Goal: Task Accomplishment & Management: Manage account settings

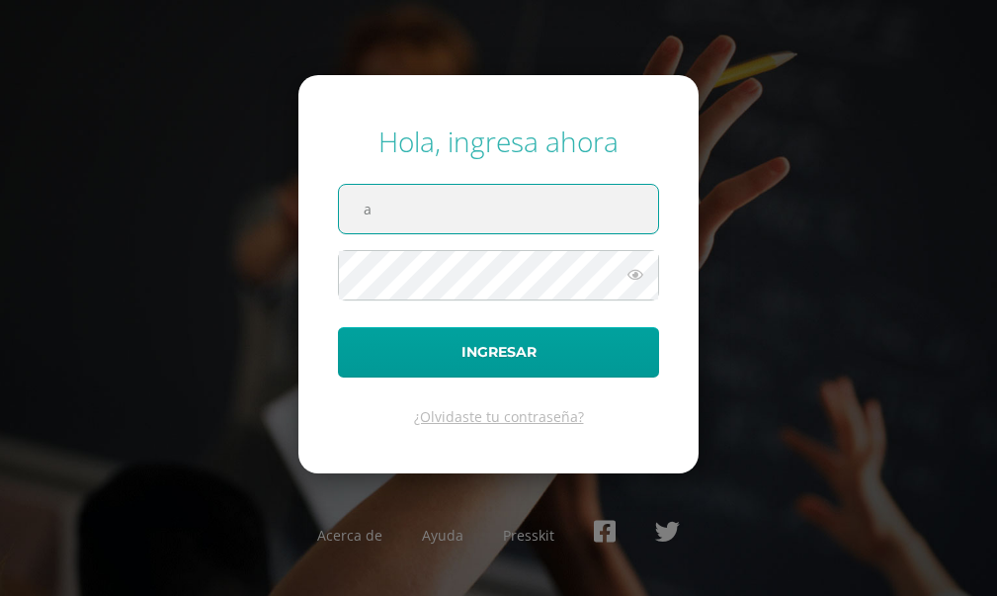
click at [537, 213] on input "a" at bounding box center [498, 209] width 319 height 48
type input "annelisse.delatorre@colegiobelga.edu.gt"
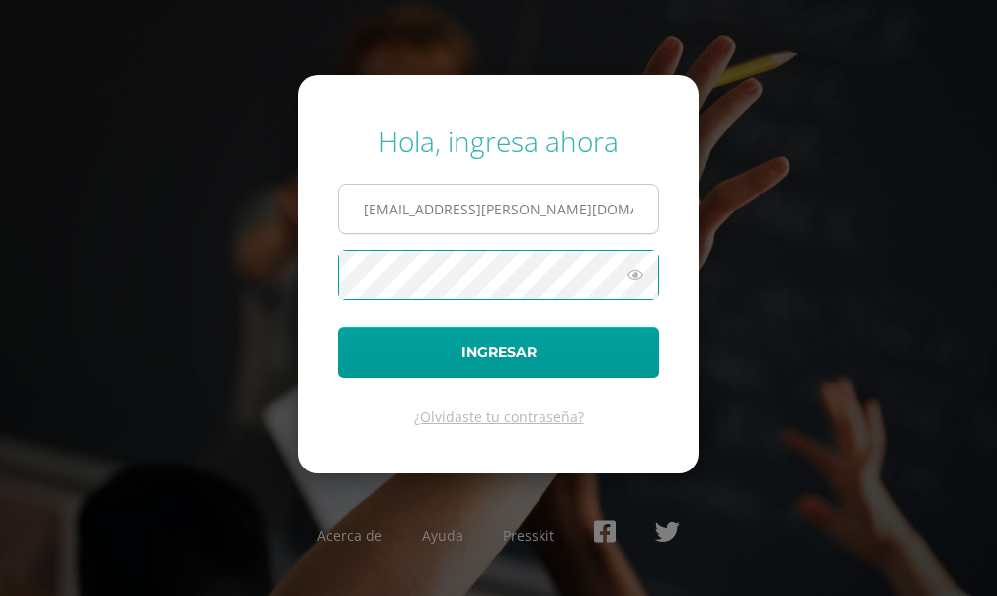
click at [338, 327] on button "Ingresar" at bounding box center [498, 352] width 321 height 50
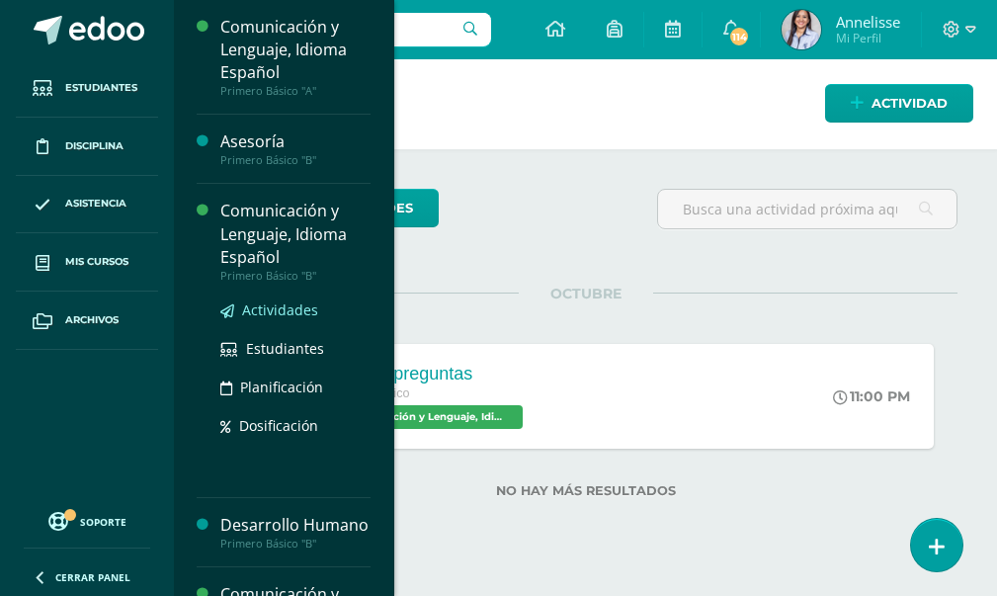
click at [279, 310] on span "Actividades" at bounding box center [280, 310] width 76 height 19
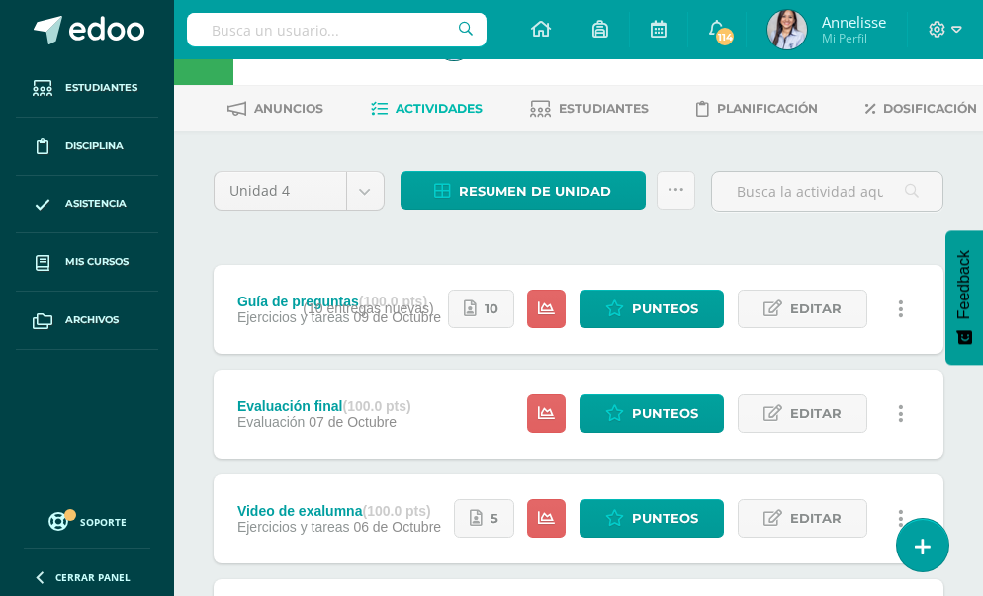
scroll to position [99, 0]
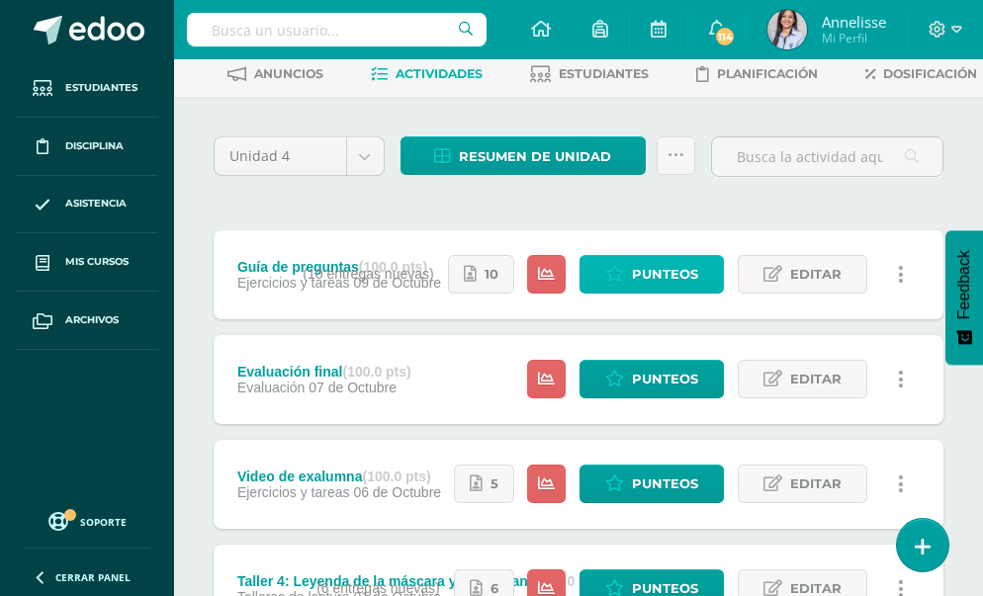
click at [629, 294] on link "Punteos" at bounding box center [651, 274] width 144 height 39
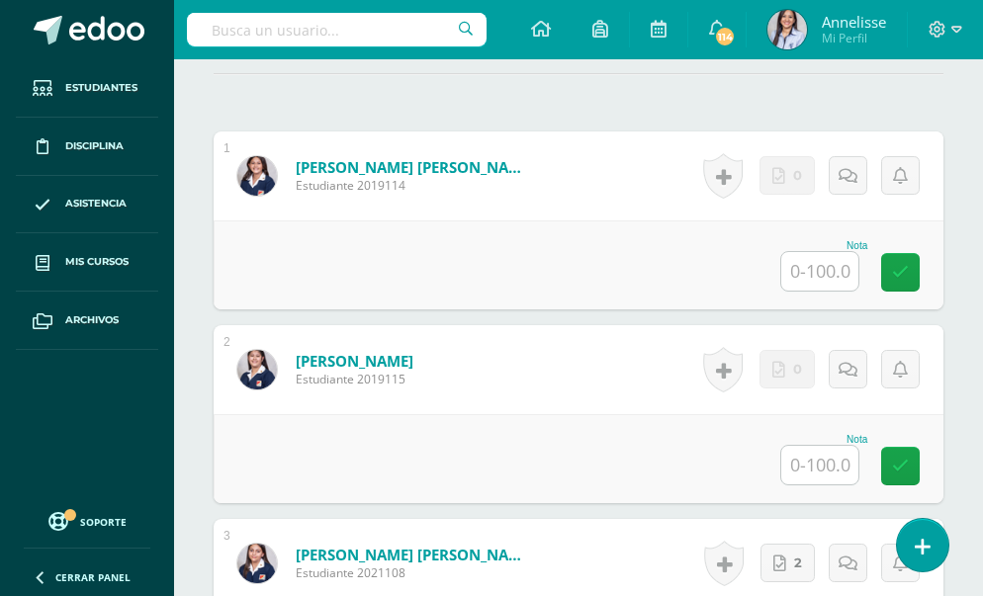
scroll to position [922, 0]
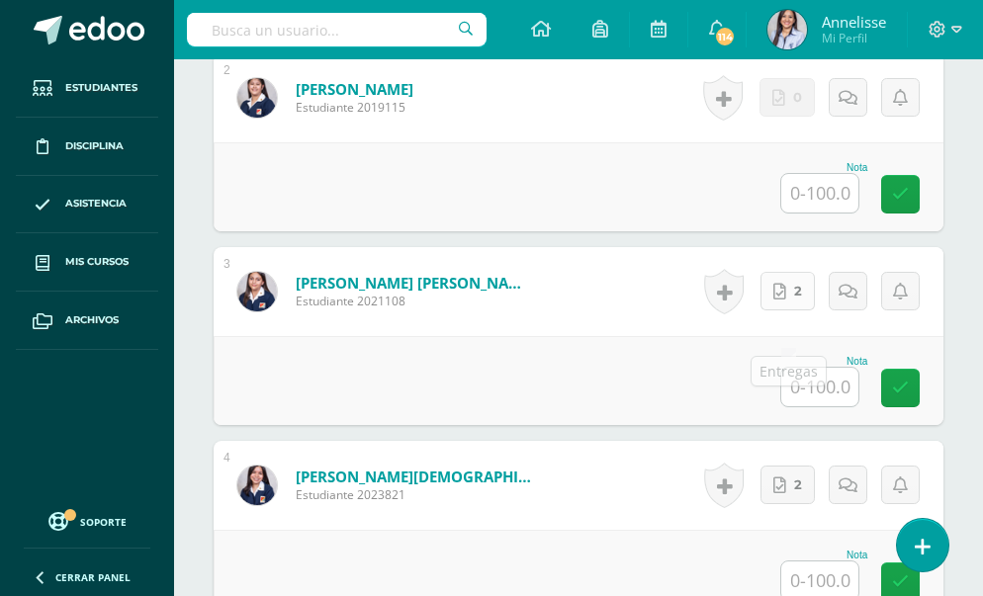
click at [789, 310] on link "2" at bounding box center [787, 291] width 54 height 39
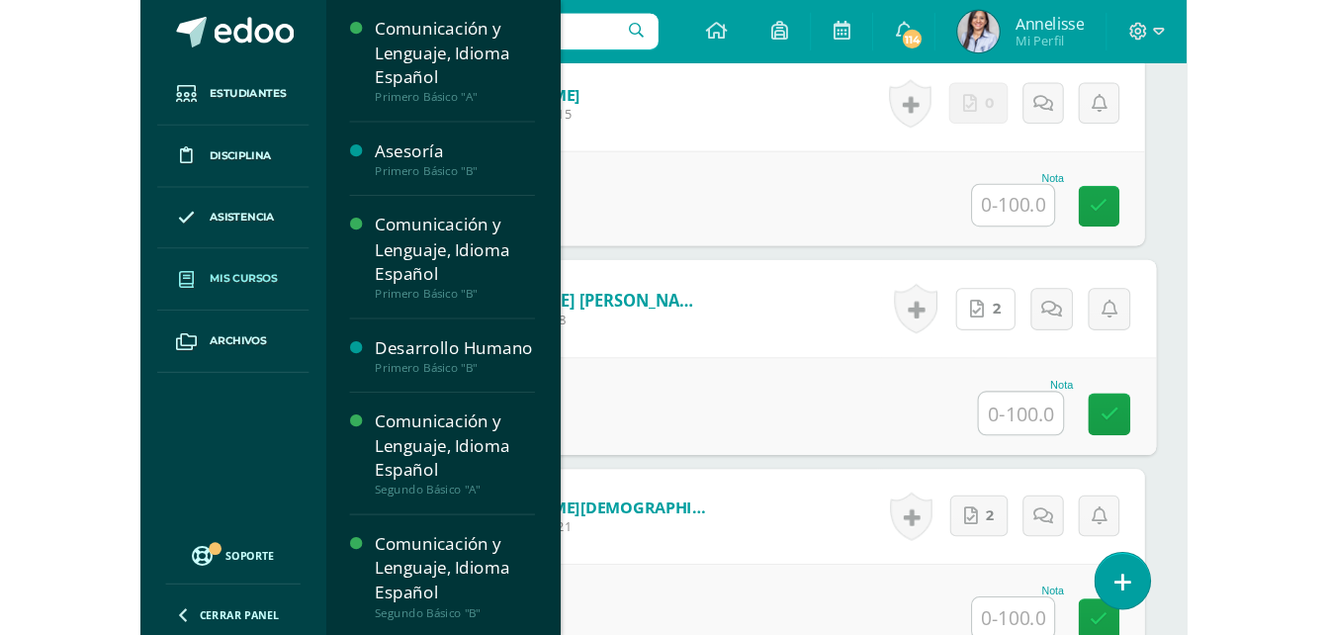
scroll to position [924, 0]
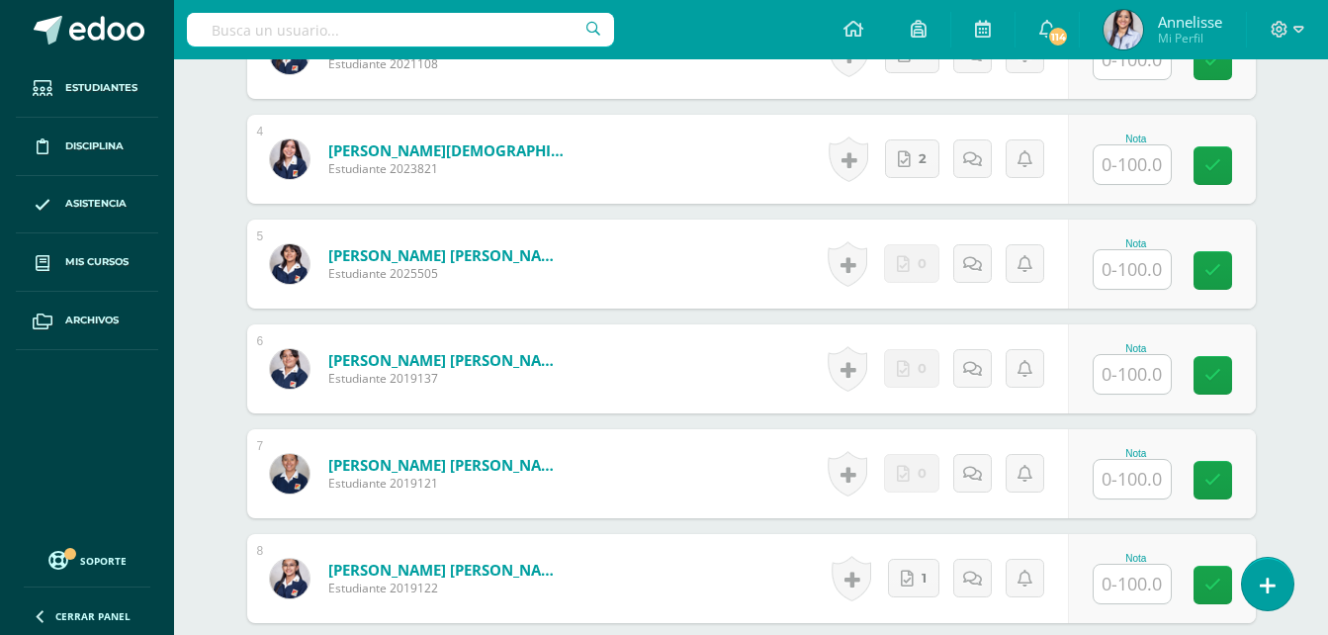
drag, startPoint x: 170, startPoint y: 188, endPoint x: 233, endPoint y: 149, distance: 74.1
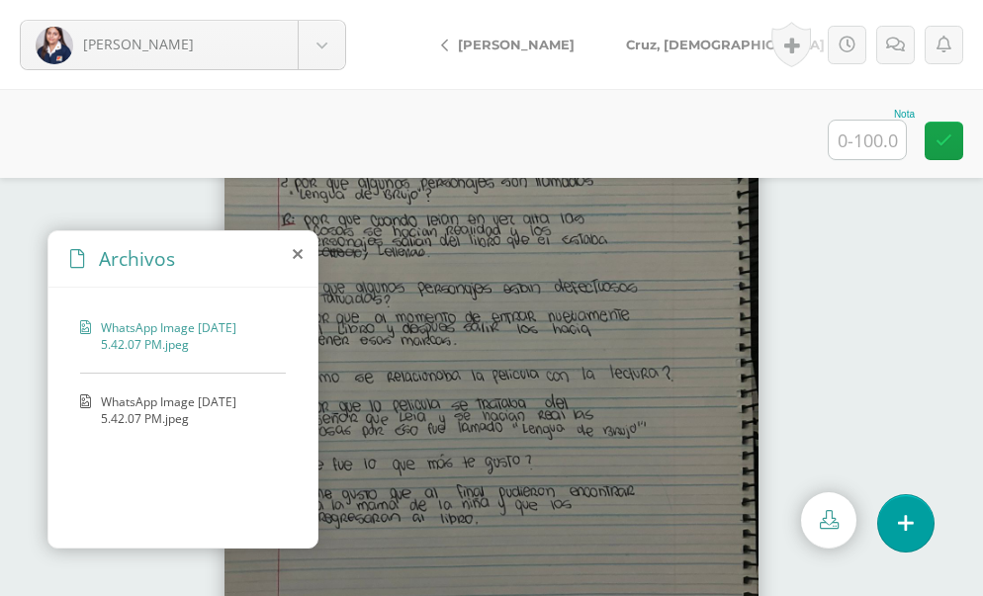
click at [892, 427] on div at bounding box center [491, 387] width 983 height 418
click at [166, 409] on span "WhatsApp Image [DATE] 5.42.07 PM.jpeg" at bounding box center [188, 410] width 175 height 34
click at [873, 138] on input "text" at bounding box center [866, 140] width 77 height 39
type input "100"
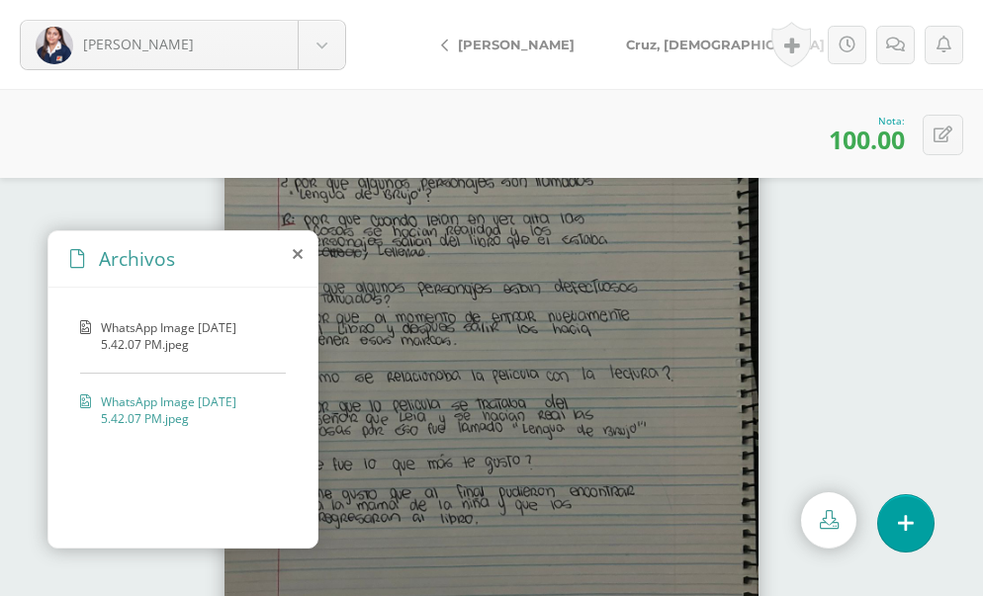
click at [662, 44] on span "[PERSON_NAME][DEMOGRAPHIC_DATA]" at bounding box center [725, 45] width 199 height 16
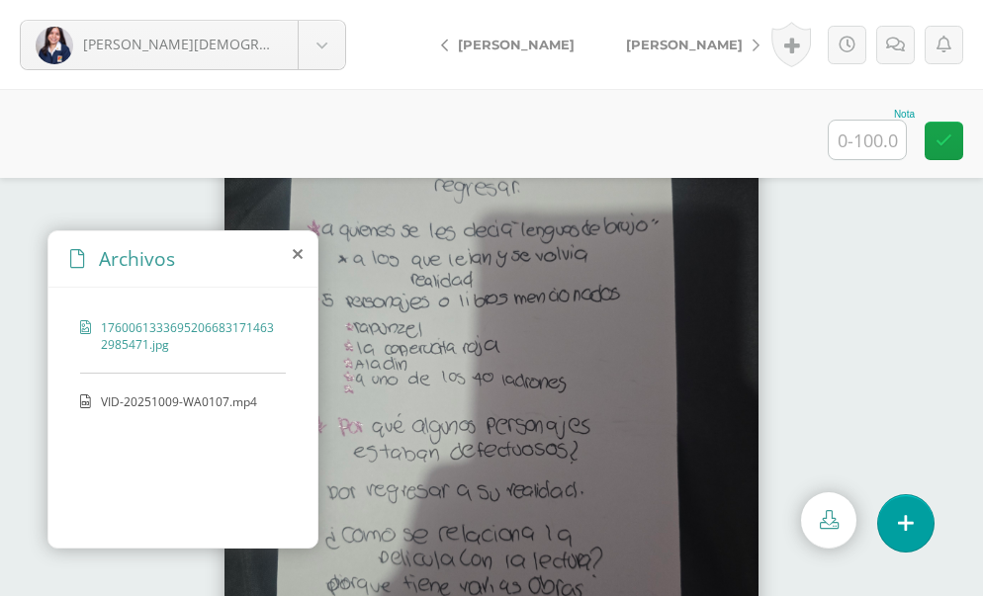
click at [185, 396] on span "VID-20251009-WA0107.mp4" at bounding box center [182, 401] width 162 height 17
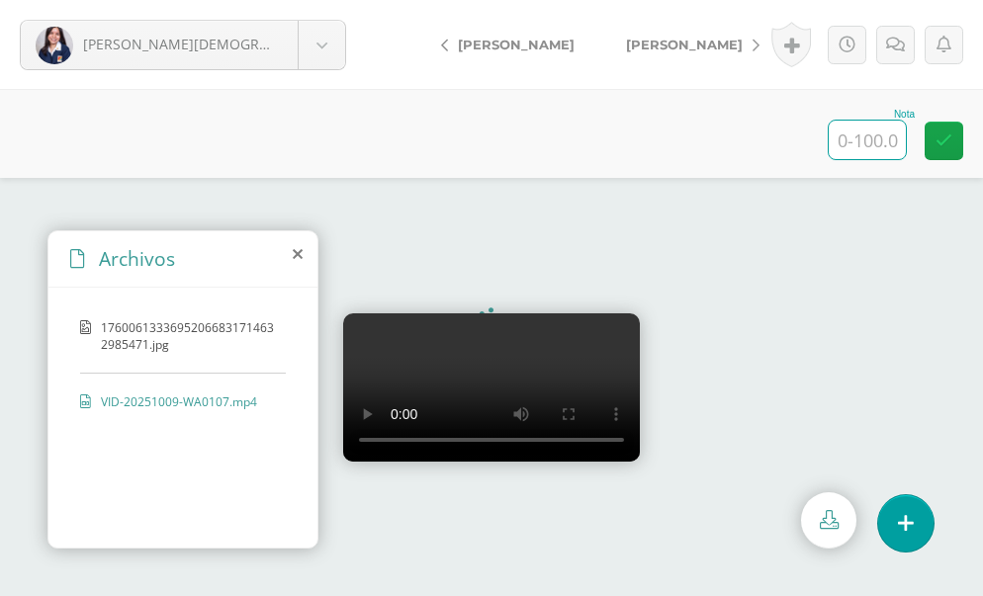
click at [887, 143] on input "text" at bounding box center [866, 140] width 77 height 39
type input "100"
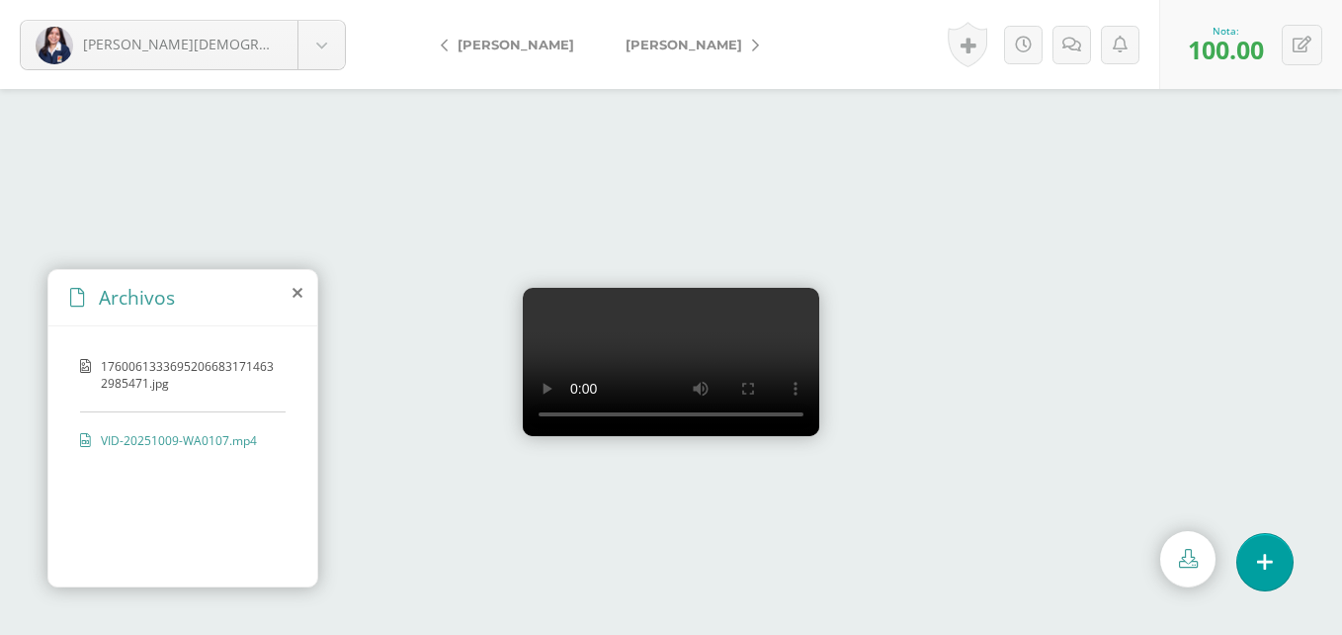
click at [737, 48] on span "[PERSON_NAME]" at bounding box center [684, 45] width 117 height 16
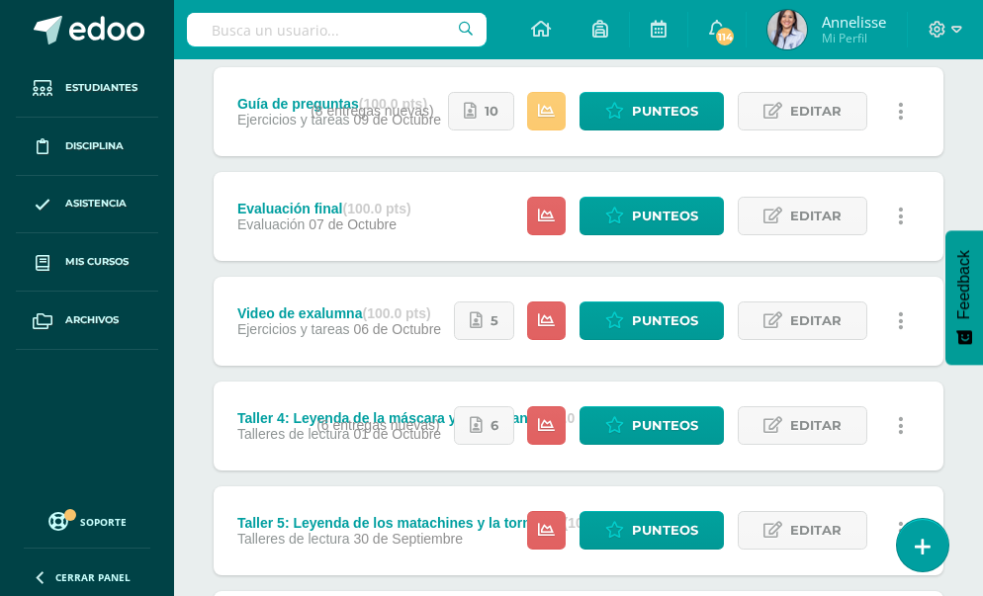
scroll to position [297, 0]
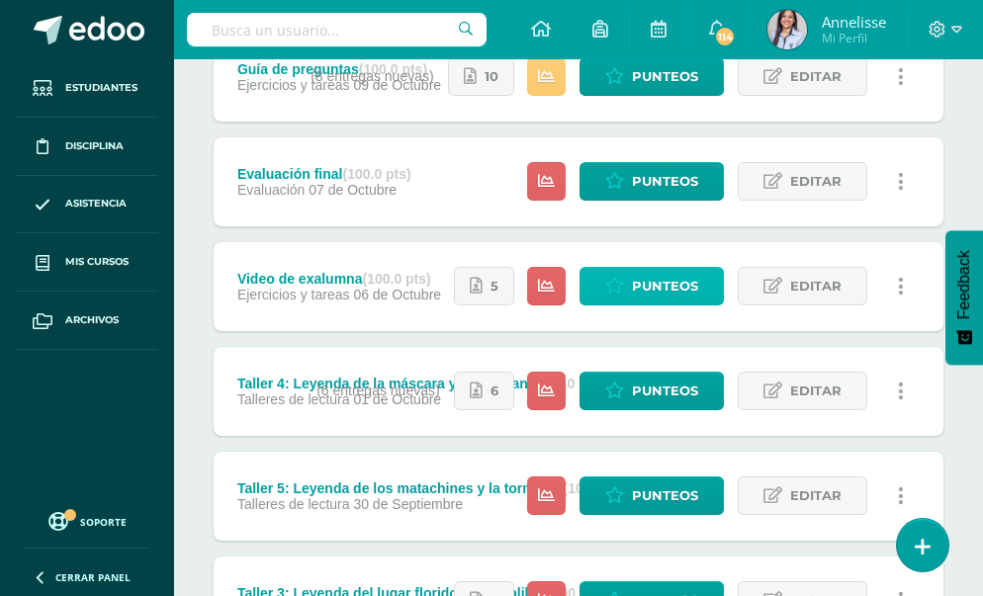
click at [669, 304] on span "Punteos" at bounding box center [665, 286] width 66 height 37
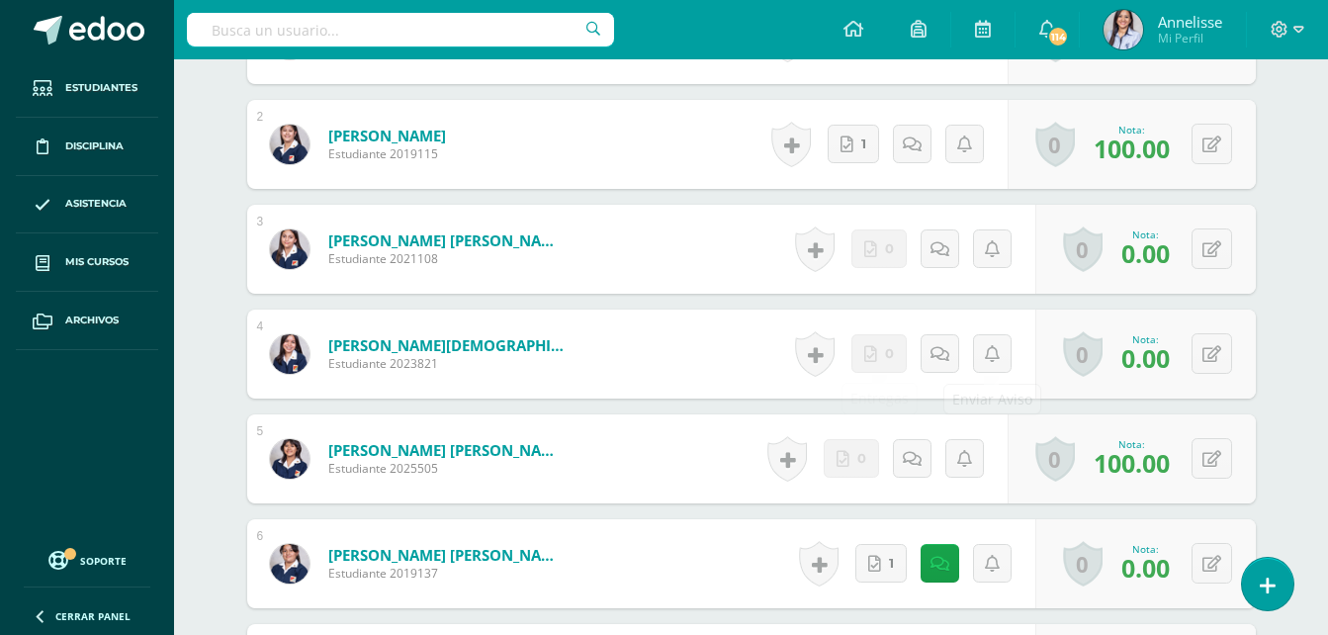
scroll to position [693, 0]
click at [1204, 355] on button at bounding box center [1211, 352] width 41 height 41
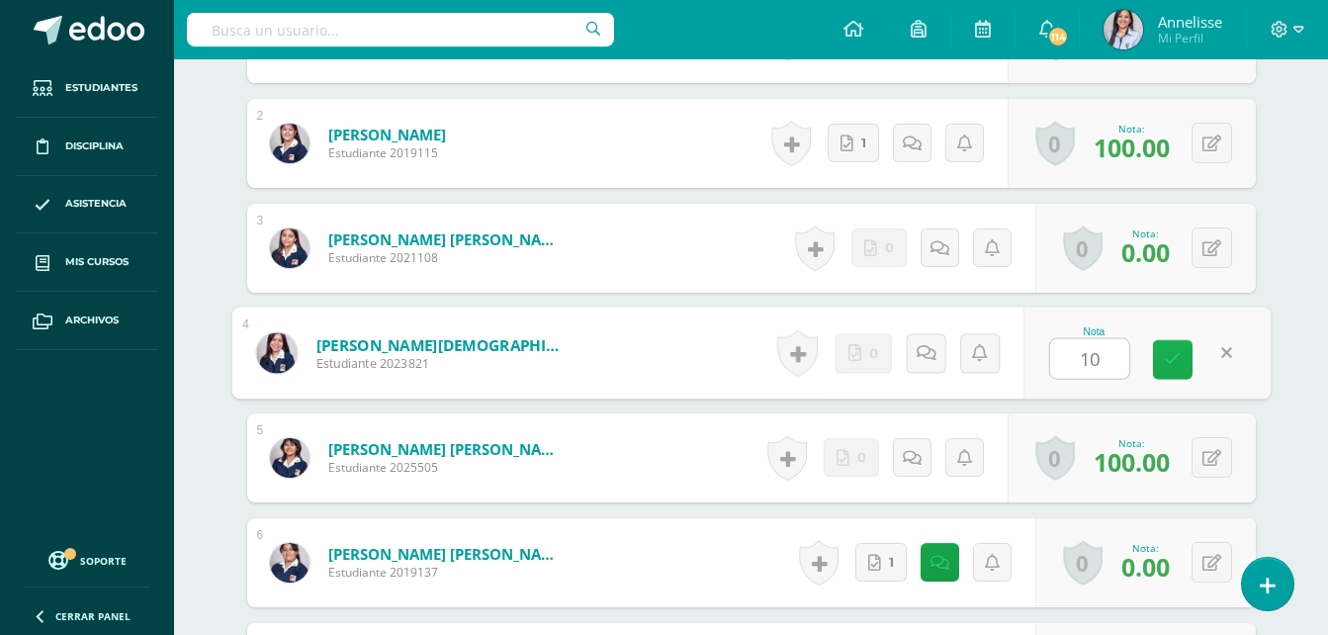
scroll to position [694, 0]
type input "100"
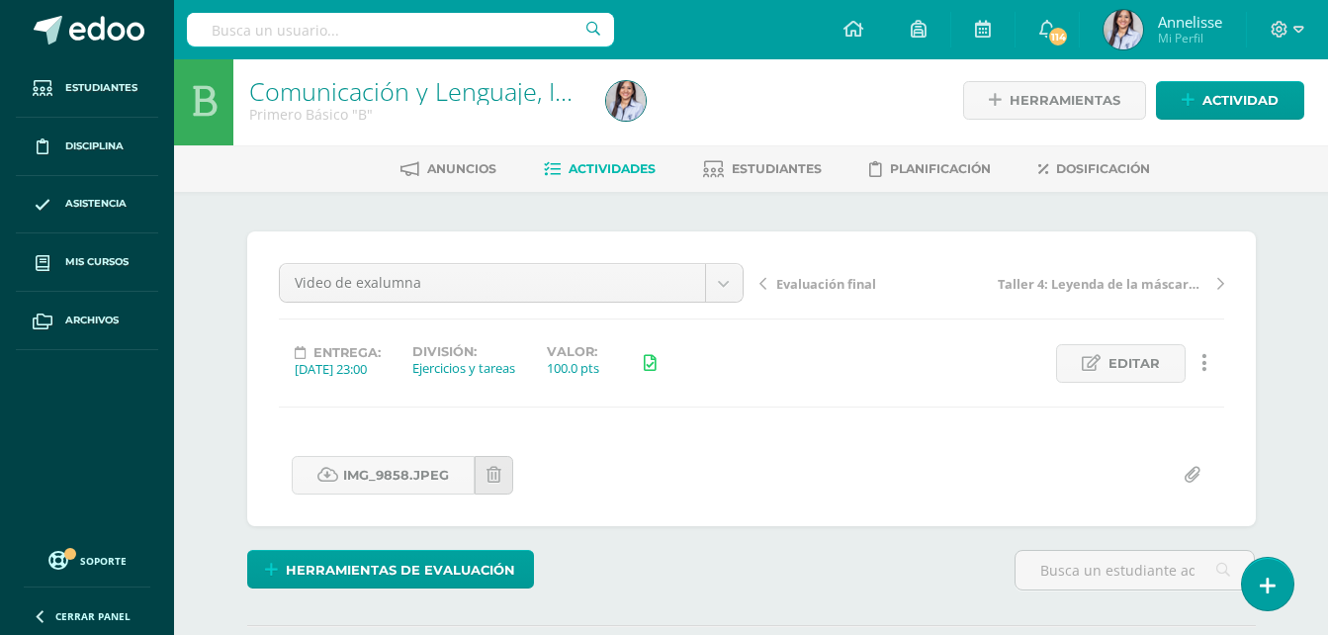
scroll to position [2, 0]
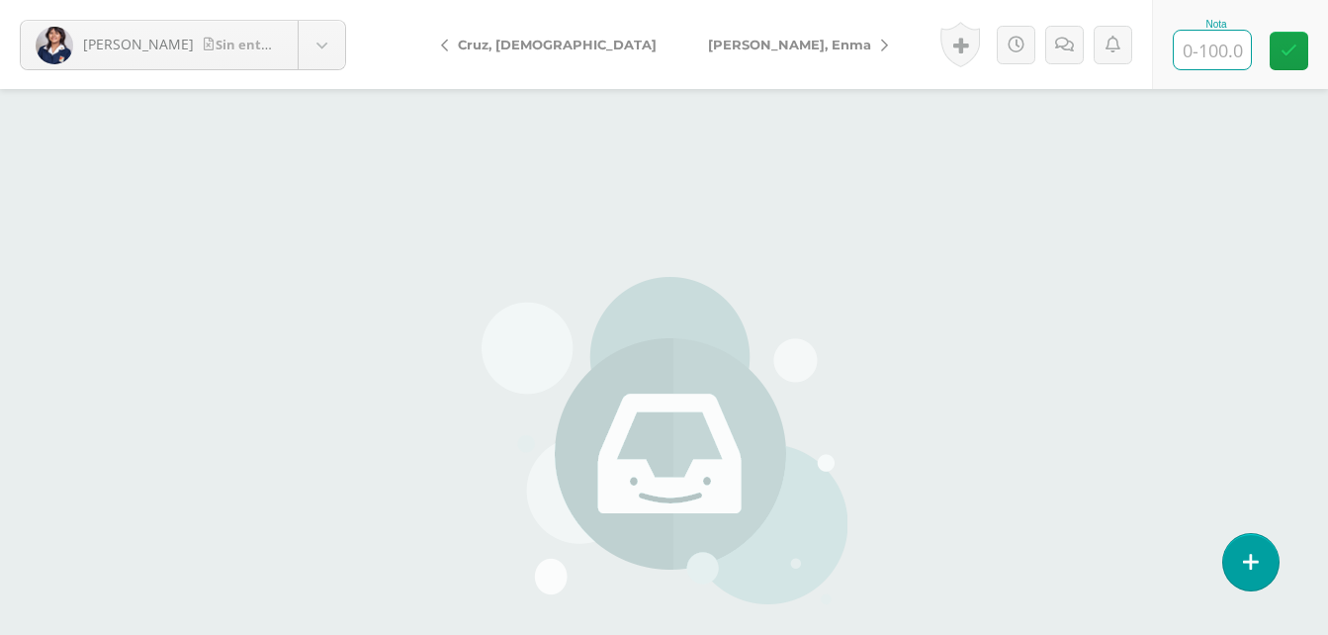
click at [1198, 56] on input "text" at bounding box center [1211, 50] width 77 height 39
type input "0"
click at [708, 40] on span "[PERSON_NAME], Enma" at bounding box center [789, 45] width 163 height 16
click at [1179, 45] on input "text" at bounding box center [1211, 50] width 77 height 39
type input "0"
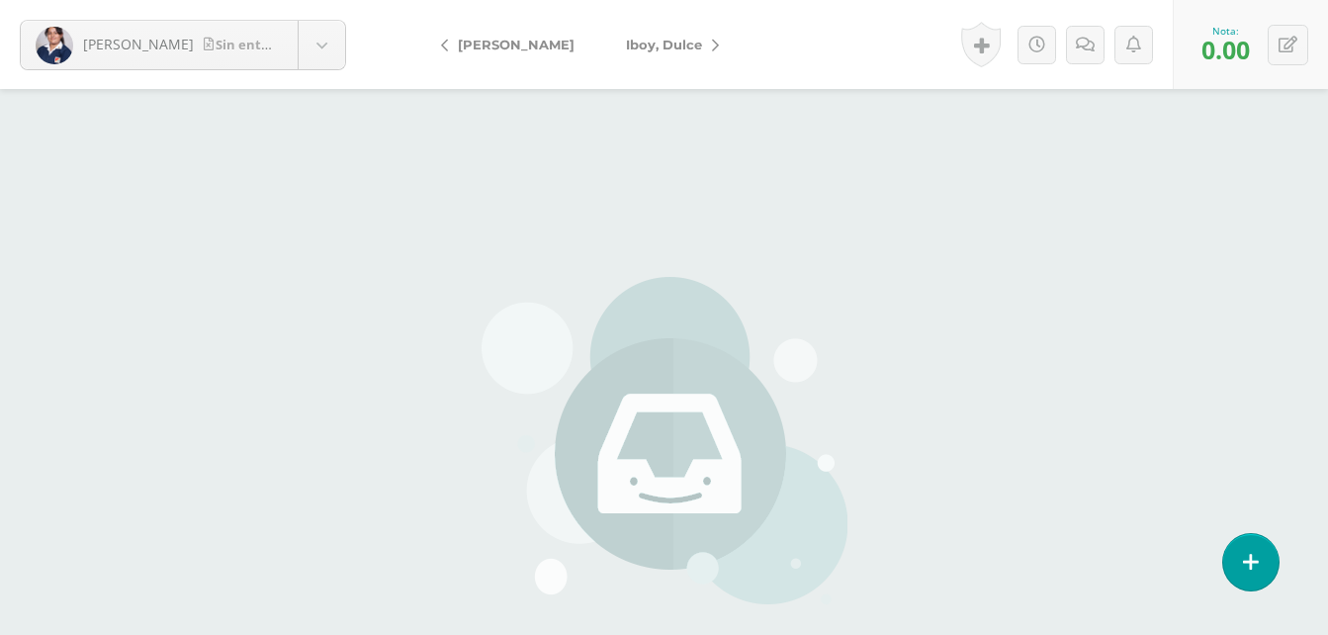
click at [673, 49] on span "Iboy, Dulce" at bounding box center [664, 45] width 76 height 16
click at [1229, 66] on input "text" at bounding box center [1211, 50] width 77 height 39
type input "0"
click at [642, 42] on span "Mejía, Dulce" at bounding box center [667, 45] width 82 height 16
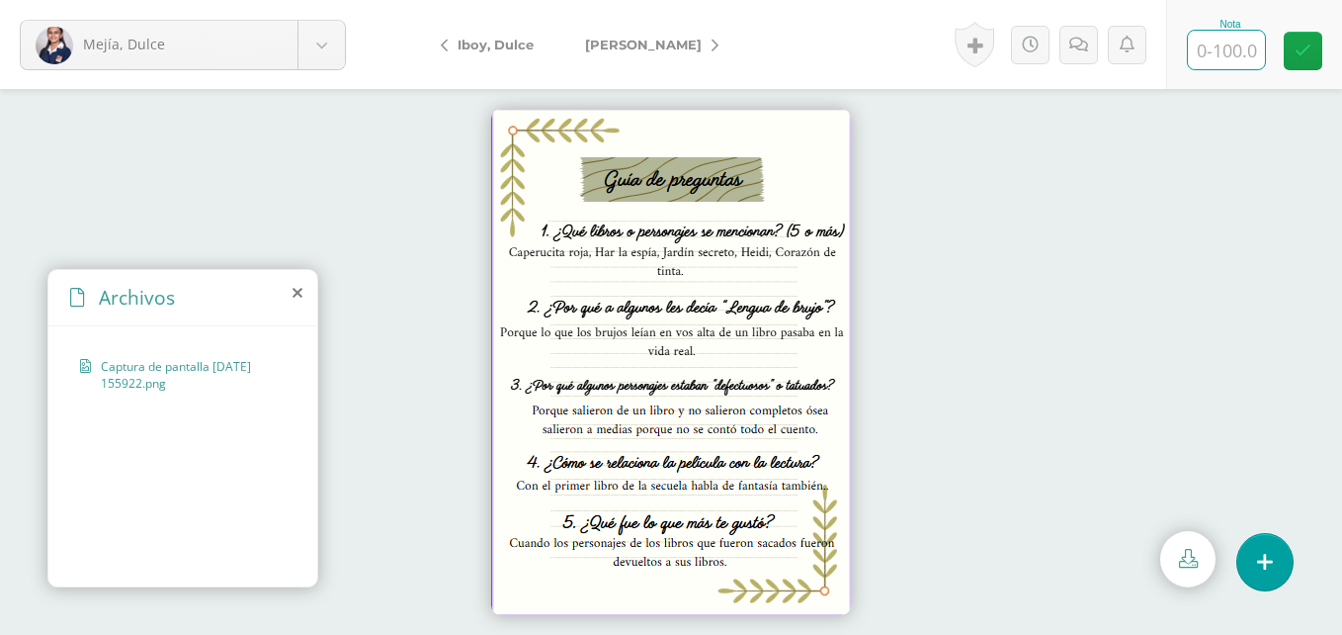
click at [1224, 49] on input "text" at bounding box center [1226, 50] width 77 height 39
type input "100"
click at [694, 43] on span "[PERSON_NAME]" at bounding box center [643, 45] width 117 height 16
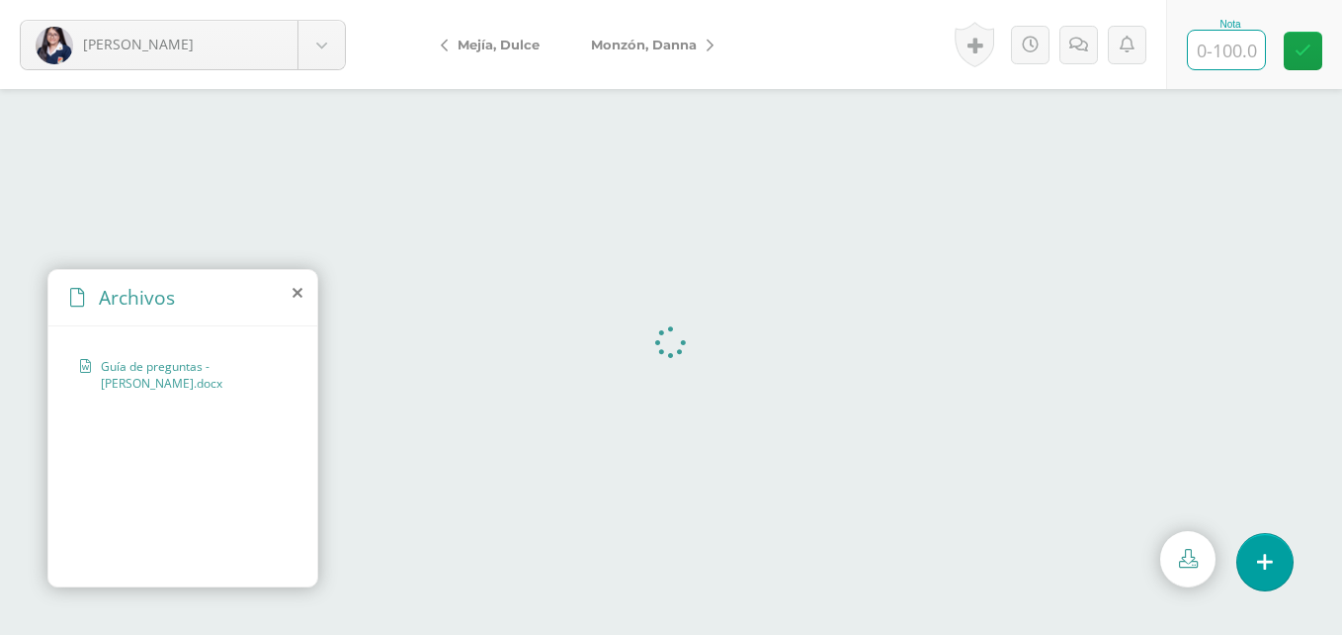
click at [1238, 56] on input "text" at bounding box center [1226, 50] width 77 height 39
type input "100"
click at [669, 48] on span "Monzón, Danna" at bounding box center [644, 45] width 106 height 16
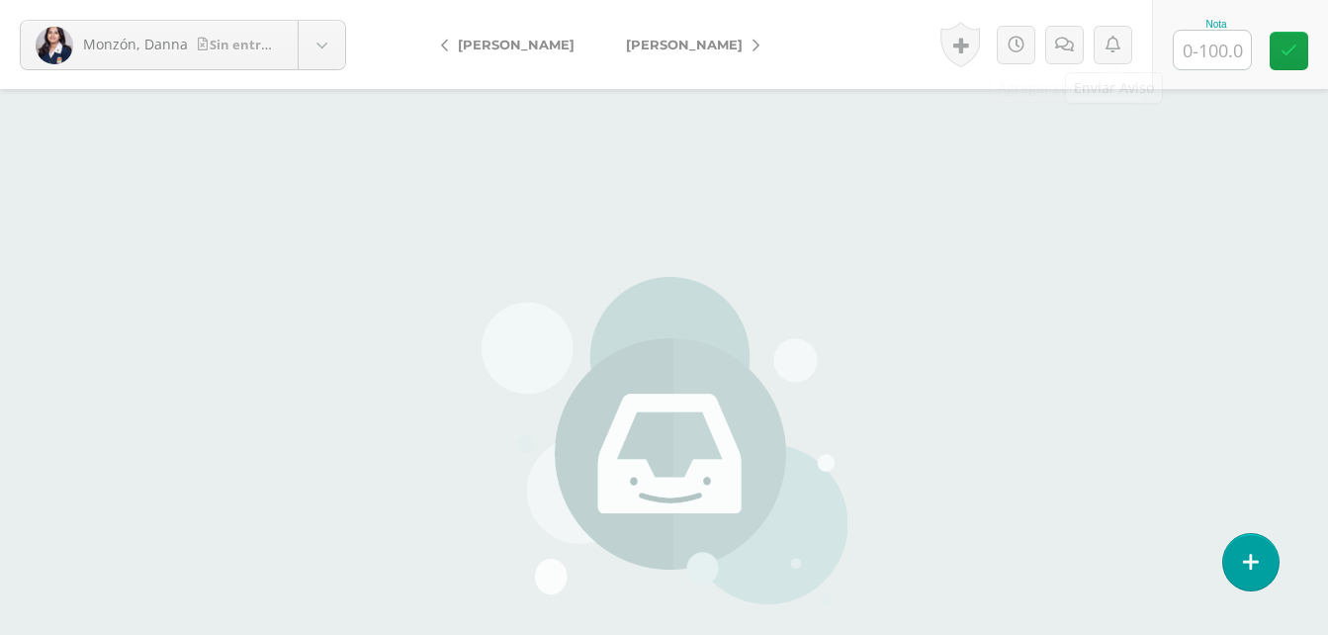
click at [1192, 35] on input "text" at bounding box center [1211, 50] width 77 height 39
type input "0"
click at [775, 48] on link "[PERSON_NAME]" at bounding box center [687, 44] width 175 height 47
drag, startPoint x: 1216, startPoint y: 51, endPoint x: 1202, endPoint y: 37, distance: 20.3
click at [1202, 37] on input "text" at bounding box center [1211, 50] width 77 height 39
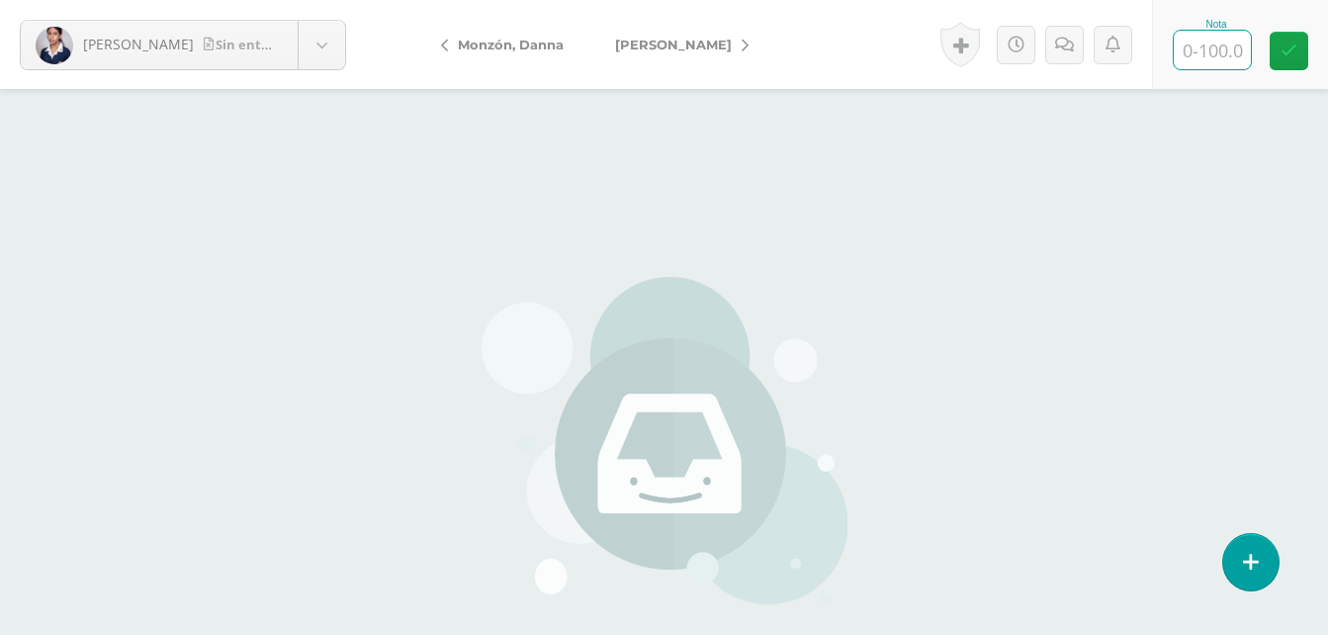
type input "0"
click at [697, 43] on span "[PERSON_NAME]" at bounding box center [673, 45] width 117 height 16
click at [1207, 47] on input "text" at bounding box center [1211, 50] width 77 height 39
type input "0"
click at [714, 43] on span "[PERSON_NAME]" at bounding box center [684, 45] width 117 height 16
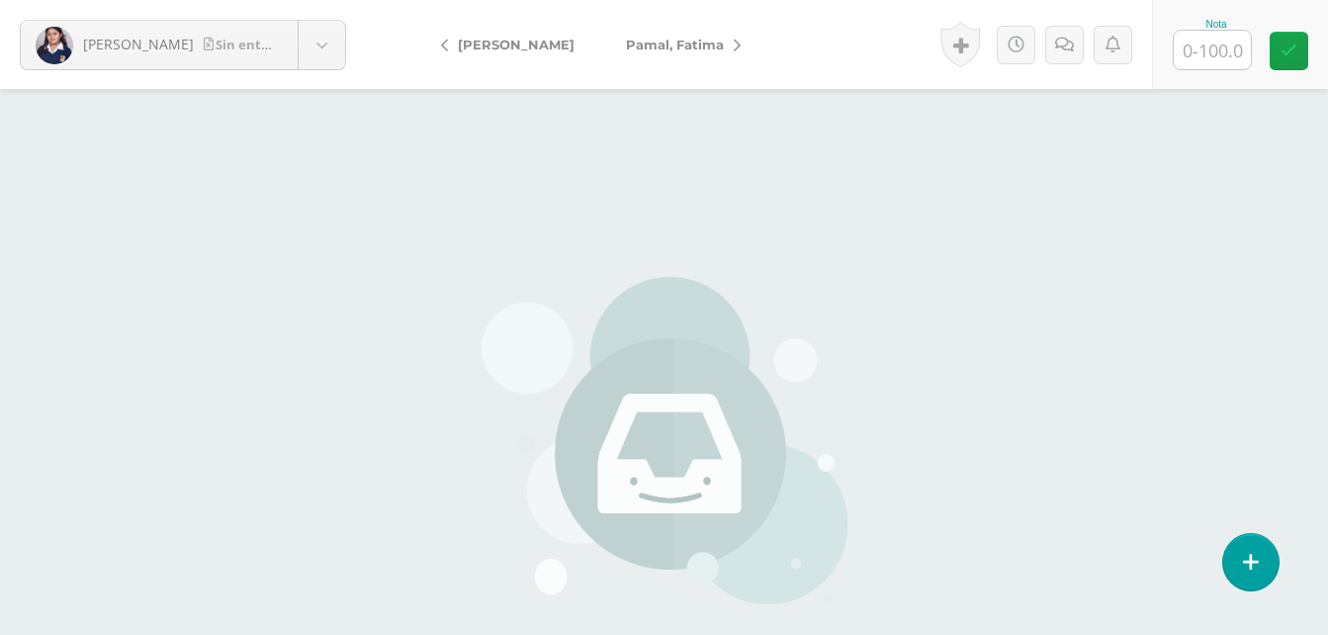
click at [1215, 57] on input "text" at bounding box center [1211, 50] width 77 height 39
type input "0"
click at [724, 38] on span "Pamal, Fatima" at bounding box center [675, 45] width 98 height 16
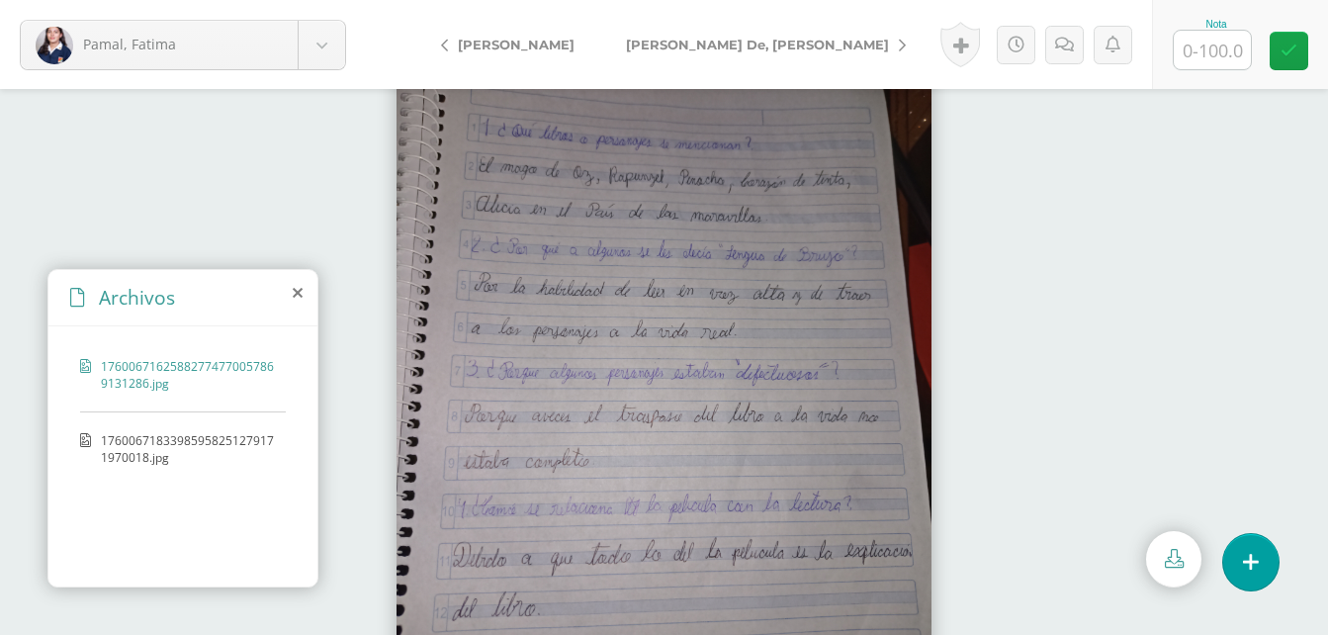
click at [206, 426] on div "17600671625882774770057869131286.jpg 17600671833985958251279171970018.jpg" at bounding box center [182, 452] width 269 height 253
click at [160, 447] on span "17600671833985958251279171970018.jpg" at bounding box center [188, 449] width 175 height 34
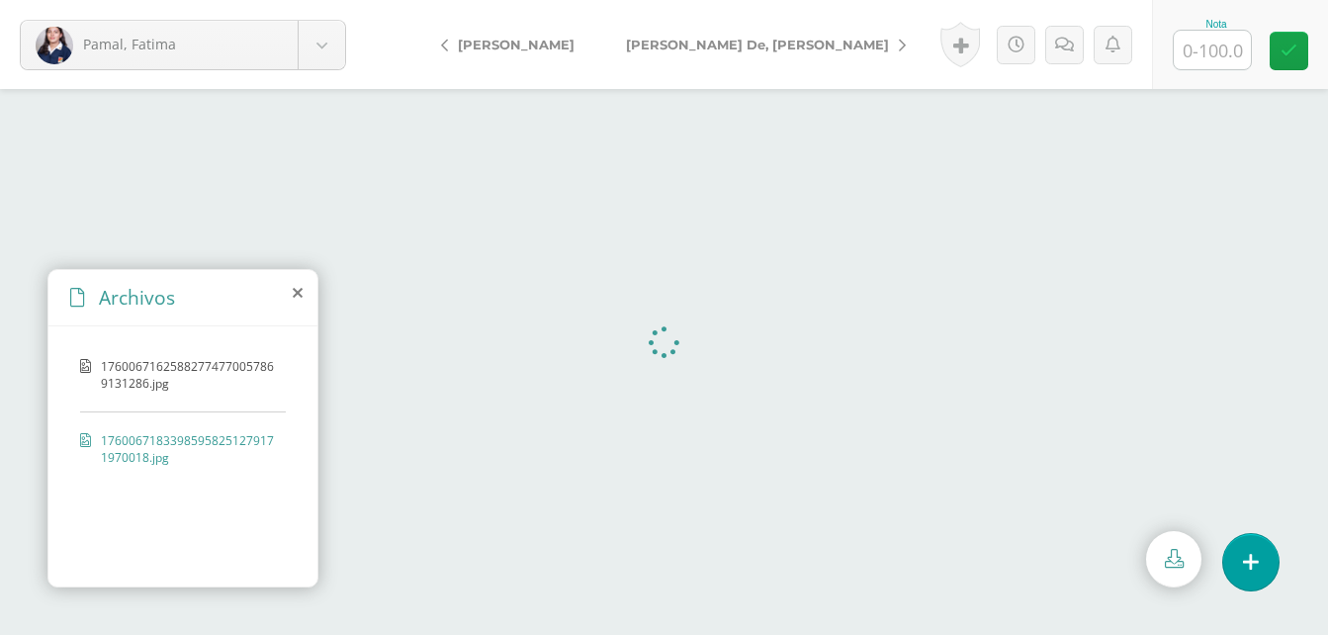
click at [1224, 58] on input "text" at bounding box center [1211, 50] width 77 height 39
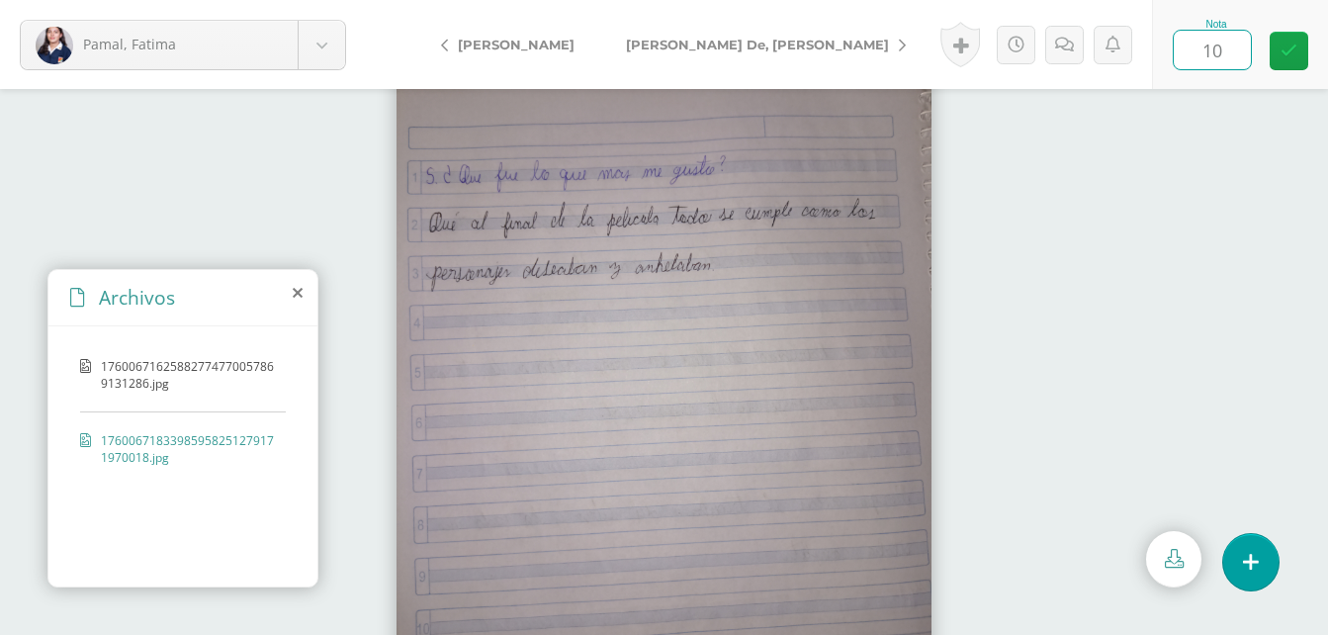
type input "100"
click at [729, 43] on span "[PERSON_NAME] De, [PERSON_NAME]" at bounding box center [757, 45] width 263 height 16
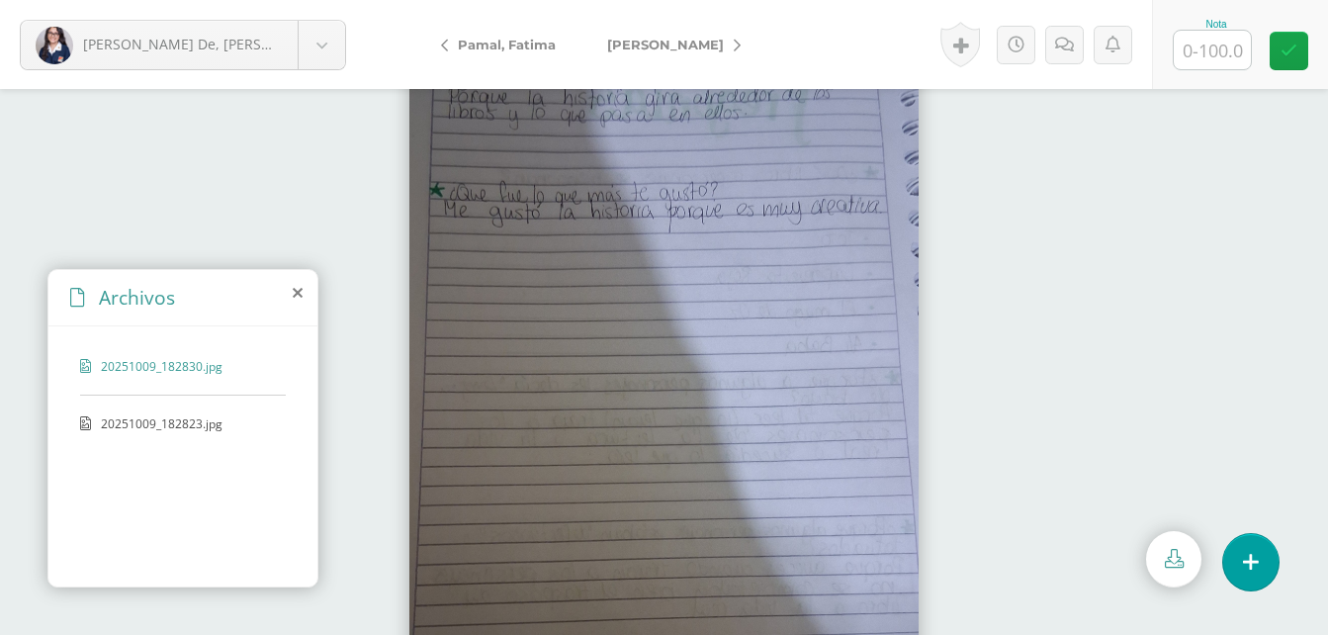
click at [213, 425] on span "20251009_182823.jpg" at bounding box center [182, 423] width 162 height 17
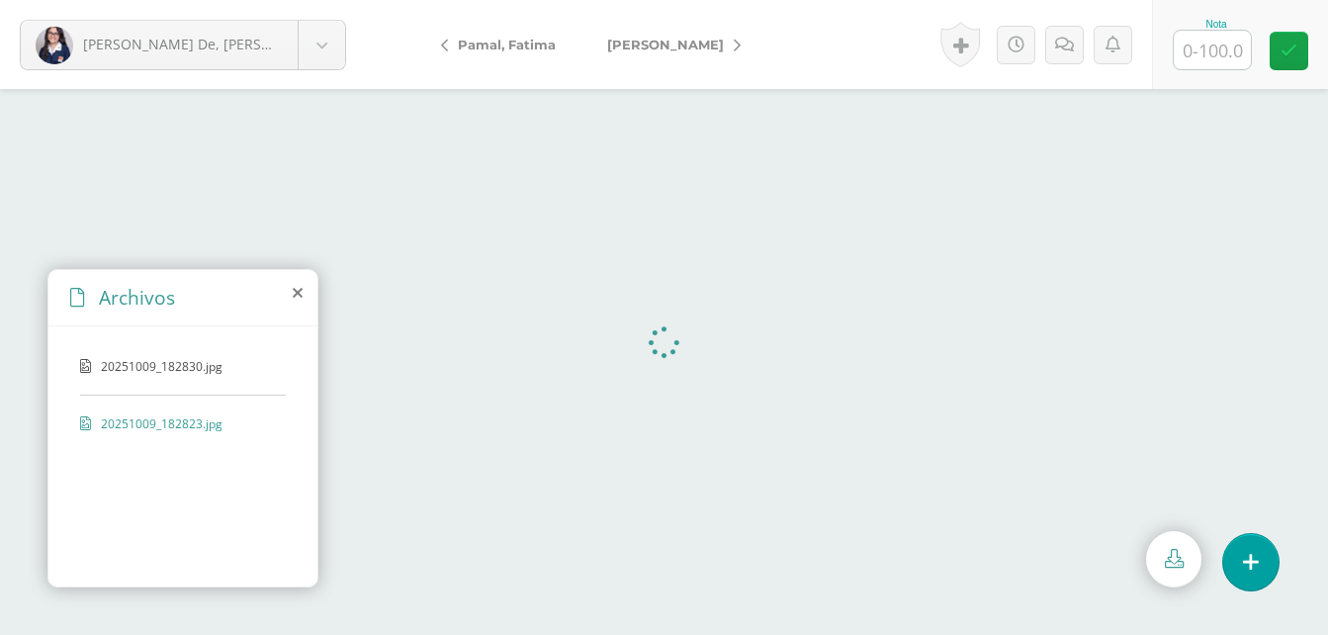
click at [1198, 48] on input "text" at bounding box center [1211, 50] width 77 height 39
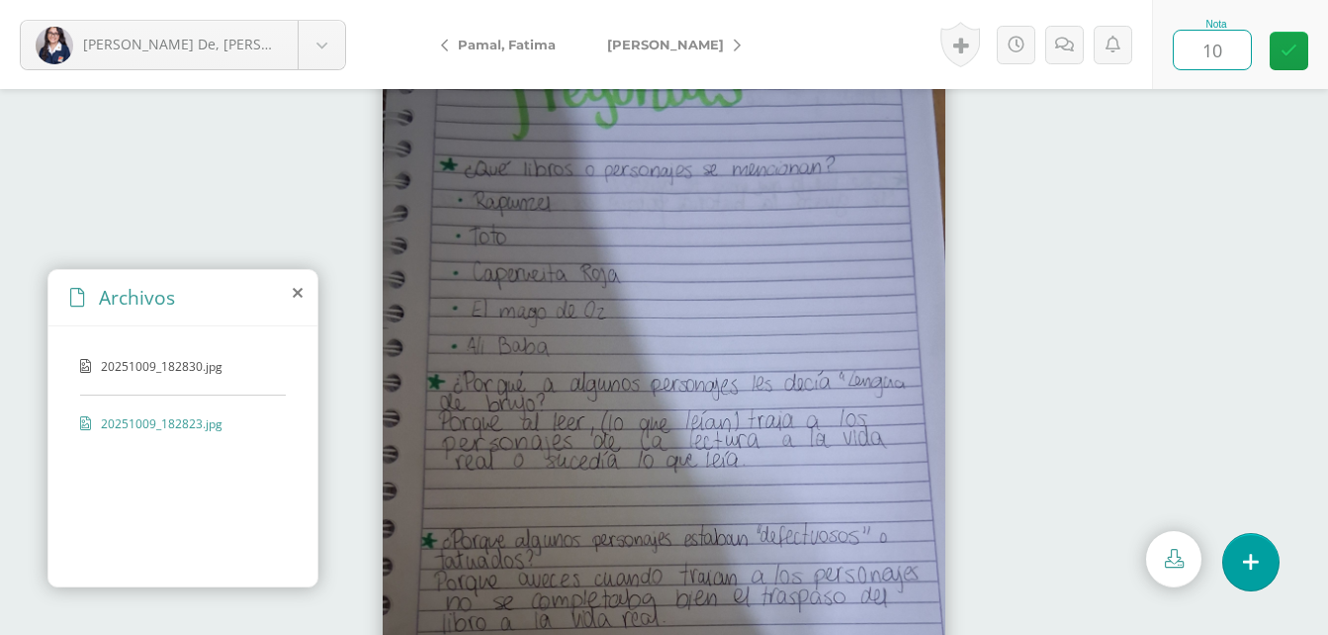
type input "100"
click at [671, 45] on span "[PERSON_NAME]" at bounding box center [665, 45] width 117 height 16
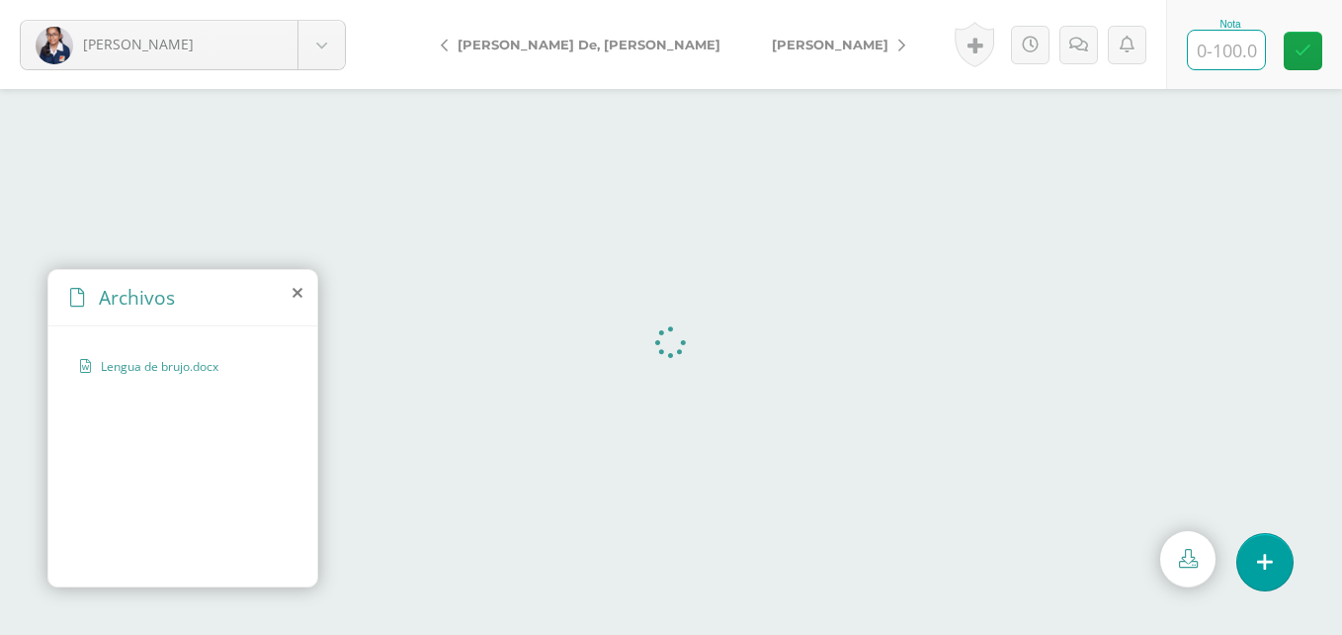
click at [1218, 60] on input "text" at bounding box center [1226, 50] width 77 height 39
type input "100"
click at [750, 36] on link "[PERSON_NAME]" at bounding box center [833, 44] width 175 height 47
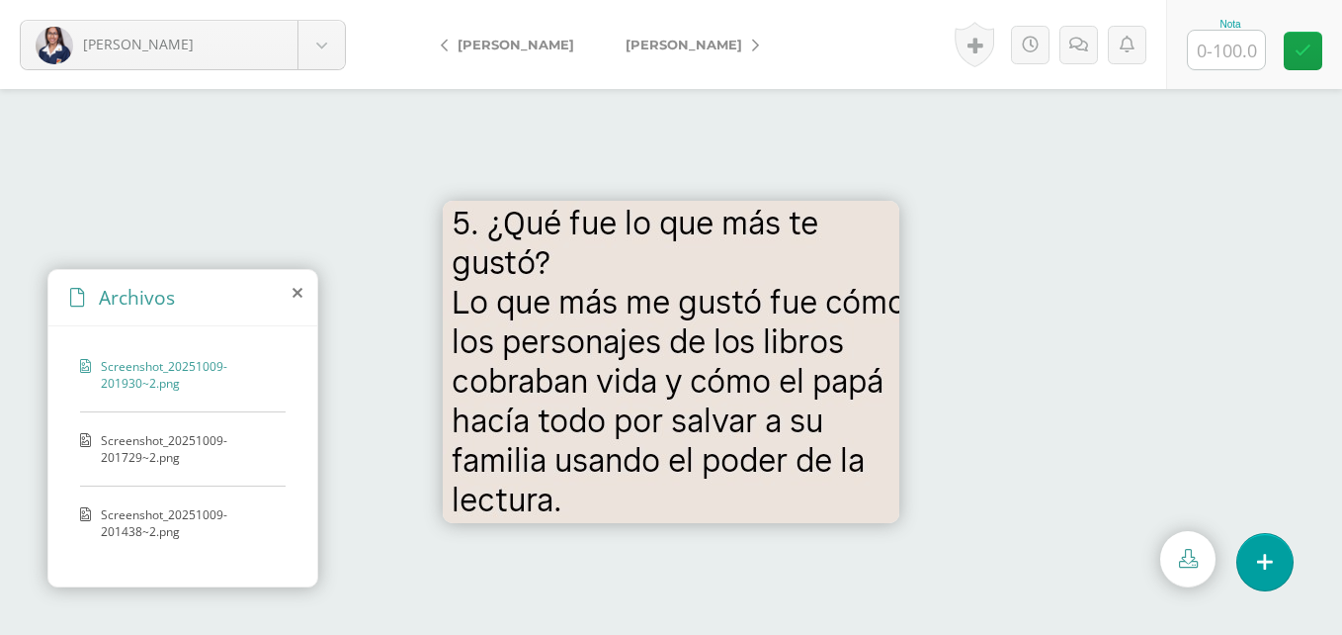
click at [144, 460] on span "Screenshot_20251009-201729~2.png" at bounding box center [188, 449] width 175 height 34
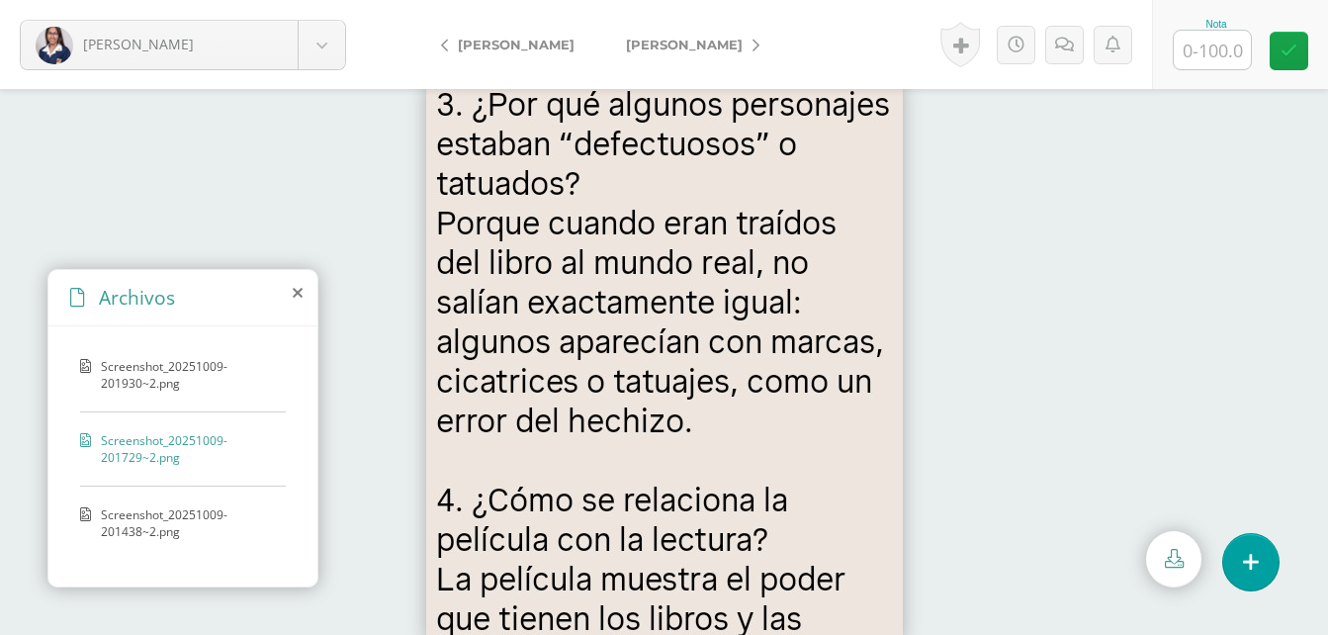
click at [1226, 55] on input "text" at bounding box center [1211, 50] width 77 height 39
type input "100"
click at [657, 30] on link "[PERSON_NAME]" at bounding box center [687, 44] width 175 height 47
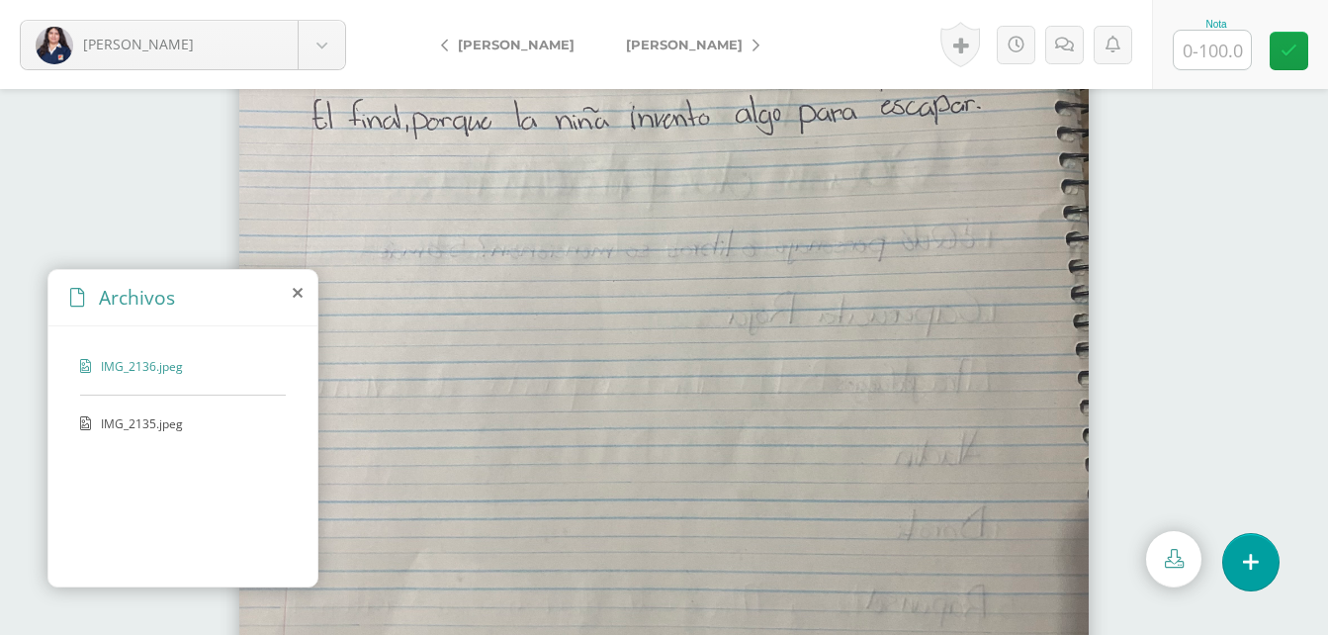
click at [123, 424] on span "IMG_2135.jpeg" at bounding box center [182, 423] width 162 height 17
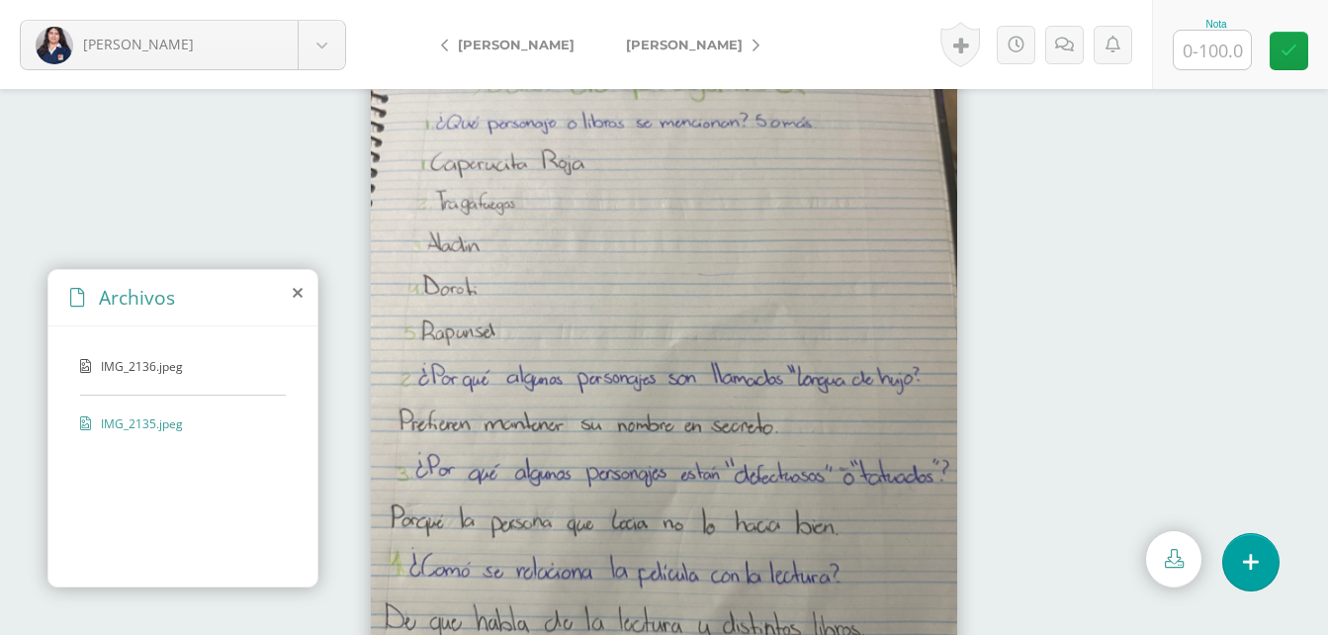
click at [1200, 39] on input "text" at bounding box center [1211, 50] width 77 height 39
type input "100"
click at [741, 46] on span "[PERSON_NAME]" at bounding box center [684, 45] width 117 height 16
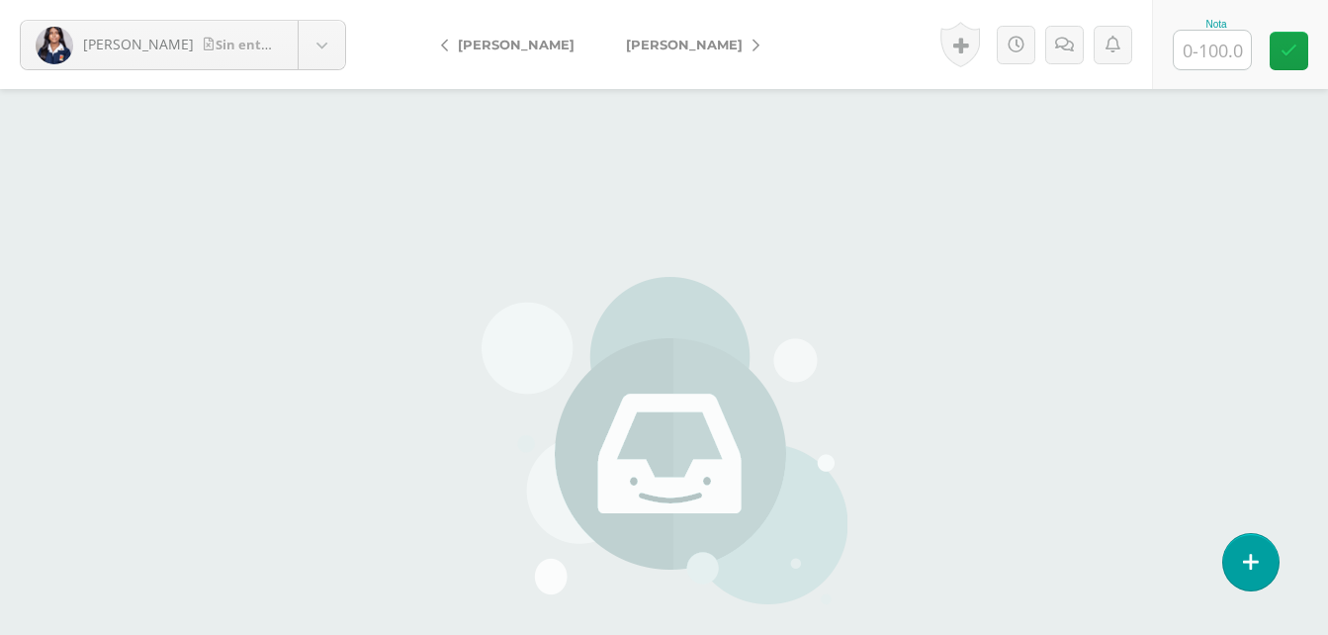
click at [1249, 54] on input "text" at bounding box center [1211, 50] width 77 height 39
type input "0"
click at [688, 54] on link "[PERSON_NAME]" at bounding box center [687, 44] width 175 height 47
click at [1211, 52] on input "text" at bounding box center [1211, 50] width 77 height 39
type input "0"
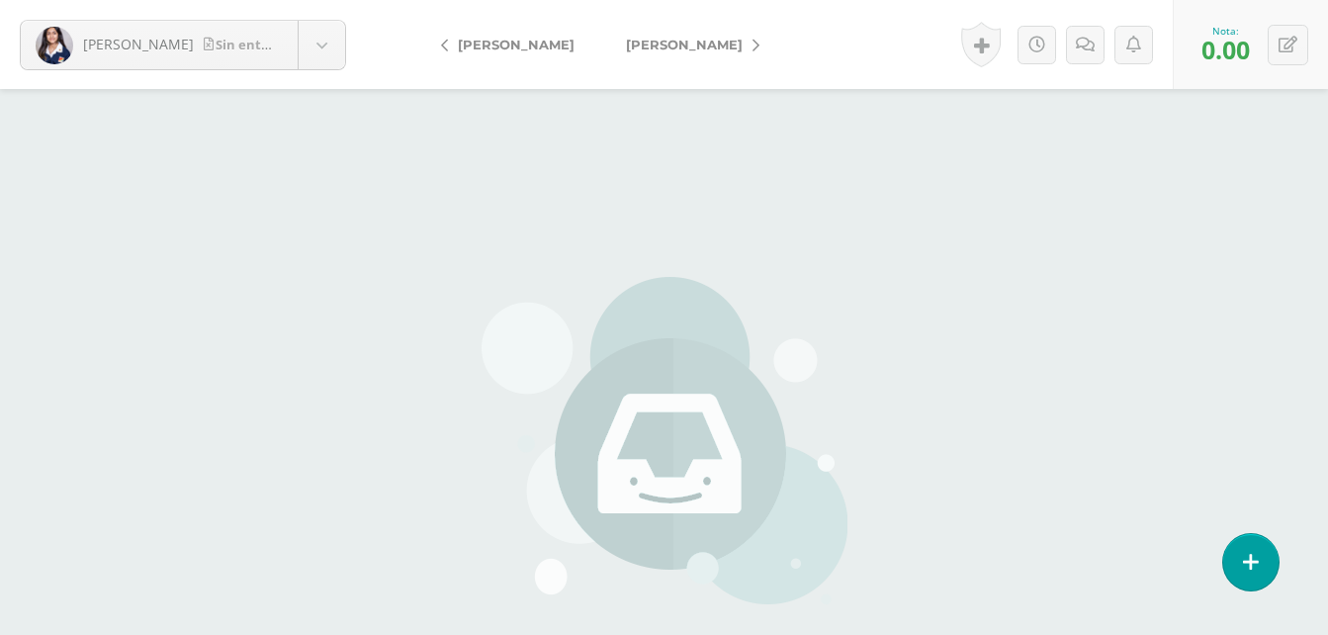
click at [694, 47] on span "[PERSON_NAME]" at bounding box center [684, 45] width 117 height 16
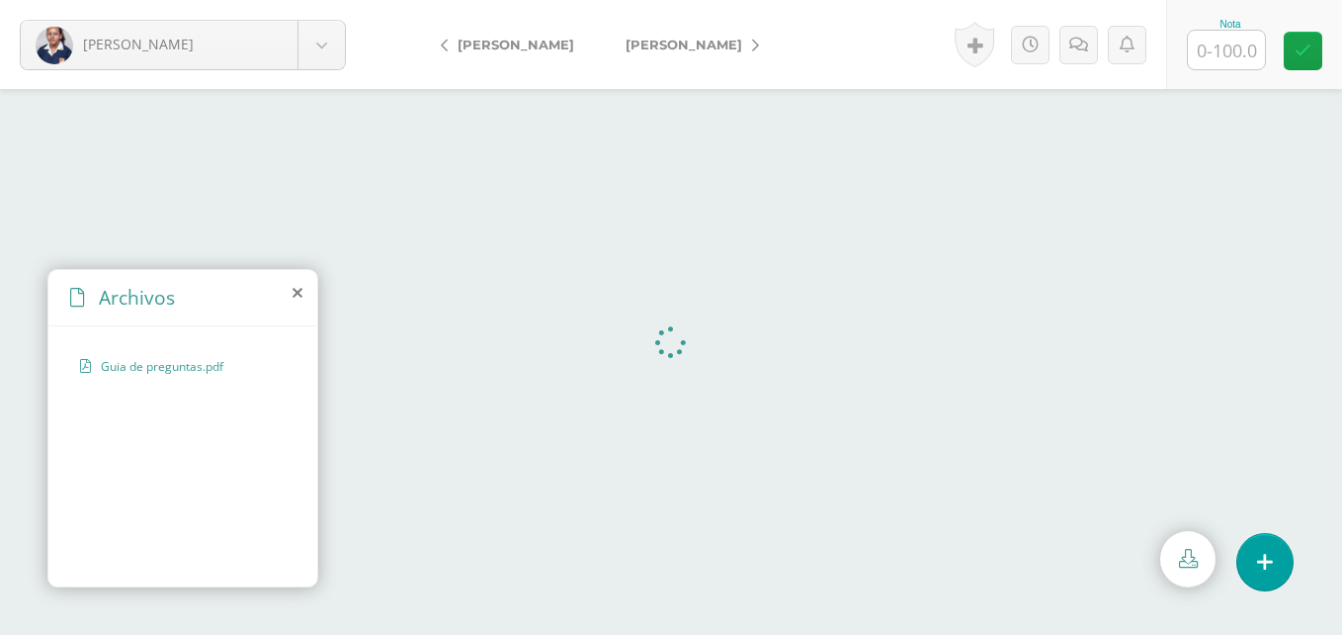
click at [1239, 50] on input "text" at bounding box center [1226, 50] width 77 height 39
type input "100"
click at [666, 50] on span "[PERSON_NAME]" at bounding box center [684, 45] width 117 height 16
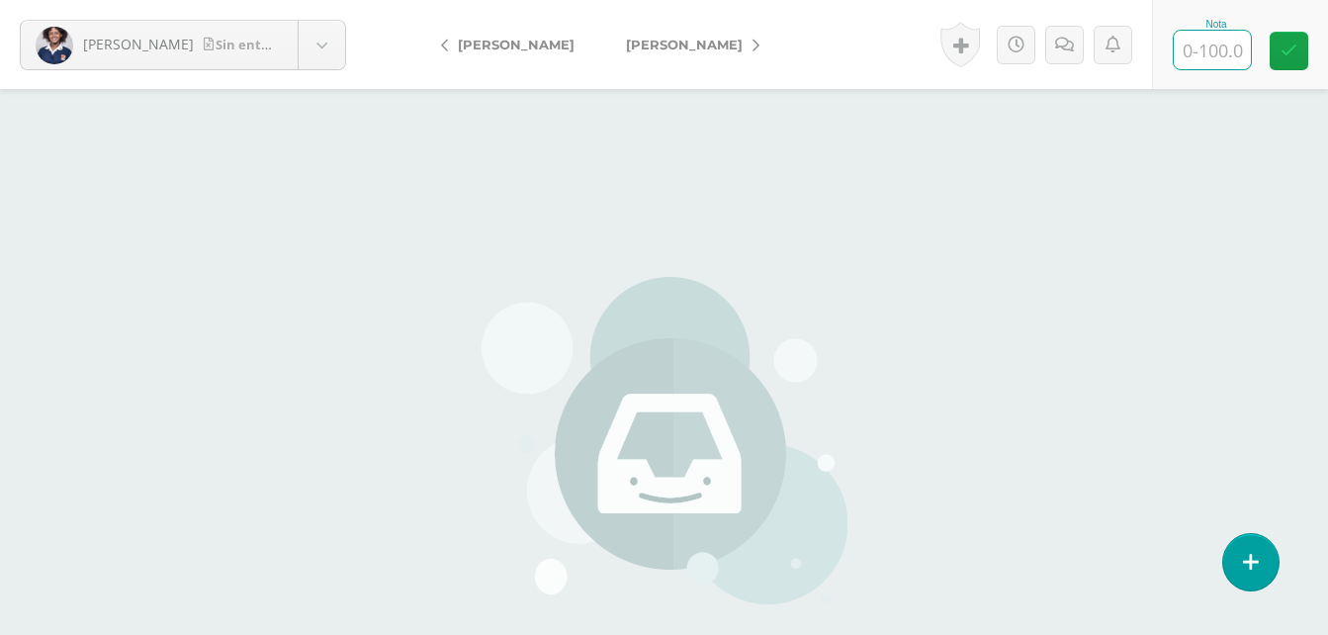
click at [1188, 54] on input "text" at bounding box center [1211, 50] width 77 height 39
type input "0"
click at [702, 55] on link "[PERSON_NAME]" at bounding box center [687, 44] width 175 height 47
click at [1207, 46] on input "text" at bounding box center [1211, 50] width 77 height 39
type input "0"
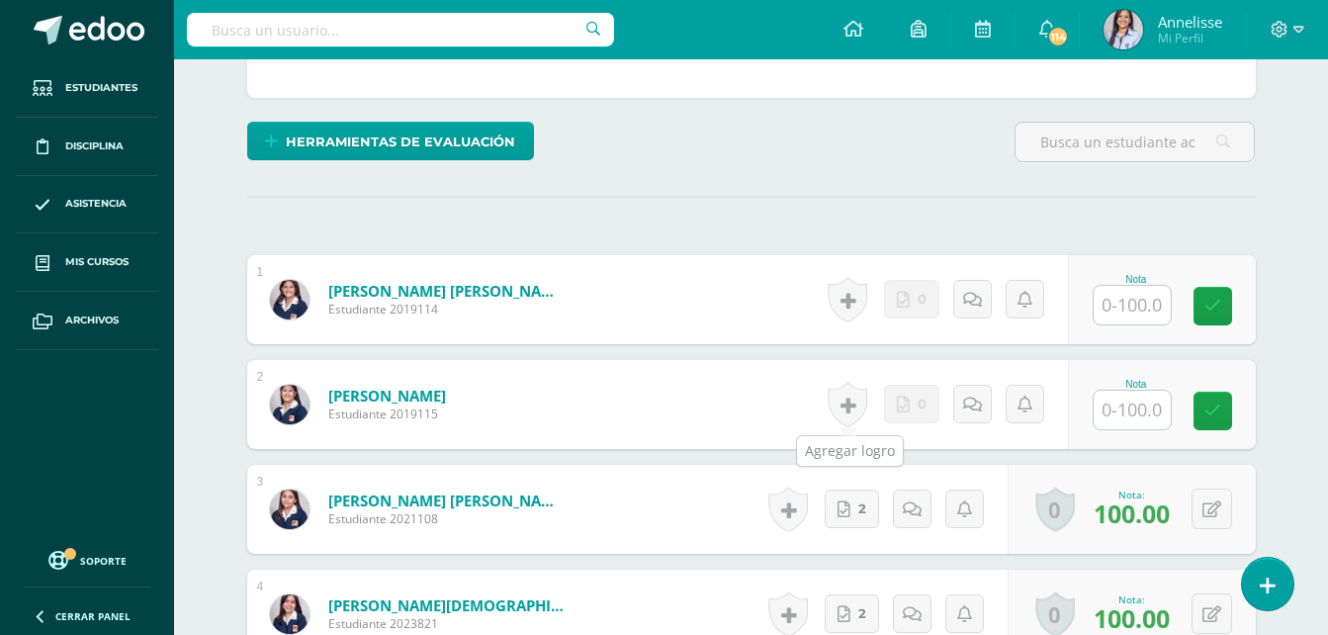
scroll to position [504, 0]
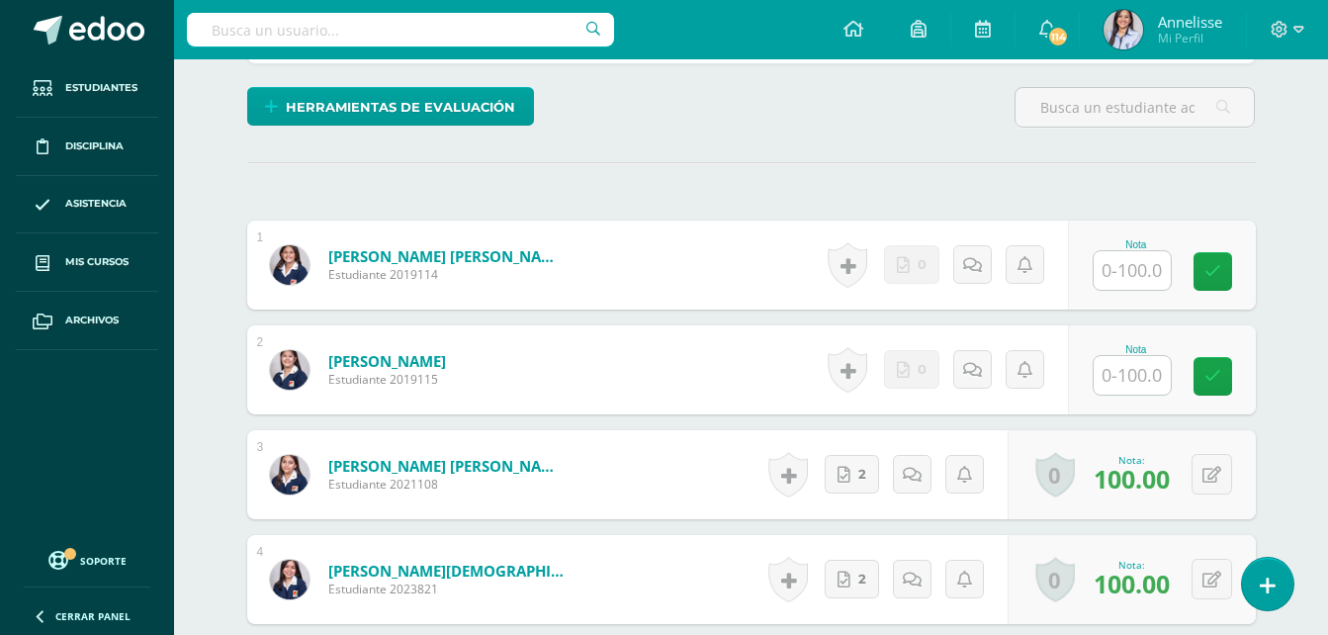
click at [1152, 278] on input "text" at bounding box center [1131, 270] width 77 height 39
type input "0"
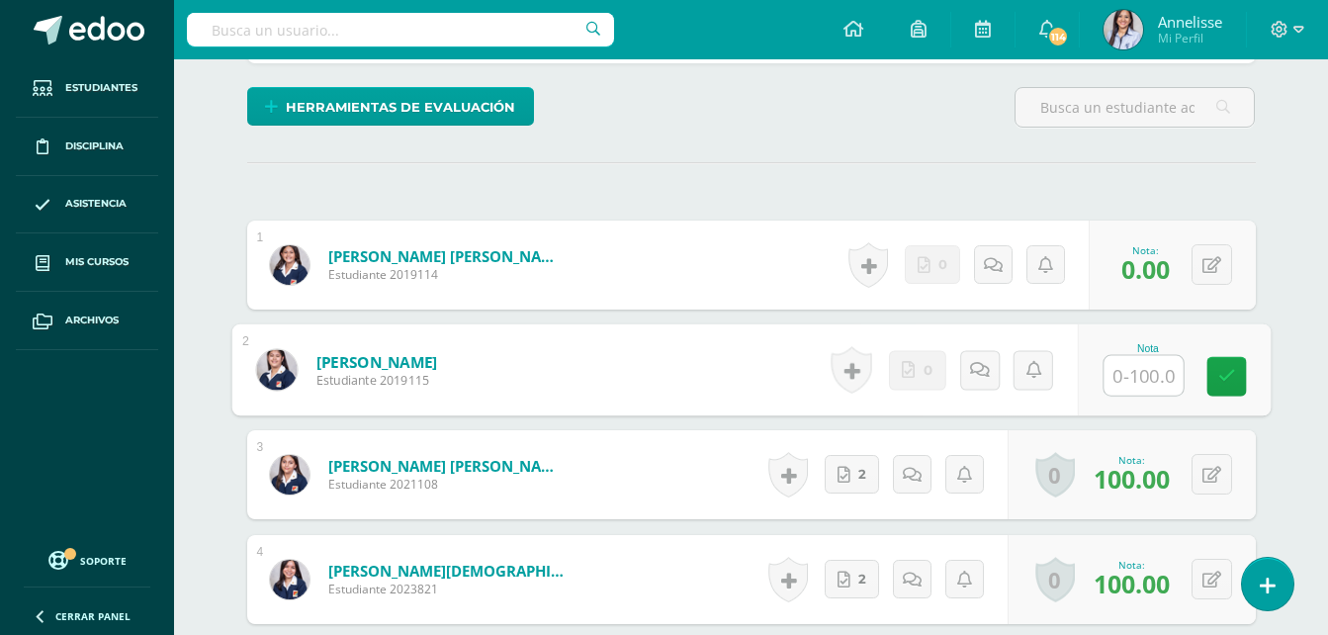
scroll to position [505, 0]
type input "0"
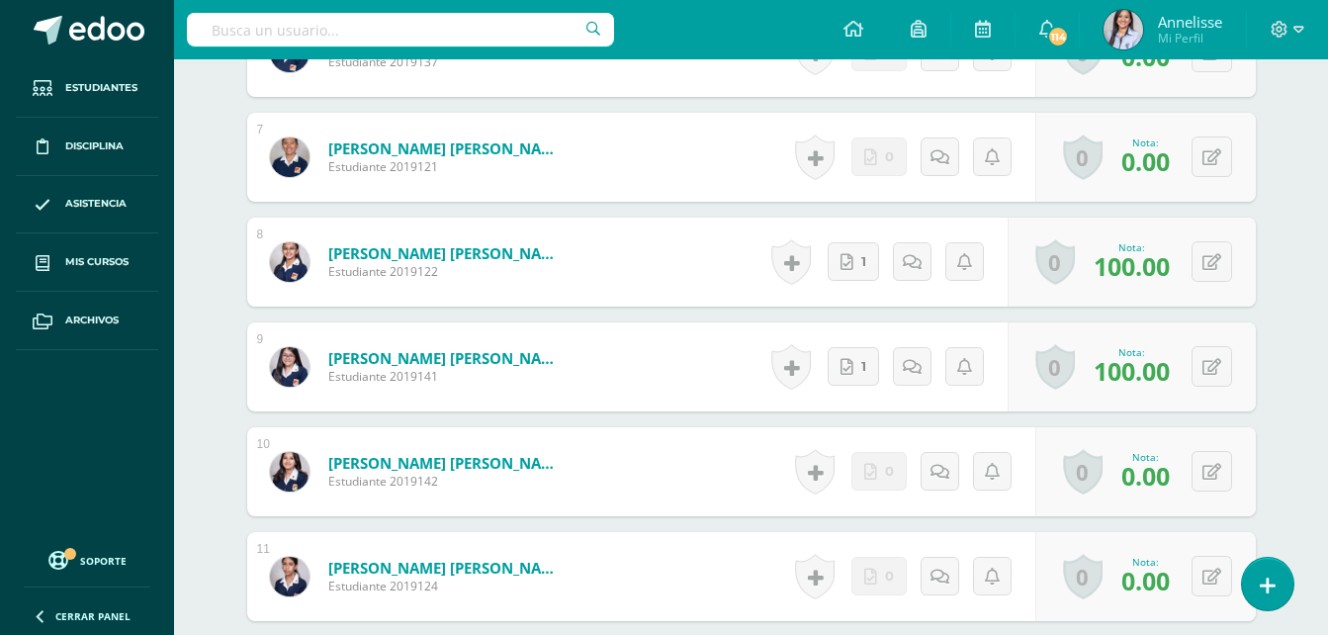
scroll to position [0, 0]
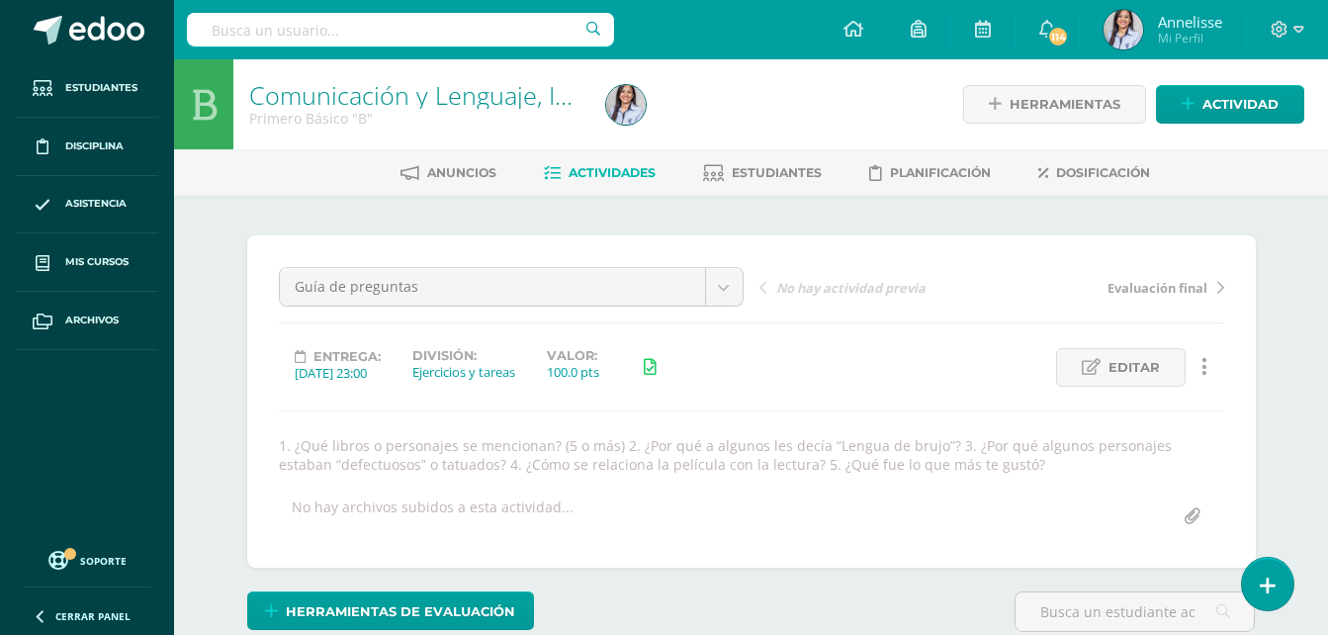
click at [600, 173] on span "Actividades" at bounding box center [611, 172] width 87 height 15
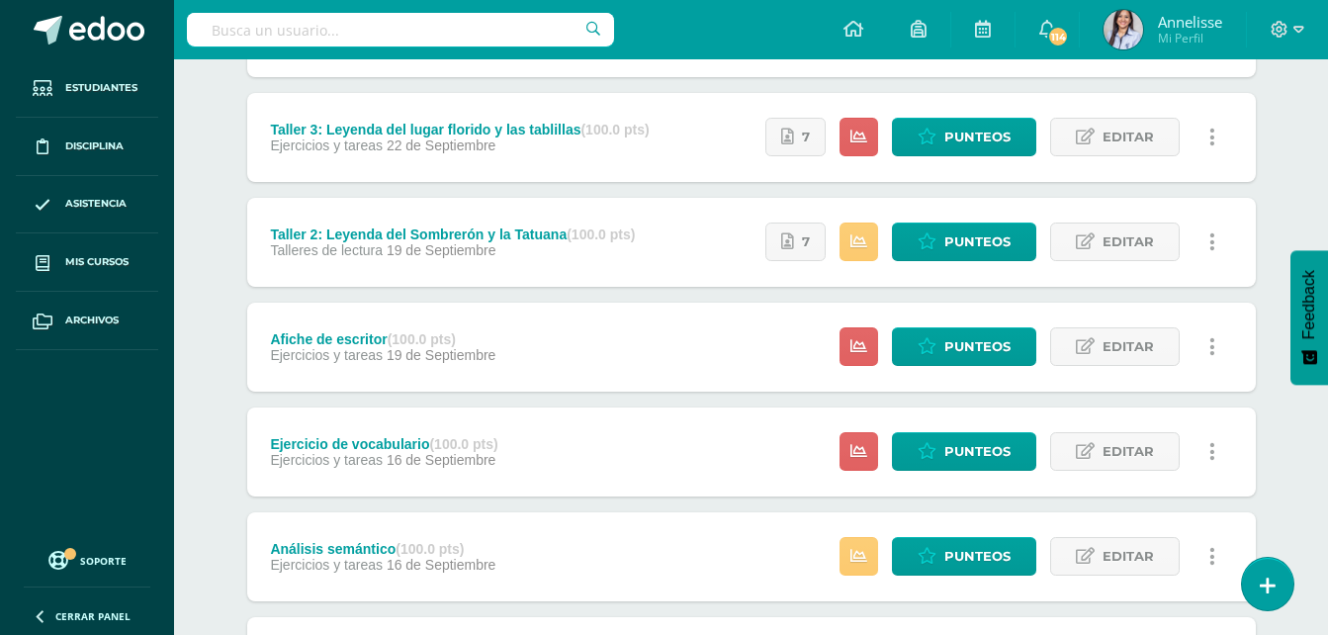
scroll to position [1068, 0]
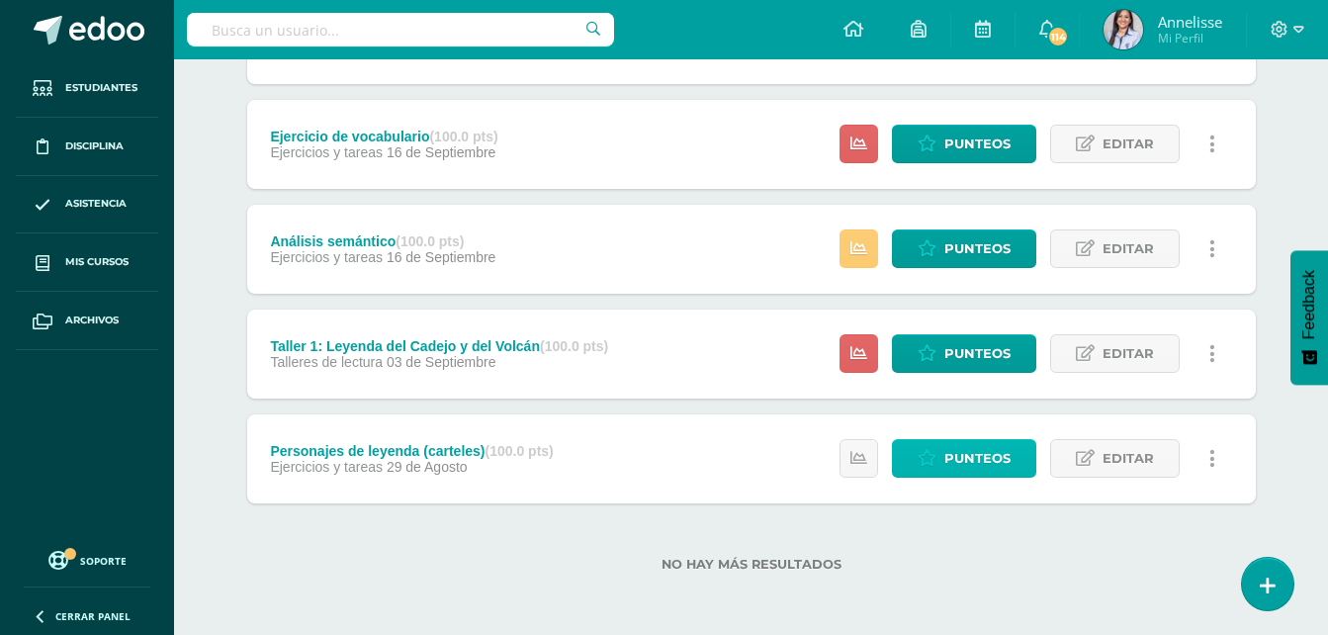
click at [939, 453] on link "Punteos" at bounding box center [964, 458] width 144 height 39
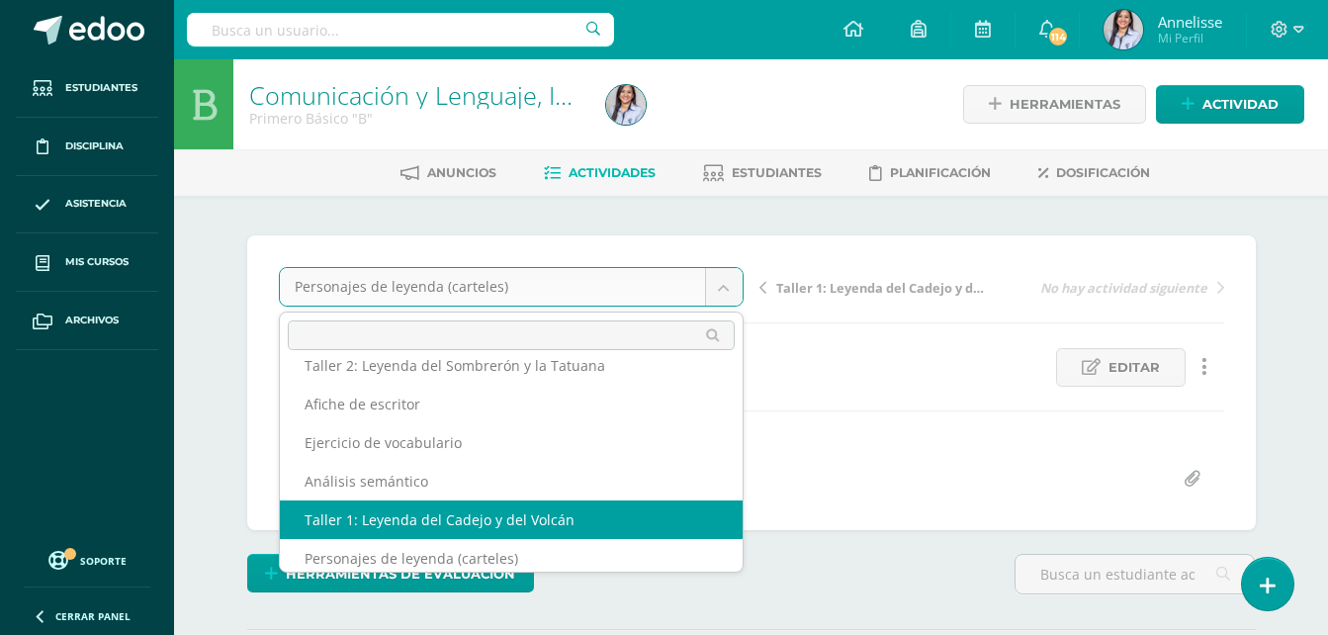
scroll to position [265, 0]
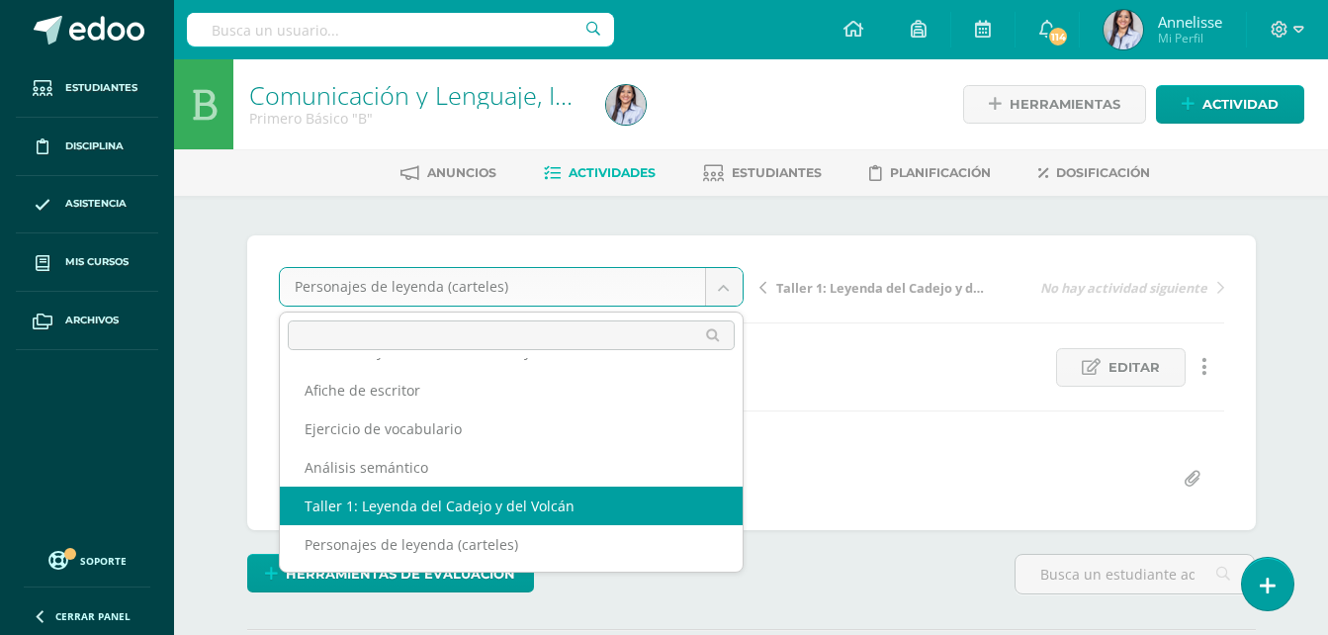
select select "/dashboard/teacher/grade-activity/128614/"
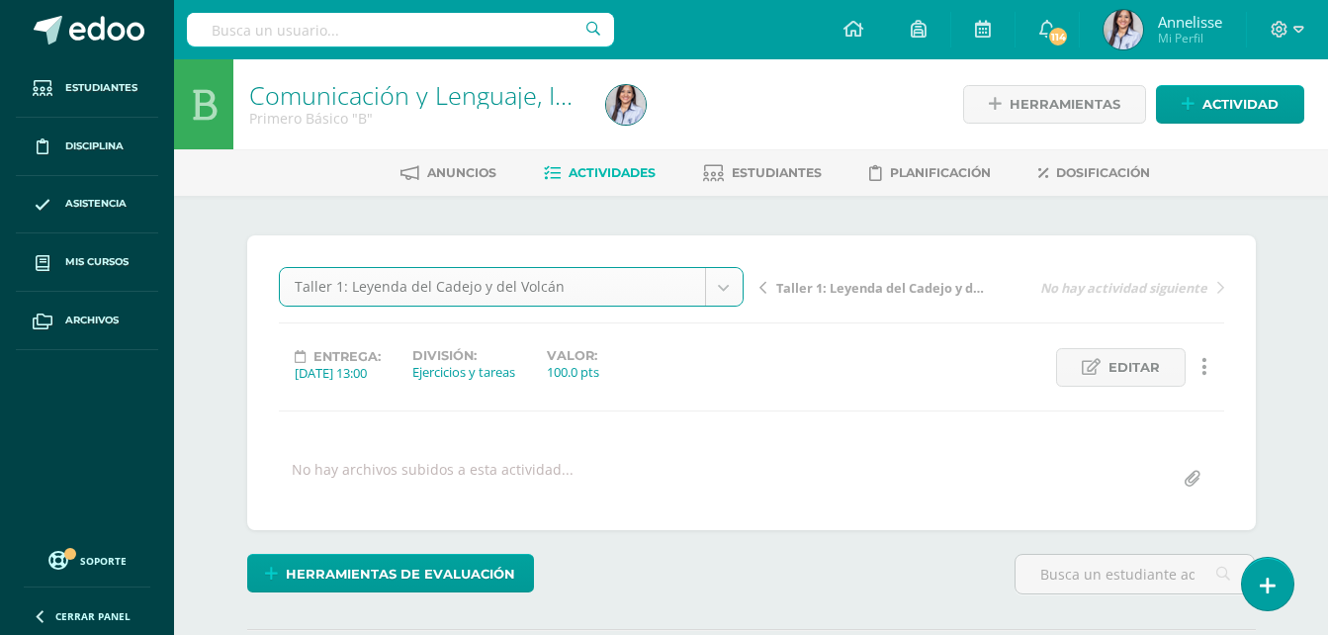
scroll to position [94, 0]
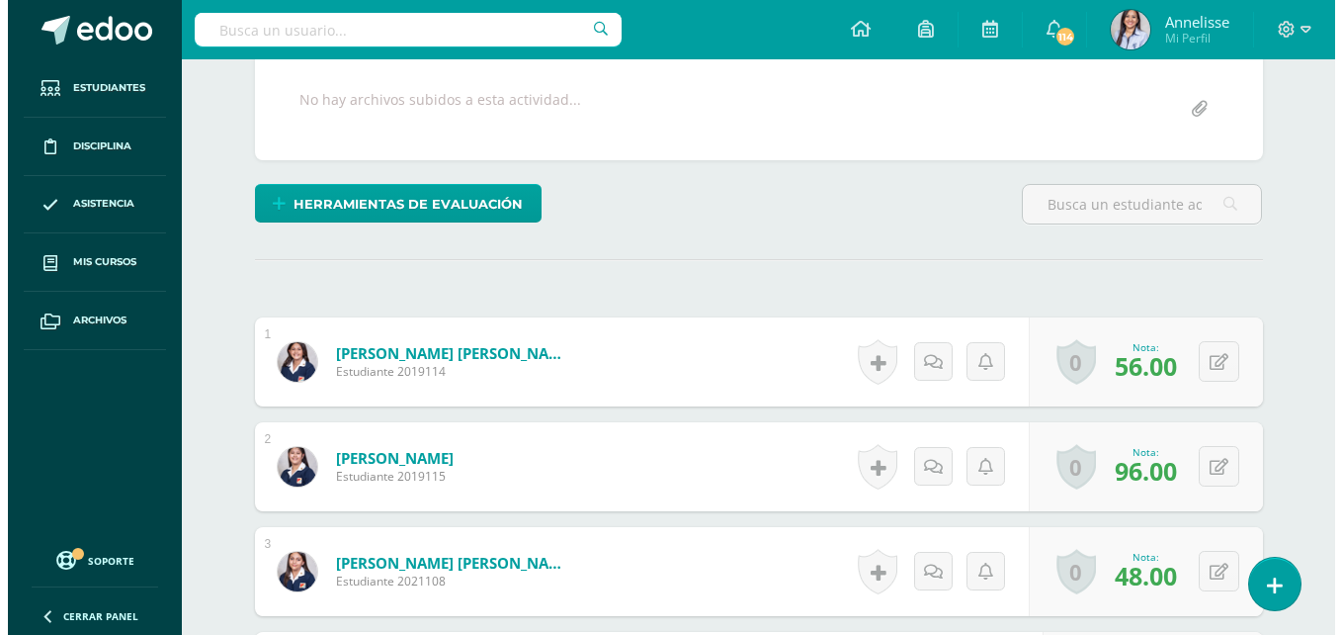
scroll to position [271, 0]
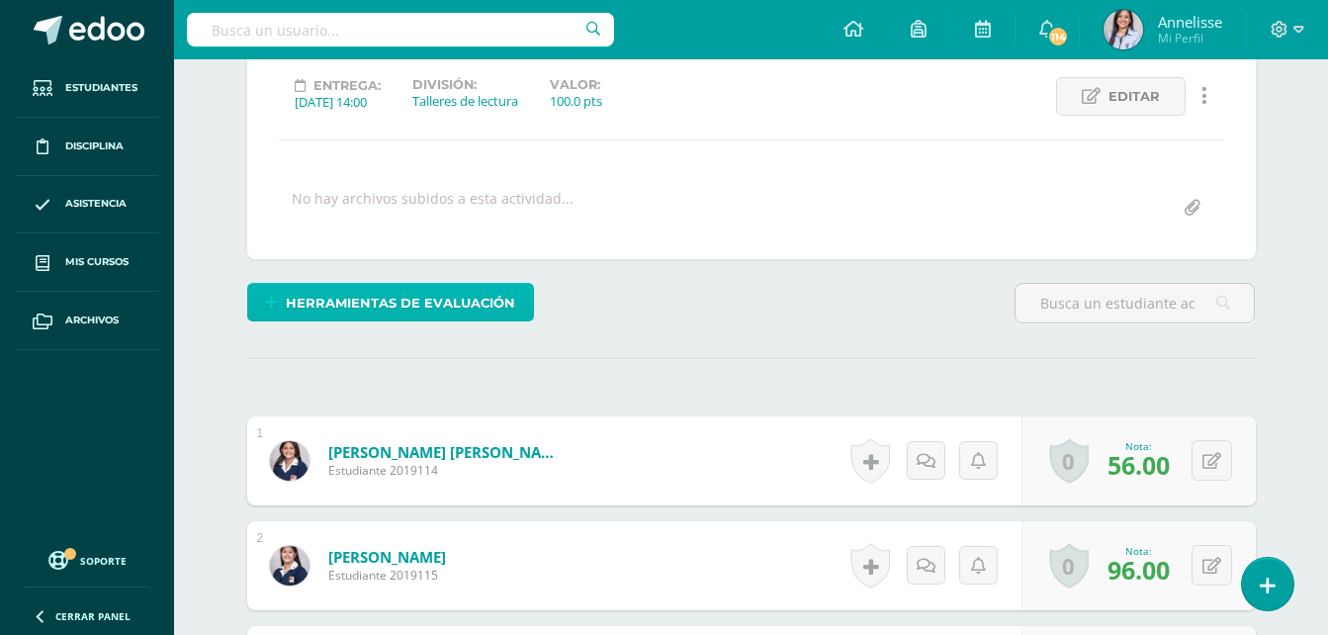
click at [476, 309] on span "Herramientas de evaluación" at bounding box center [400, 303] width 229 height 37
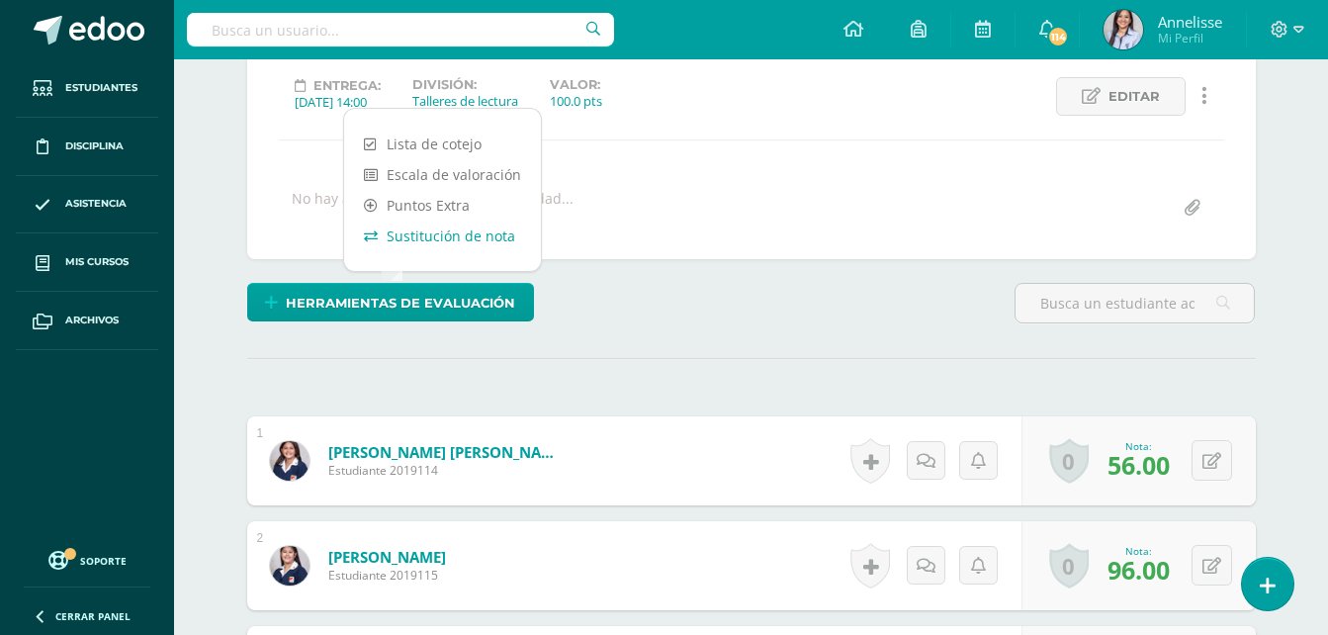
click at [494, 244] on link "Sustitución de nota" at bounding box center [442, 235] width 197 height 31
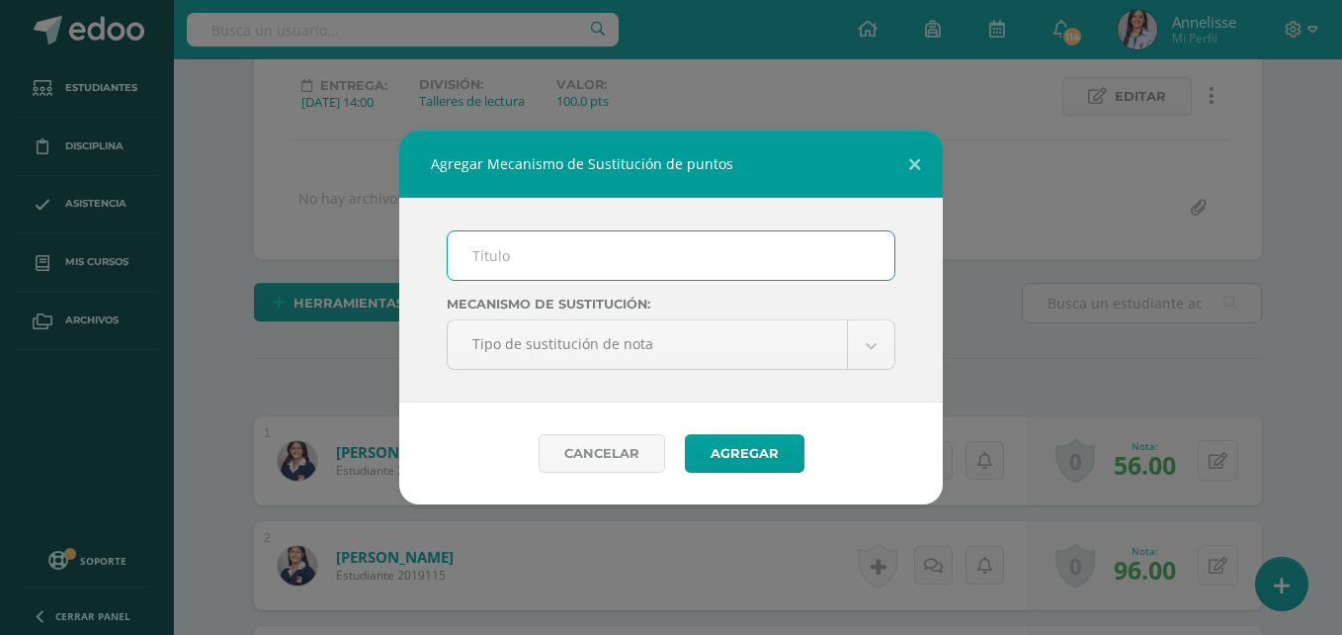
click at [537, 263] on input "text" at bounding box center [671, 255] width 447 height 48
type input "p"
type input "PMA"
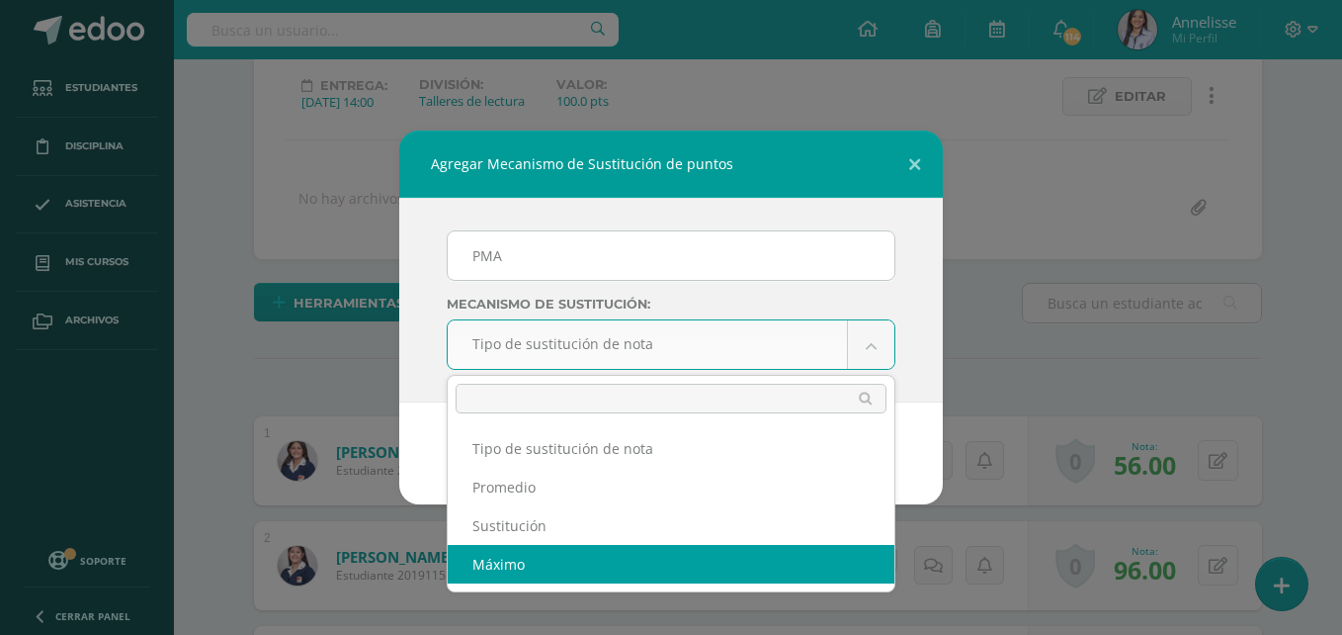
select select "maximum"
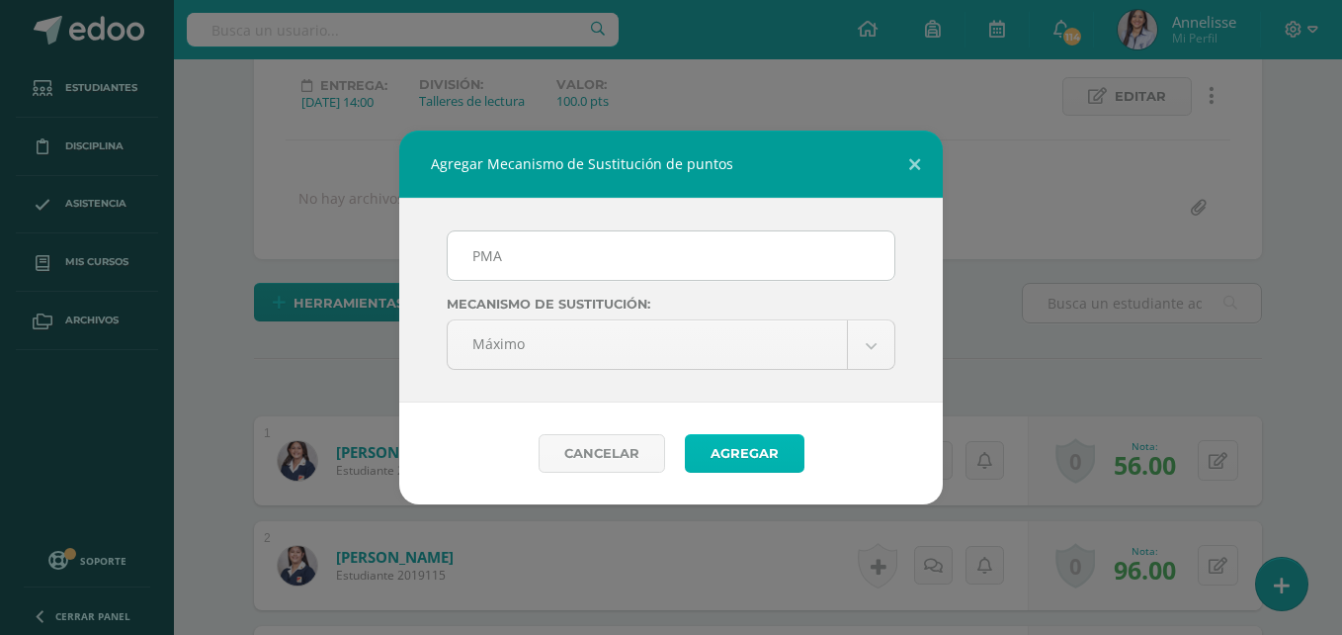
click at [742, 456] on button "Agregar" at bounding box center [745, 453] width 120 height 39
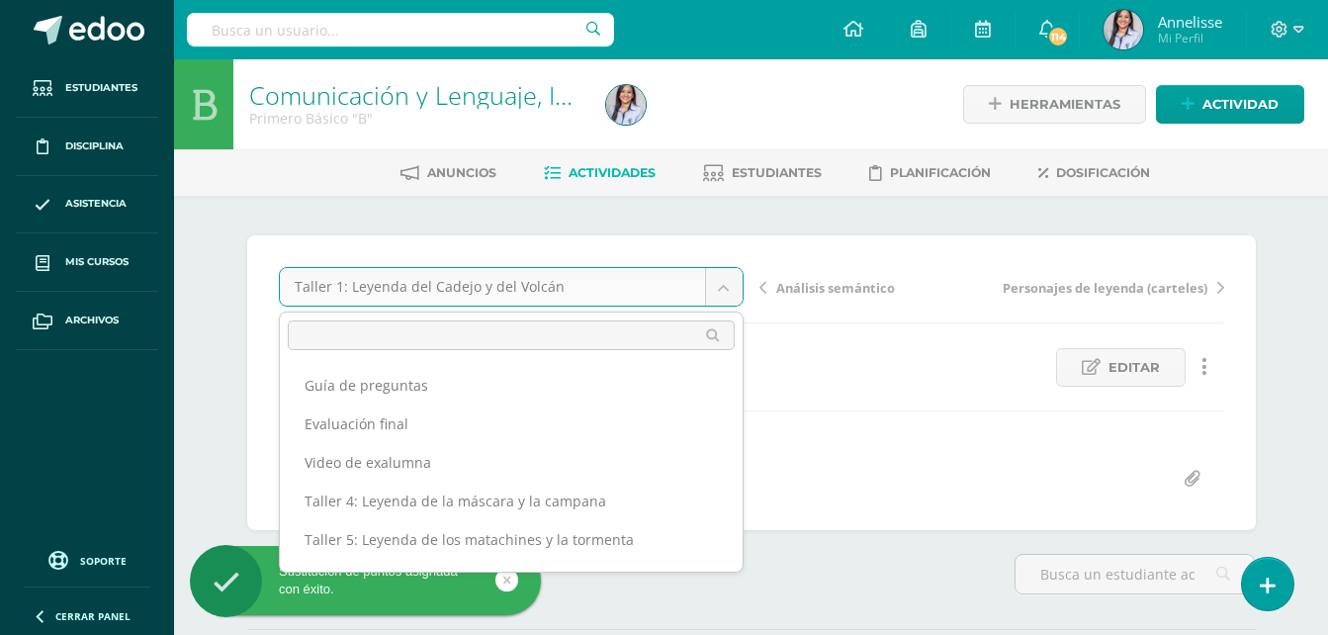
click at [606, 292] on body "Sustitución de puntos asignada con éxito. Estudiantes Disciplina Asistencia Mis…" at bounding box center [664, 431] width 1328 height 862
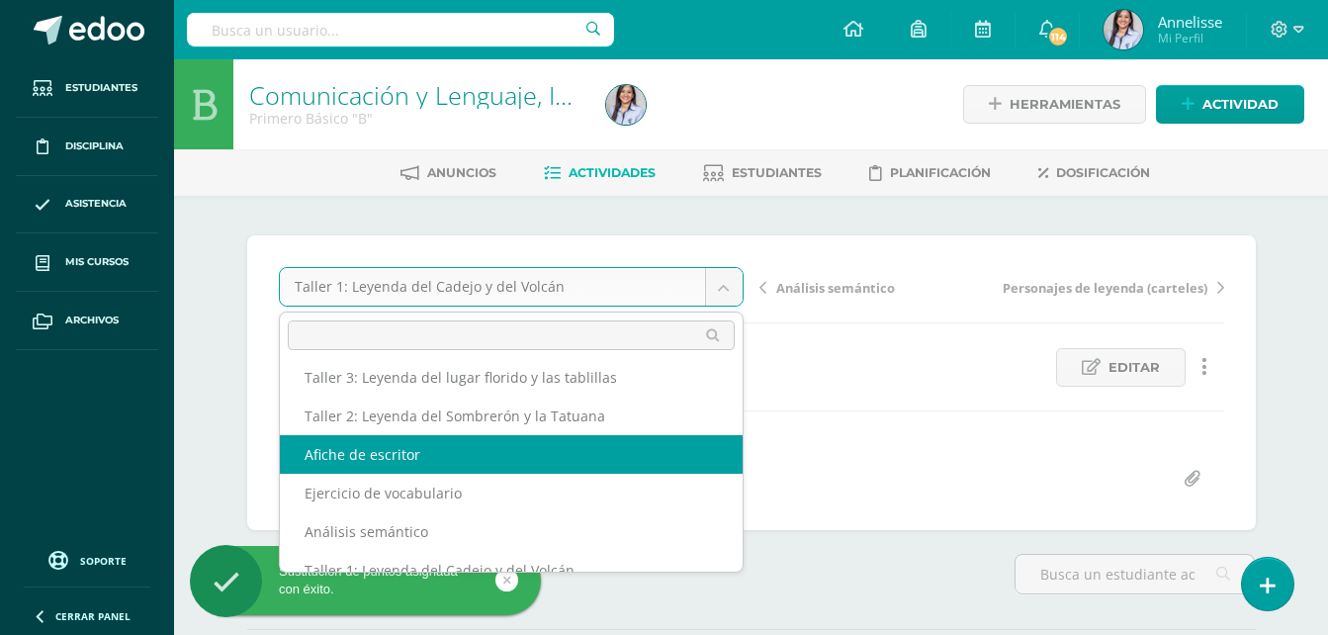
scroll to position [218, 0]
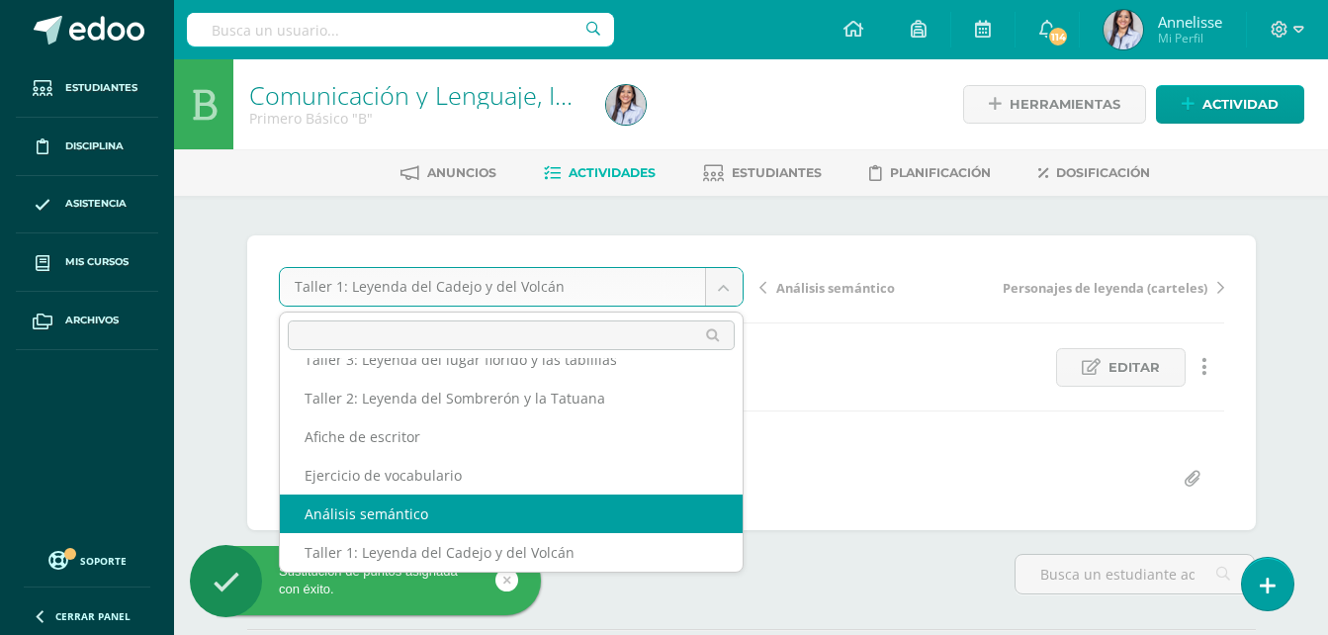
select select "/dashboard/teacher/grade-activity/129380/"
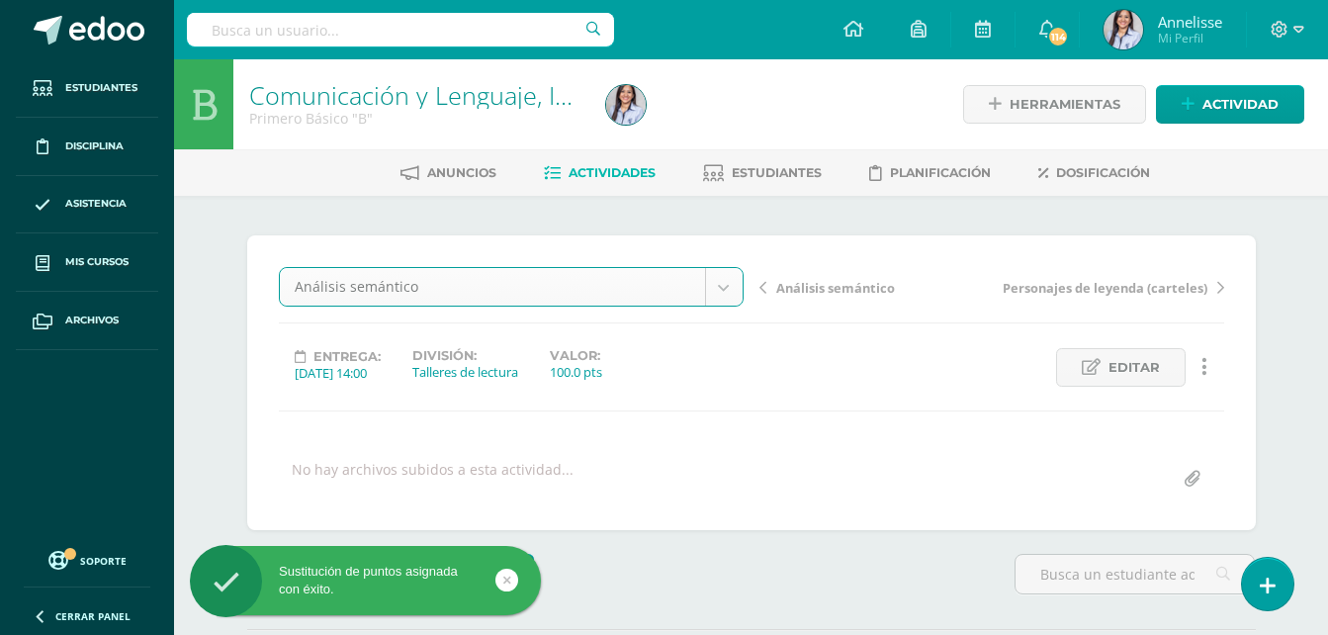
scroll to position [1, 0]
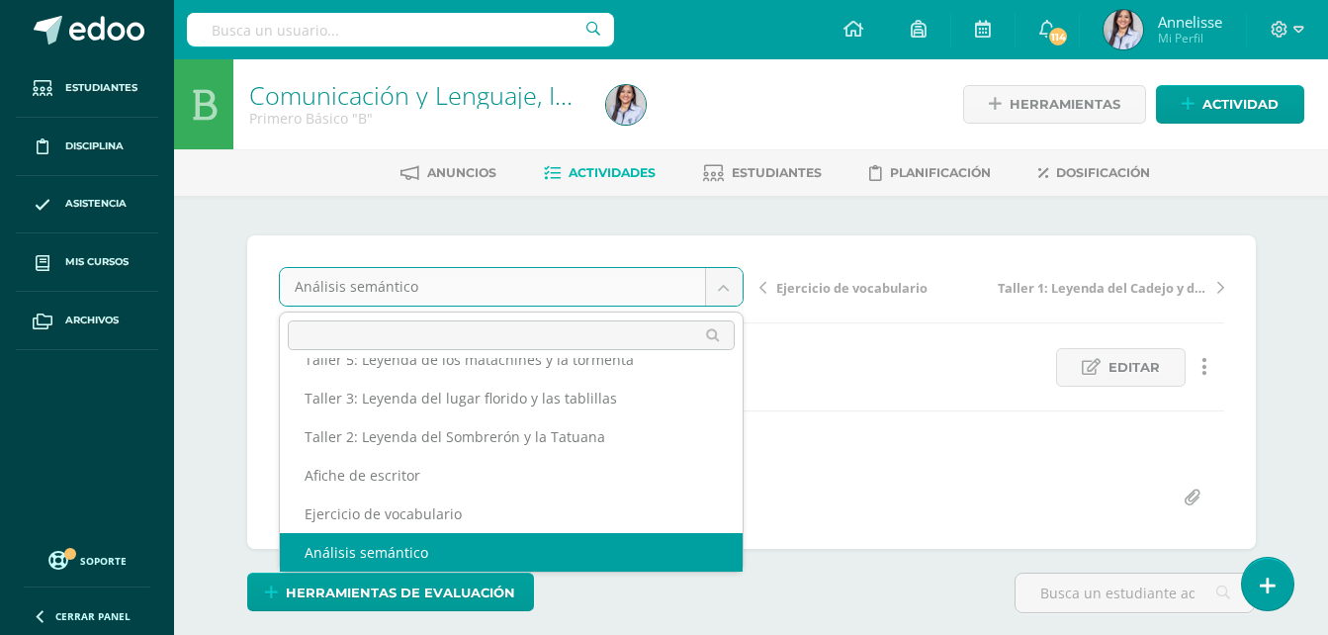
scroll to position [1, 0]
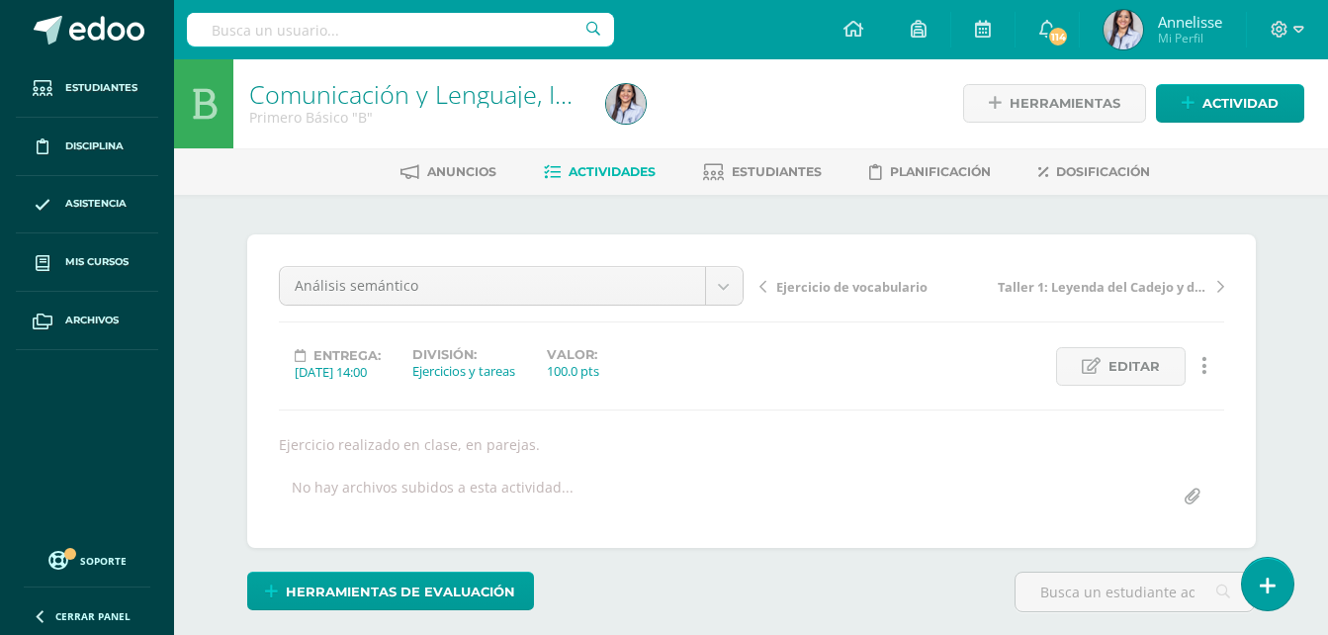
drag, startPoint x: 514, startPoint y: 289, endPoint x: 461, endPoint y: 307, distance: 56.6
click at [455, 587] on span "Herramientas de evaluación" at bounding box center [400, 591] width 229 height 37
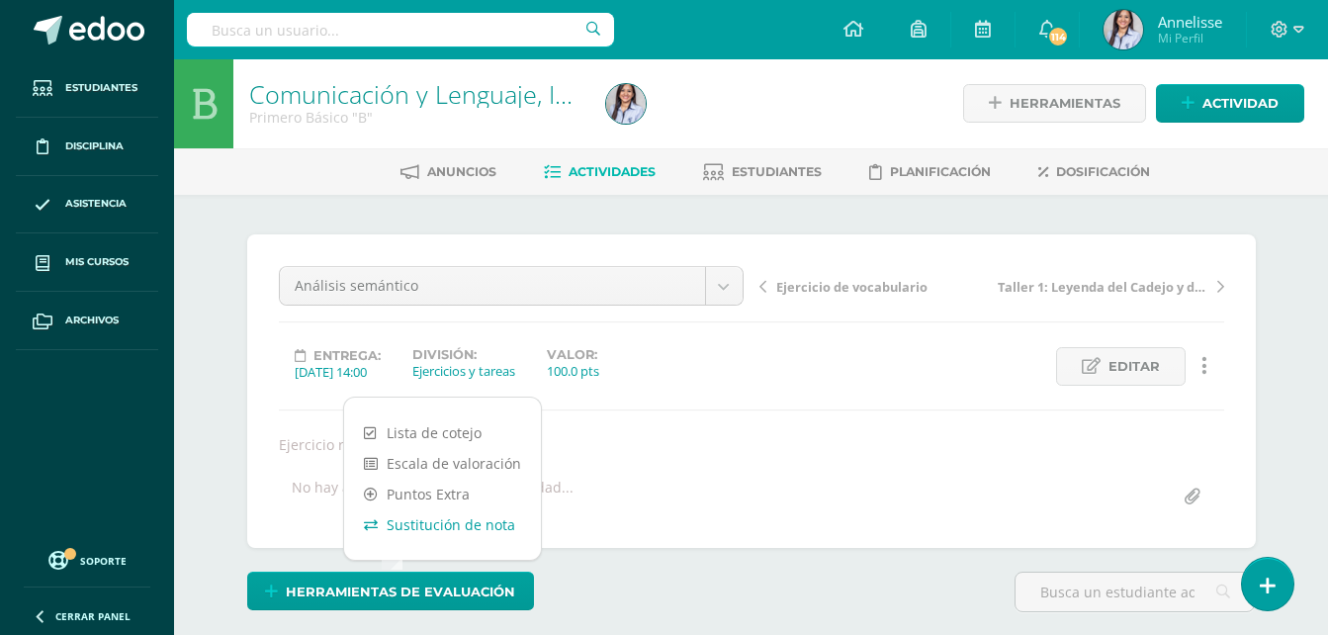
click at [464, 522] on link "Sustitución de nota" at bounding box center [442, 524] width 197 height 31
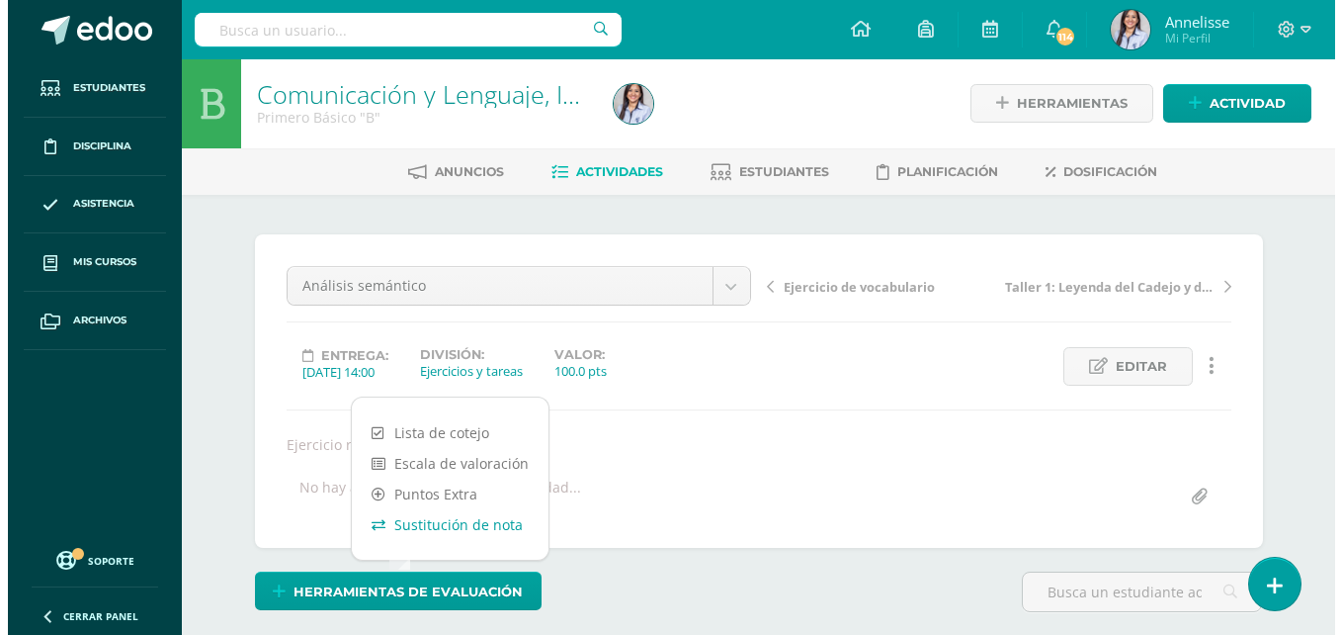
scroll to position [2, 0]
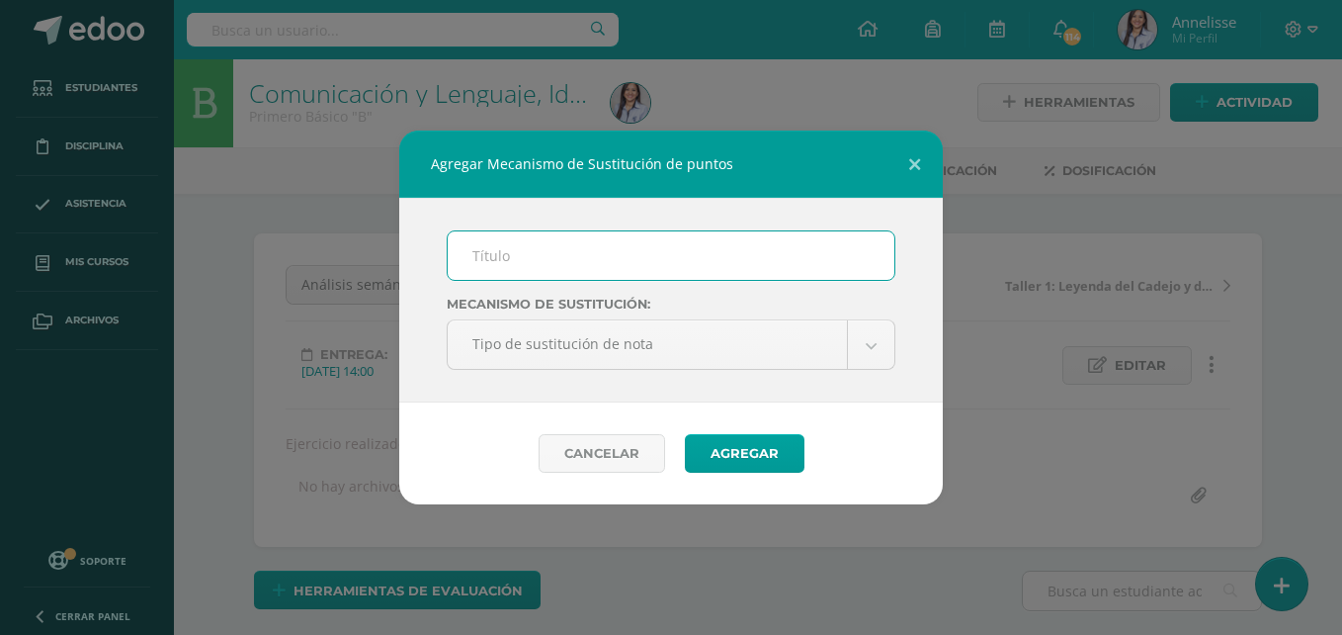
drag, startPoint x: 669, startPoint y: 255, endPoint x: 642, endPoint y: 251, distance: 28.0
click at [668, 256] on input "text" at bounding box center [671, 255] width 447 height 48
type input "PMA"
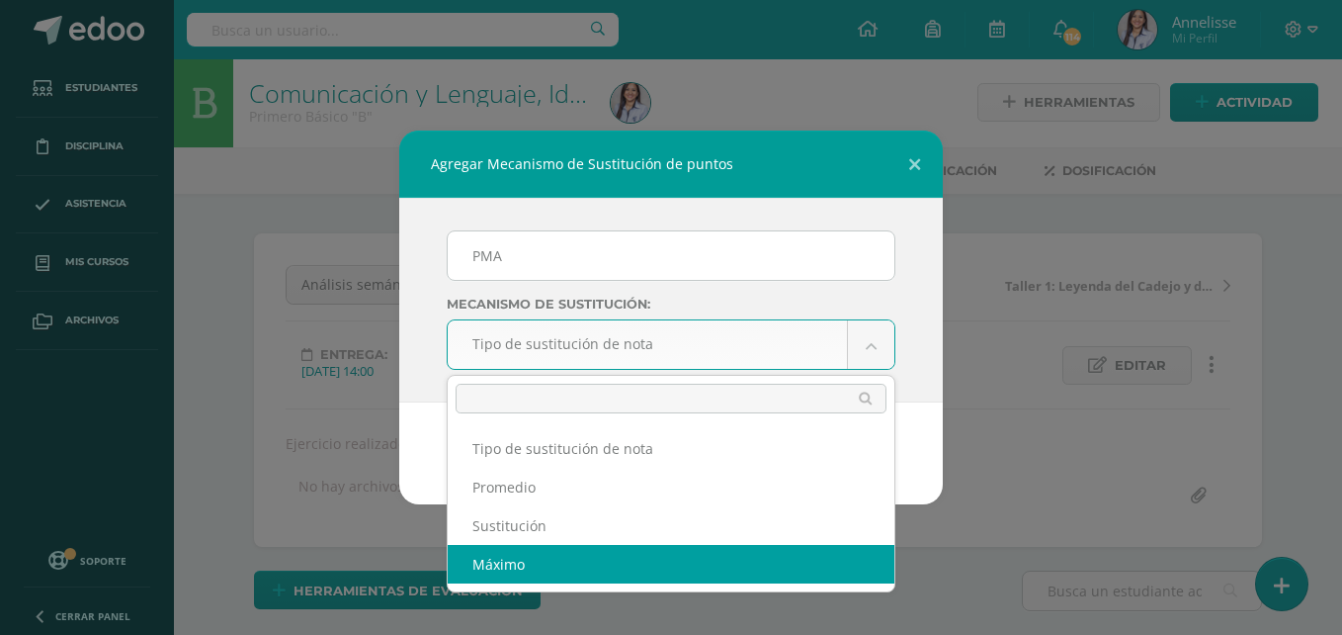
select select "maximum"
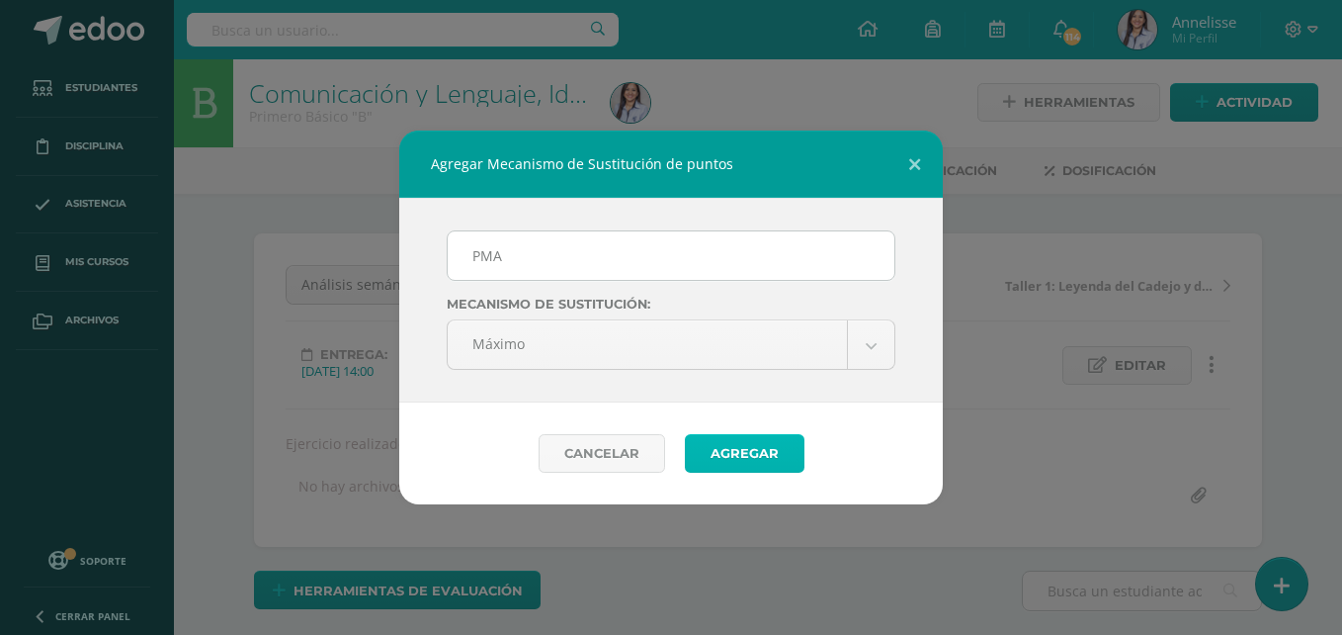
click at [770, 455] on button "Agregar" at bounding box center [745, 453] width 120 height 39
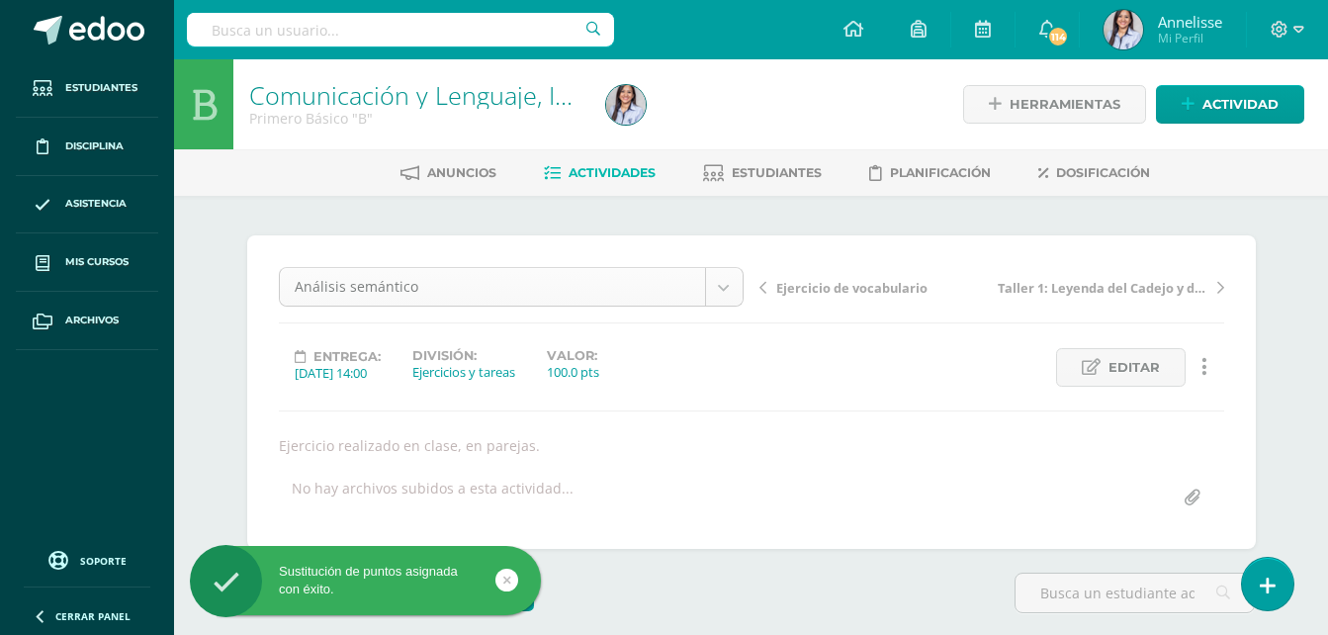
click at [465, 282] on body "Sustitución de puntos asignada con éxito. Estudiantes Disciplina Asistencia Mis…" at bounding box center [664, 440] width 1328 height 881
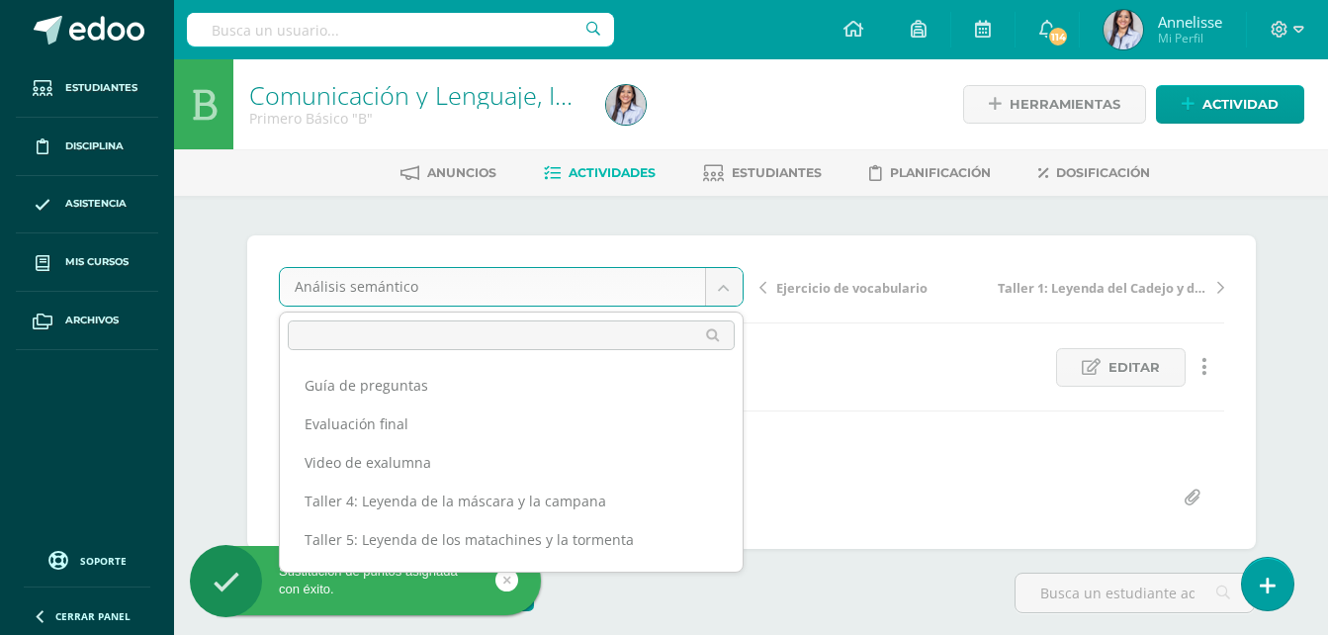
scroll to position [180, 0]
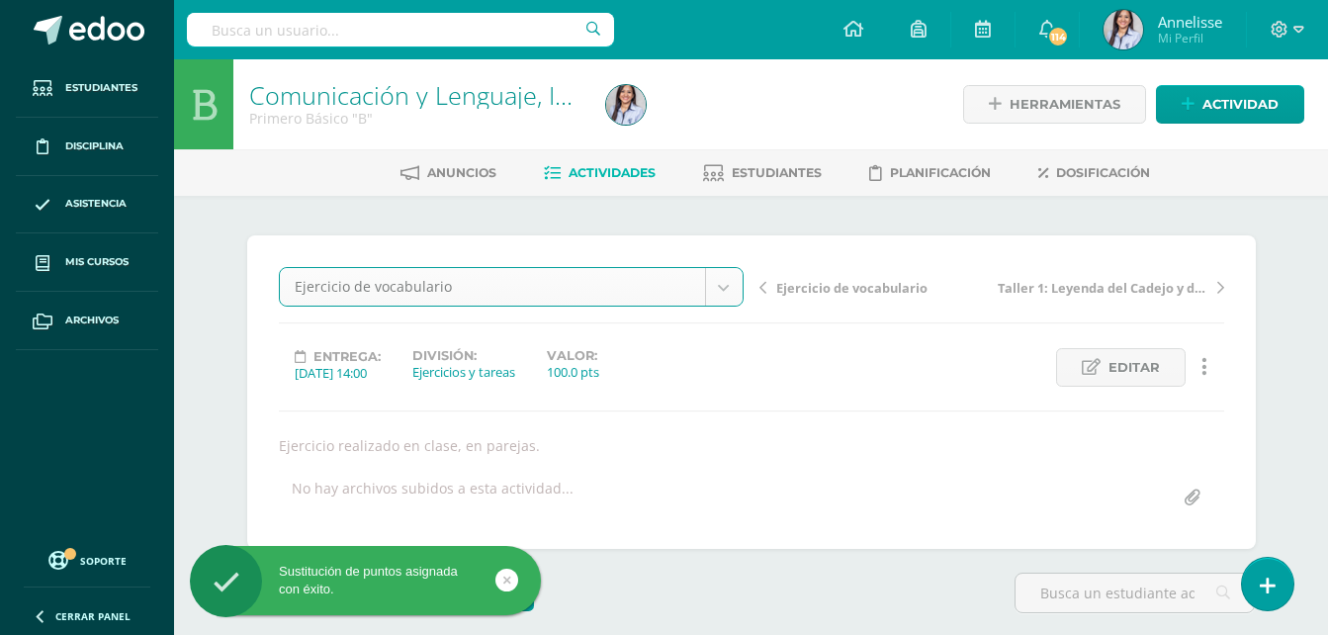
select select "/dashboard/teacher/grade-activity/129378/"
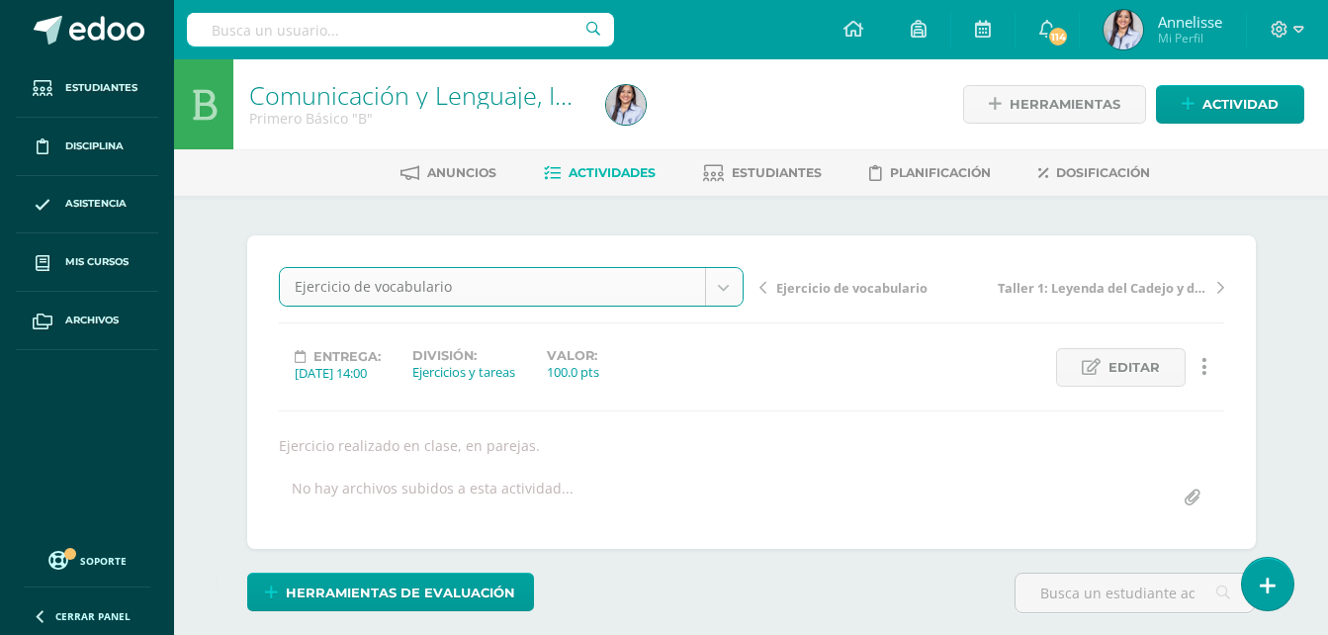
scroll to position [1, 0]
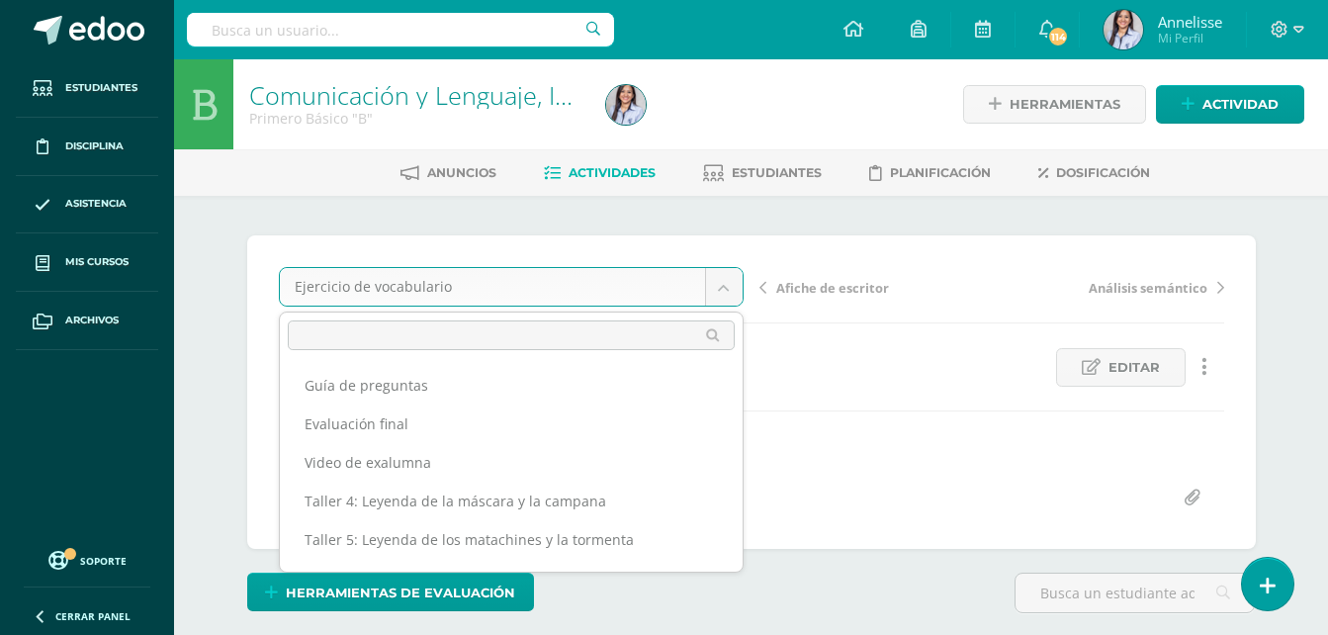
scroll to position [141, 0]
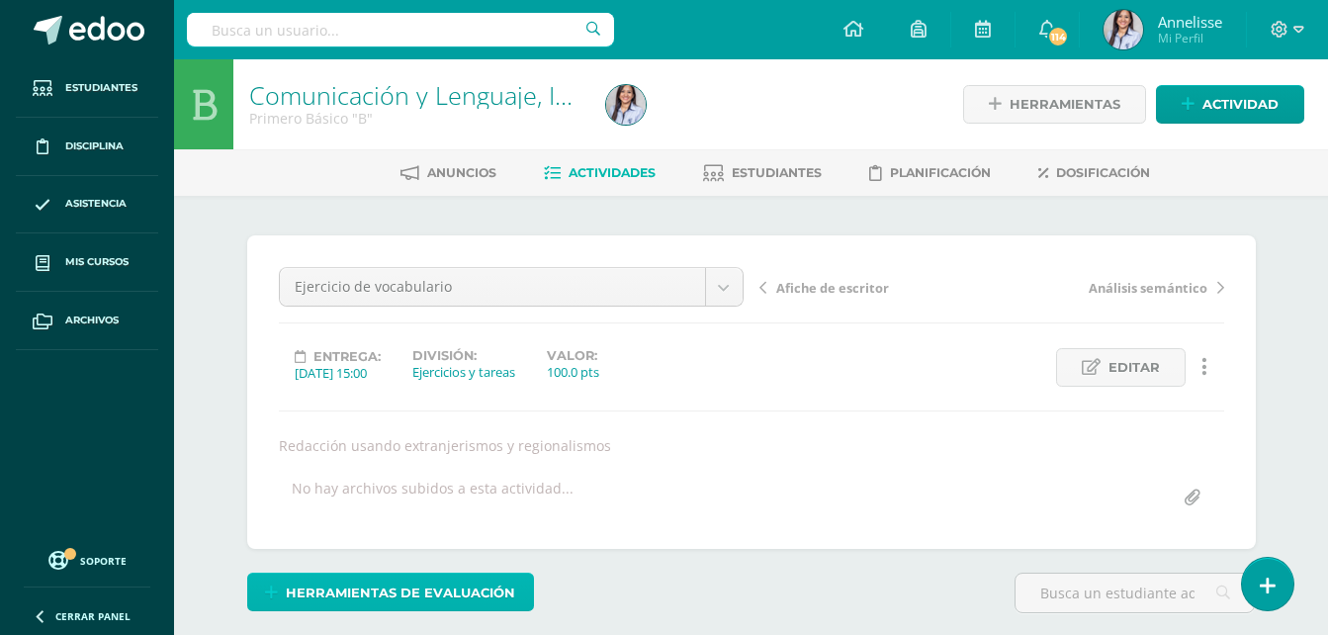
click at [475, 590] on span "Herramientas de evaluación" at bounding box center [400, 592] width 229 height 37
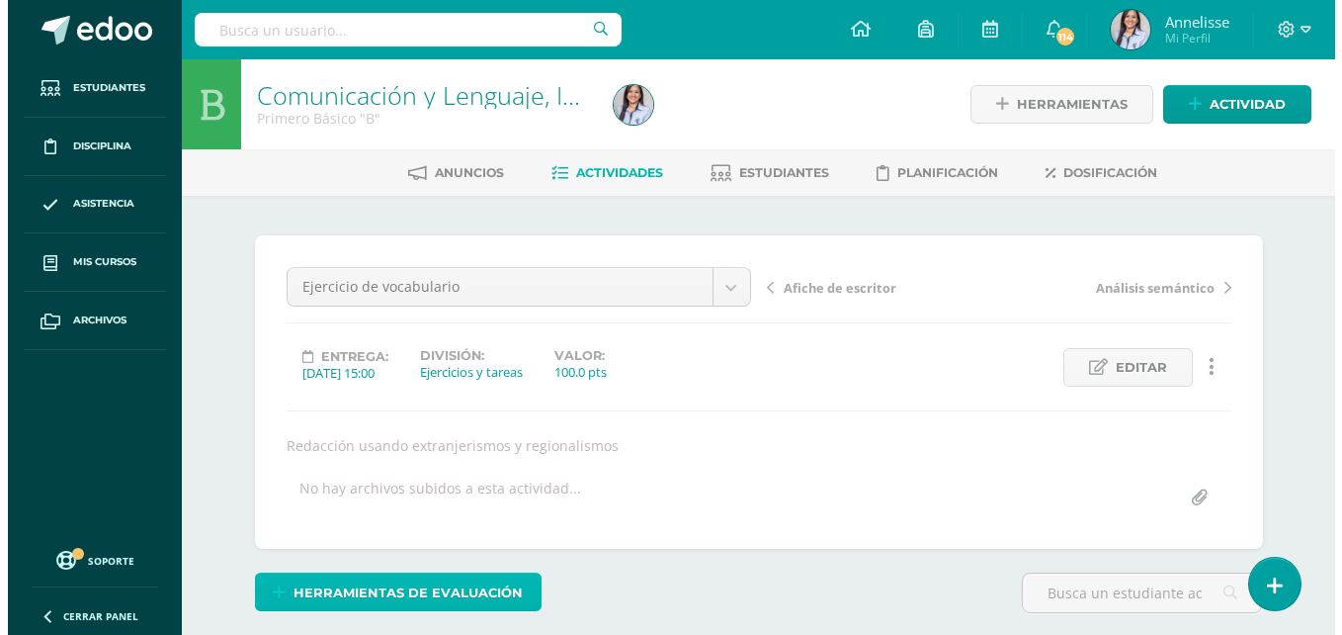
scroll to position [1, 0]
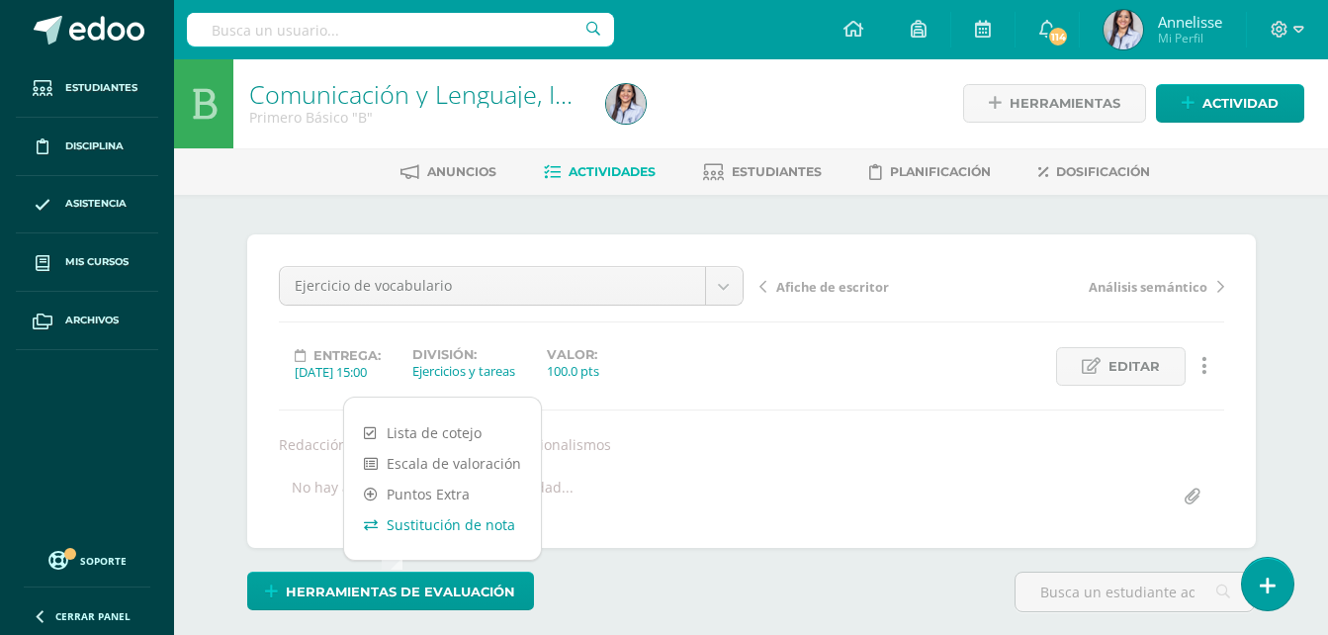
click at [450, 520] on link "Sustitución de nota" at bounding box center [442, 524] width 197 height 31
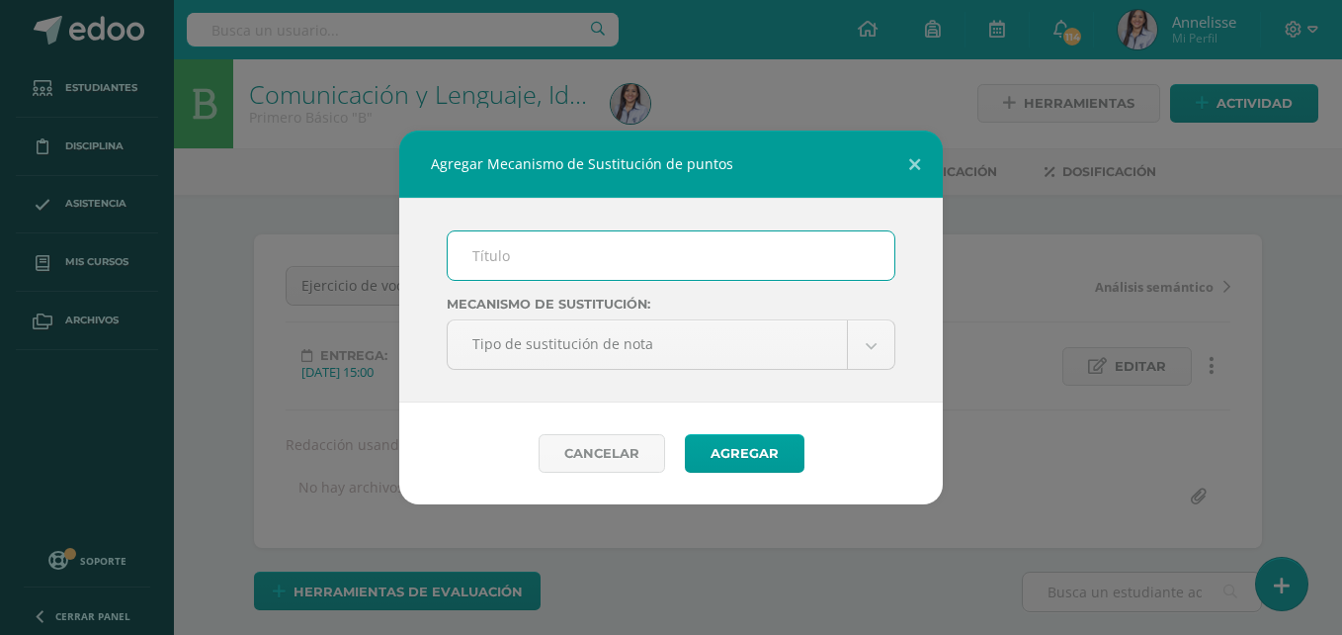
click at [641, 249] on input "text" at bounding box center [671, 255] width 447 height 48
type input "PMA"
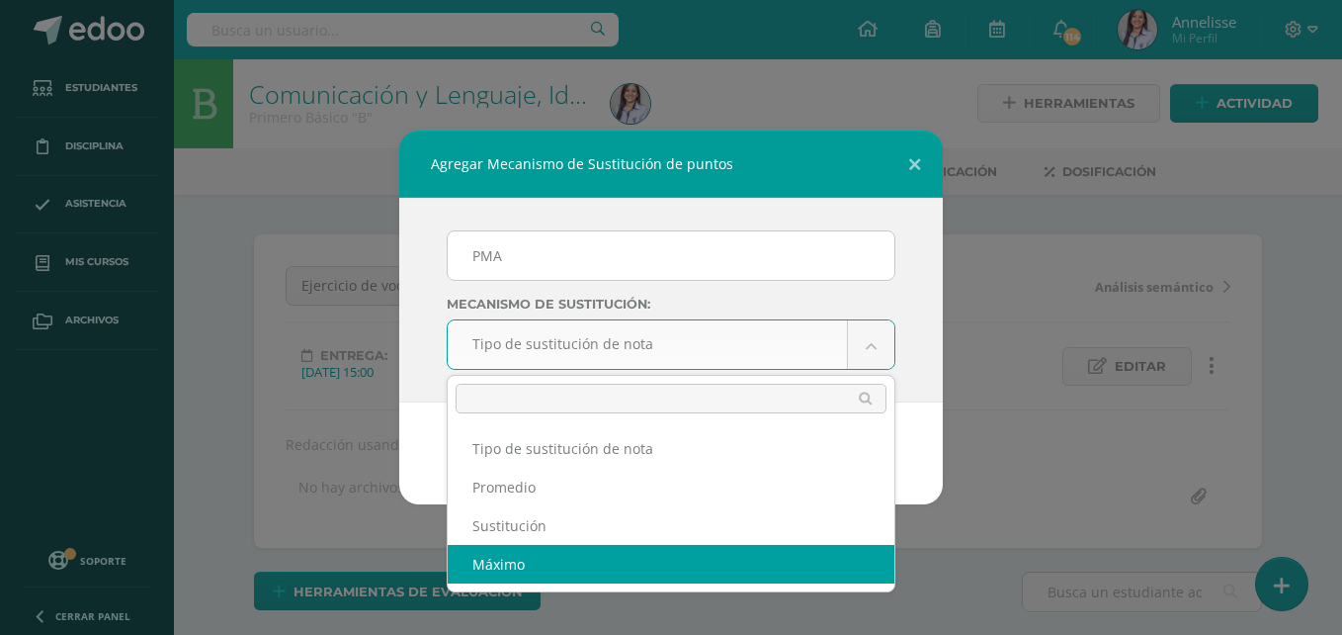
select select "maximum"
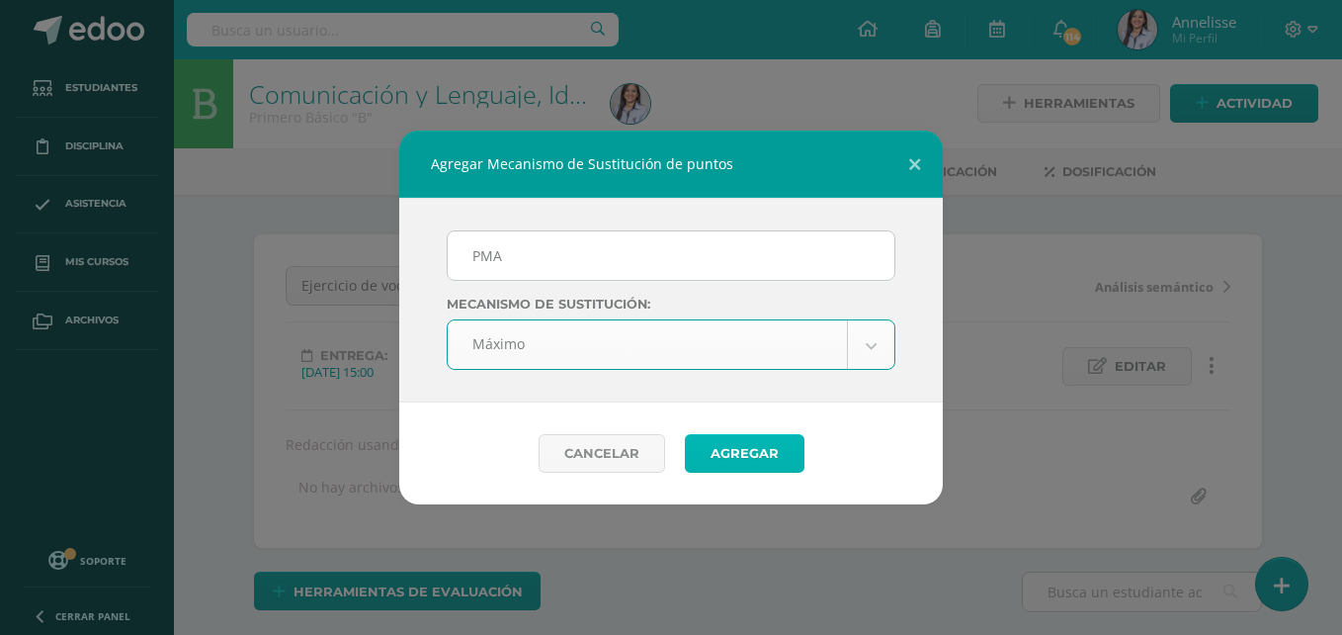
click at [771, 445] on button "Agregar" at bounding box center [745, 453] width 120 height 39
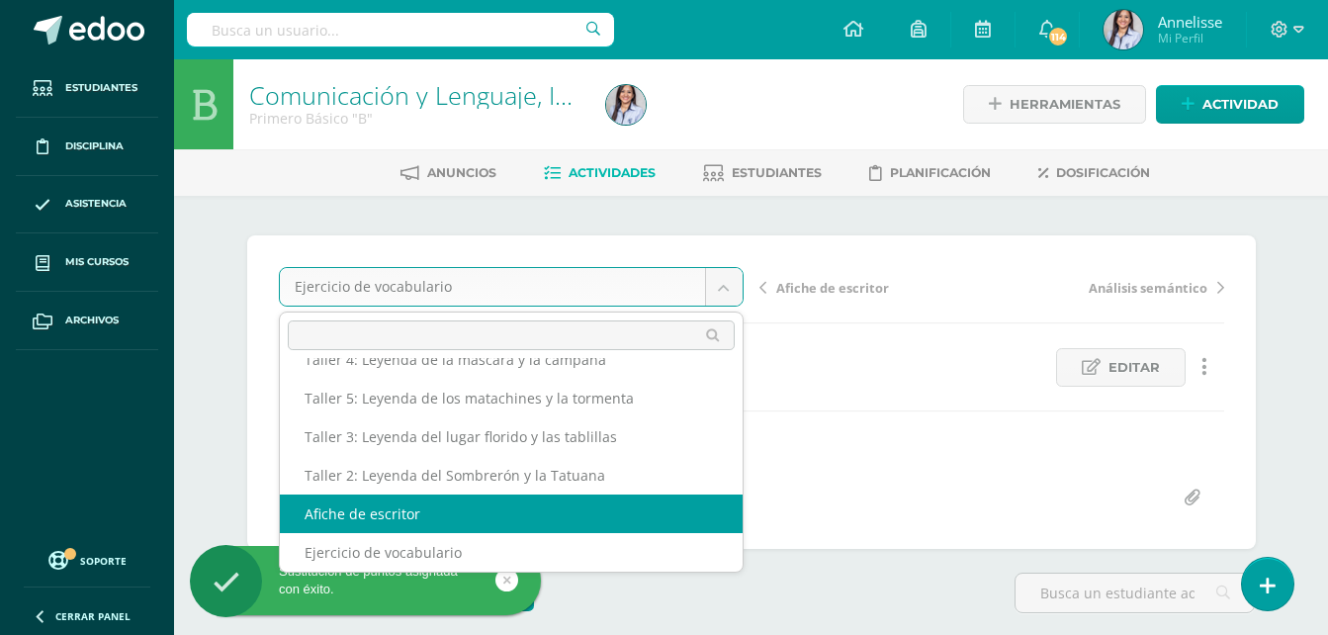
scroll to position [1, 0]
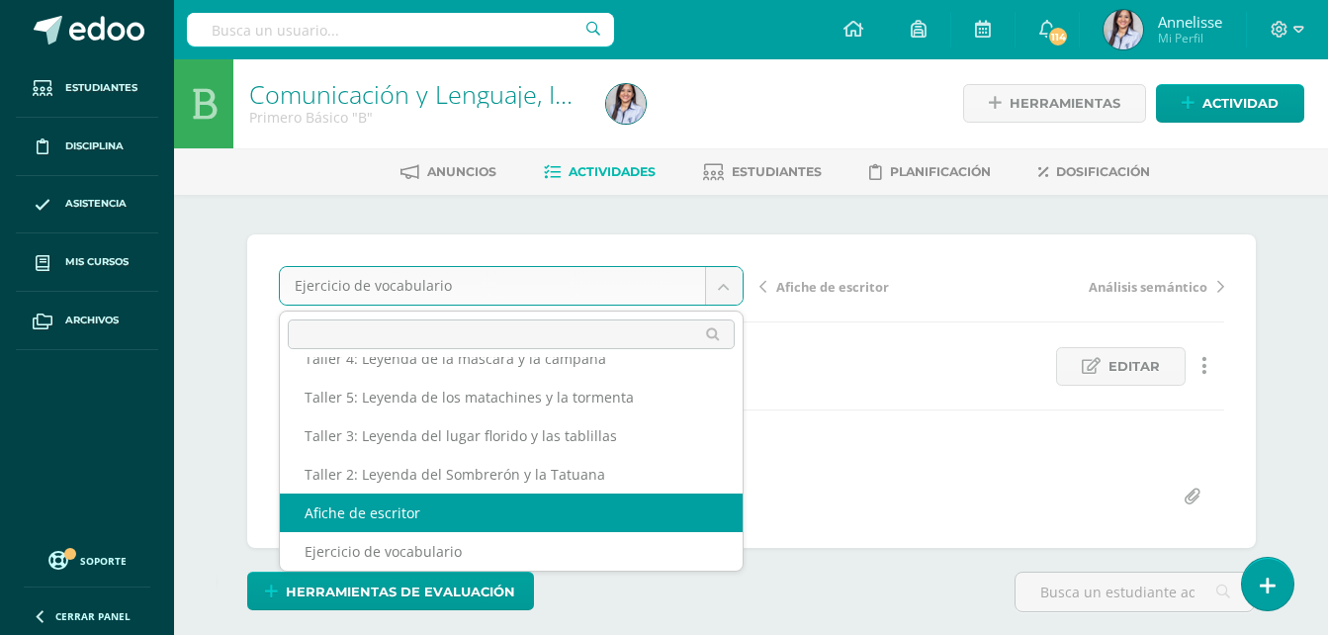
select select "/dashboard/teacher/grade-activity/129376/"
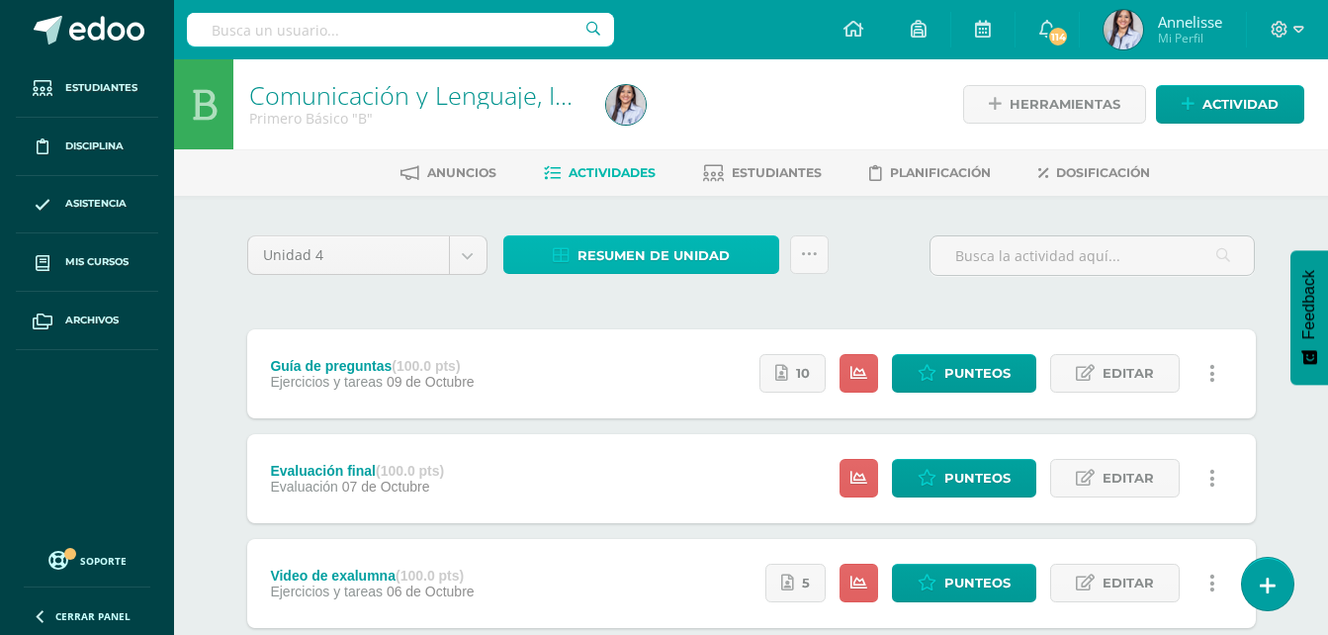
click at [635, 256] on span "Resumen de unidad" at bounding box center [653, 255] width 152 height 37
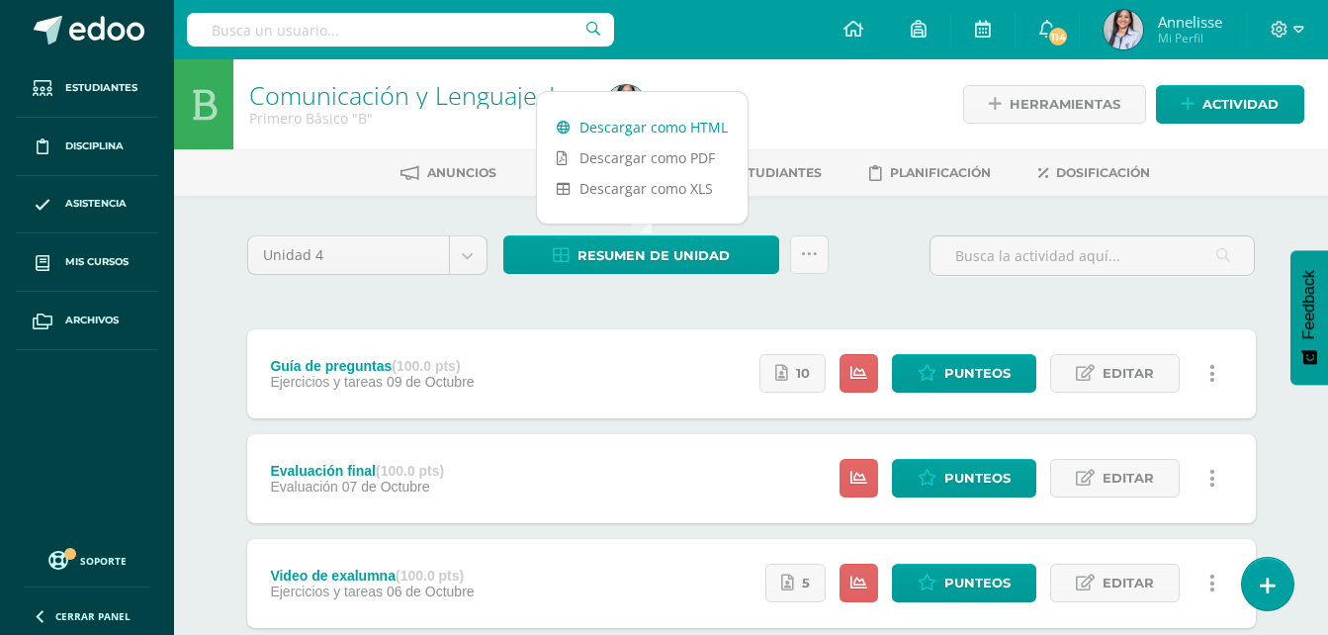
click at [670, 125] on link "Descargar como HTML" at bounding box center [642, 127] width 211 height 31
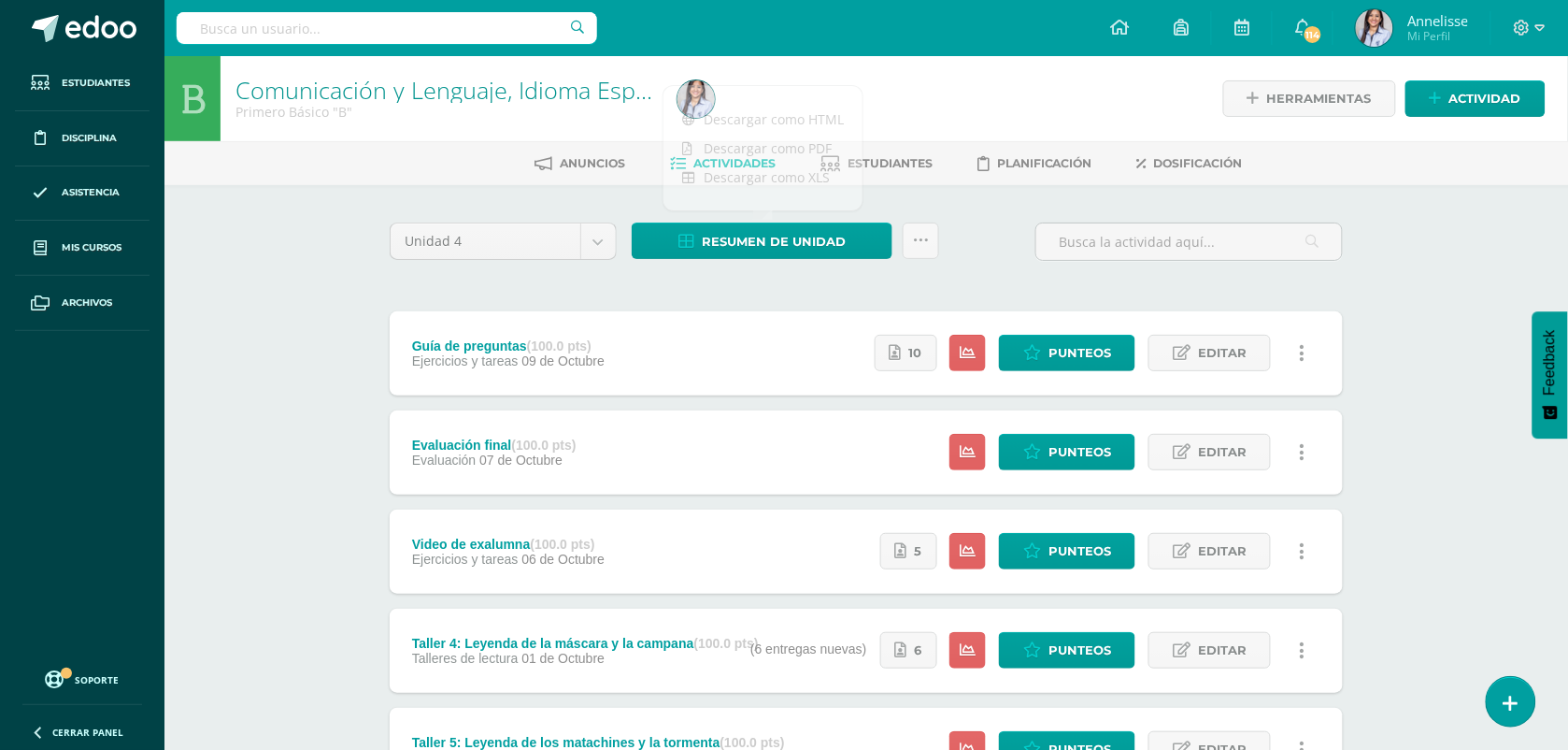
click at [329, 459] on div "Comunicación y Lenguaje, Idioma Español Primero Básico "B" Herramientas Detalle…" at bounding box center [866, 730] width 1404 height 1349
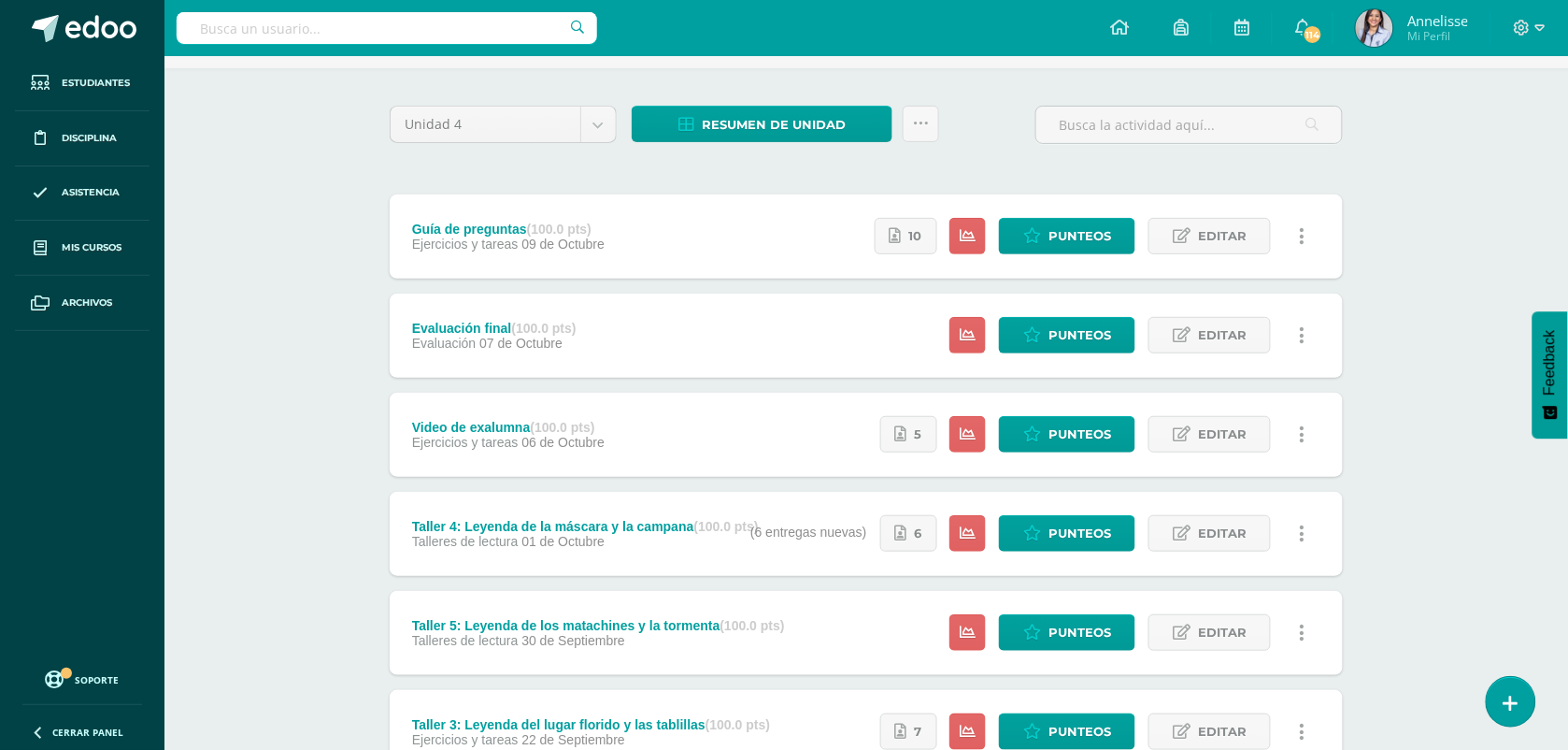
scroll to position [234, 0]
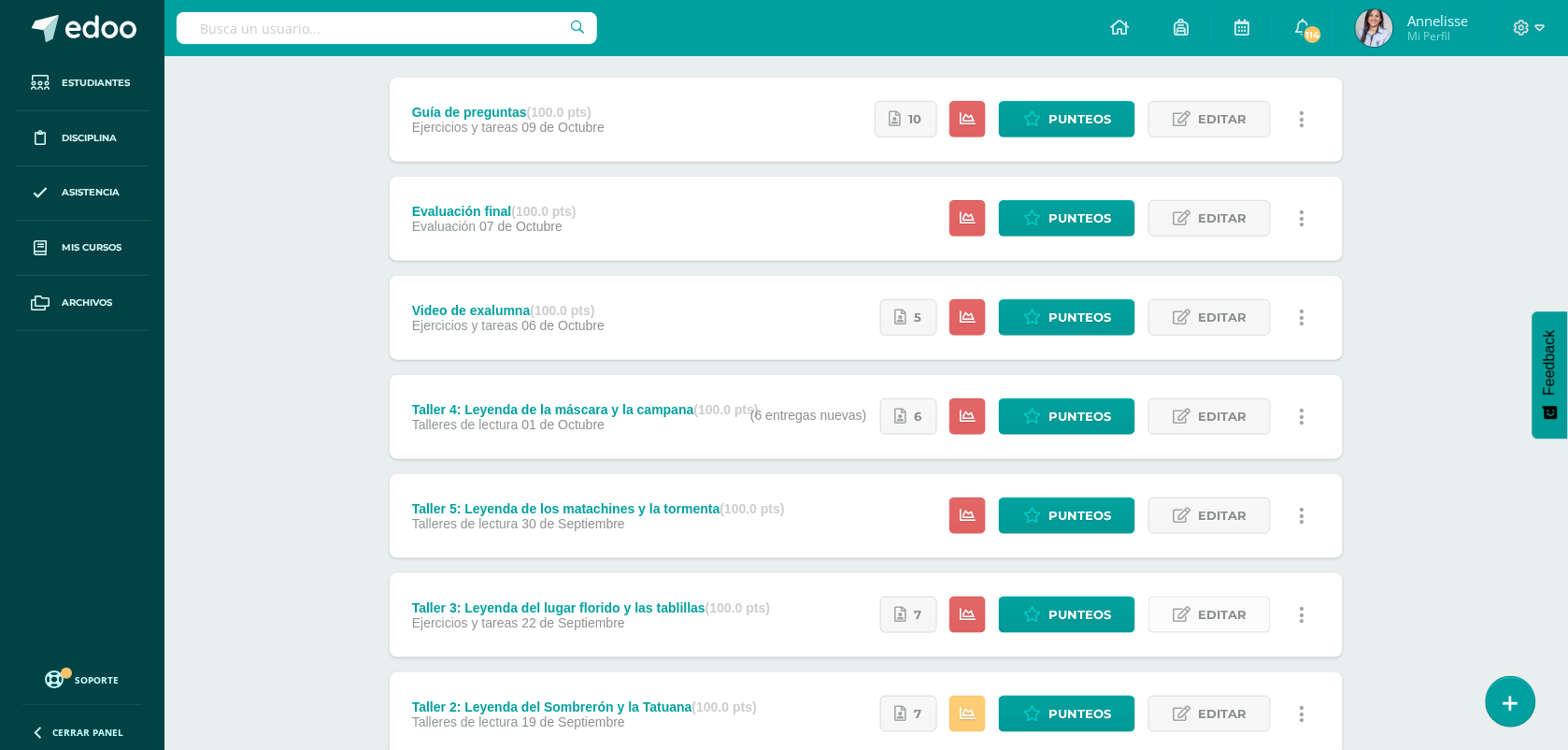
click at [1222, 600] on span "Editar" at bounding box center [1221, 615] width 48 height 35
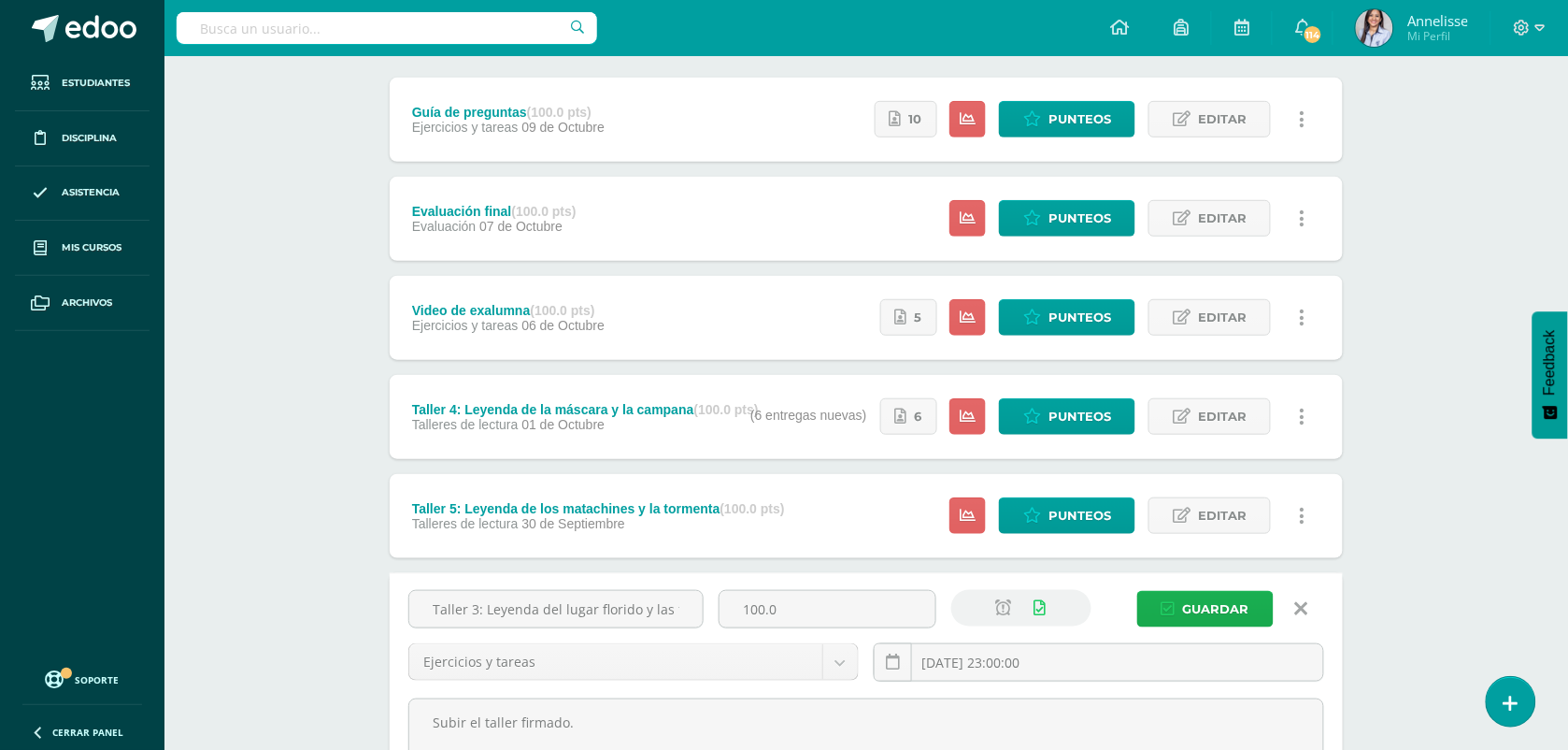
scroll to position [351, 0]
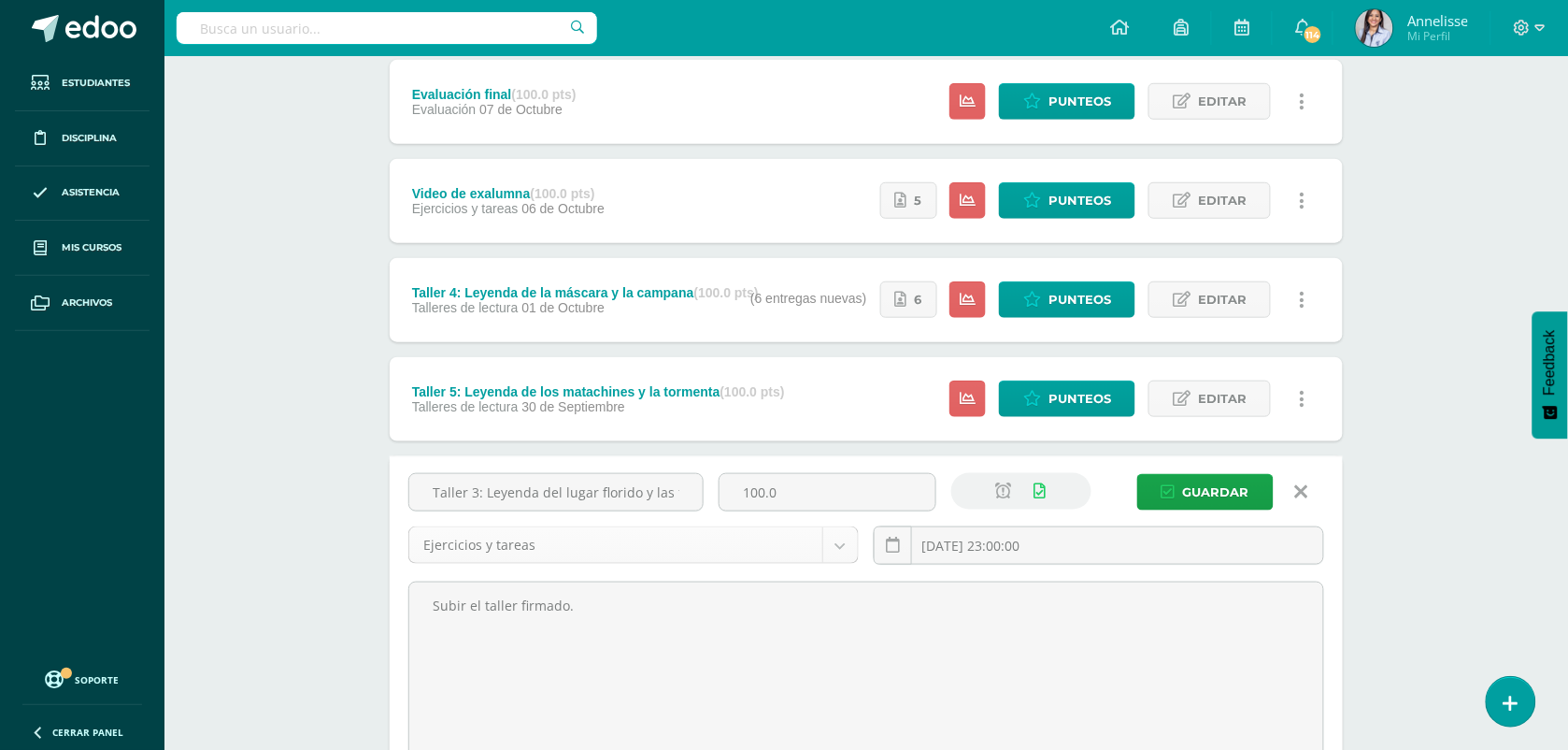
click at [713, 531] on body "Estudiantes Disciplina Asistencia Mis cursos Archivos Soporte Ayuda Reportar un…" at bounding box center [784, 587] width 1568 height 1877
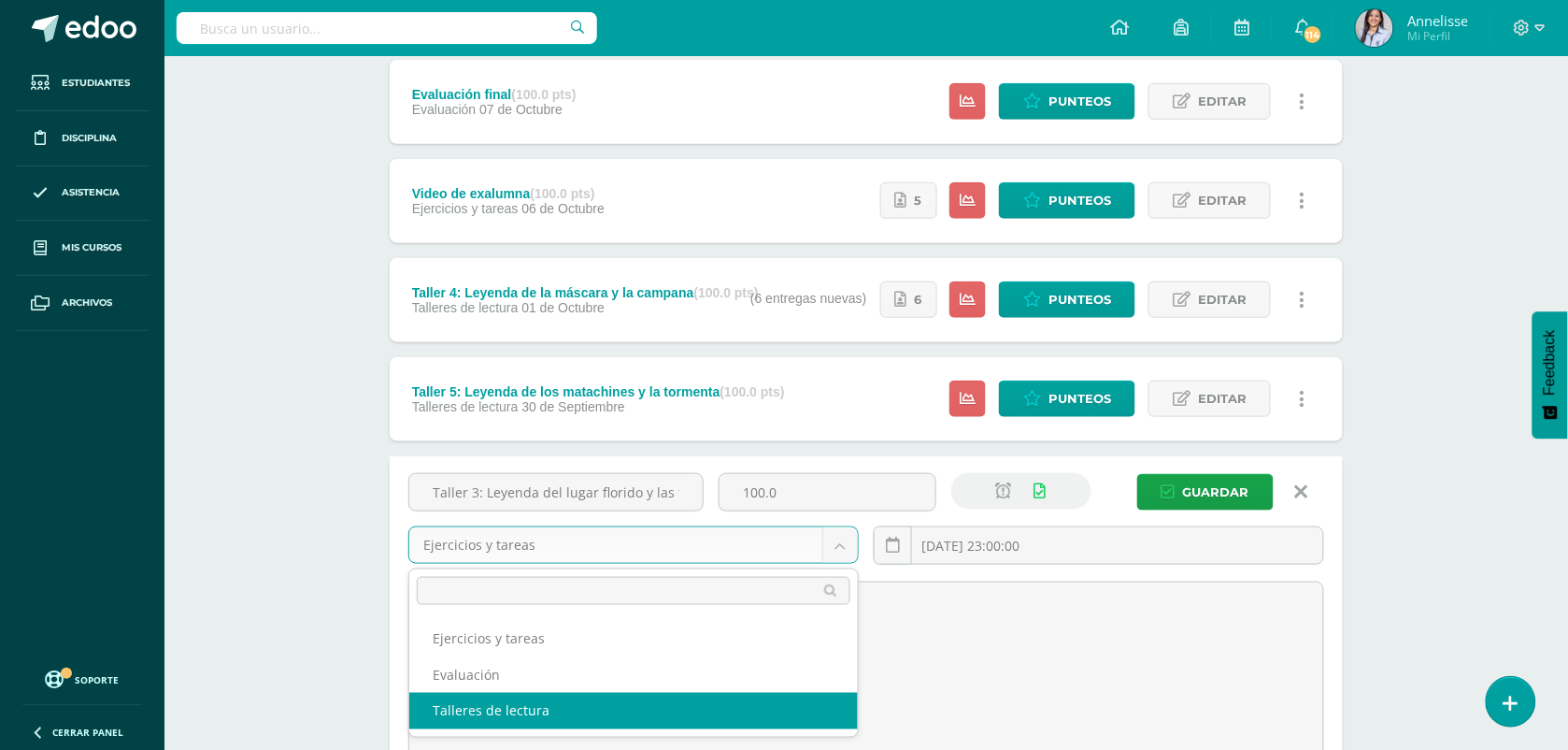
select select "128408"
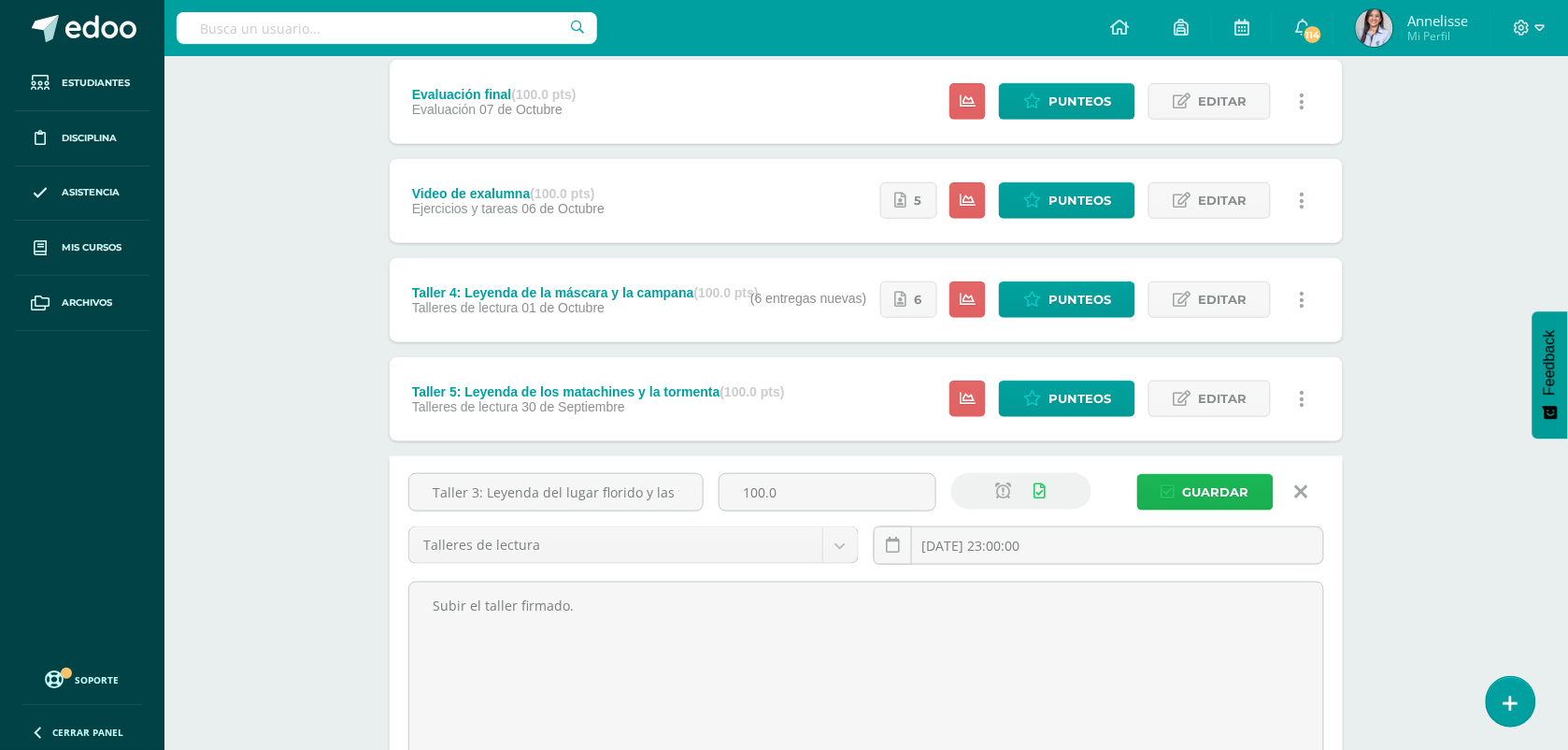
click at [1212, 484] on span "Guardar" at bounding box center [1216, 492] width 66 height 35
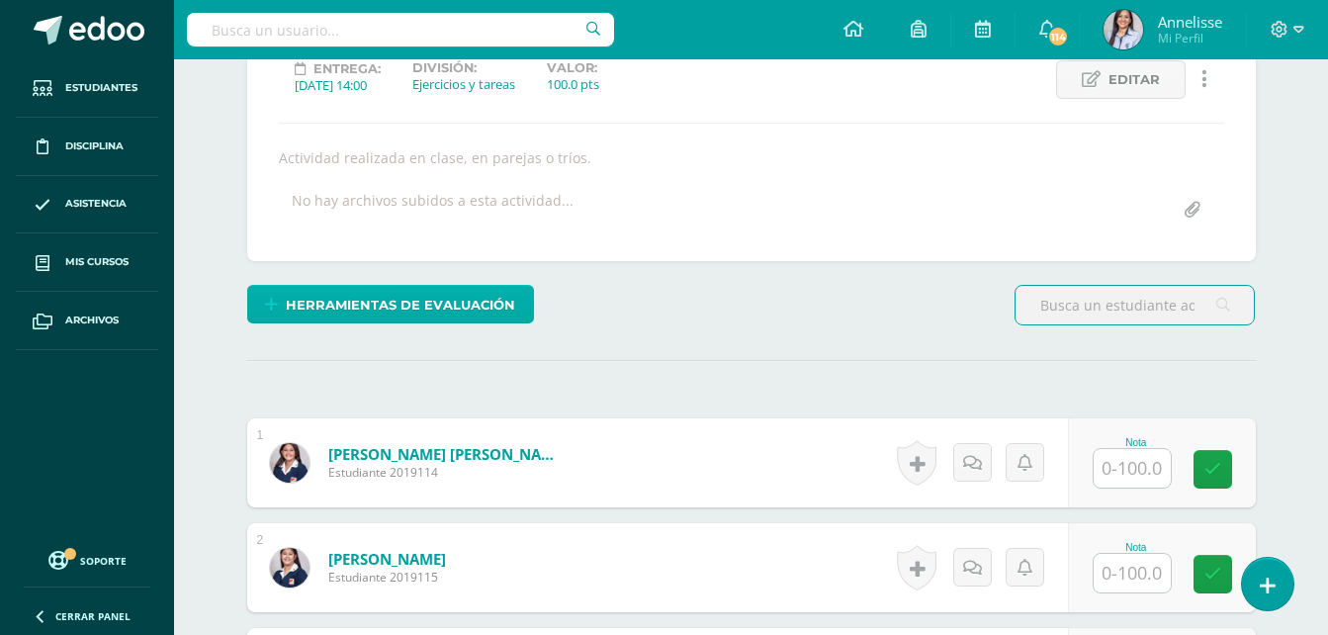
scroll to position [289, 0]
click at [407, 306] on span "Herramientas de evaluación" at bounding box center [400, 304] width 229 height 37
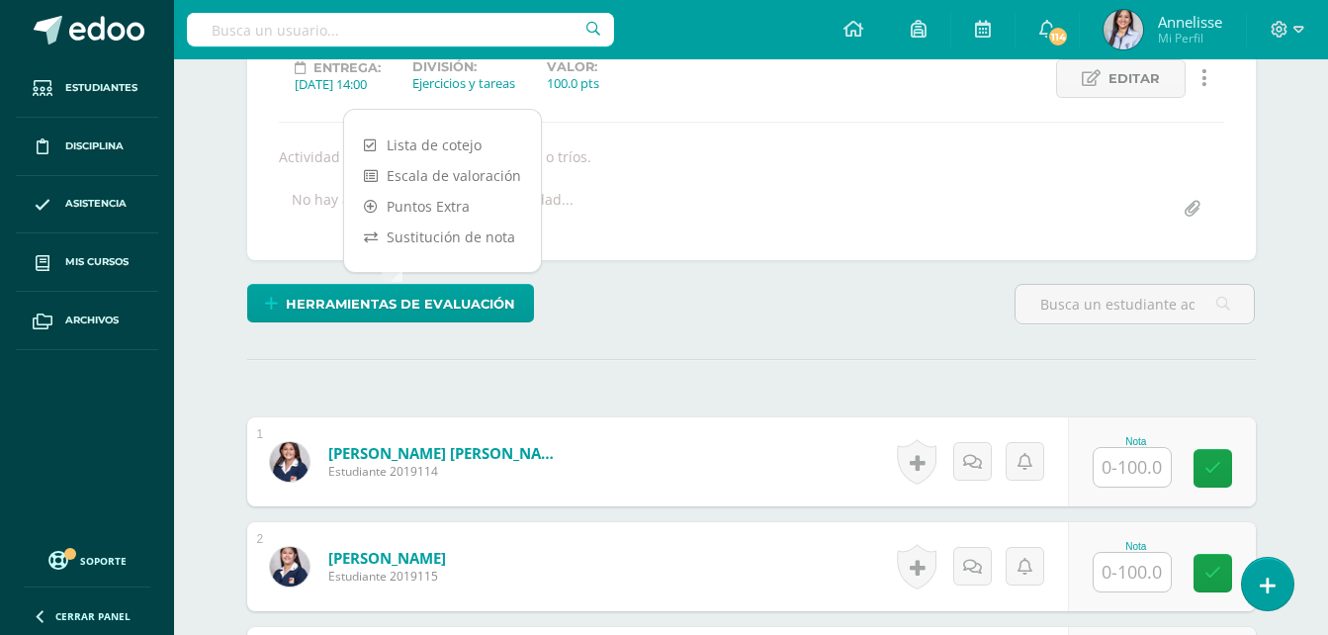
click at [680, 330] on div "Herramientas de evaluación" at bounding box center [751, 312] width 1024 height 56
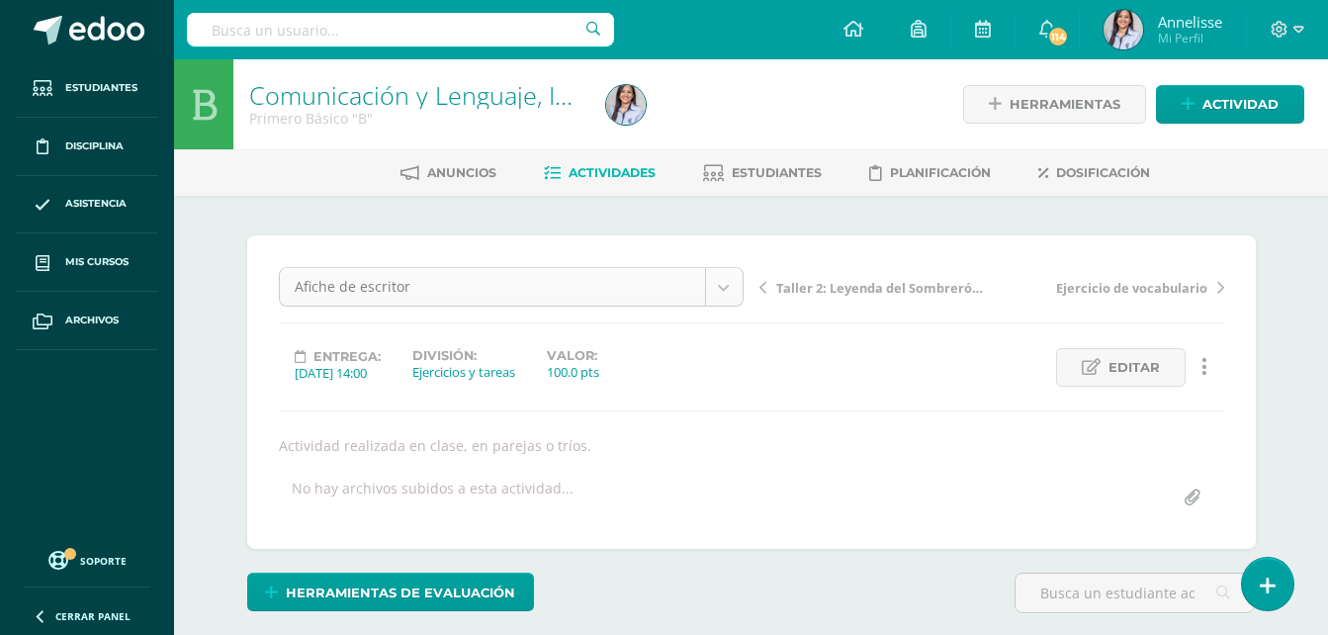
scroll to position [1, 0]
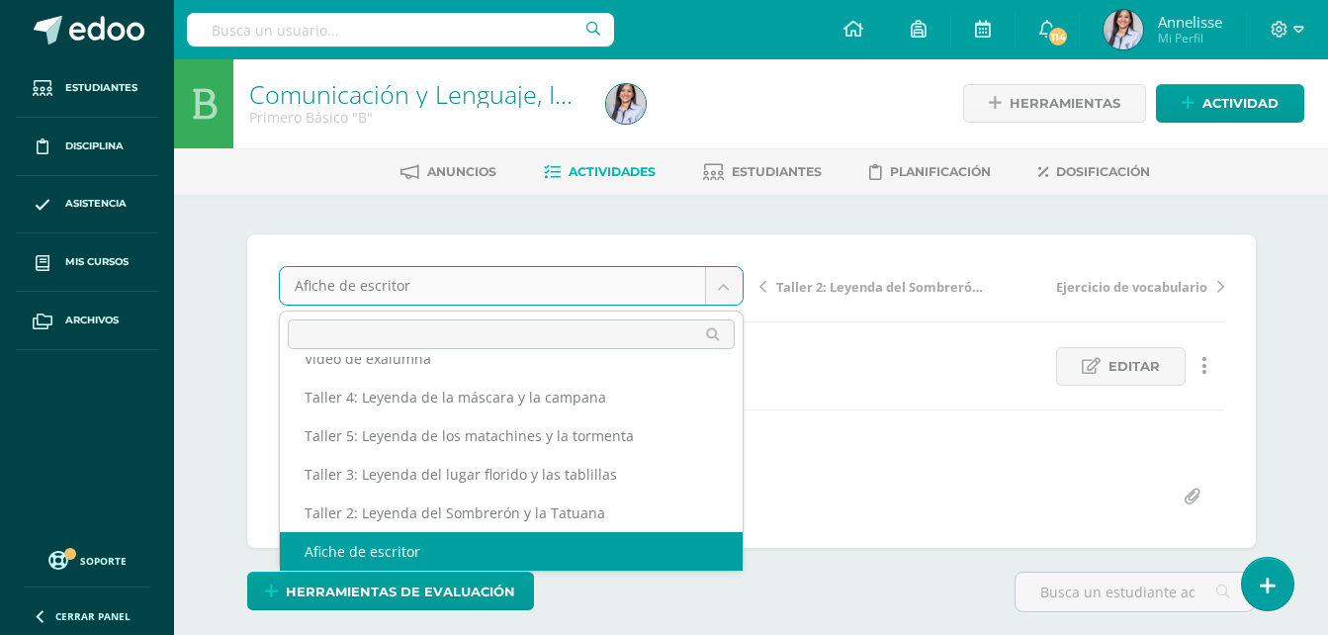
drag, startPoint x: 578, startPoint y: 285, endPoint x: 698, endPoint y: 330, distance: 128.0
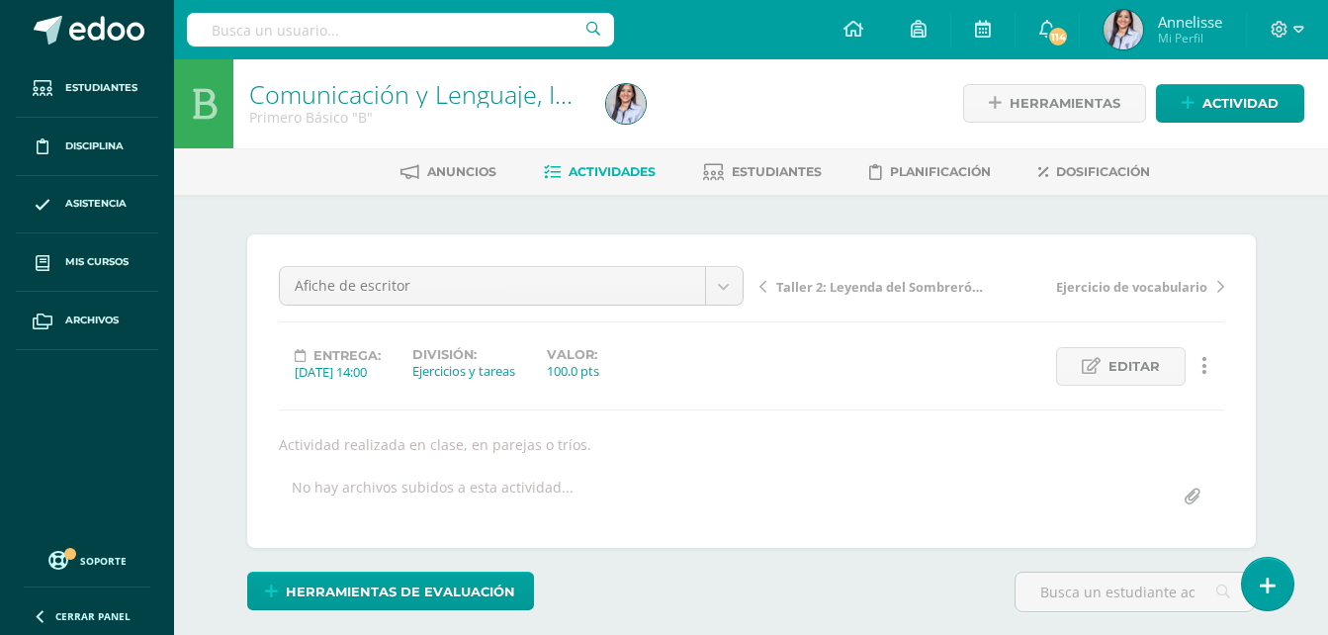
click at [807, 601] on div "Herramientas de evaluación" at bounding box center [751, 599] width 1024 height 56
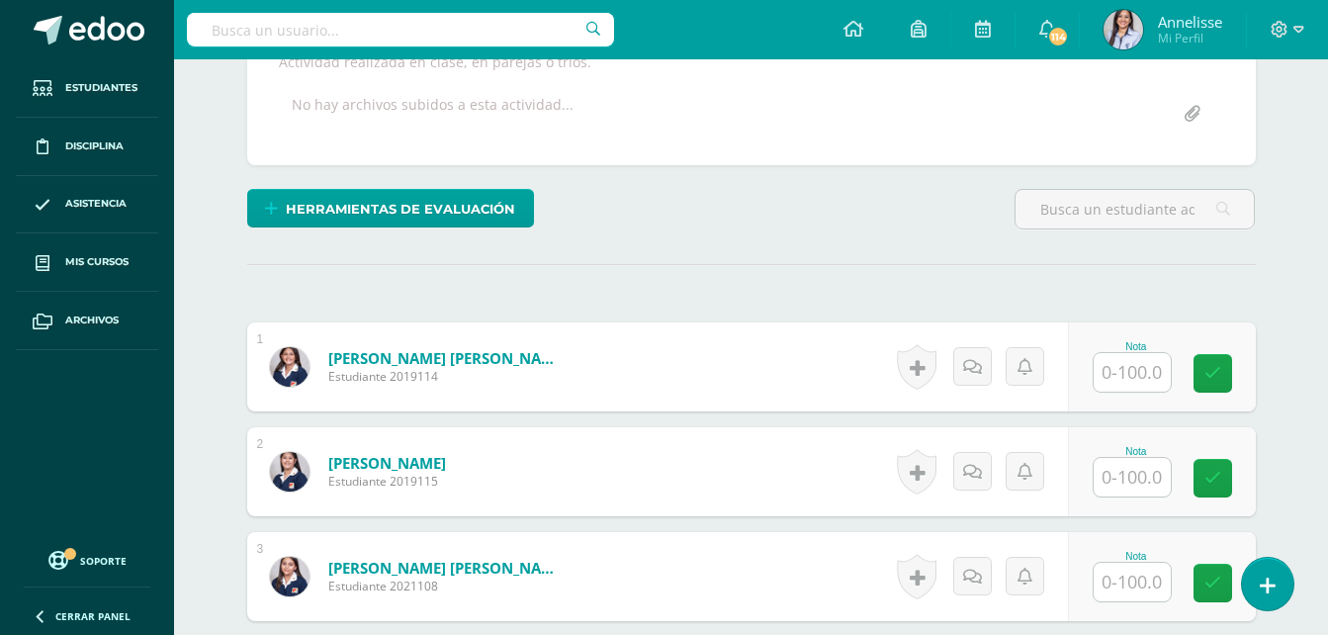
scroll to position [396, 0]
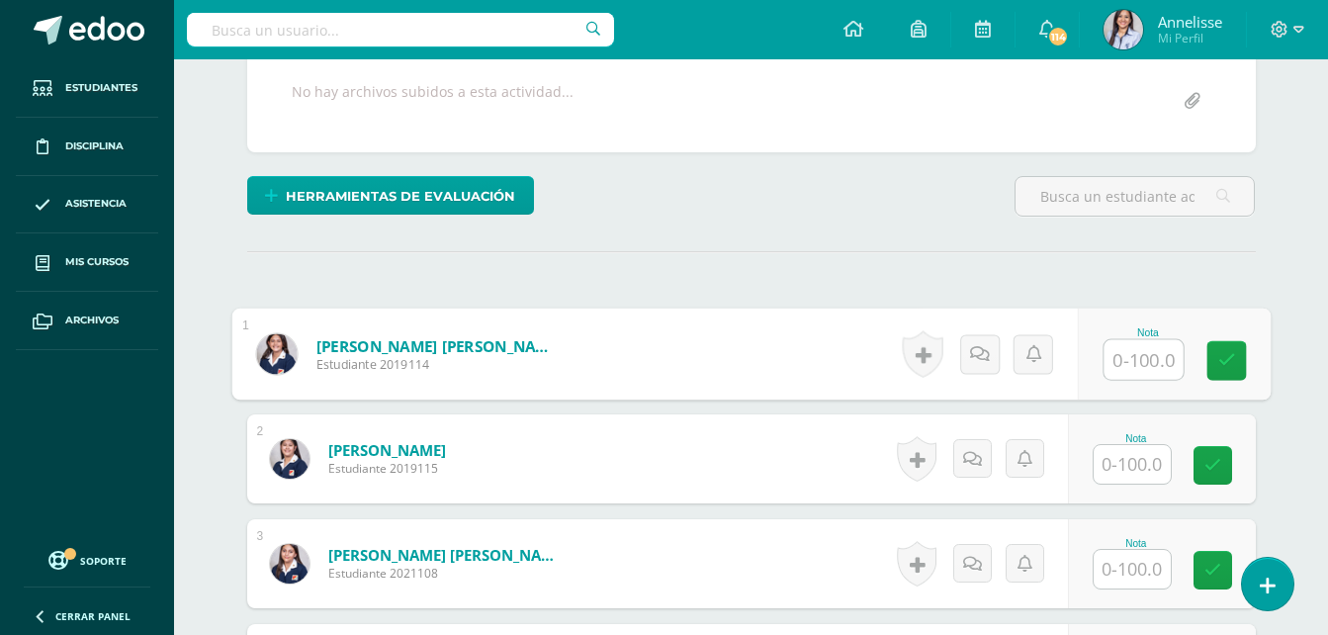
click at [1129, 349] on input "text" at bounding box center [1142, 360] width 79 height 40
type input "100"
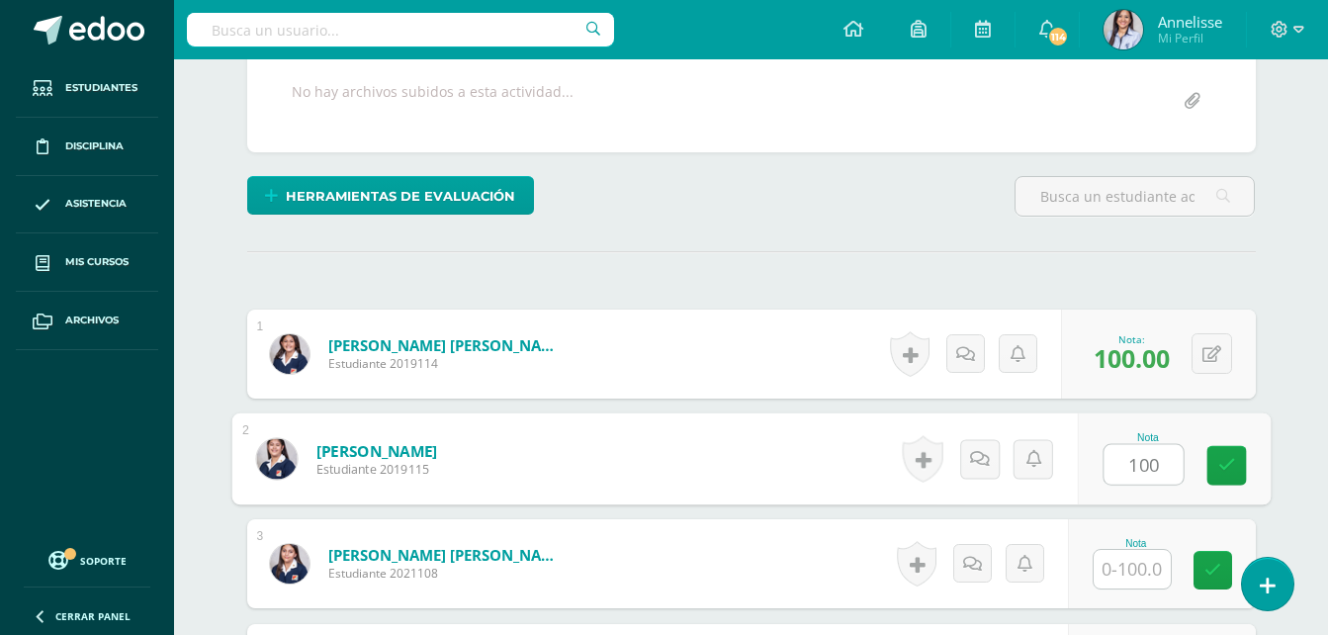
type input "100"
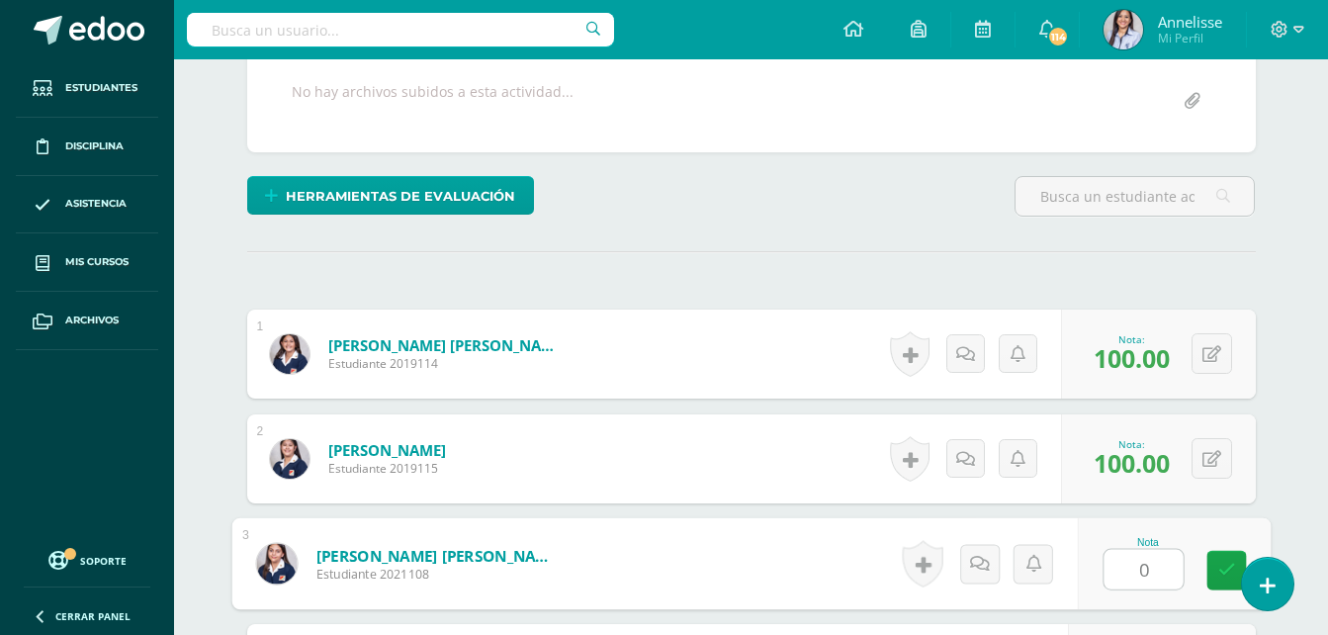
type input "0"
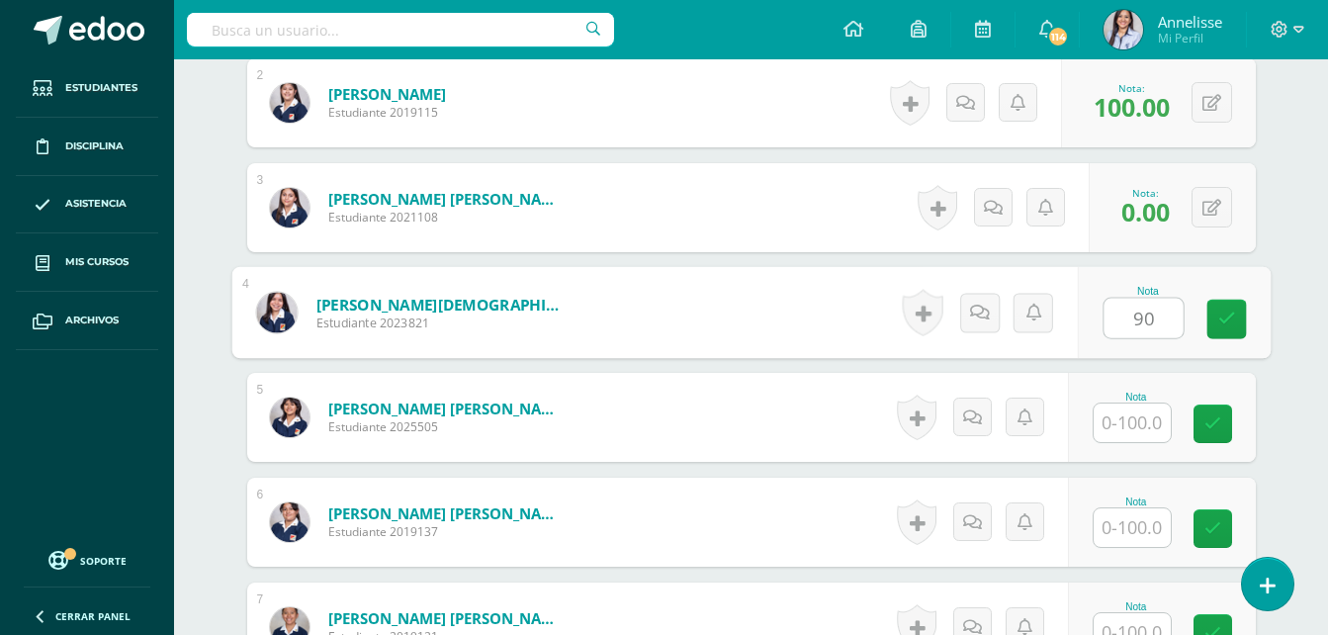
type input "90"
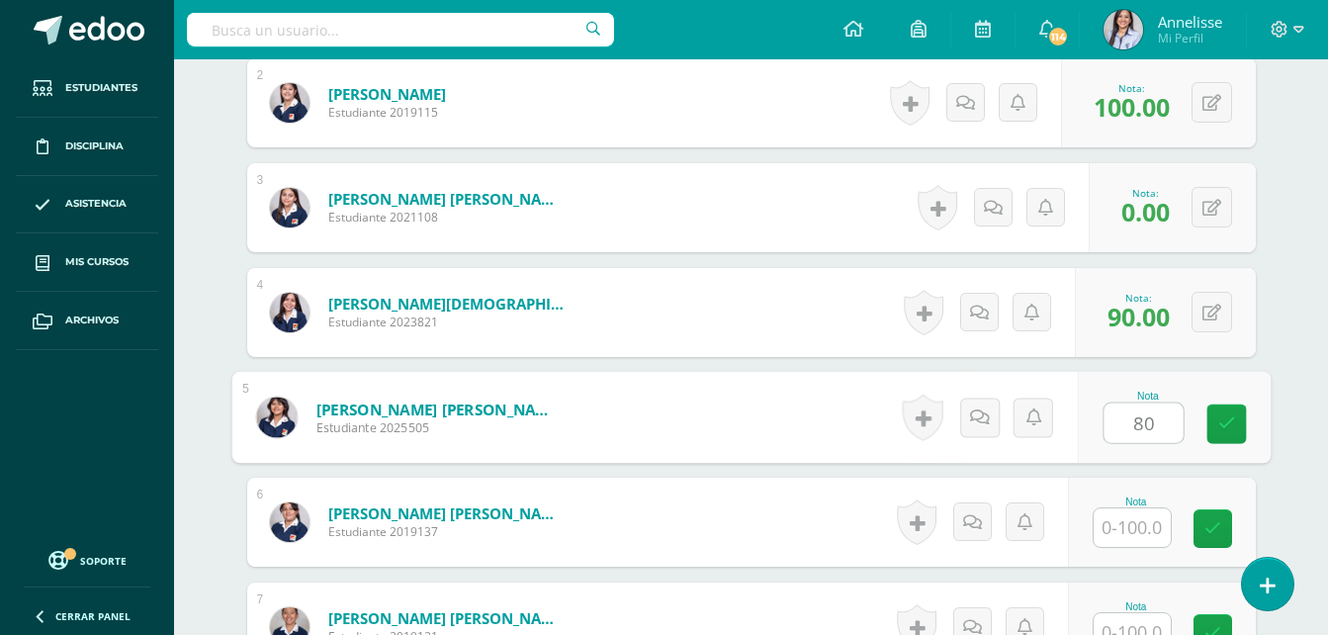
type input "80"
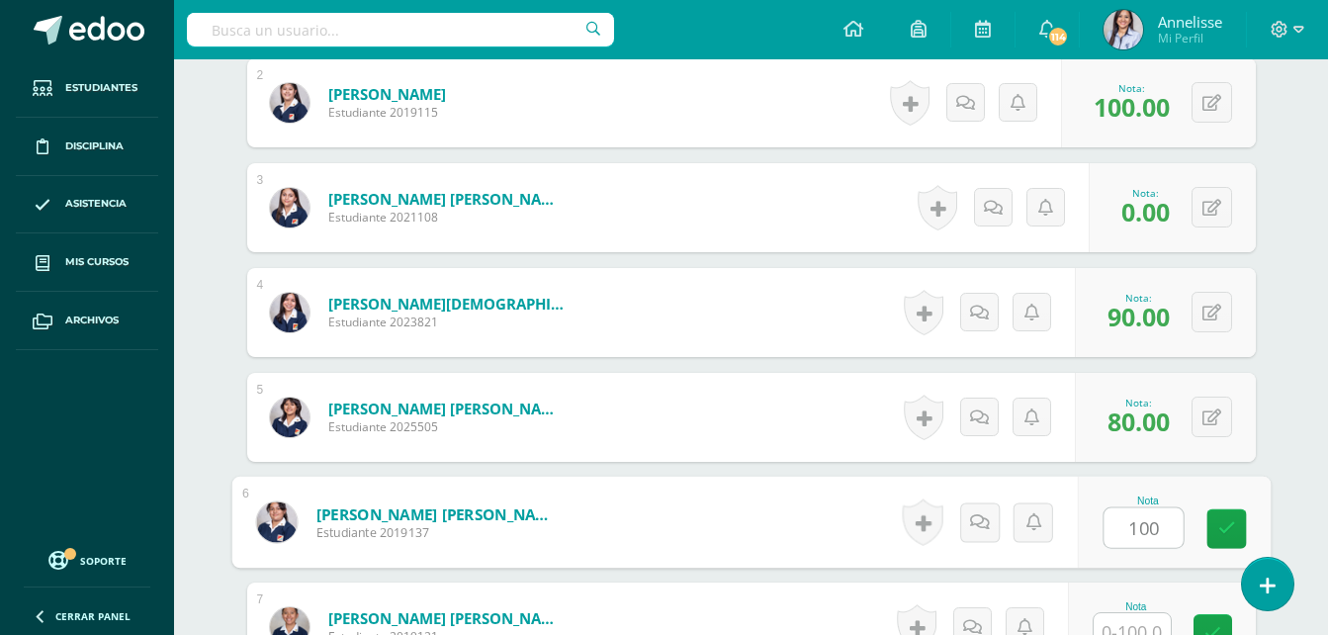
type input "100"
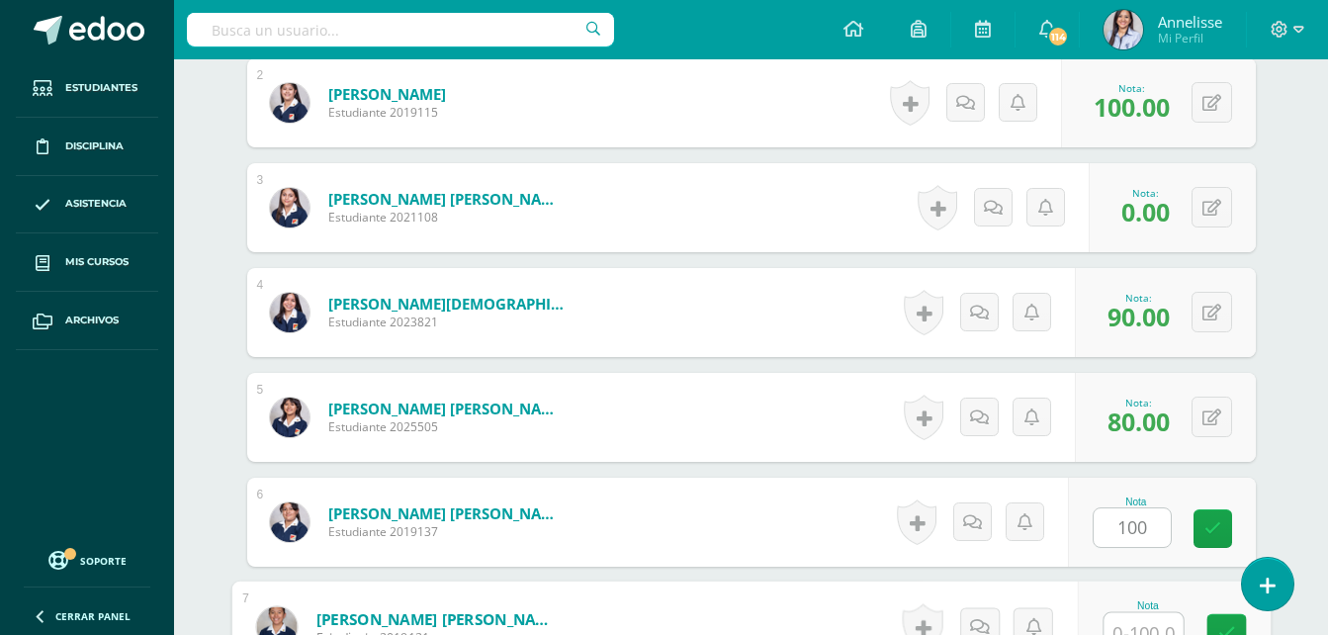
scroll to position [769, 0]
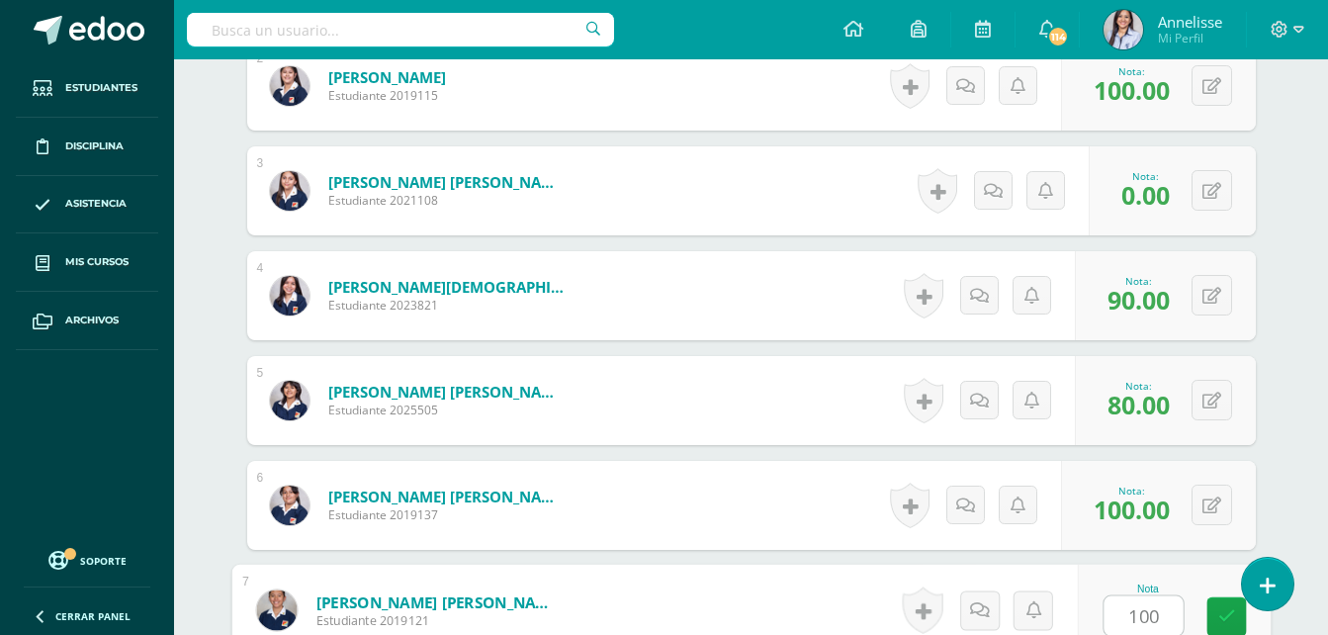
type input "100"
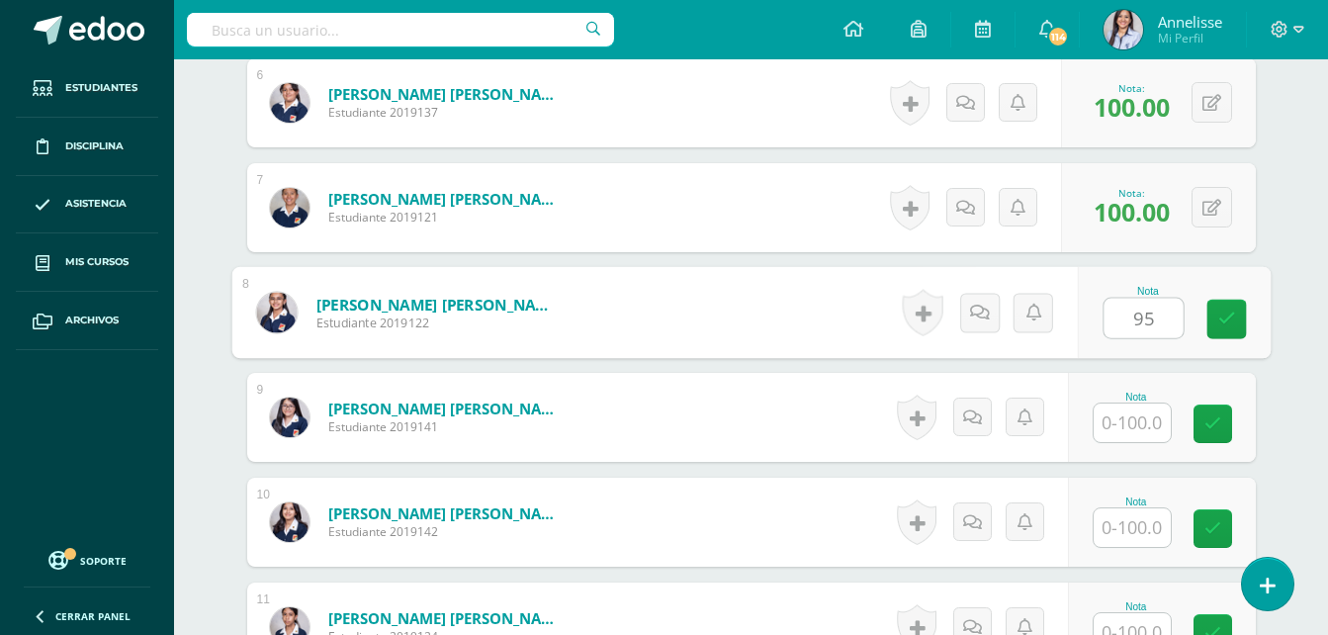
type input "95"
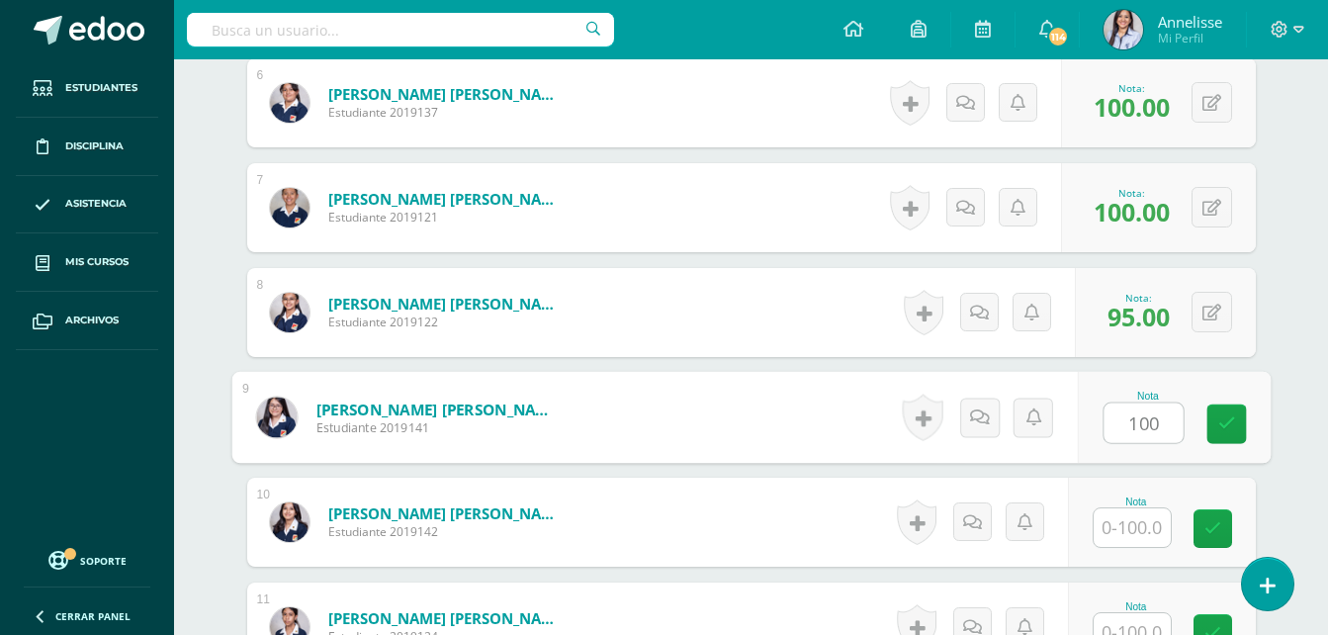
type input "100"
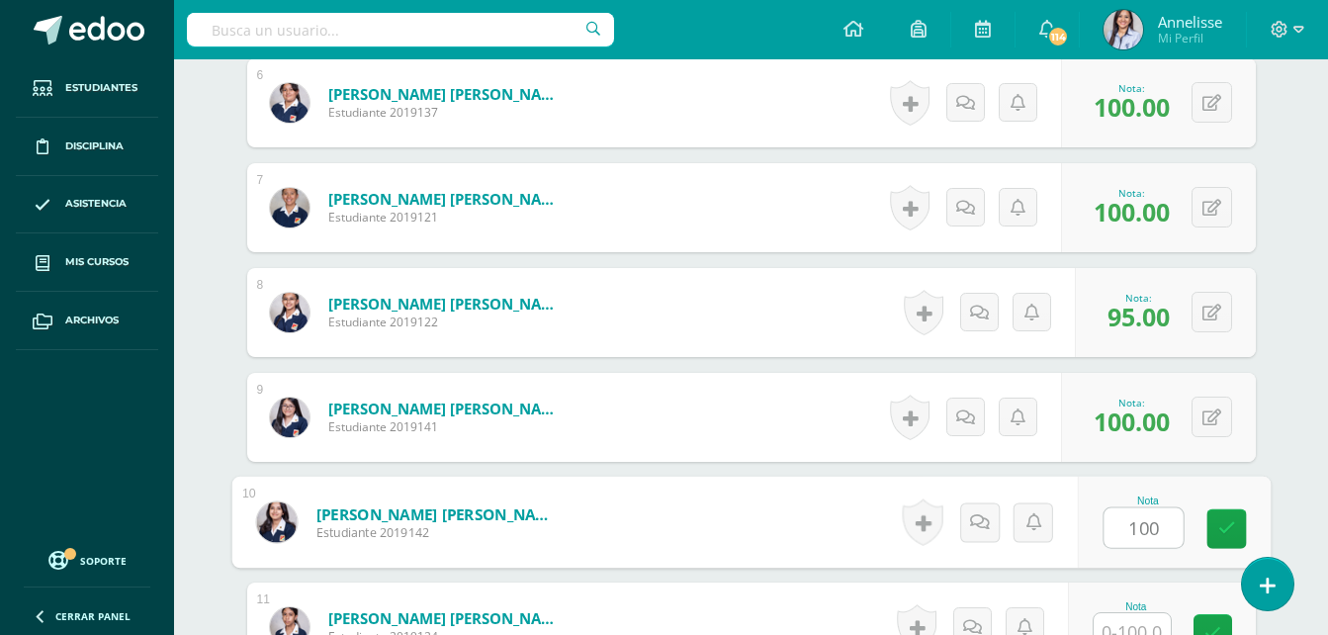
type input "100"
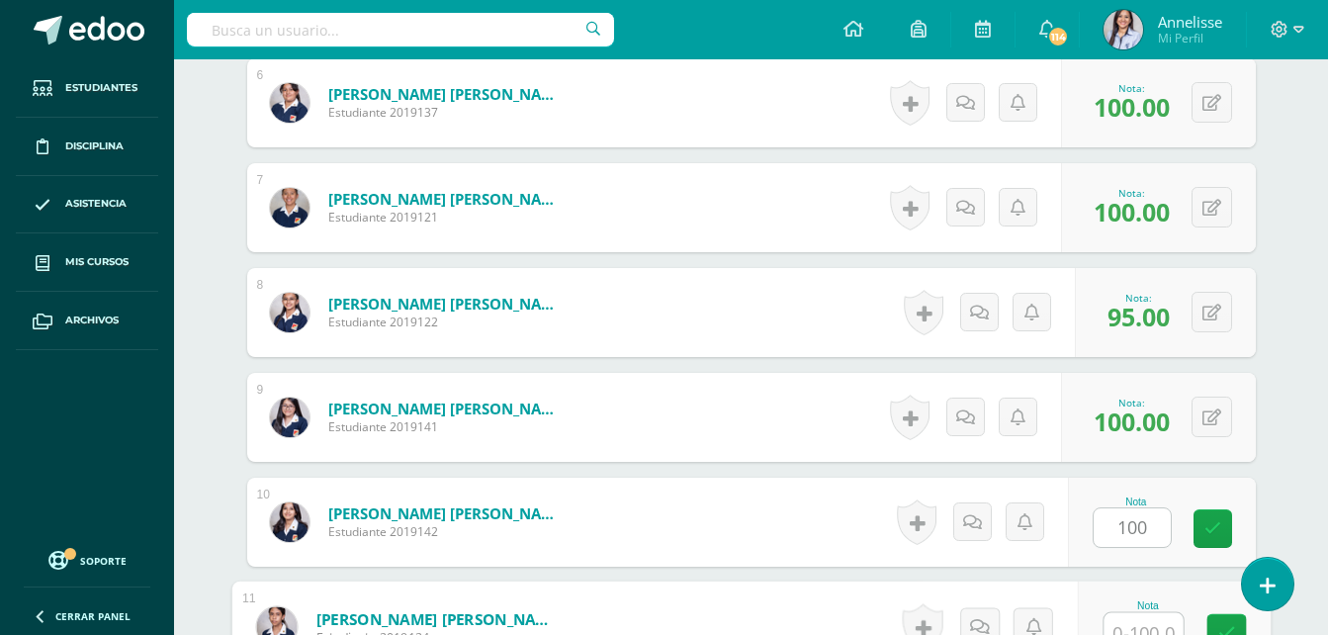
scroll to position [1188, 0]
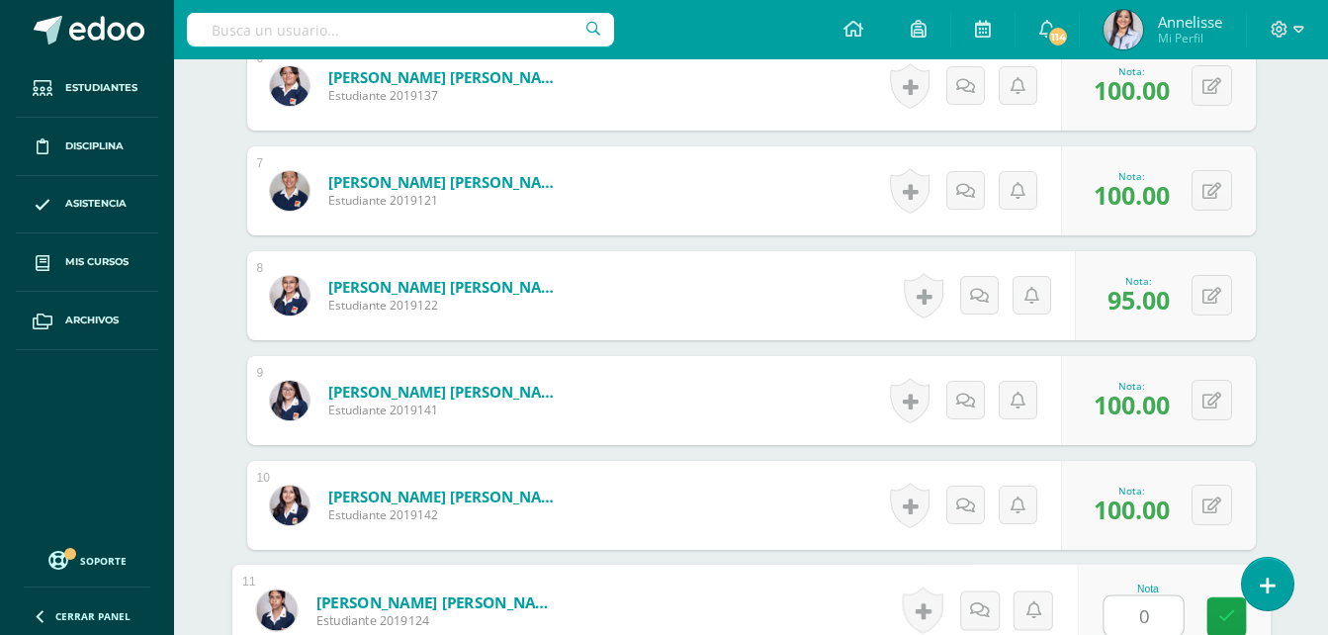
type input "0"
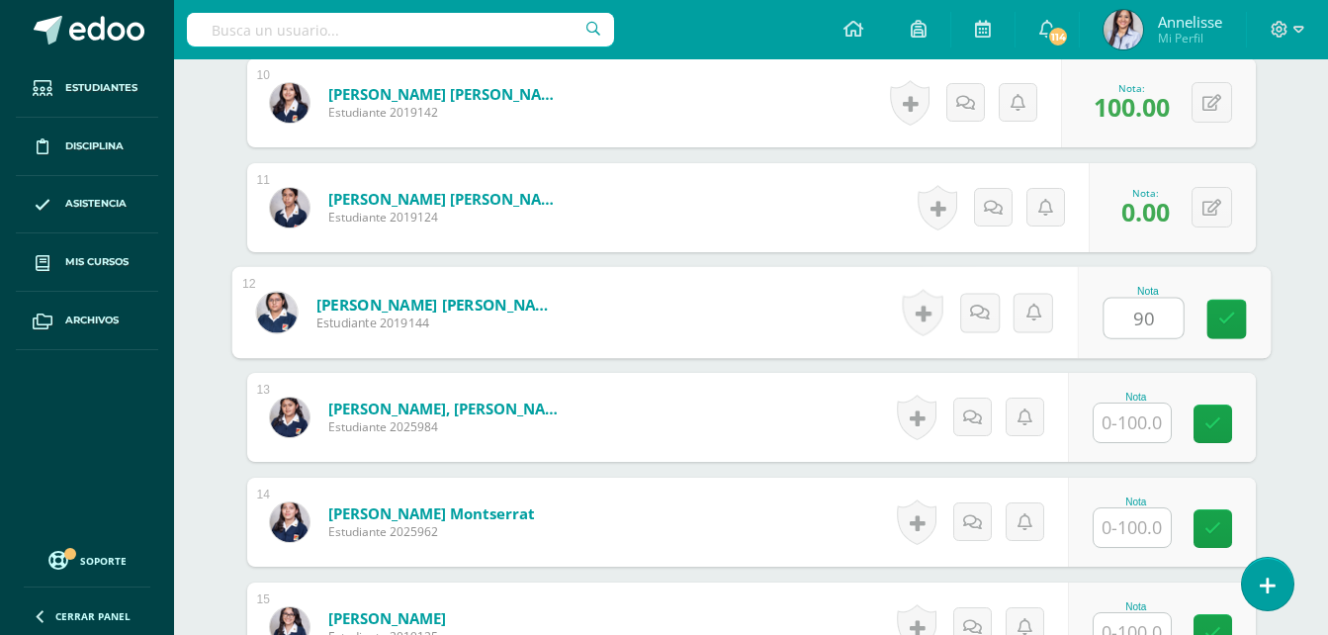
type input "90"
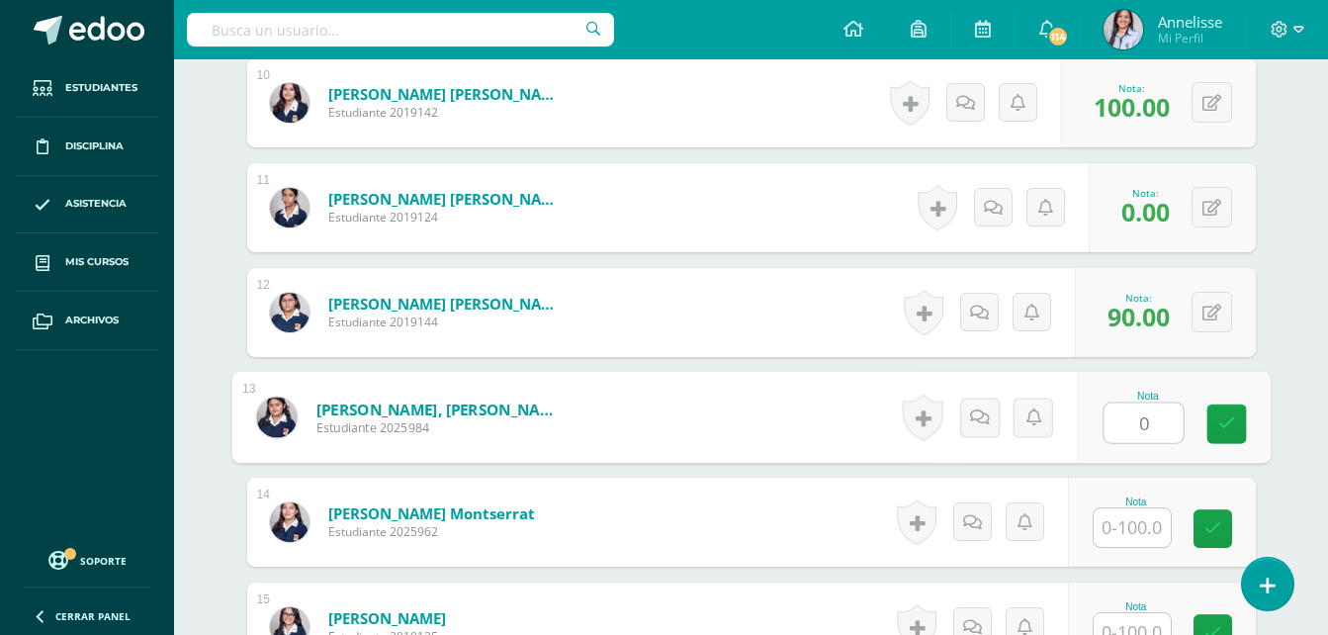
type input "0"
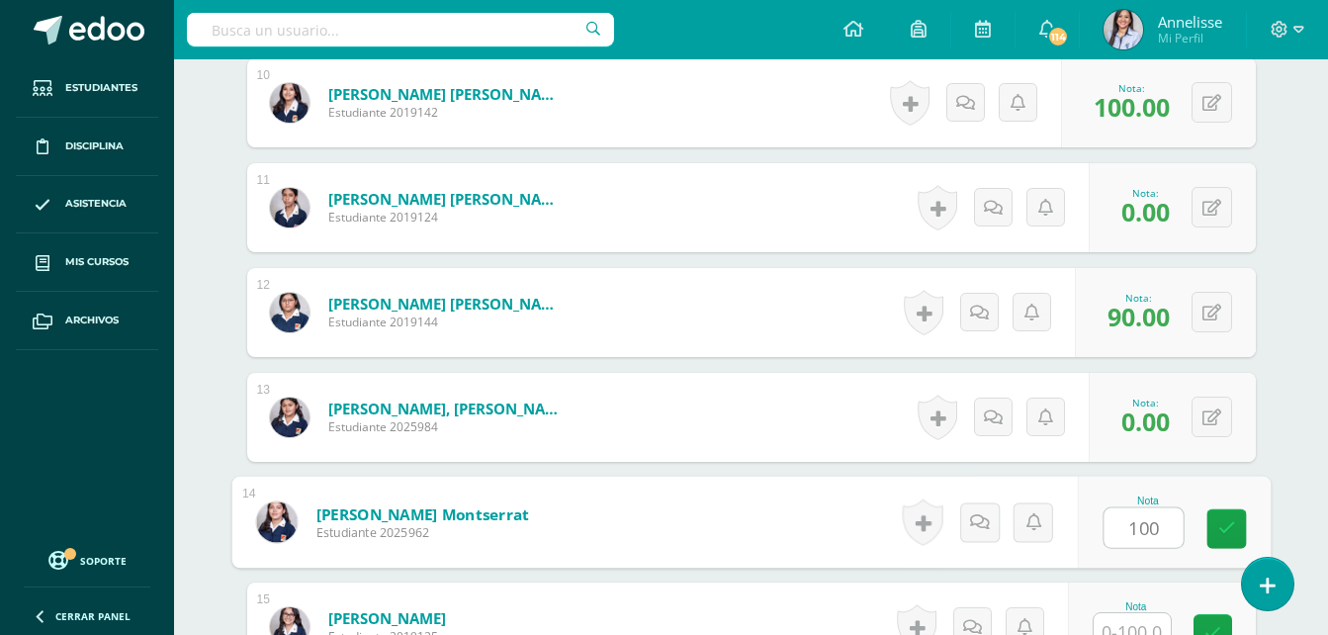
type input "100"
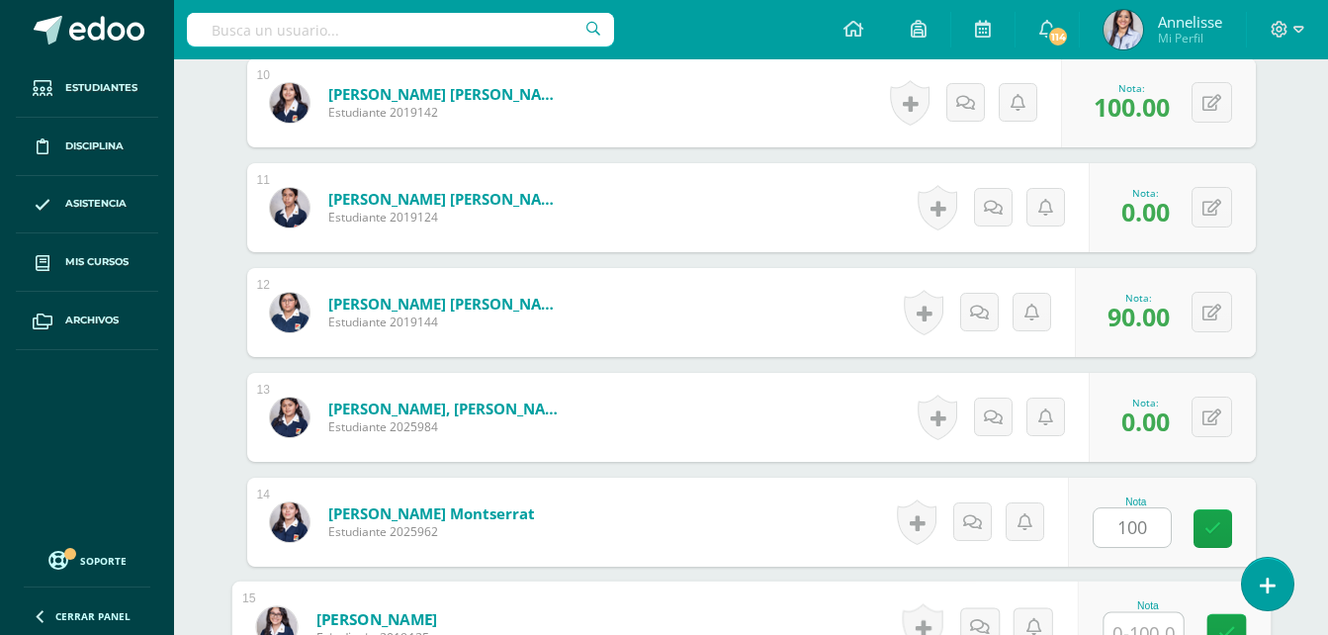
scroll to position [1607, 0]
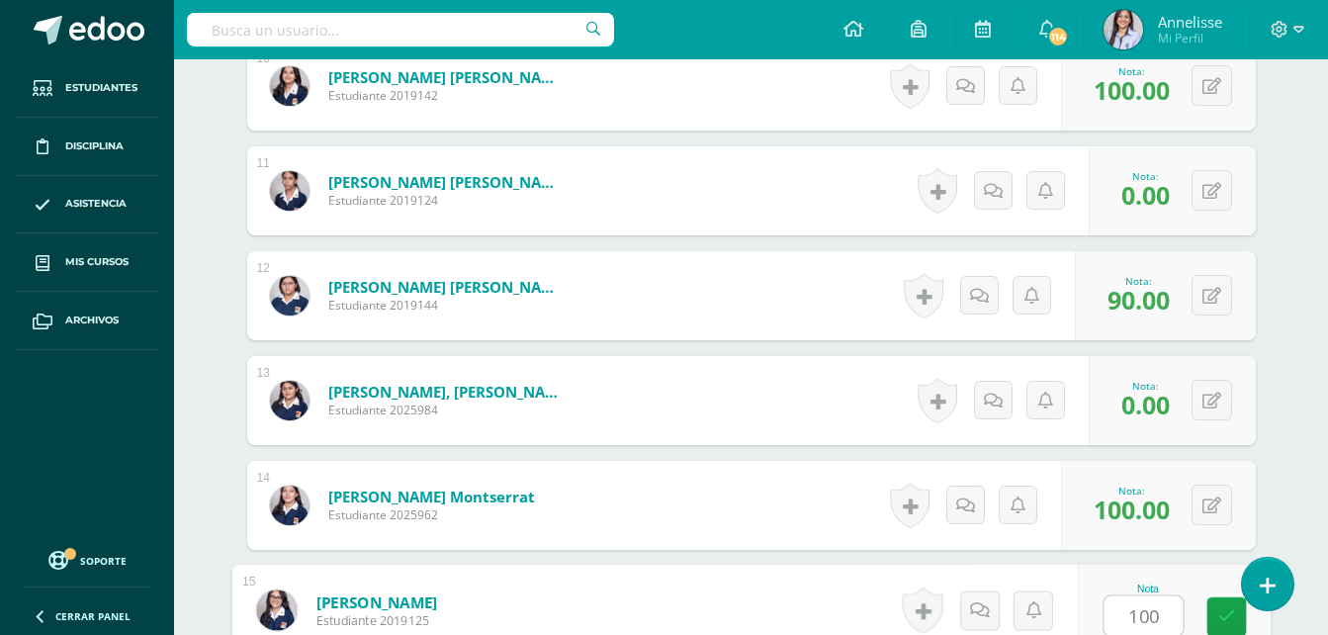
type input "100"
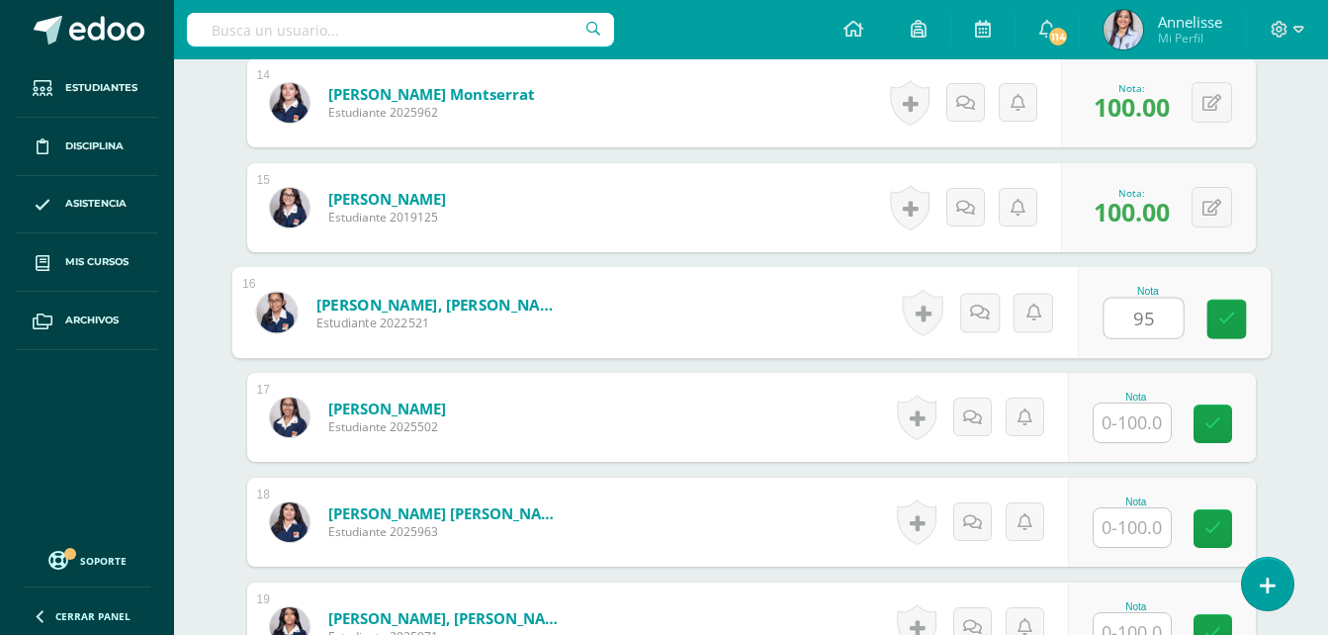
type input "95"
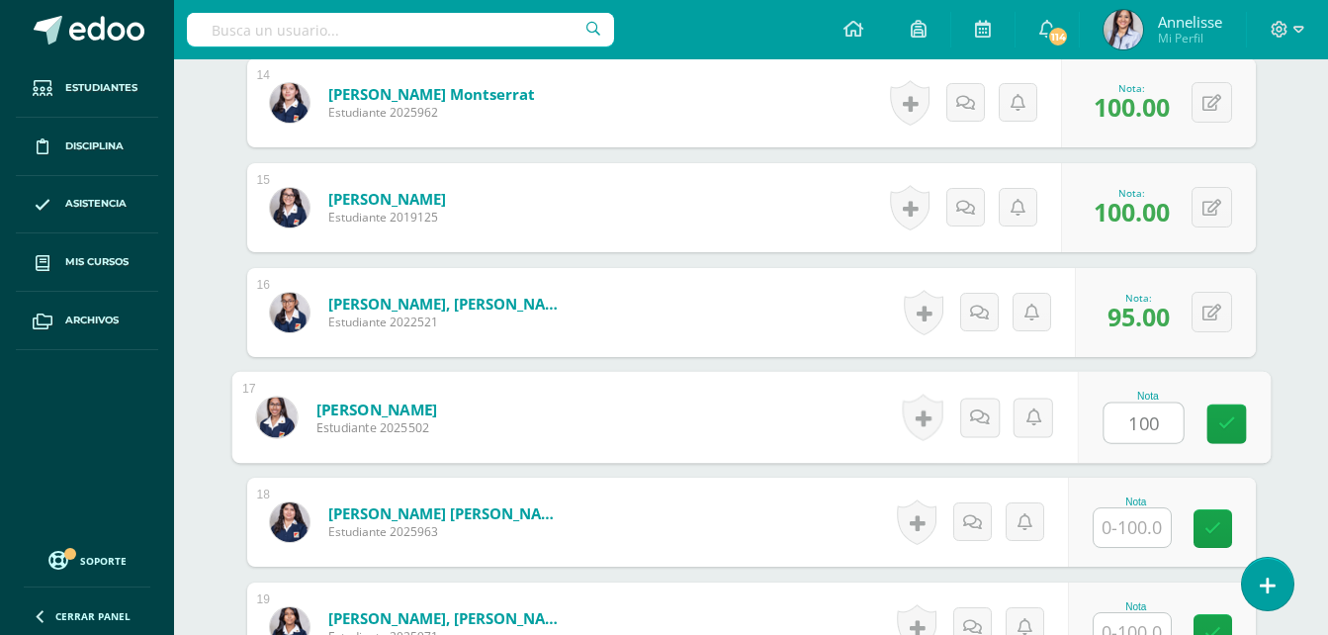
type input "100"
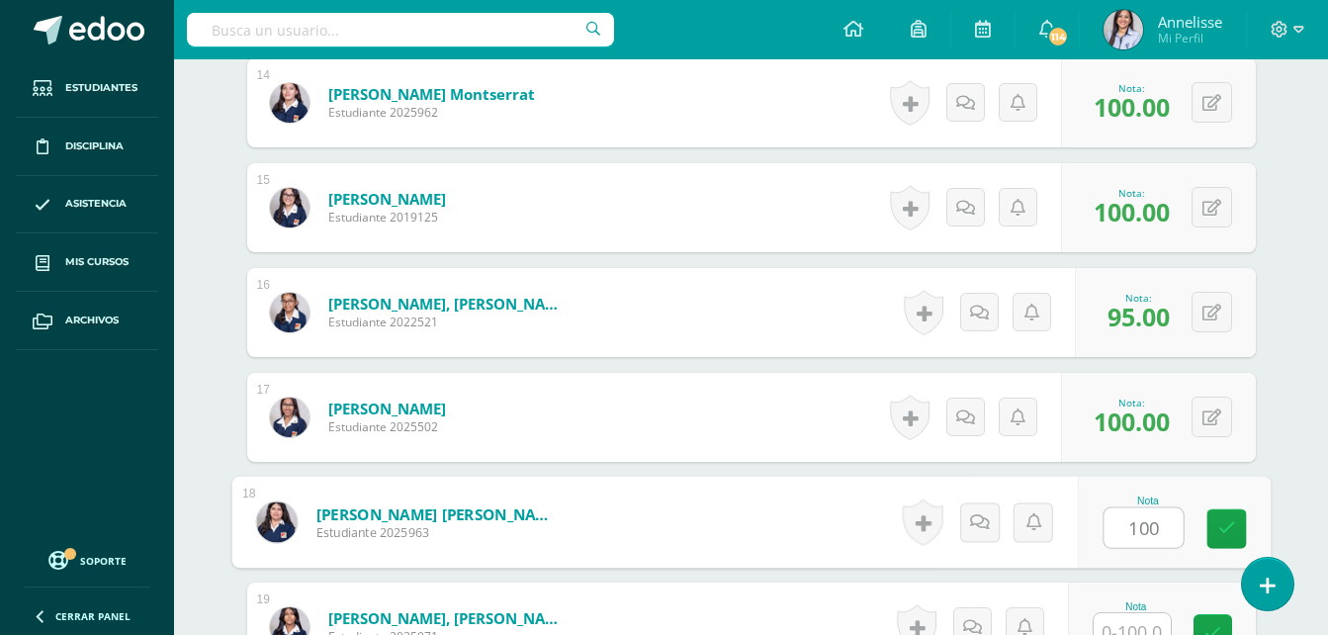
type input "100"
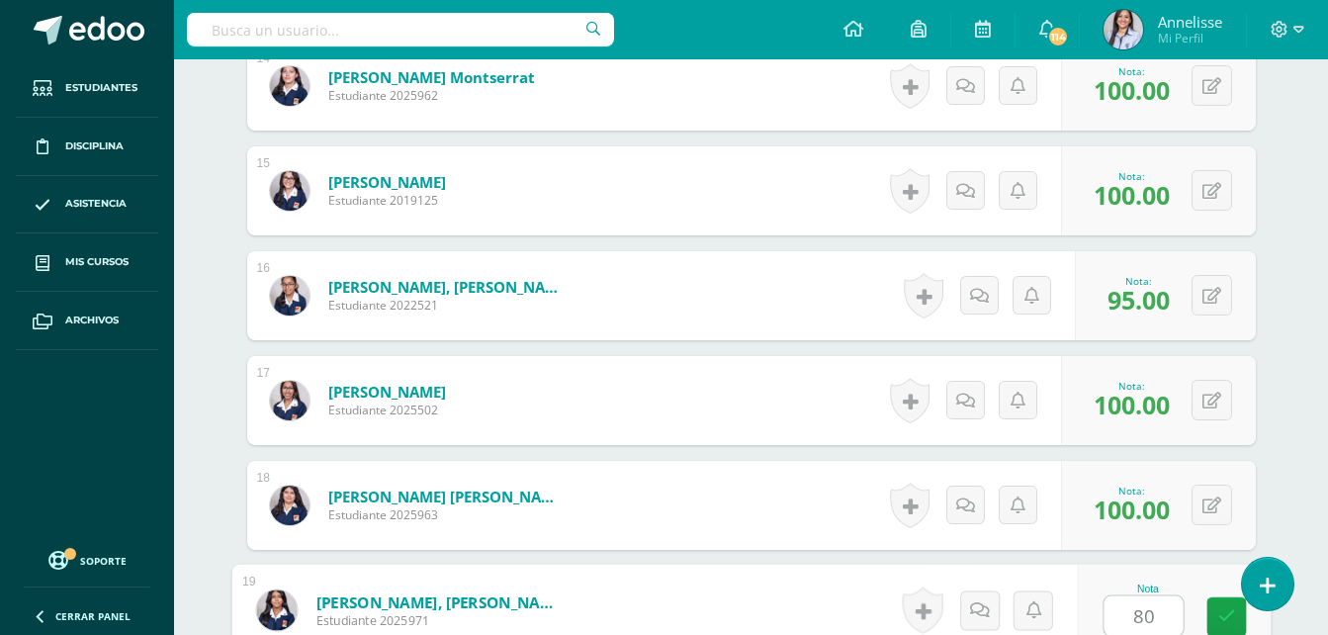
type input "80"
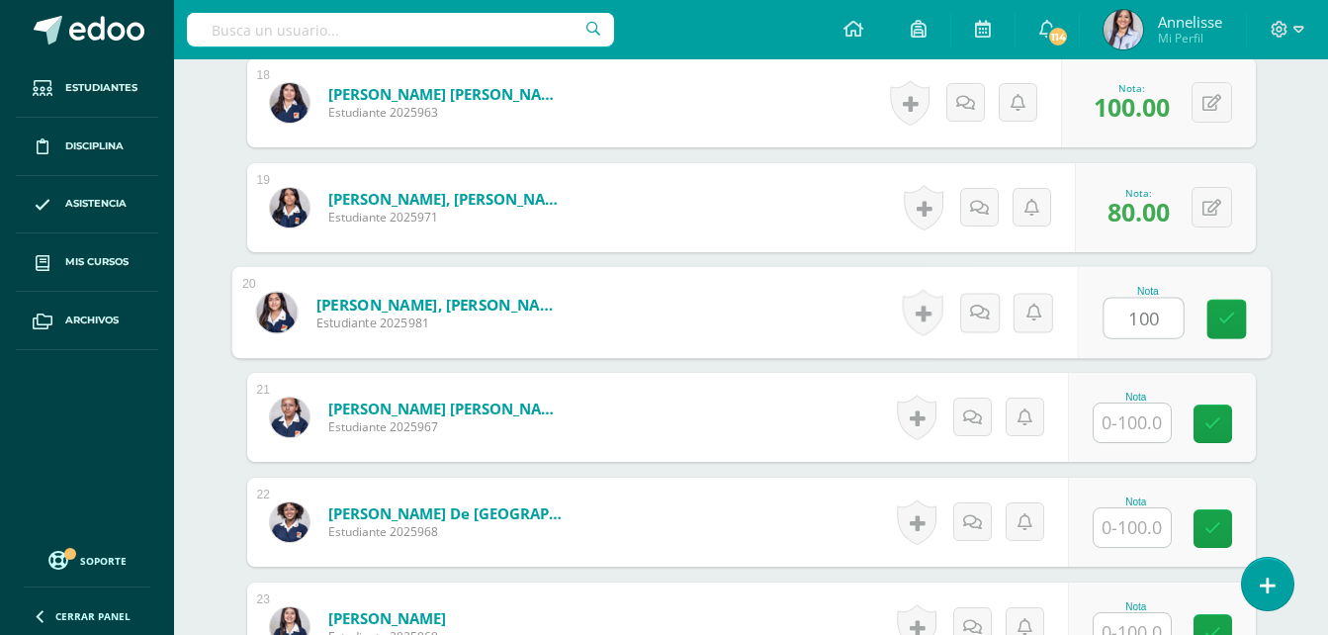
type input "100"
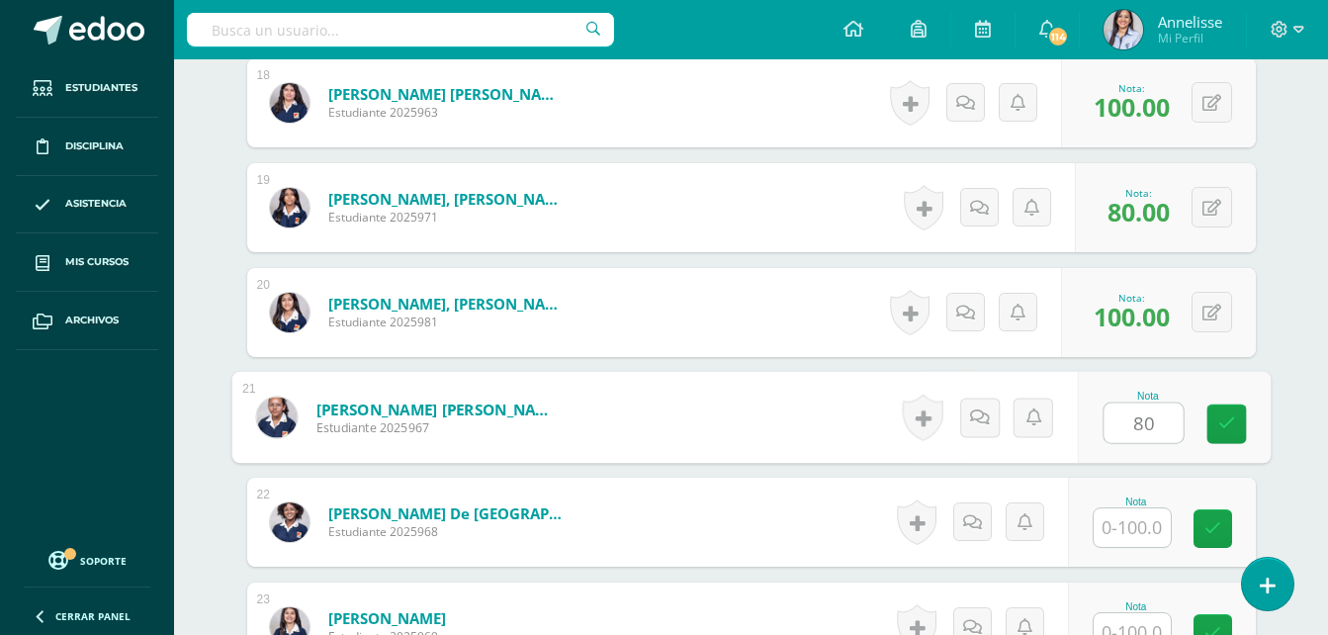
type input "80"
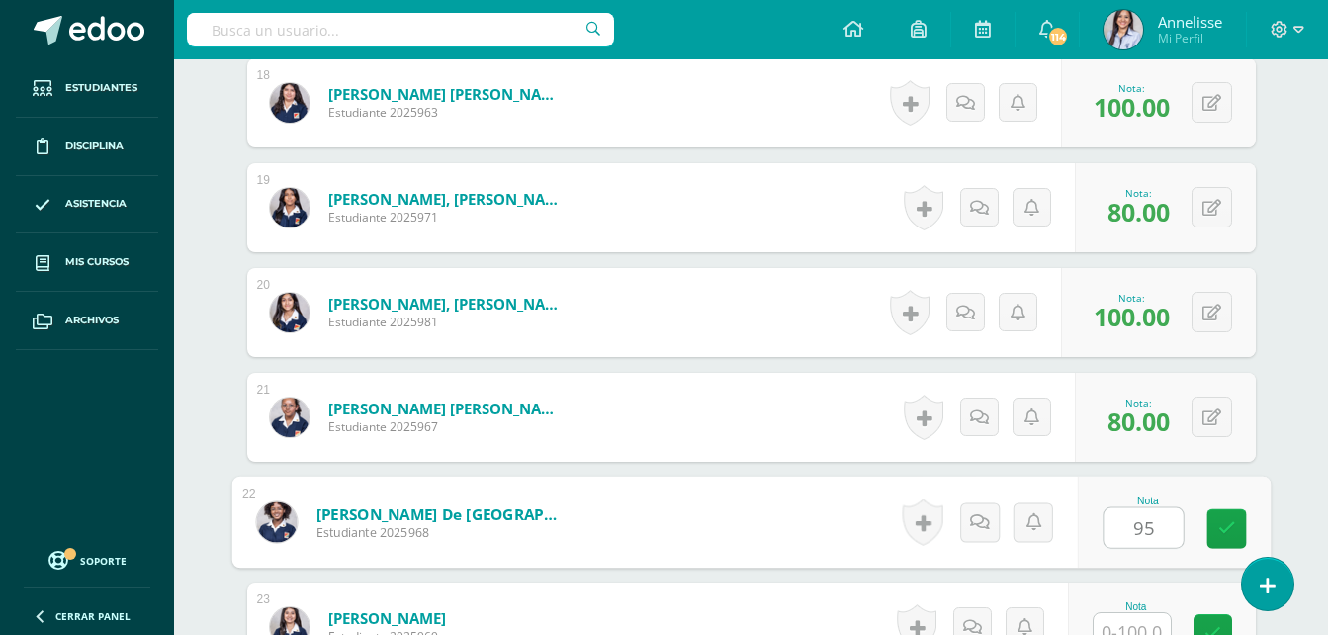
type input "95"
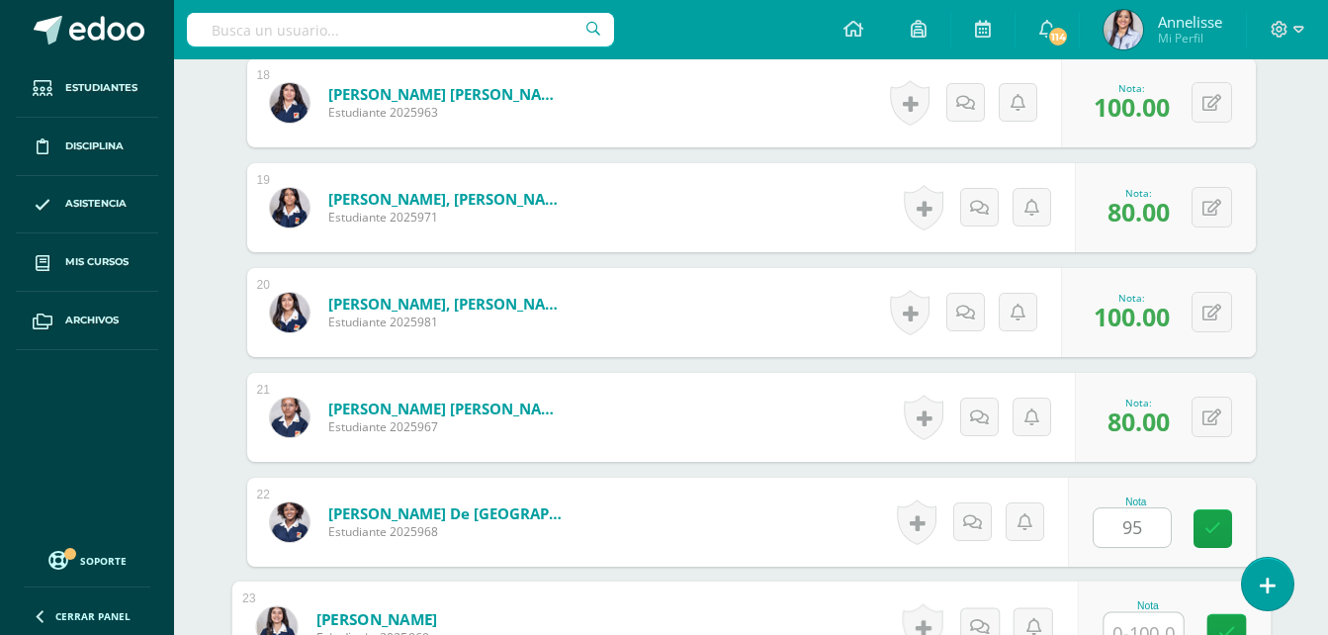
scroll to position [2446, 0]
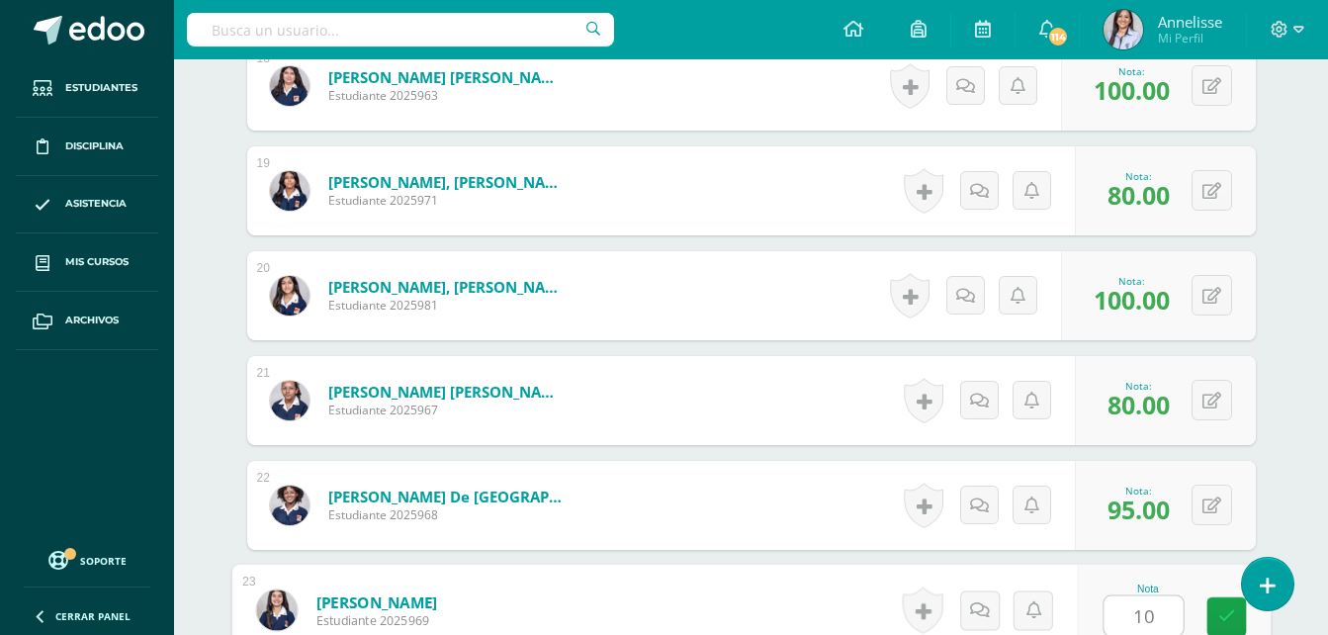
type input "100"
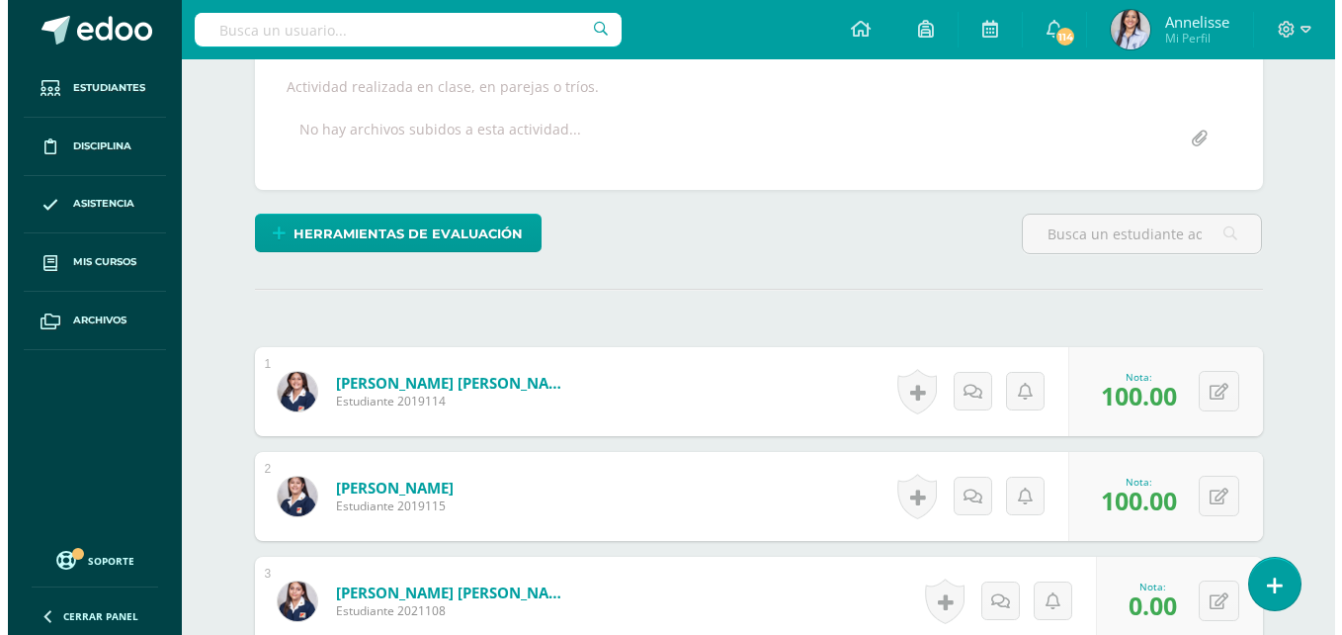
scroll to position [319, 0]
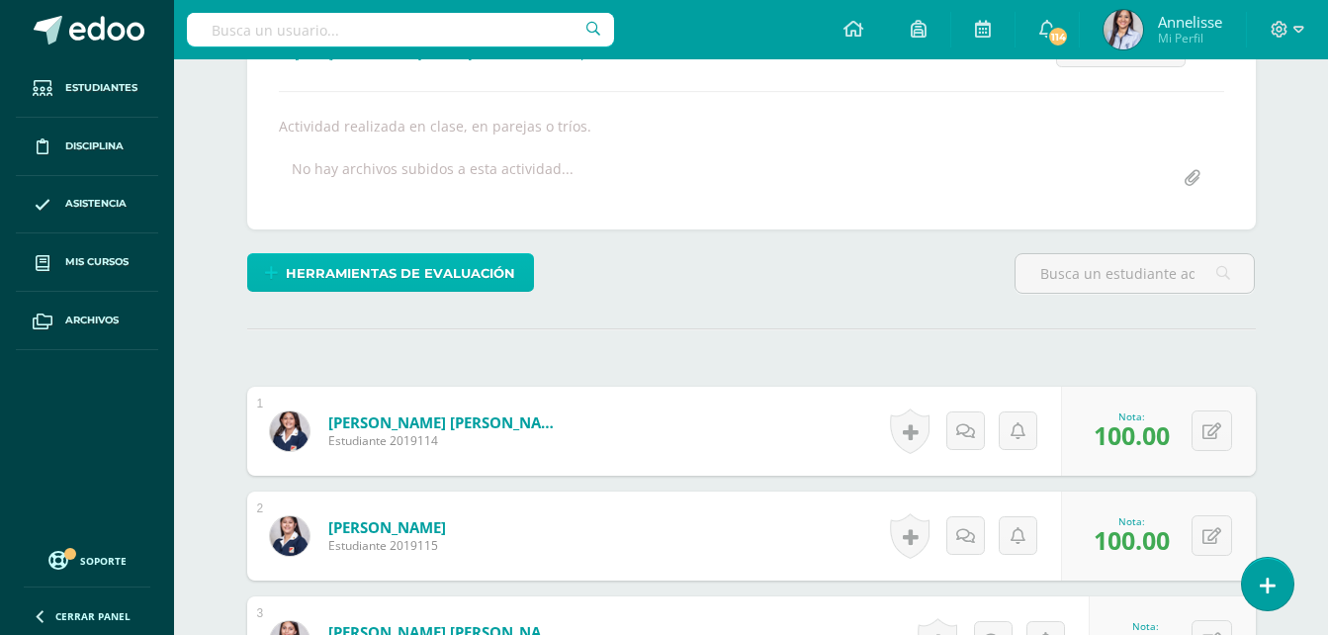
click at [425, 269] on span "Herramientas de evaluación" at bounding box center [400, 273] width 229 height 37
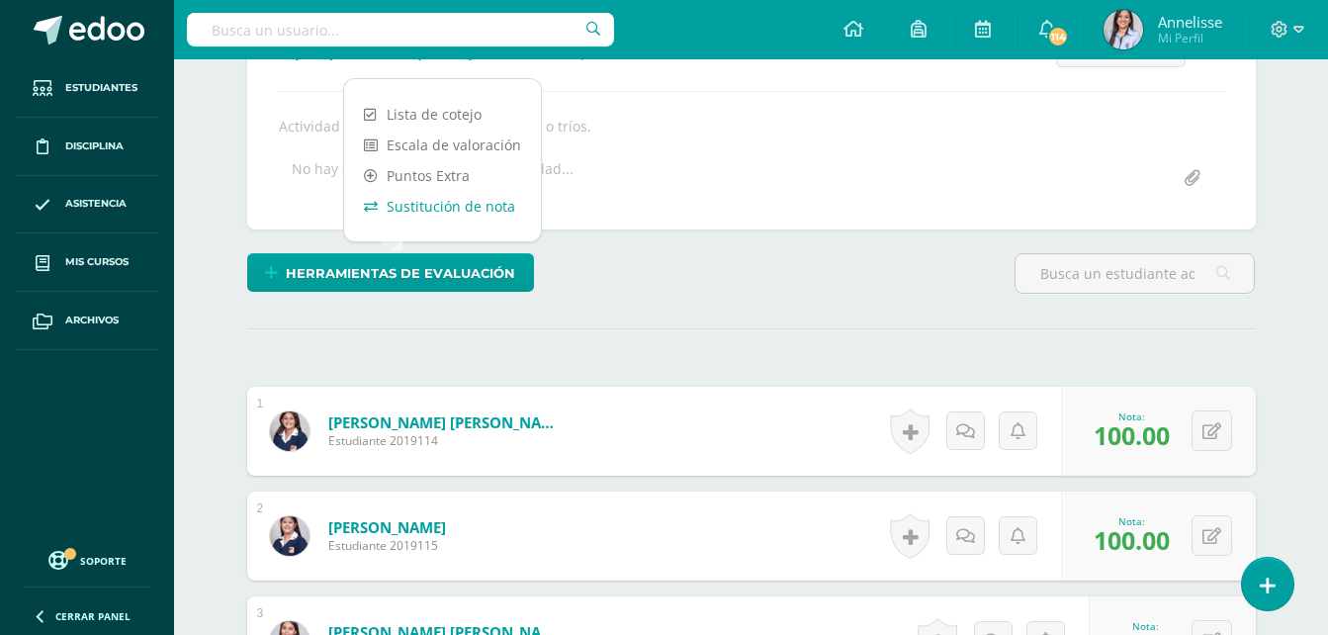
click at [474, 209] on link "Sustitución de nota" at bounding box center [442, 206] width 197 height 31
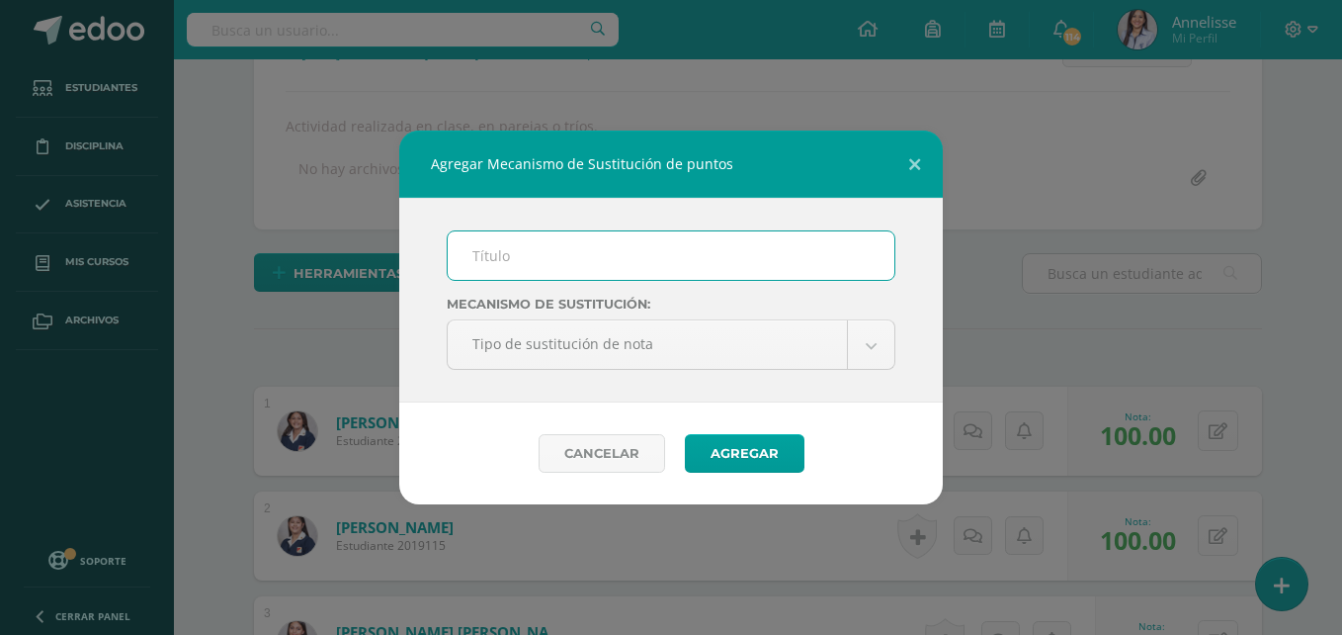
click at [529, 259] on input "text" at bounding box center [671, 255] width 447 height 48
type input "PMA"
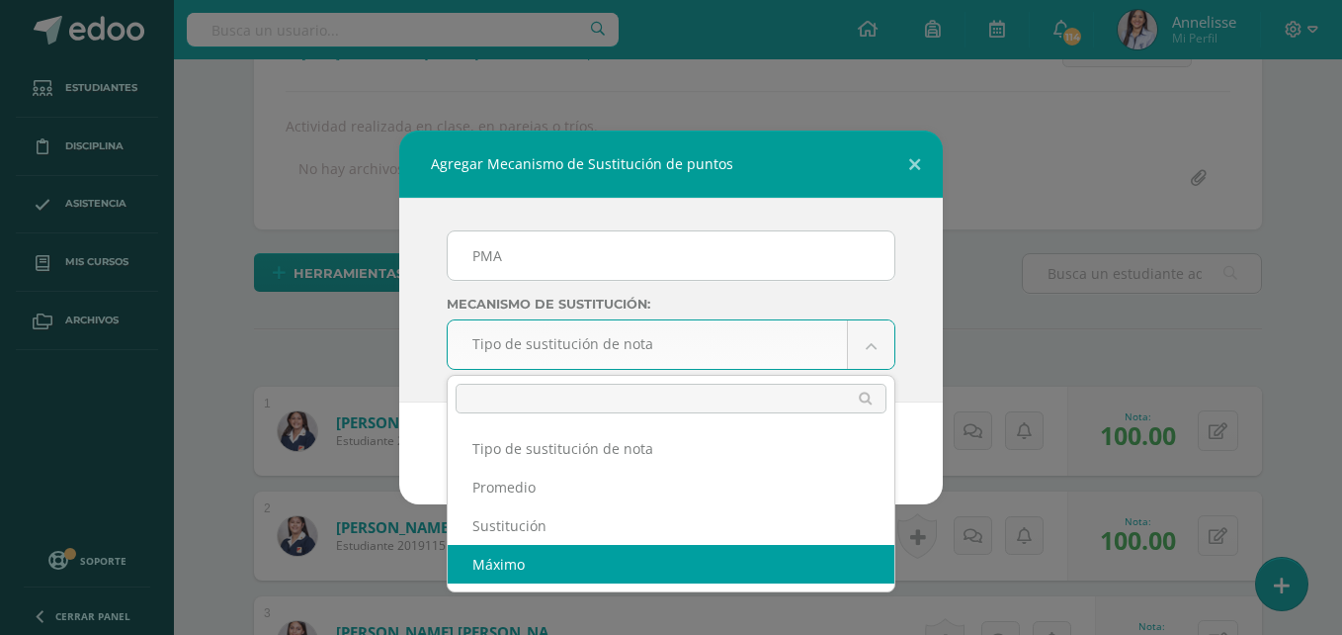
select select "maximum"
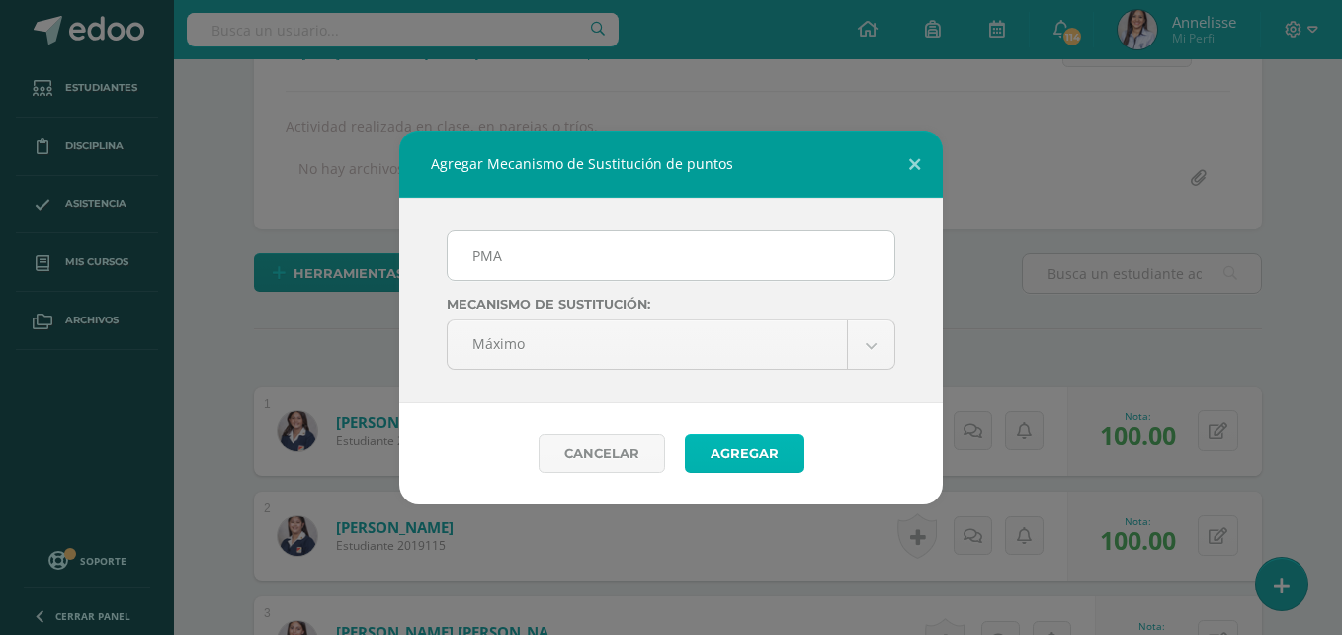
click at [781, 463] on button "Agregar" at bounding box center [745, 453] width 120 height 39
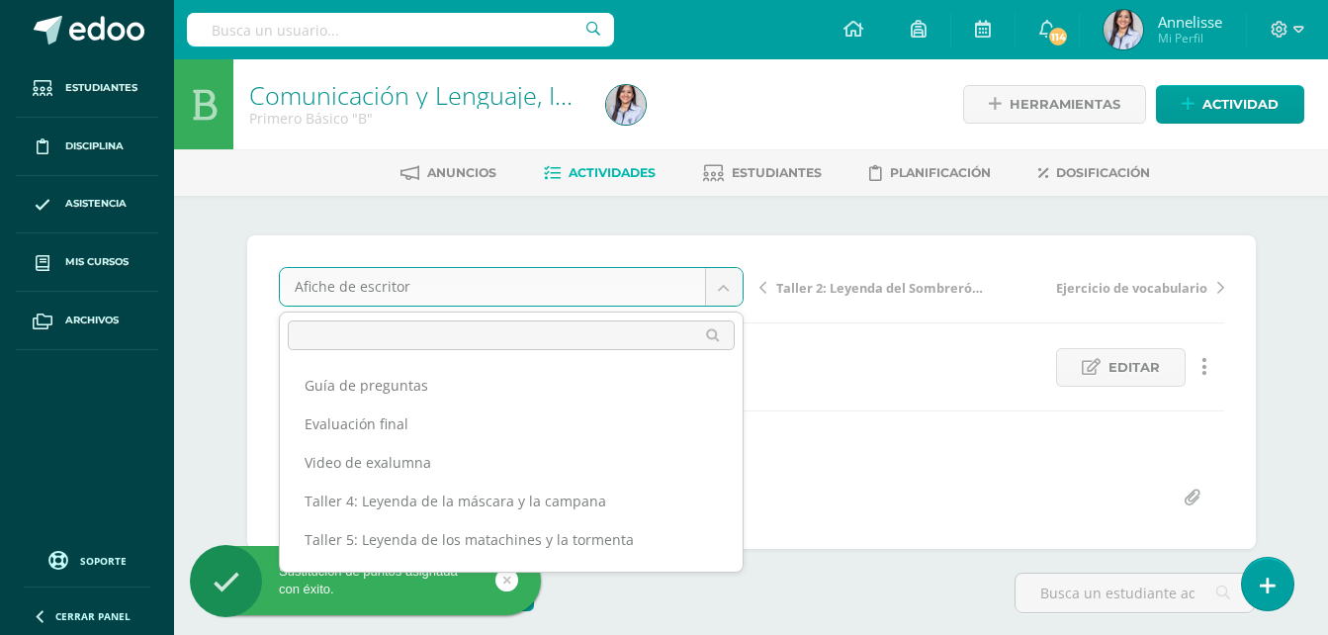
click at [549, 292] on body "Sustitución de puntos asignada con éxito. Estudiantes Disciplina Asistencia Mis…" at bounding box center [664, 440] width 1328 height 881
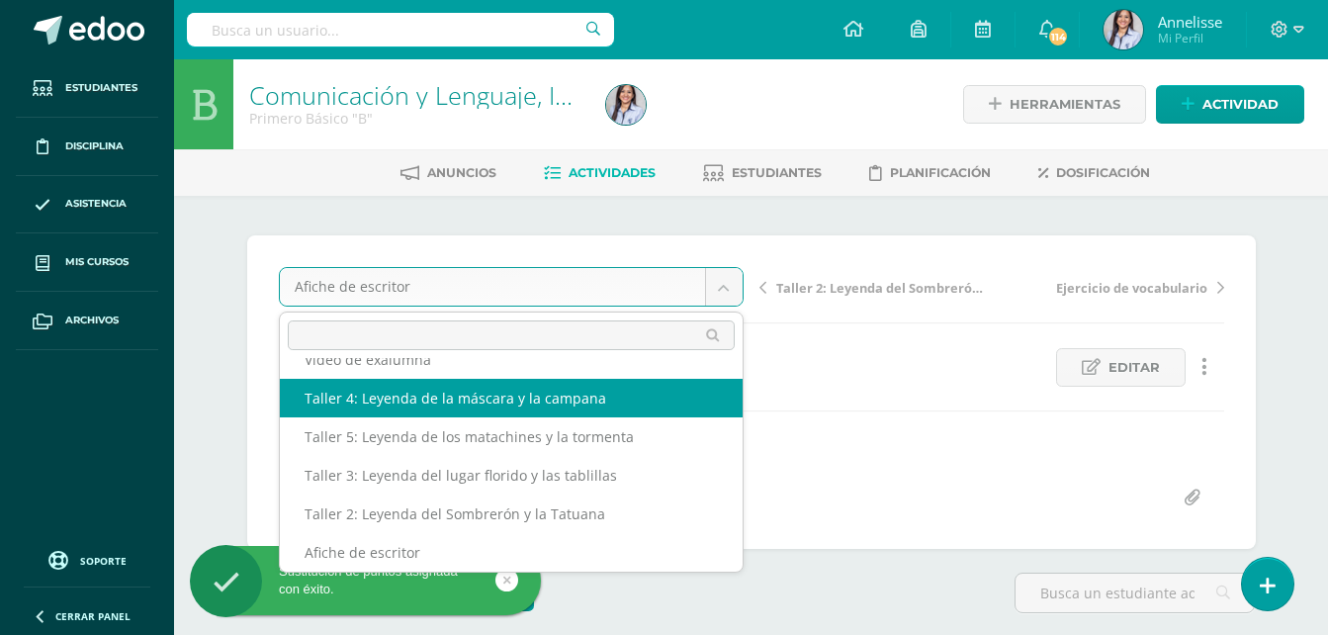
scroll to position [85, 0]
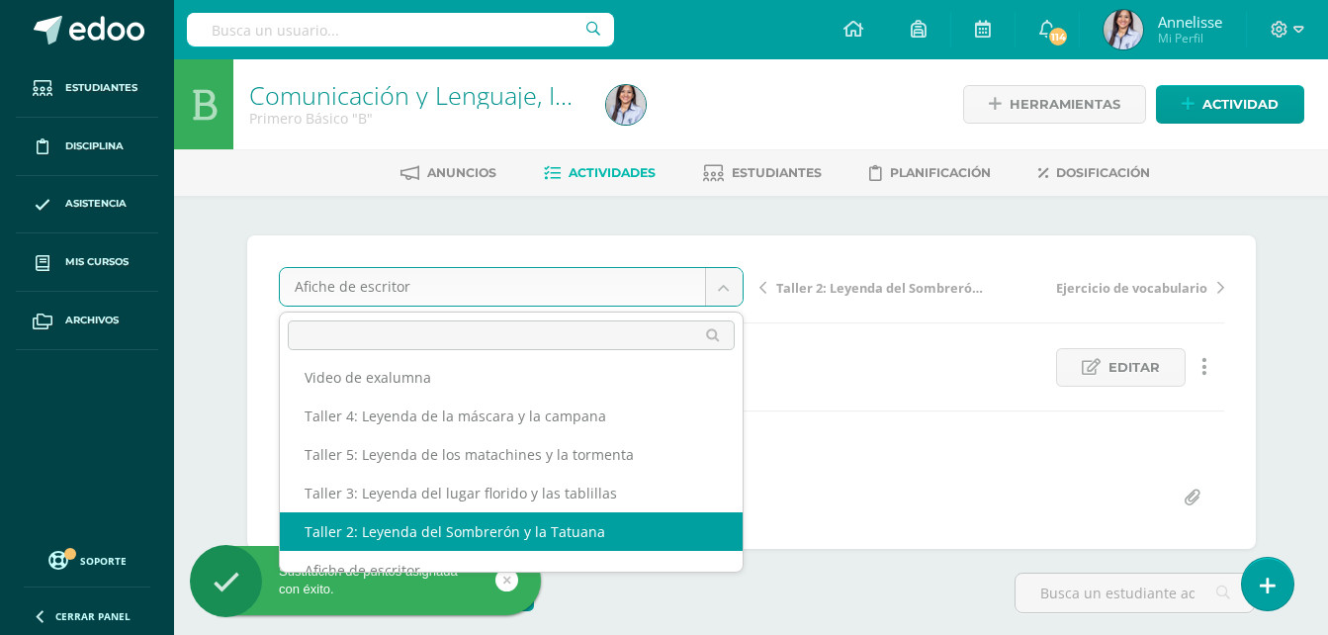
drag, startPoint x: 531, startPoint y: 528, endPoint x: 525, endPoint y: 506, distance: 22.5
select select "/dashboard/teacher/grade-activity/129091/"
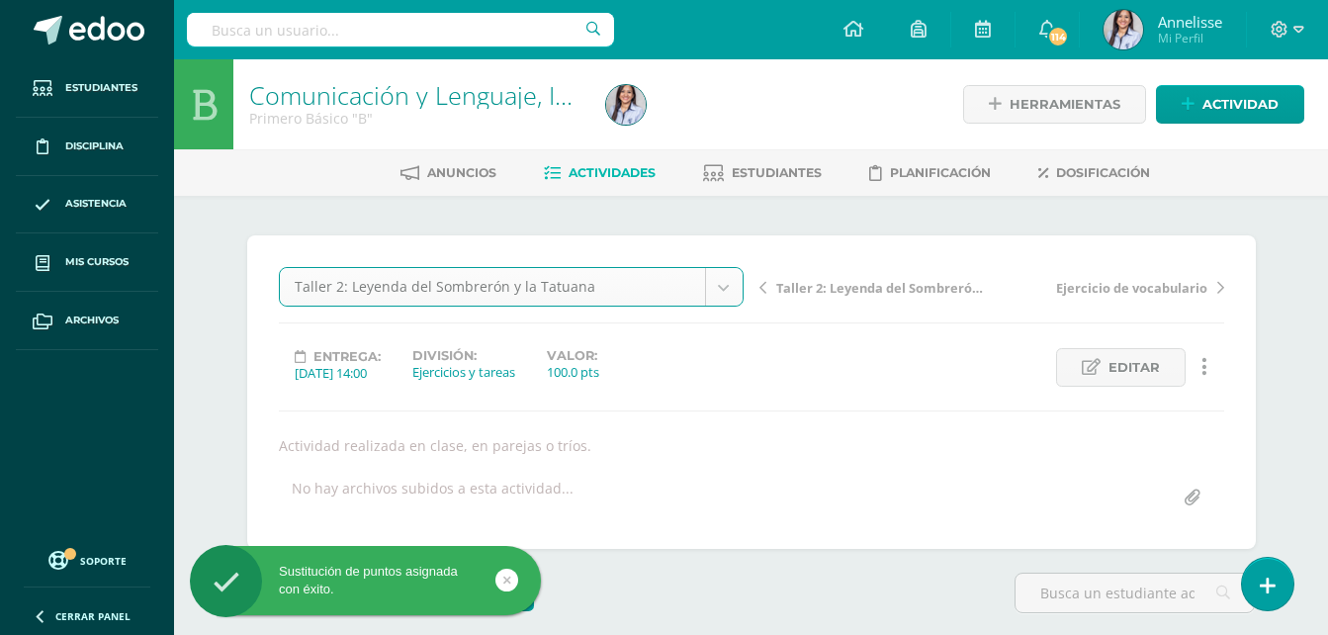
scroll to position [1, 0]
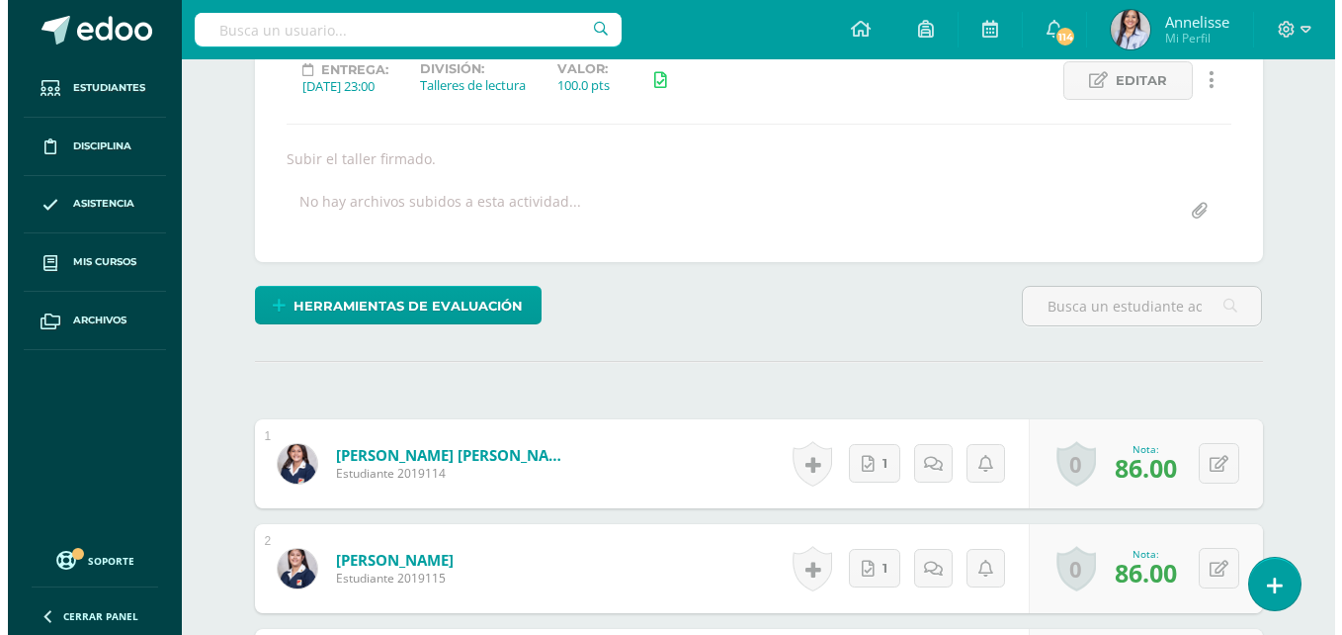
scroll to position [288, 0]
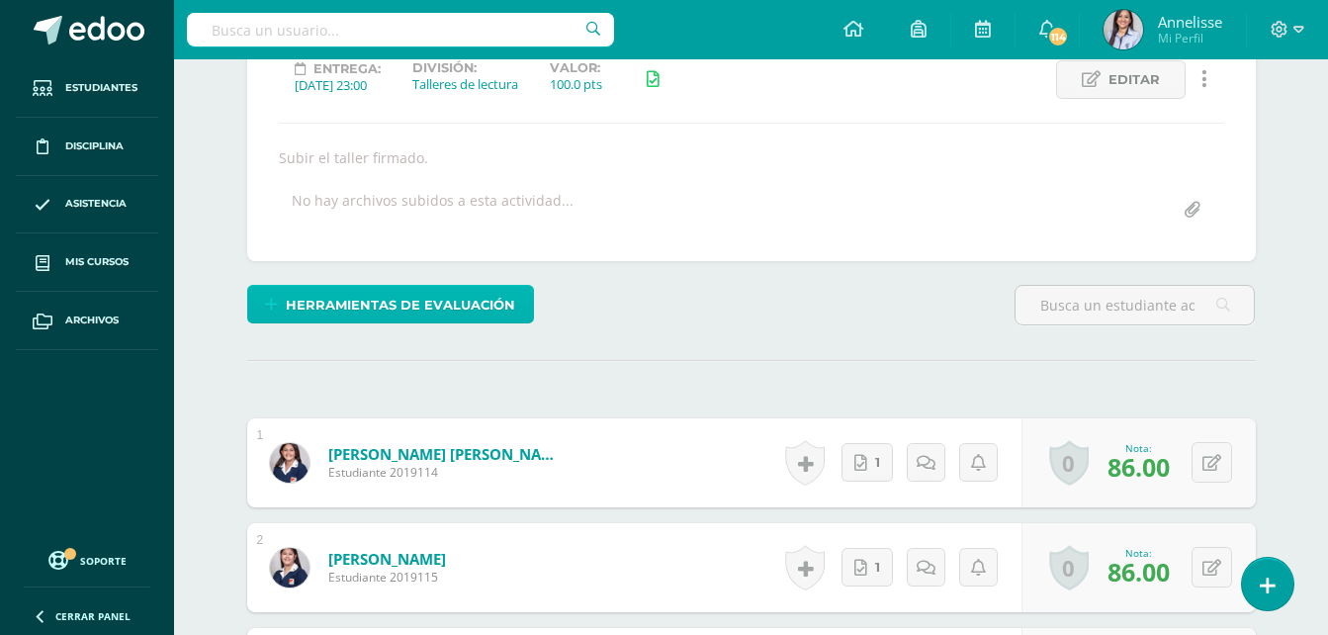
click at [465, 302] on span "Herramientas de evaluación" at bounding box center [400, 305] width 229 height 37
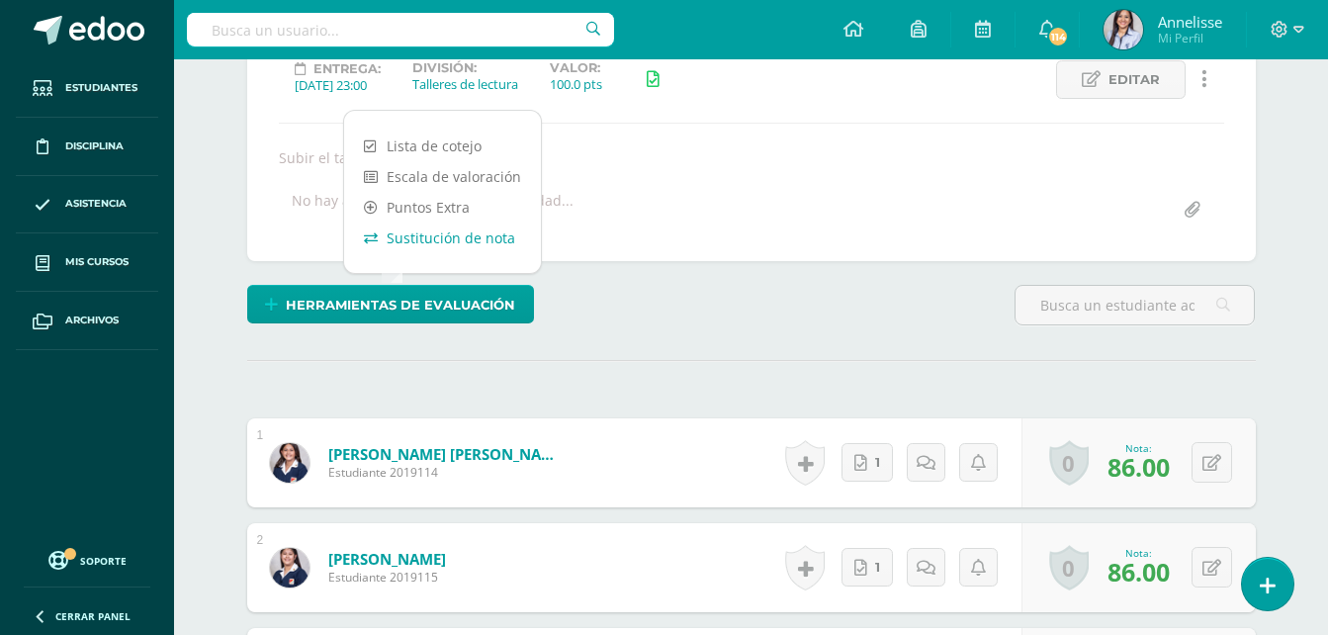
click at [428, 249] on link "Sustitución de nota" at bounding box center [442, 237] width 197 height 31
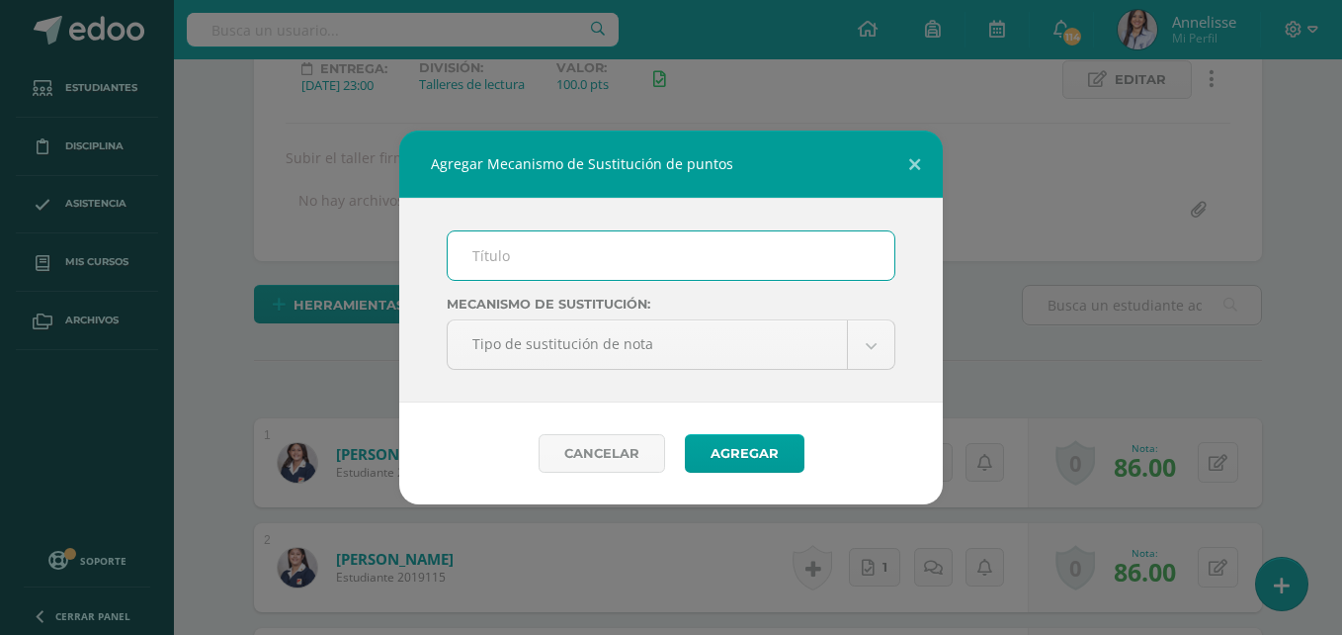
click at [538, 245] on input "text" at bounding box center [671, 255] width 447 height 48
type input "PMA"
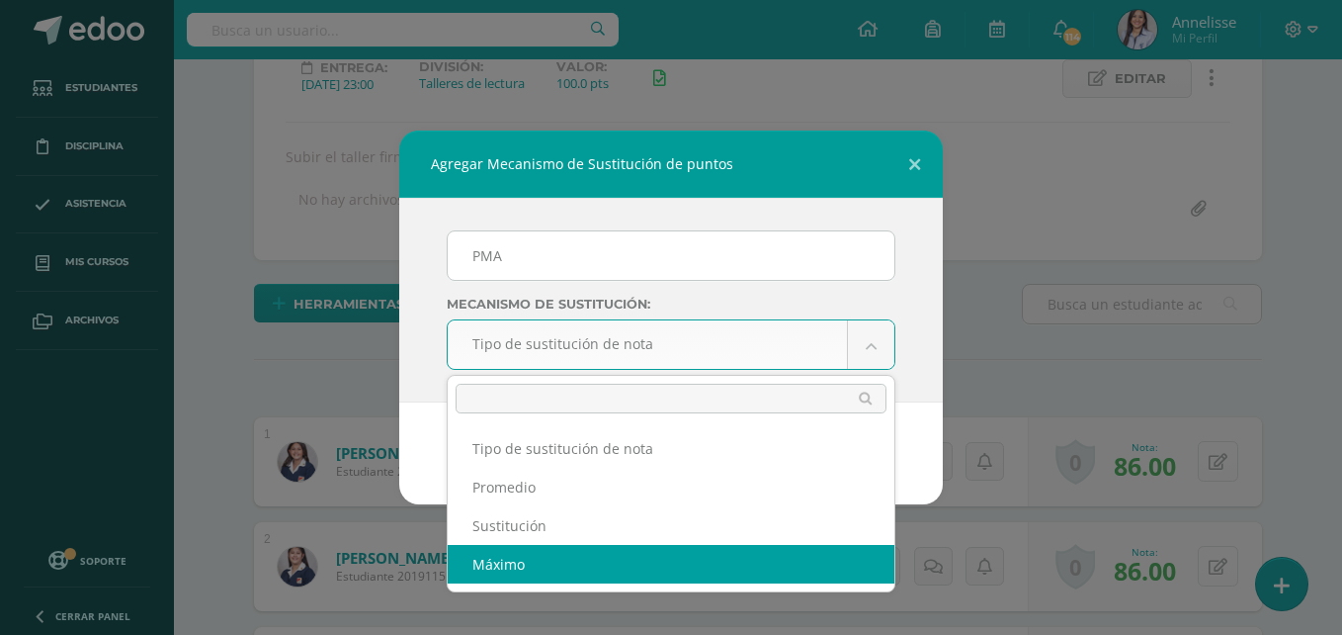
select select "maximum"
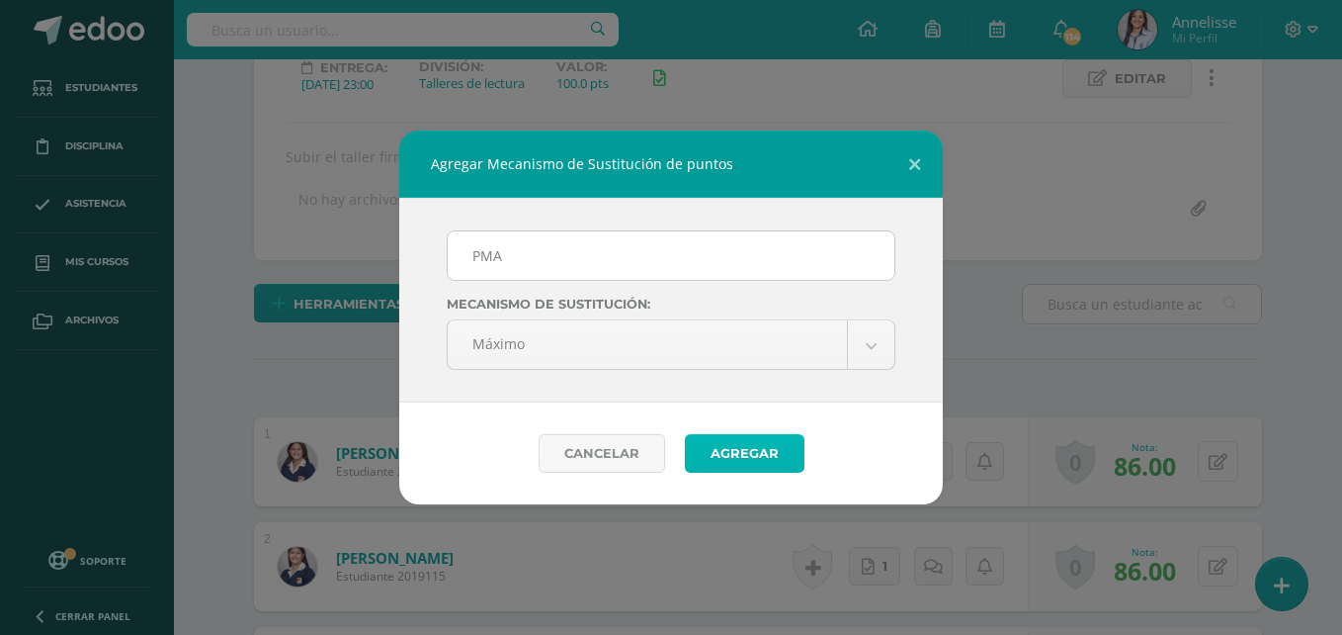
click at [735, 457] on button "Agregar" at bounding box center [745, 453] width 120 height 39
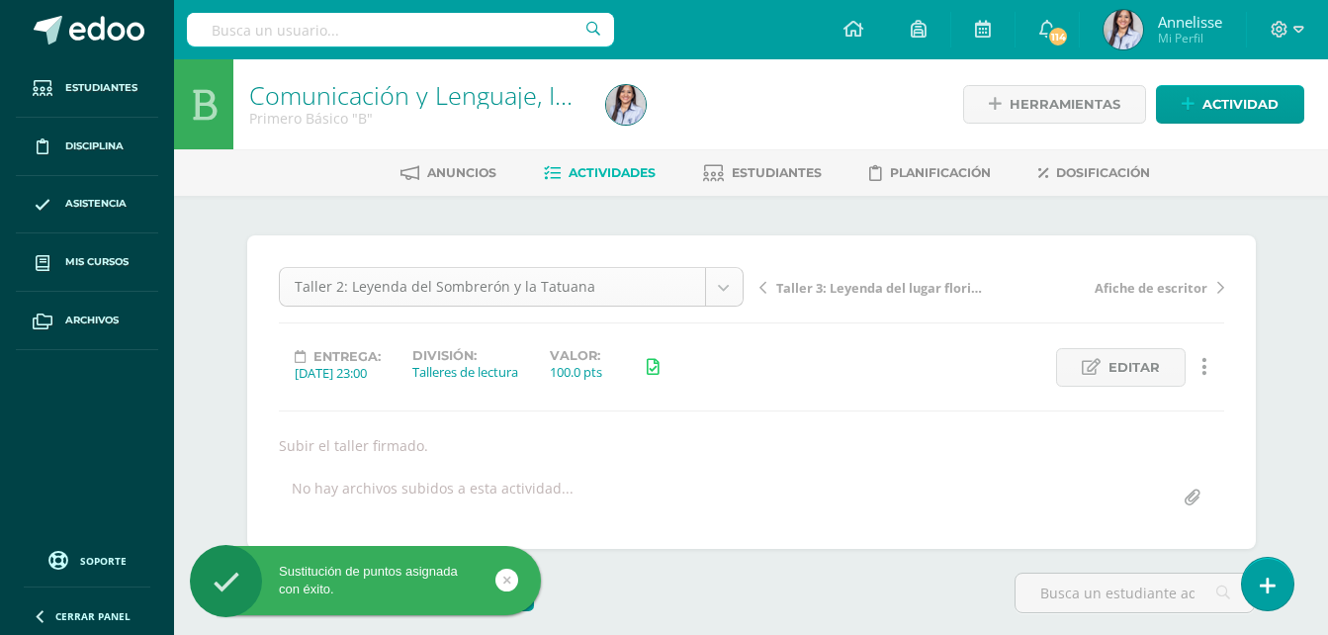
click at [520, 282] on body "Sustitución de puntos asignada con éxito. Estudiantes Disciplina Asistencia Mis…" at bounding box center [664, 440] width 1328 height 881
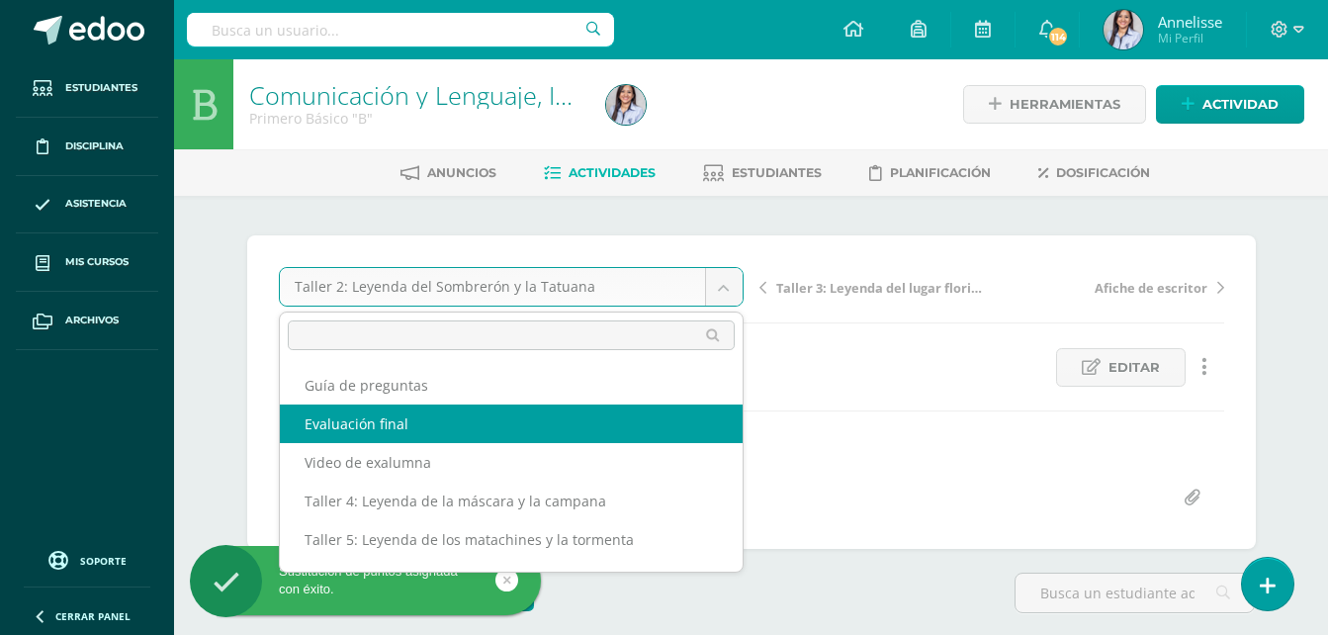
scroll to position [46, 0]
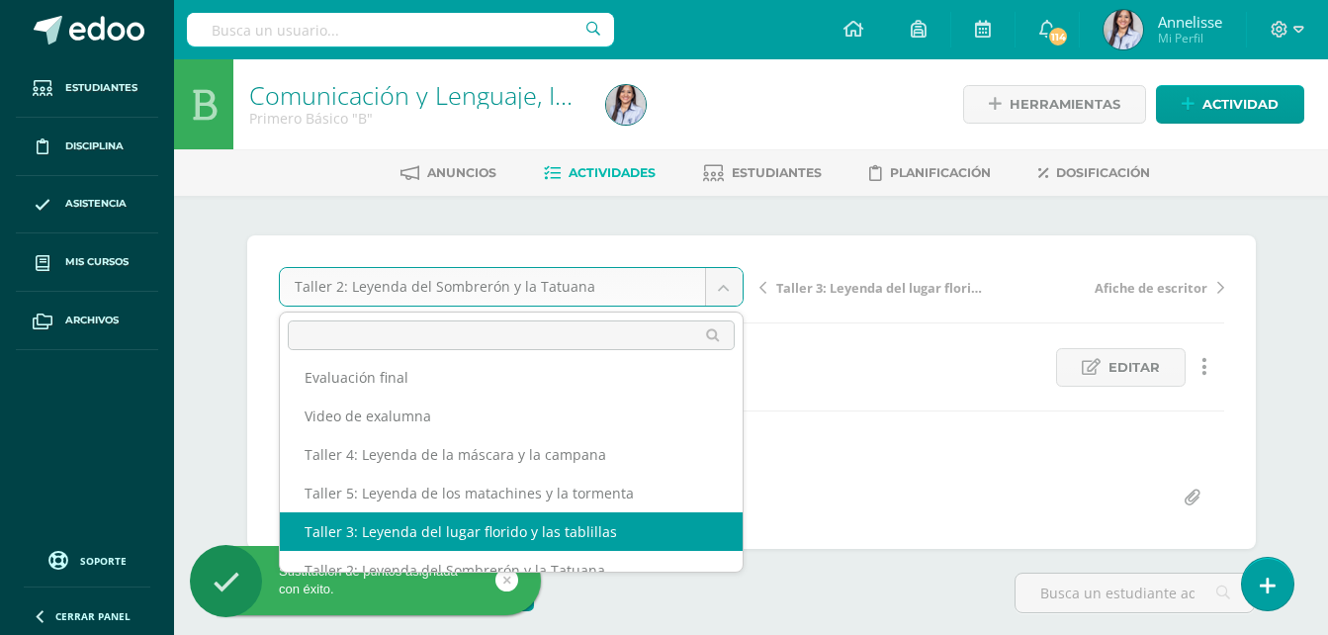
select select "/dashboard/teacher/grade-activity/129092/"
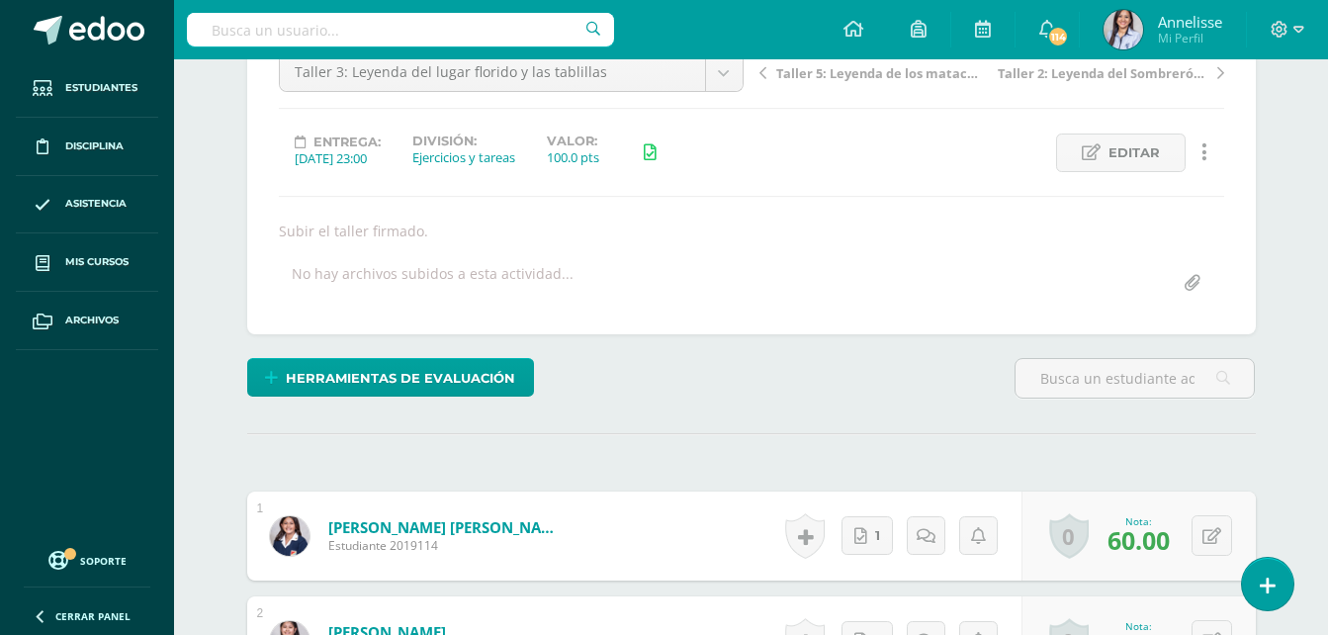
scroll to position [101, 0]
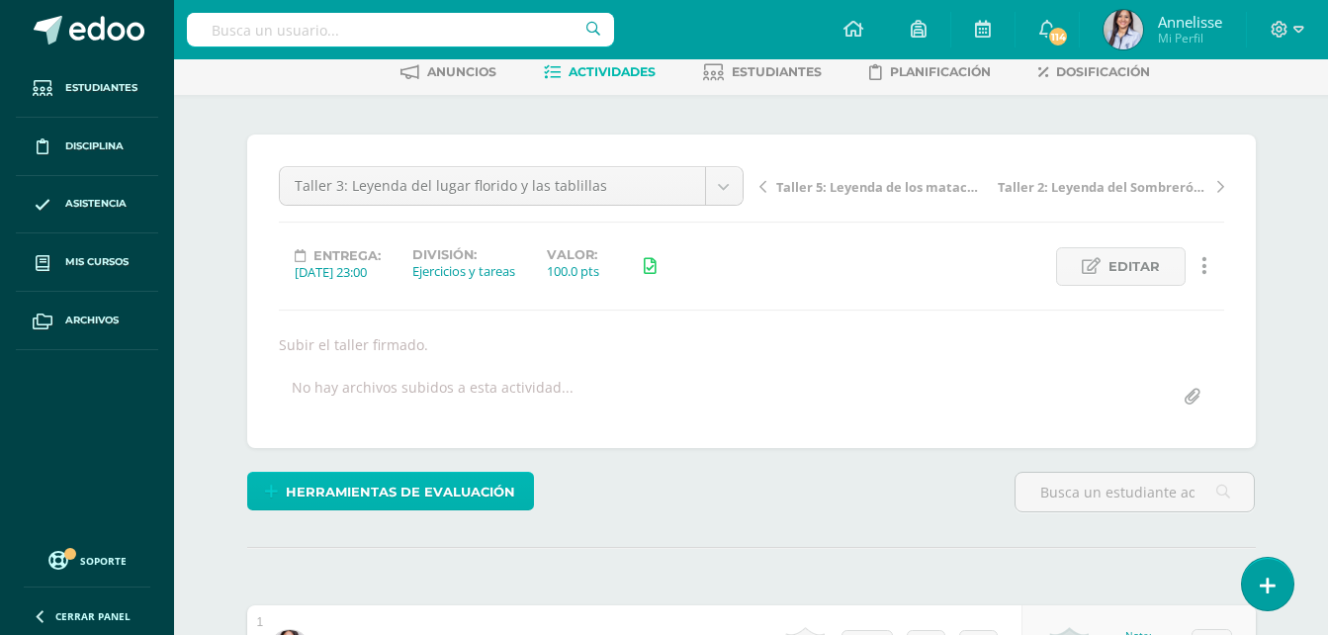
click at [465, 497] on span "Herramientas de evaluación" at bounding box center [400, 492] width 229 height 37
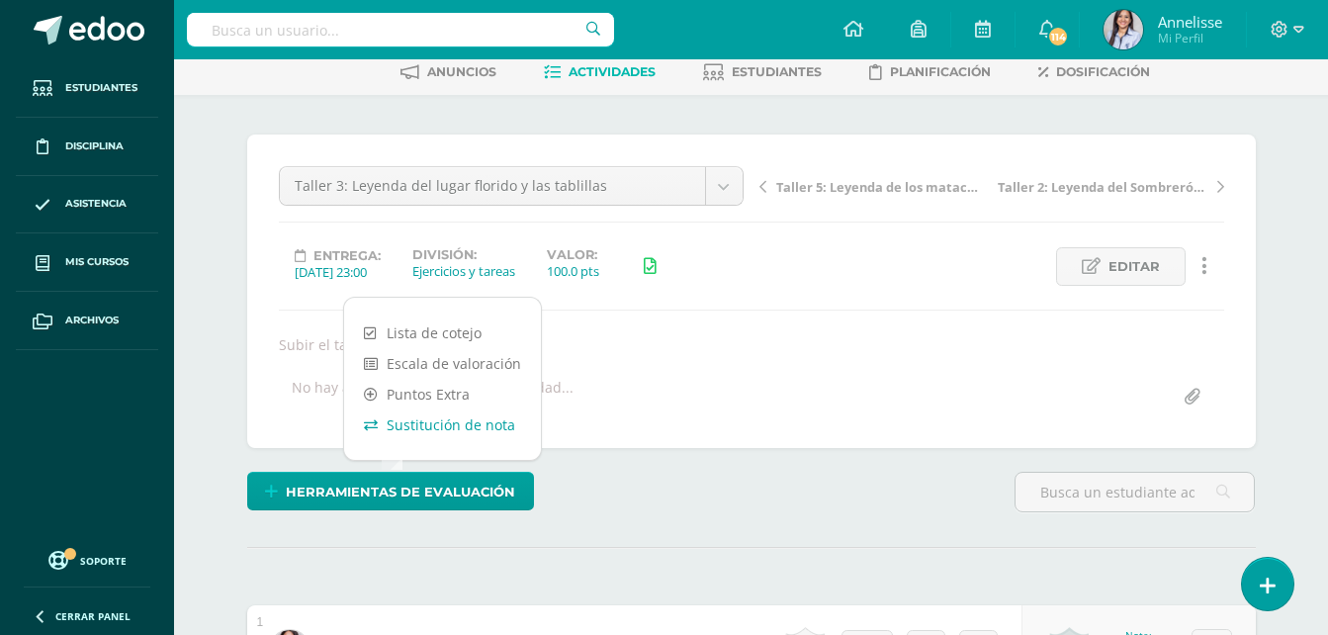
click at [479, 430] on link "Sustitución de nota" at bounding box center [442, 424] width 197 height 31
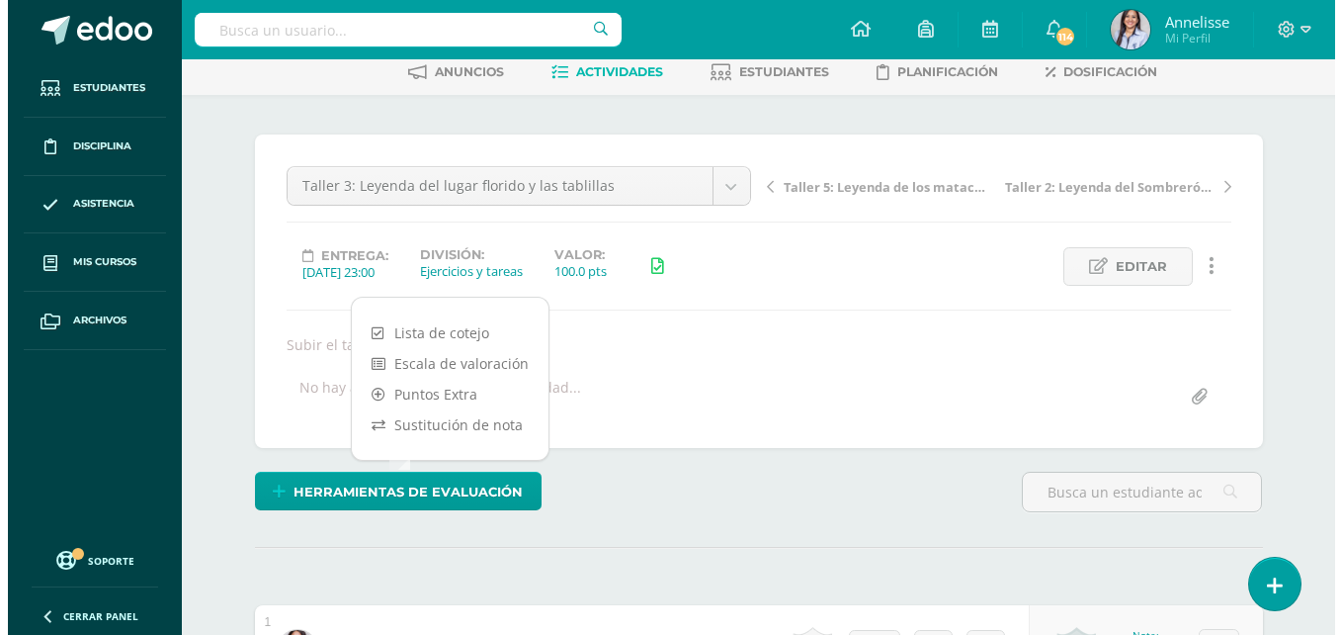
scroll to position [102, 0]
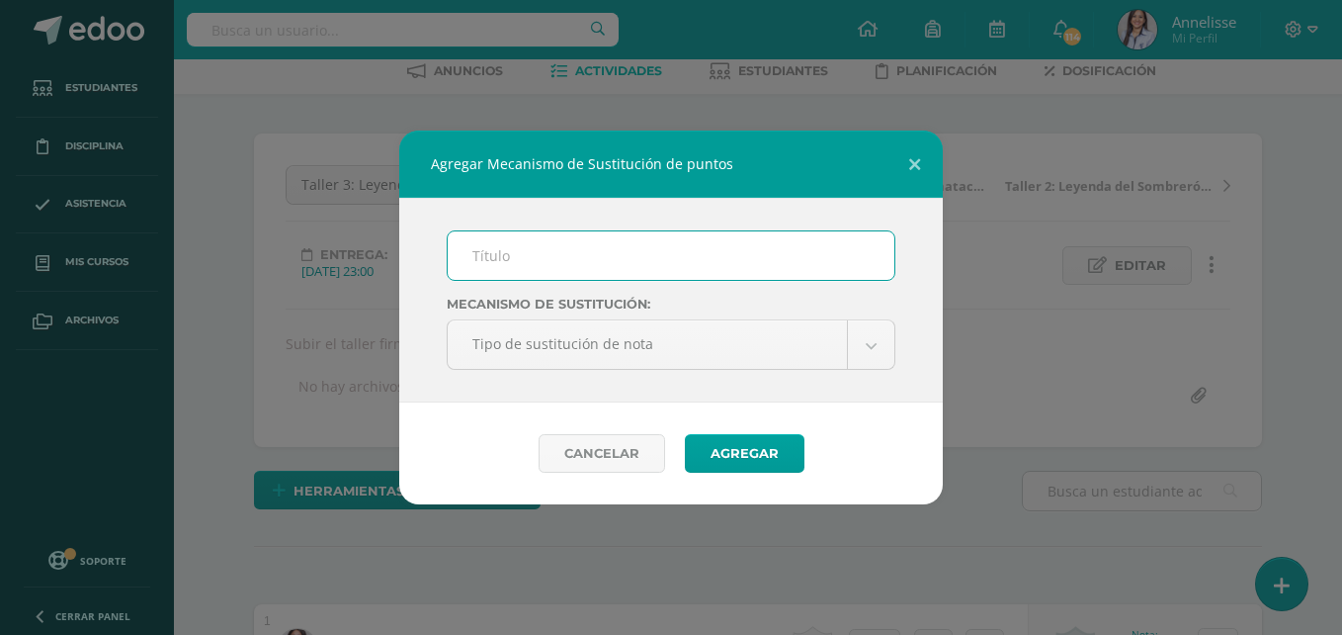
click at [614, 252] on input "text" at bounding box center [671, 255] width 447 height 48
type input "PMA"
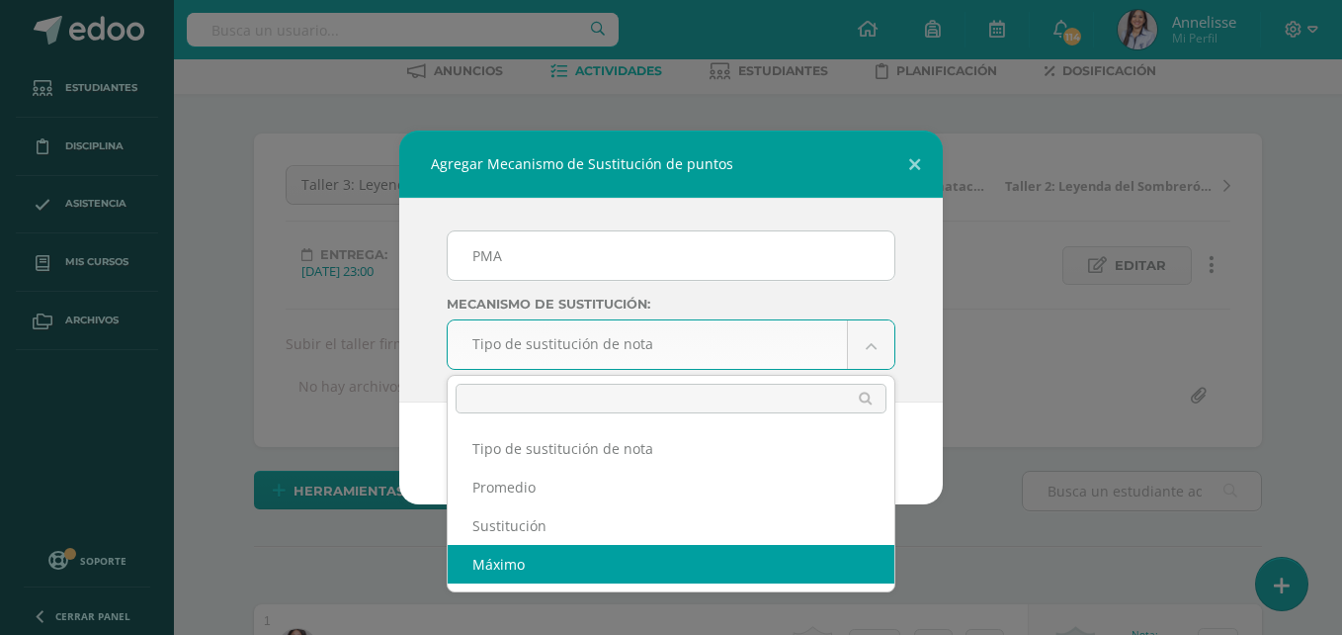
select select "maximum"
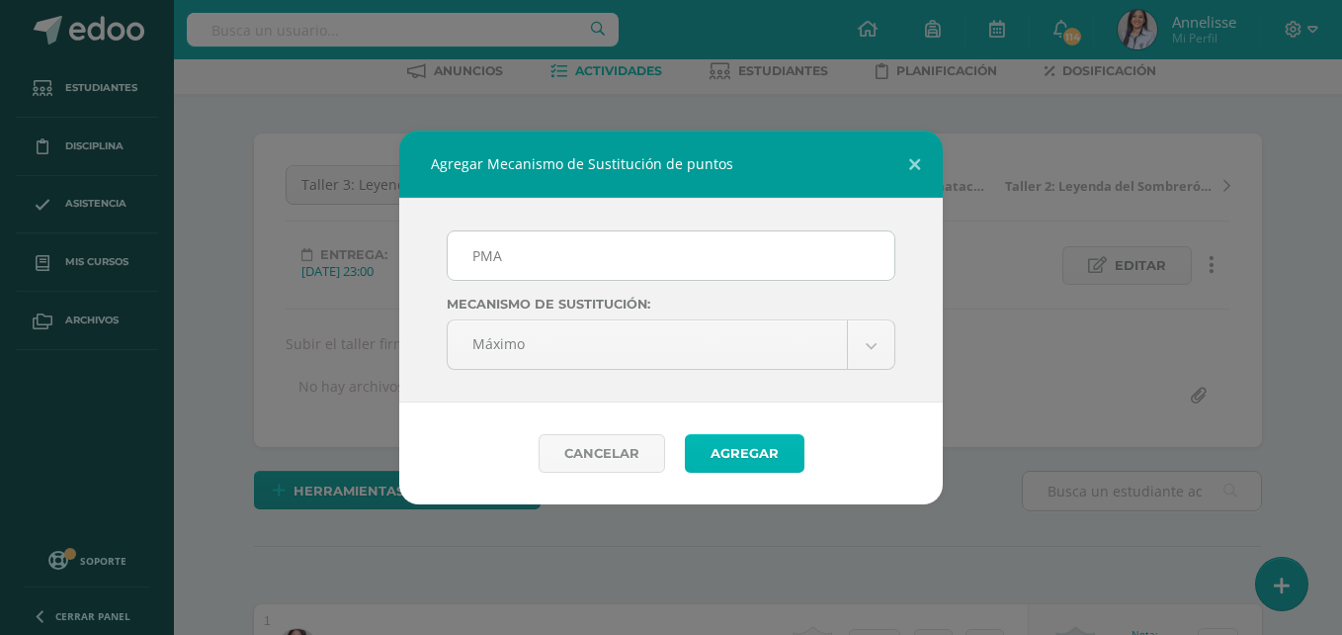
click at [744, 440] on button "Agregar" at bounding box center [745, 453] width 120 height 39
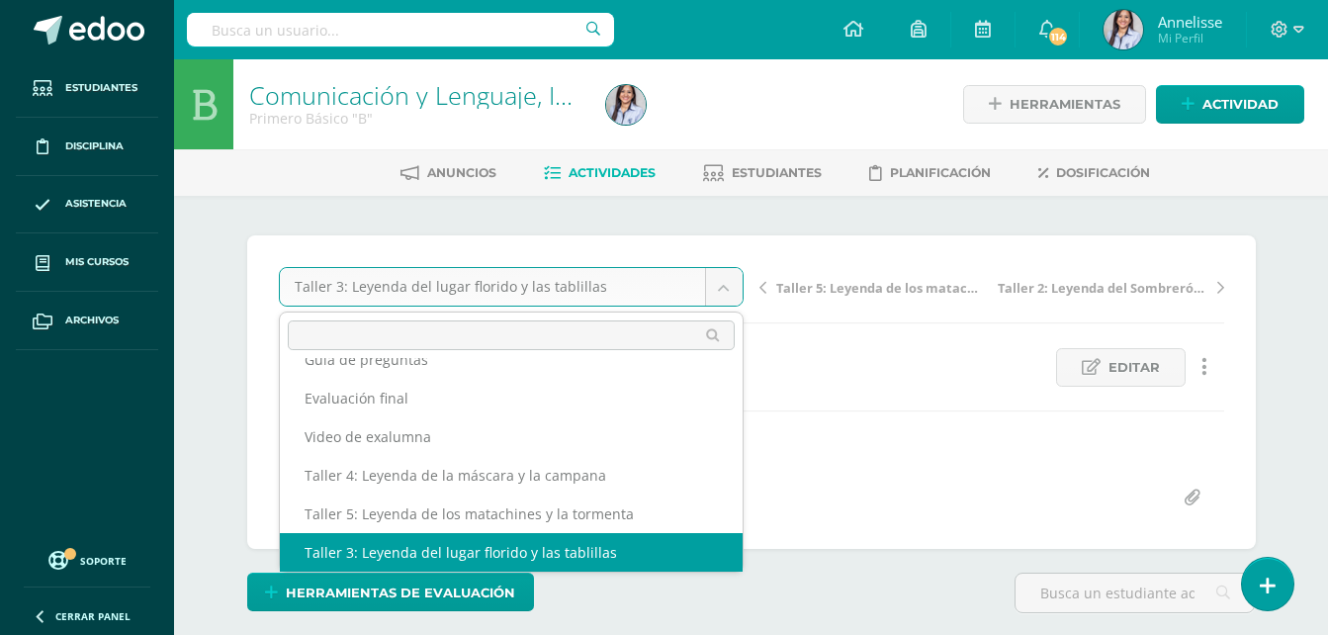
scroll to position [1, 0]
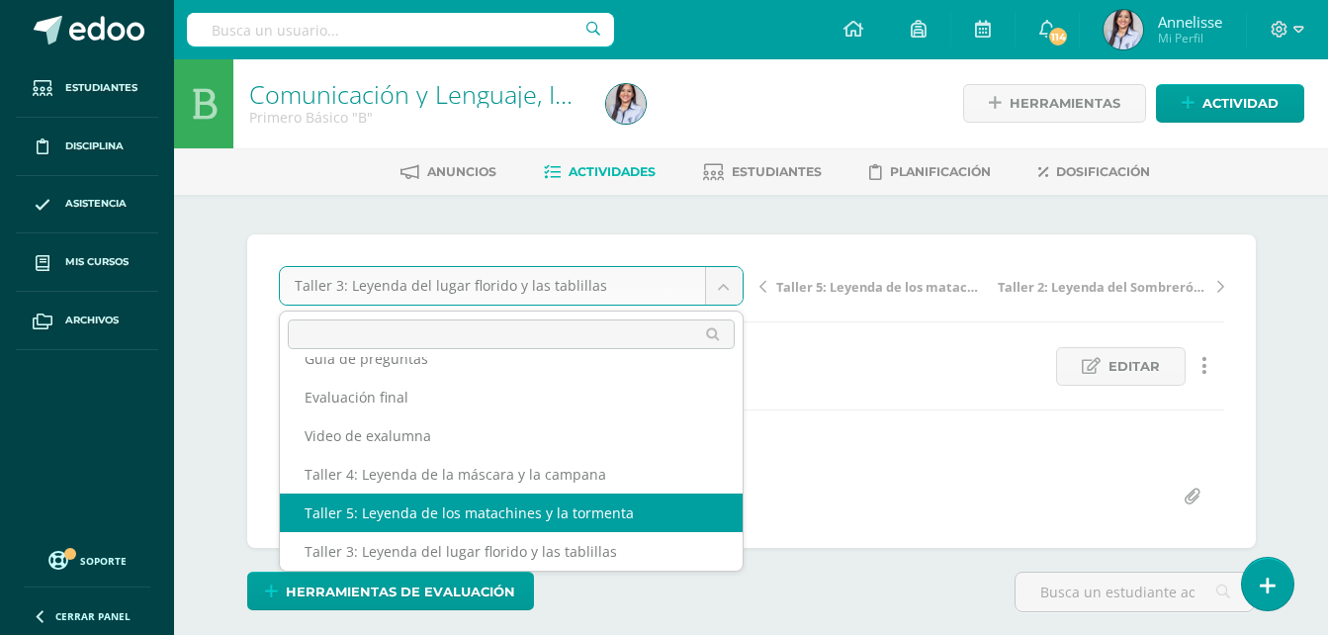
select select "/dashboard/teacher/grade-activity/130229/"
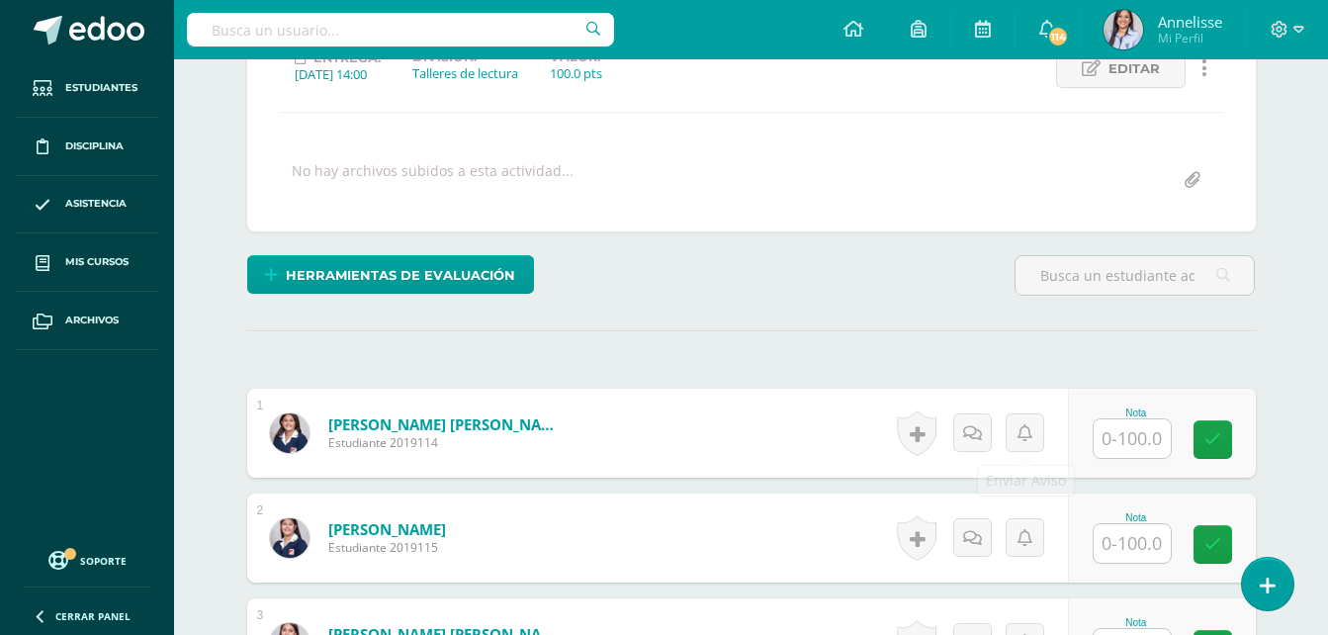
scroll to position [369, 0]
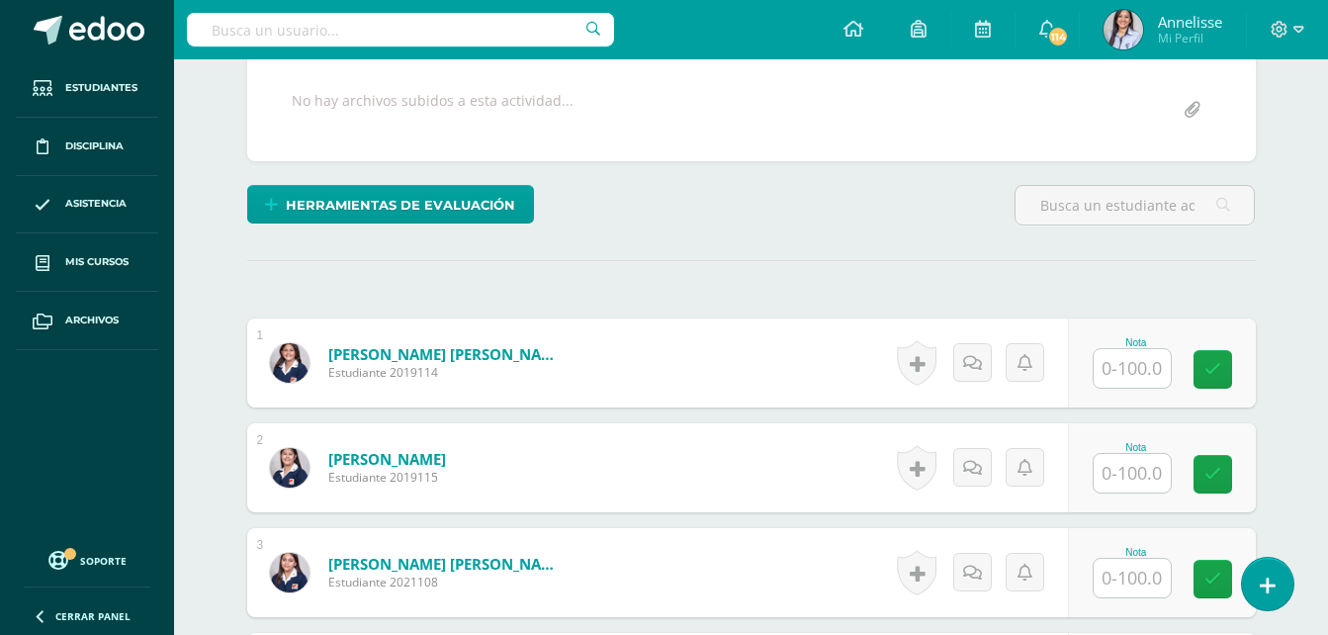
click at [1159, 378] on input "text" at bounding box center [1131, 368] width 77 height 39
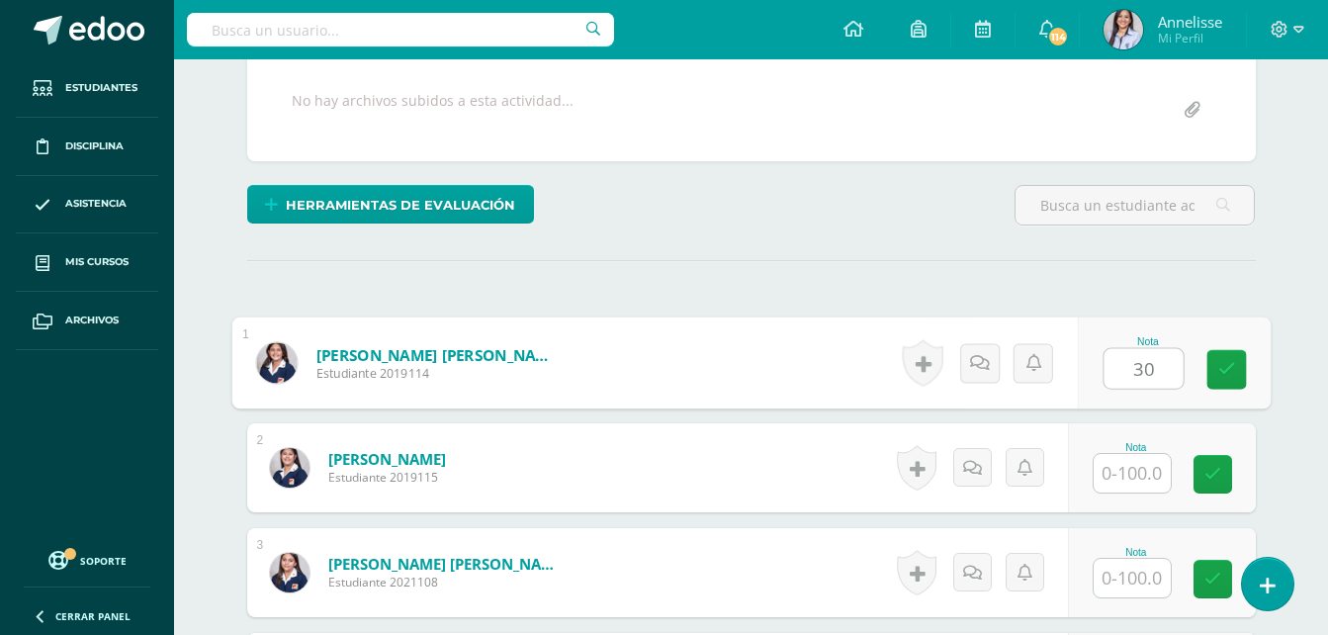
type input "30"
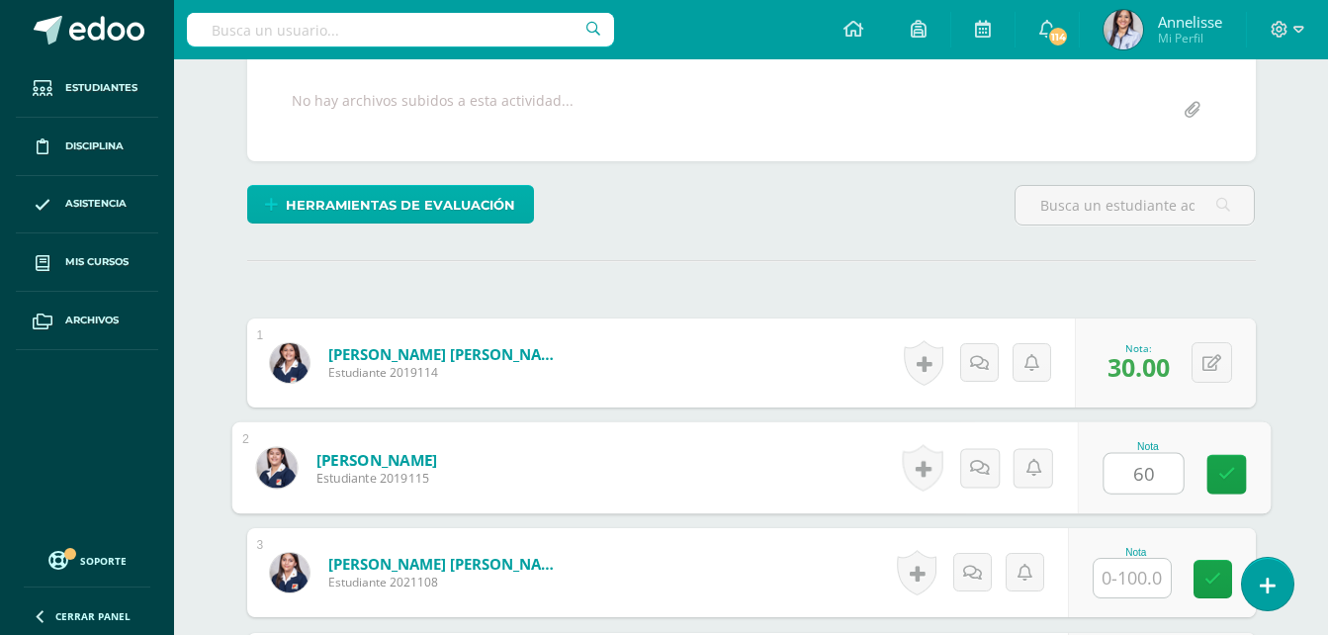
type input "60"
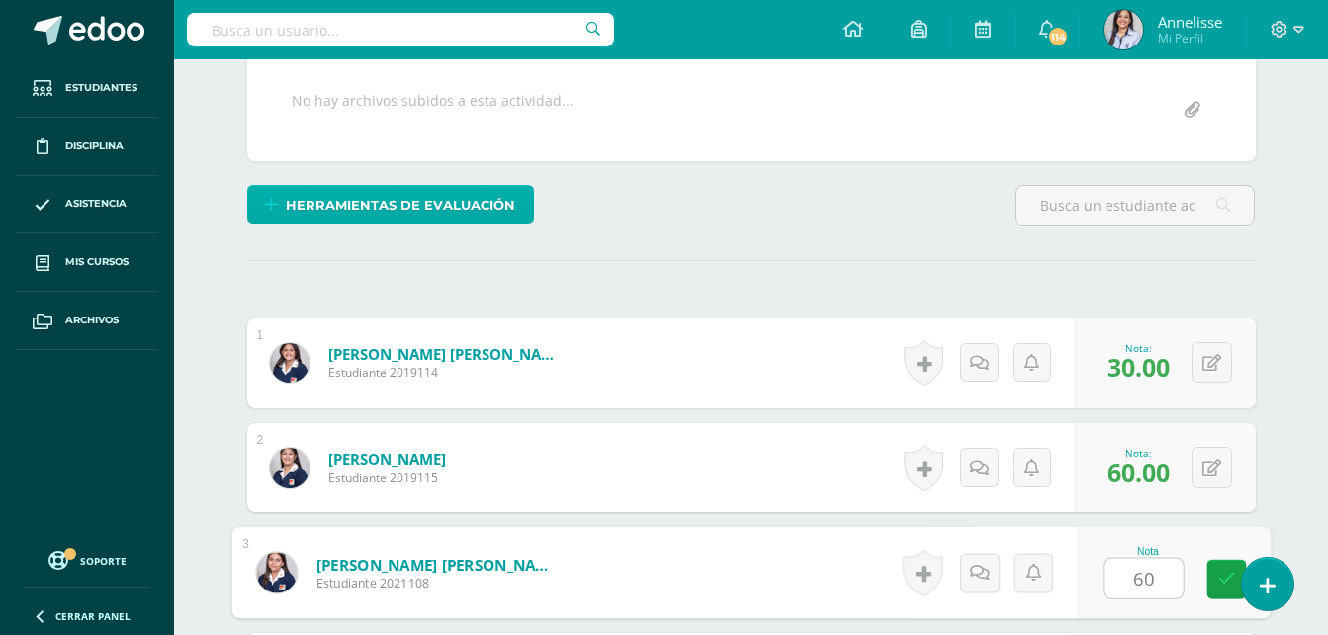
type input "60"
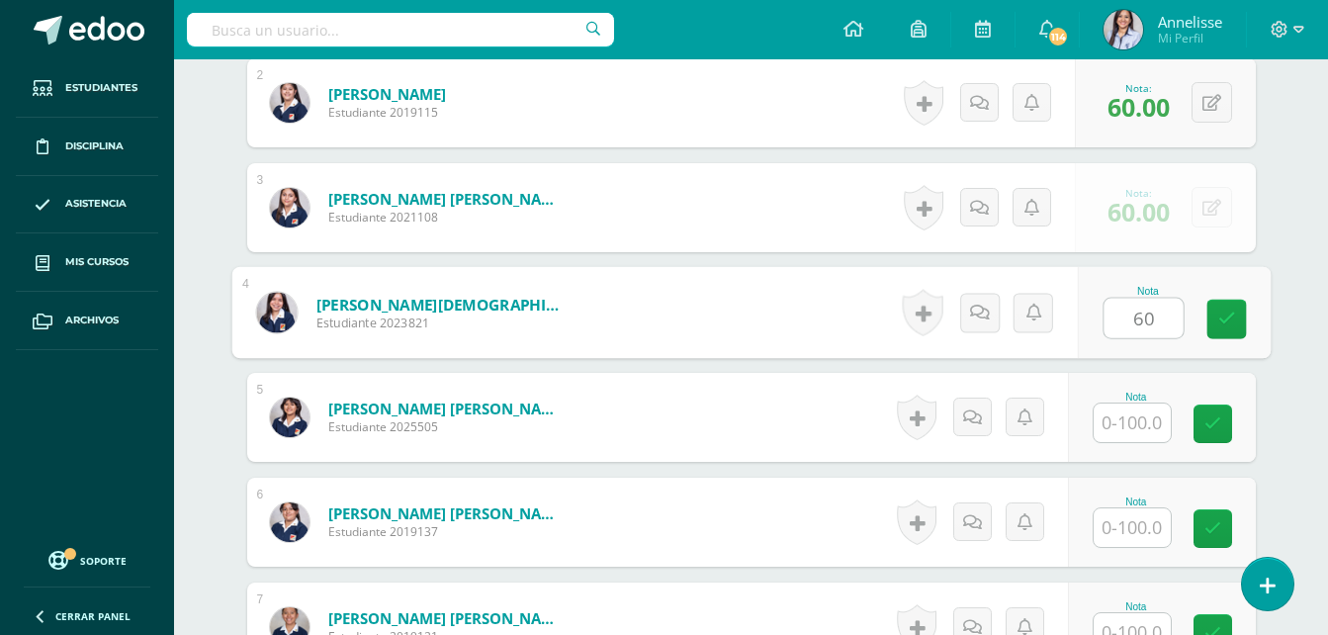
type input "60"
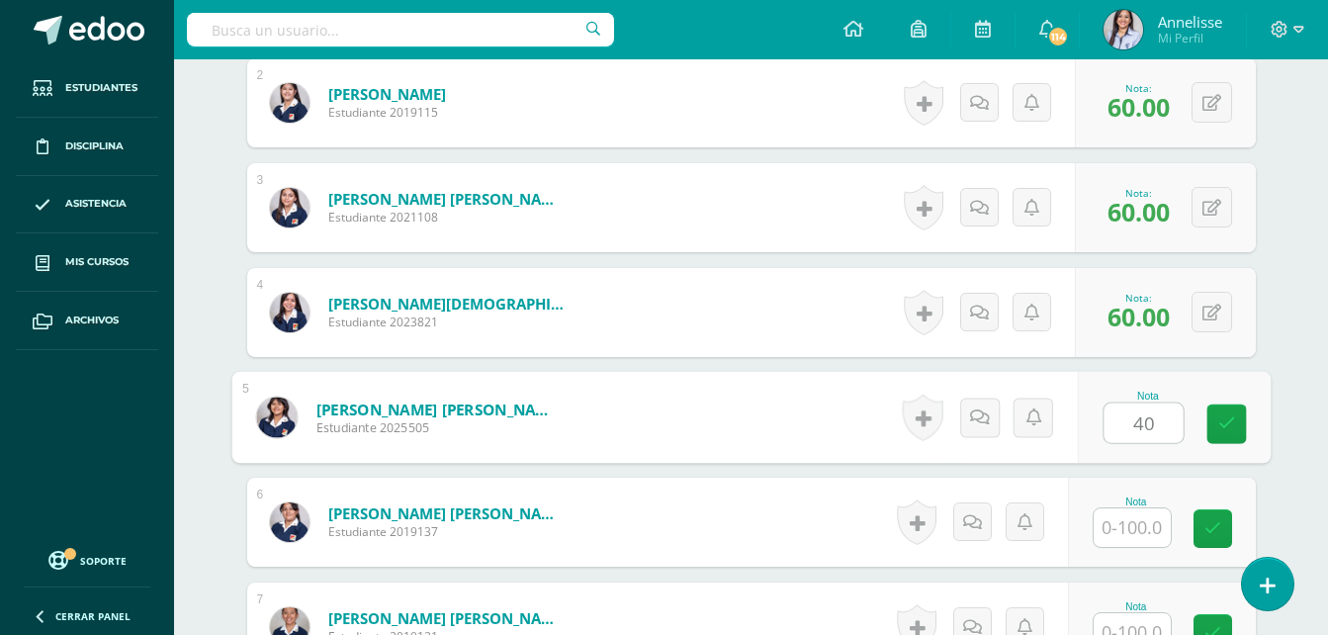
type input "40"
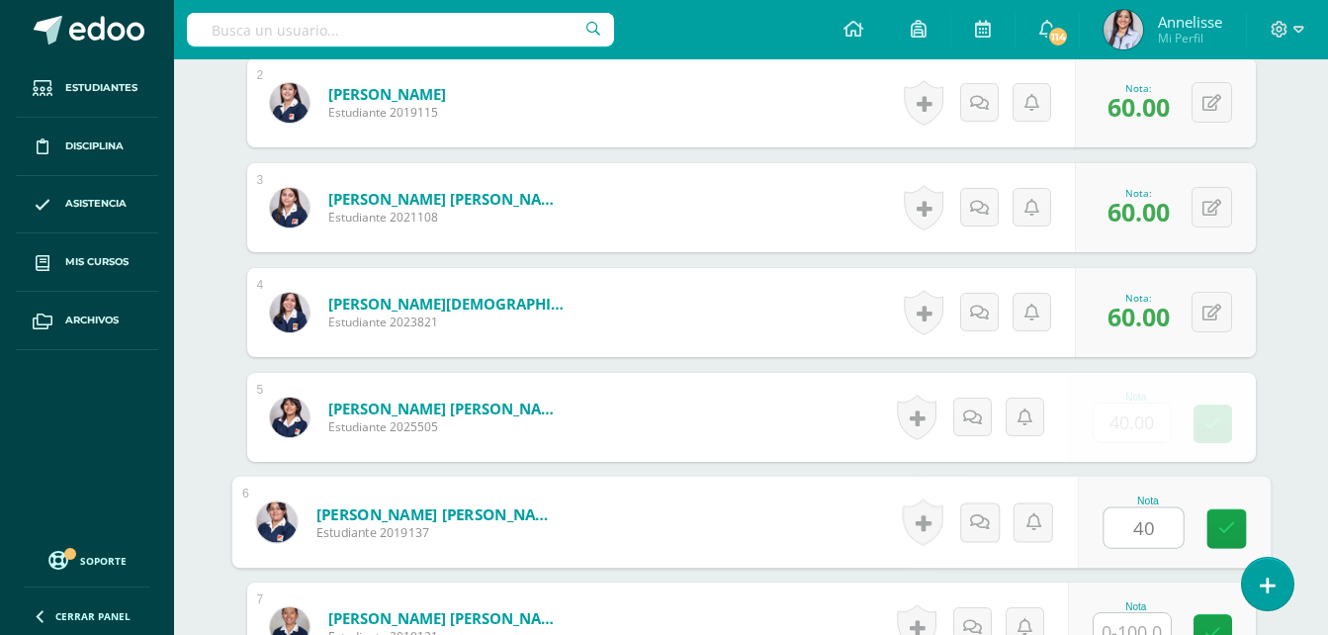
type input "40"
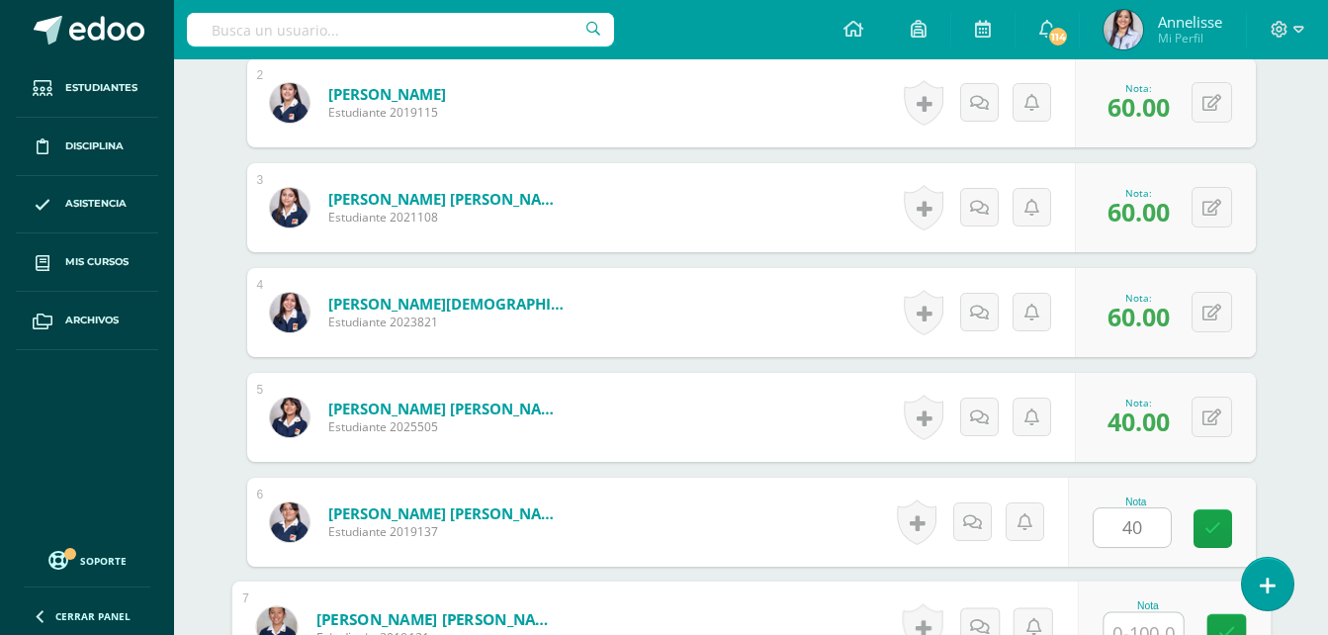
scroll to position [750, 0]
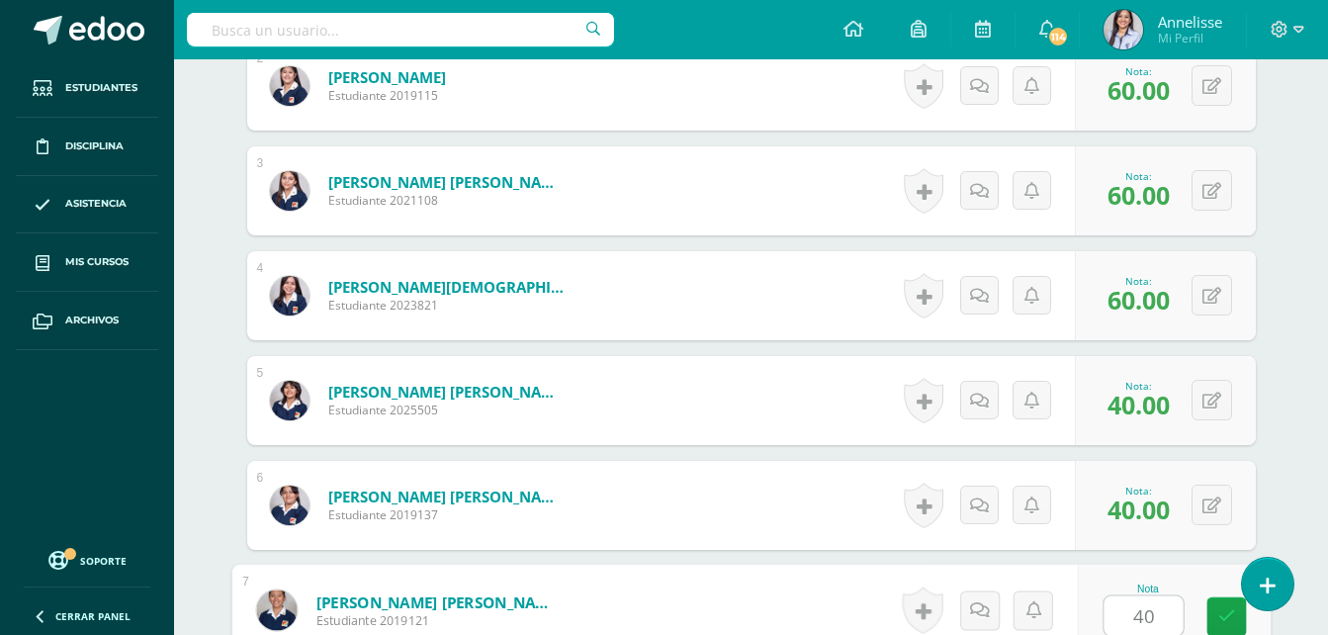
type input "40"
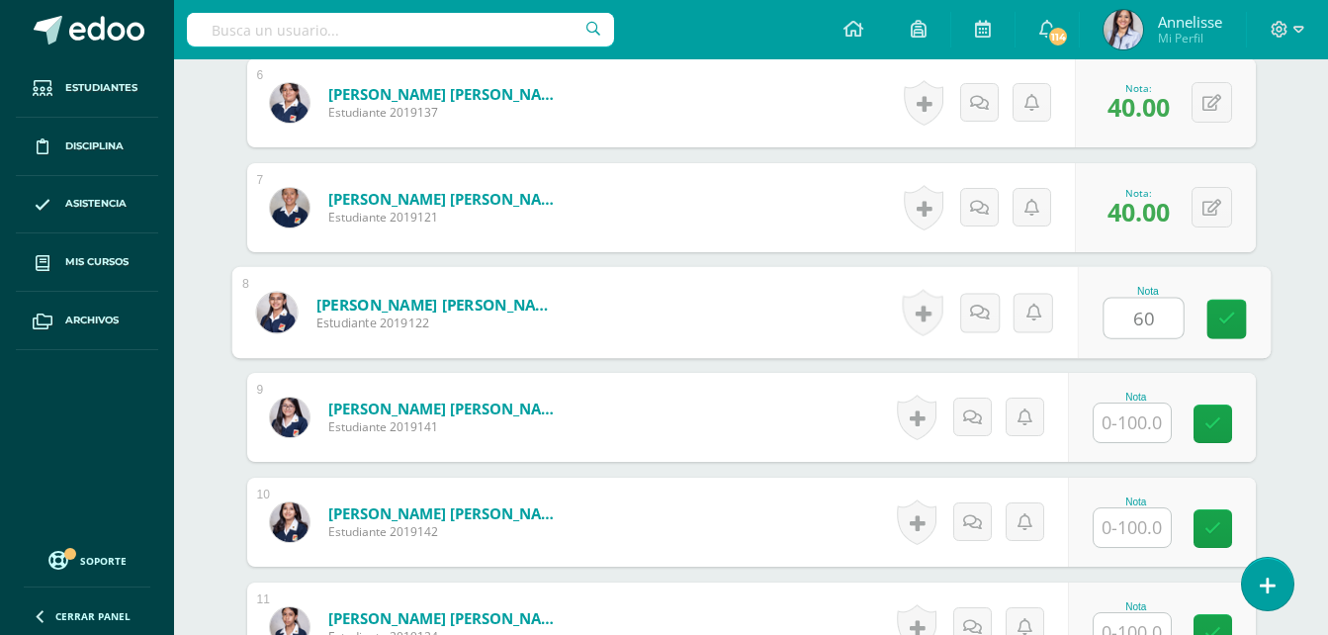
type input "60"
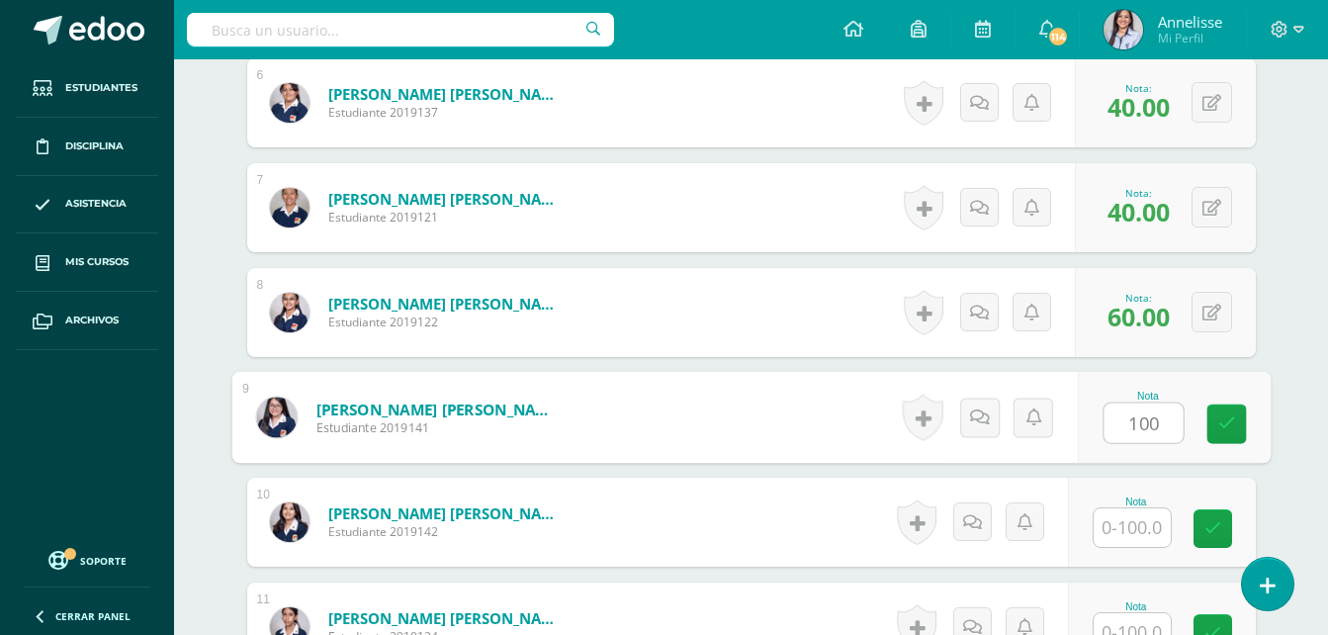
type input "100"
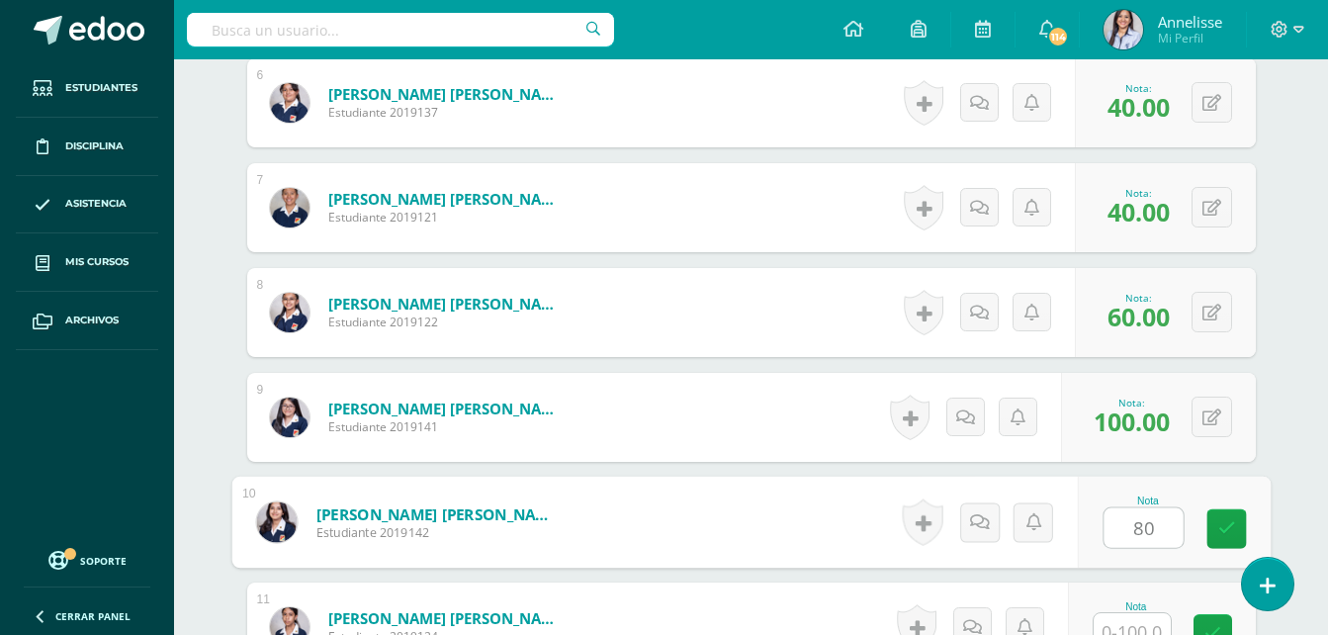
type input "80"
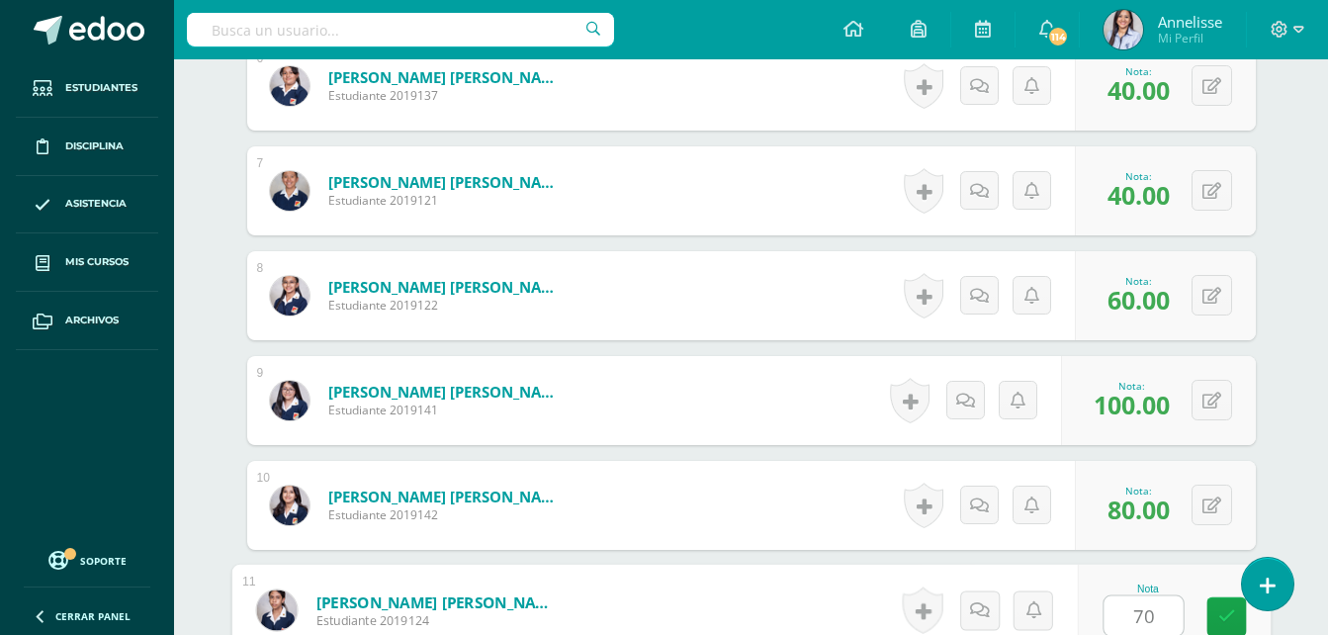
type input "70"
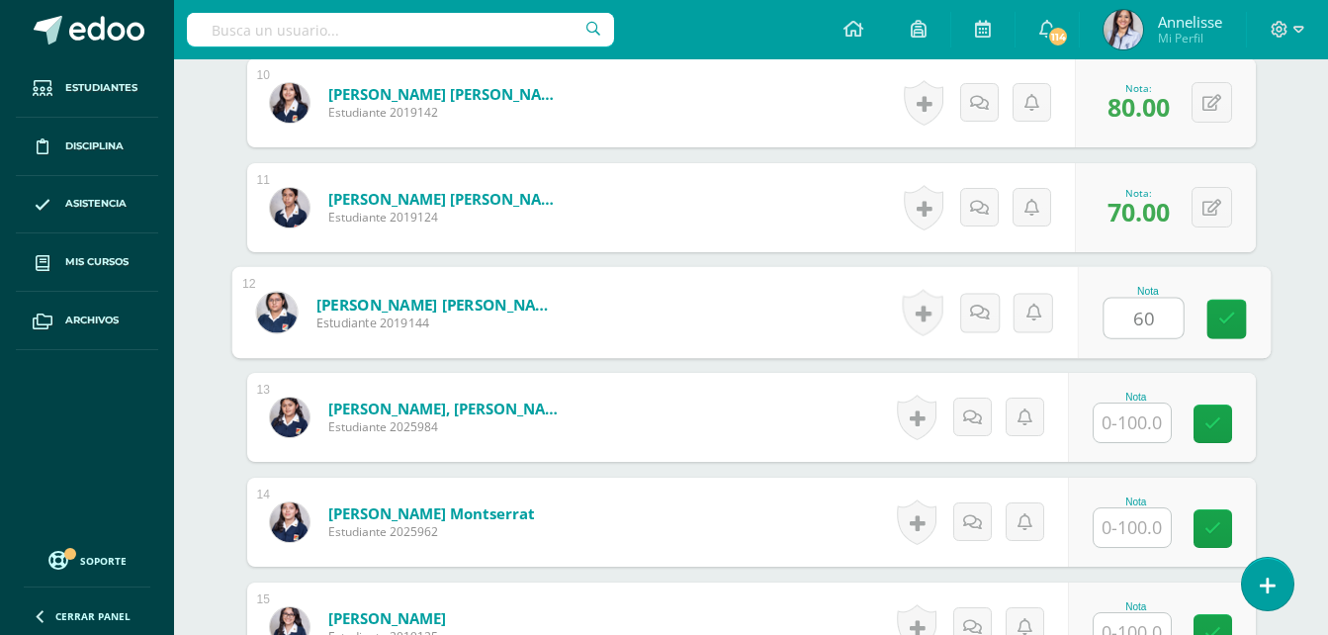
type input "60"
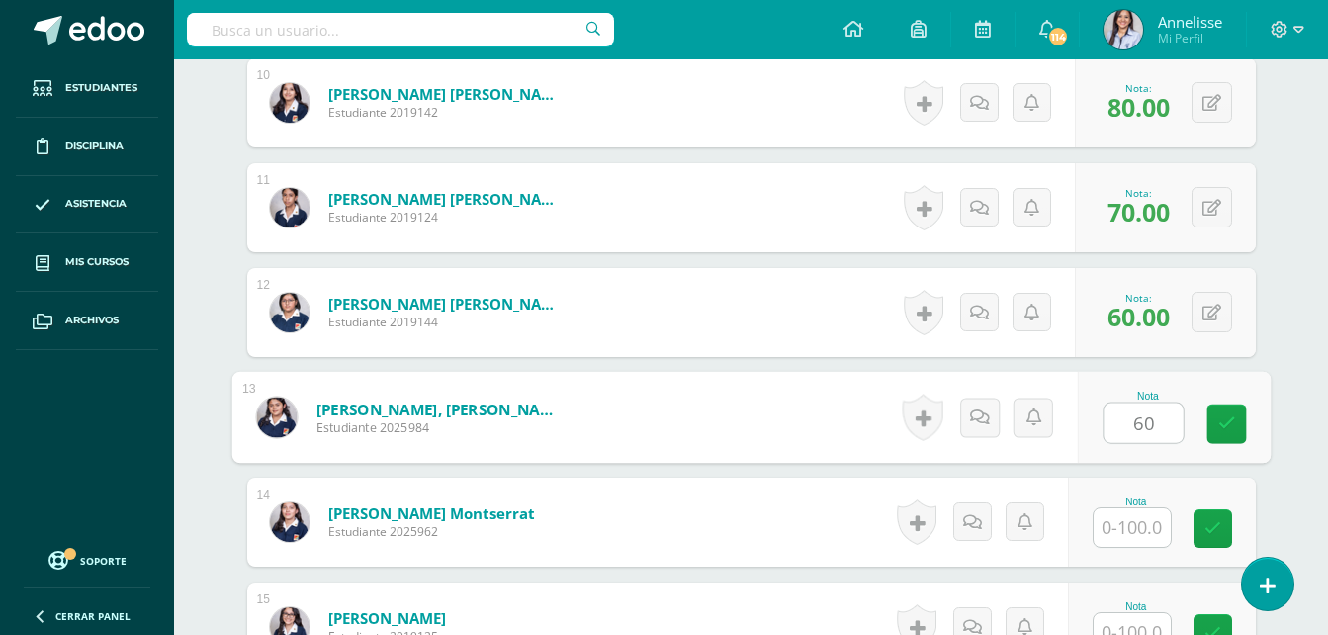
type input "60"
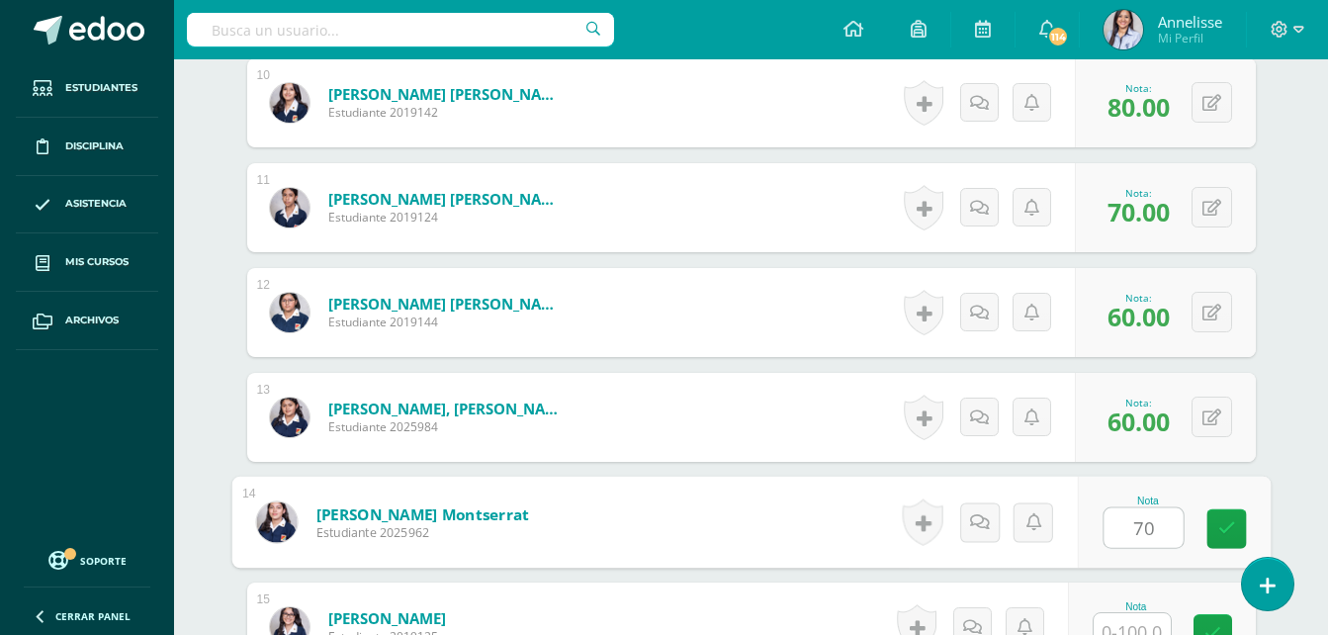
type input "70"
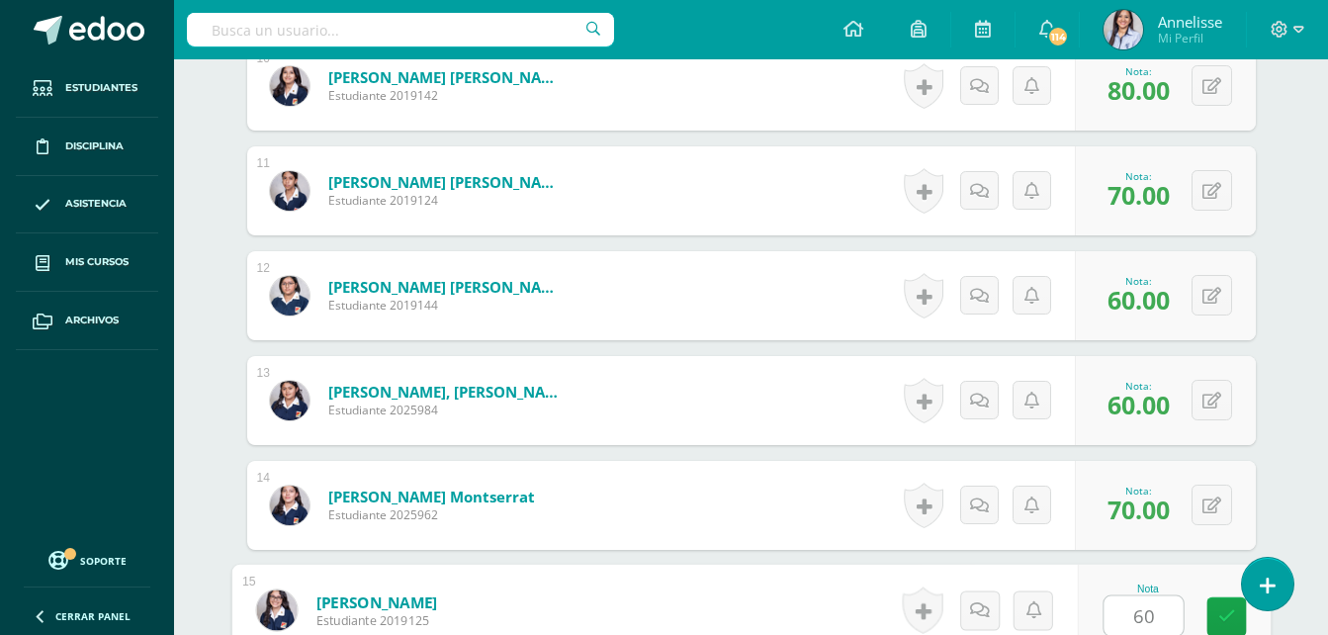
type input "60"
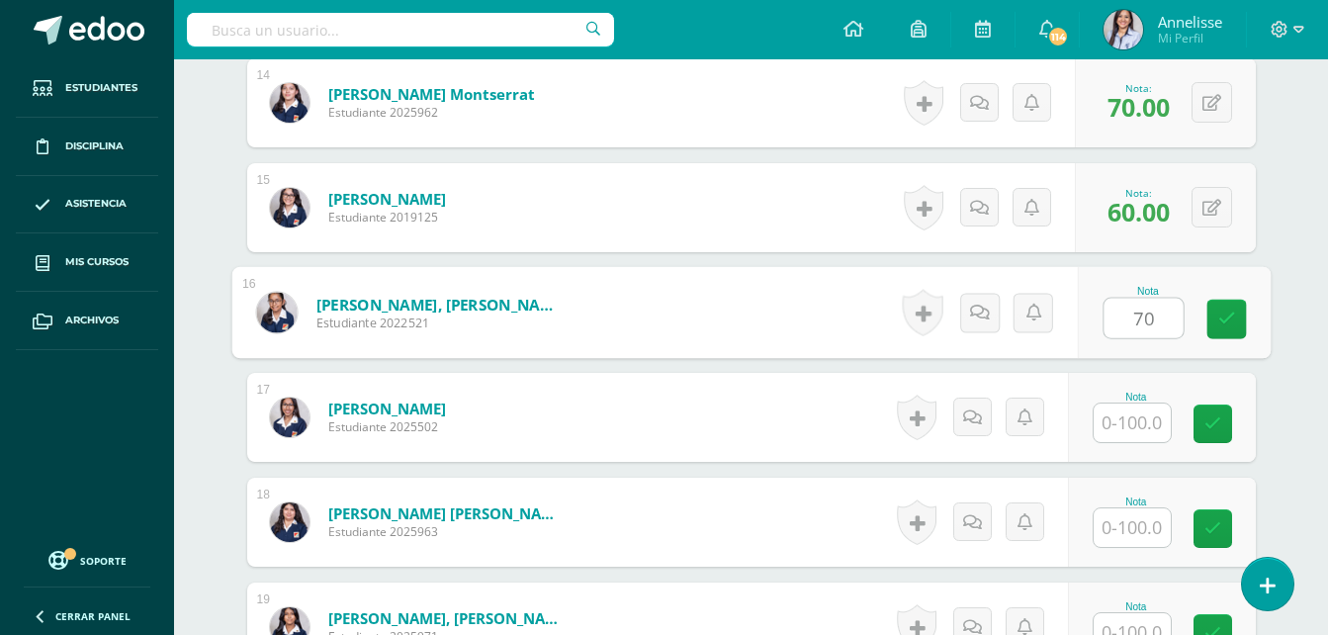
type input "70"
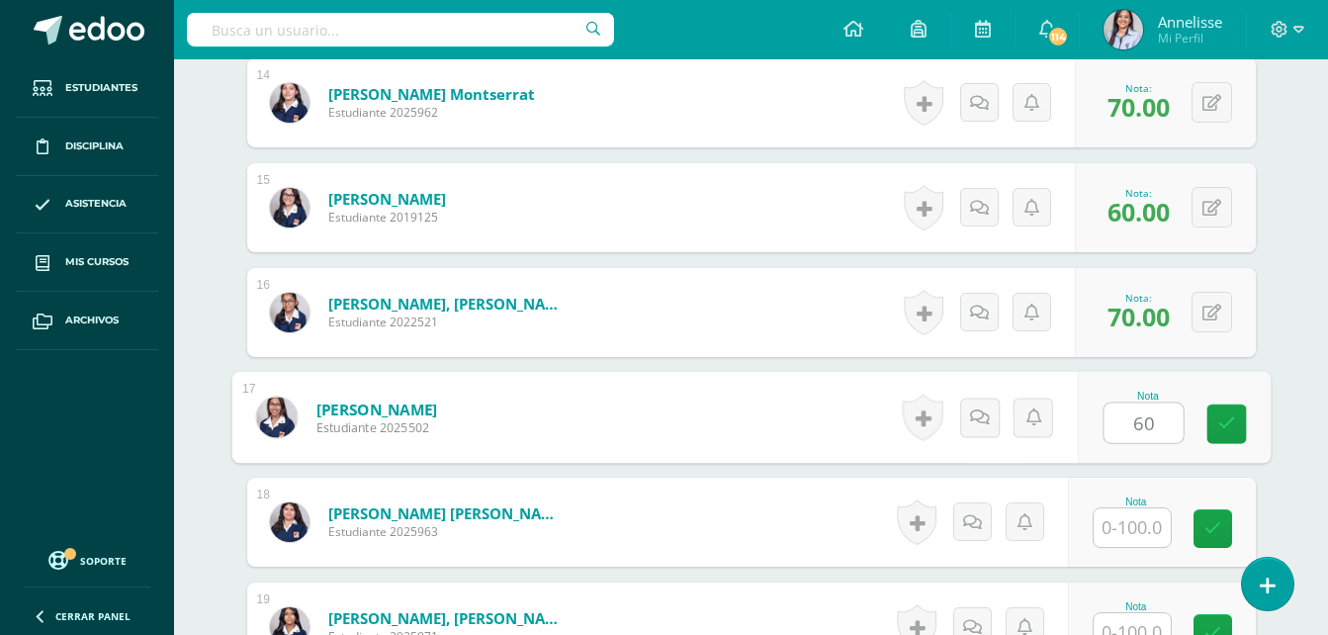
type input "60"
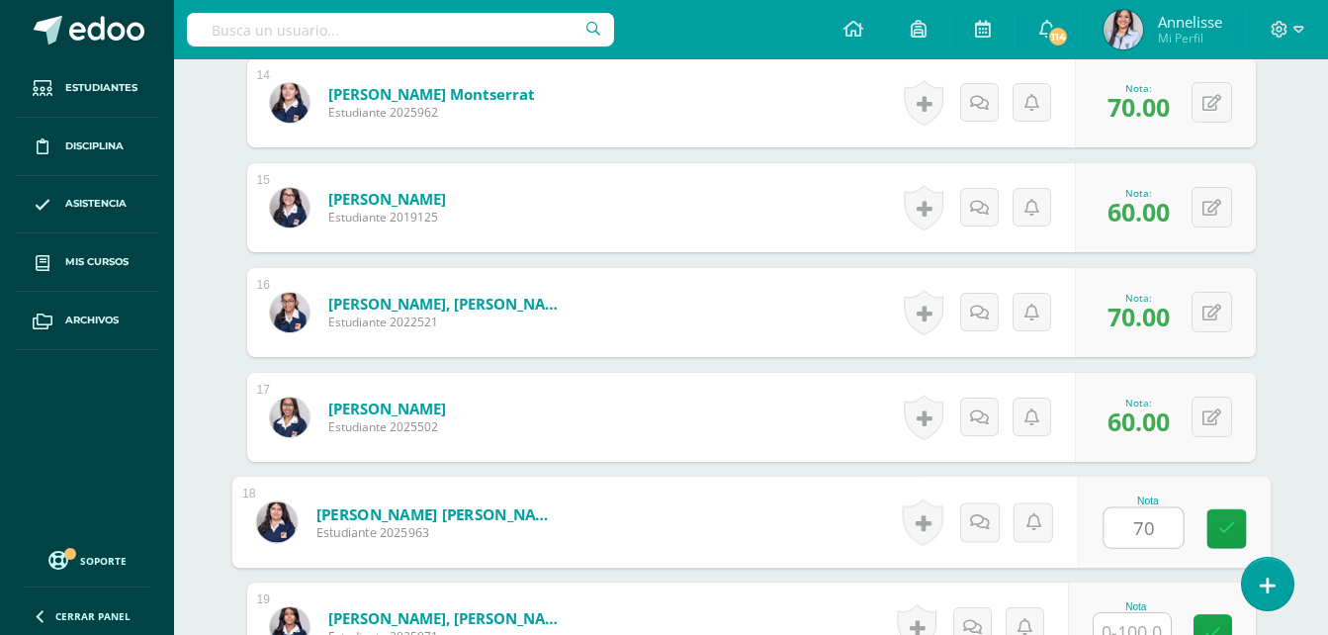
type input "70"
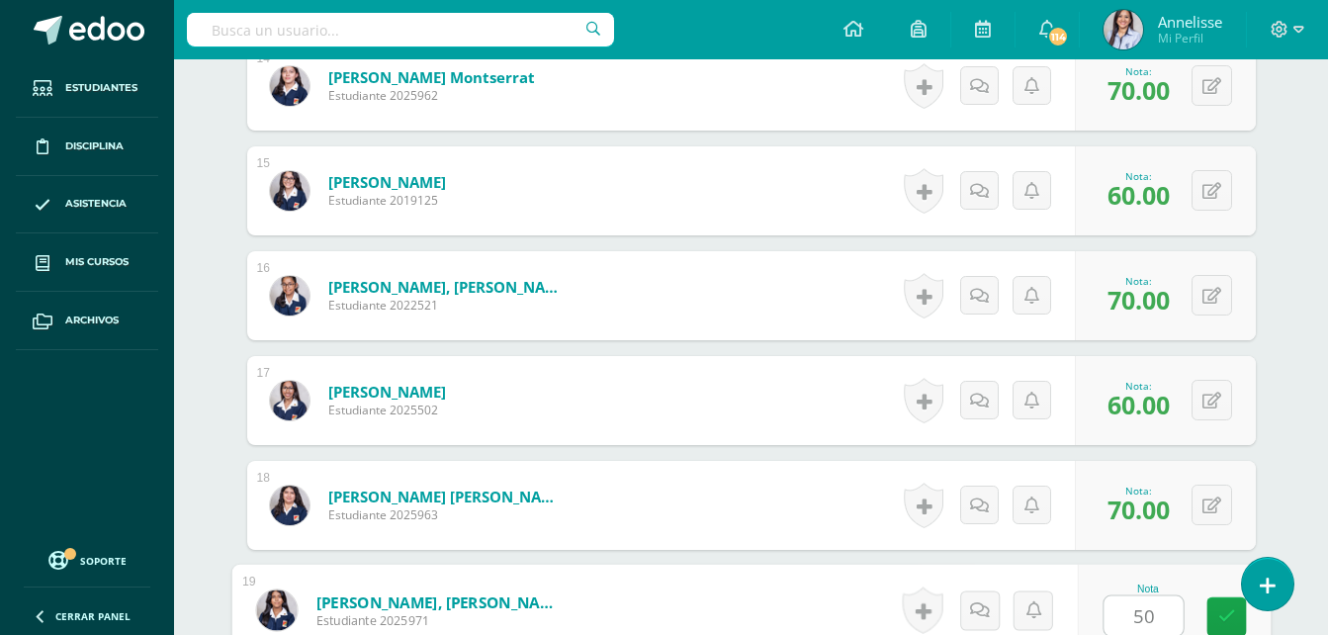
type input "50"
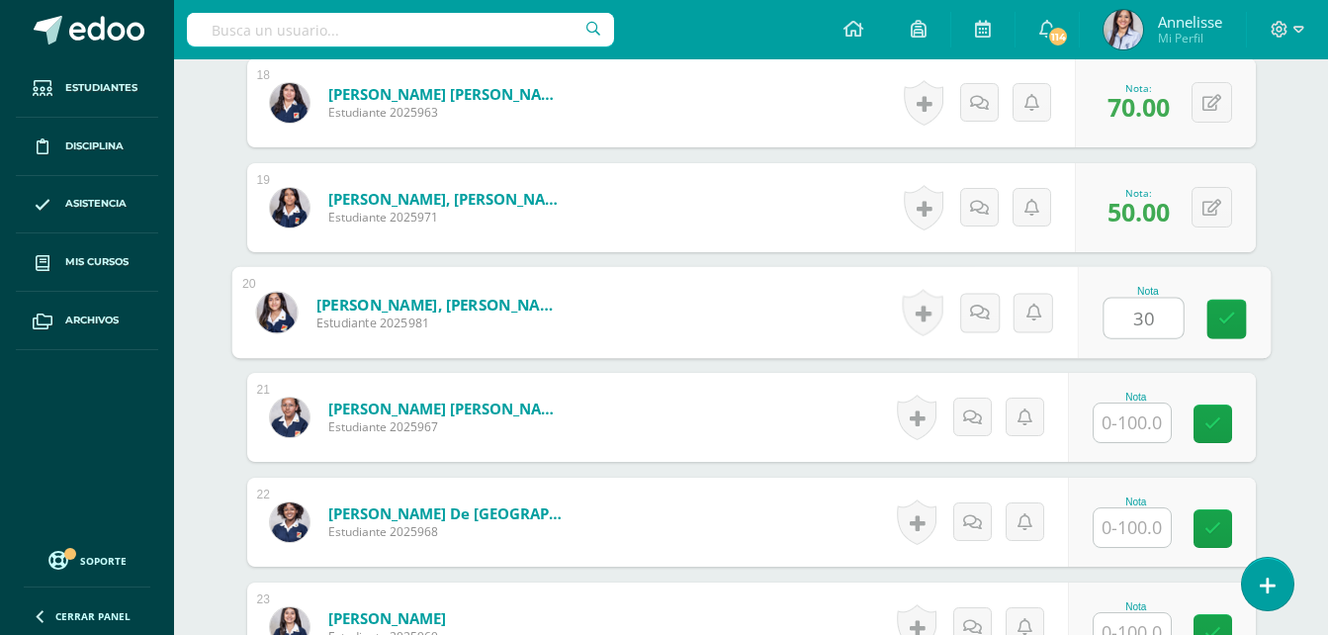
type input "30"
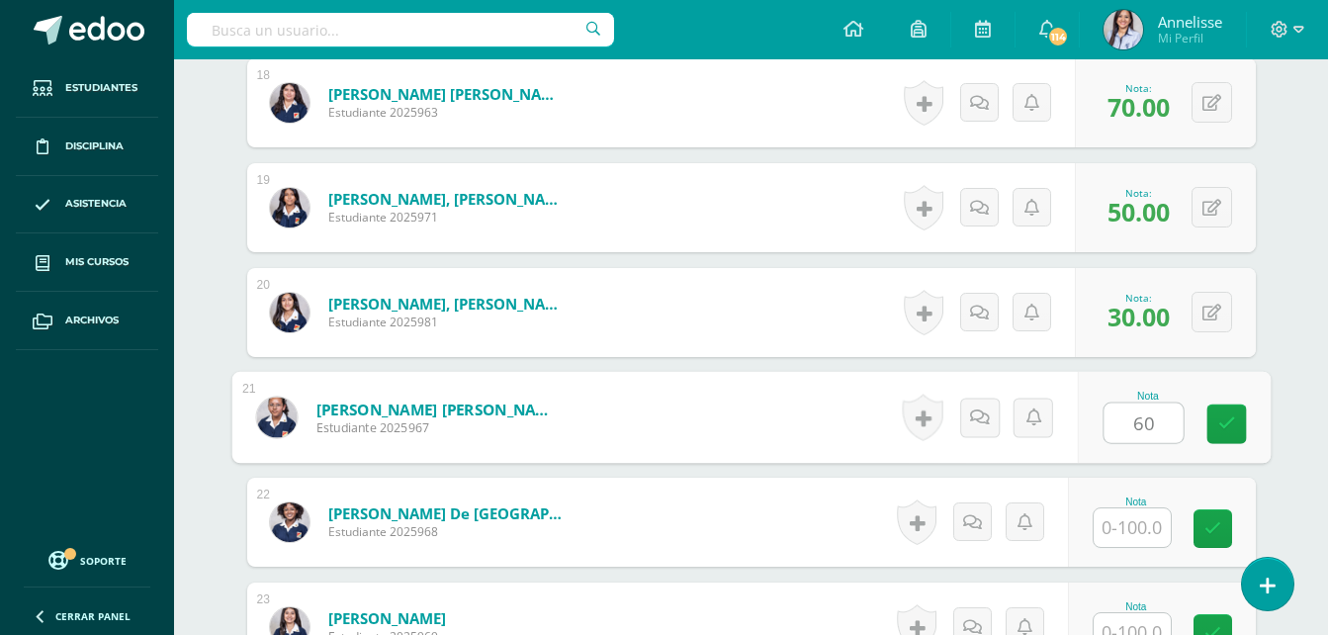
type input "60"
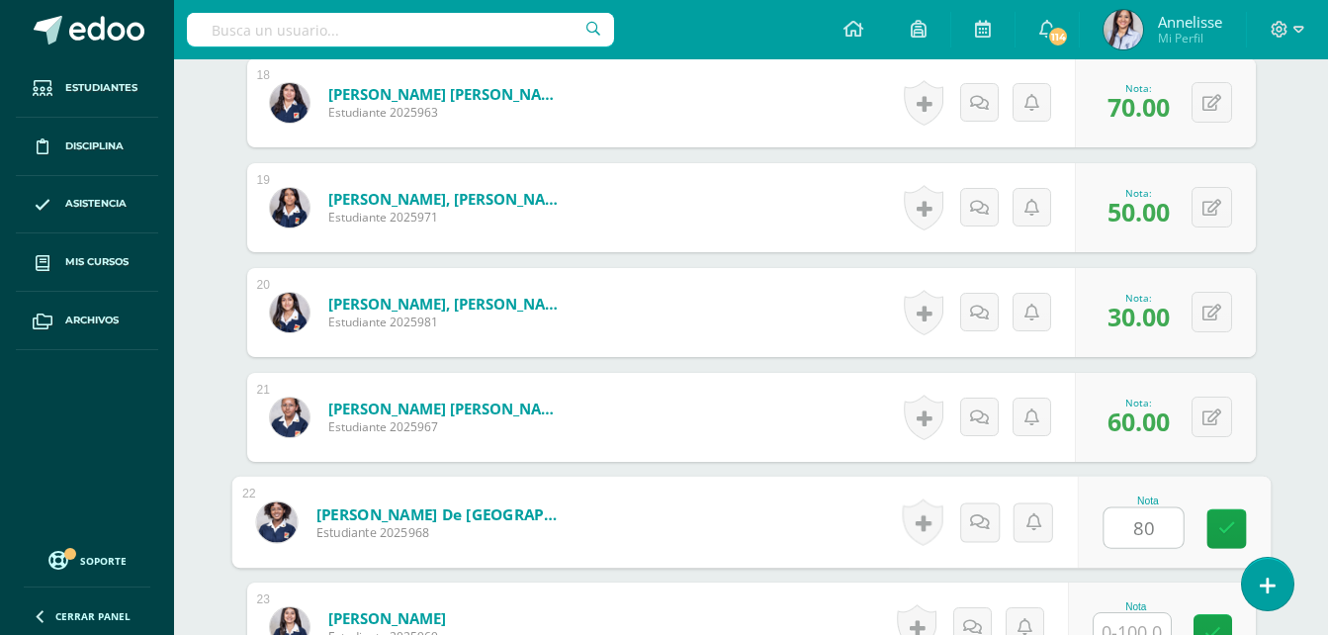
type input "80"
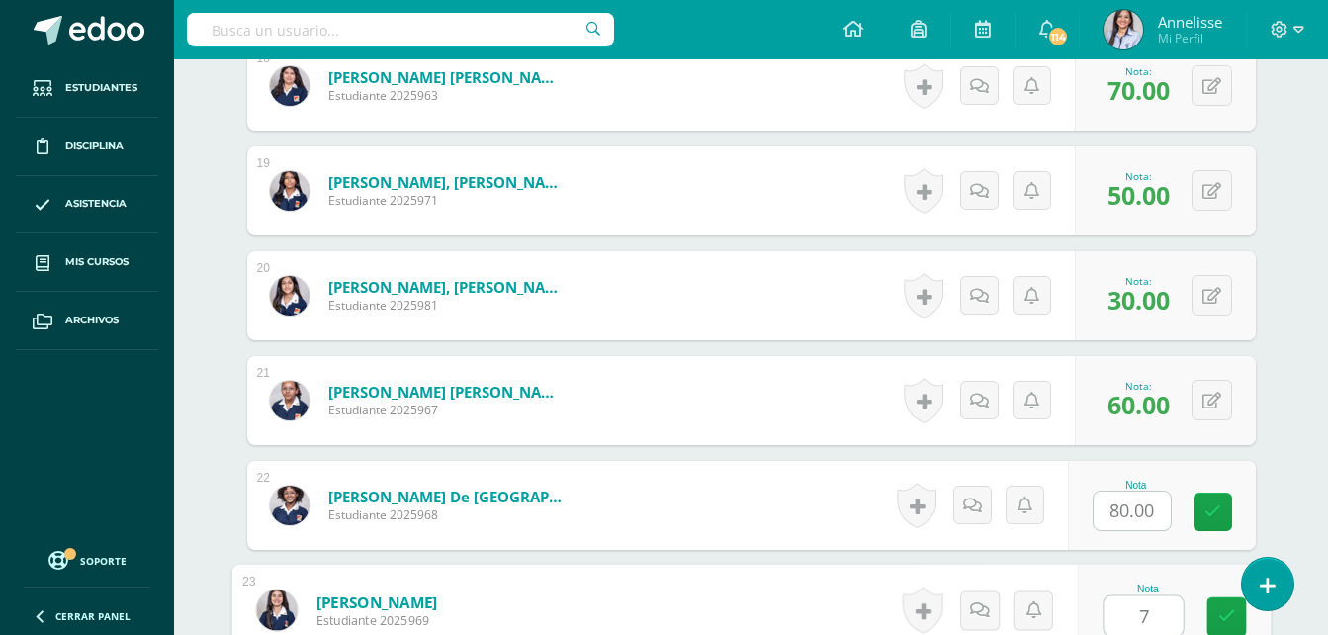
type input "70"
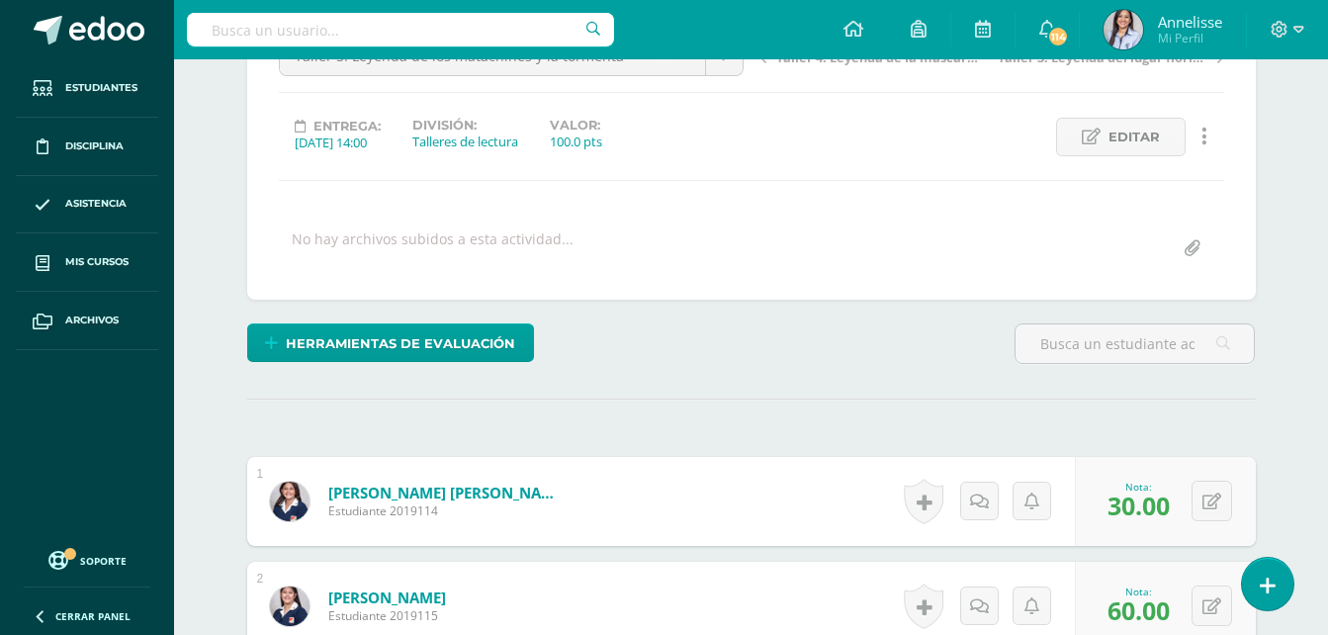
scroll to position [202, 0]
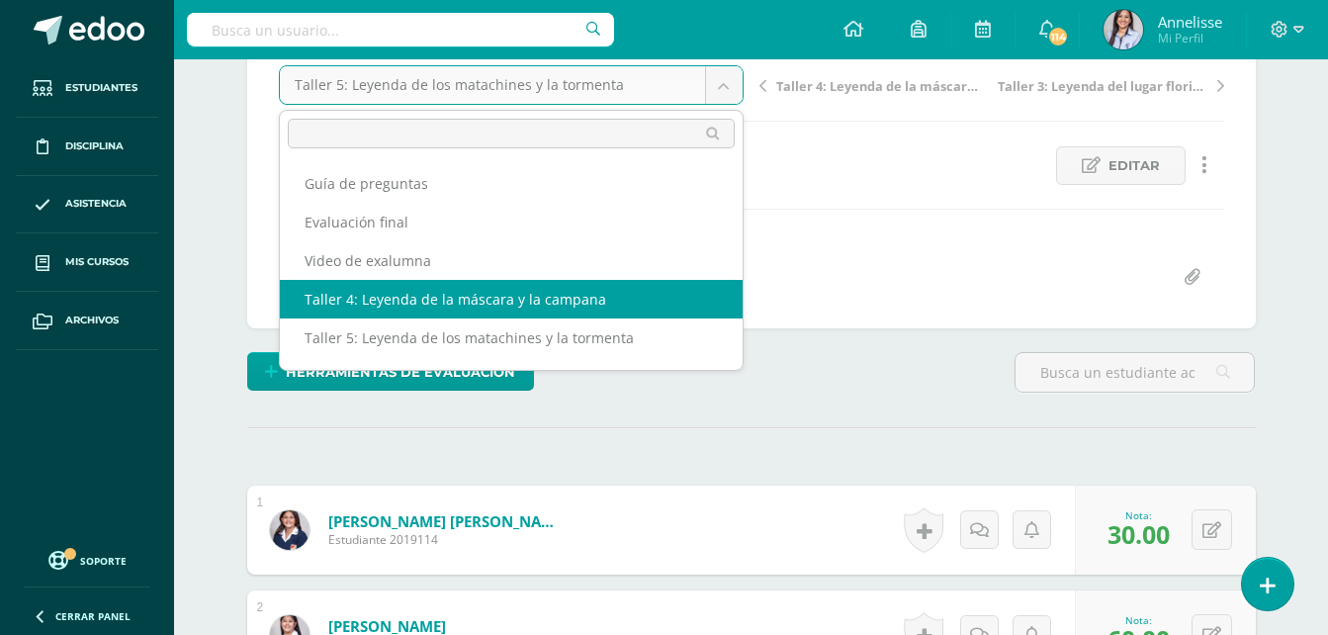
select select "/dashboard/teacher/grade-activity/129718/"
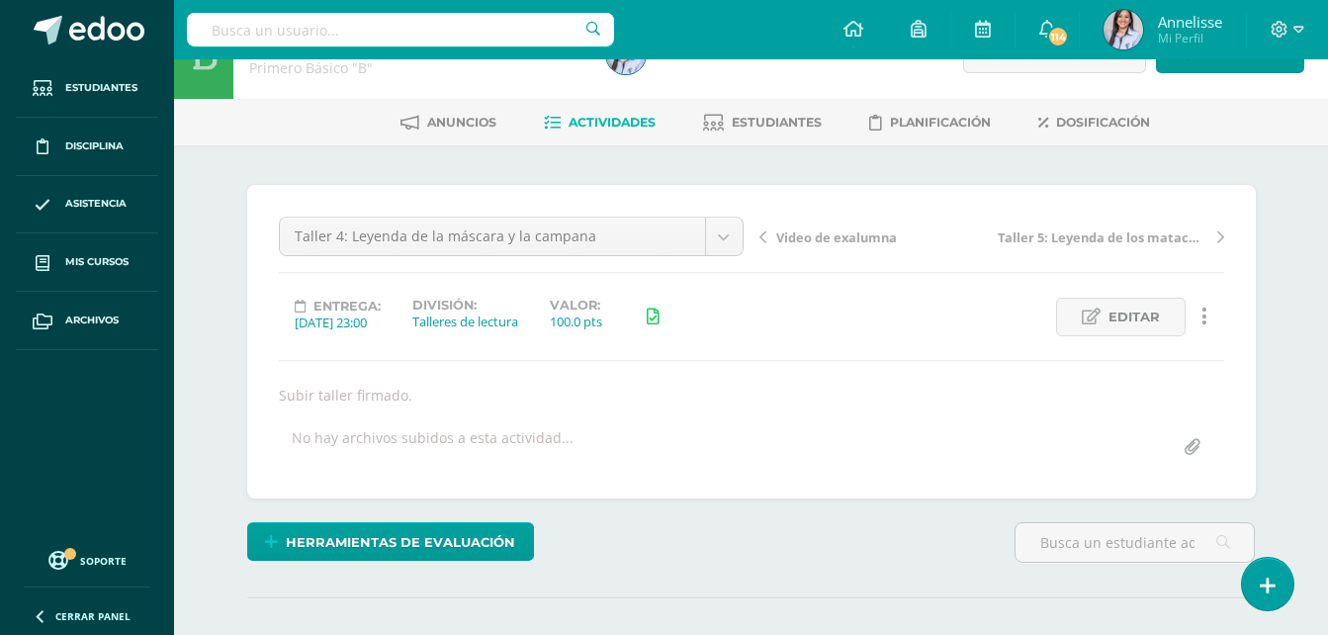
scroll to position [297, 0]
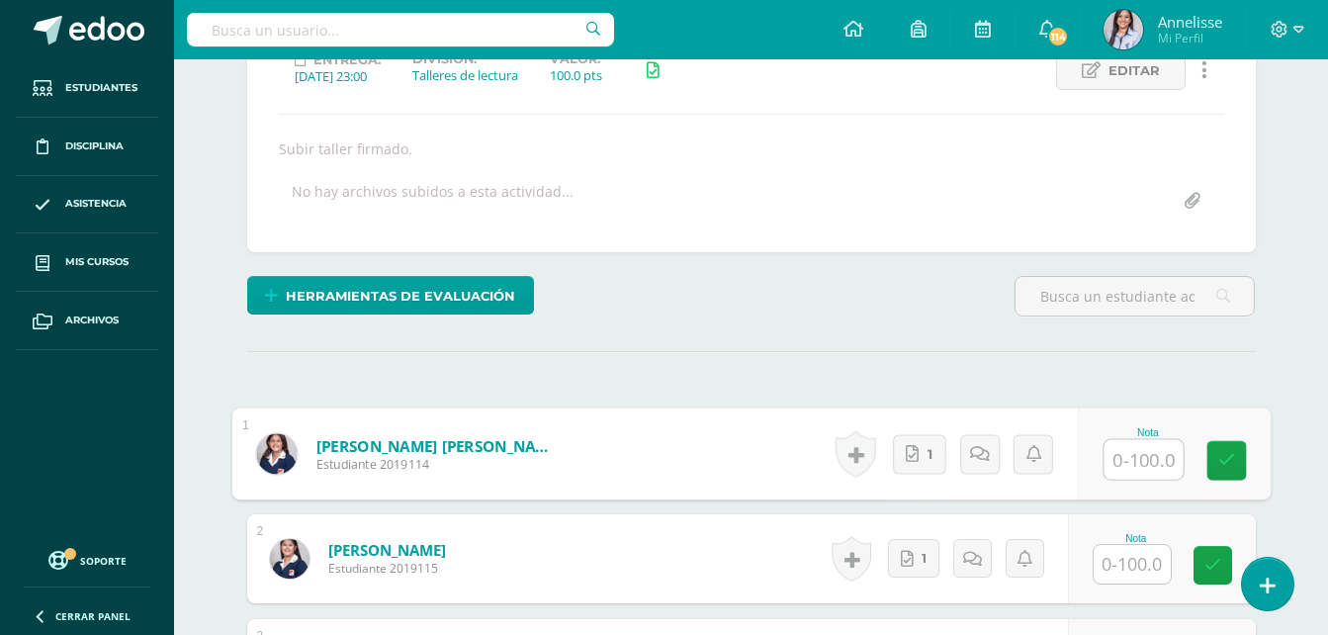
click at [1123, 459] on input "text" at bounding box center [1142, 460] width 79 height 40
type input "50"
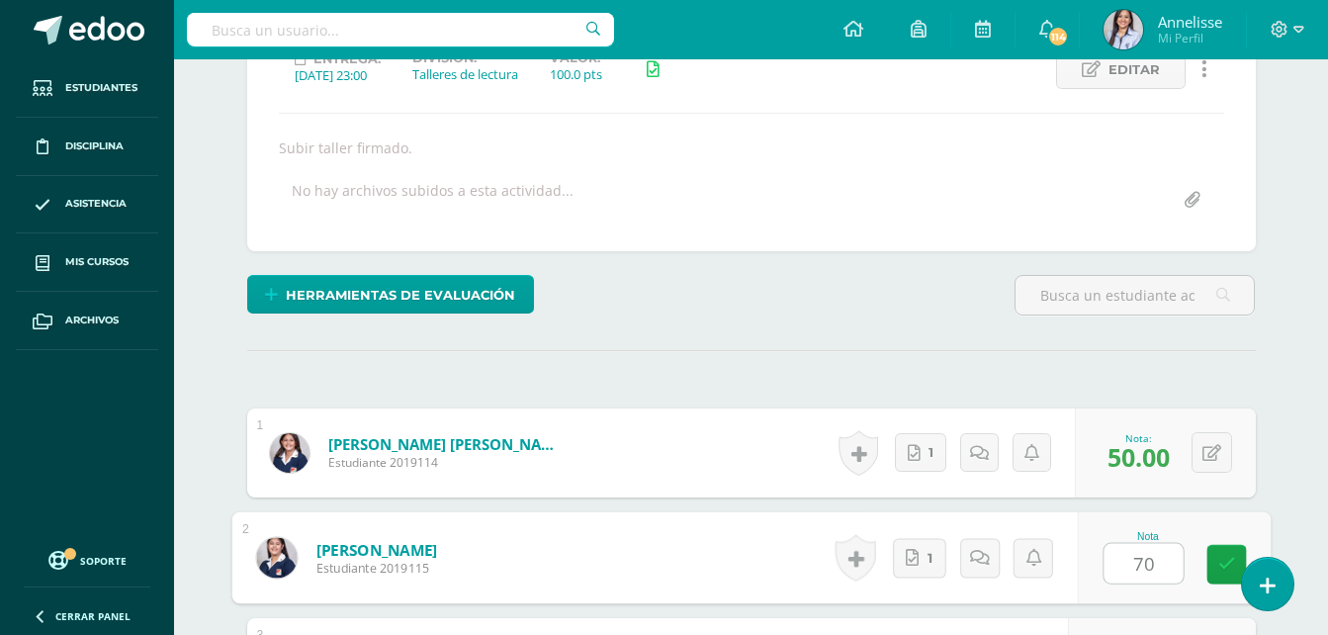
type input "70"
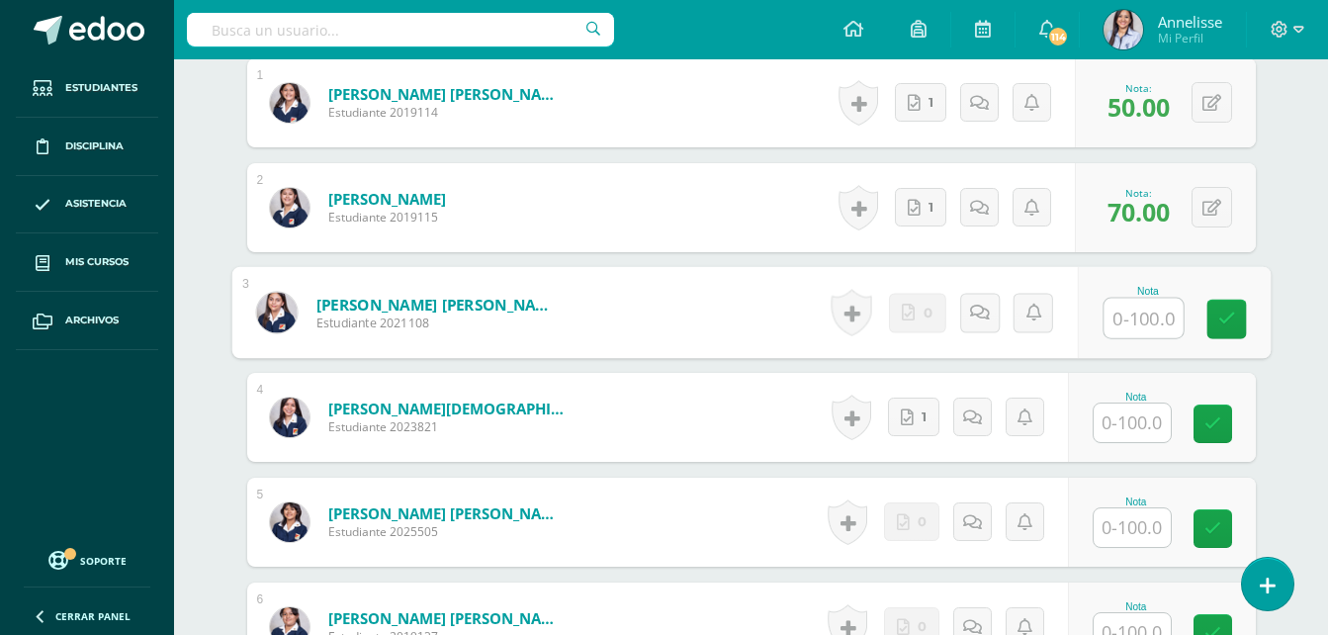
scroll to position [648, 0]
type input "0"
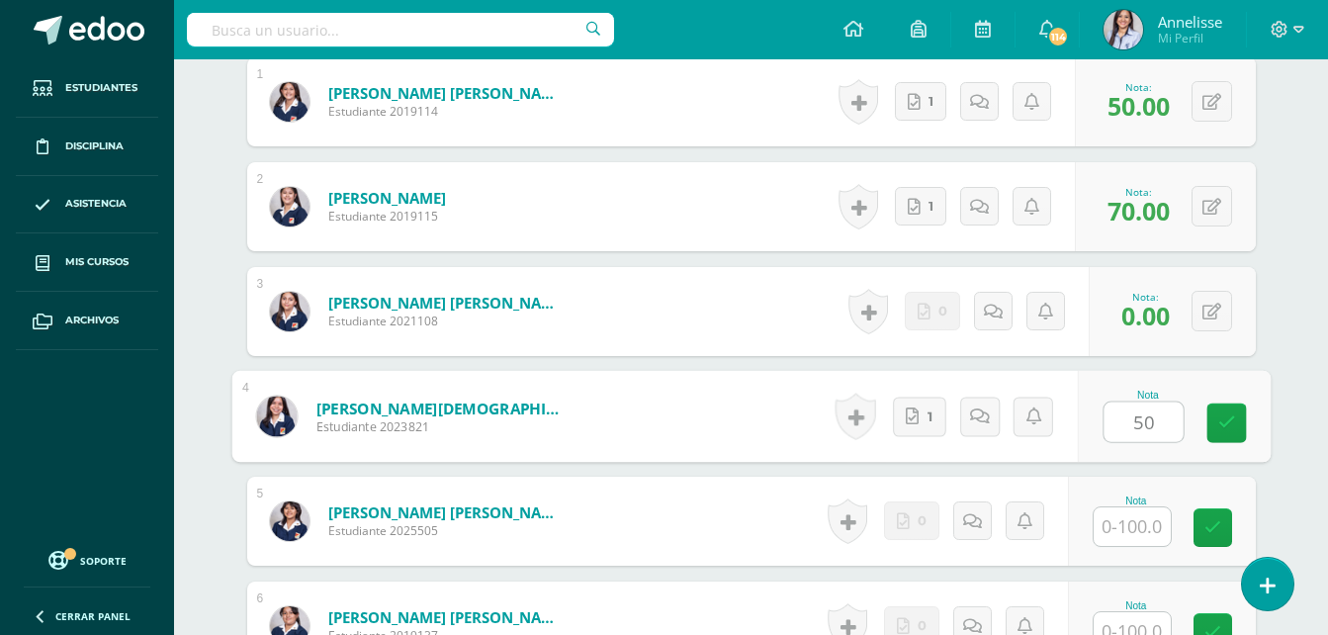
type input "50"
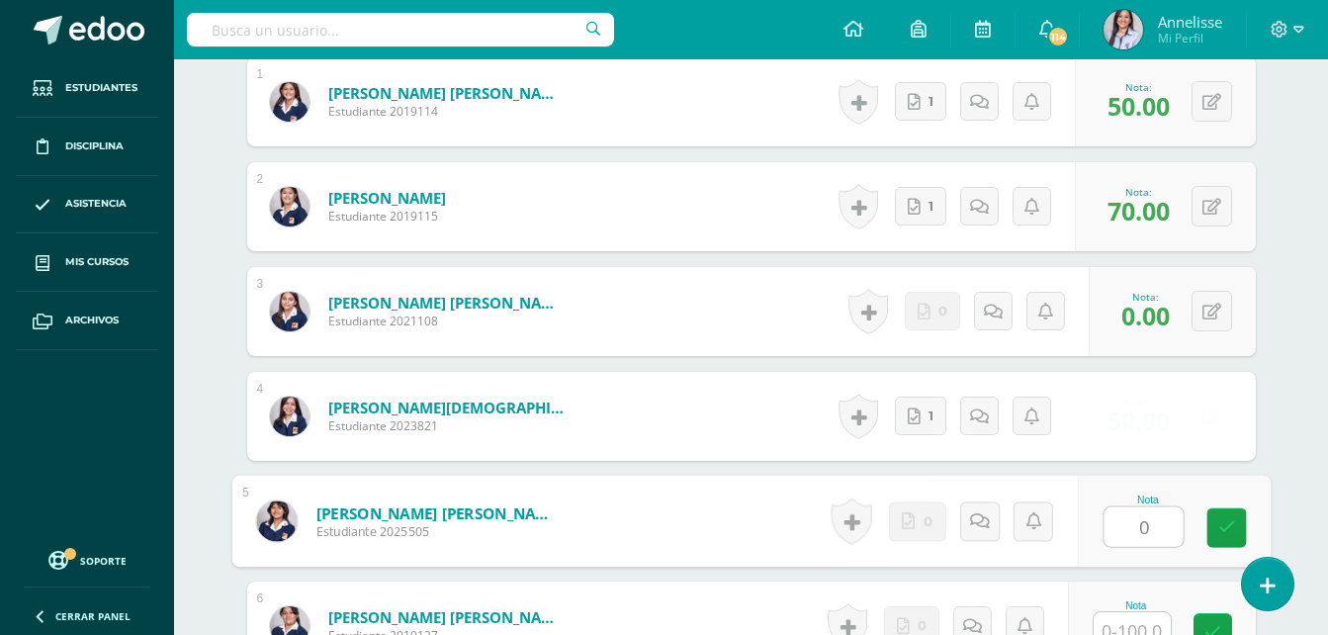
type input "0"
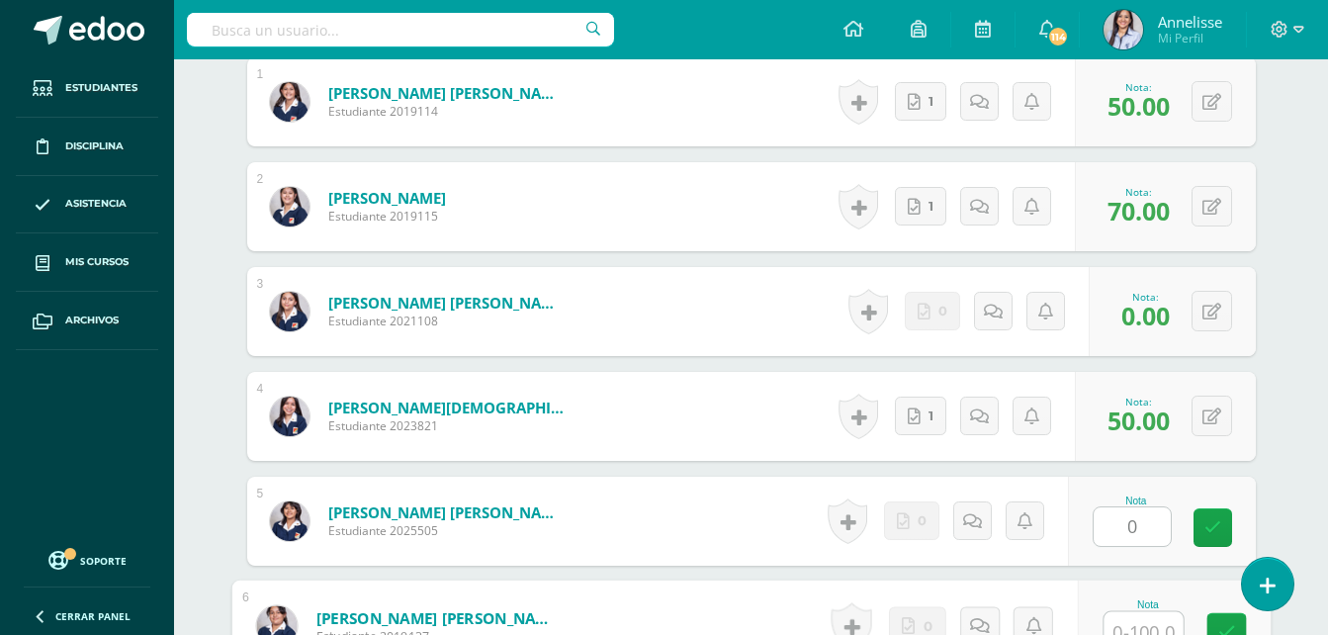
scroll to position [664, 0]
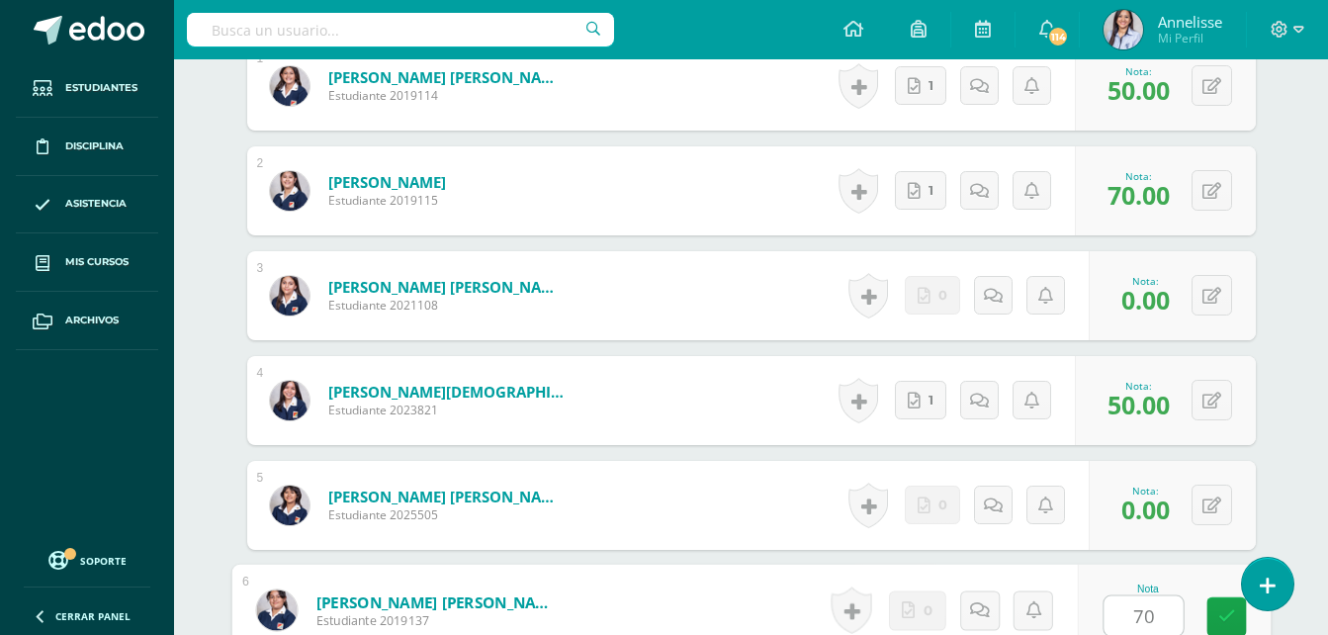
type input "70"
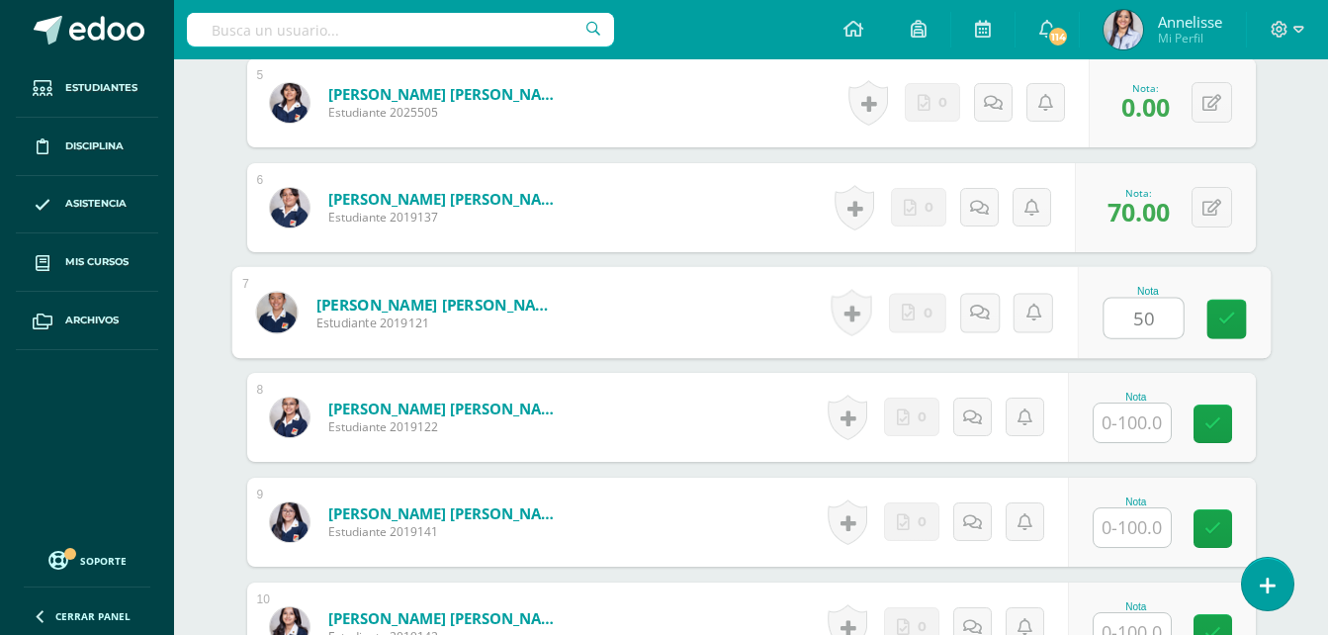
type input "50"
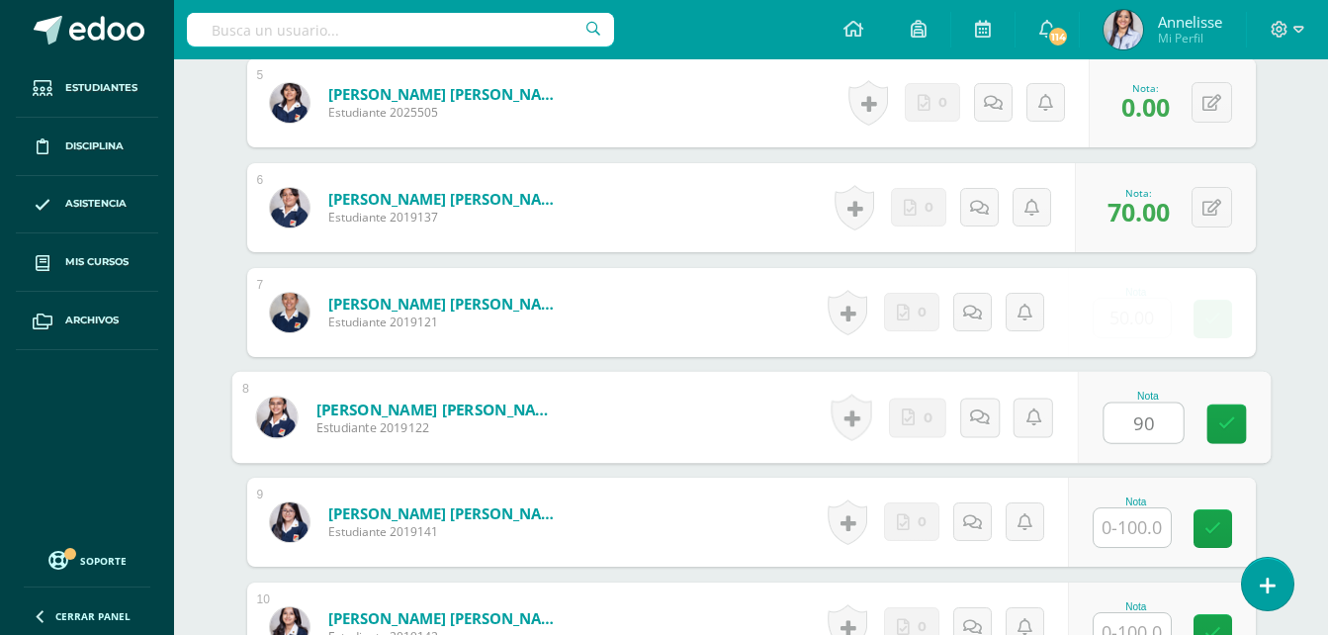
type input "90"
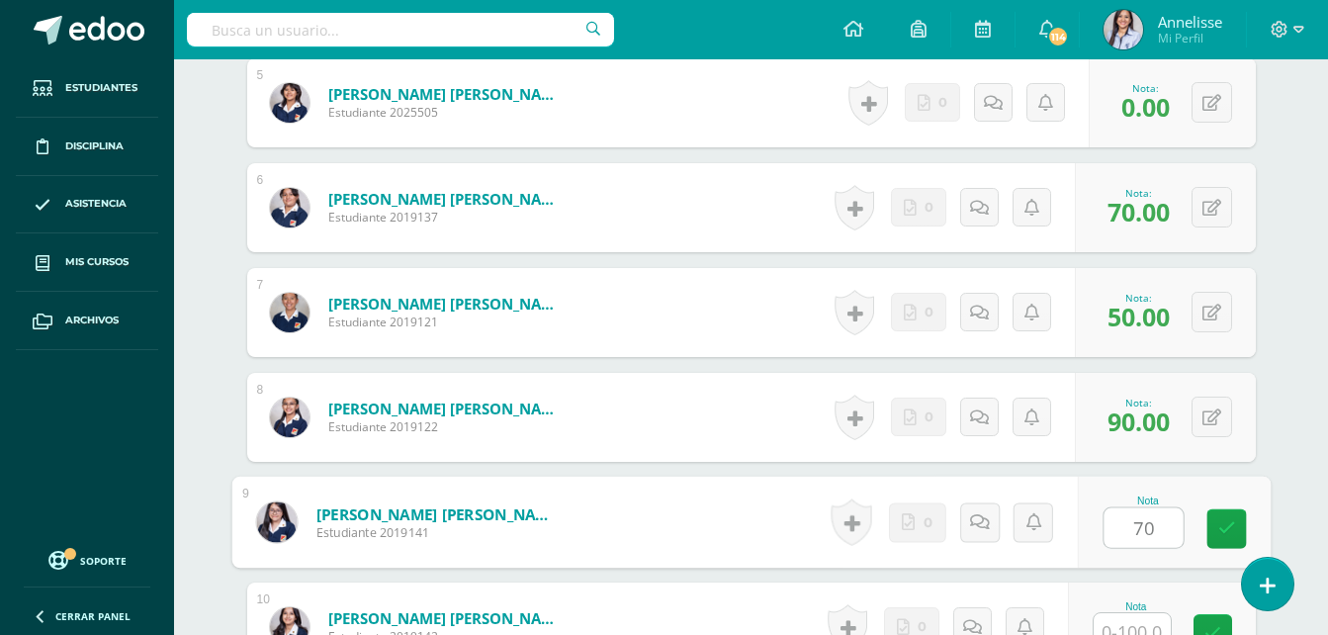
type input "70"
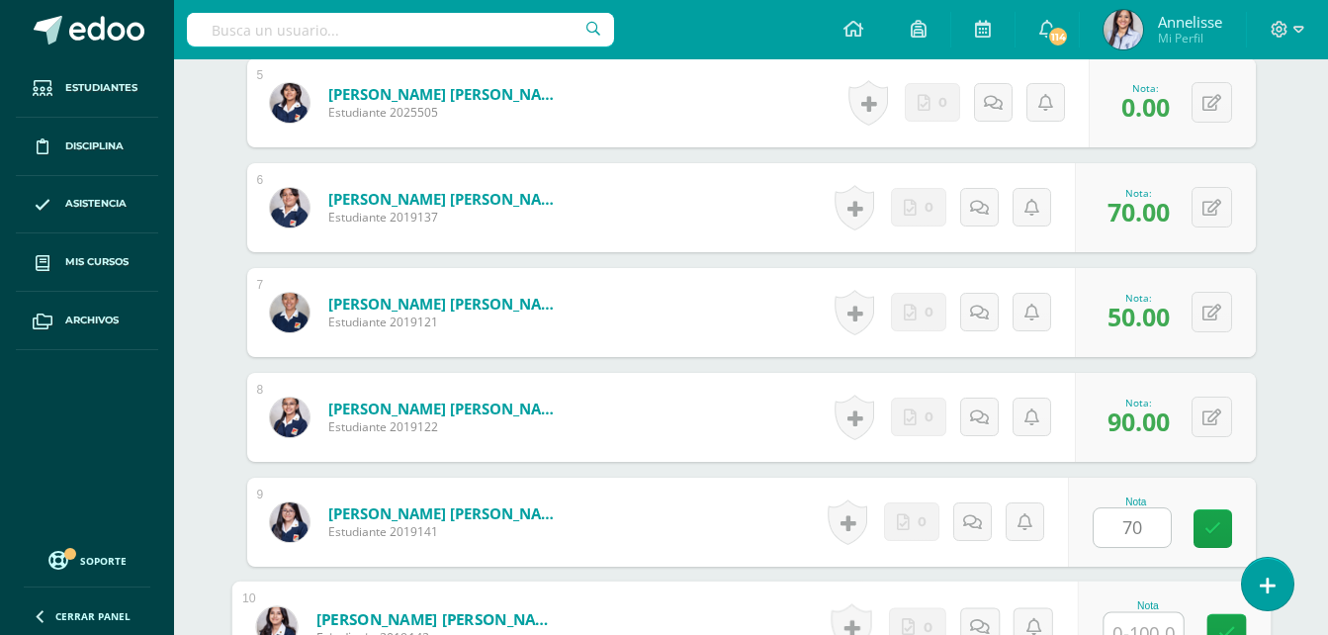
scroll to position [1083, 0]
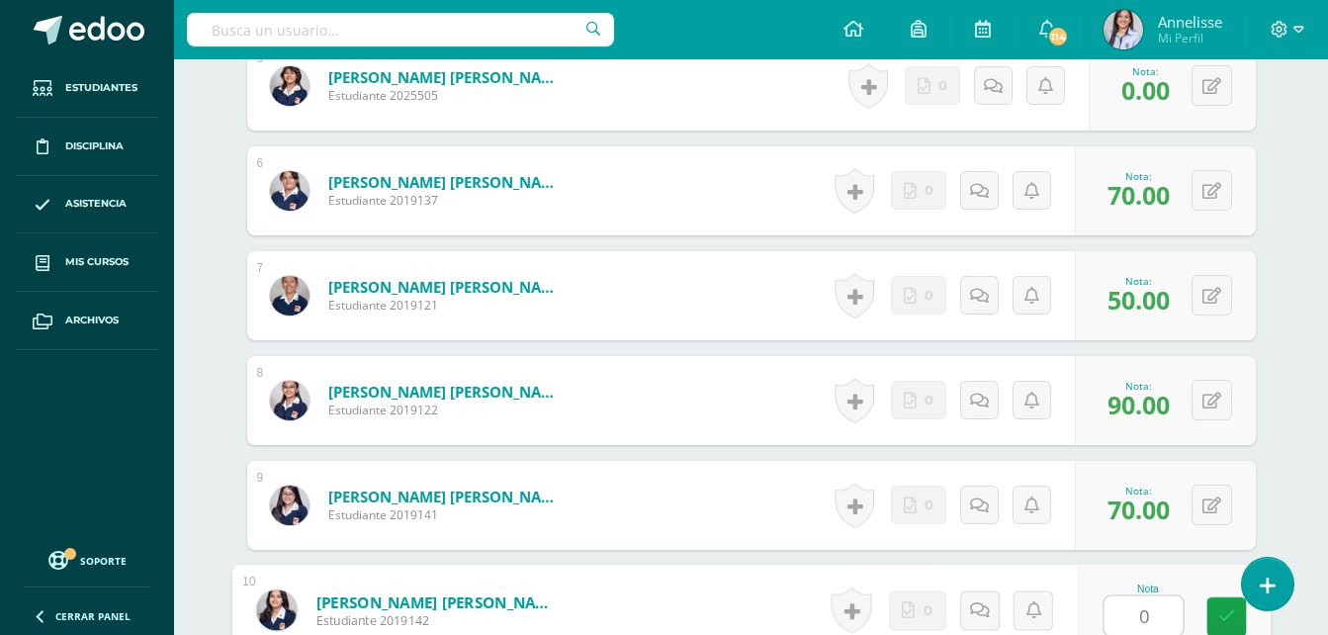
type input "0"
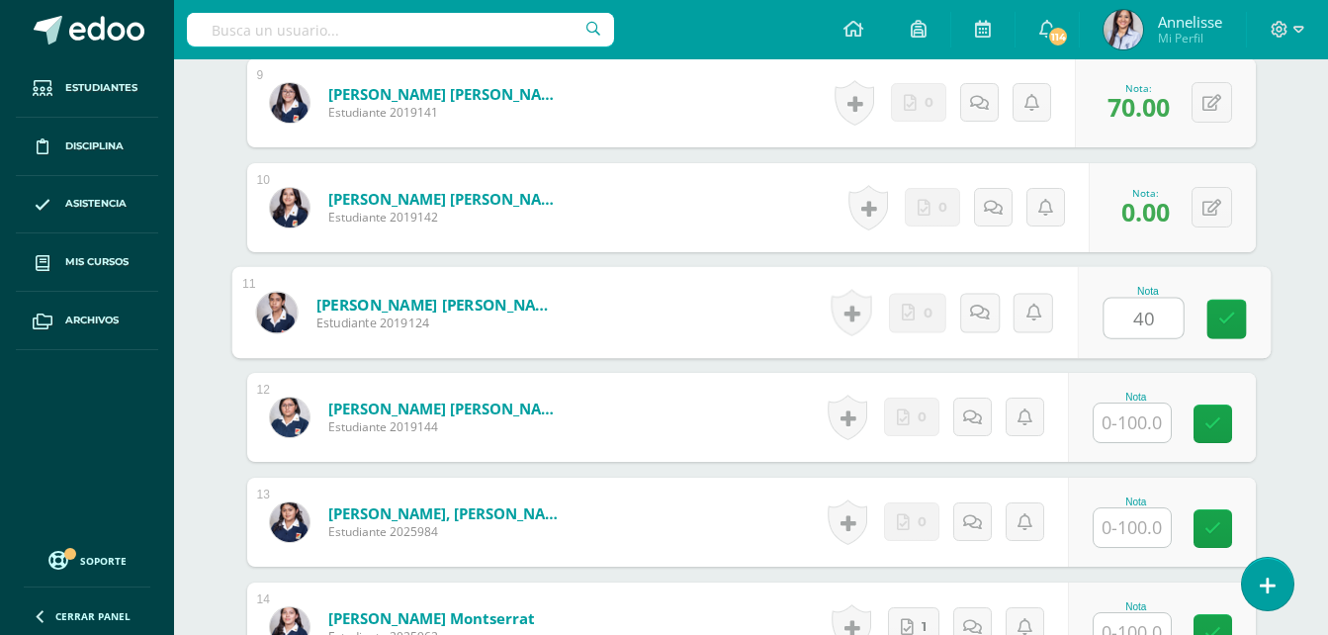
type input "40"
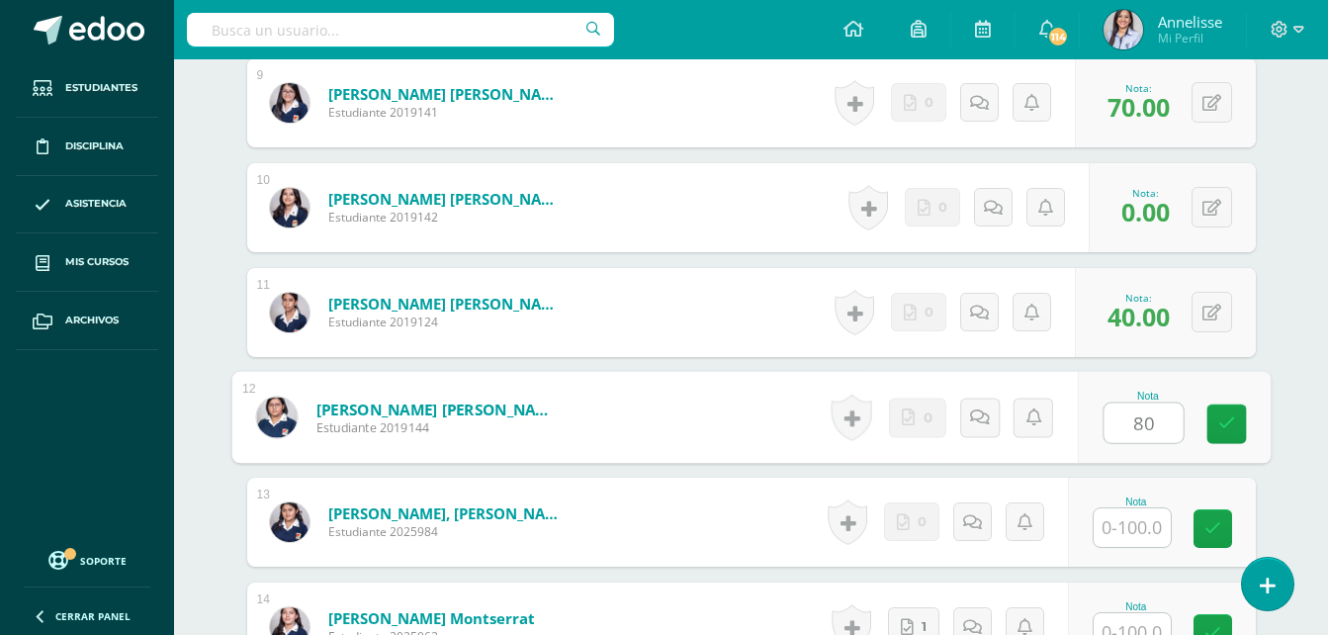
type input "80"
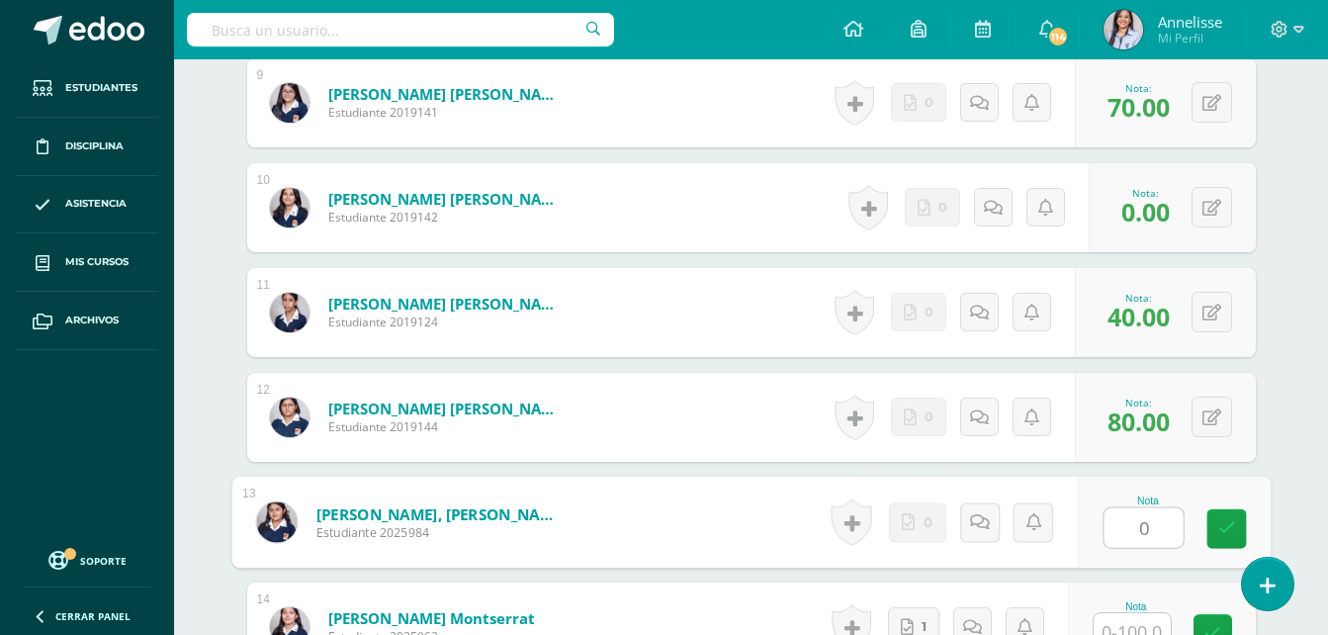
type input "0"
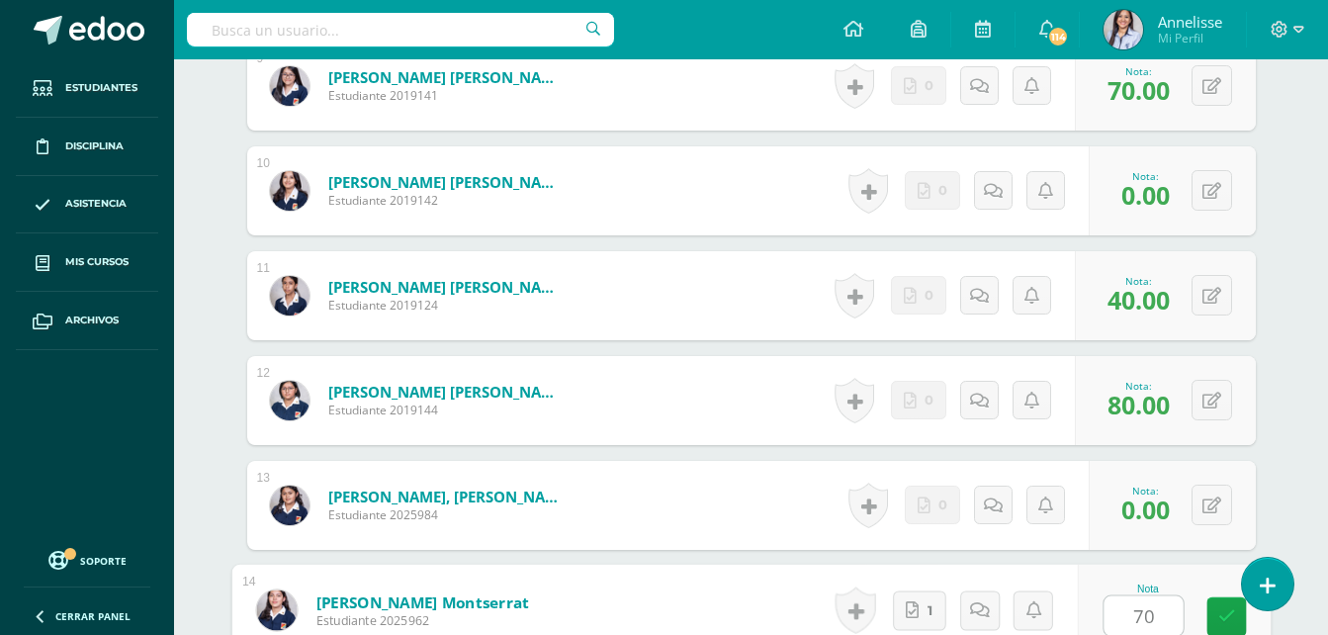
type input "70"
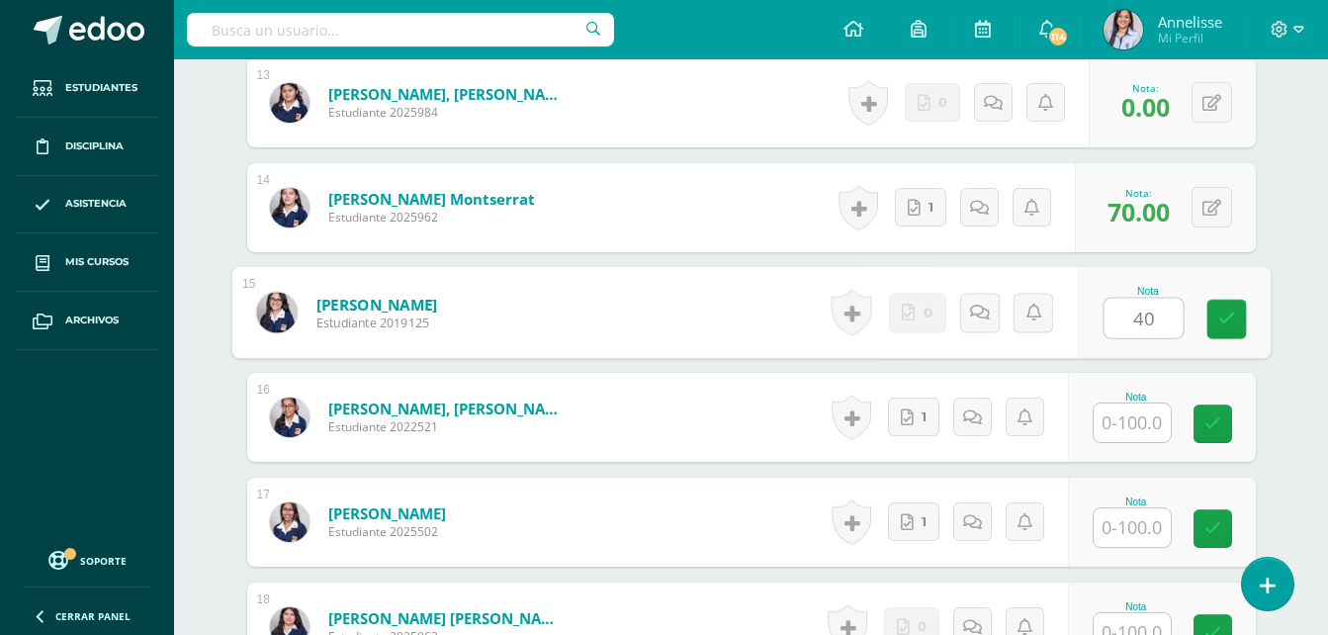
type input "40"
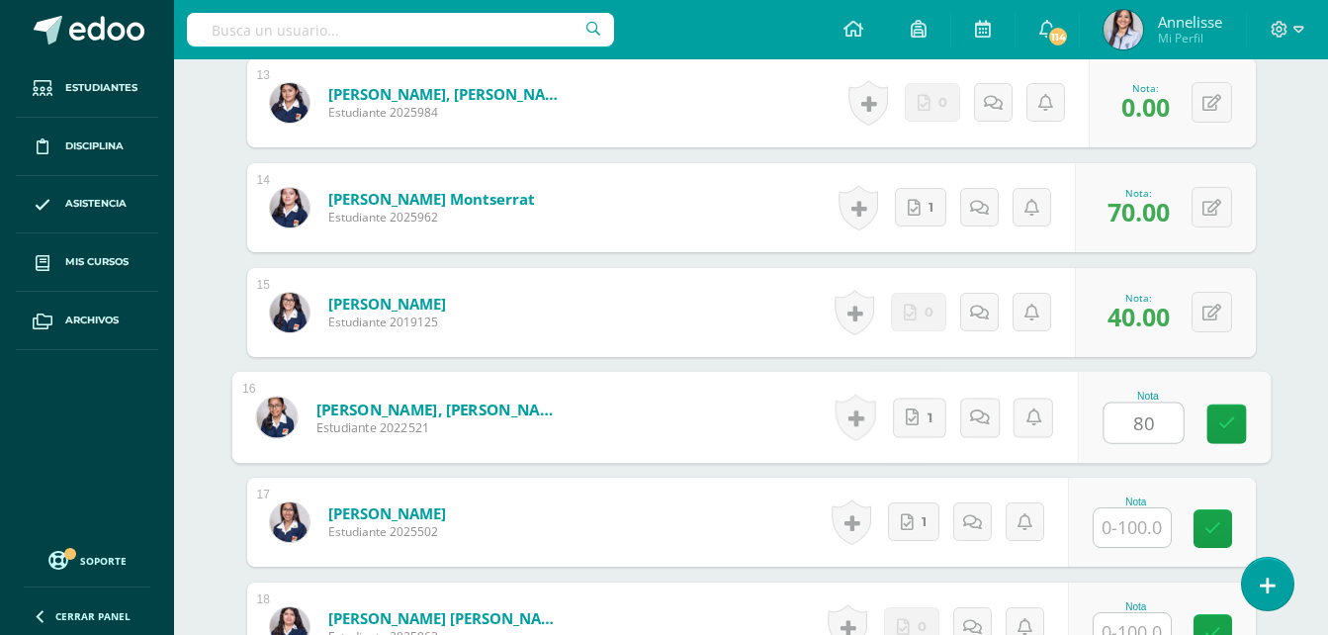
type input "80"
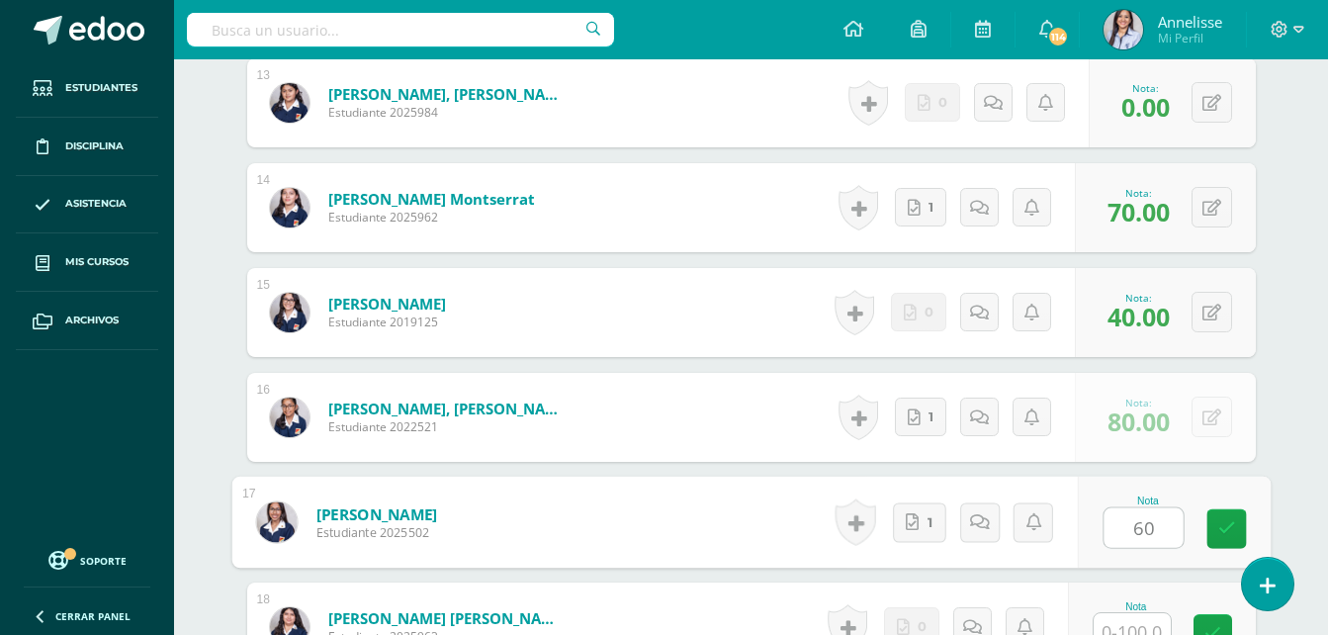
type input "60"
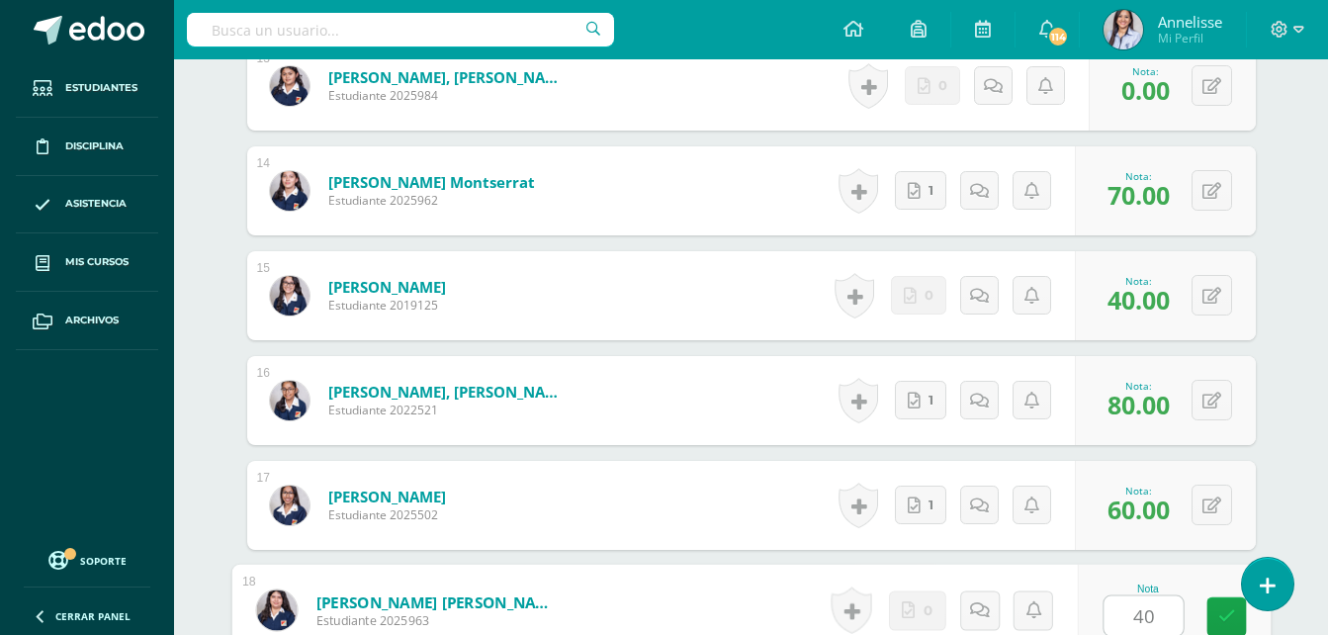
type input "40"
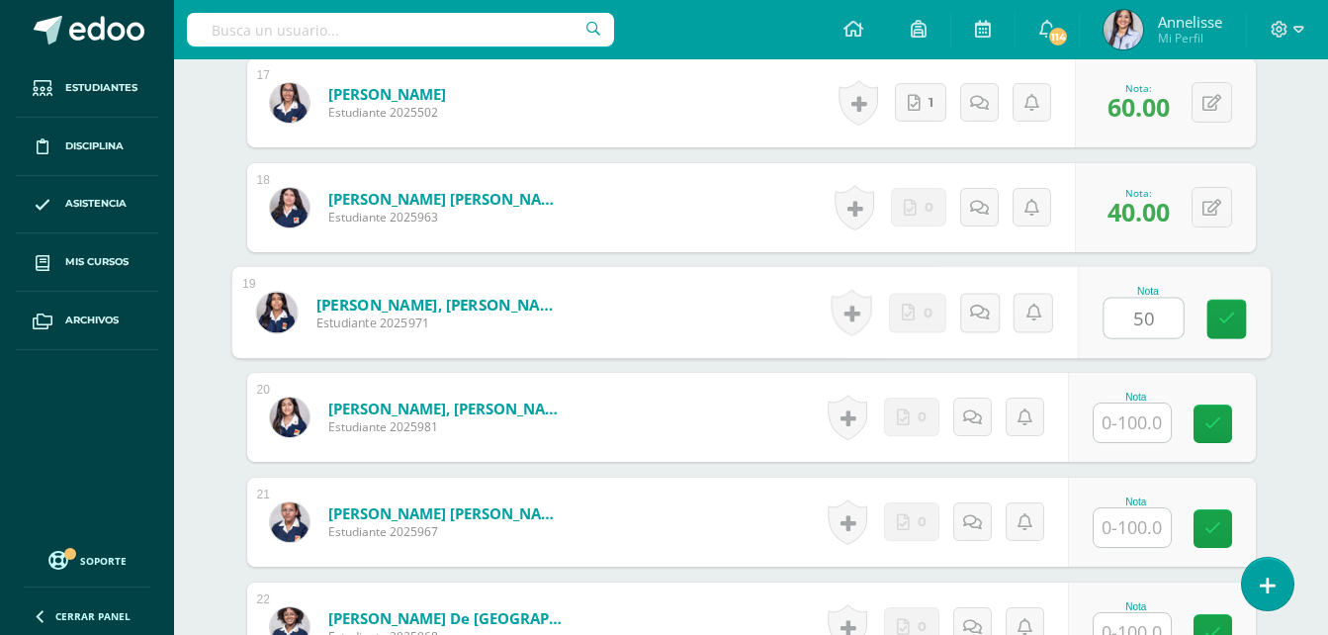
type input "50"
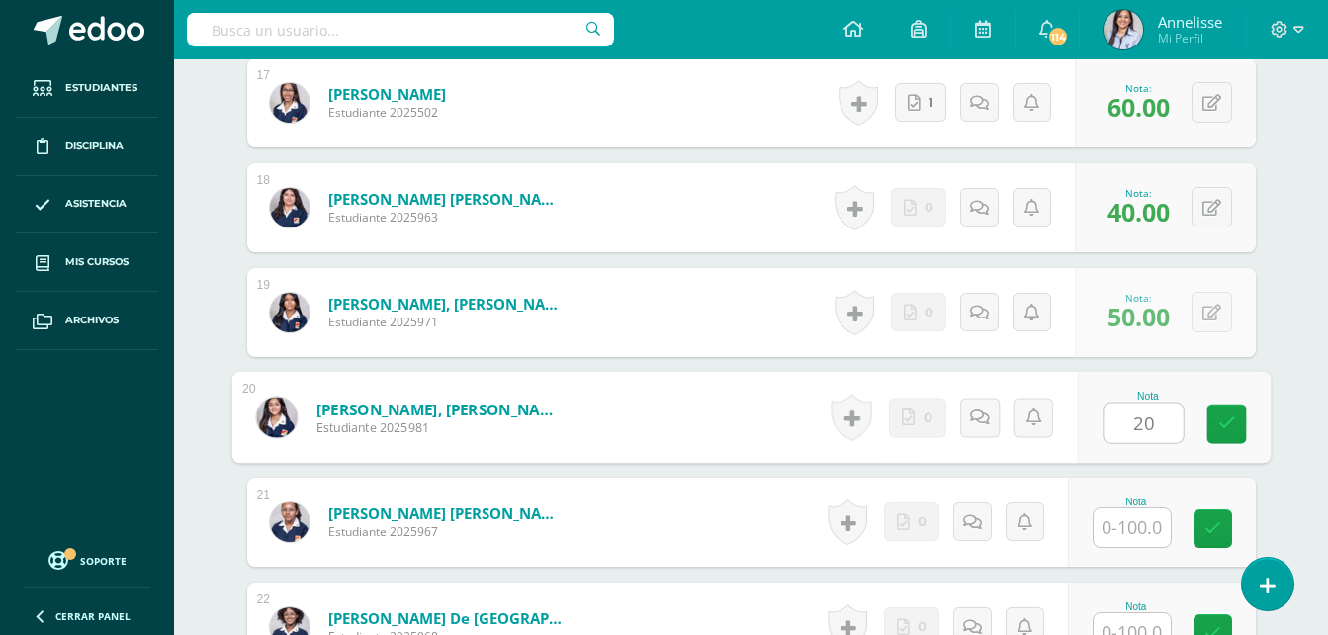
type input "20"
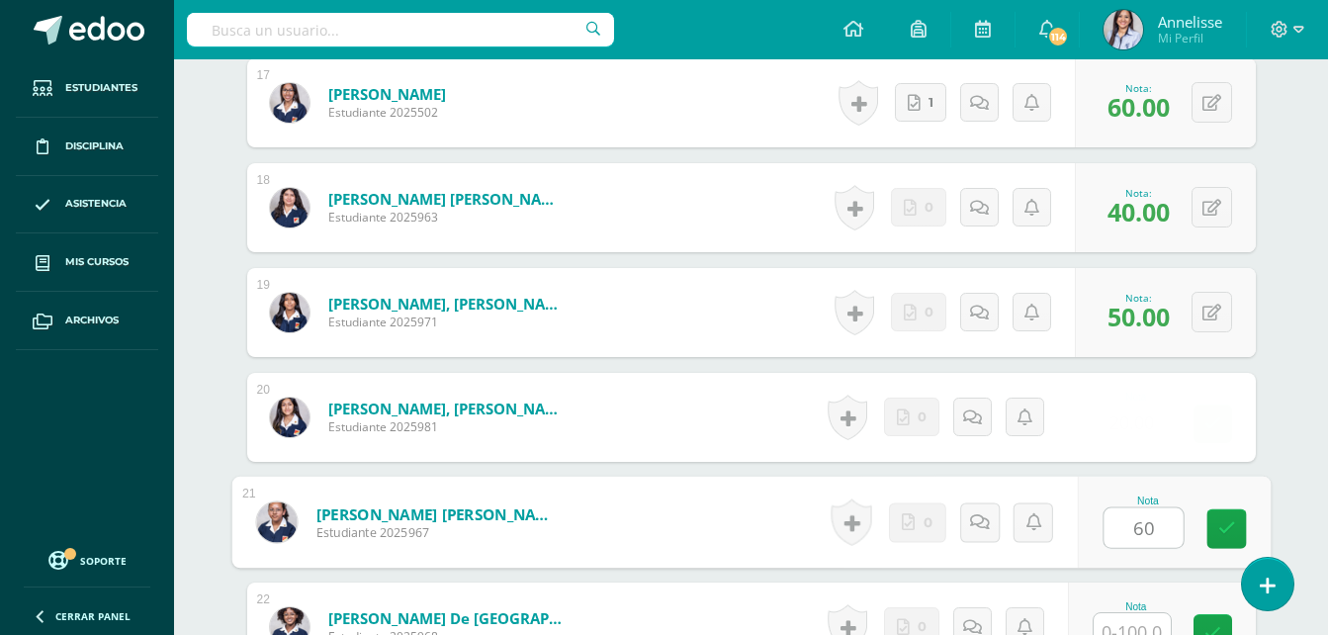
type input "60"
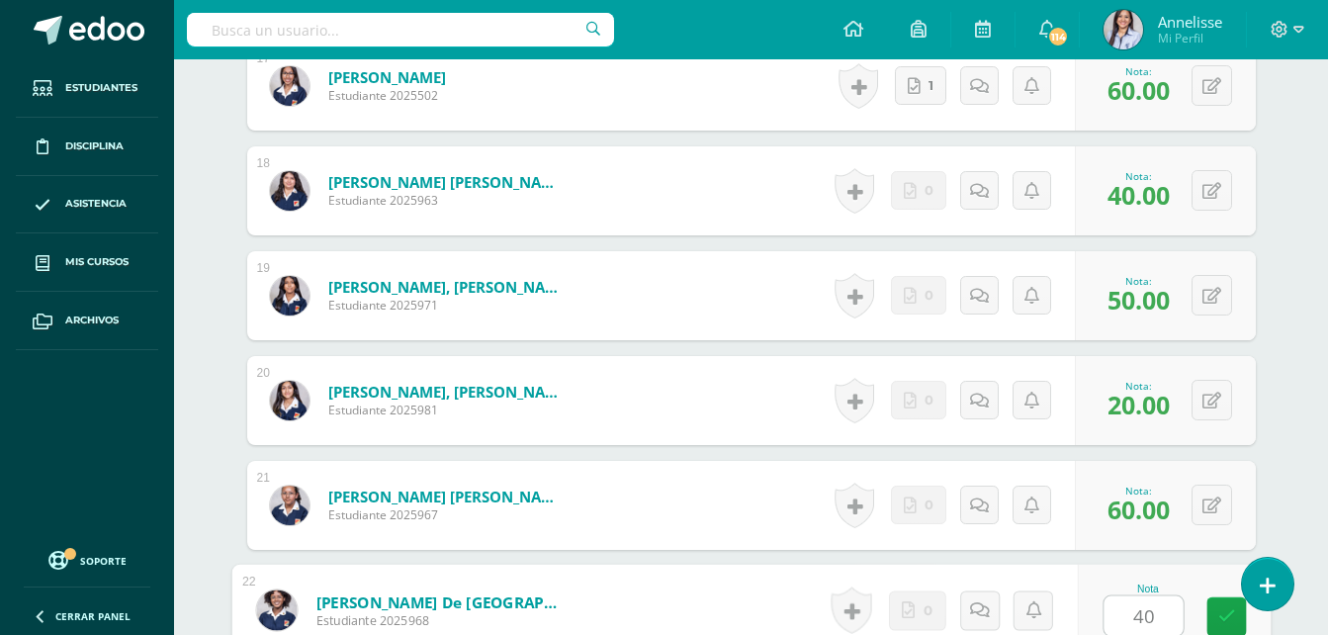
type input "40"
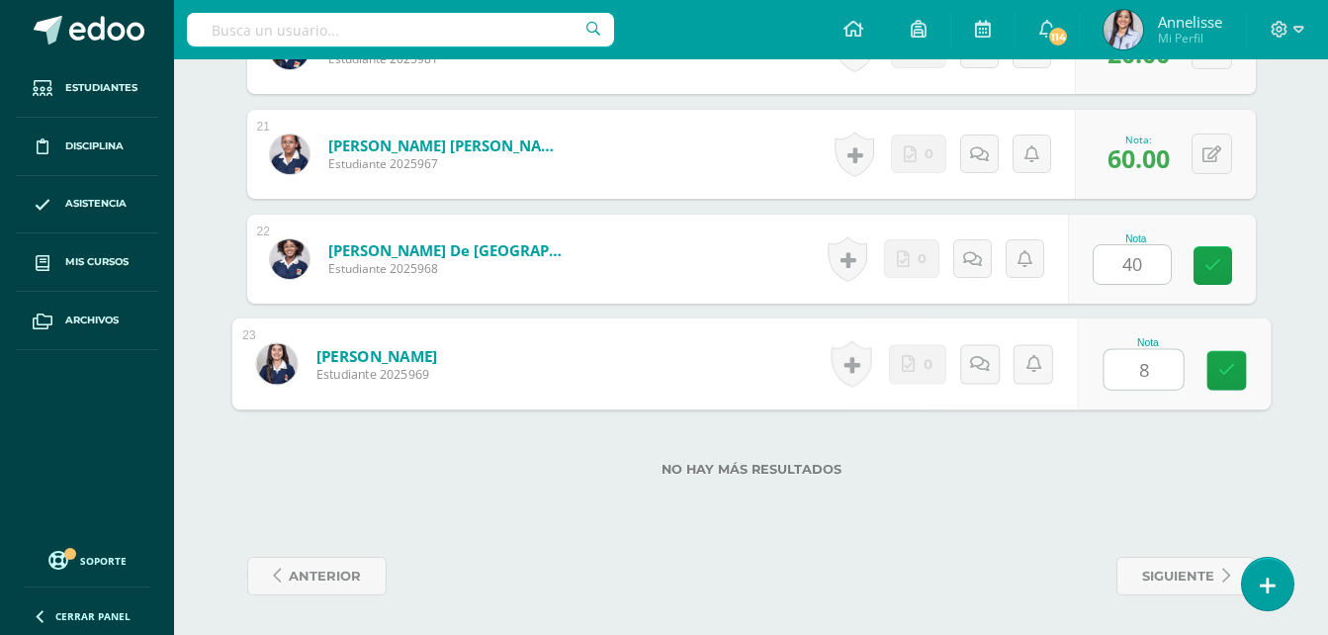
type input "80"
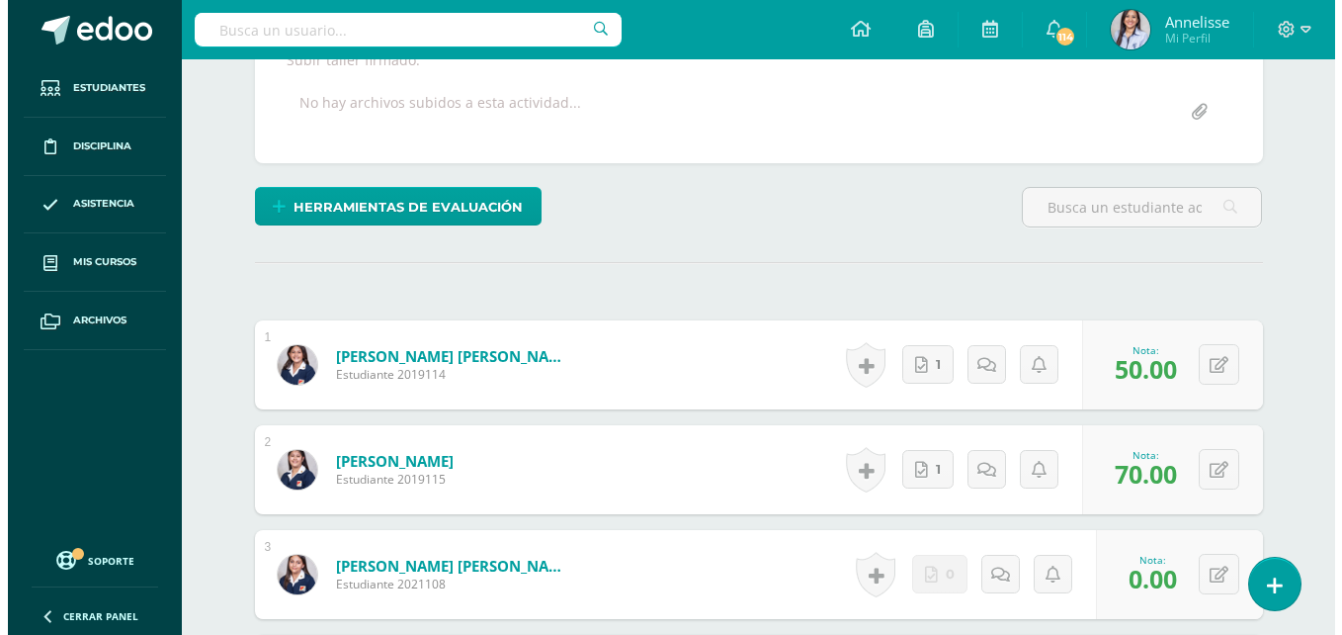
scroll to position [23, 0]
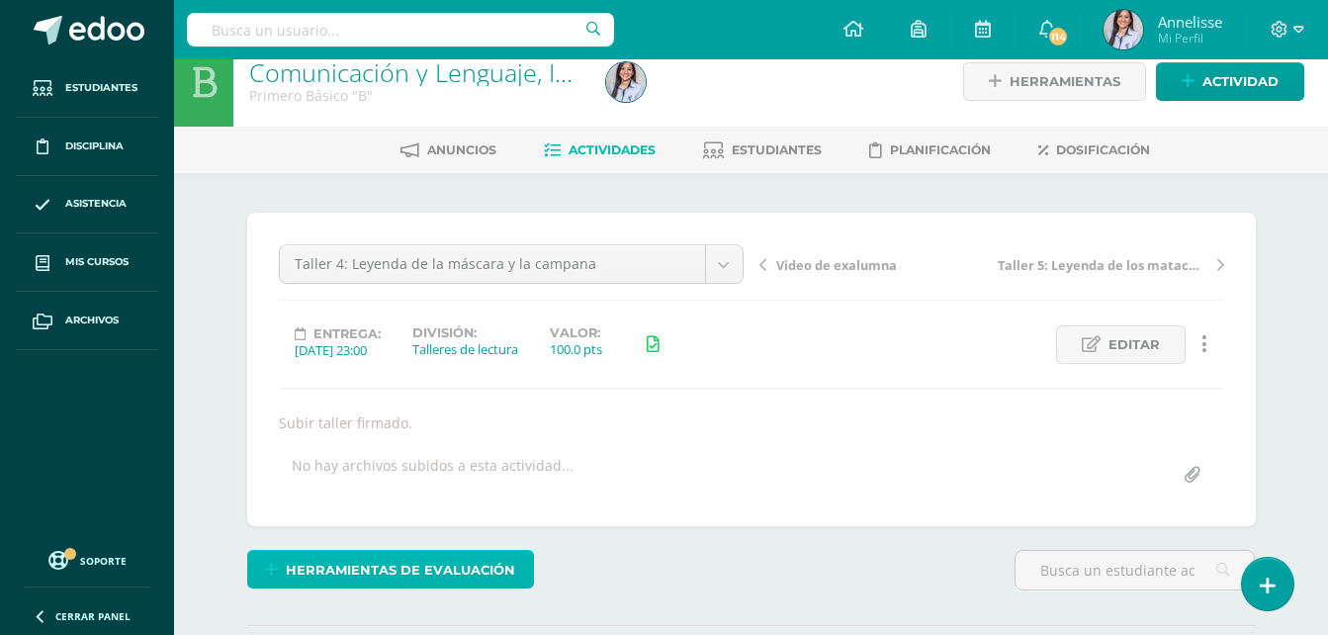
click at [463, 581] on span "Herramientas de evaluación" at bounding box center [400, 570] width 229 height 37
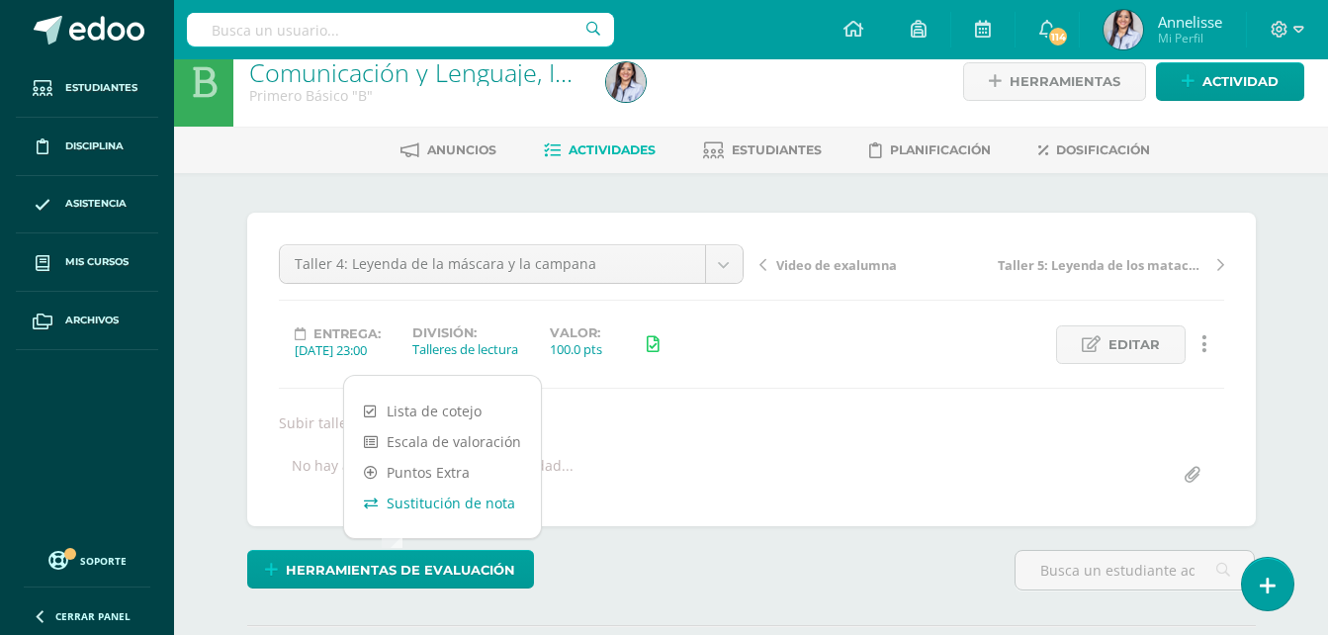
click at [476, 515] on link "Sustitución de nota" at bounding box center [442, 502] width 197 height 31
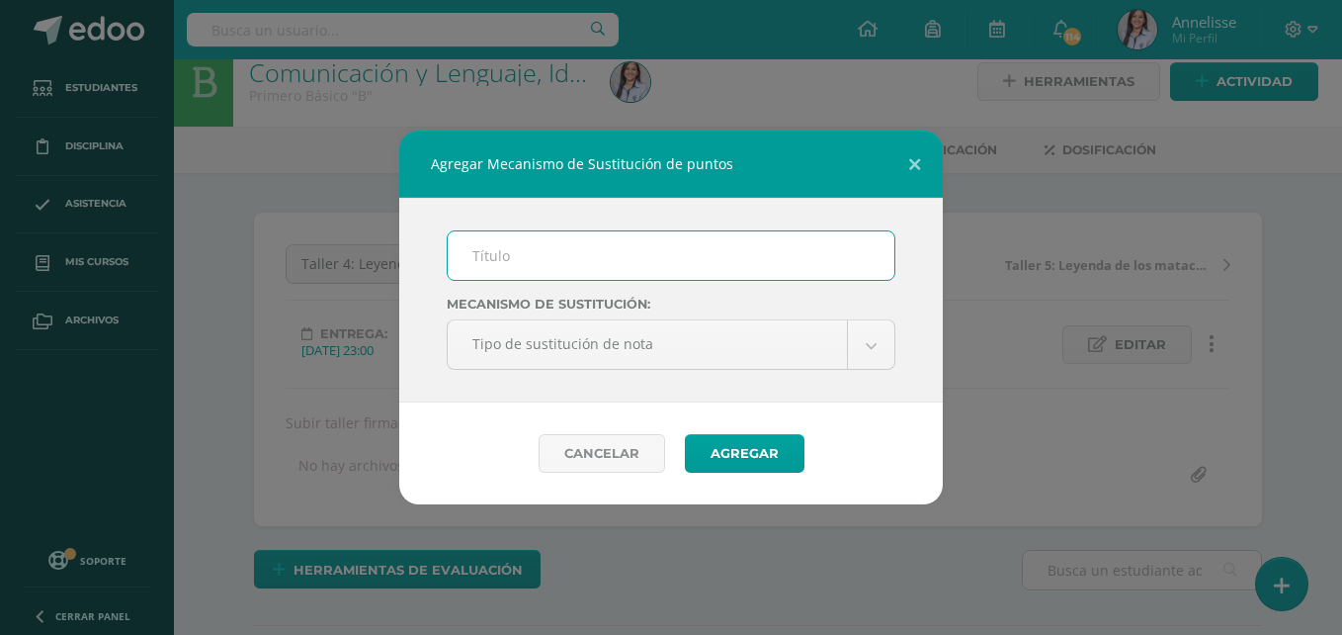
click at [568, 266] on input "text" at bounding box center [671, 255] width 447 height 48
type input "PMA"
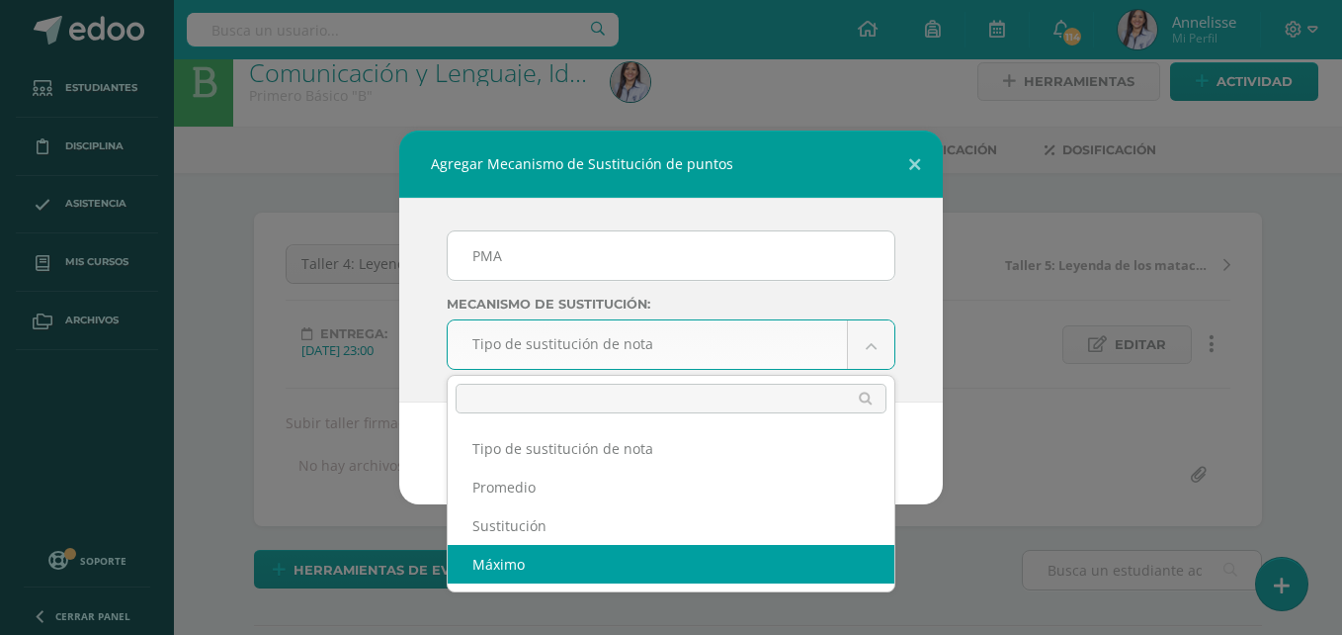
select select "maximum"
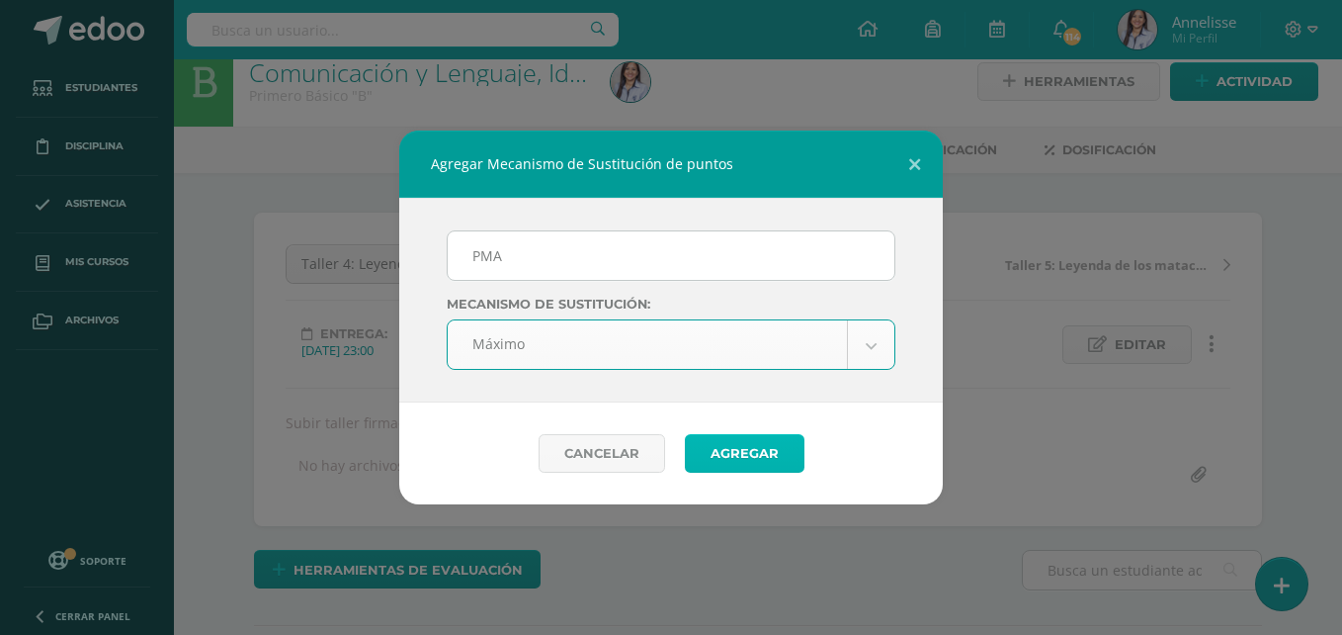
click at [737, 452] on button "Agregar" at bounding box center [745, 453] width 120 height 39
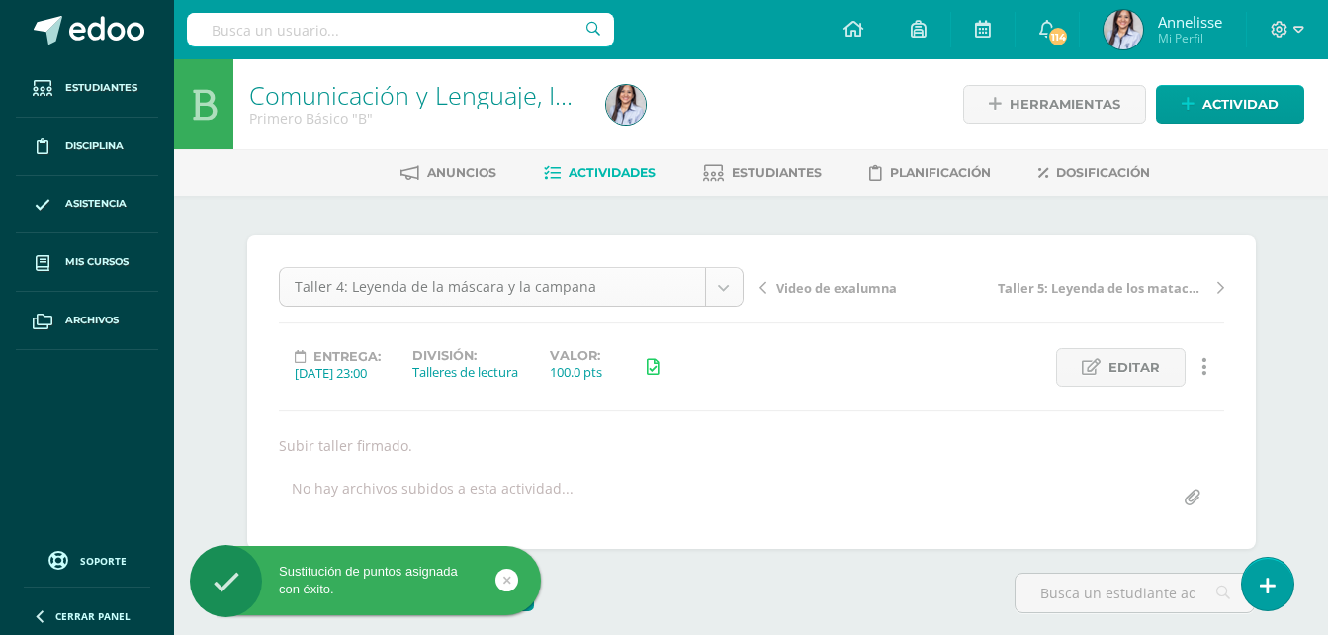
click at [619, 293] on body "Sustitución de puntos asignada con éxito. Estudiantes Disciplina Asistencia Mis…" at bounding box center [664, 440] width 1328 height 881
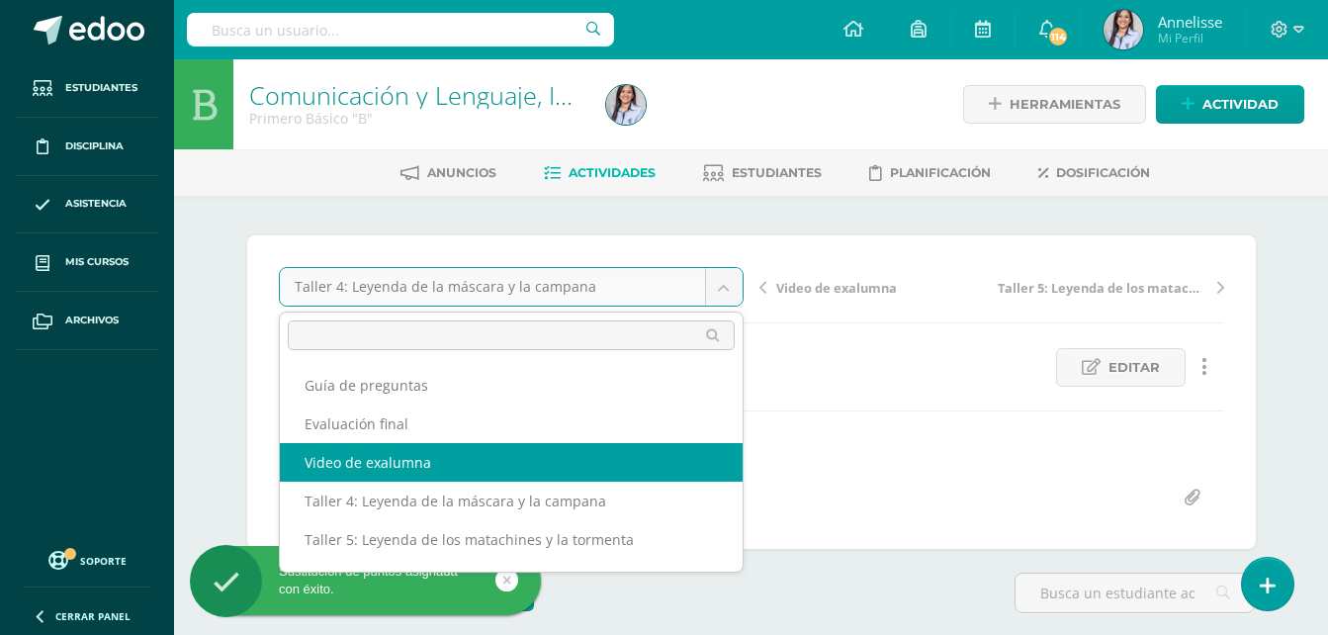
select select "/dashboard/teacher/grade-activity/129747/"
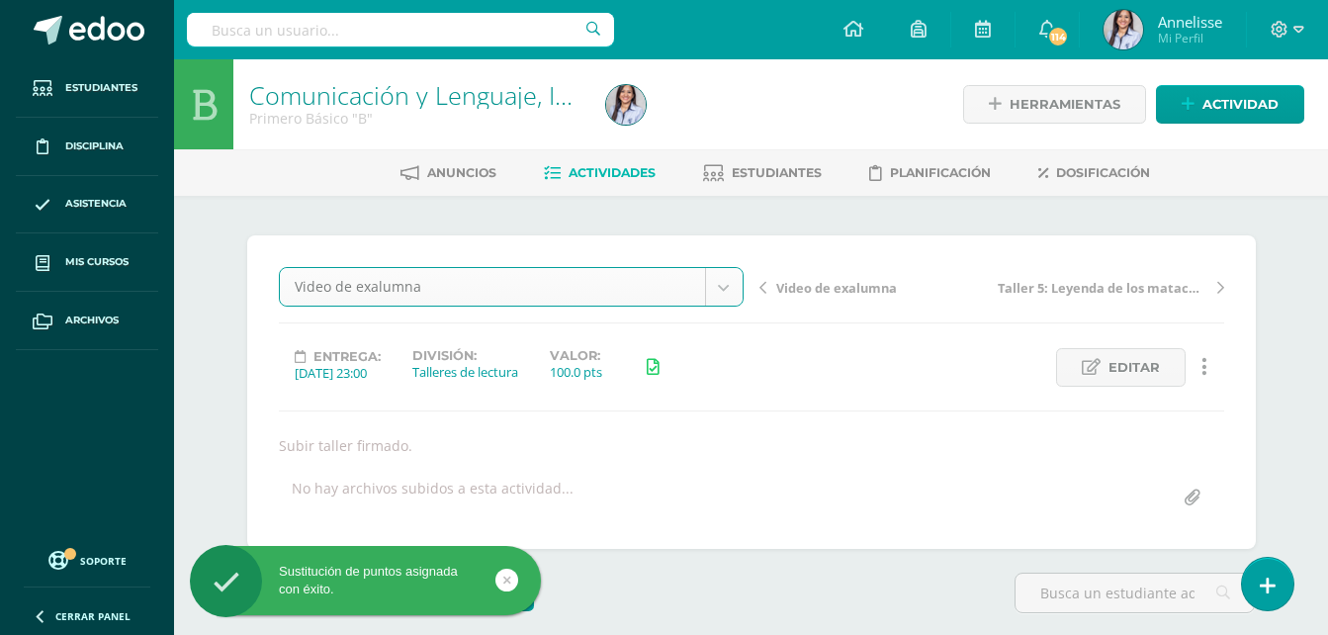
scroll to position [1, 0]
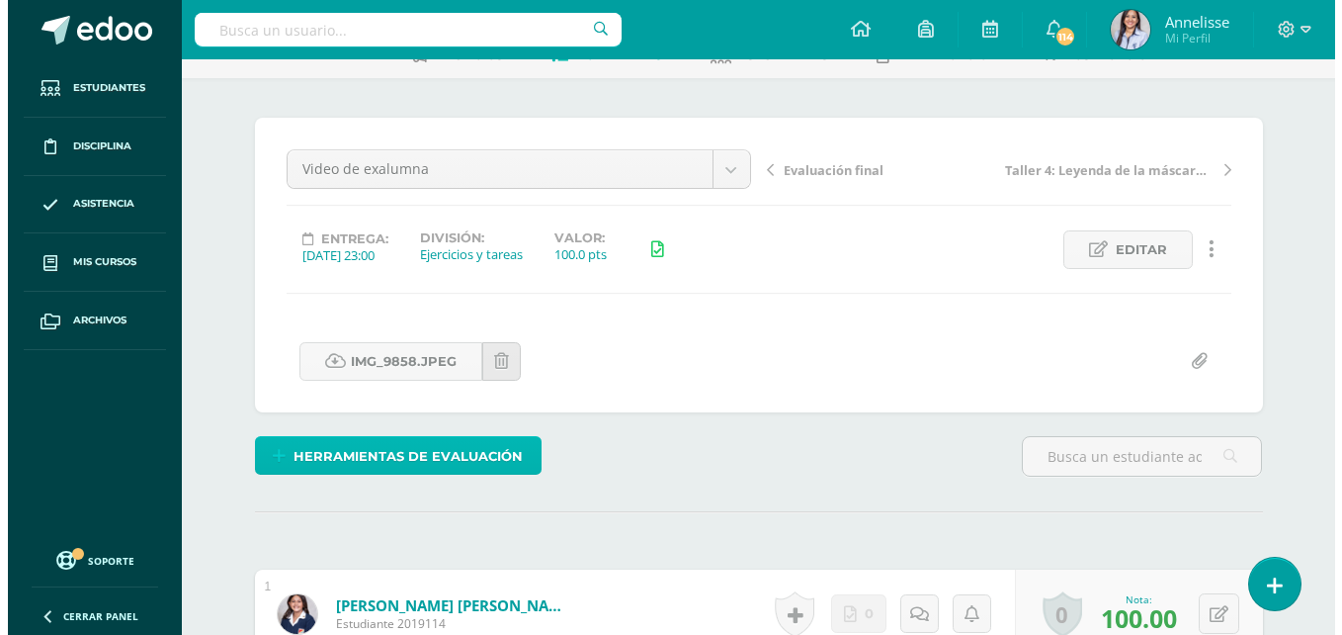
scroll to position [119, 0]
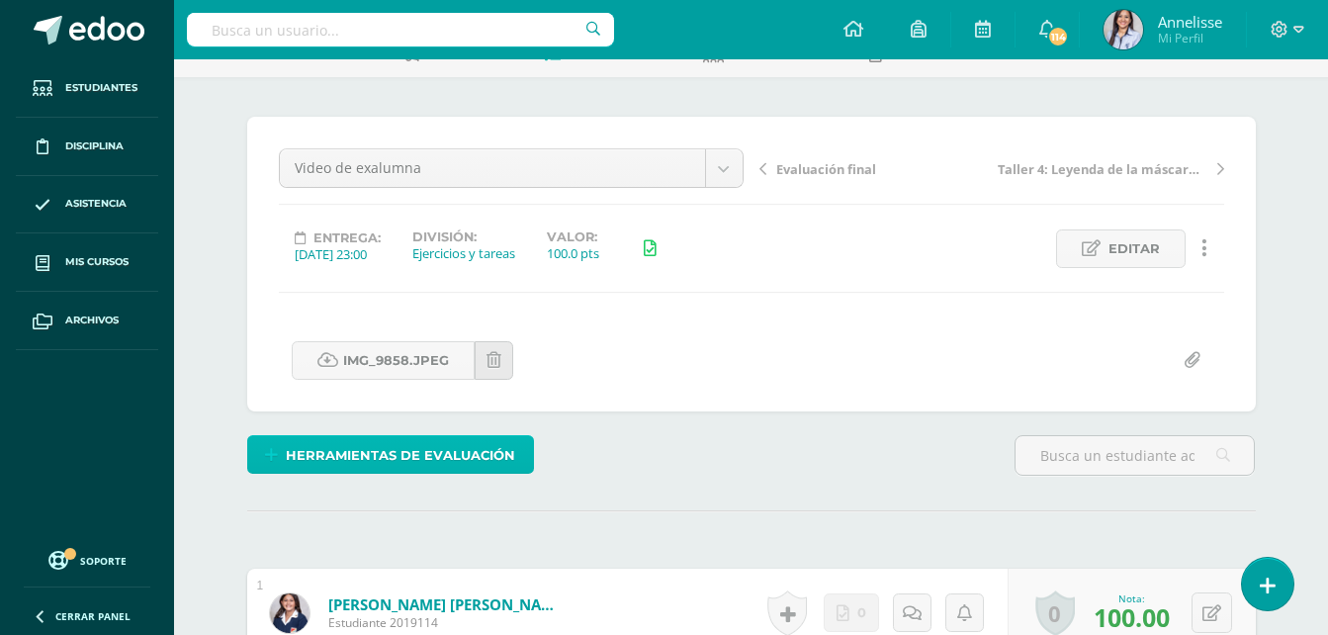
click at [485, 464] on span "Herramientas de evaluación" at bounding box center [400, 455] width 229 height 37
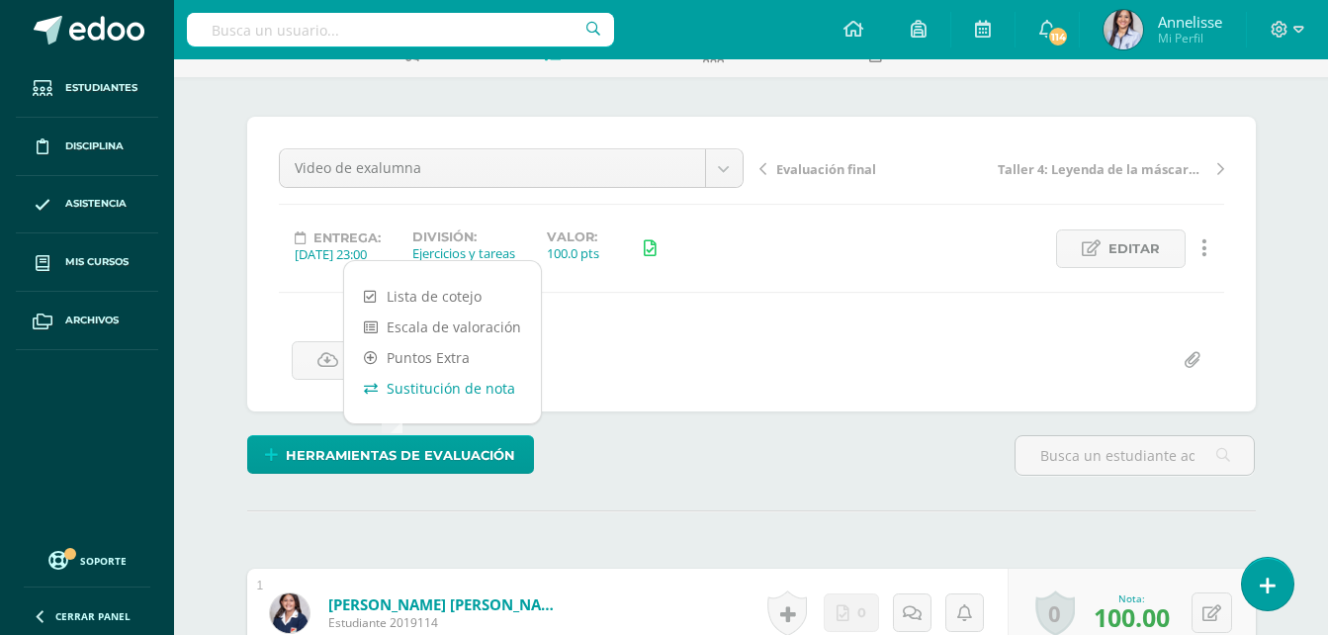
click at [458, 395] on link "Sustitución de nota" at bounding box center [442, 388] width 197 height 31
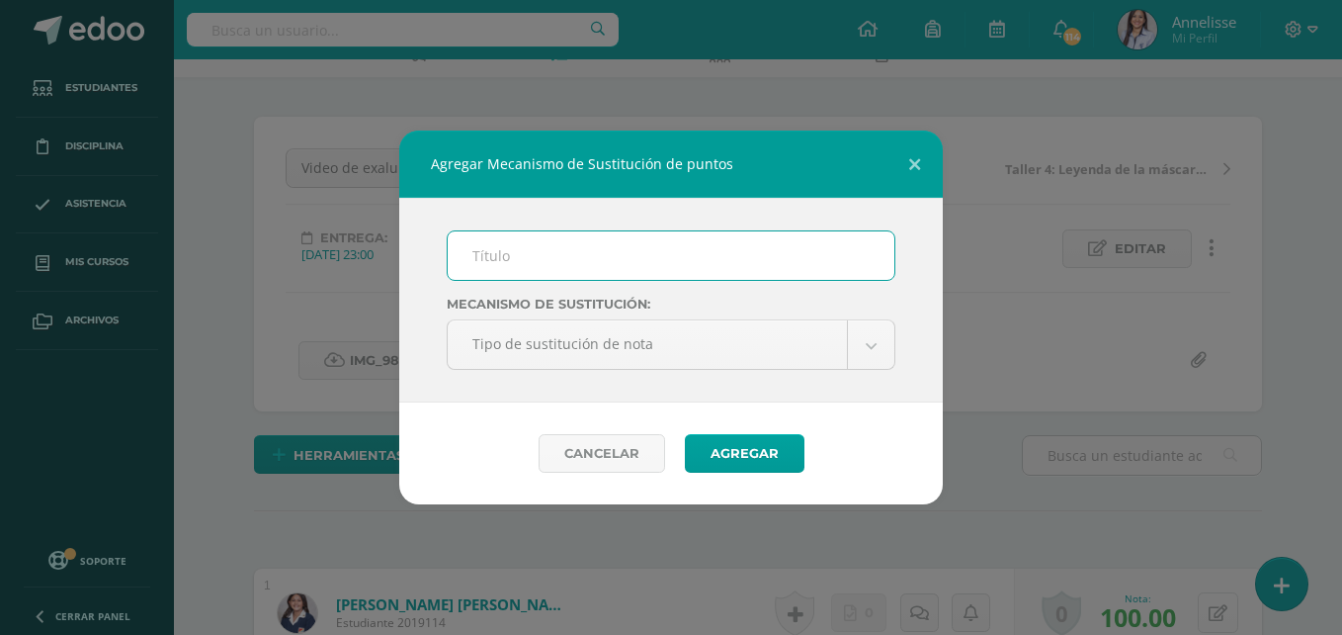
scroll to position [120, 0]
click at [616, 277] on input "text" at bounding box center [671, 255] width 447 height 48
type input "PMA"
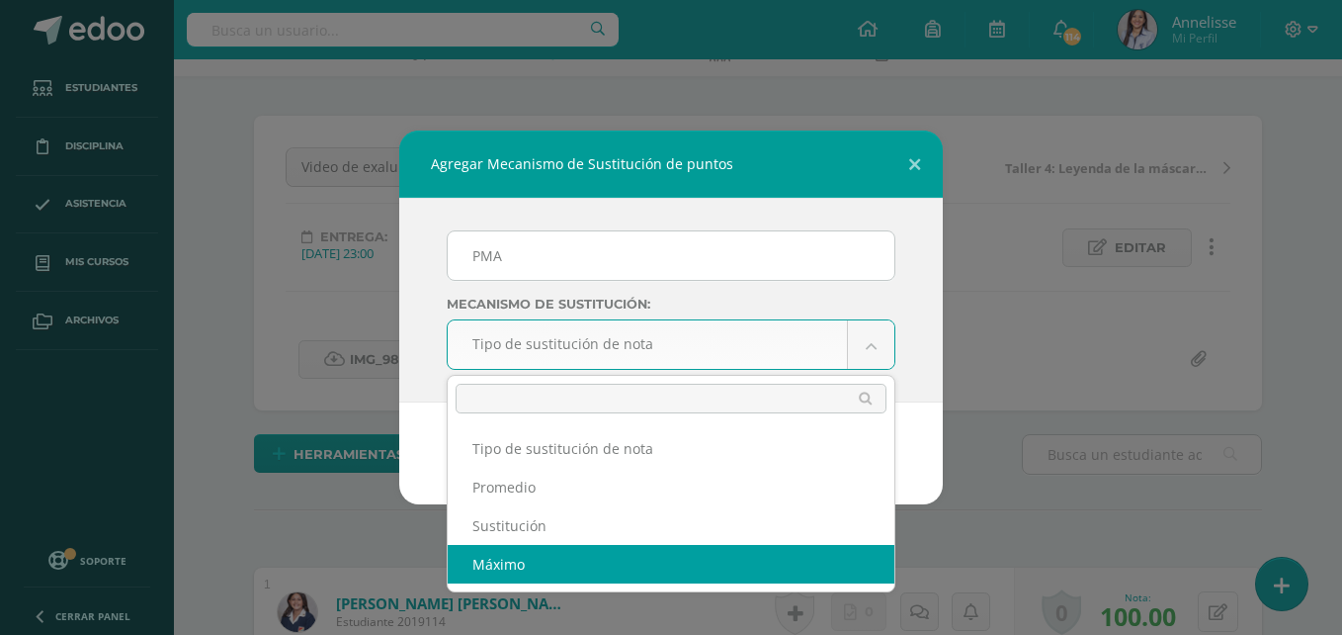
drag, startPoint x: 578, startPoint y: 561, endPoint x: 618, endPoint y: 530, distance: 50.6
select select "maximum"
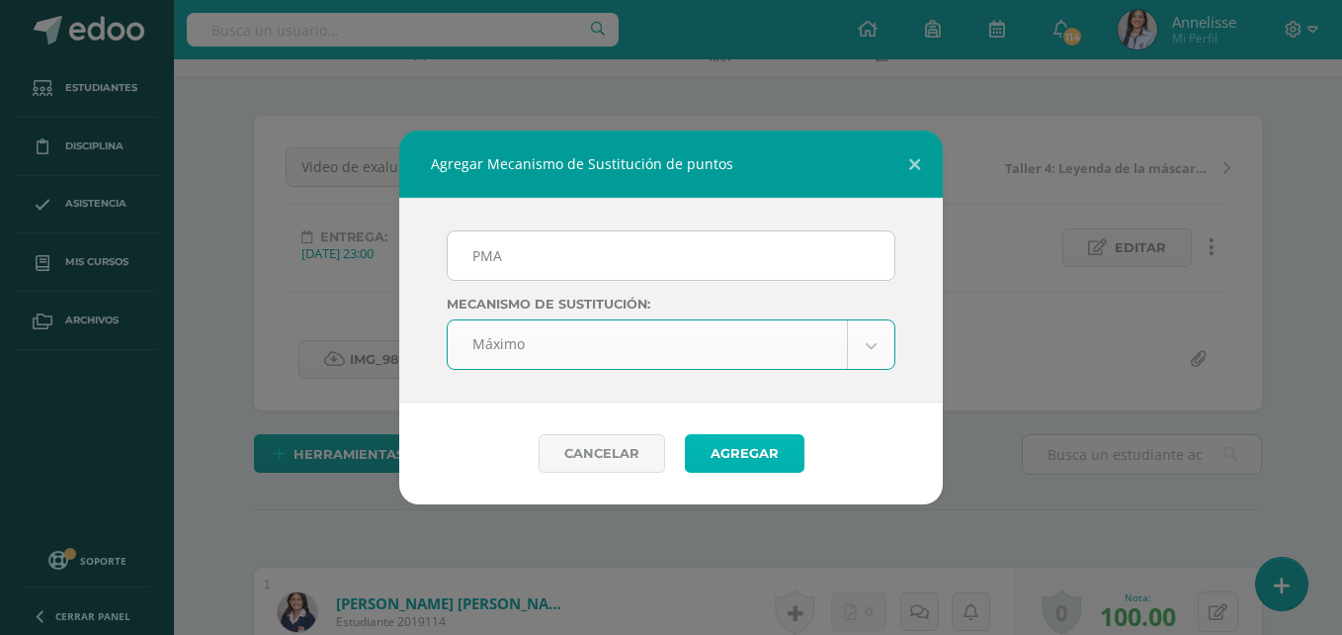
click at [777, 459] on button "Agregar" at bounding box center [745, 453] width 120 height 39
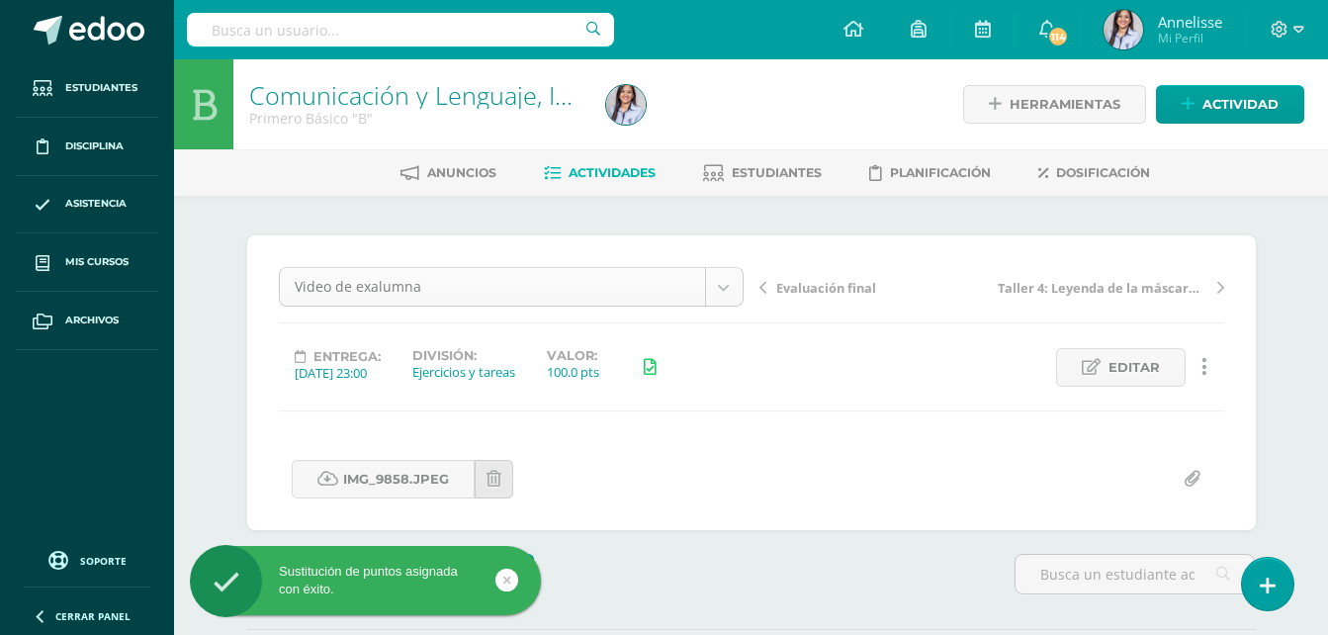
click at [561, 289] on body "Sustitución de puntos asignada con éxito. Estudiantes Disciplina Asistencia Mis…" at bounding box center [664, 431] width 1328 height 862
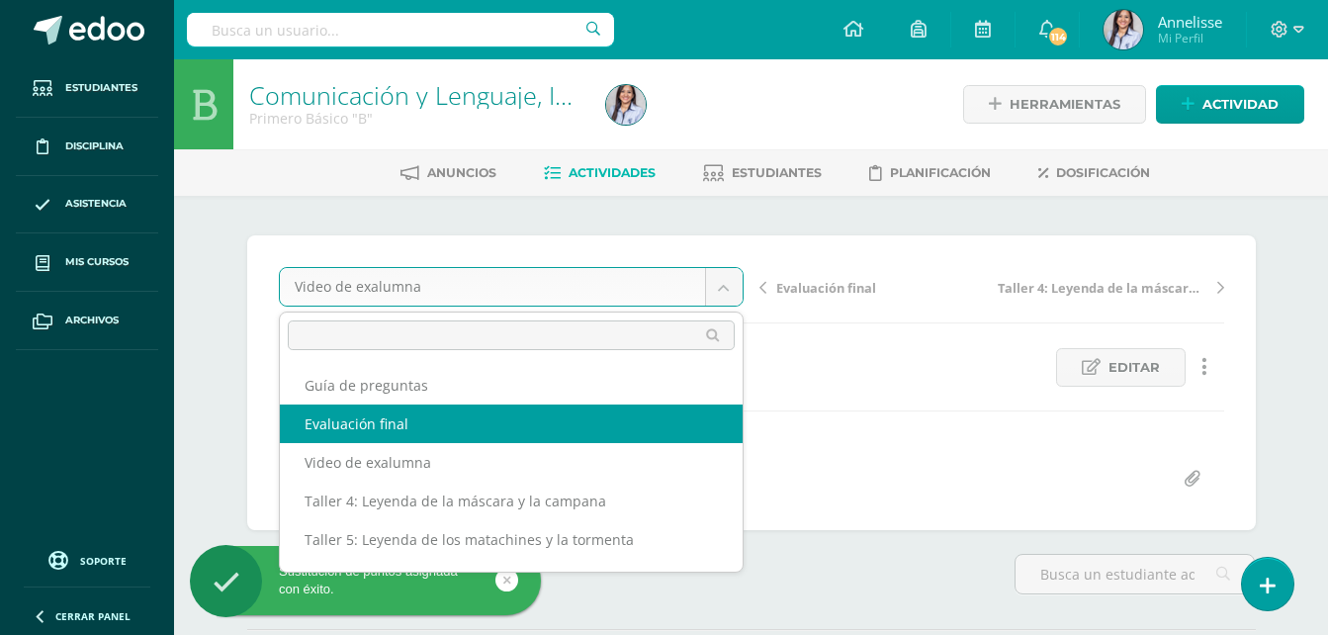
select select "/dashboard/teacher/grade-activity/130230/"
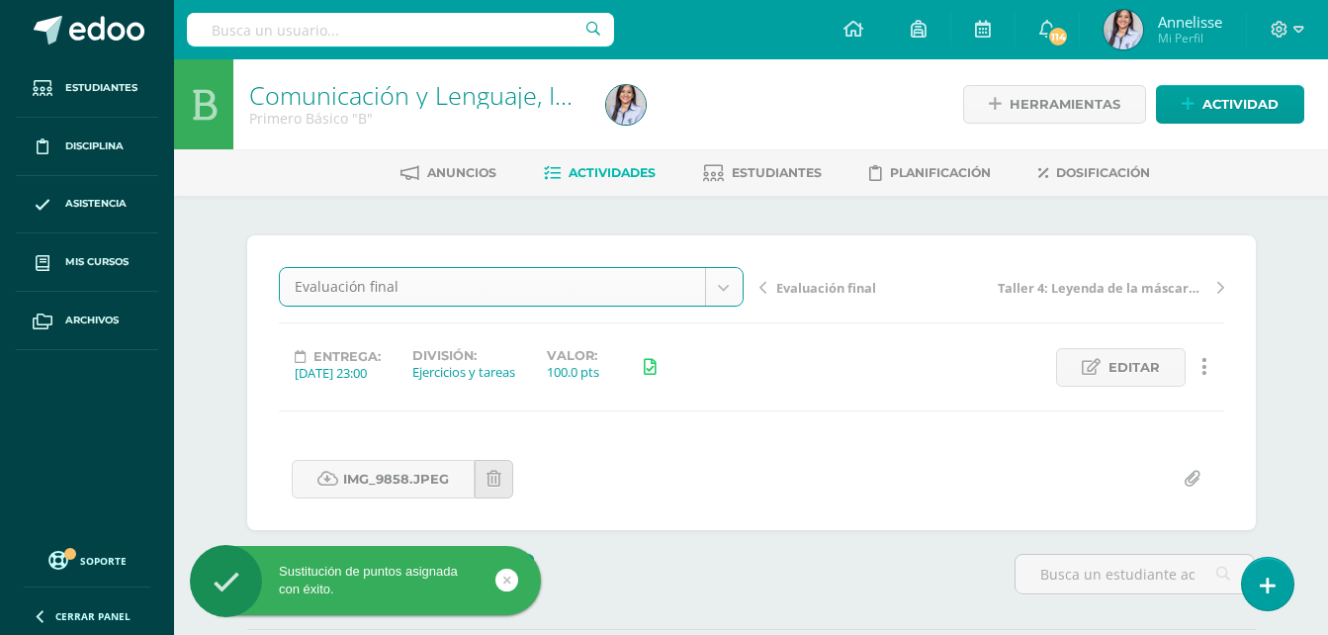
scroll to position [1, 0]
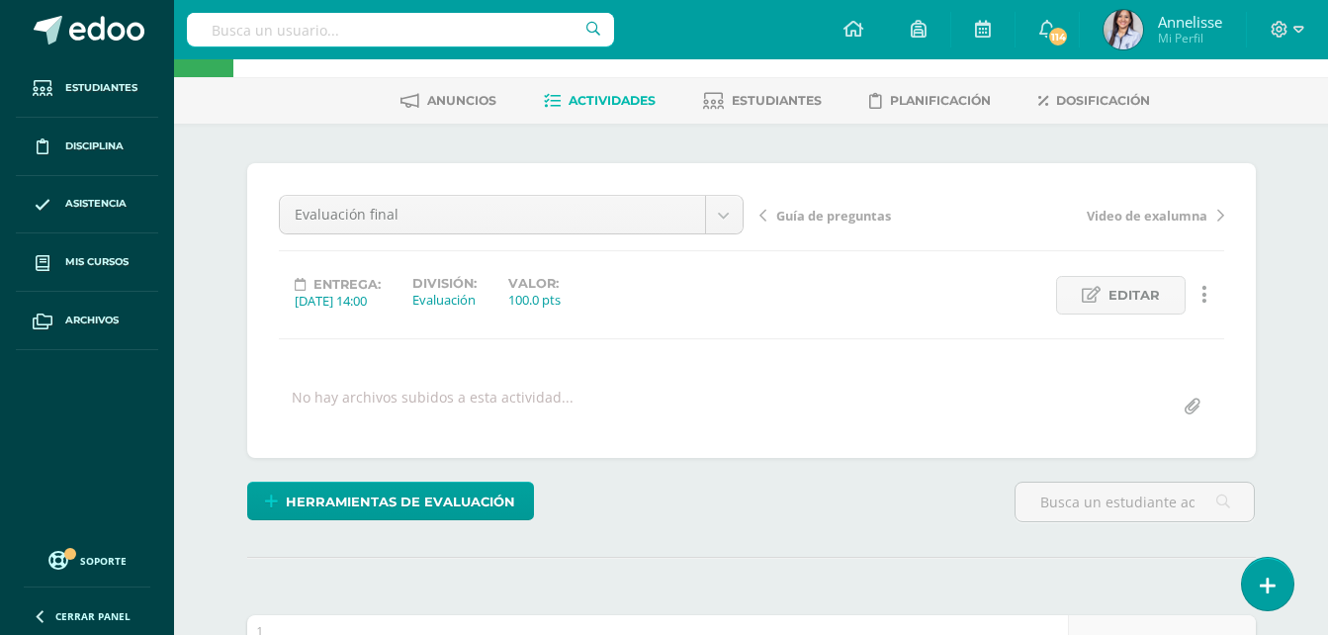
scroll to position [73, 0]
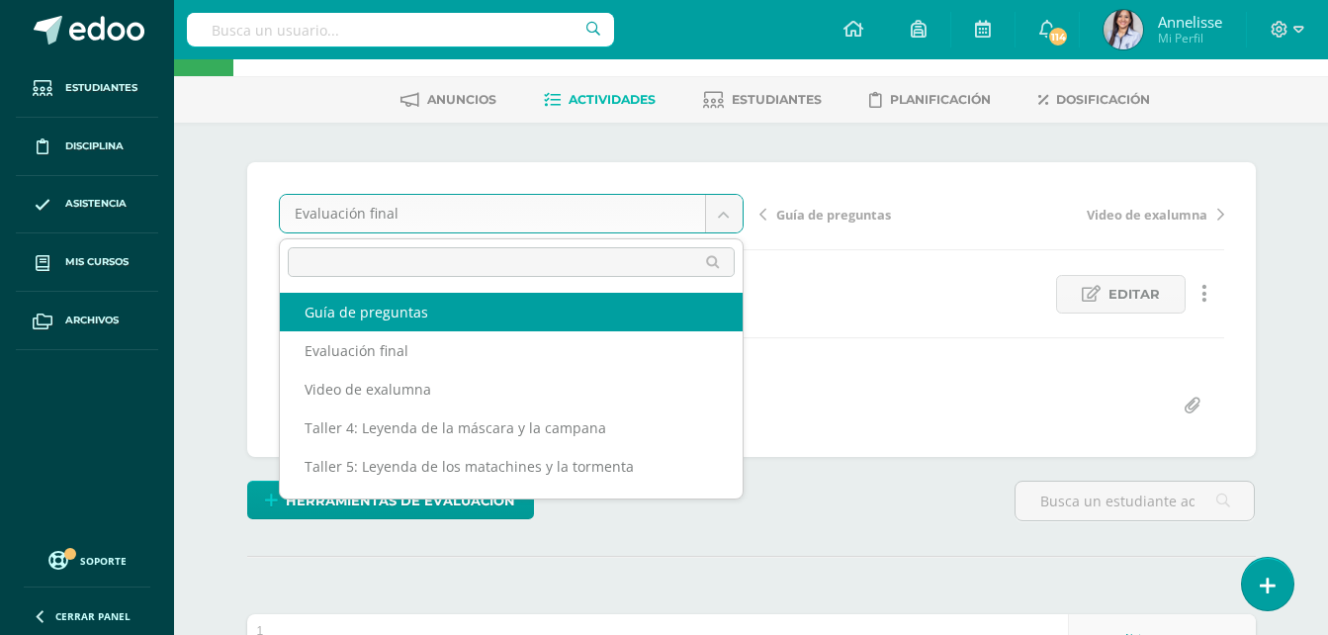
select select "/dashboard/teacher/grade-activity/129928/"
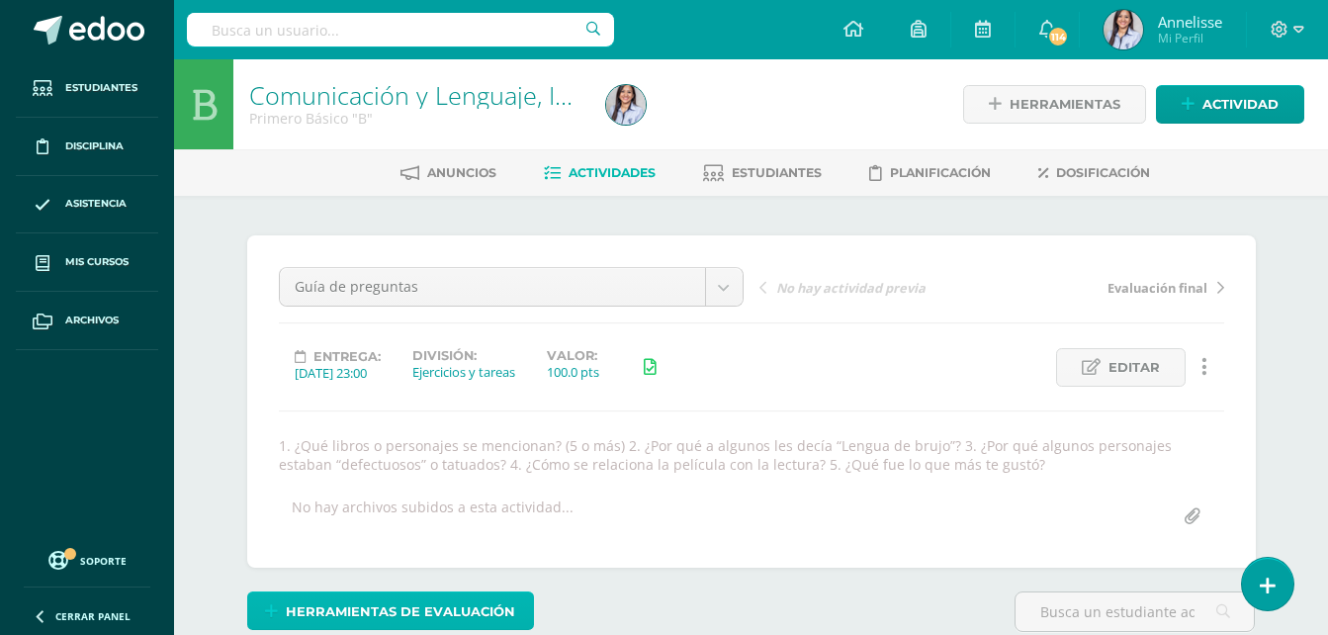
click at [473, 595] on span "Herramientas de evaluación" at bounding box center [400, 611] width 229 height 37
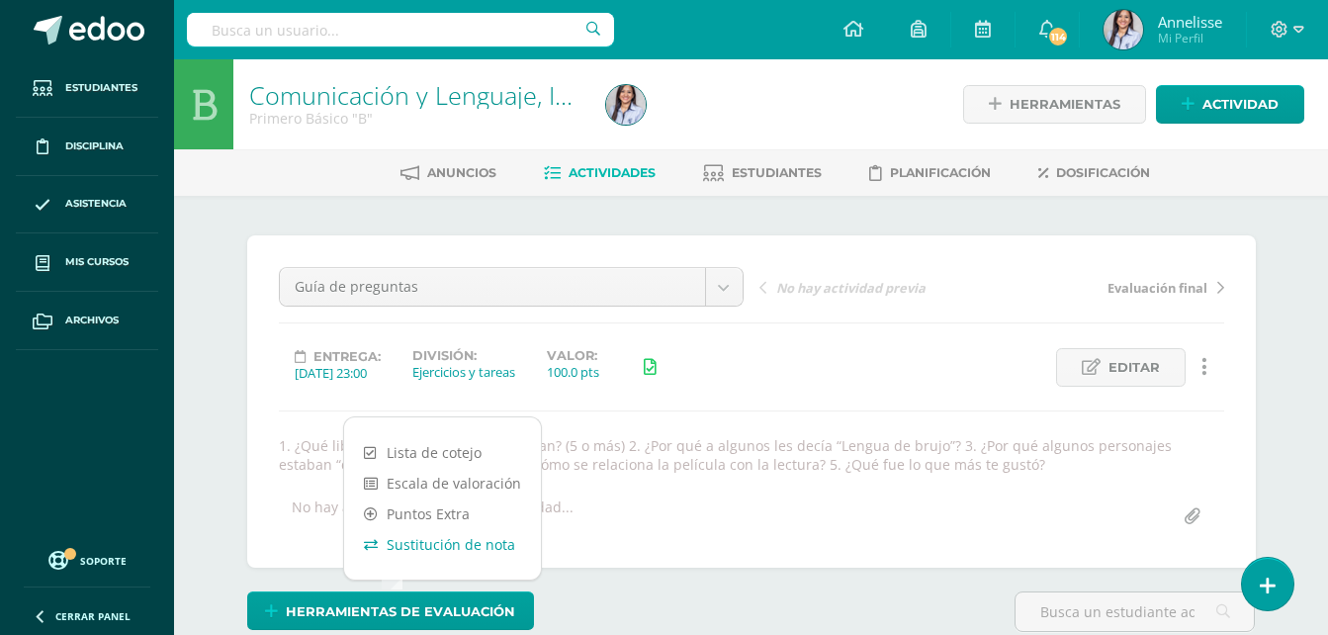
click at [482, 545] on link "Sustitución de nota" at bounding box center [442, 544] width 197 height 31
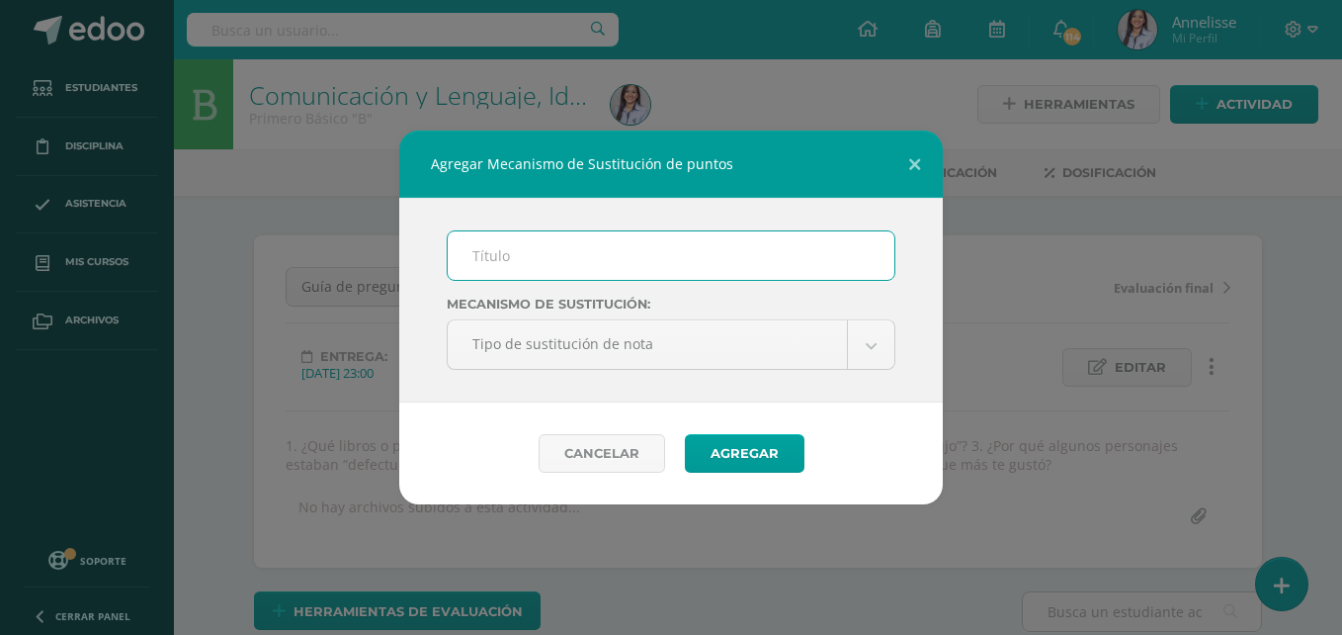
drag, startPoint x: 596, startPoint y: 257, endPoint x: 583, endPoint y: 266, distance: 15.6
click at [596, 257] on input "text" at bounding box center [671, 255] width 447 height 48
type input "PMA"
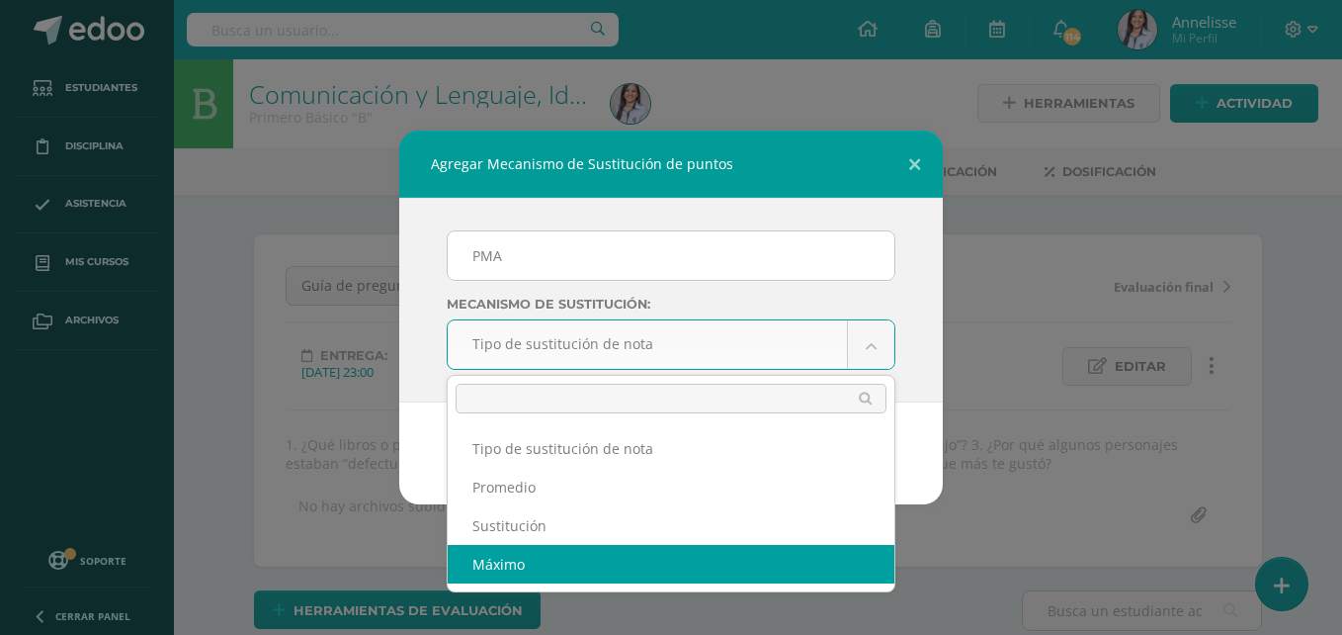
select select "maximum"
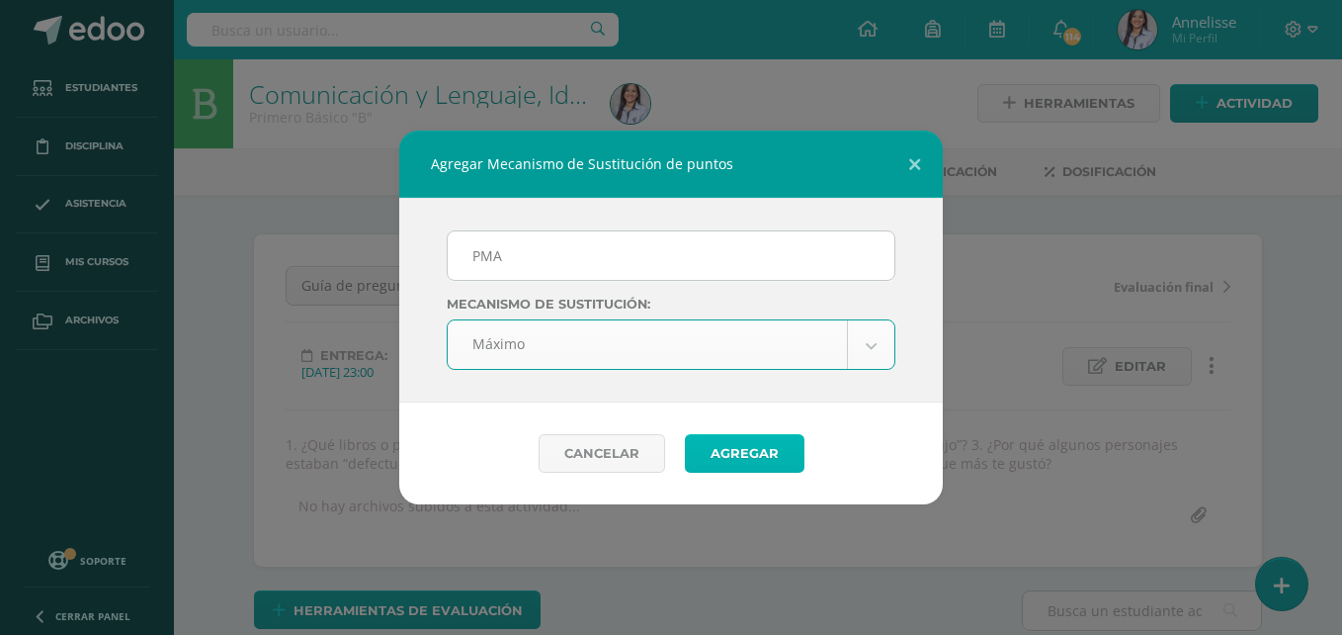
click at [747, 447] on button "Agregar" at bounding box center [745, 453] width 120 height 39
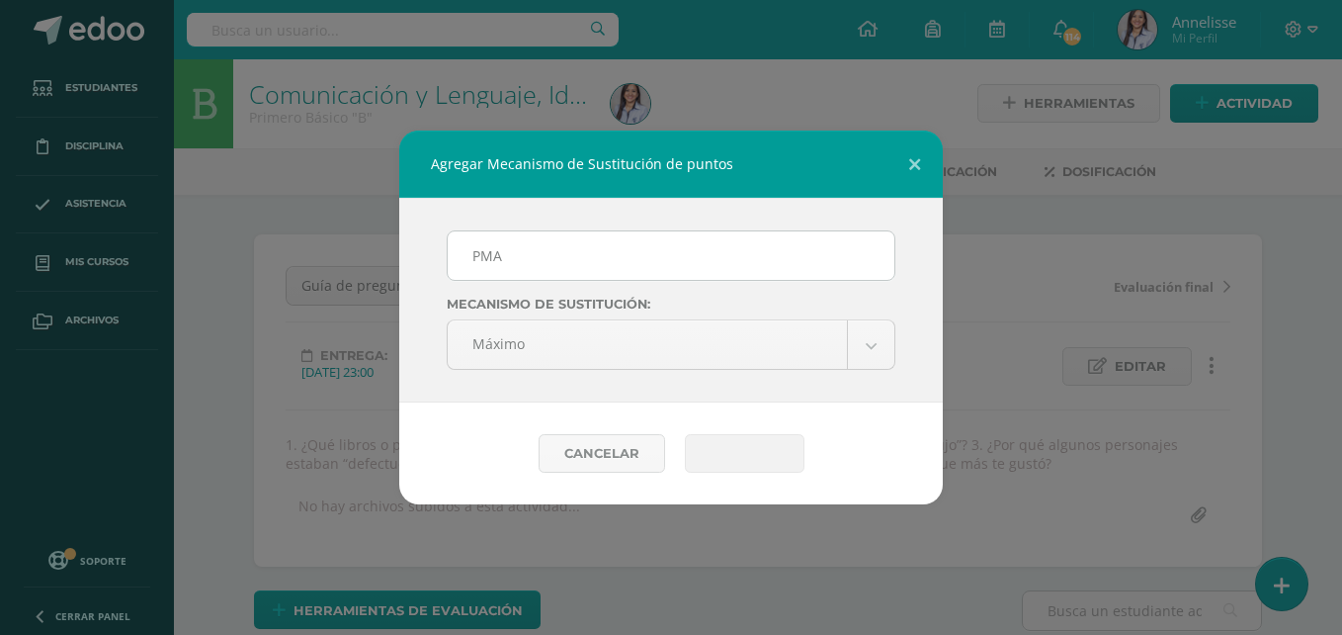
scroll to position [2, 0]
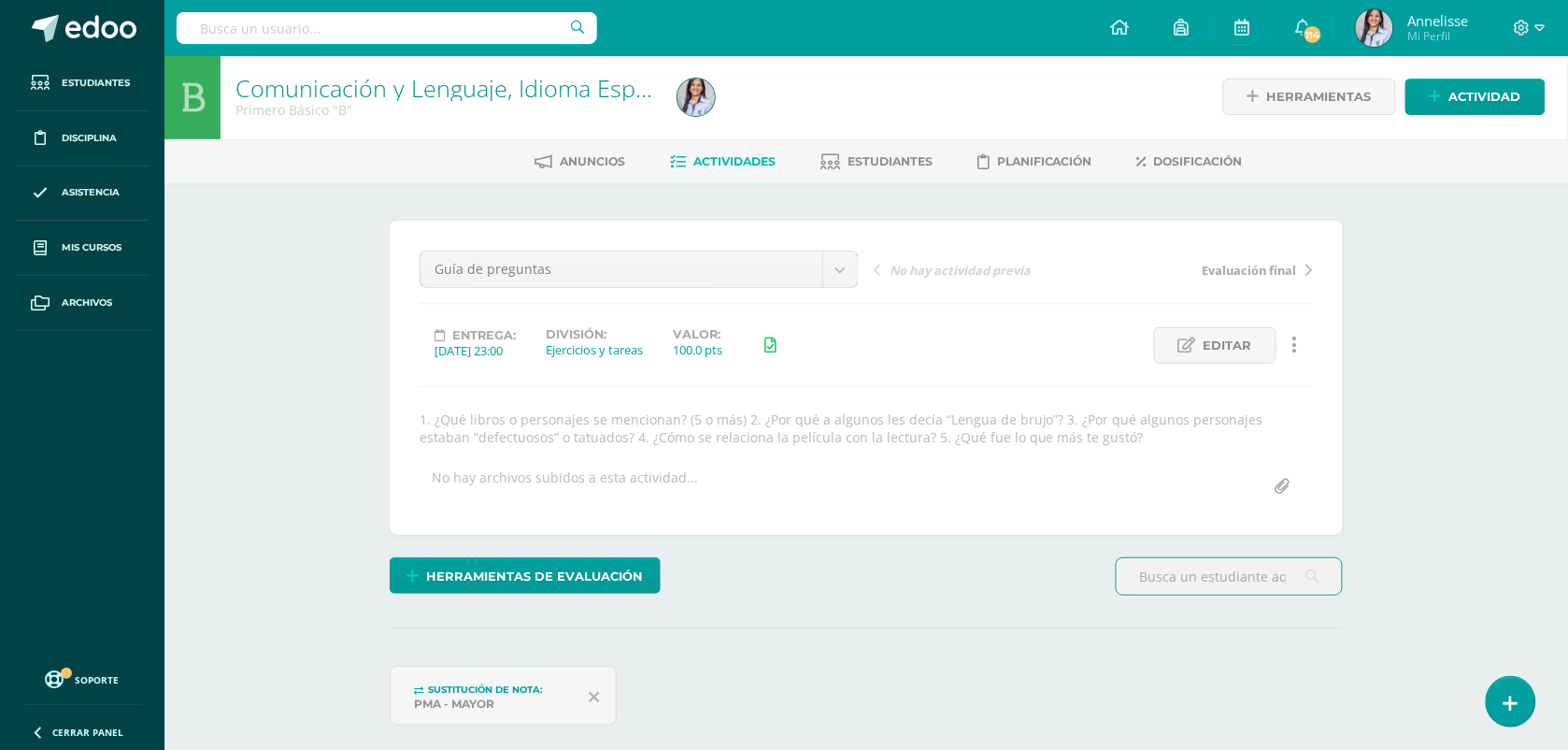
scroll to position [3, 0]
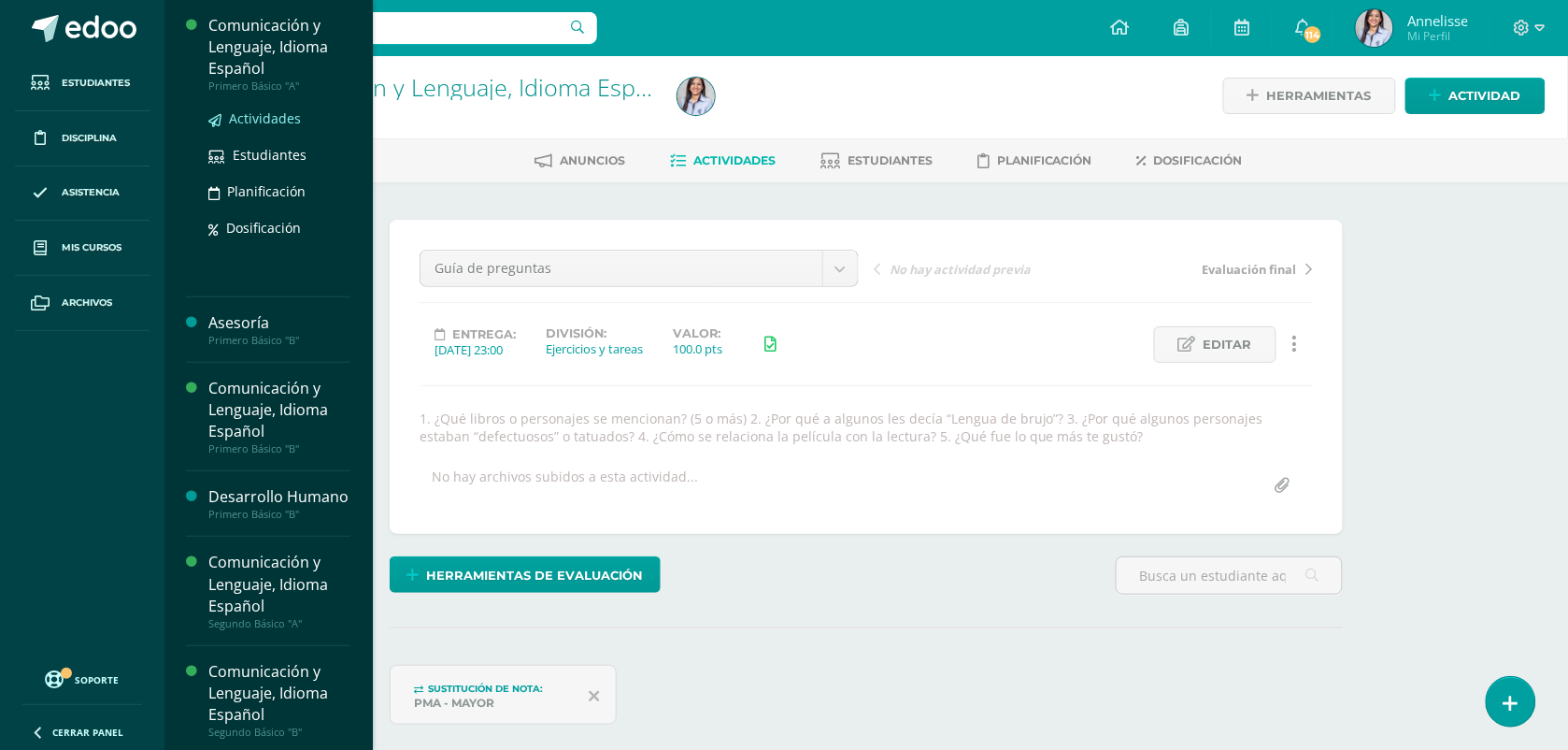
click at [277, 113] on span "Actividades" at bounding box center [265, 118] width 72 height 18
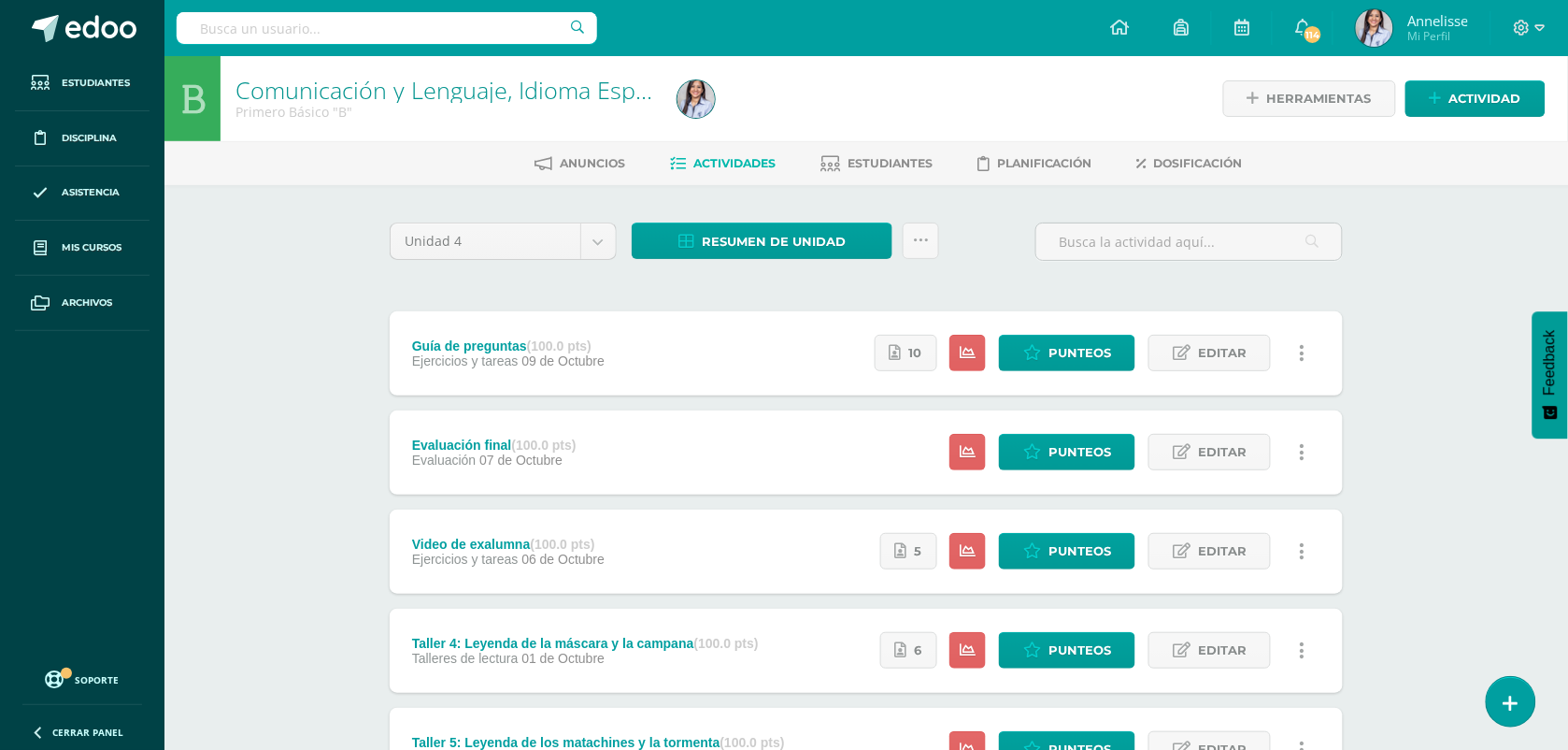
click at [221, 497] on div "Comunicación y Lenguaje, Idioma Español Primero Básico "B" Herramientas Detalle…" at bounding box center [866, 730] width 1404 height 1349
click at [324, 496] on div "Comunicación y Lenguaje, Idioma Español Primero Básico "B" Herramientas Detalle…" at bounding box center [866, 730] width 1404 height 1349
click at [1508, 95] on span "Actividad" at bounding box center [1485, 98] width 72 height 35
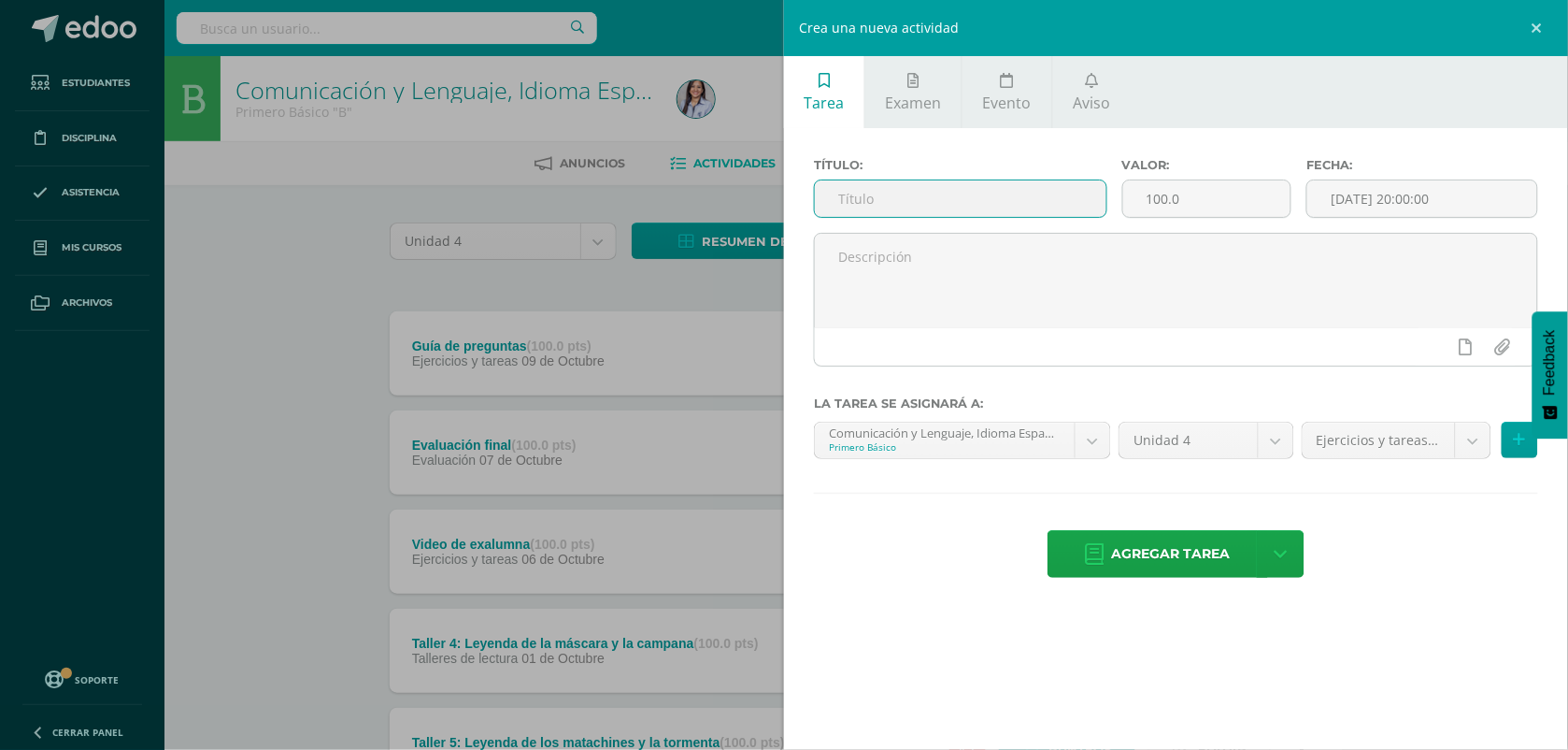
click at [1011, 213] on input "text" at bounding box center [960, 199] width 291 height 37
drag, startPoint x: 1008, startPoint y: 197, endPoint x: 1029, endPoint y: 194, distance: 21.2
click at [1008, 197] on input "text" at bounding box center [960, 199] width 291 height 37
type input "a"
type input "Análisis sintáctico (cuaderno)"
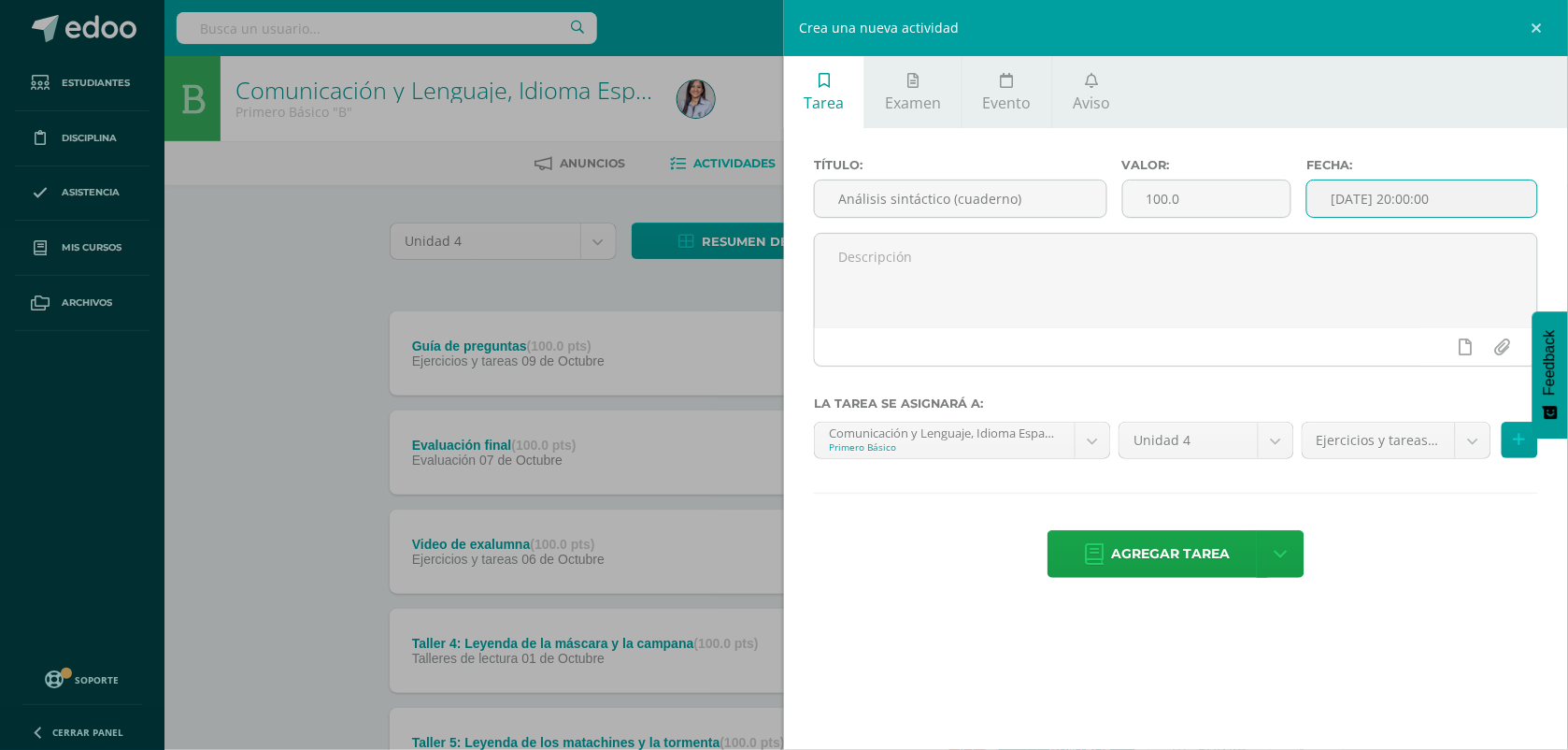
click at [1395, 199] on input "[DATE] 20:00:00" at bounding box center [1422, 199] width 230 height 37
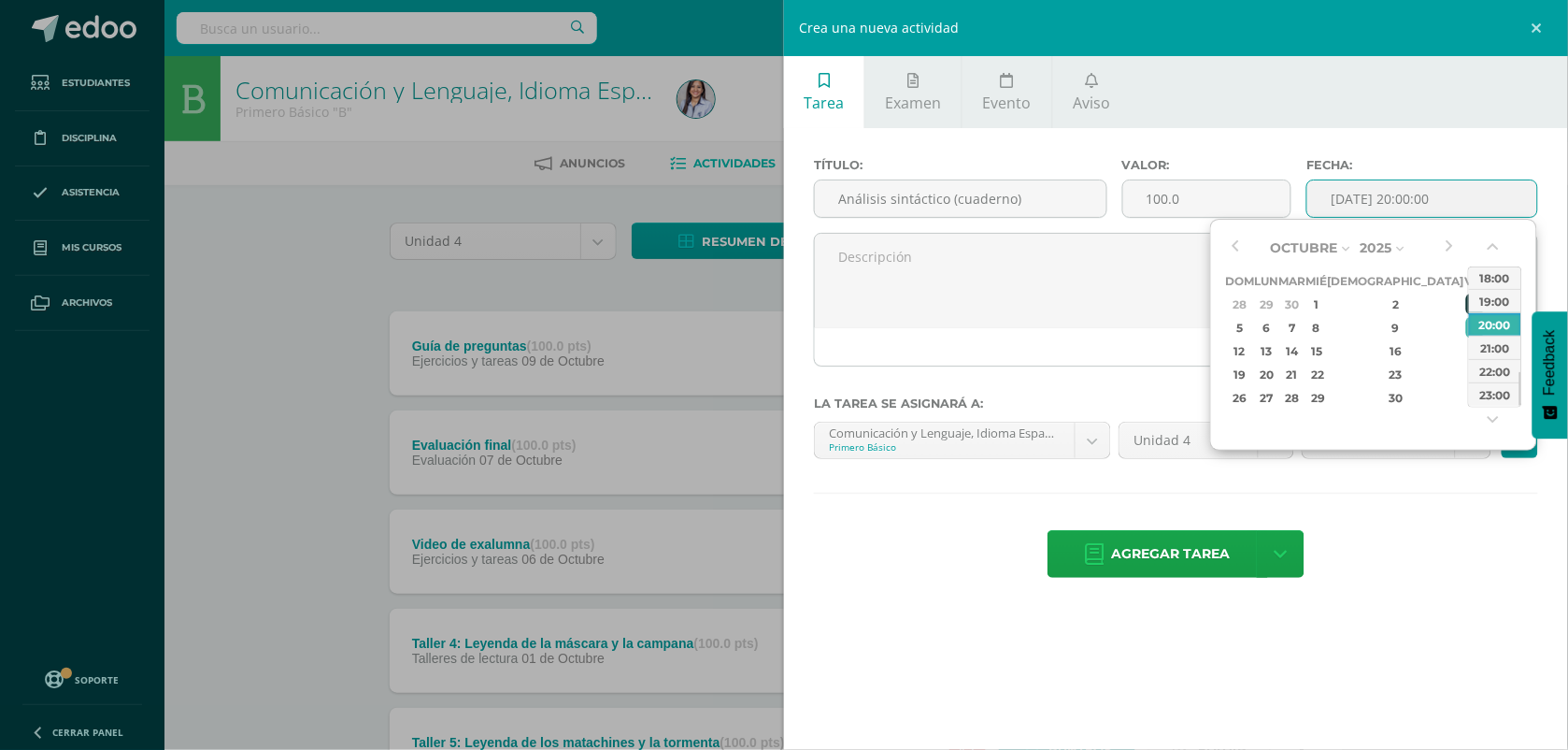
click at [1466, 295] on div "3" at bounding box center [1474, 304] width 17 height 22
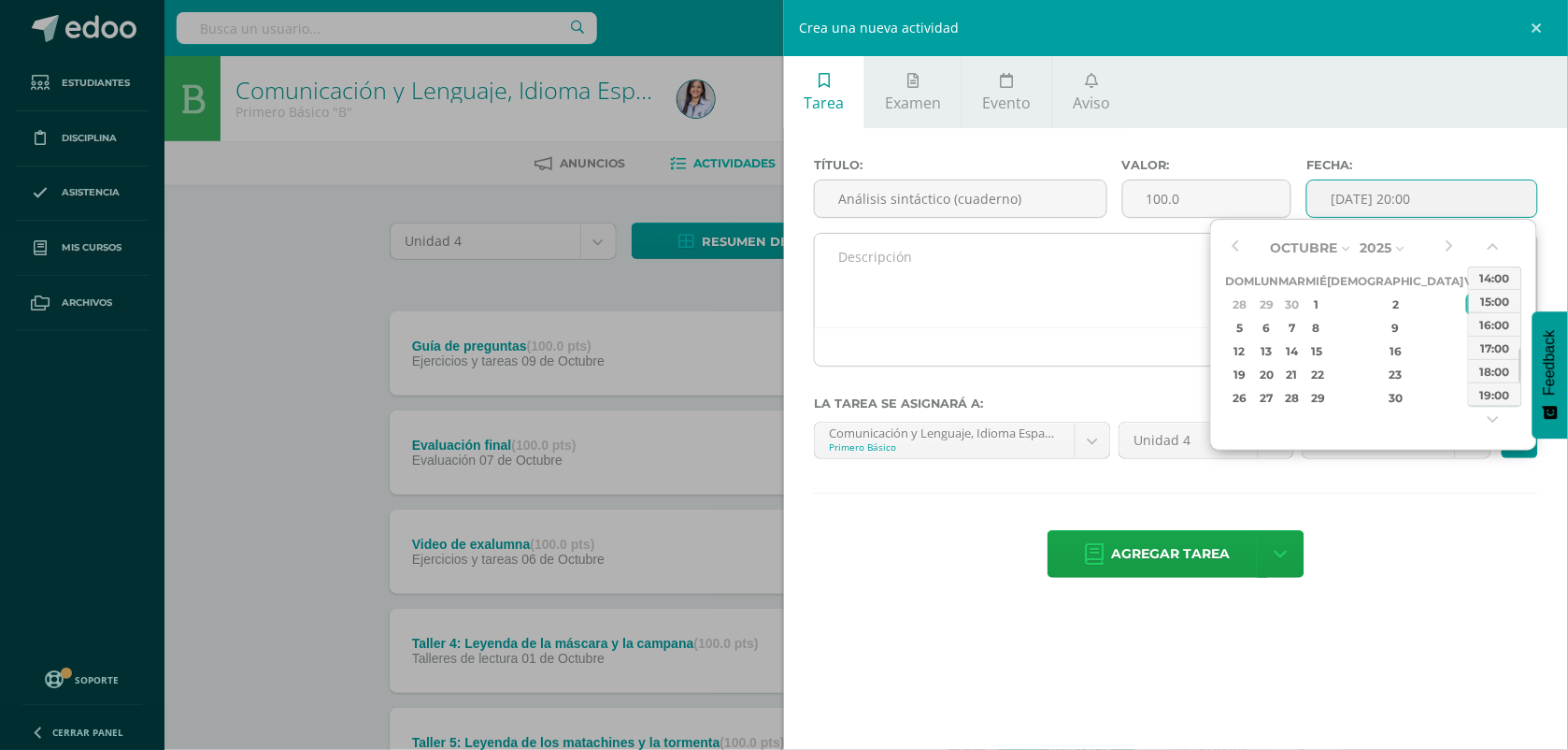
drag, startPoint x: 1498, startPoint y: 279, endPoint x: 1484, endPoint y: 316, distance: 39.6
click at [1500, 278] on div "14:00" at bounding box center [1494, 277] width 52 height 24
type input "2025-10-03 14:00"
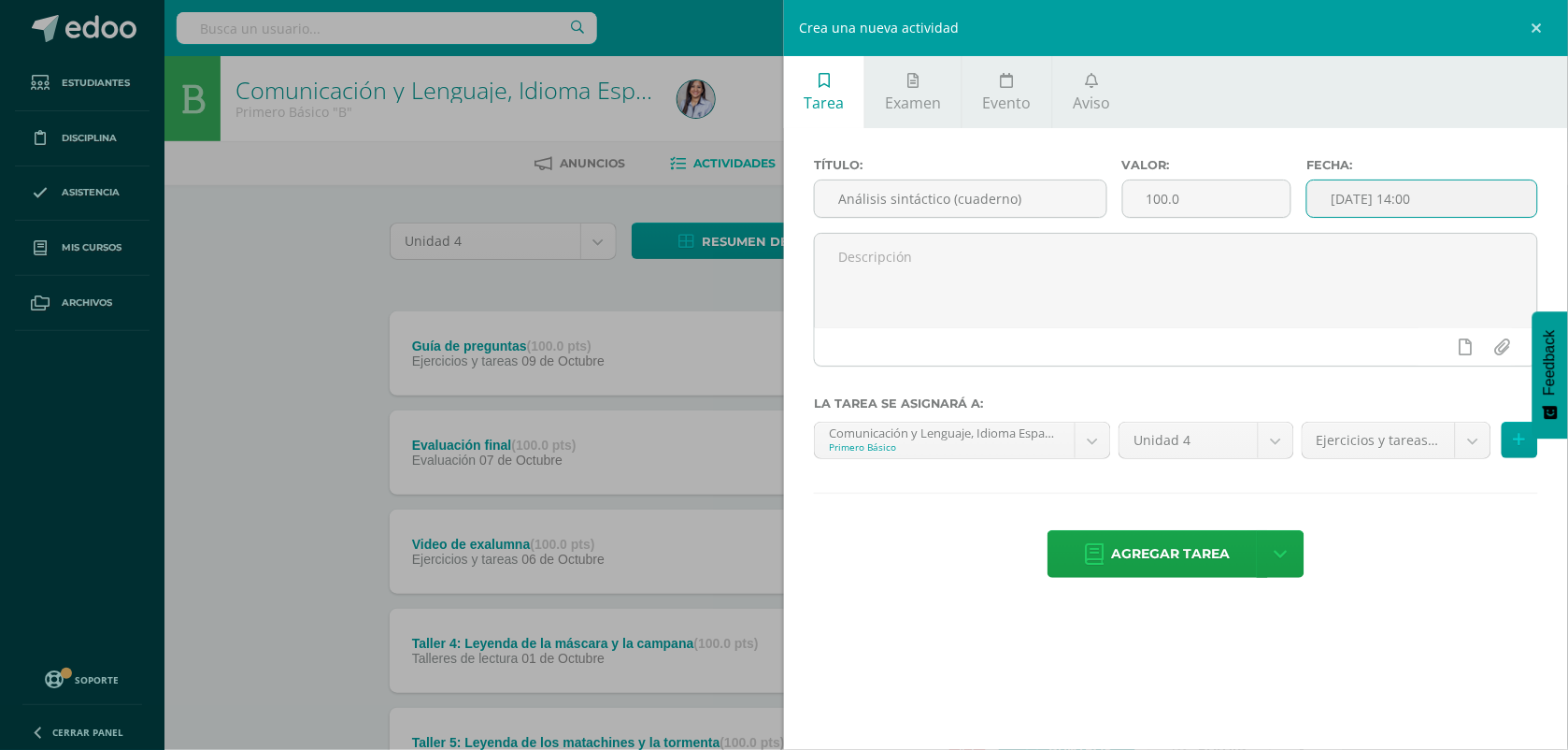
click at [1487, 609] on div "Título: Análisis sintáctico (cuaderno) Valor: 100.0 Fecha: 2025-10-03 14:00 La …" at bounding box center [1175, 369] width 784 height 483
click at [1198, 543] on span "Agregar tarea" at bounding box center [1171, 553] width 119 height 45
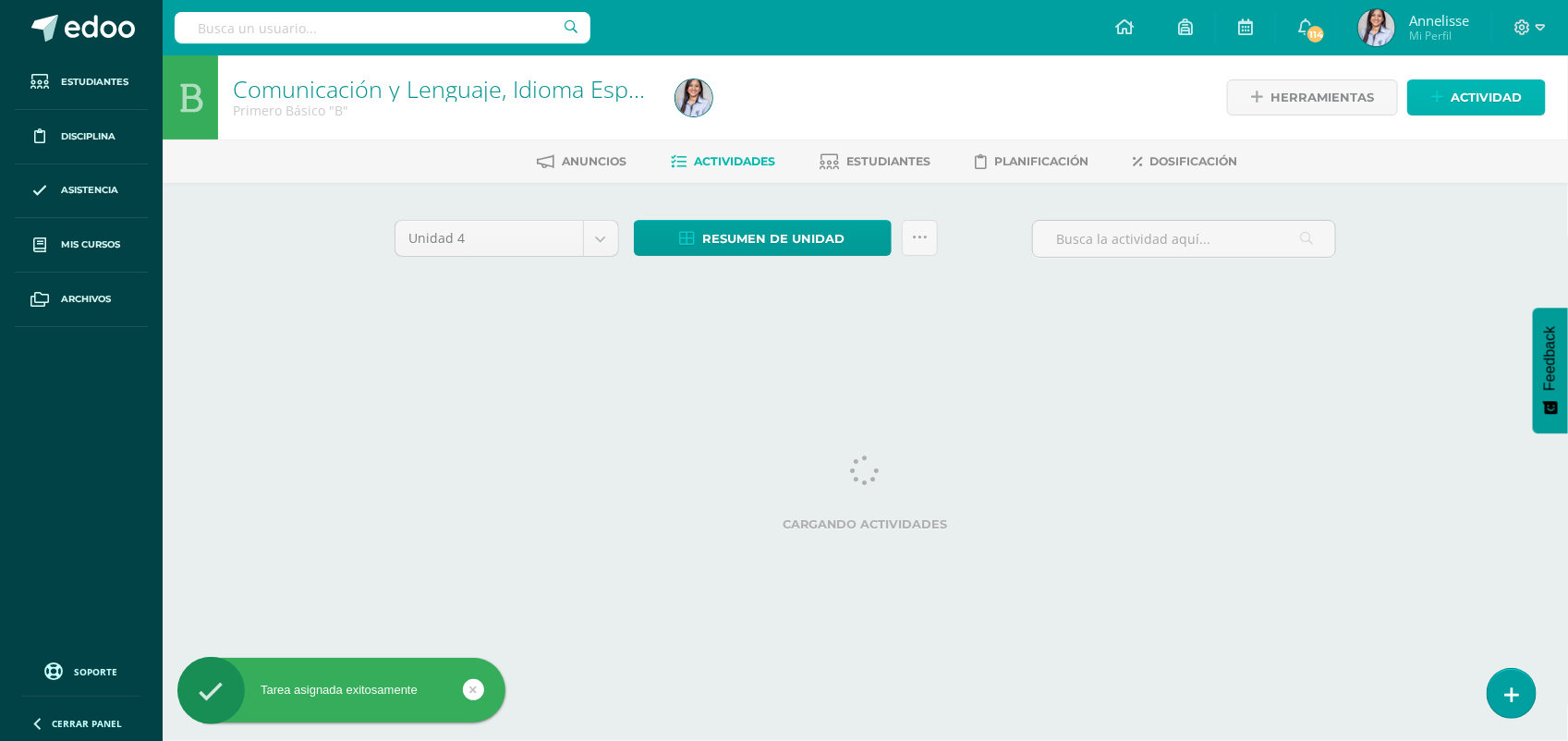
click at [1504, 103] on span "Actividad" at bounding box center [1486, 97] width 71 height 35
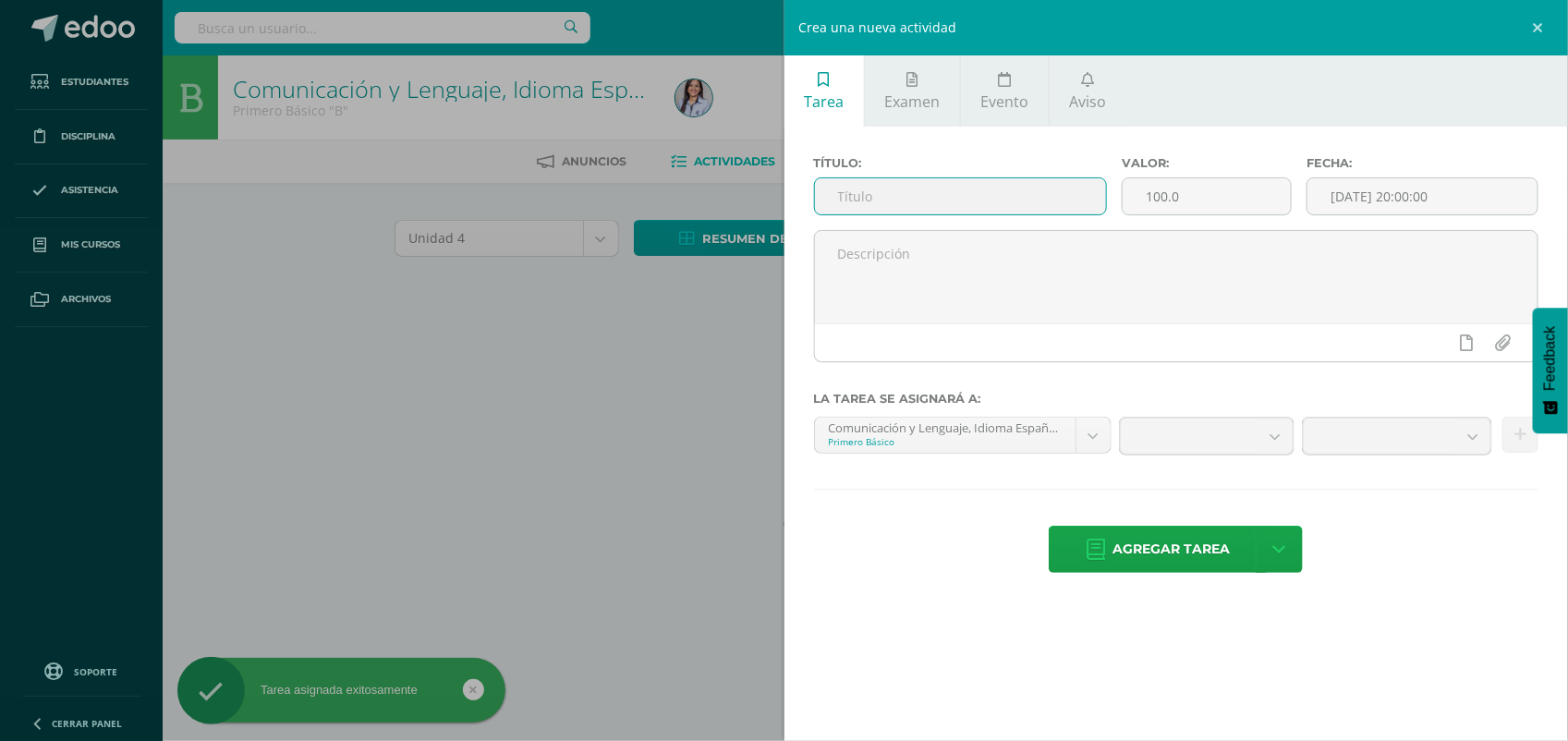
click at [1005, 196] on input "text" at bounding box center [961, 196] width 292 height 36
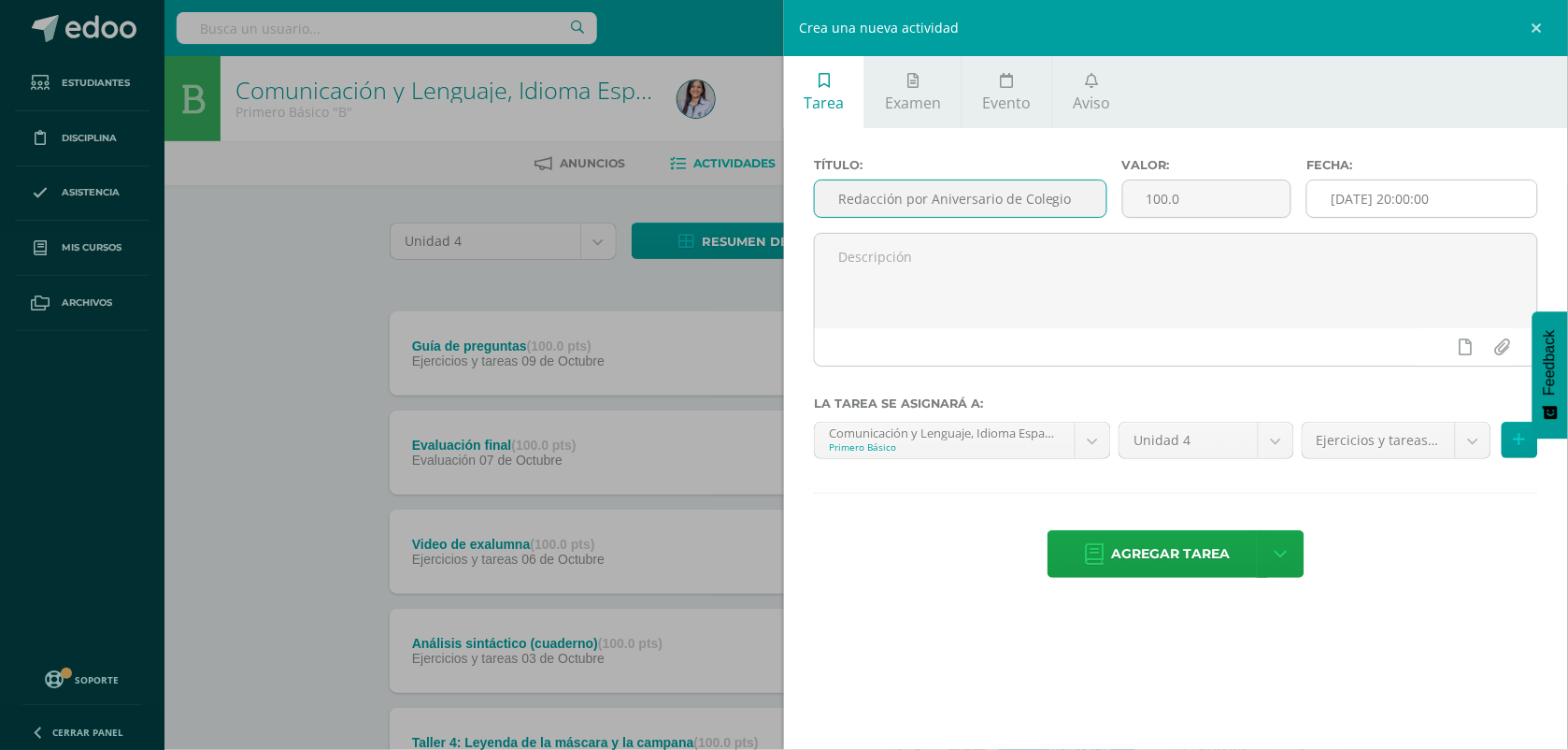
type input "Redacción por Aniversario de Colegio"
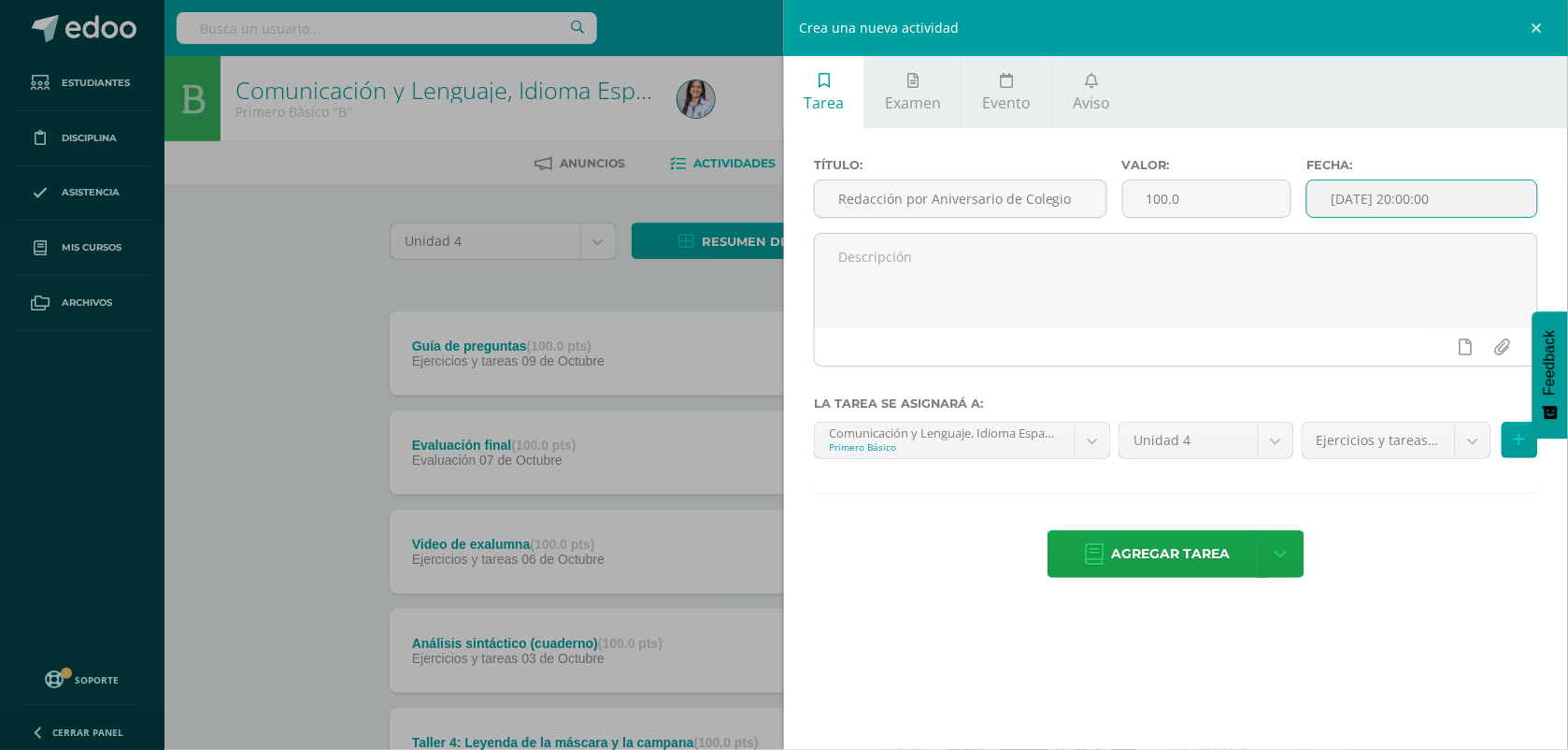
click at [1432, 188] on input "[DATE] 20:00:00" at bounding box center [1422, 199] width 230 height 37
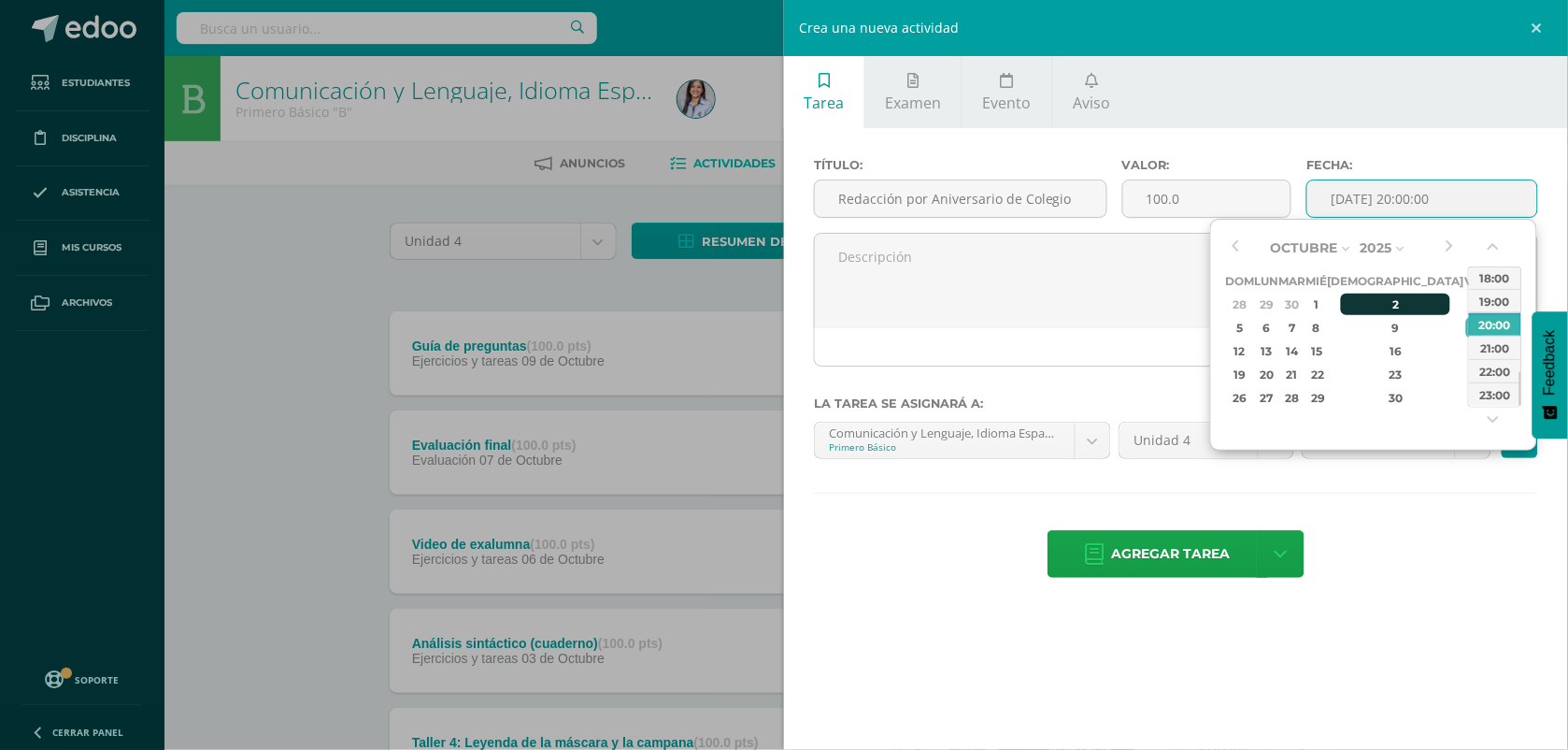
click at [1374, 304] on div "2" at bounding box center [1396, 304] width 111 height 22
click at [1507, 281] on div "14:00" at bounding box center [1494, 277] width 52 height 24
type input "2025-10-02 14:00"
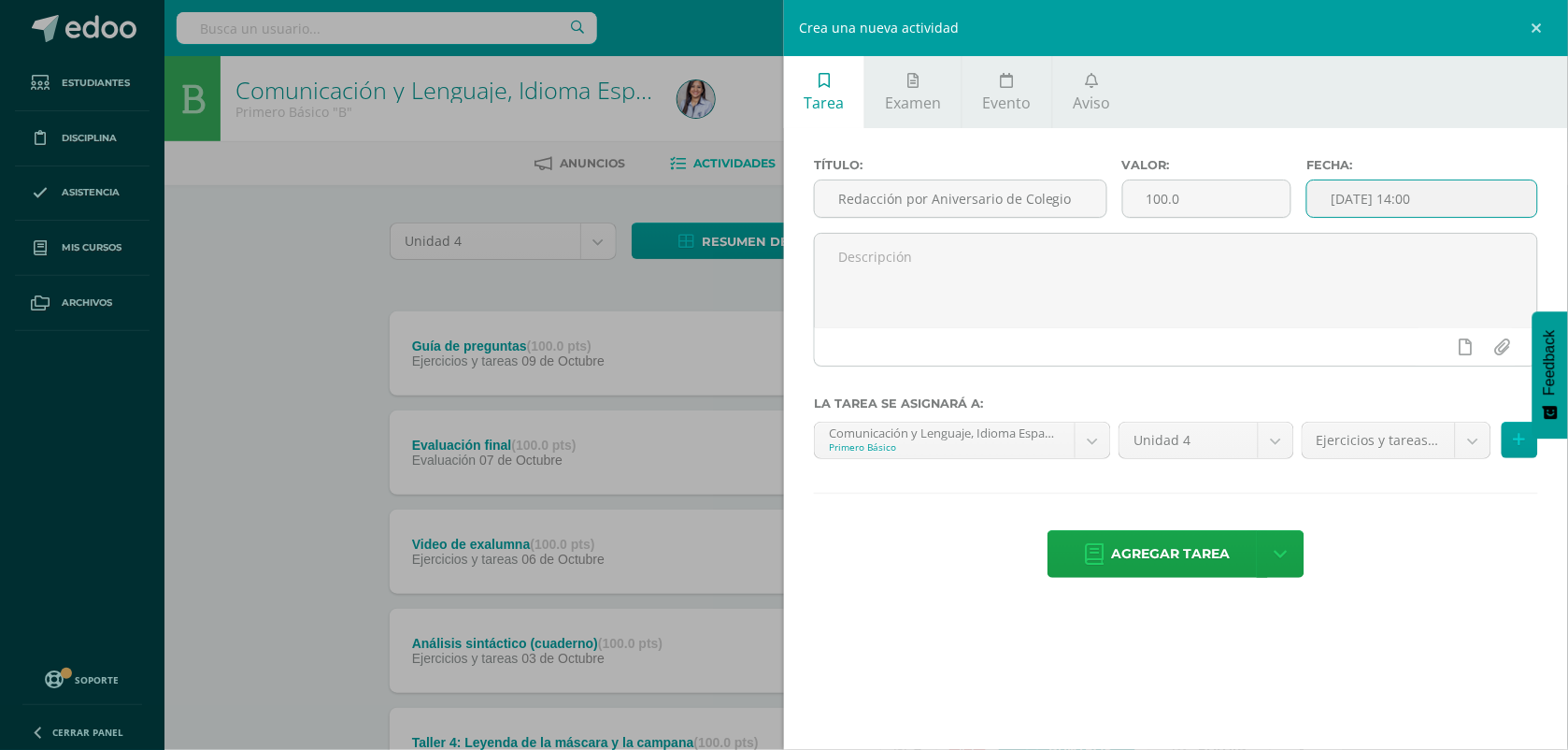
click at [1436, 624] on div "Tarea Examen Evento Aviso Título: Redacción por Aniversario de Colegio Valor: 1…" at bounding box center [1175, 375] width 784 height 750
click at [1178, 563] on span "Agregar tarea" at bounding box center [1171, 553] width 119 height 45
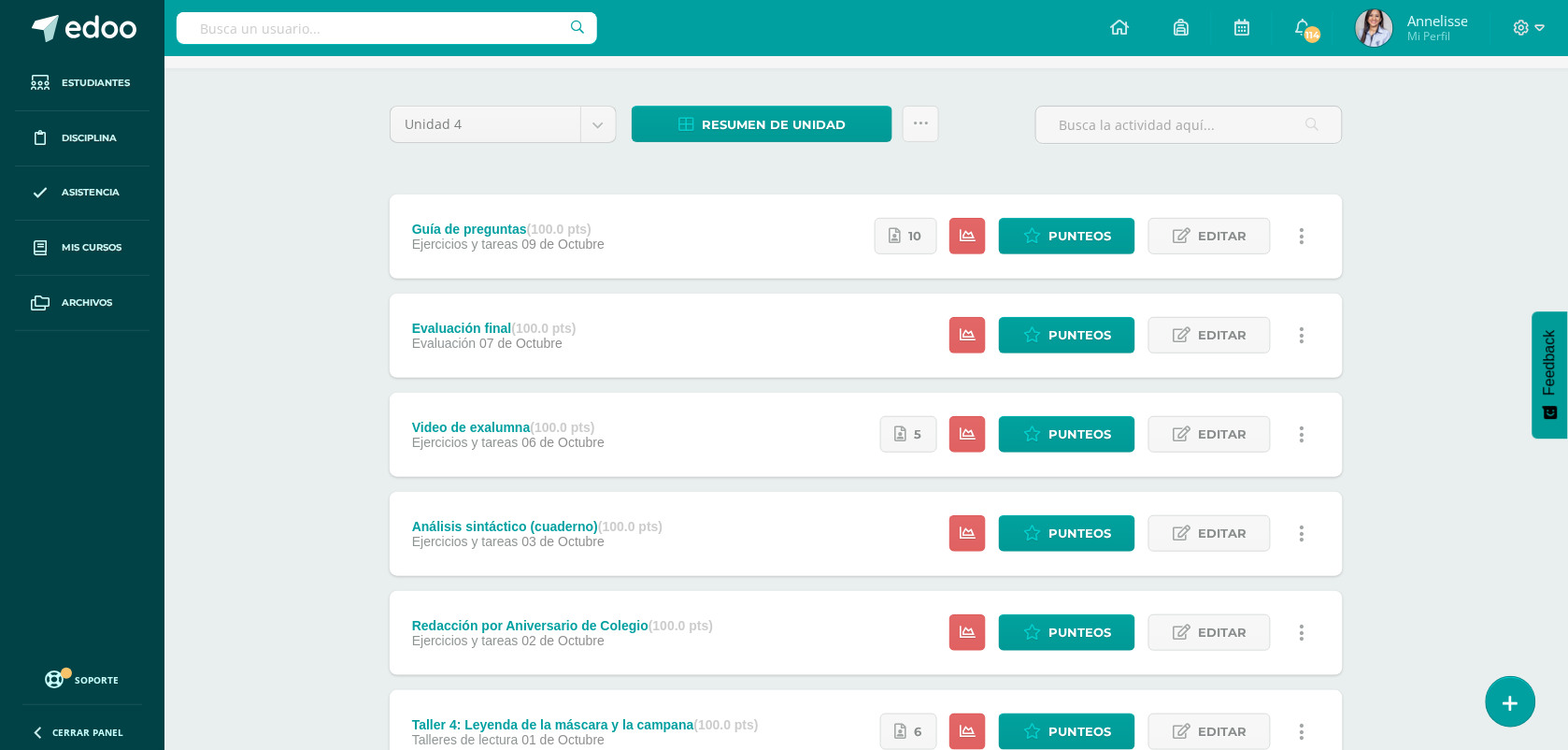
scroll to position [234, 0]
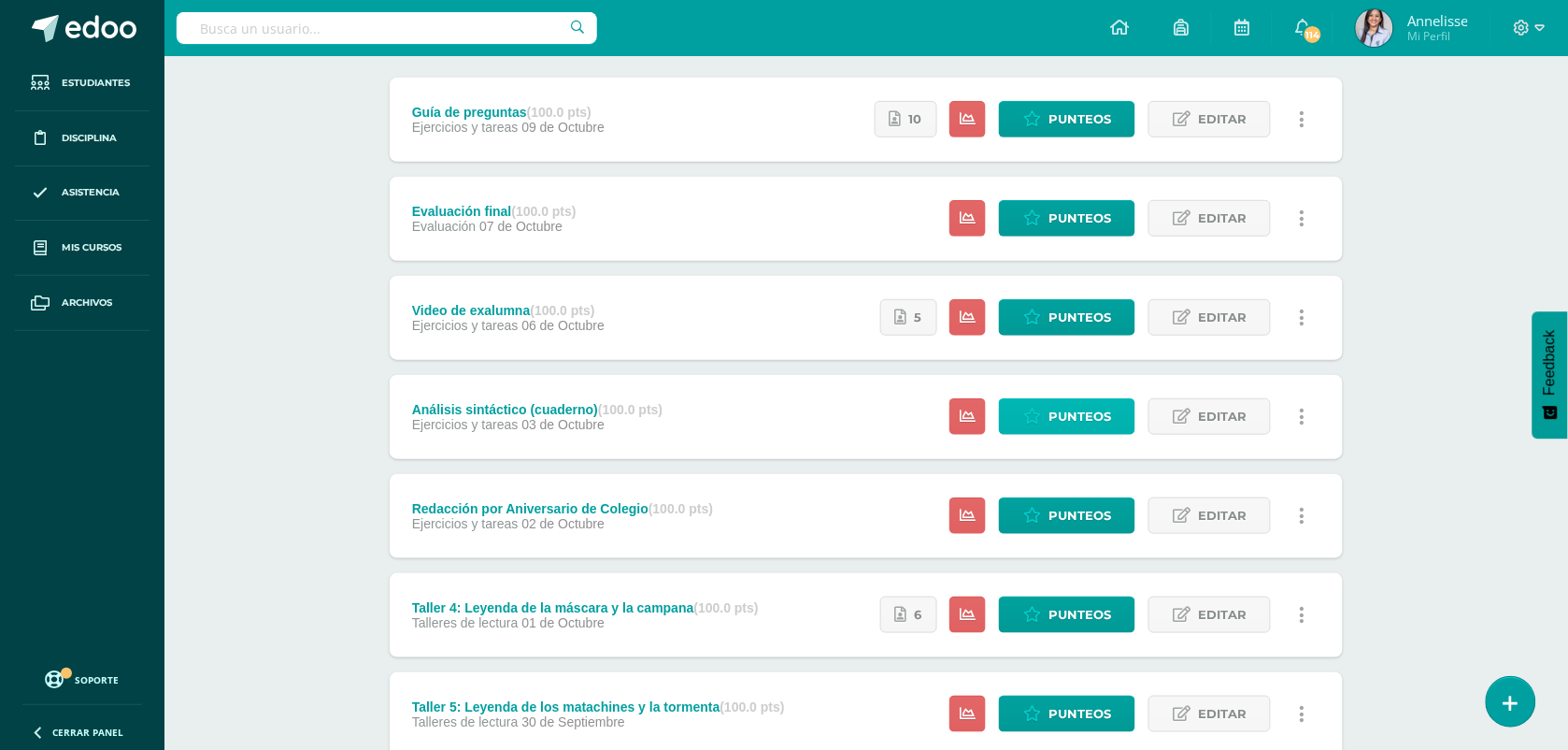
click at [1042, 402] on link "Punteos" at bounding box center [1067, 416] width 136 height 37
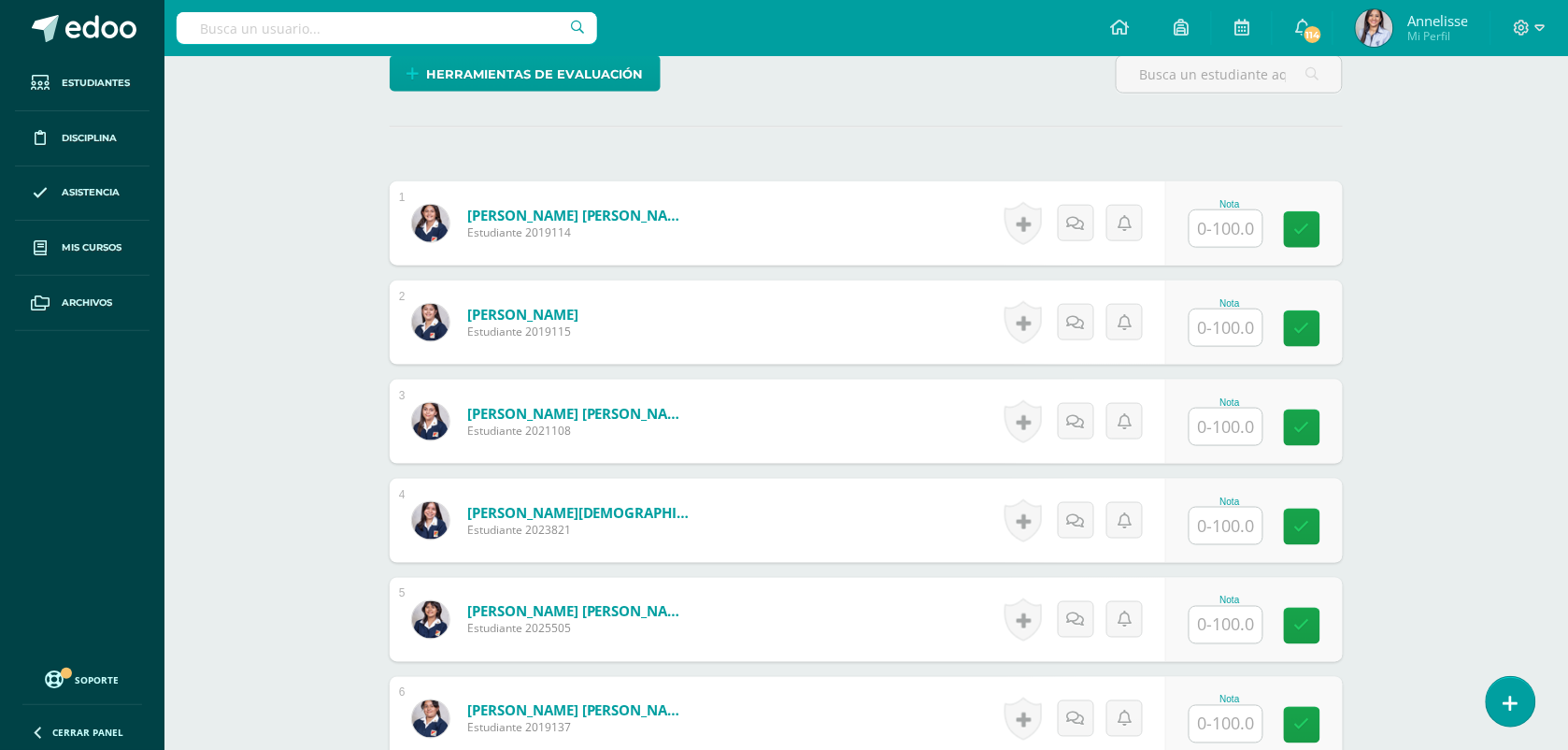
scroll to position [118, 0]
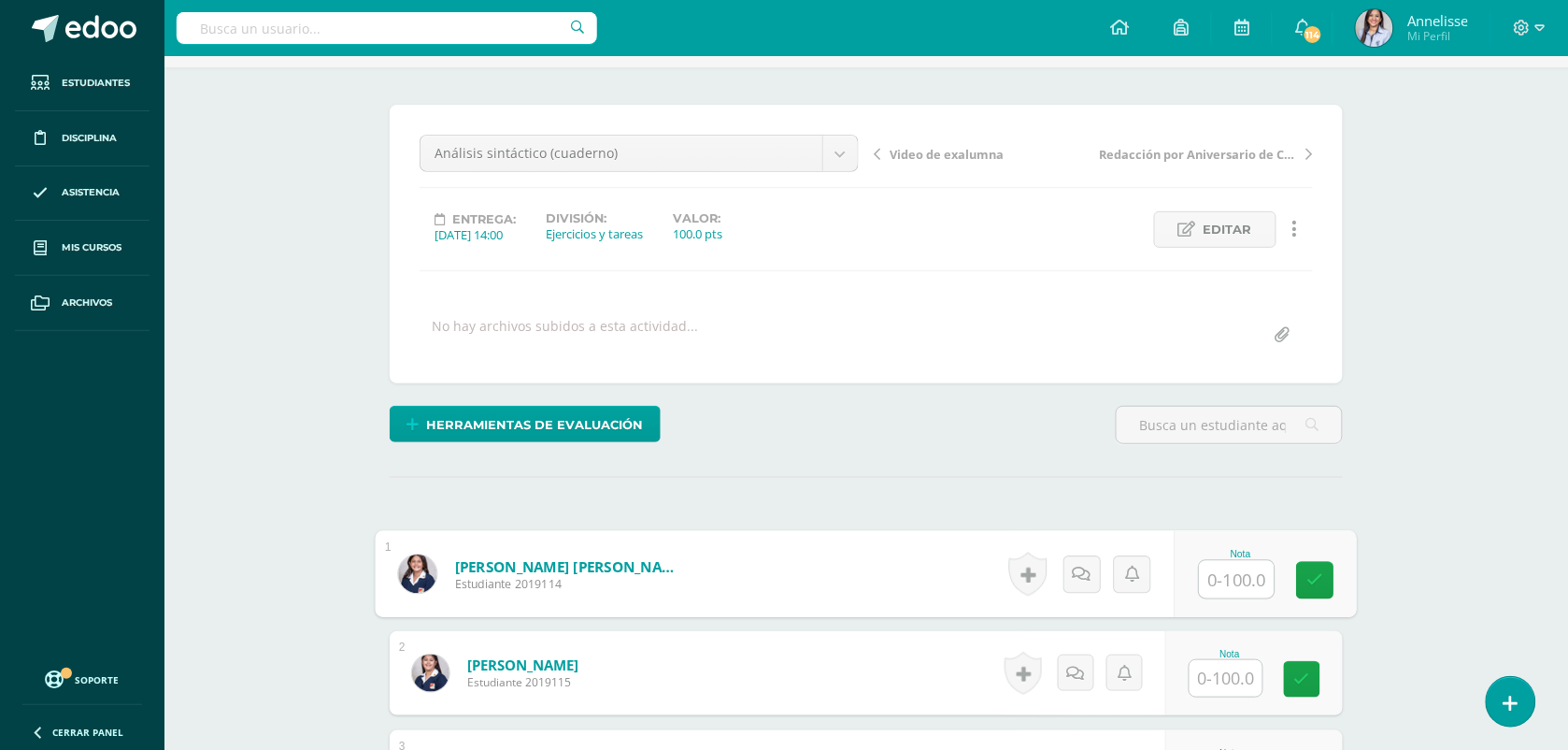
click at [1203, 572] on input "text" at bounding box center [1236, 580] width 75 height 38
type input "80"
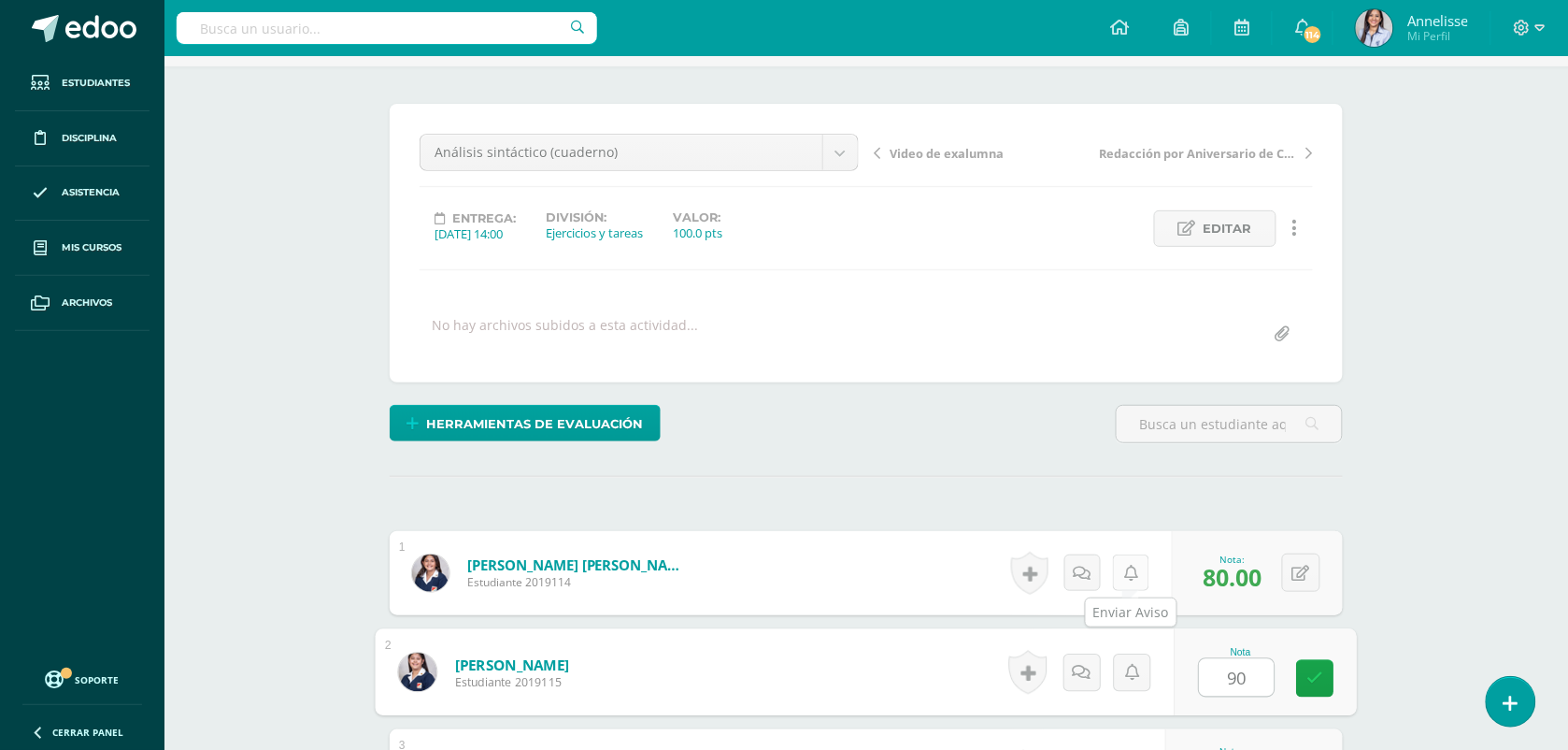
type input "90"
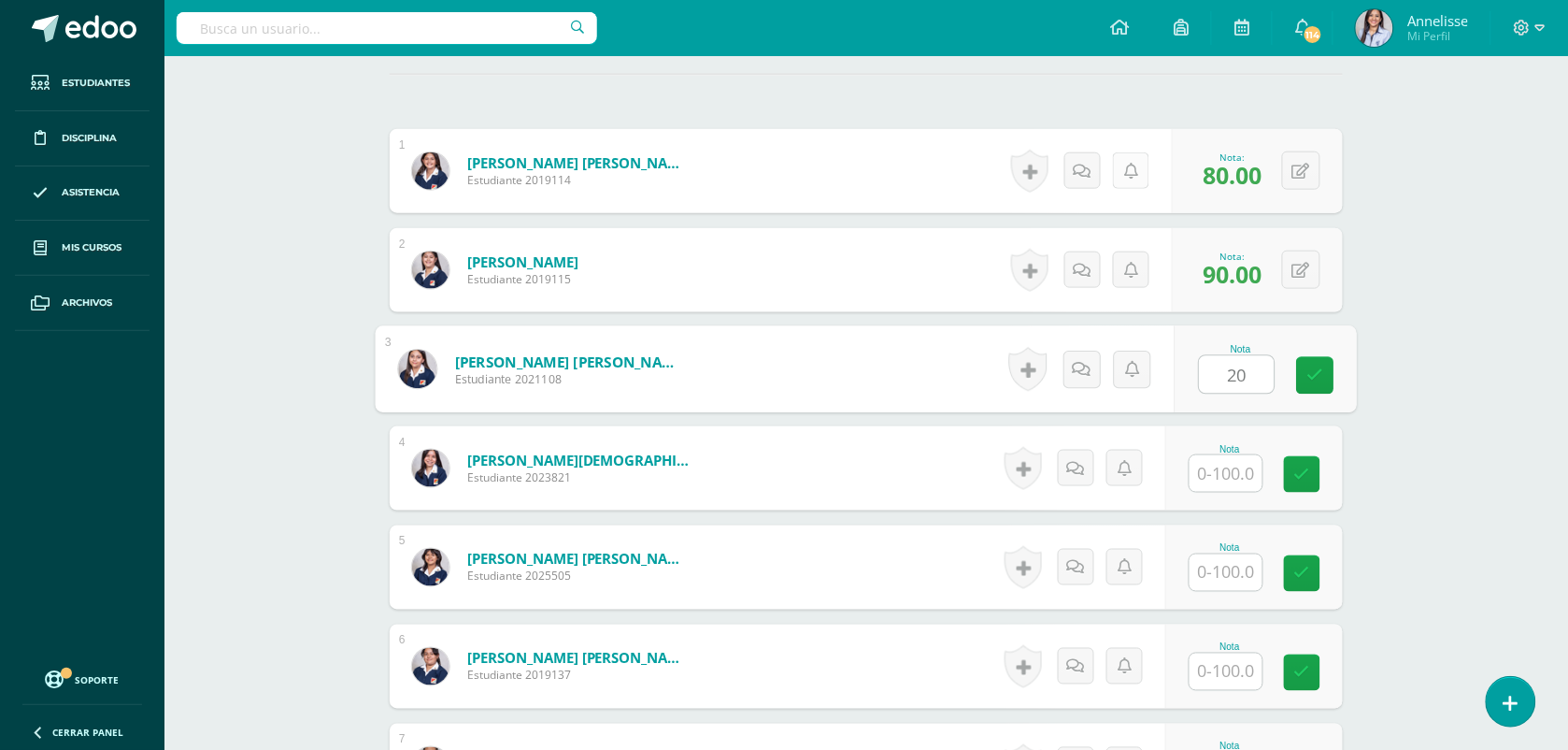
scroll to position [522, 0]
type input "20"
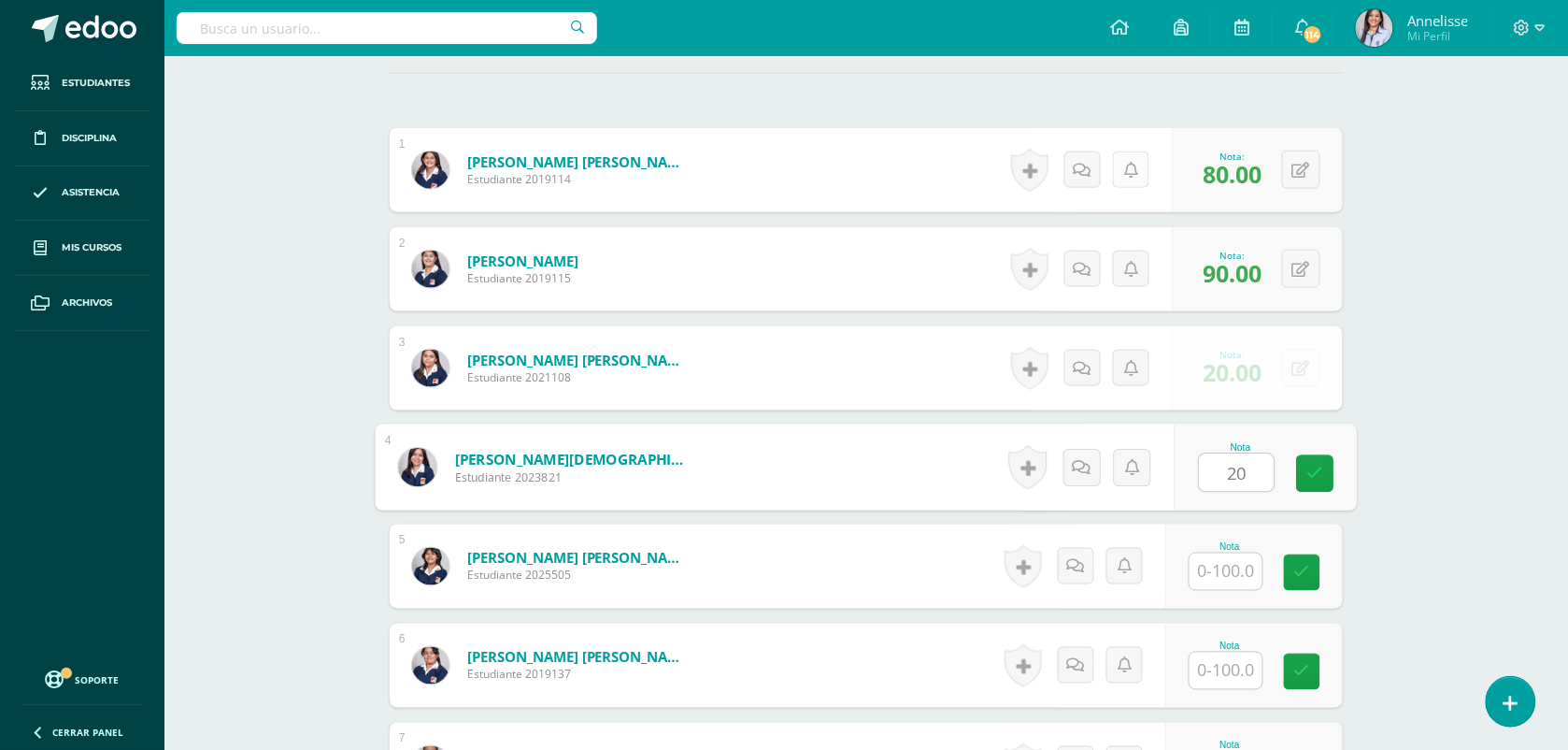
type input "20"
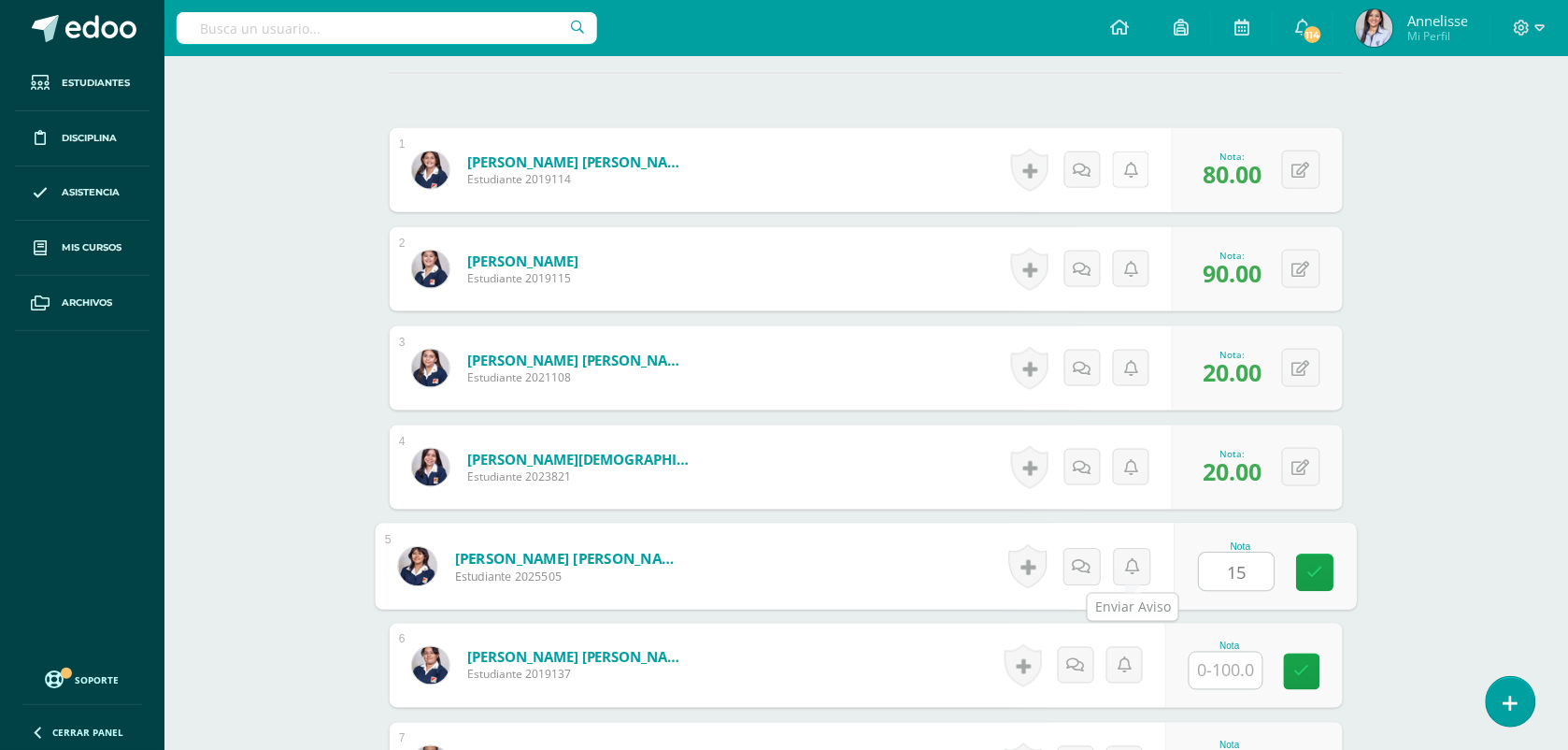
type input "15"
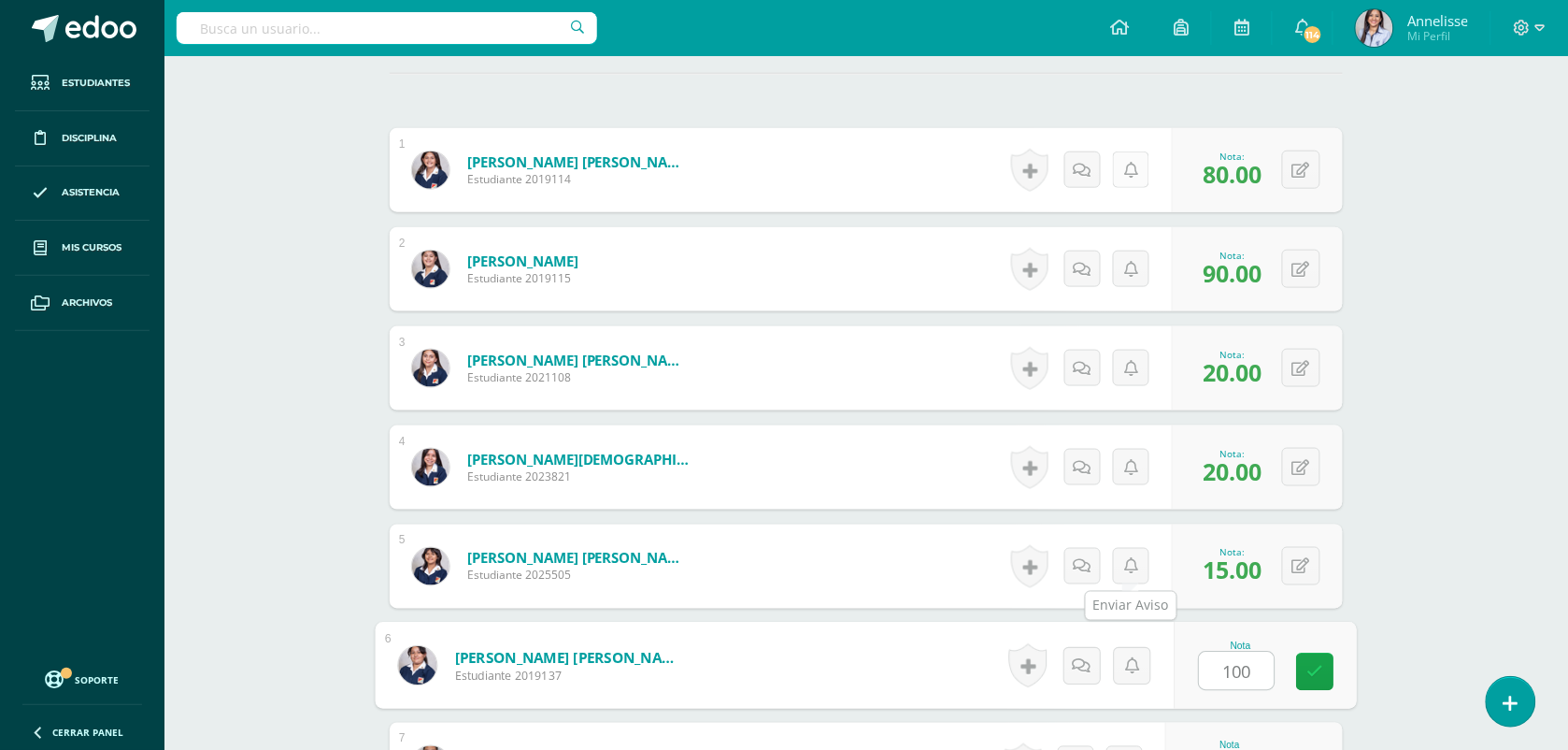
type input "100"
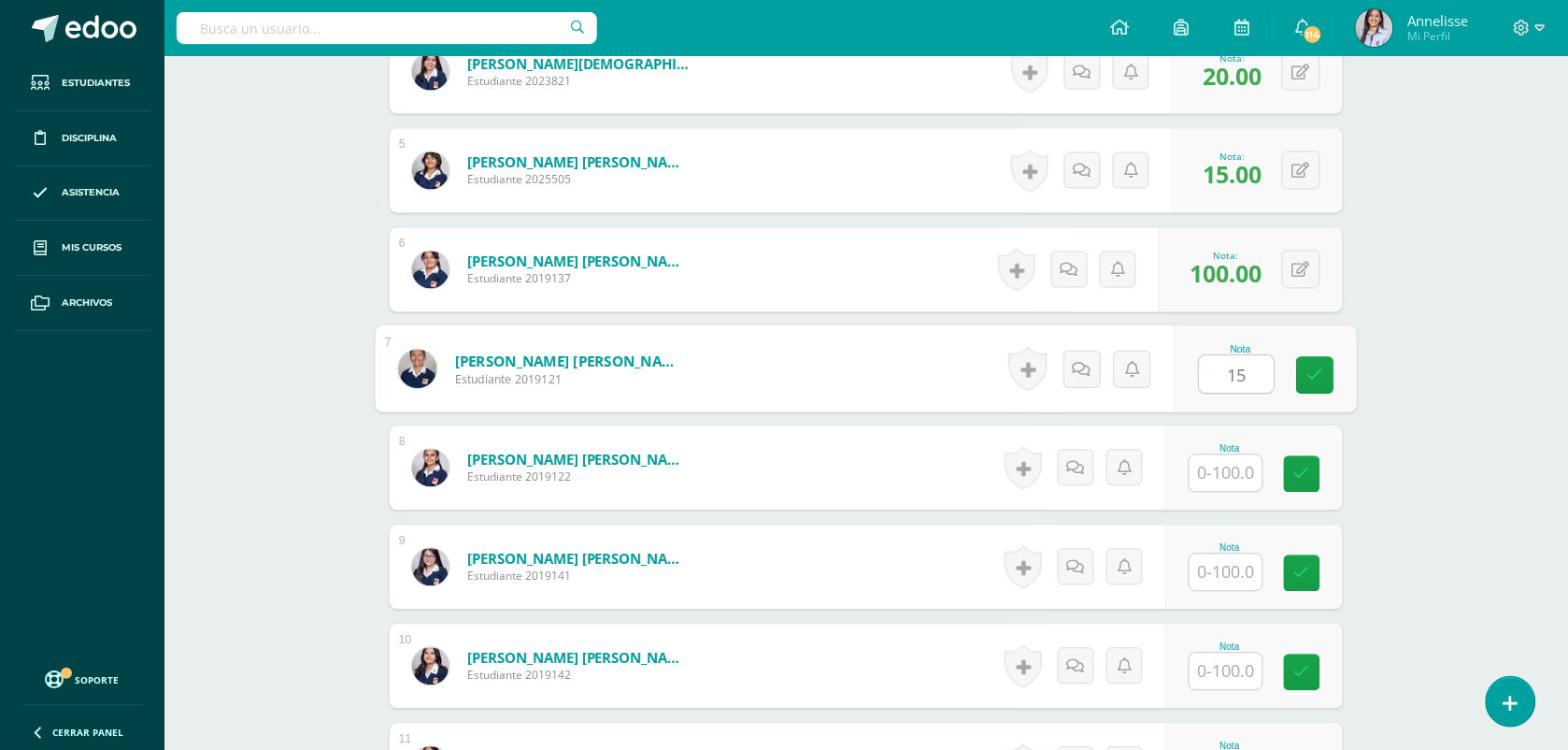
type input "15"
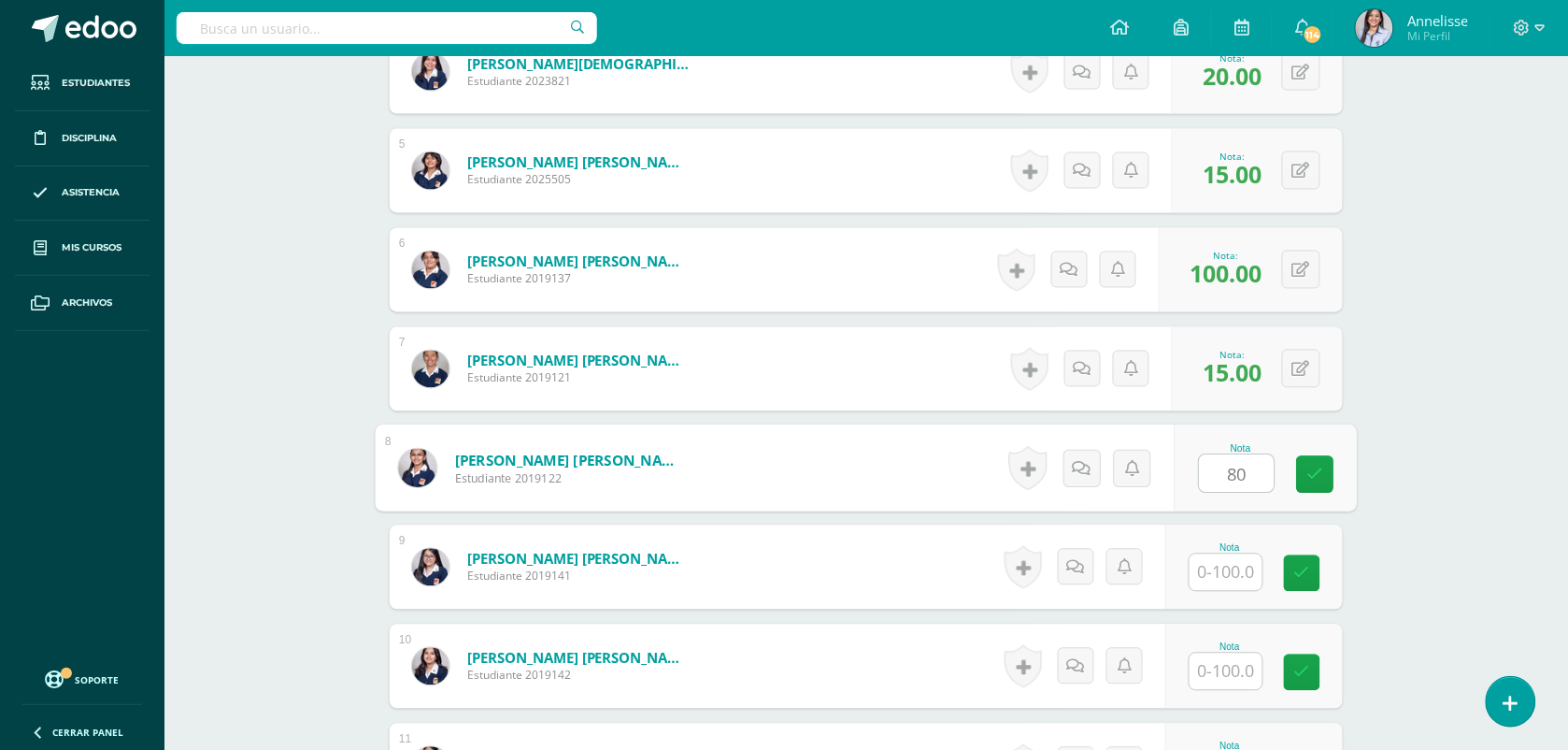
type input "80"
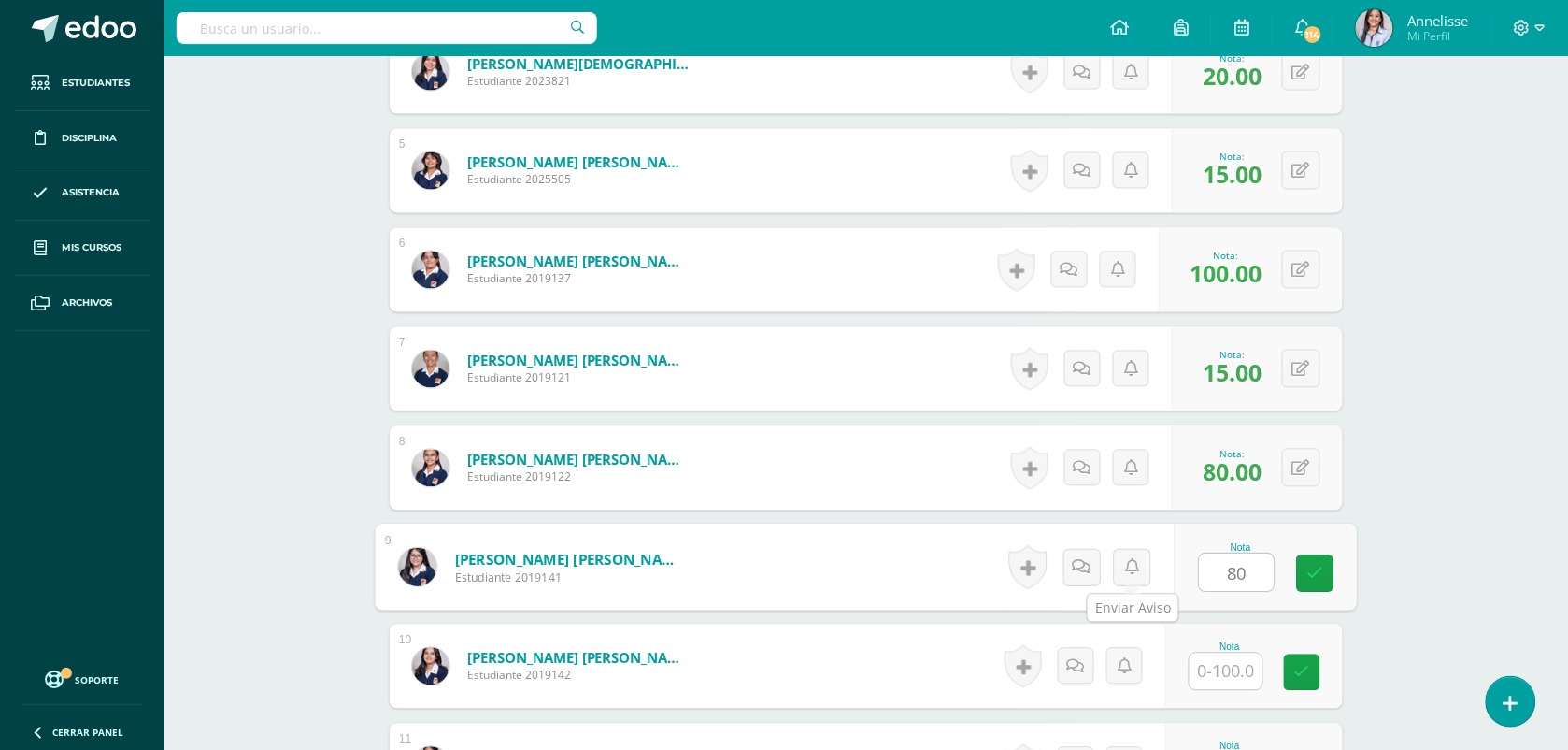
type input "80"
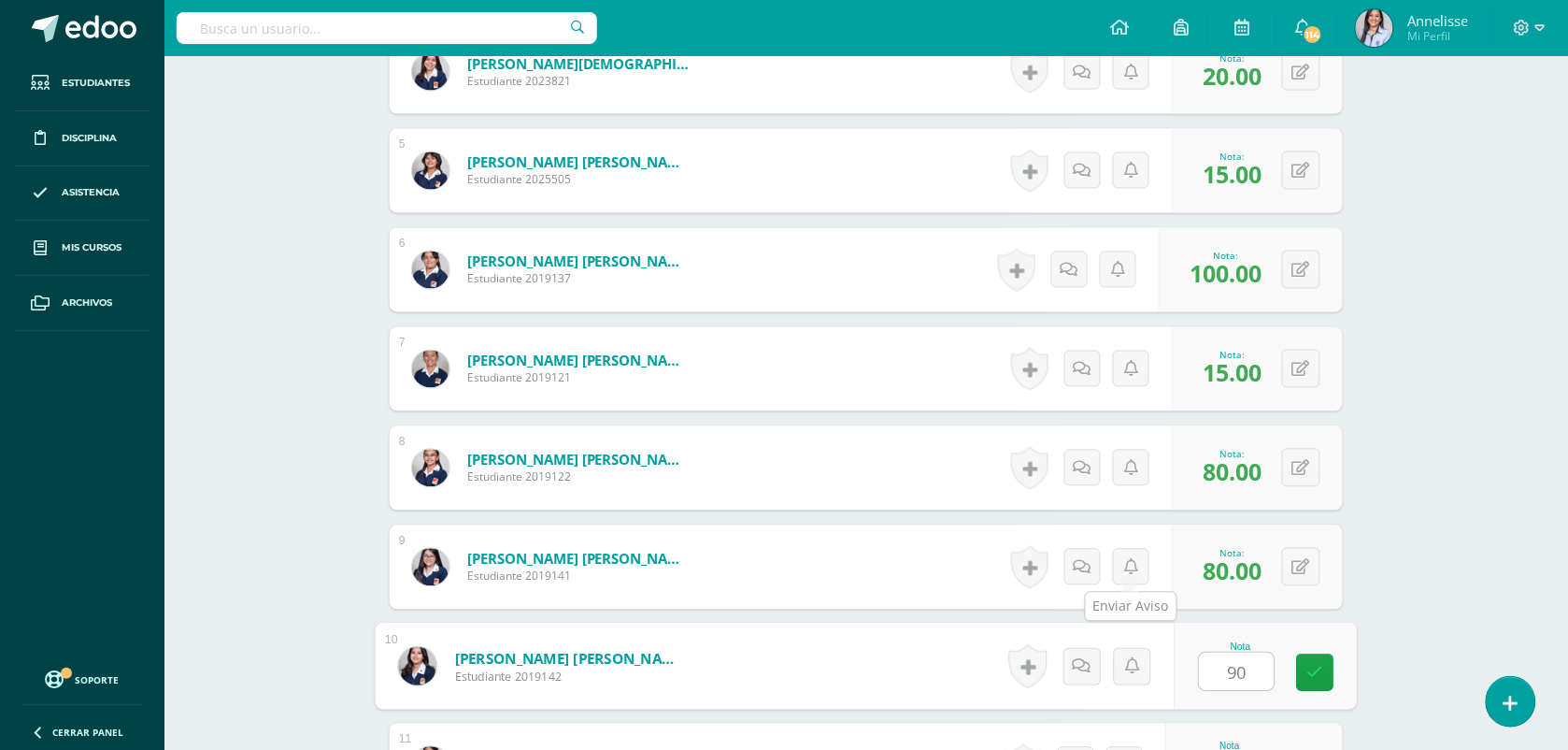
type input "90"
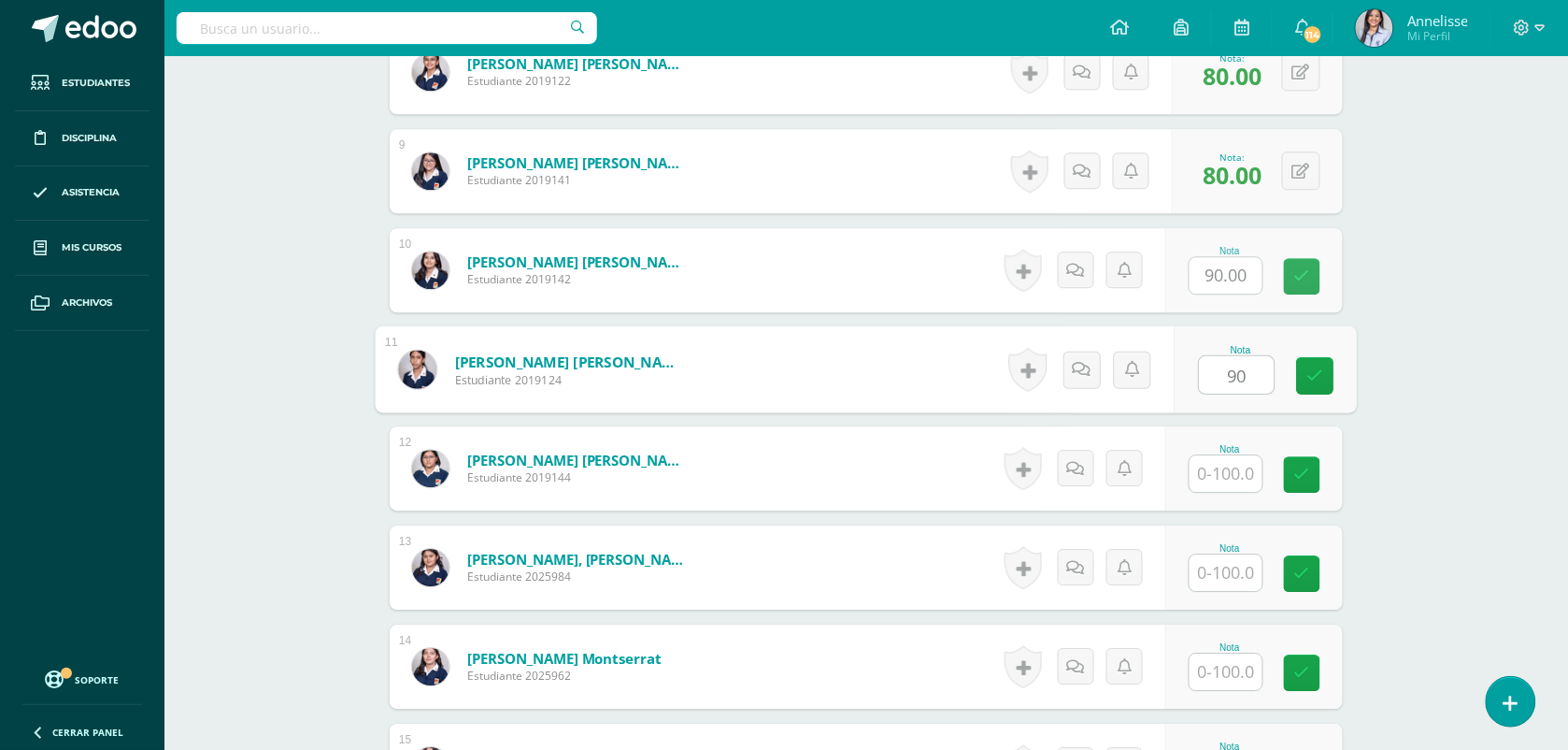
type input "90"
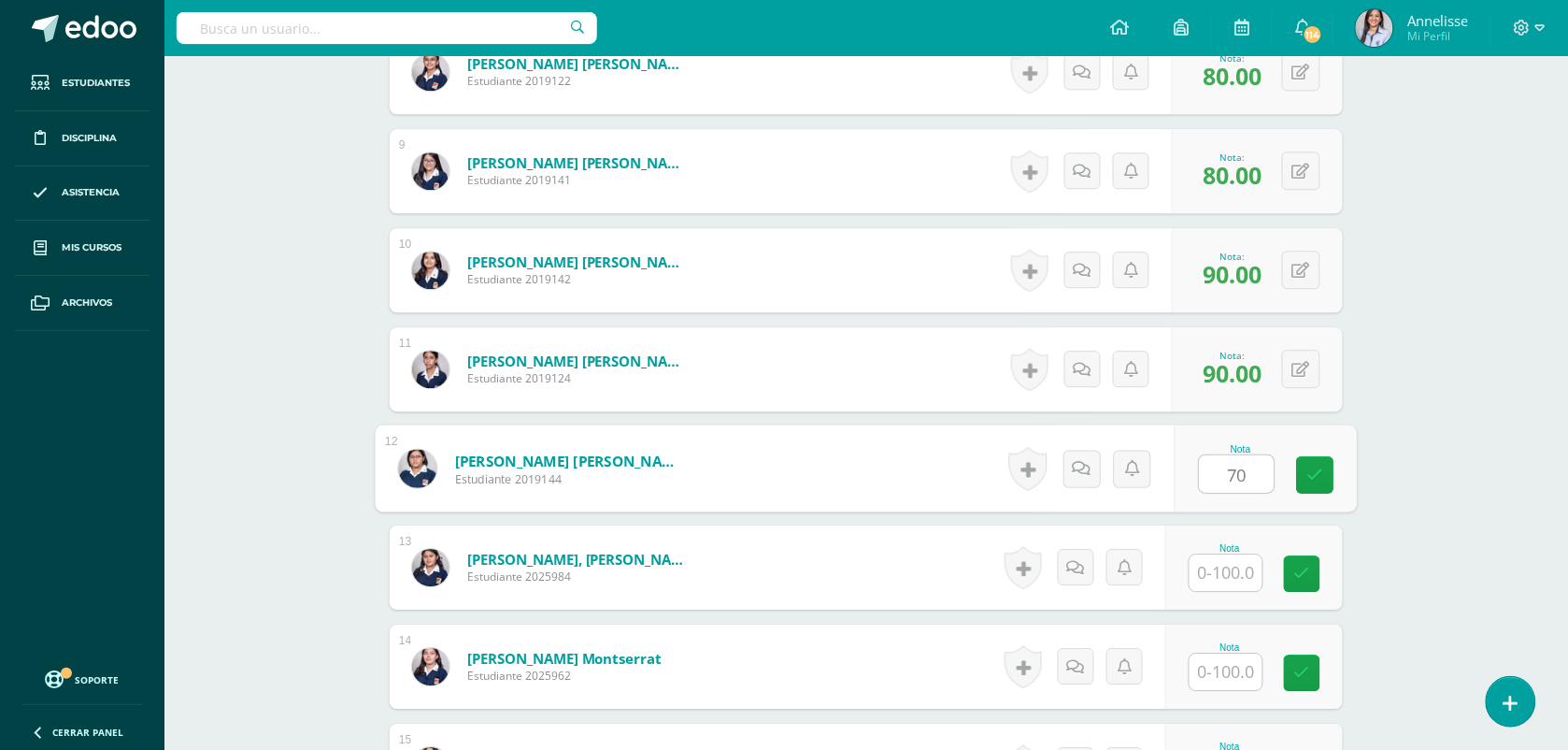
type input "70"
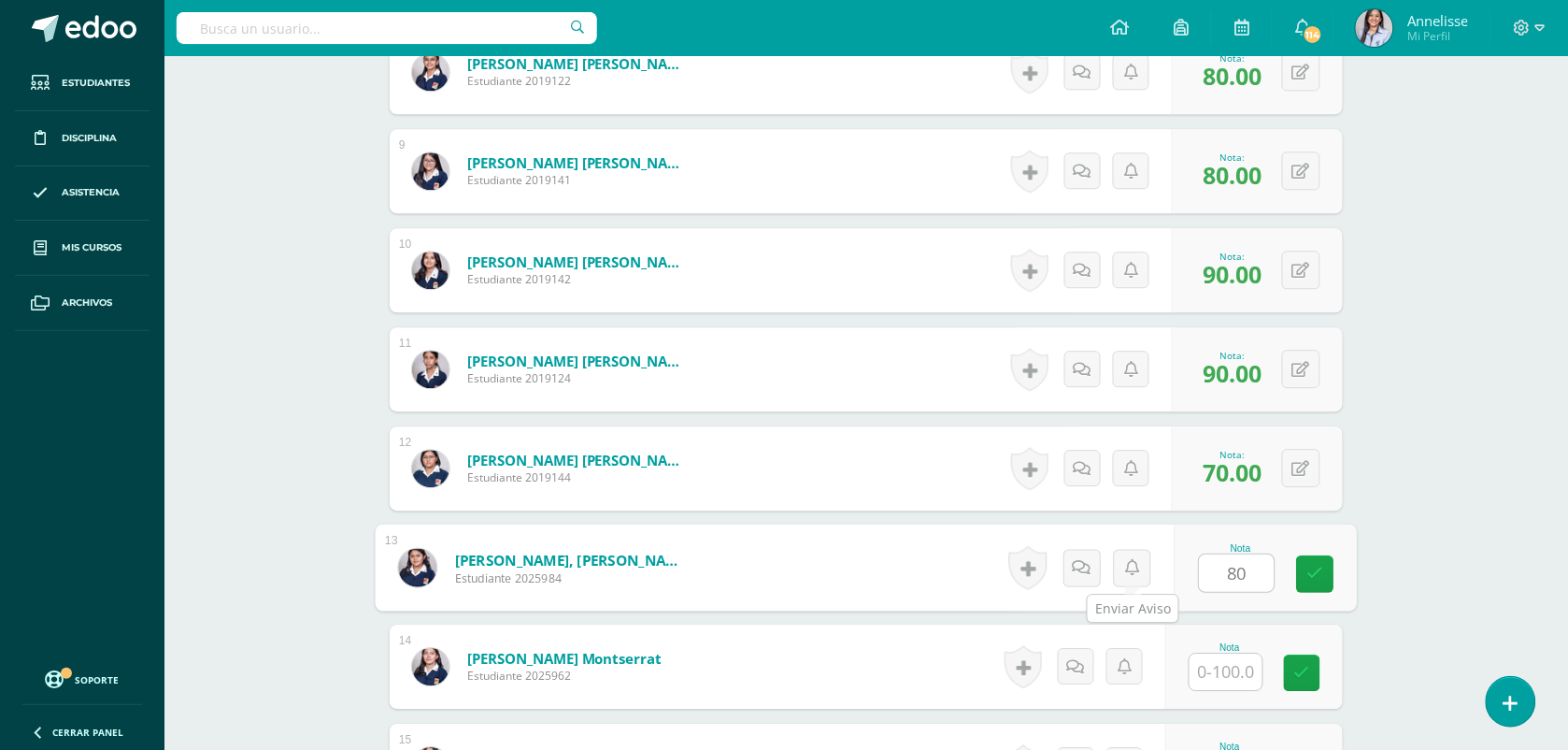
type input "80"
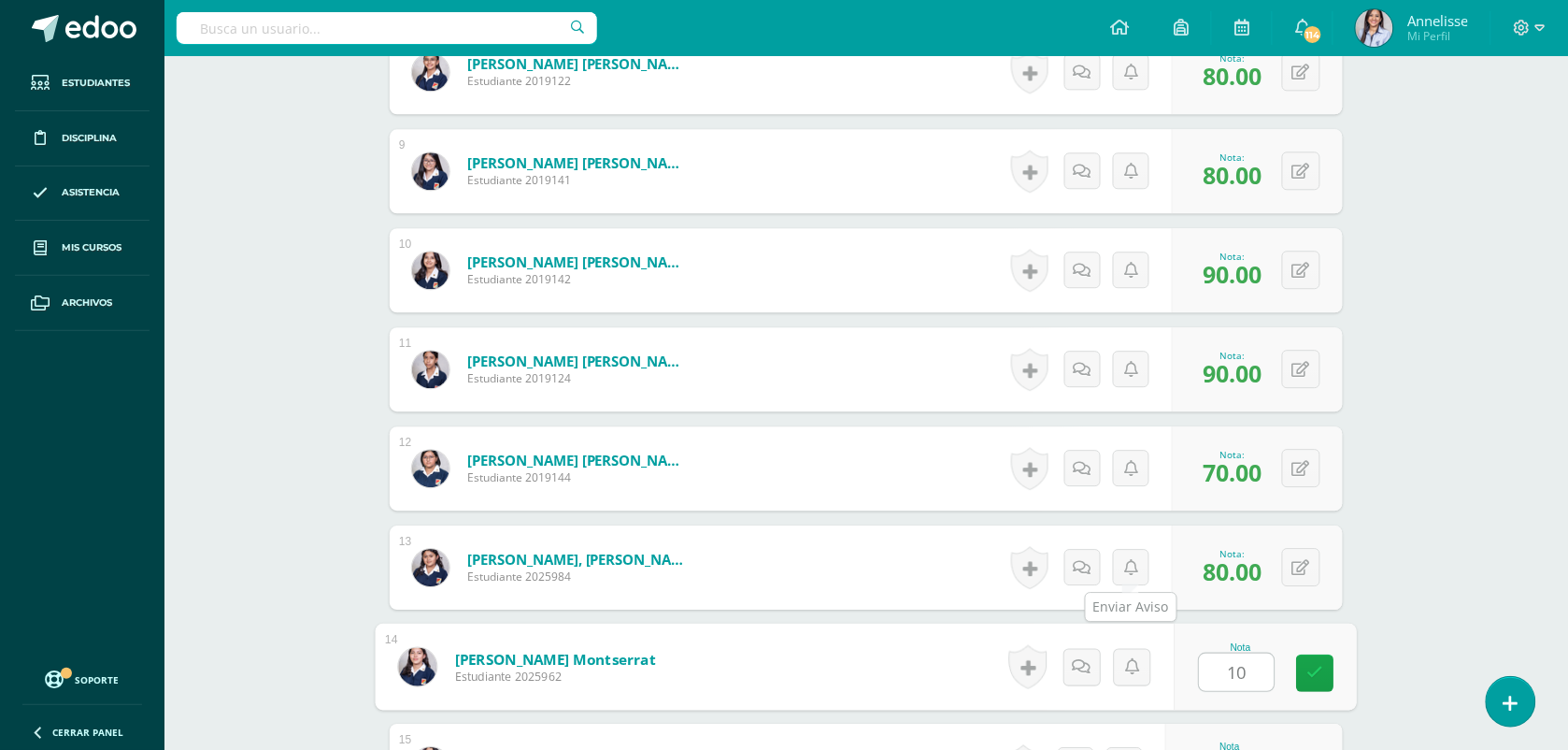
type input "10"
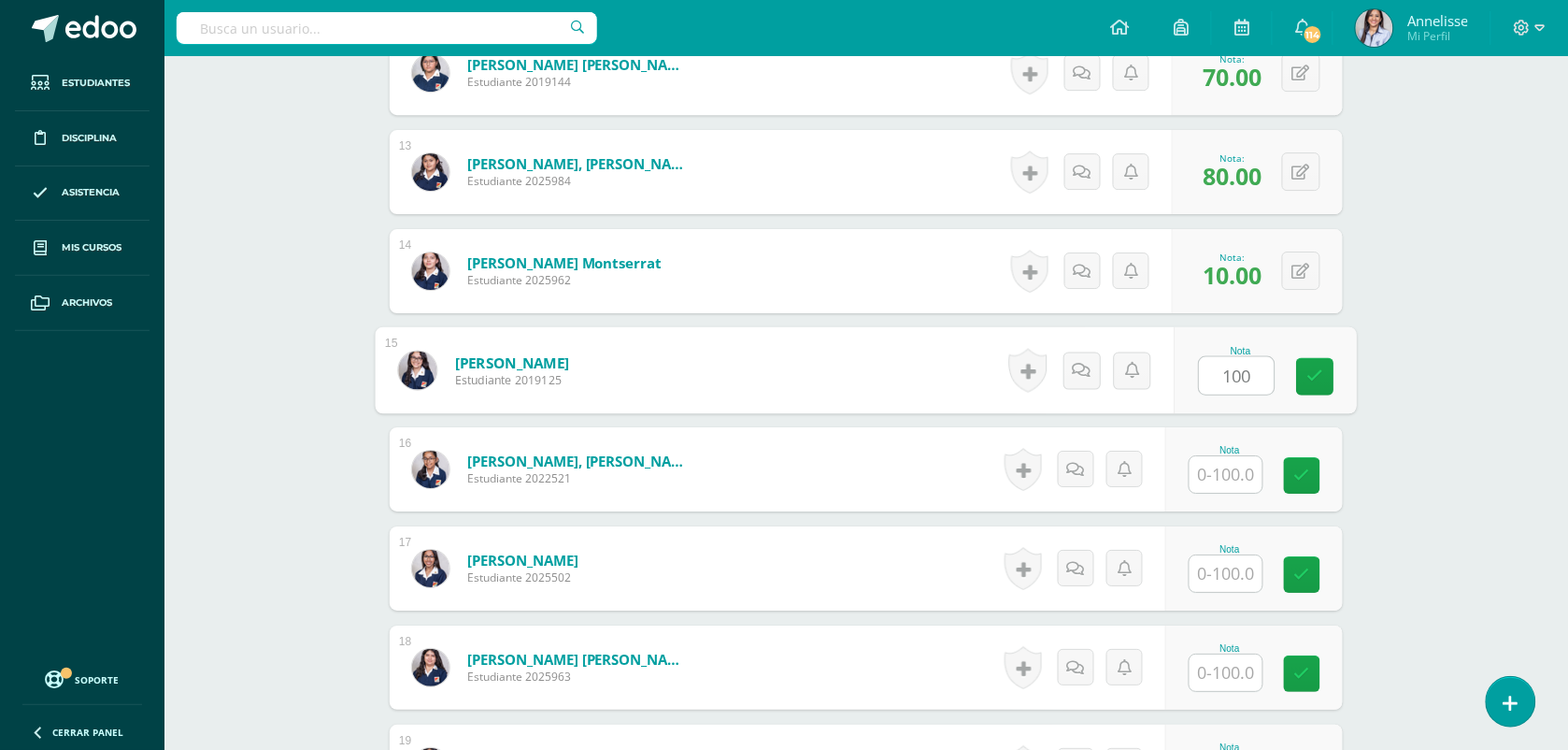
type input "100"
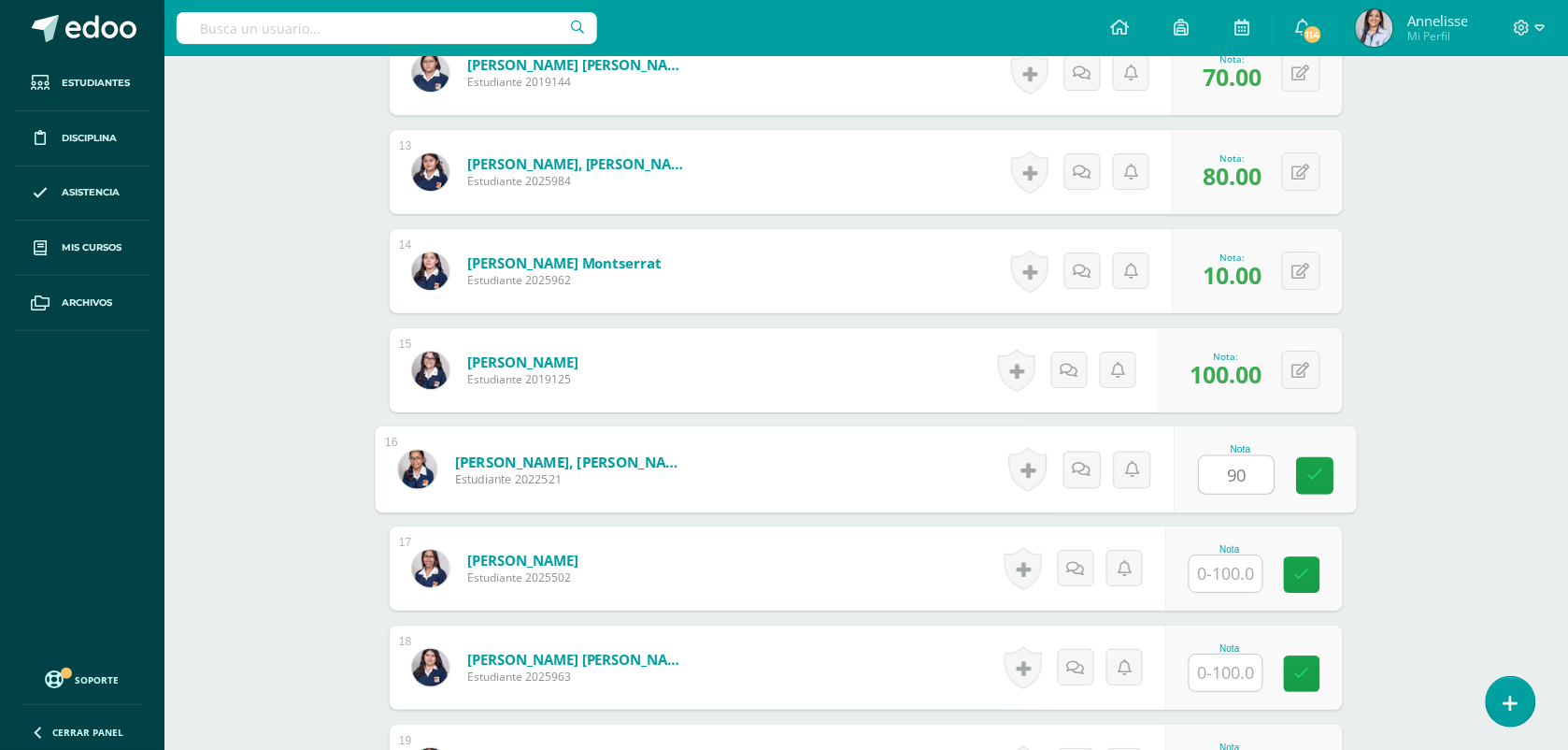
type input "90"
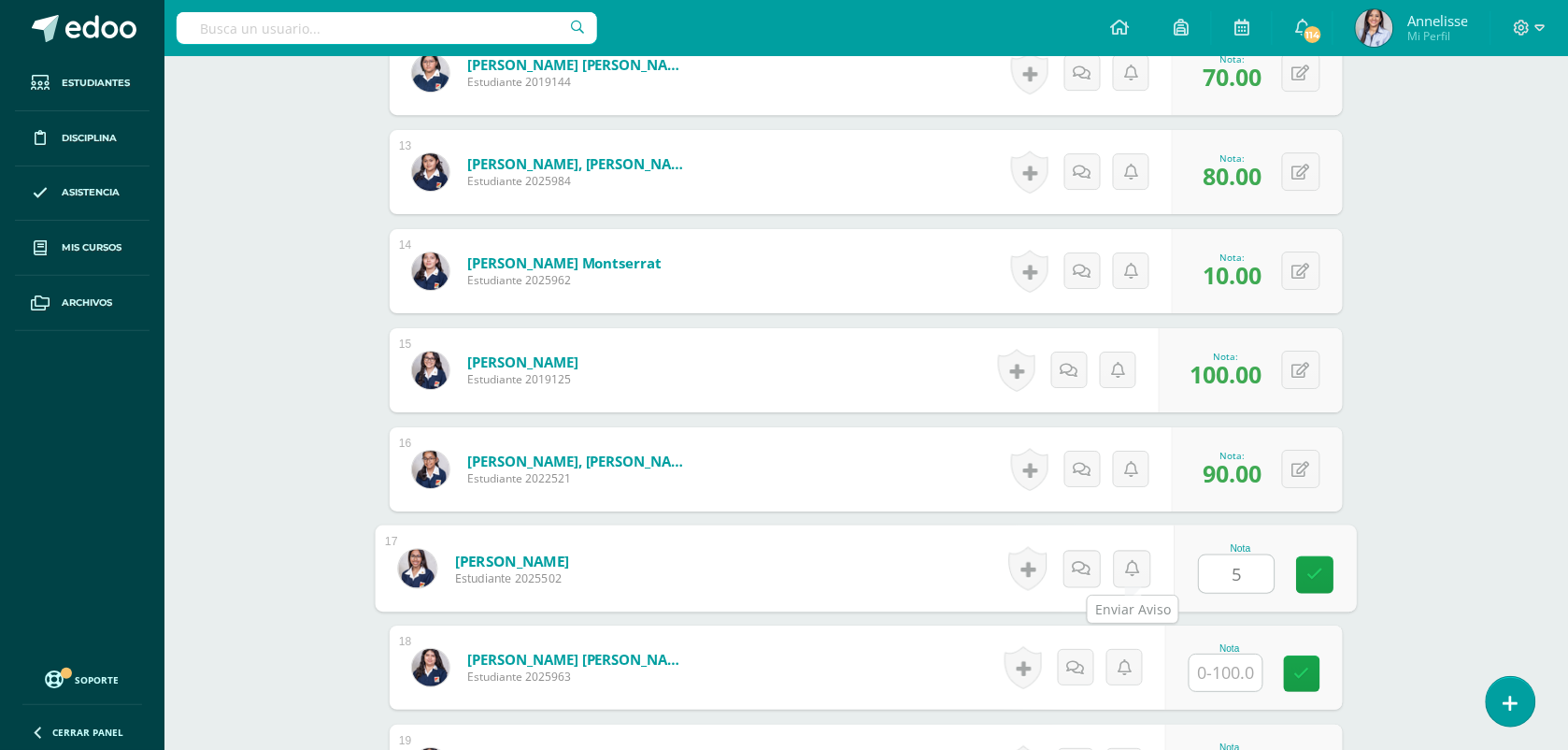
type input "5"
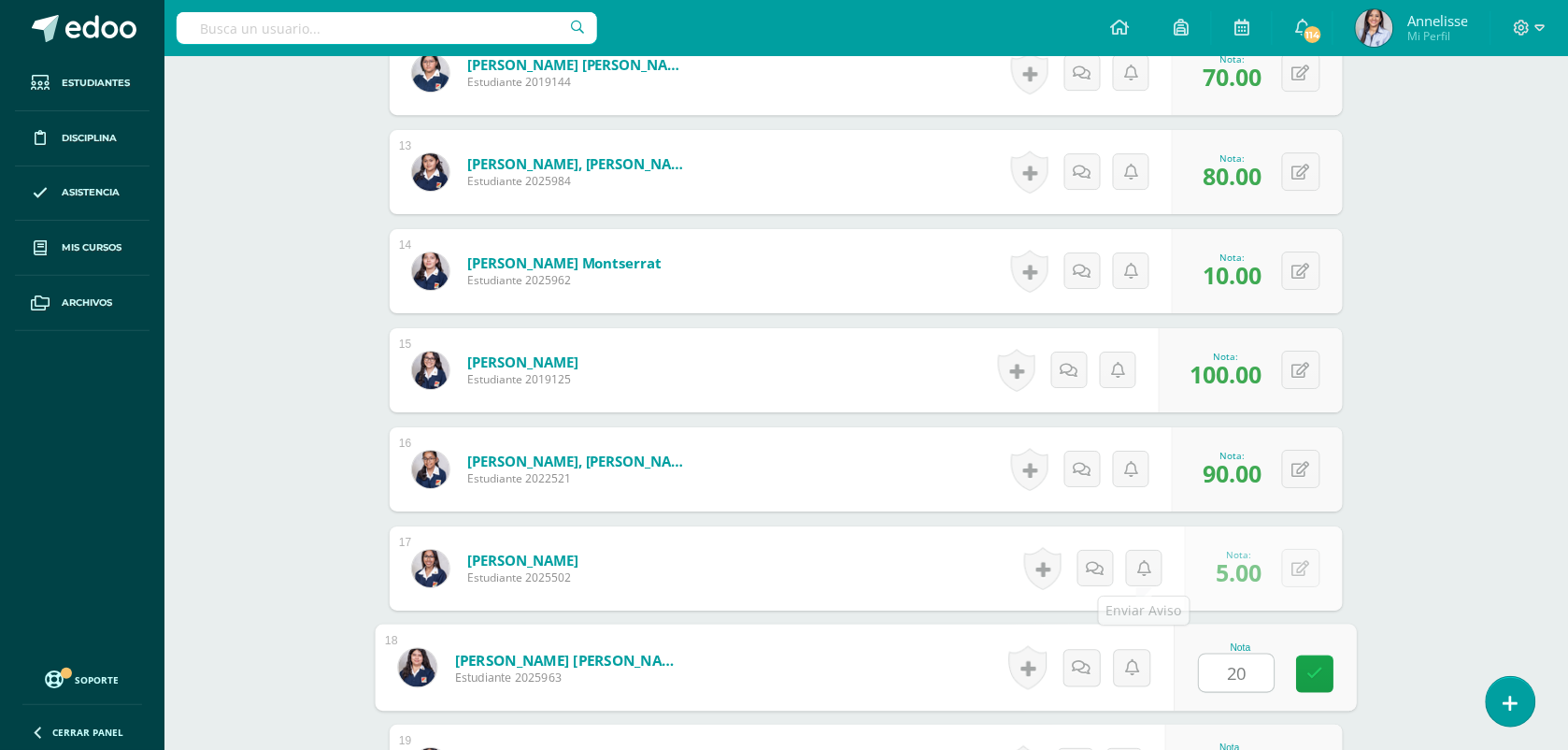
type input "20"
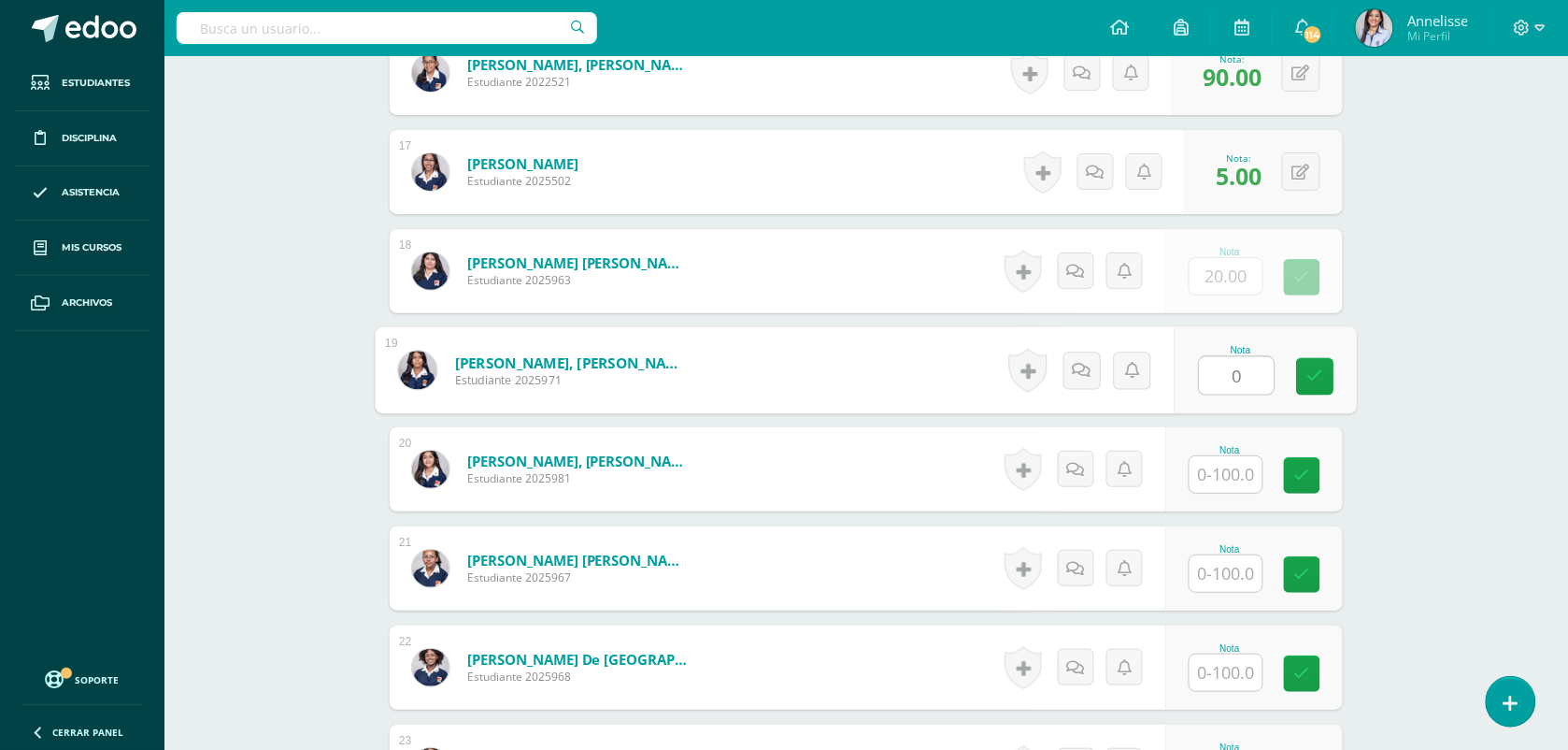
type input "0"
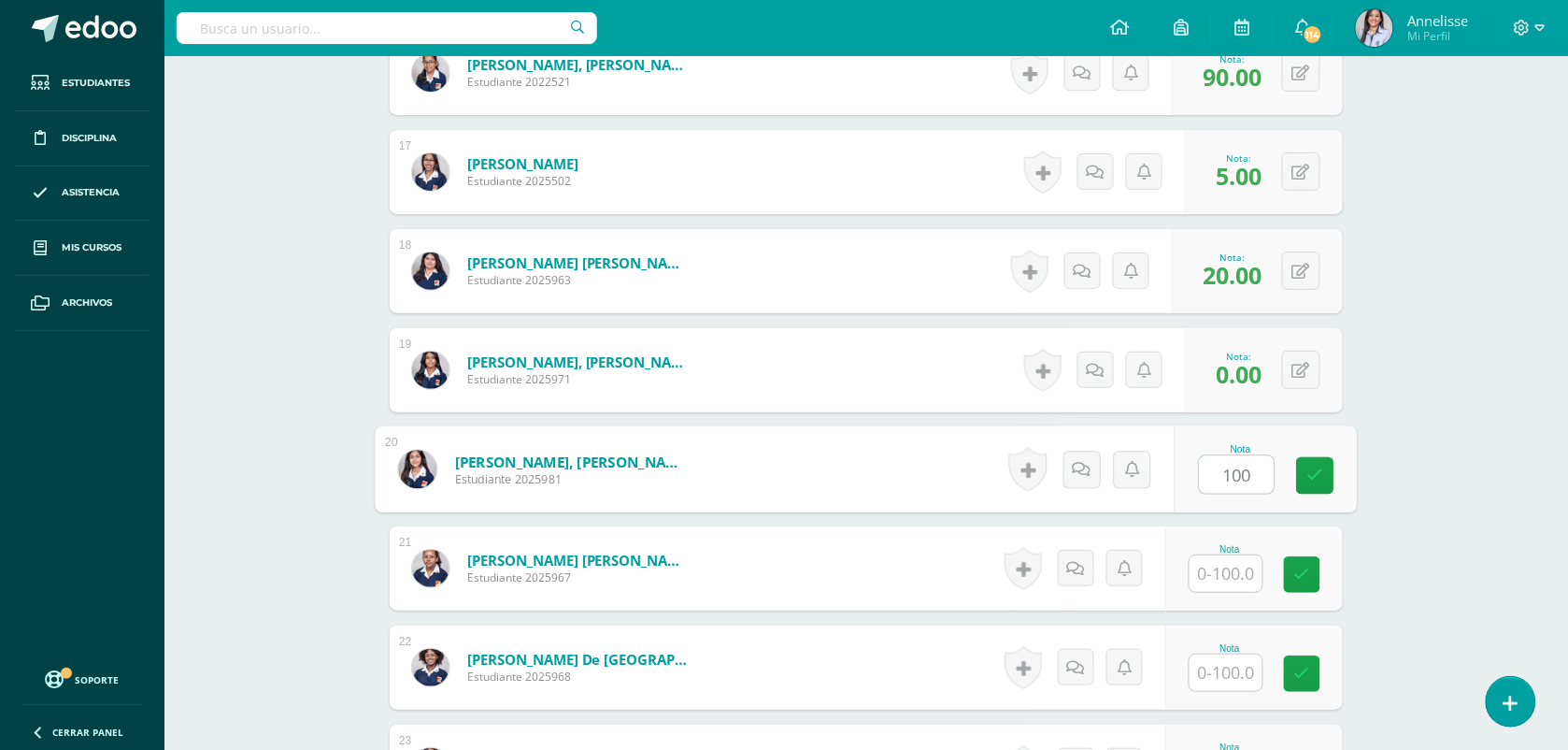
type input "100"
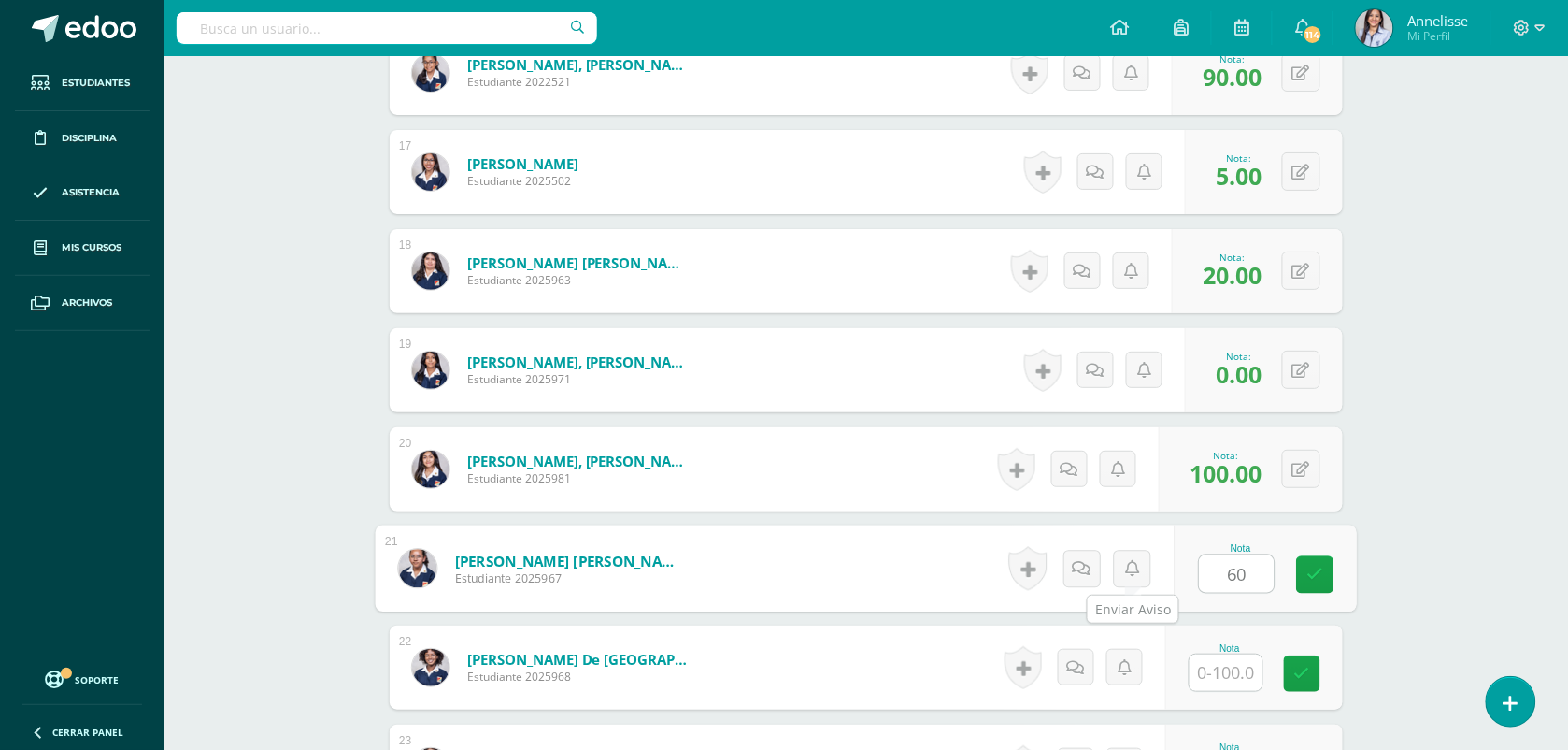
type input "60"
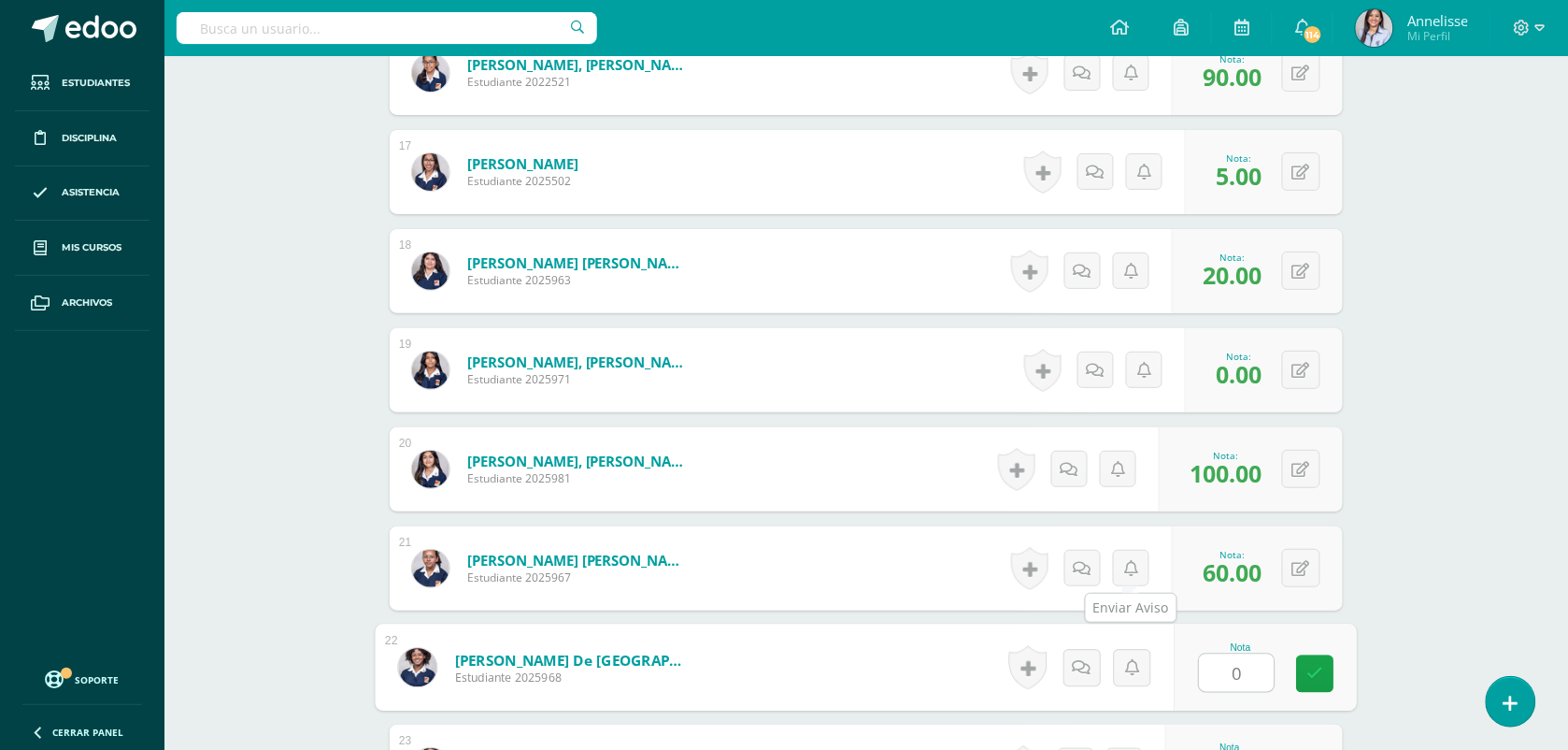
type input "0"
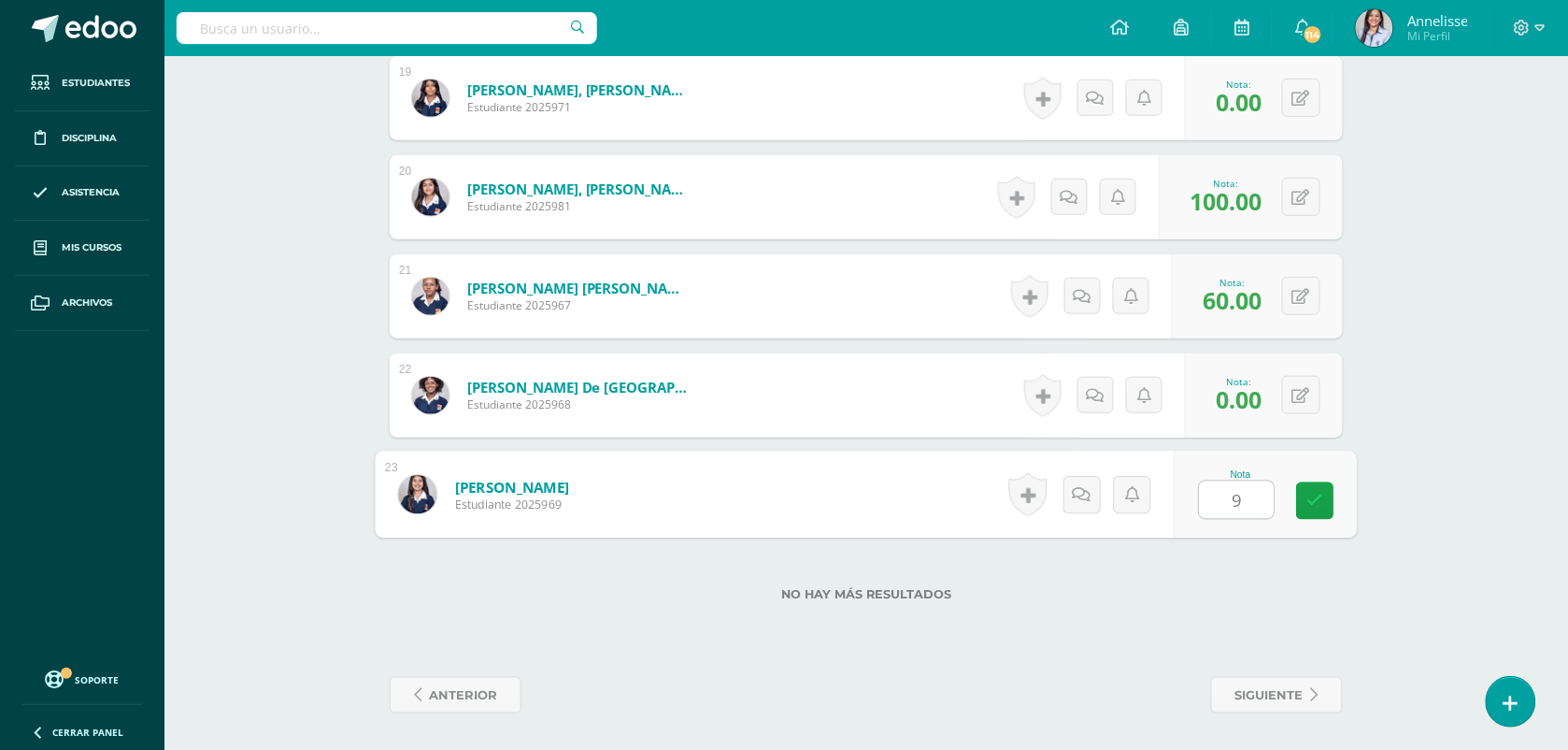
type input "95"
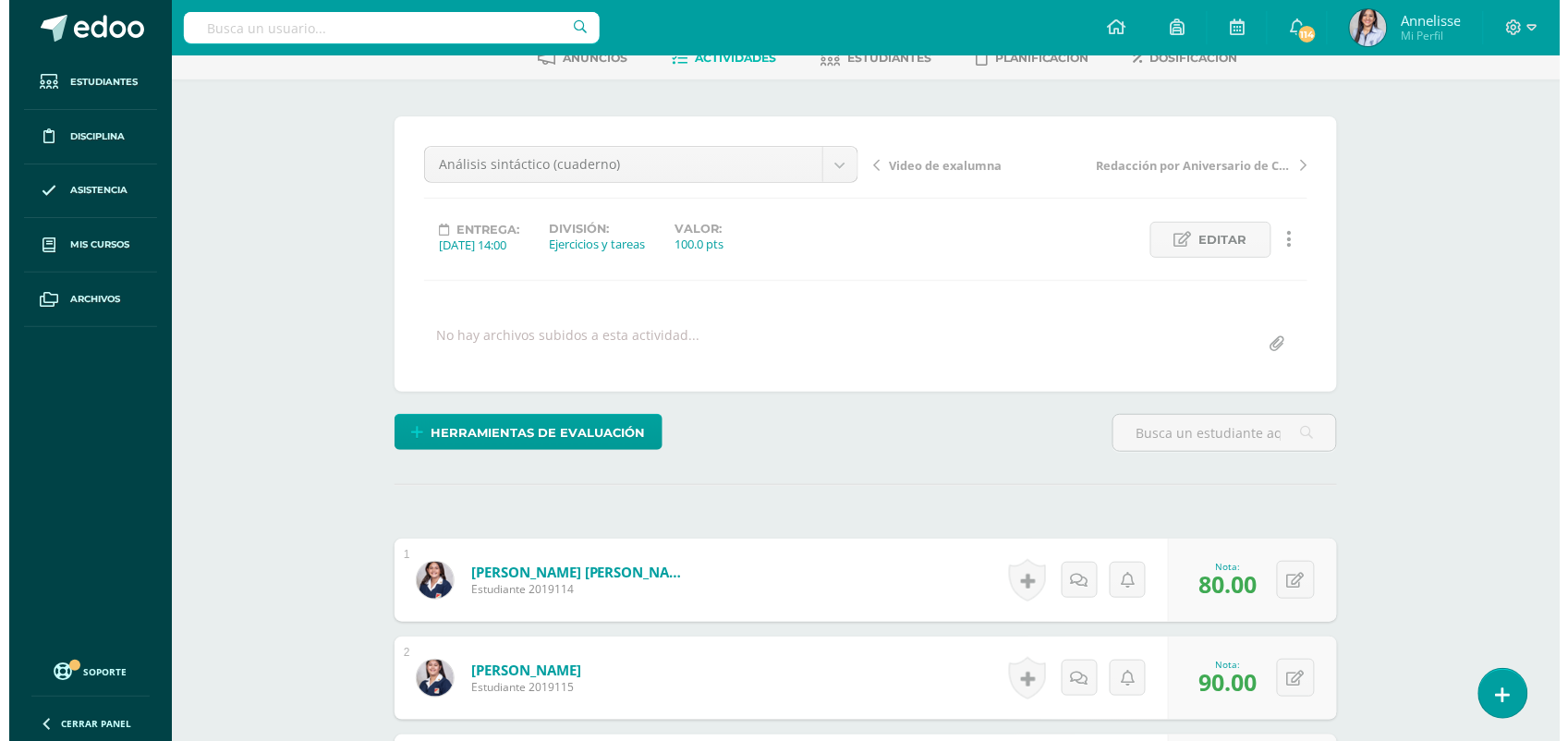
scroll to position [0, 0]
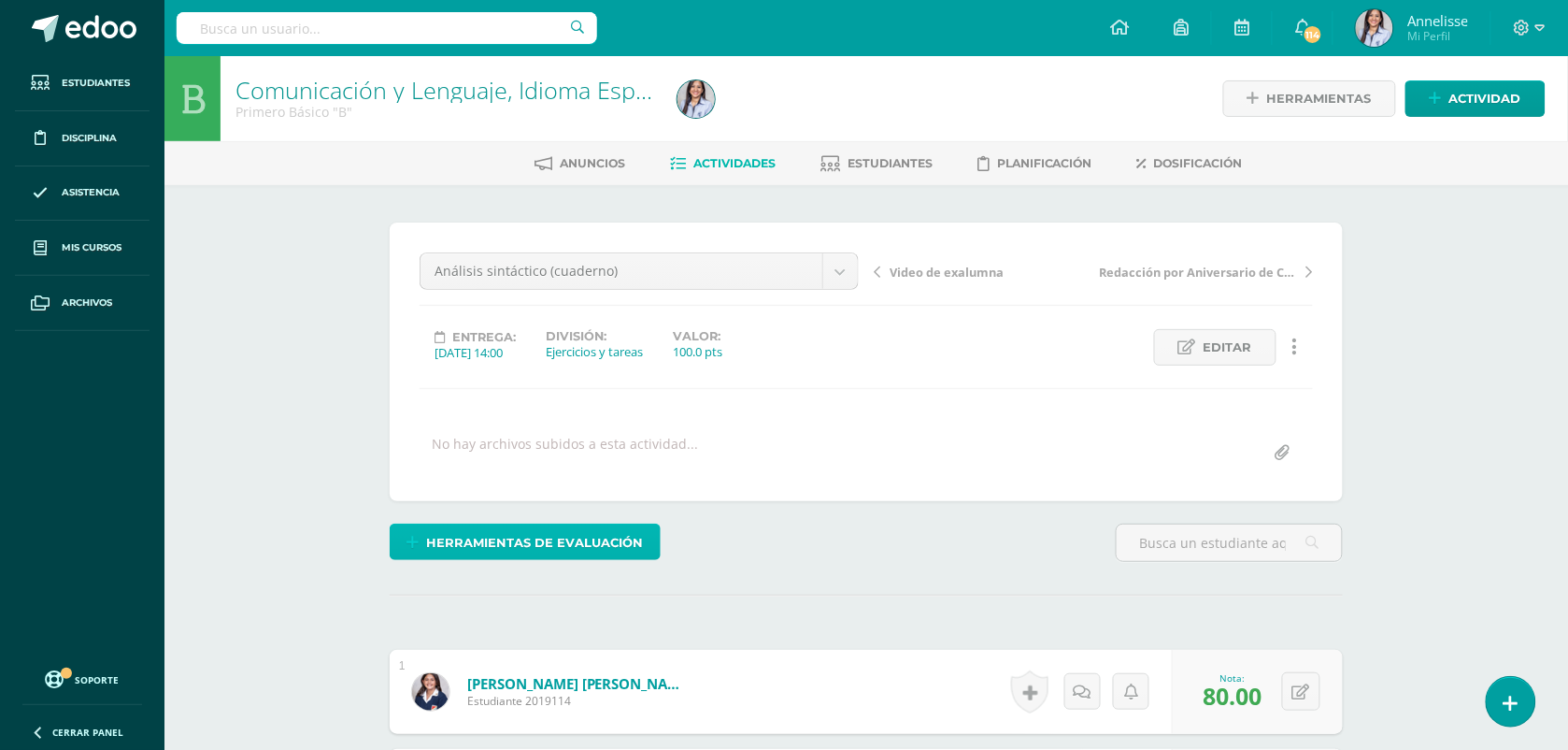
click at [526, 557] on span "Herramientas de evaluación" at bounding box center [535, 543] width 216 height 35
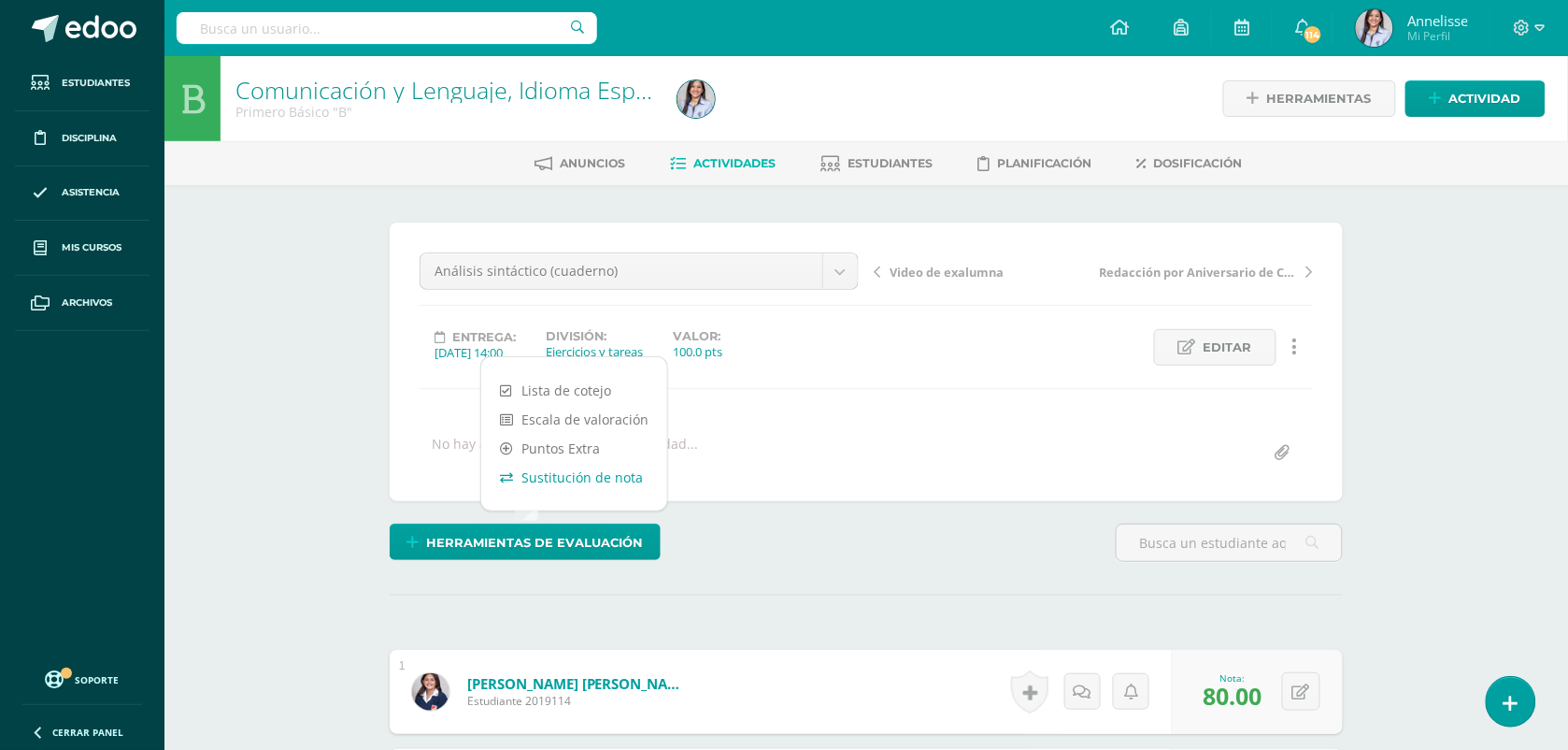
click at [592, 489] on link "Sustitución de nota" at bounding box center [574, 477] width 186 height 29
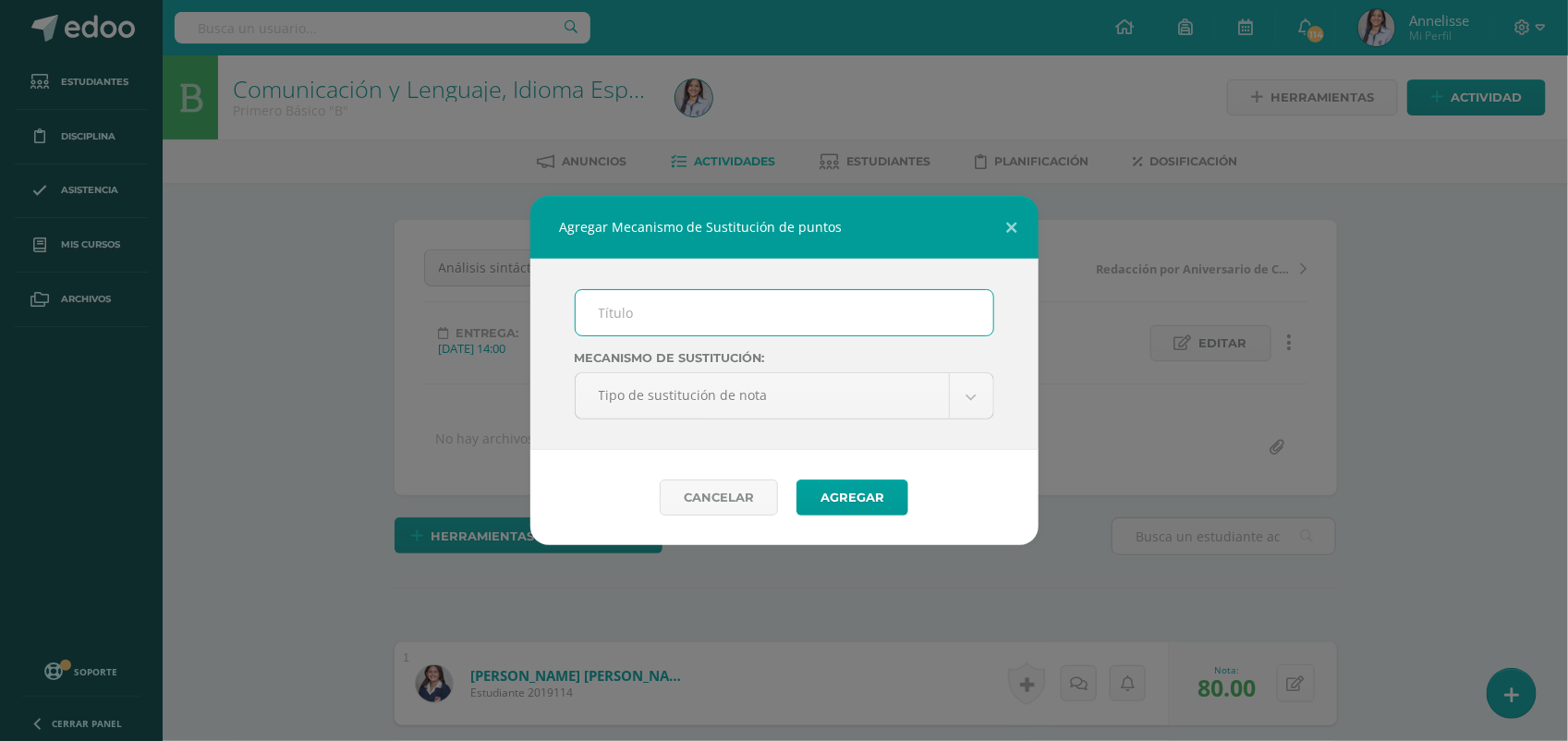
click at [691, 321] on input "text" at bounding box center [784, 312] width 418 height 45
type input "PMA"
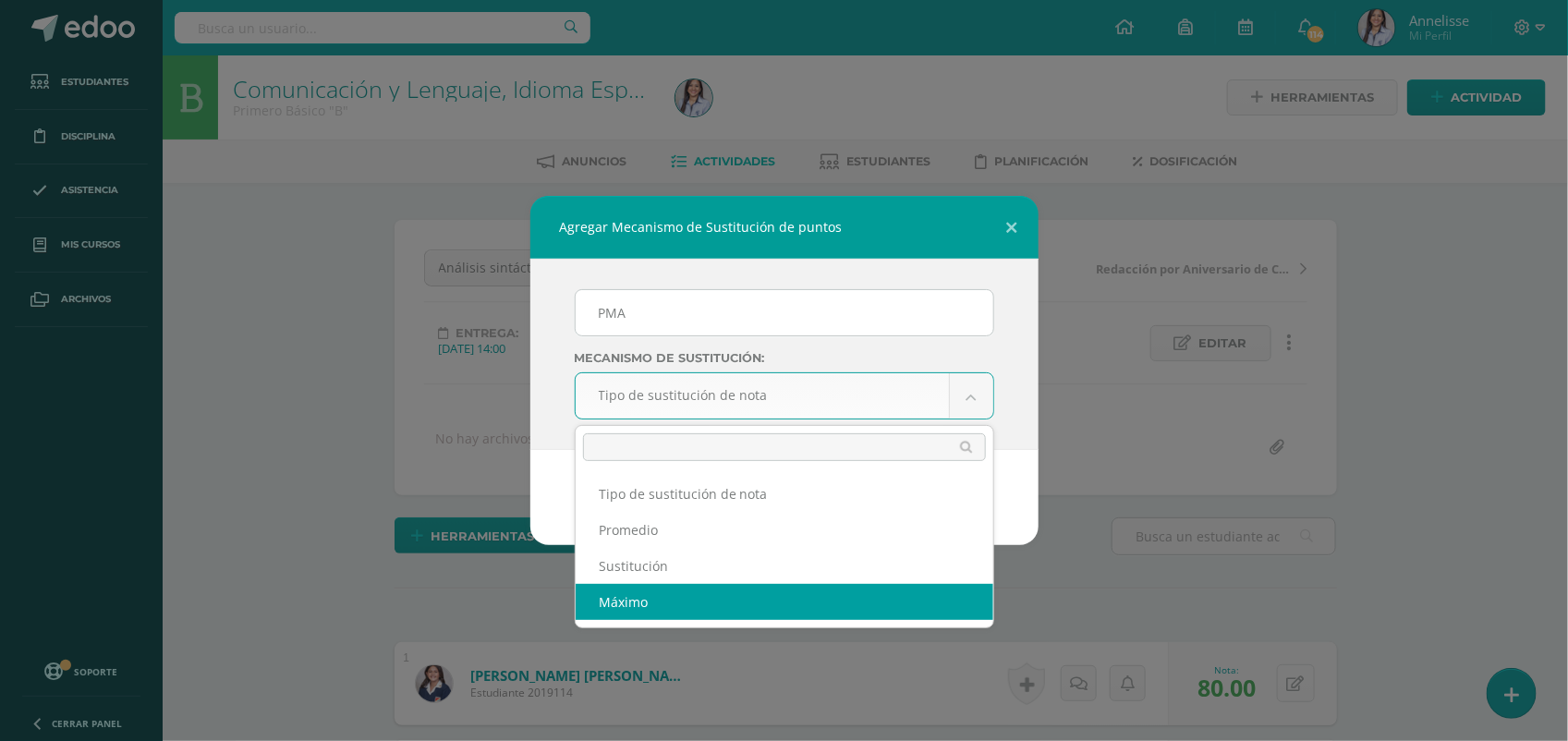
select select "maximum"
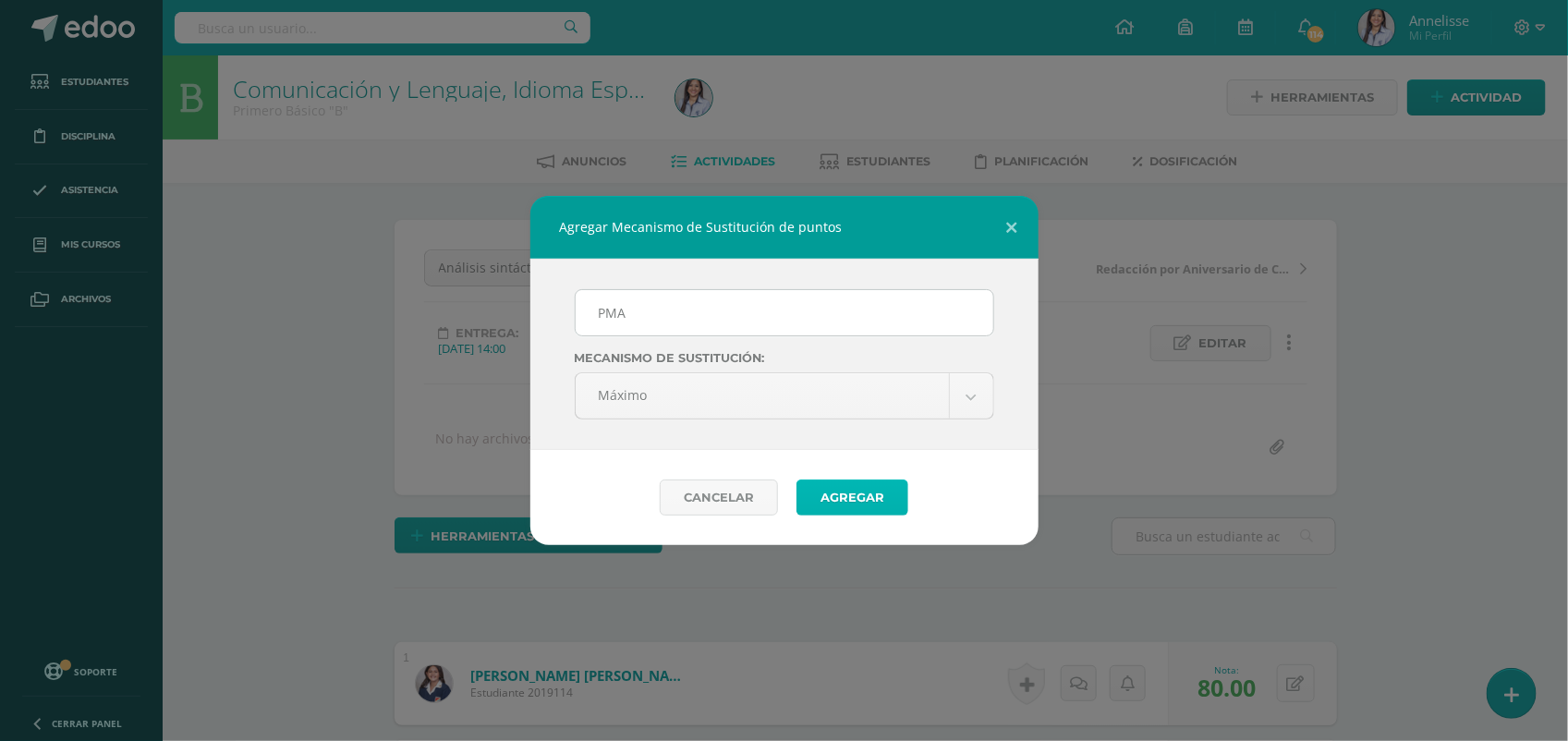
click at [828, 499] on button "Agregar" at bounding box center [852, 497] width 112 height 36
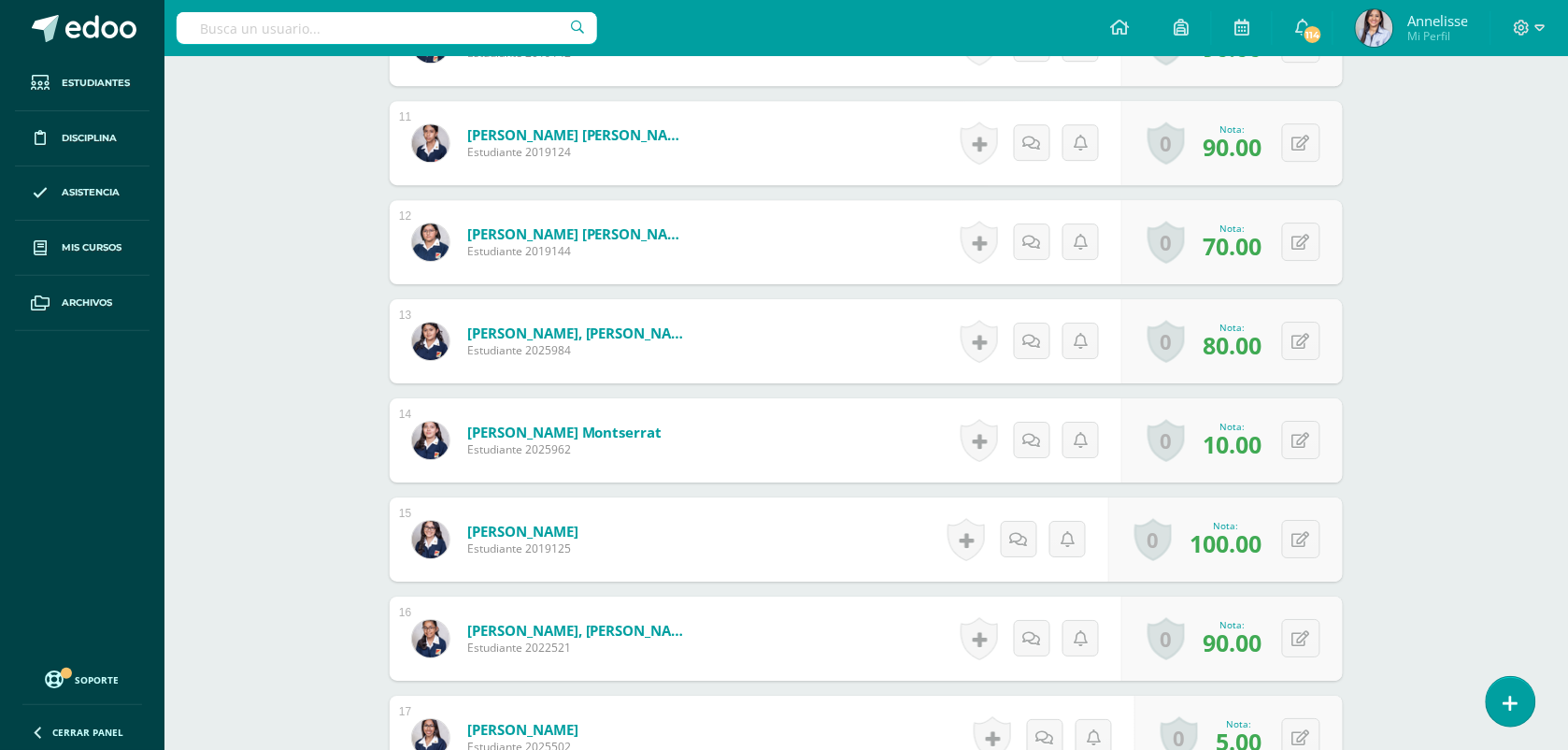
scroll to position [1615, 0]
click at [1305, 440] on icon at bounding box center [1315, 439] width 19 height 16
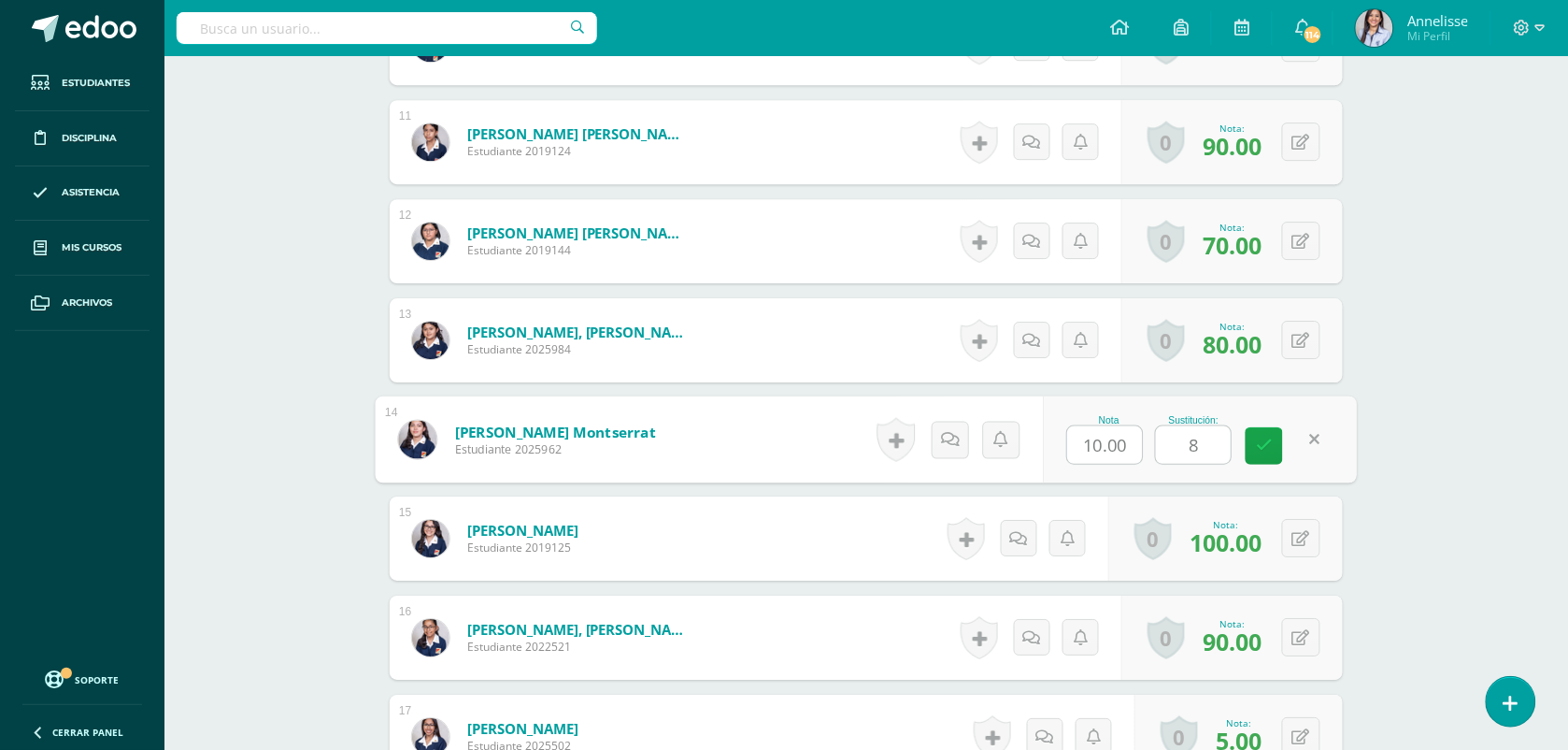
type input "80"
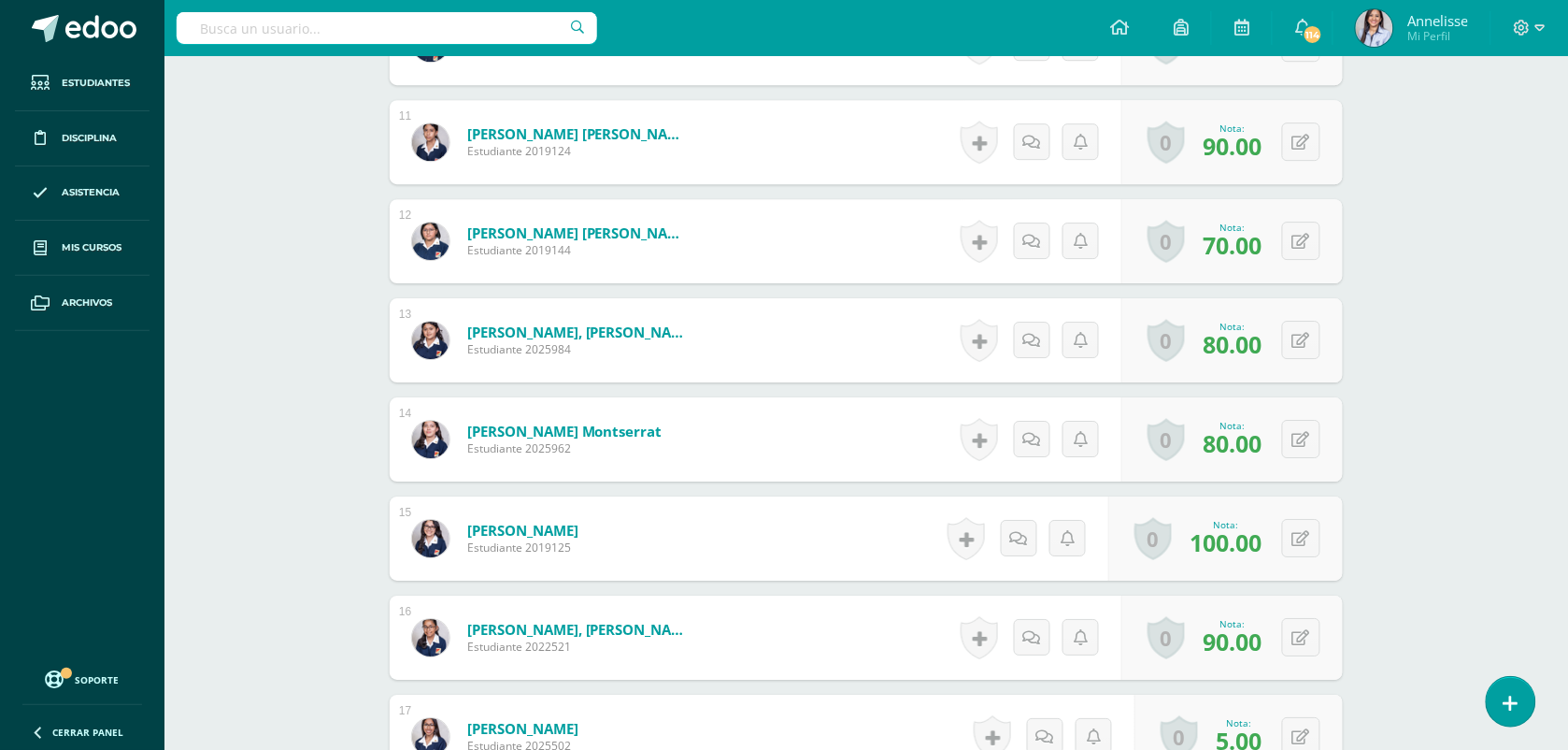
drag, startPoint x: 1383, startPoint y: 465, endPoint x: 1395, endPoint y: 463, distance: 12.2
click at [1392, 464] on div "Comunicación y Lenguaje, Idioma Español Primero Básico "B" Herramientas Detalle…" at bounding box center [866, 13] width 1404 height 3147
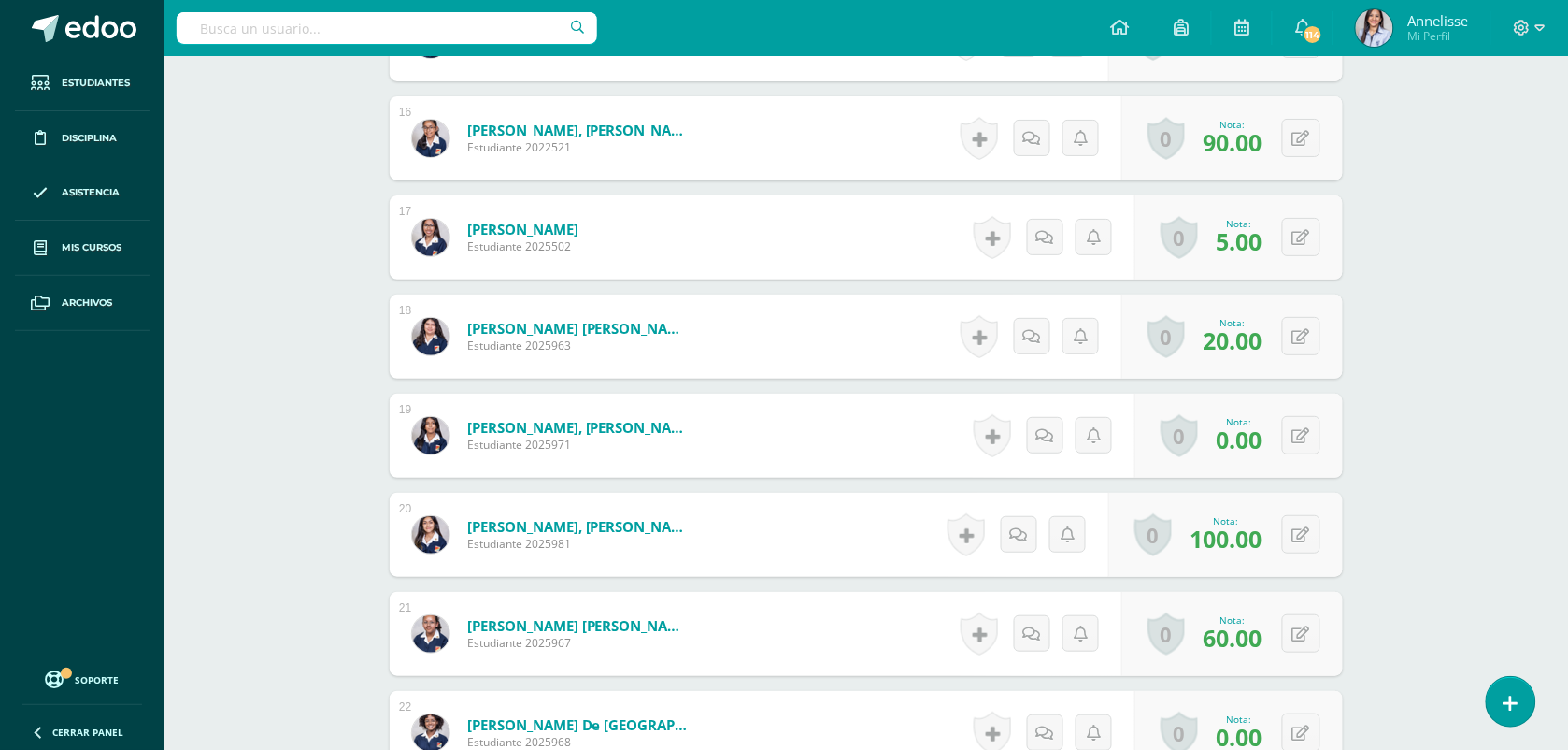
scroll to position [2452, 0]
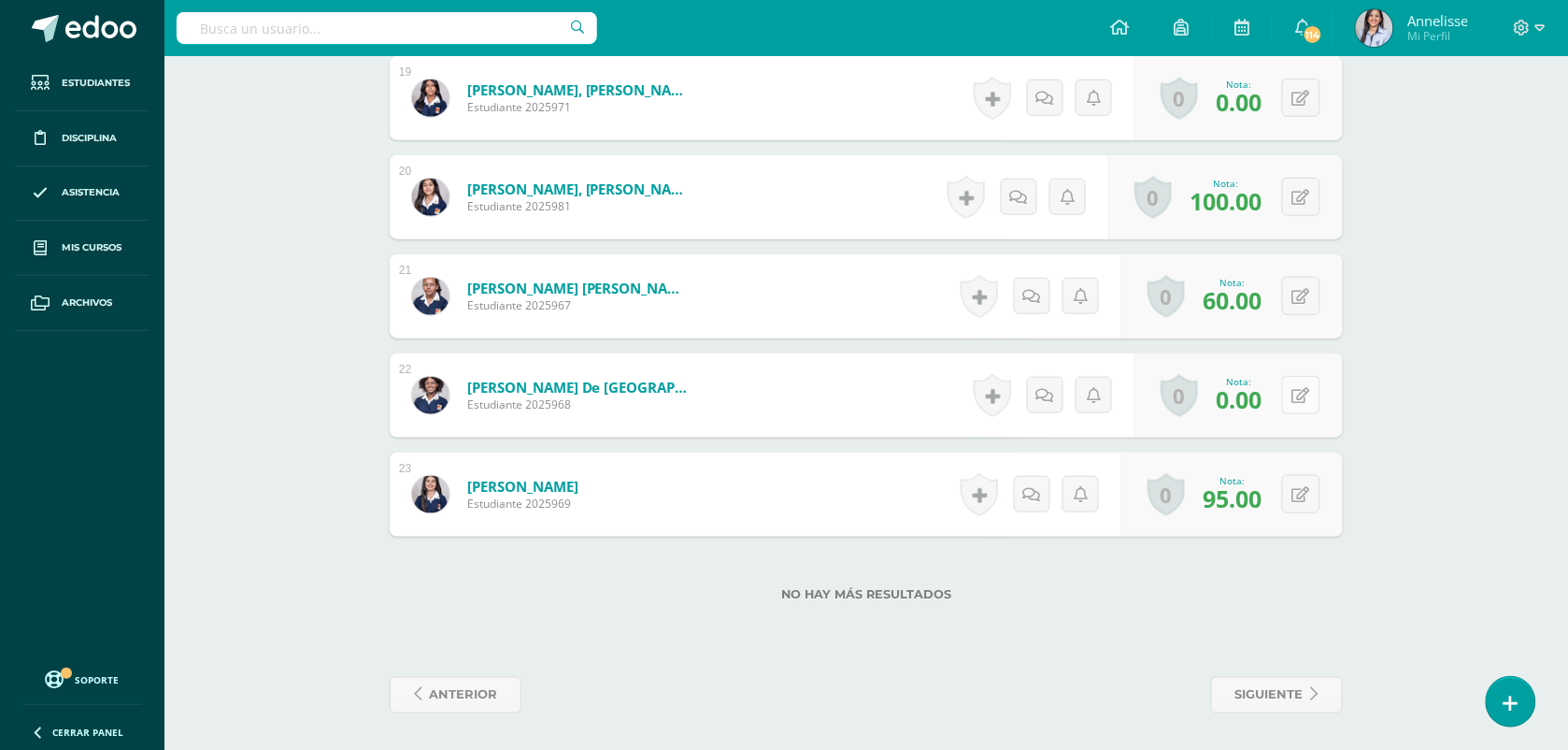
click at [1309, 397] on button at bounding box center [1301, 394] width 39 height 39
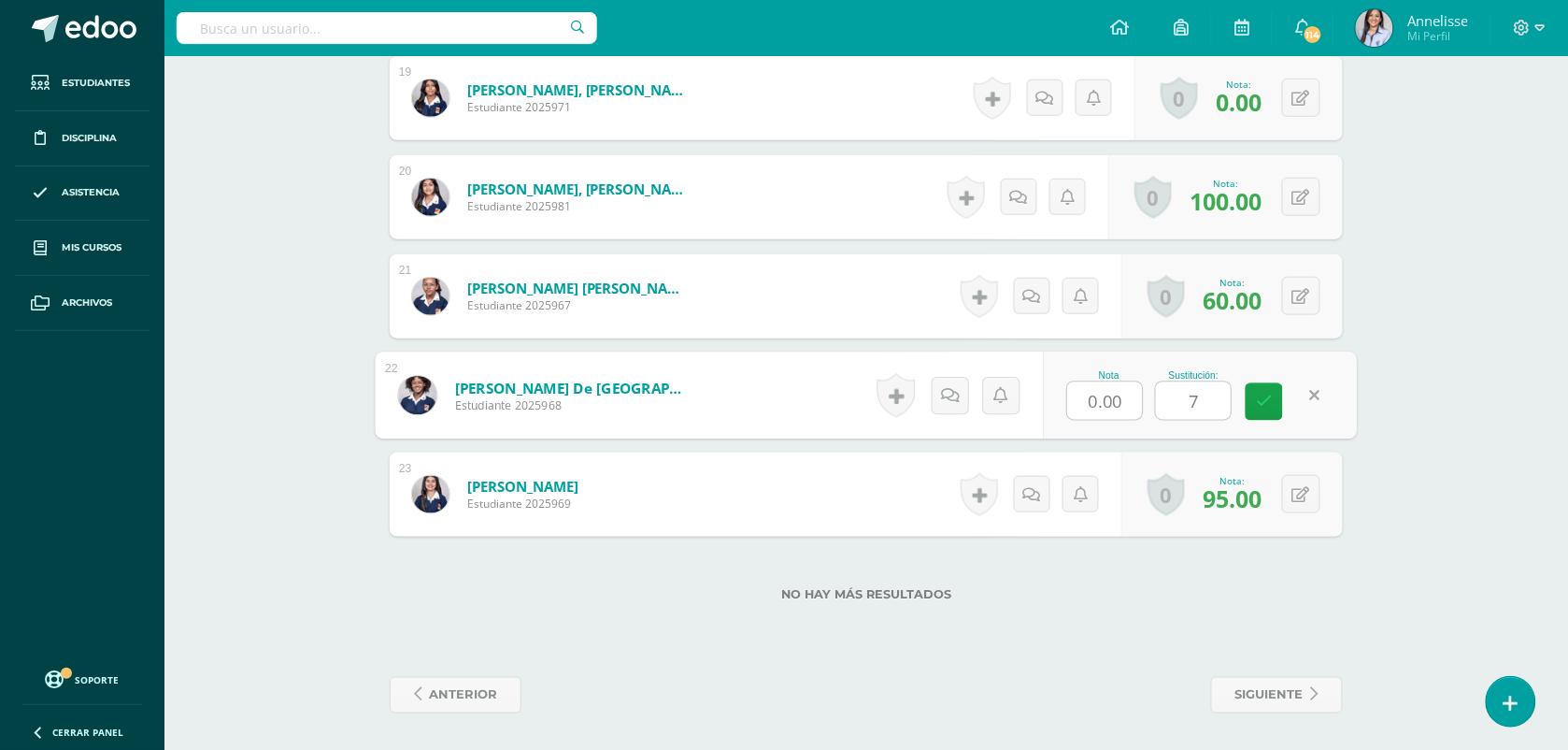
type input "70"
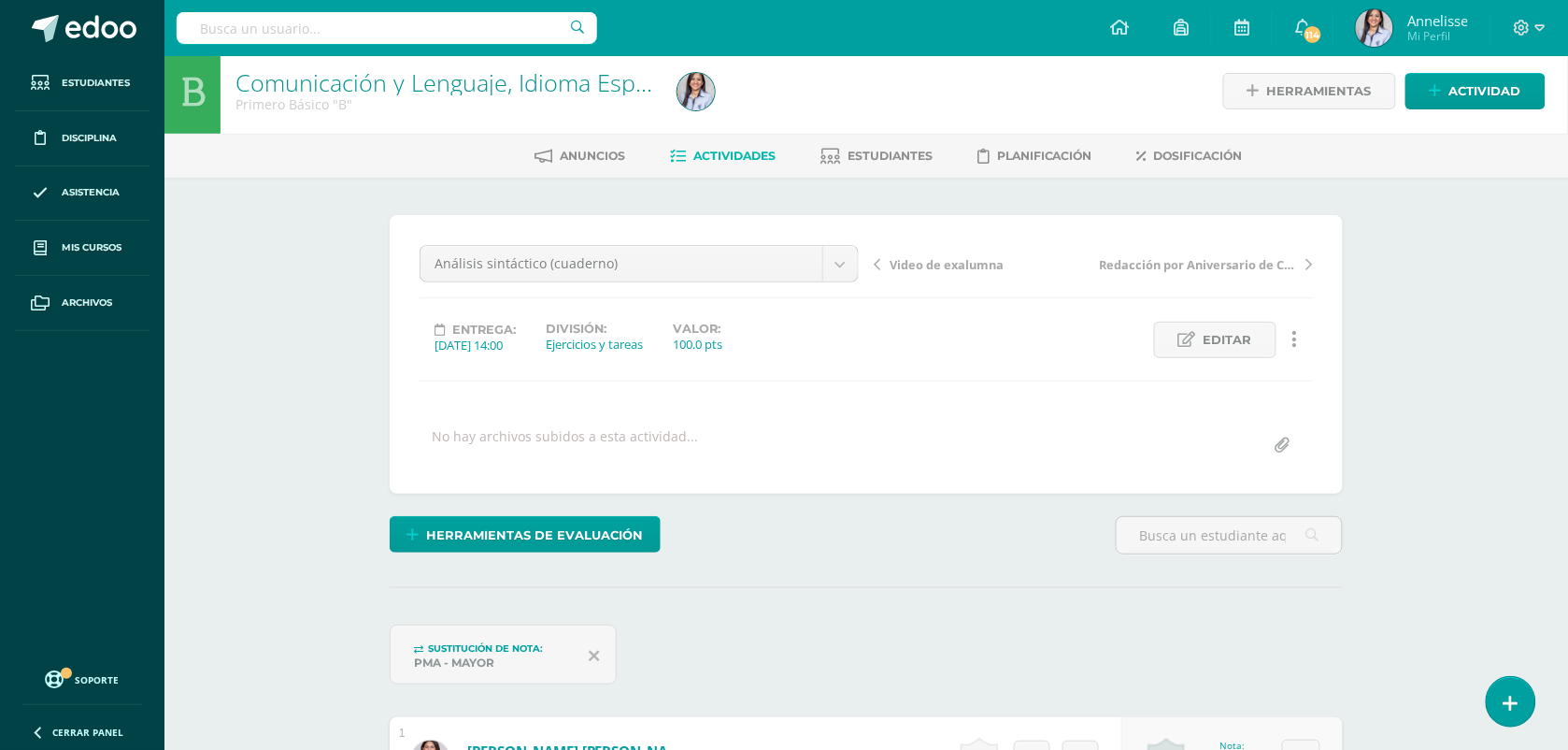
scroll to position [0, 0]
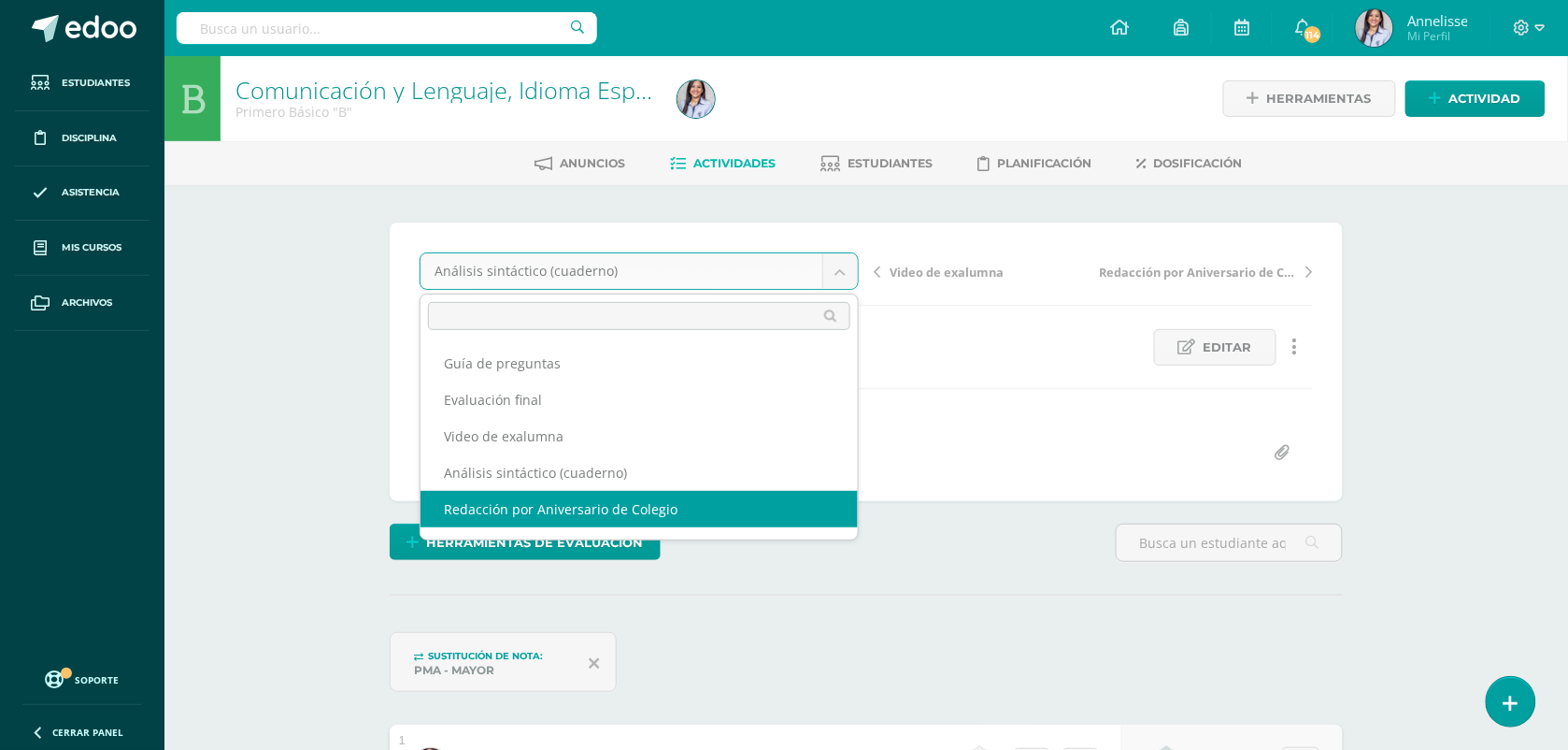
select select "/dashboard/teacher/grade-activity/130365/"
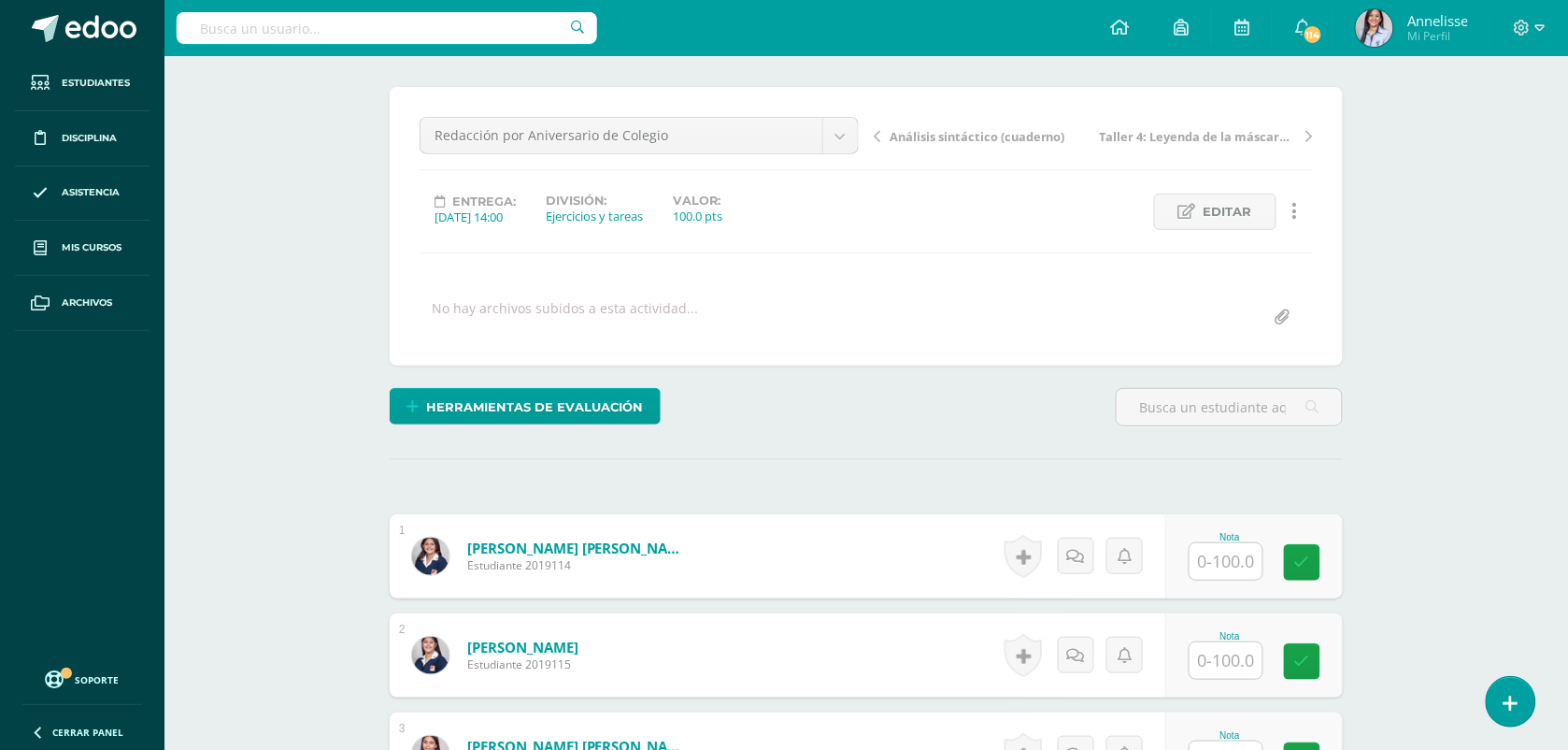
scroll to position [136, 0]
click at [1240, 592] on div "Nota" at bounding box center [1254, 555] width 178 height 84
click at [1231, 570] on input "text" at bounding box center [1236, 561] width 75 height 38
type input "75"
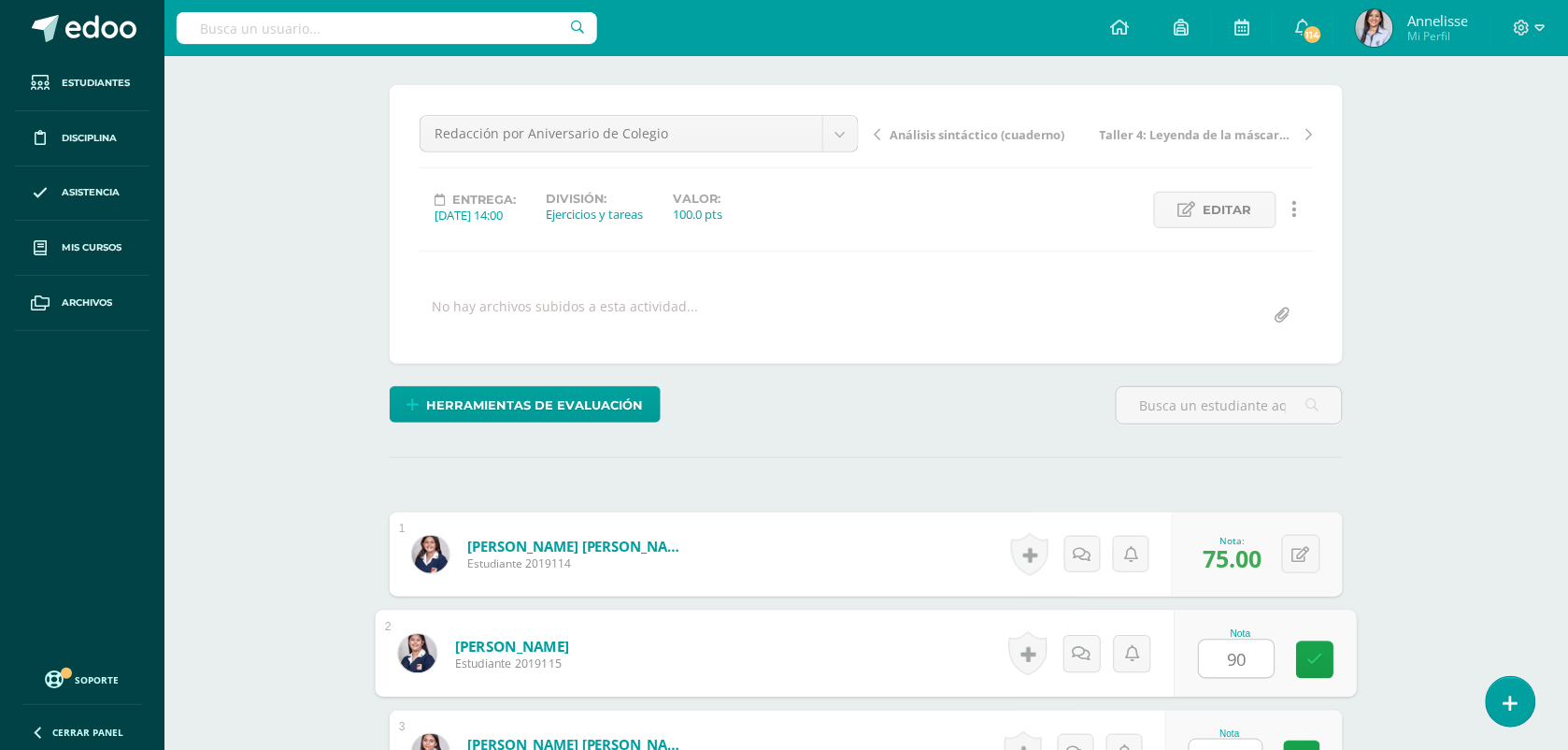
type input "90"
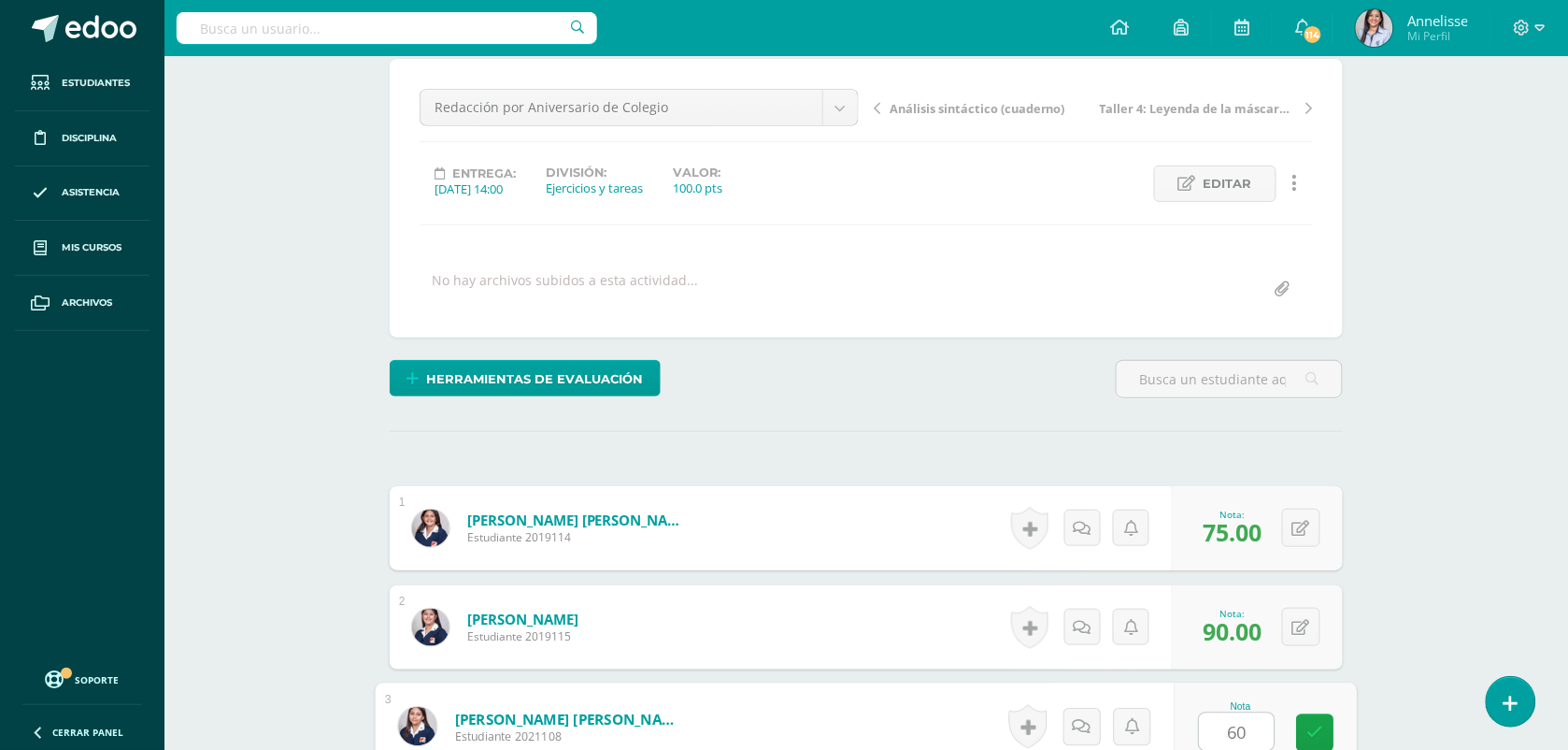
type input "60"
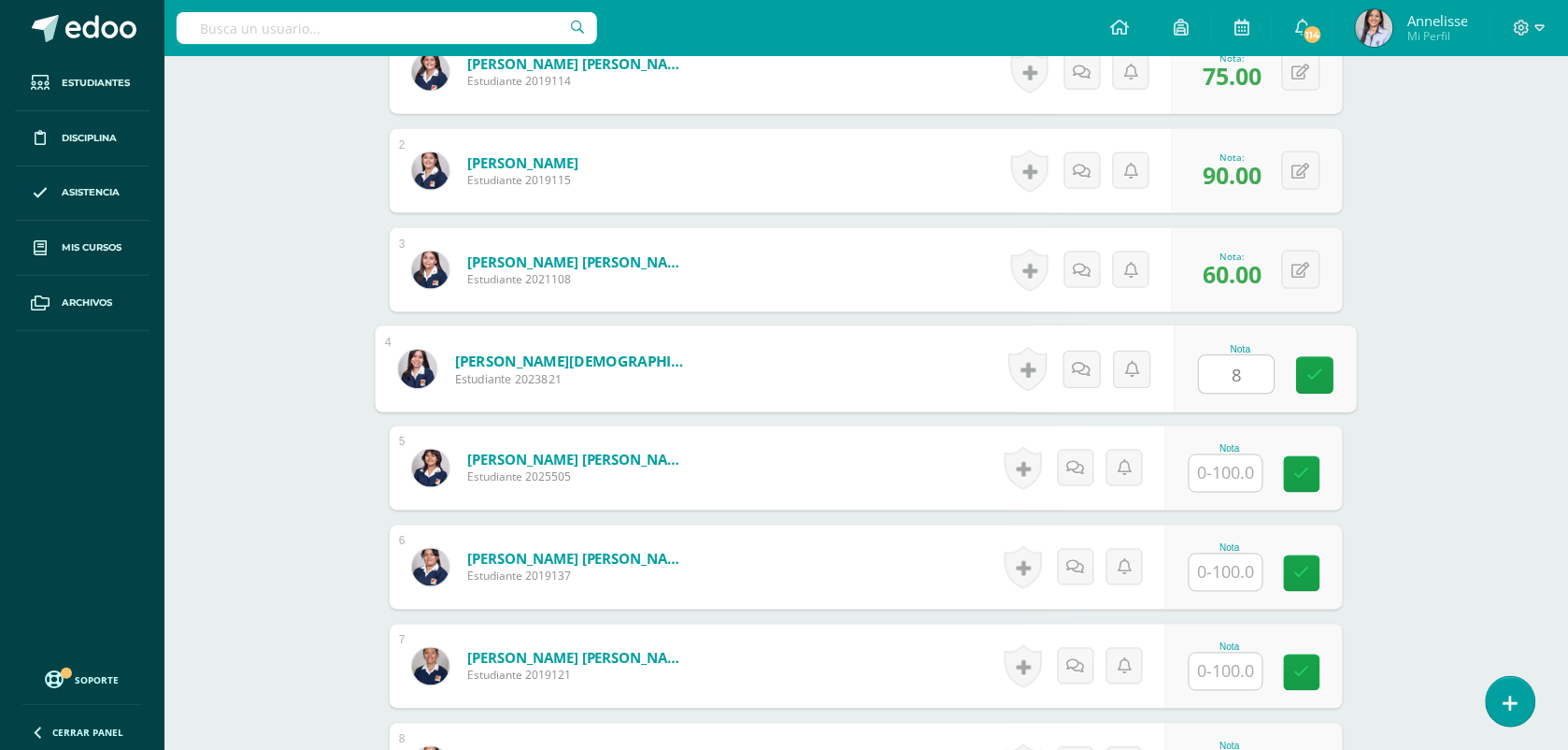
scroll to position [621, 0]
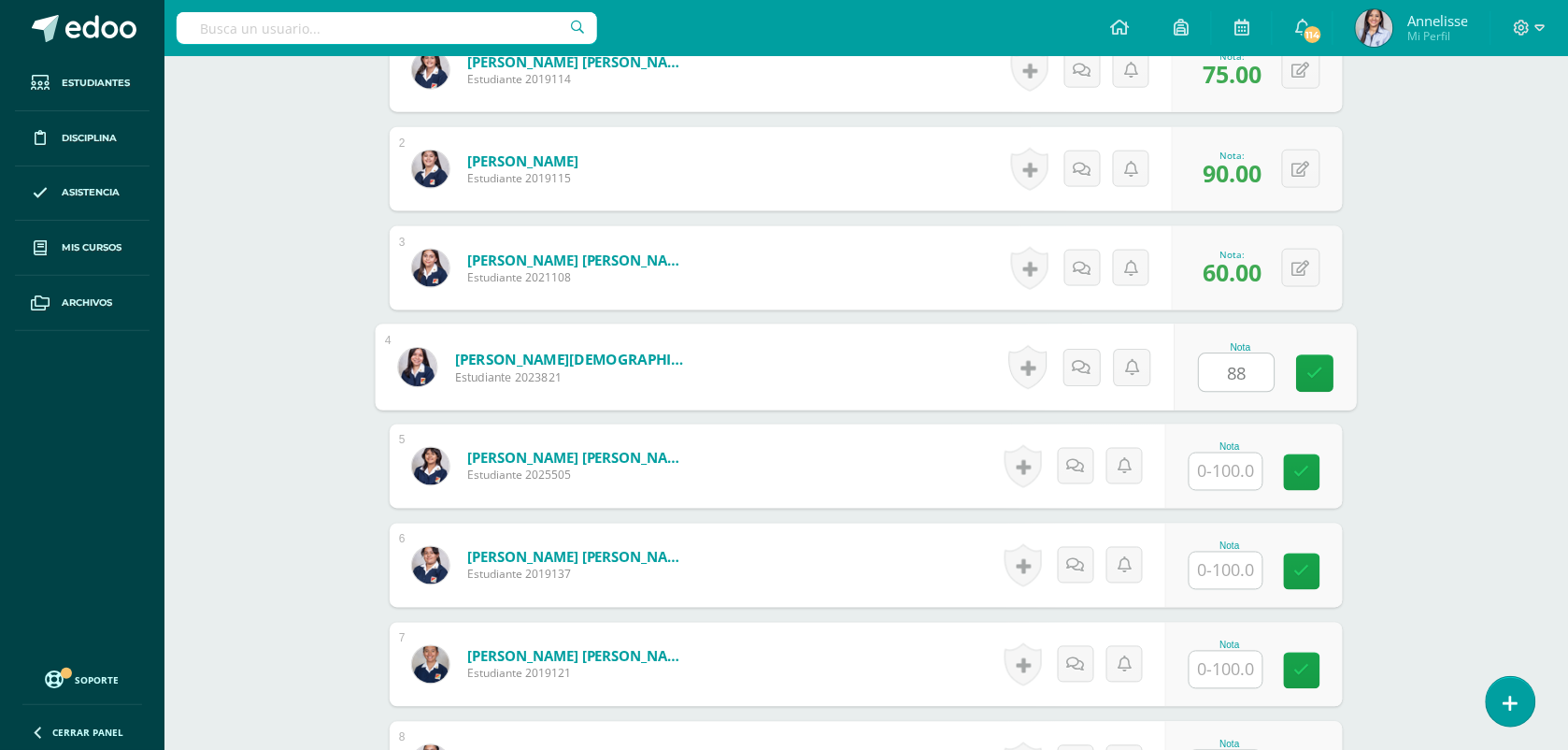
type input "88"
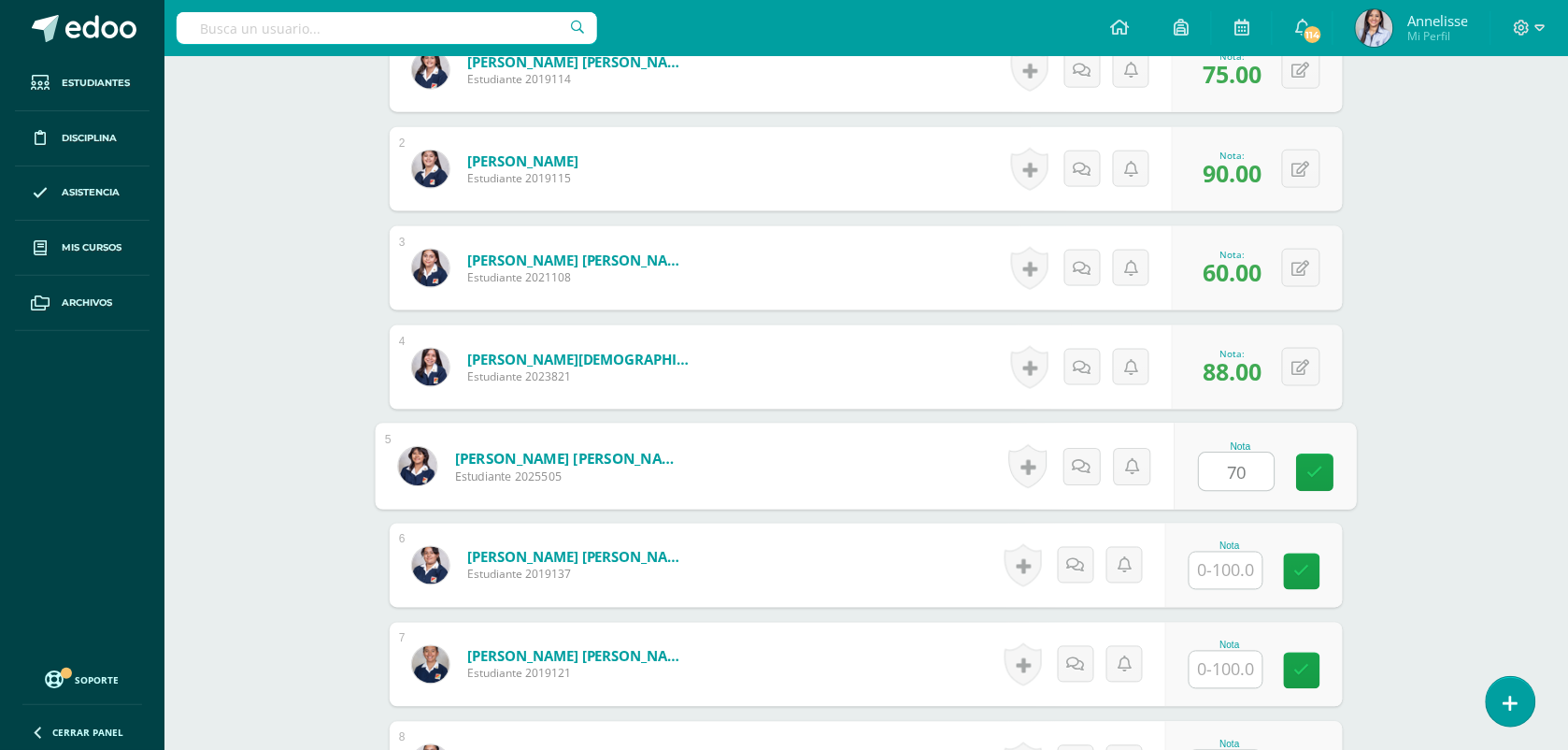
type input "70"
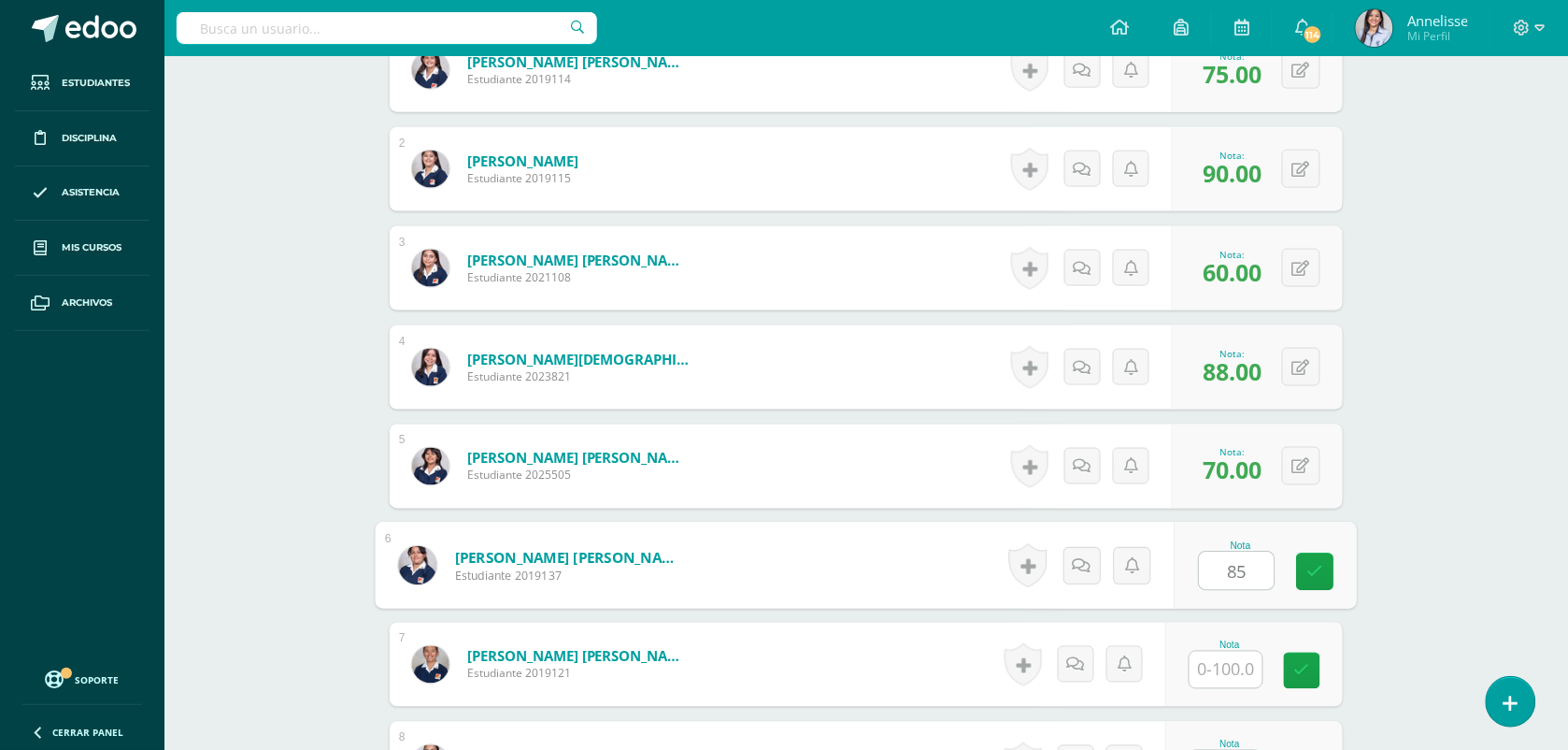
type input "85"
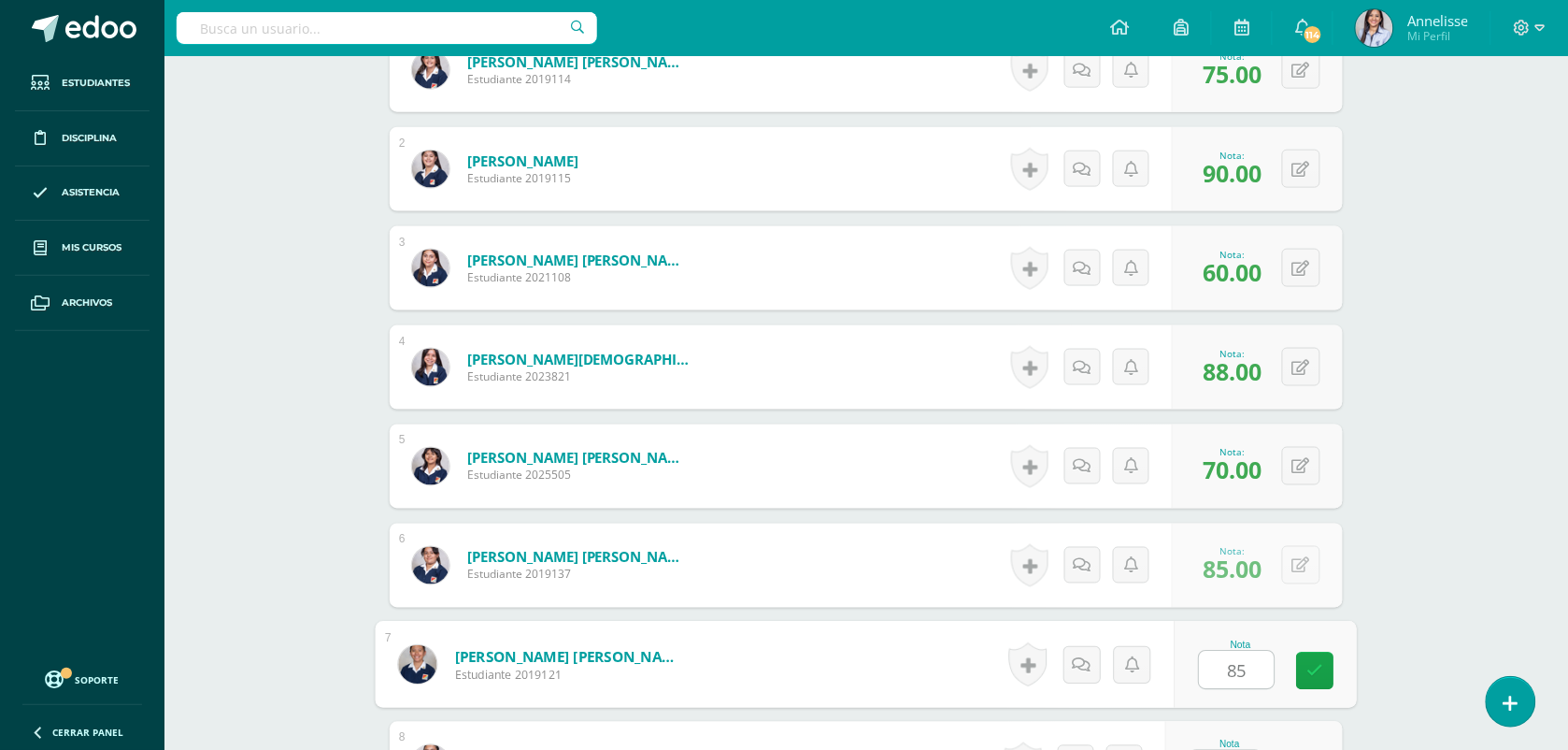
type input "85"
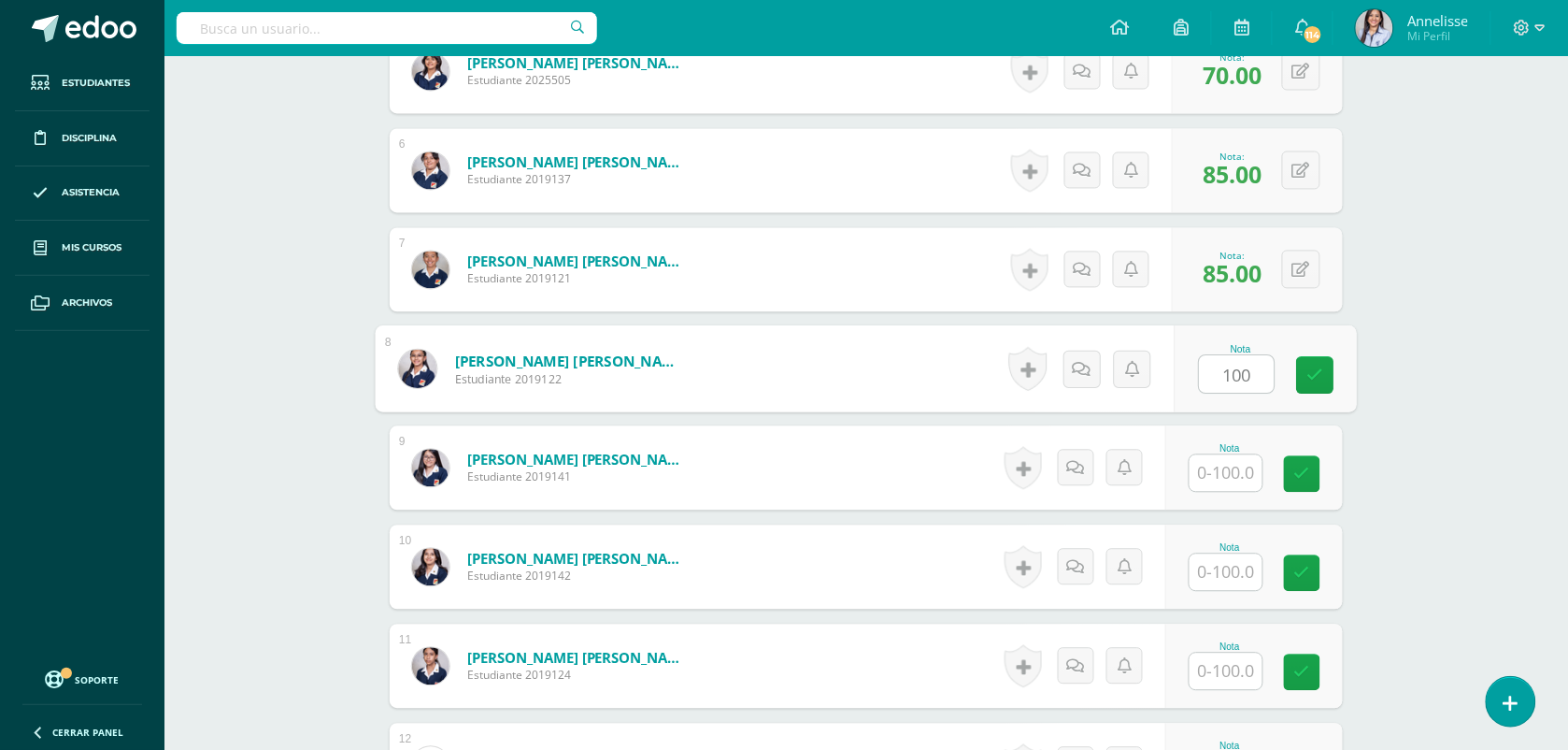
type input "100"
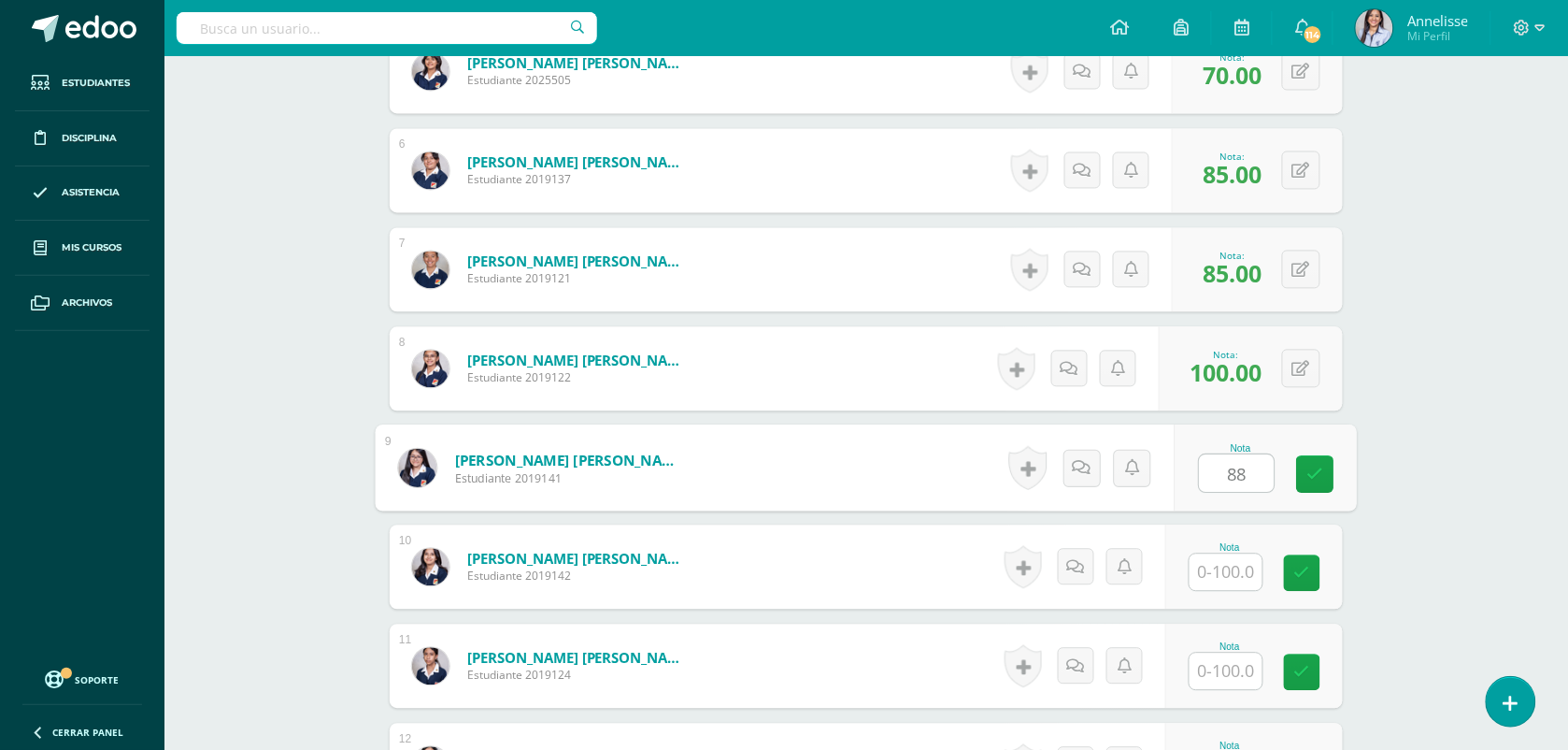
type input "88"
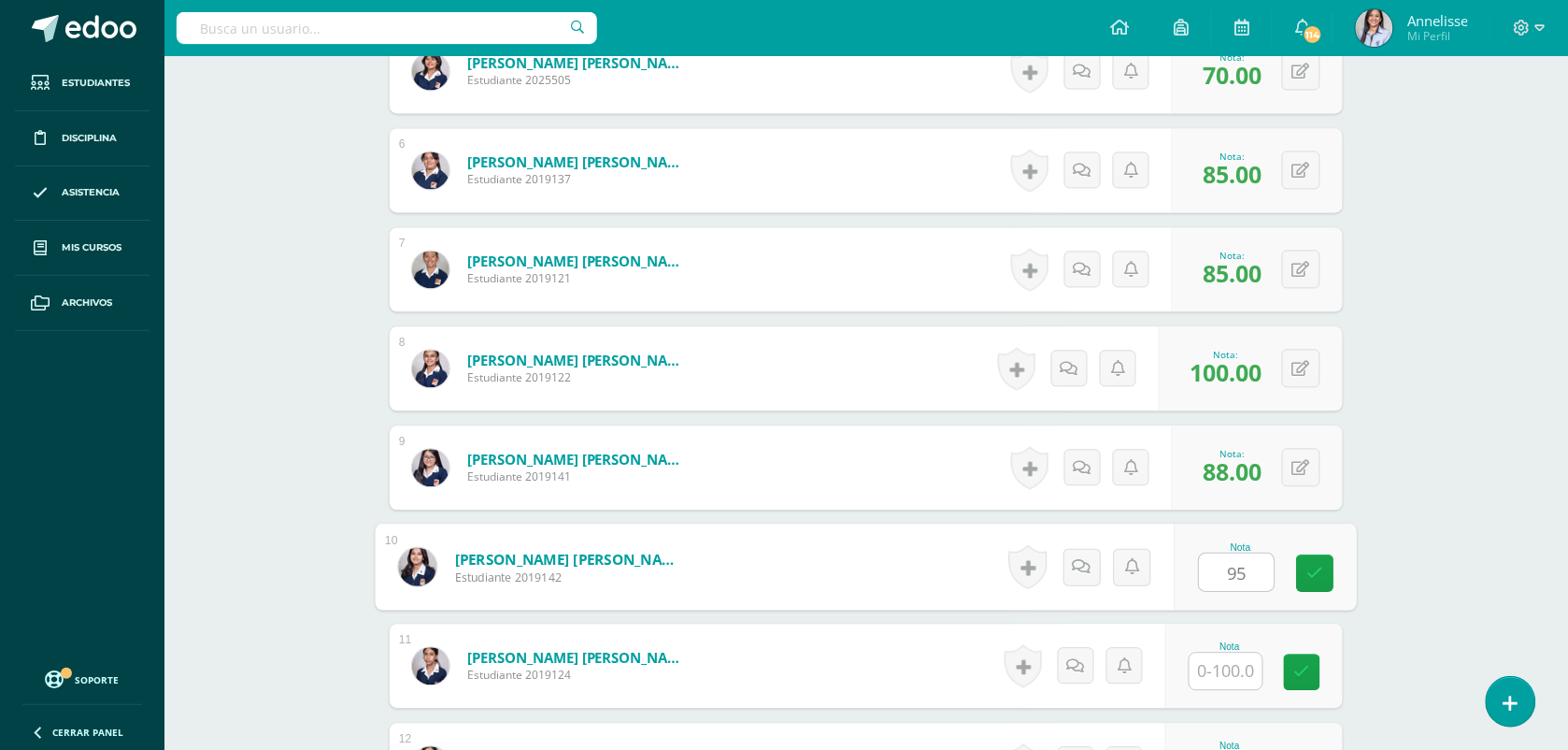
type input "95"
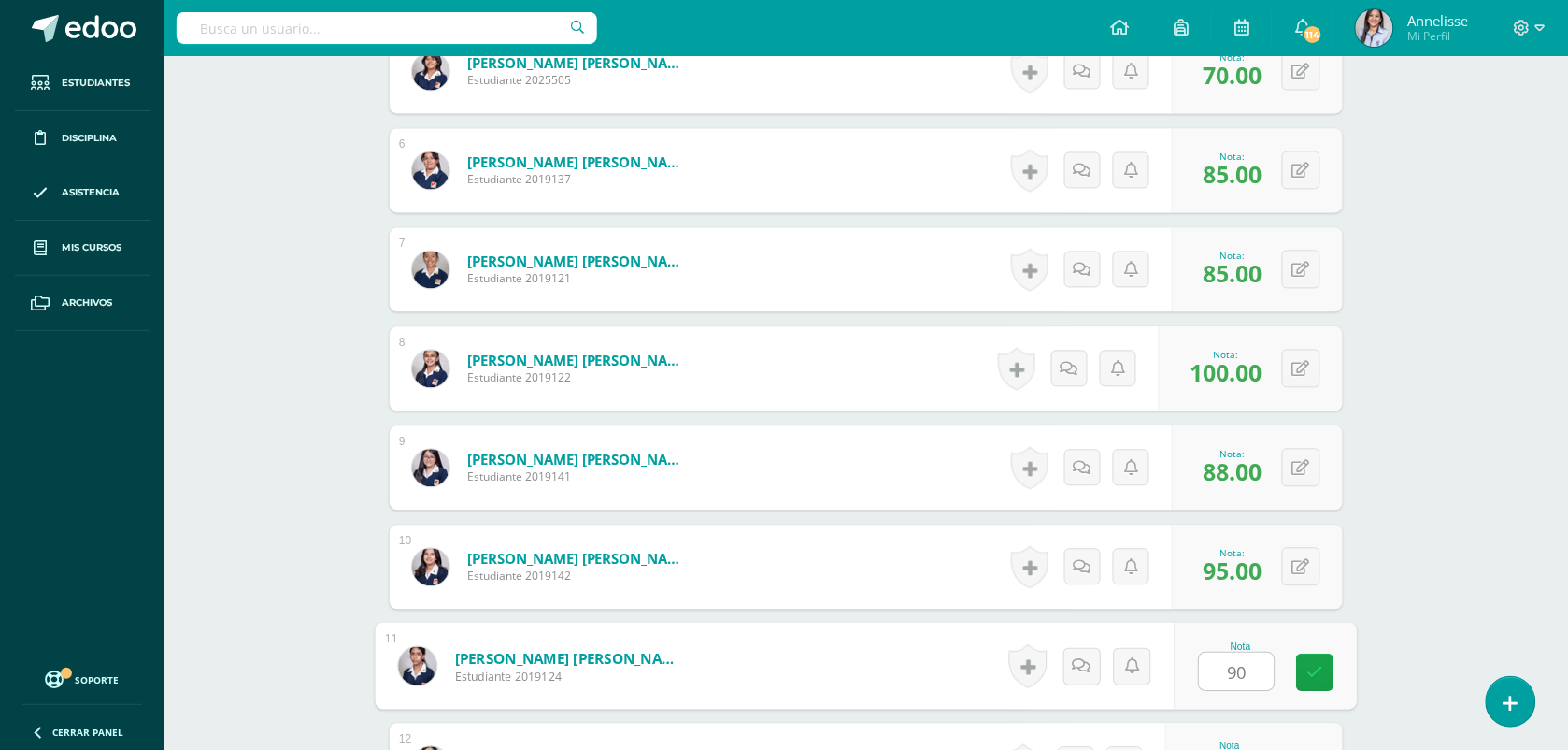
type input "90"
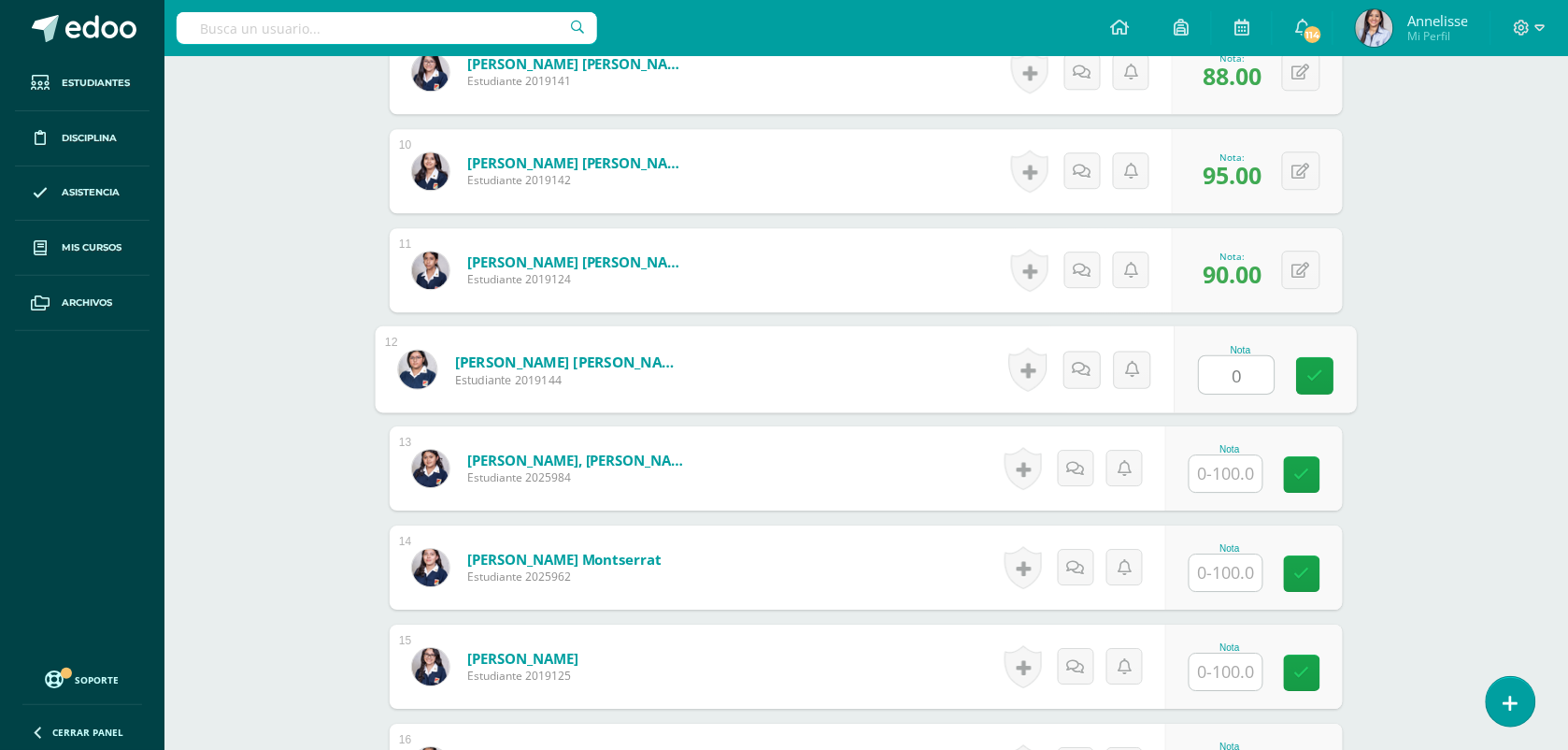
type input "0"
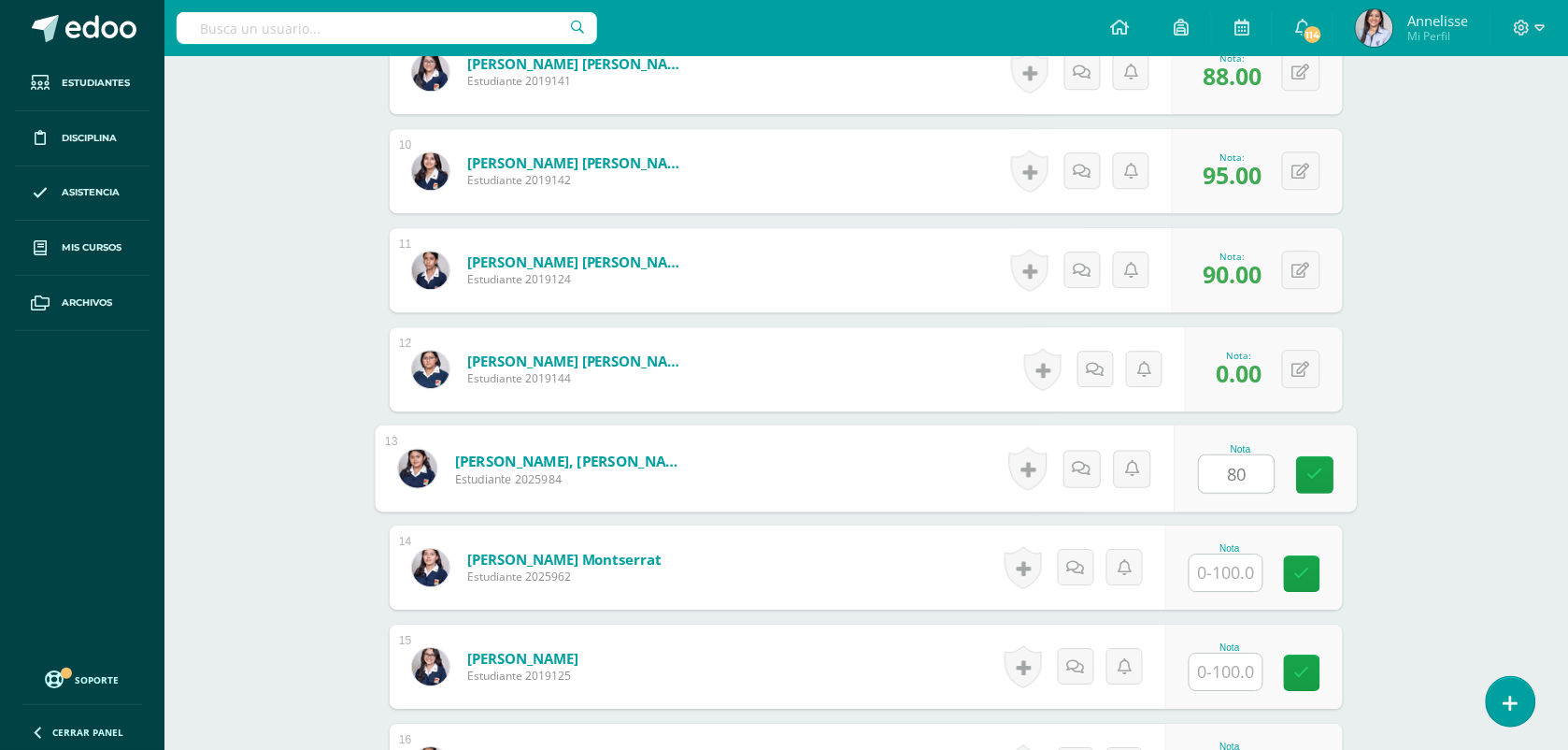
type input "80"
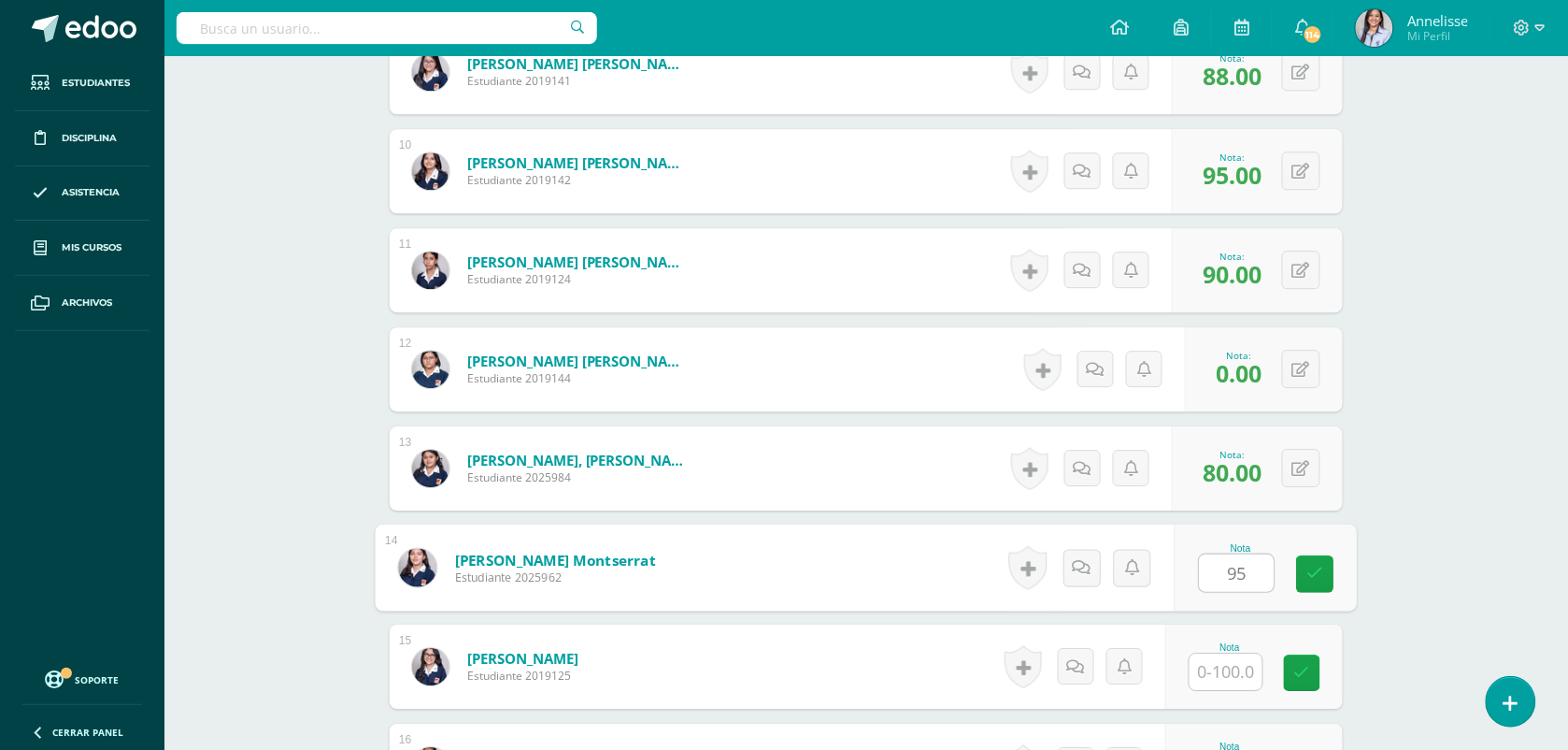
type input "95"
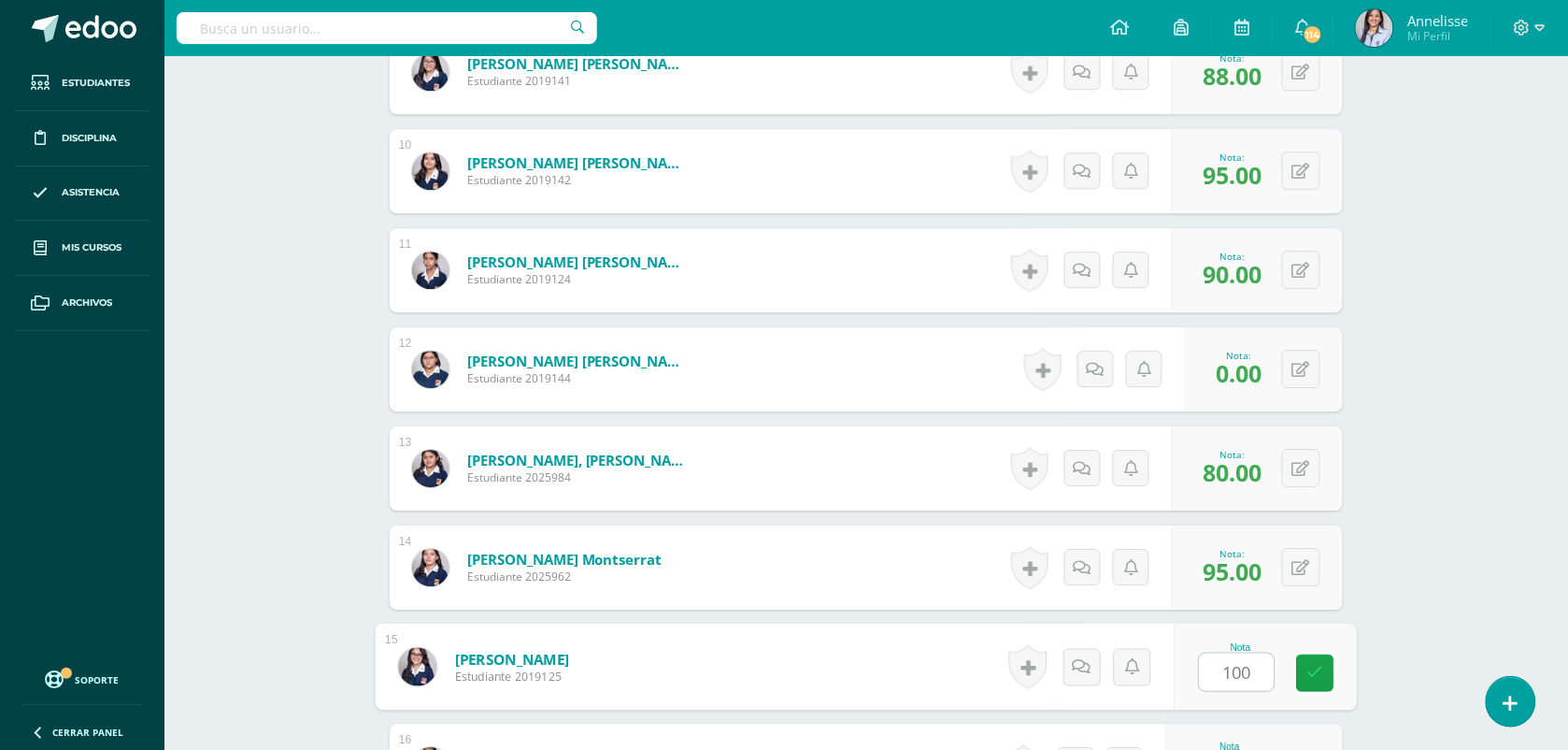
type input "100"
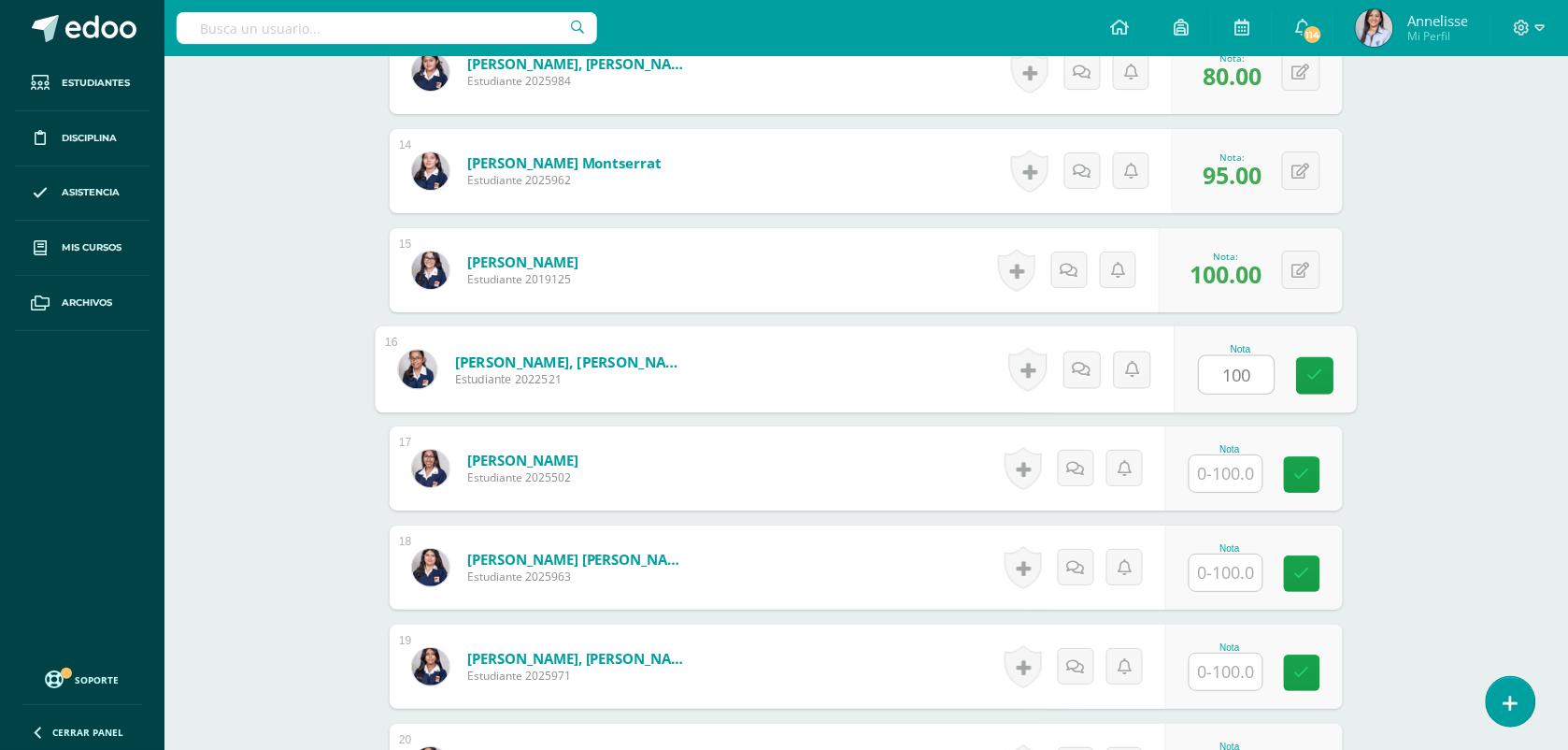
type input "100"
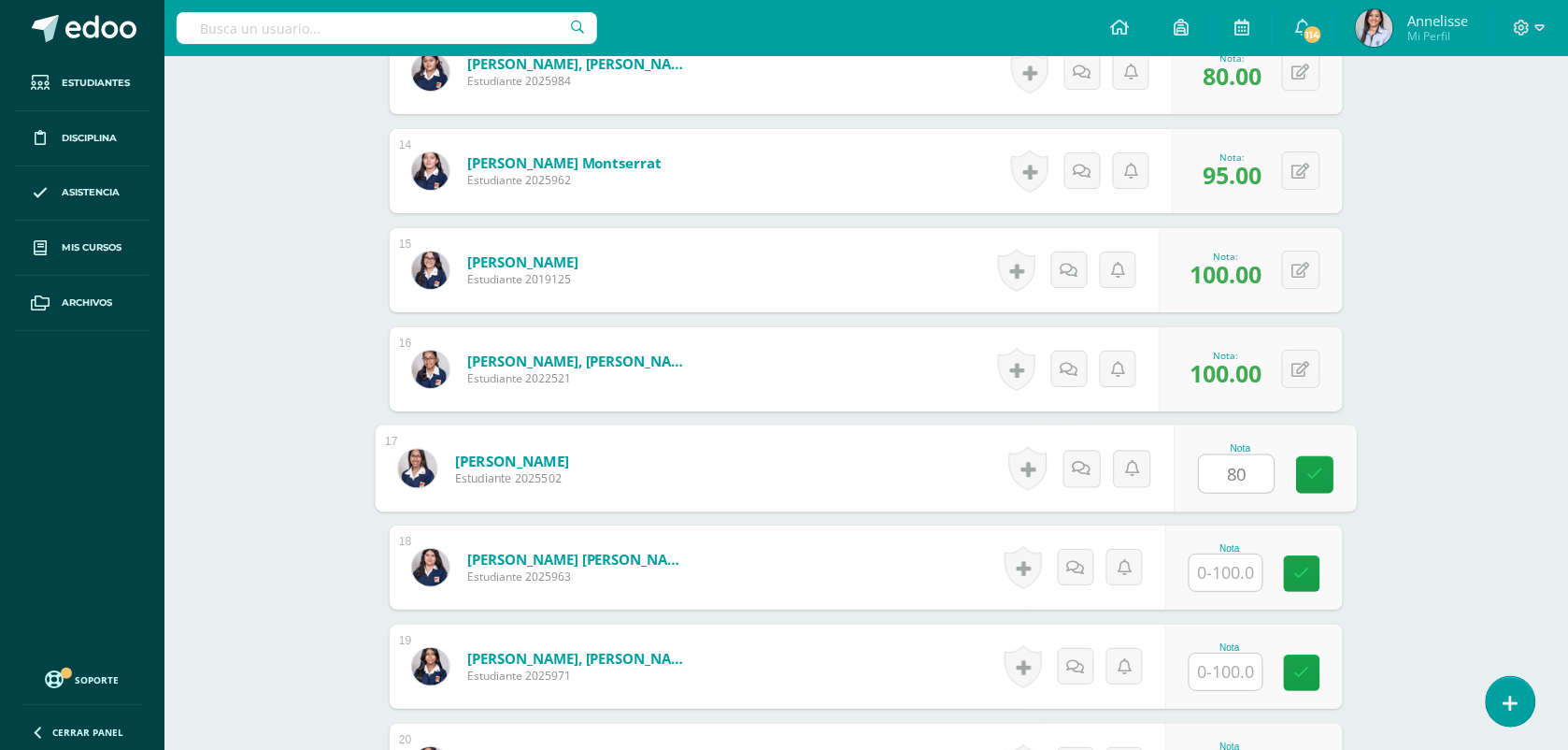
type input "80"
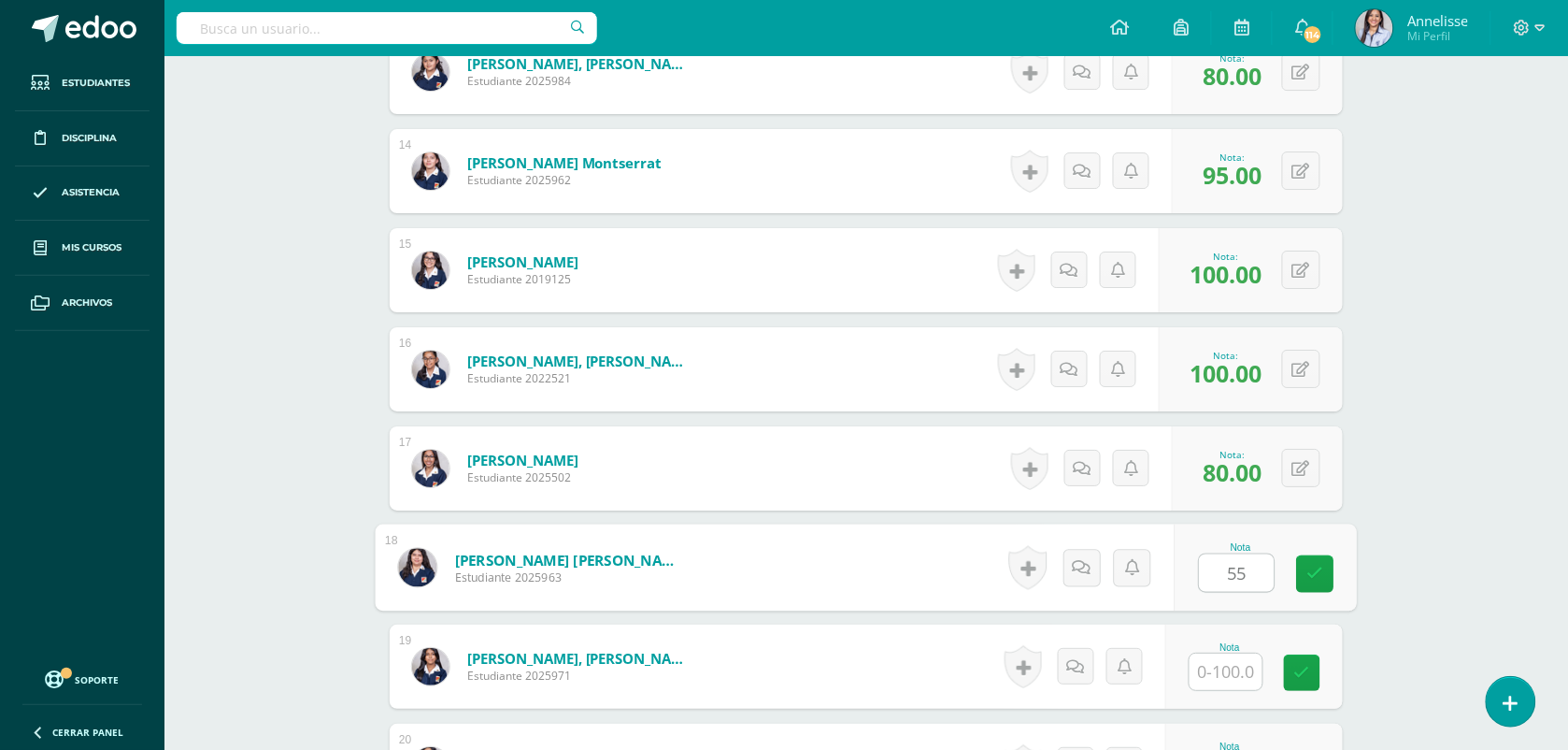
type input "55"
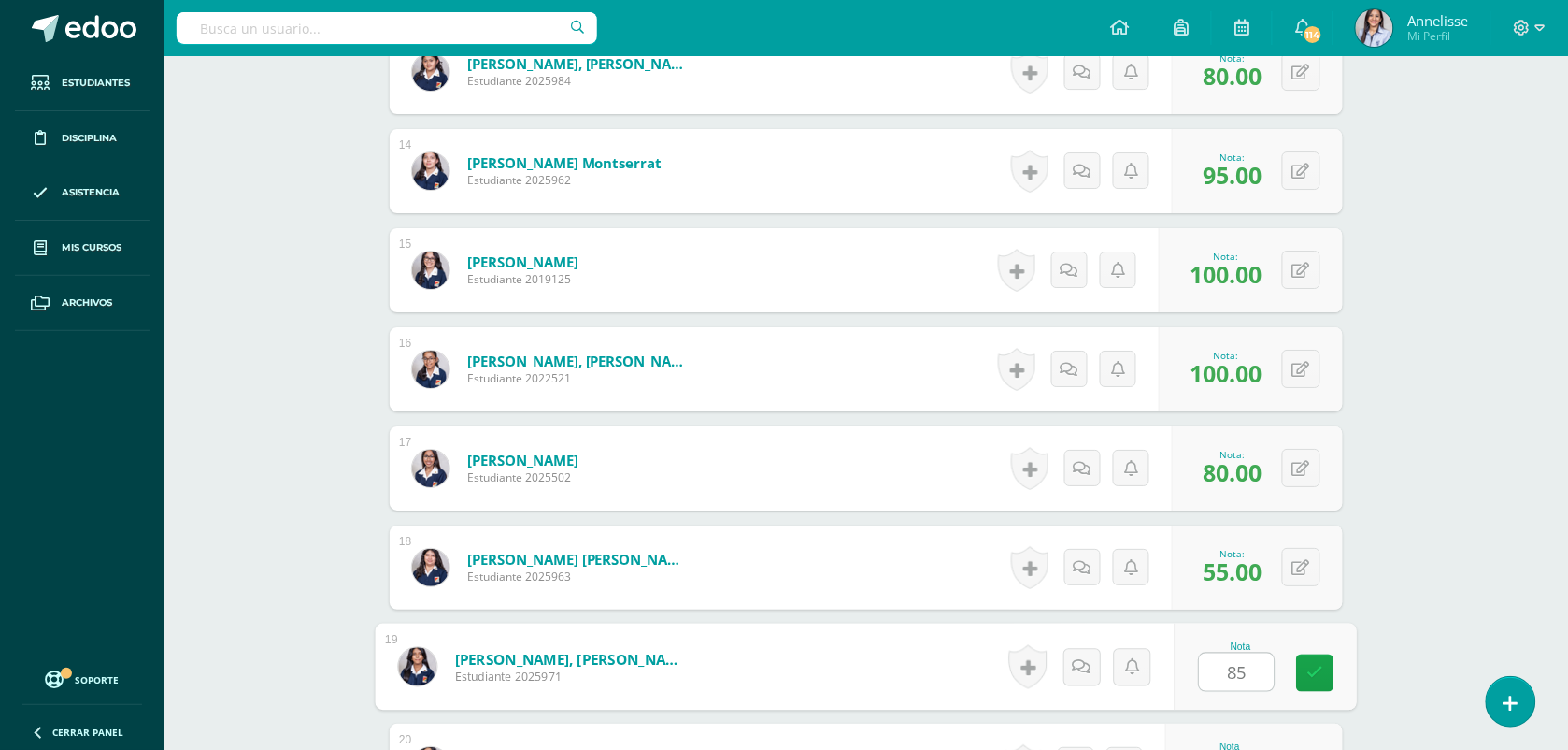
type input "85"
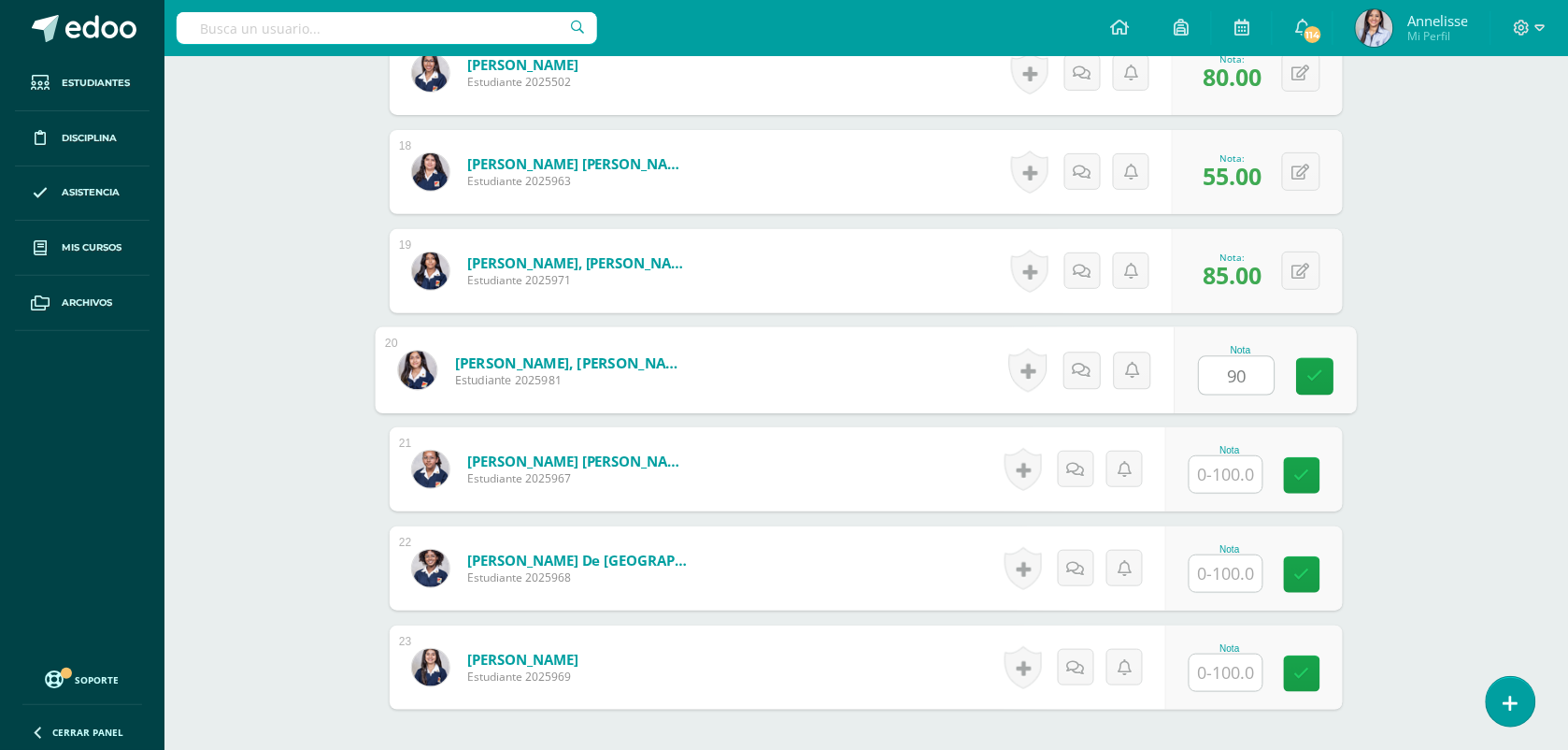
type input "90"
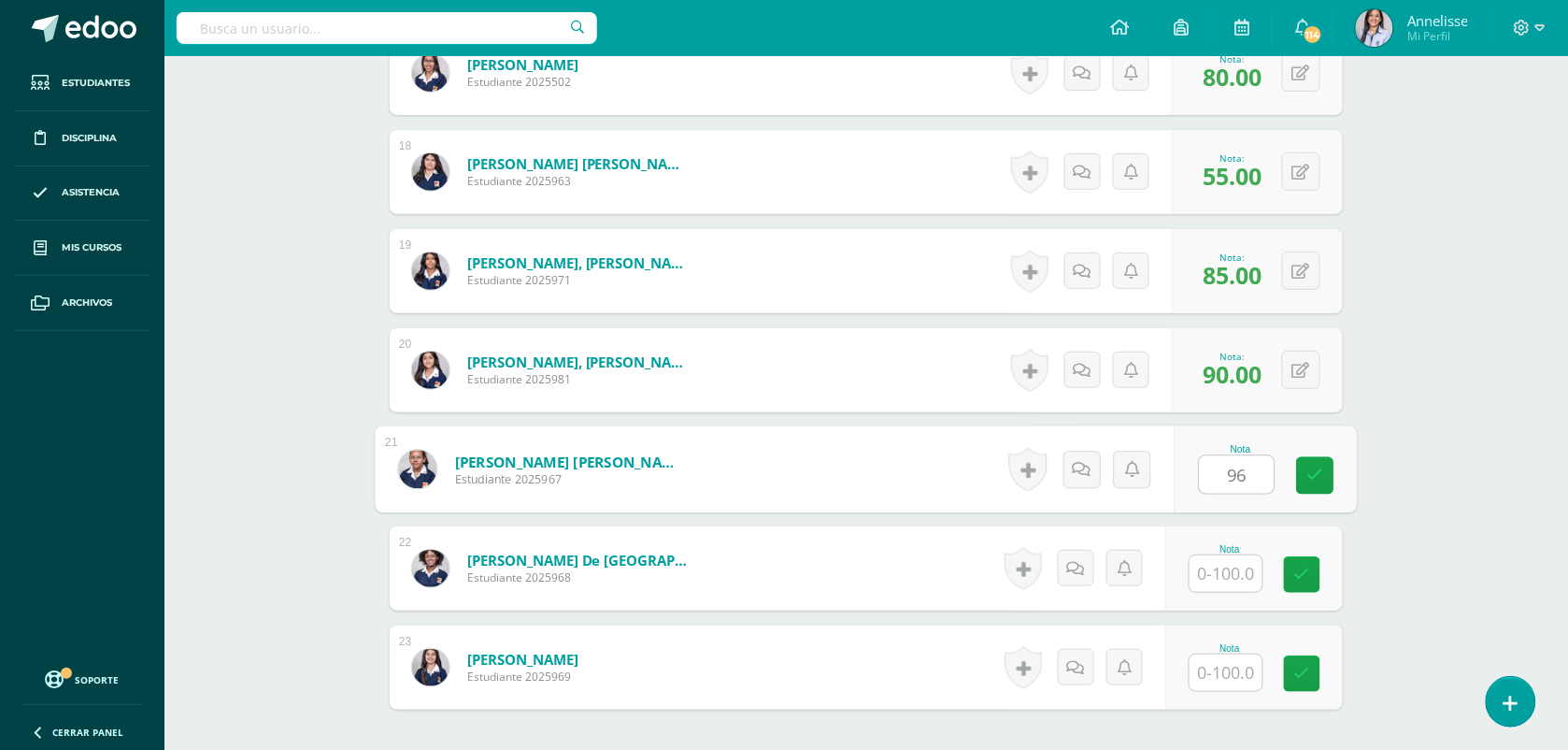
type input "96"
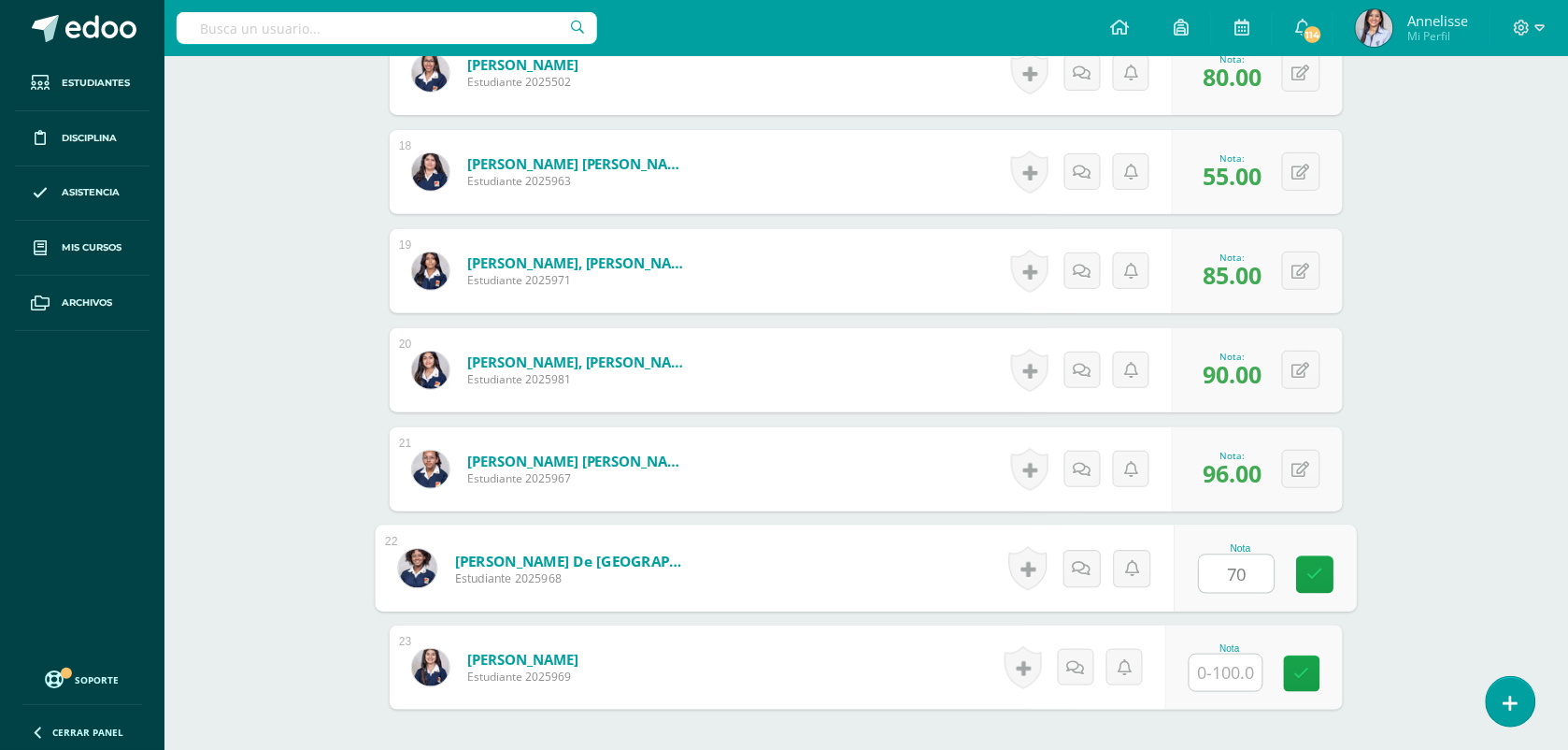
type input "70"
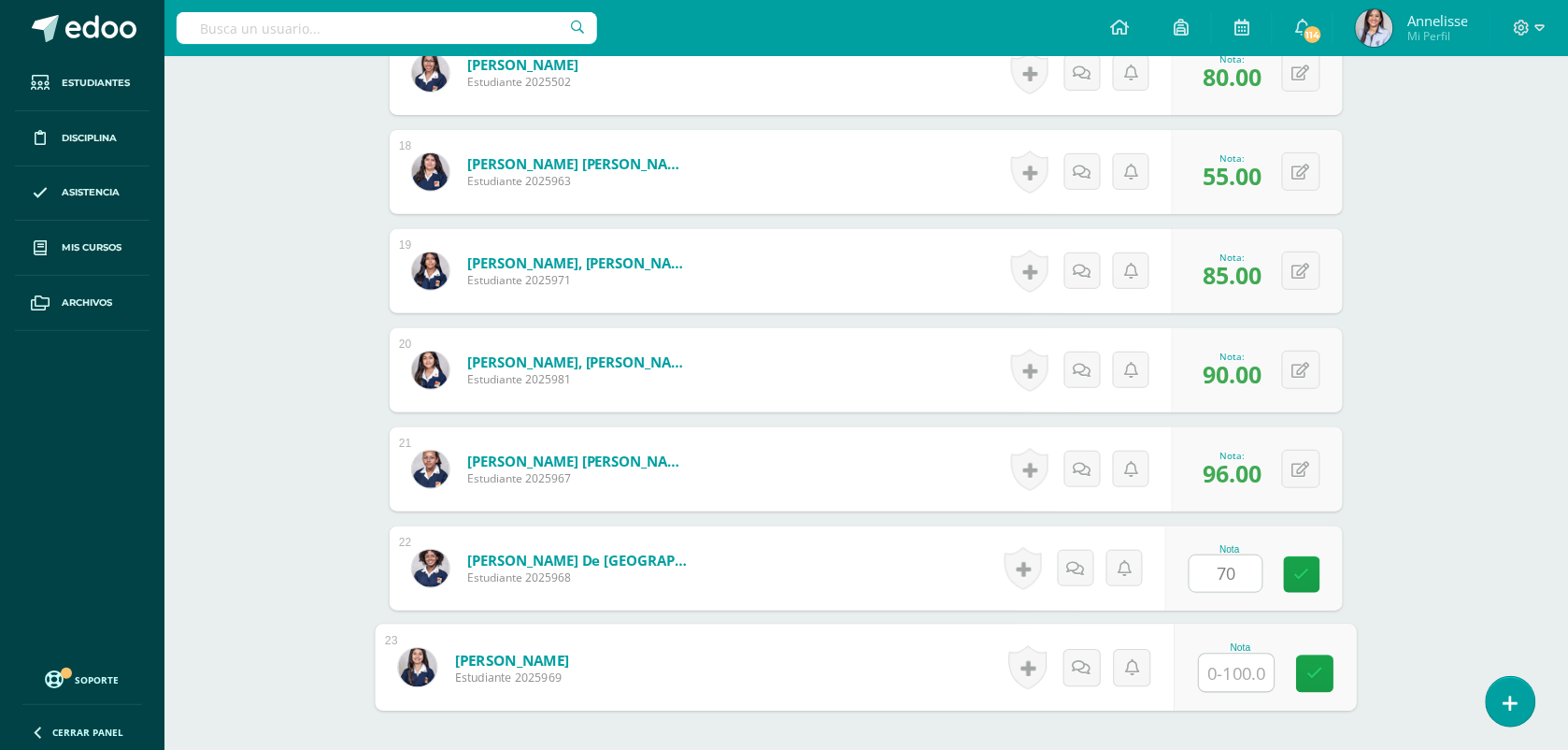
type input "0"
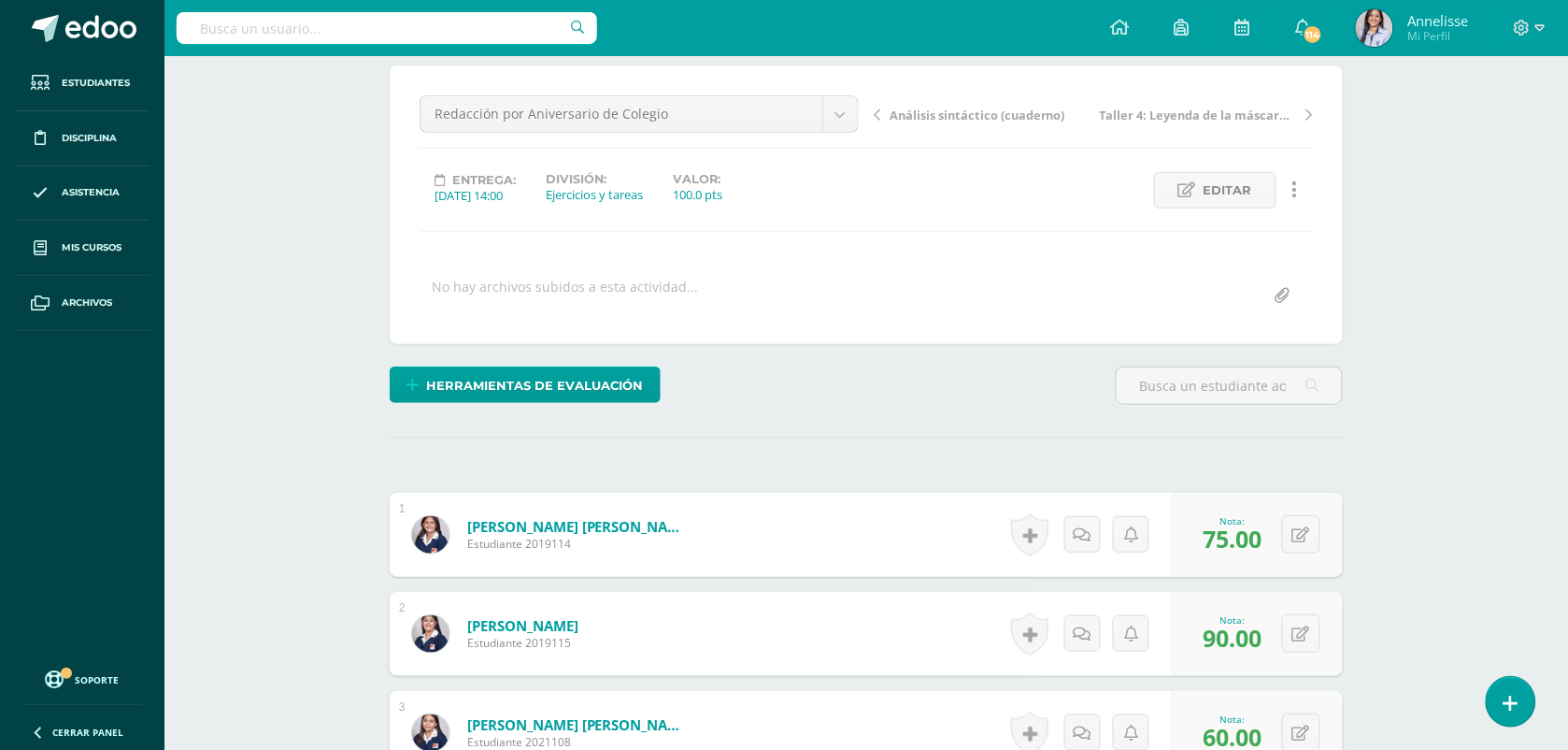
scroll to position [0, 0]
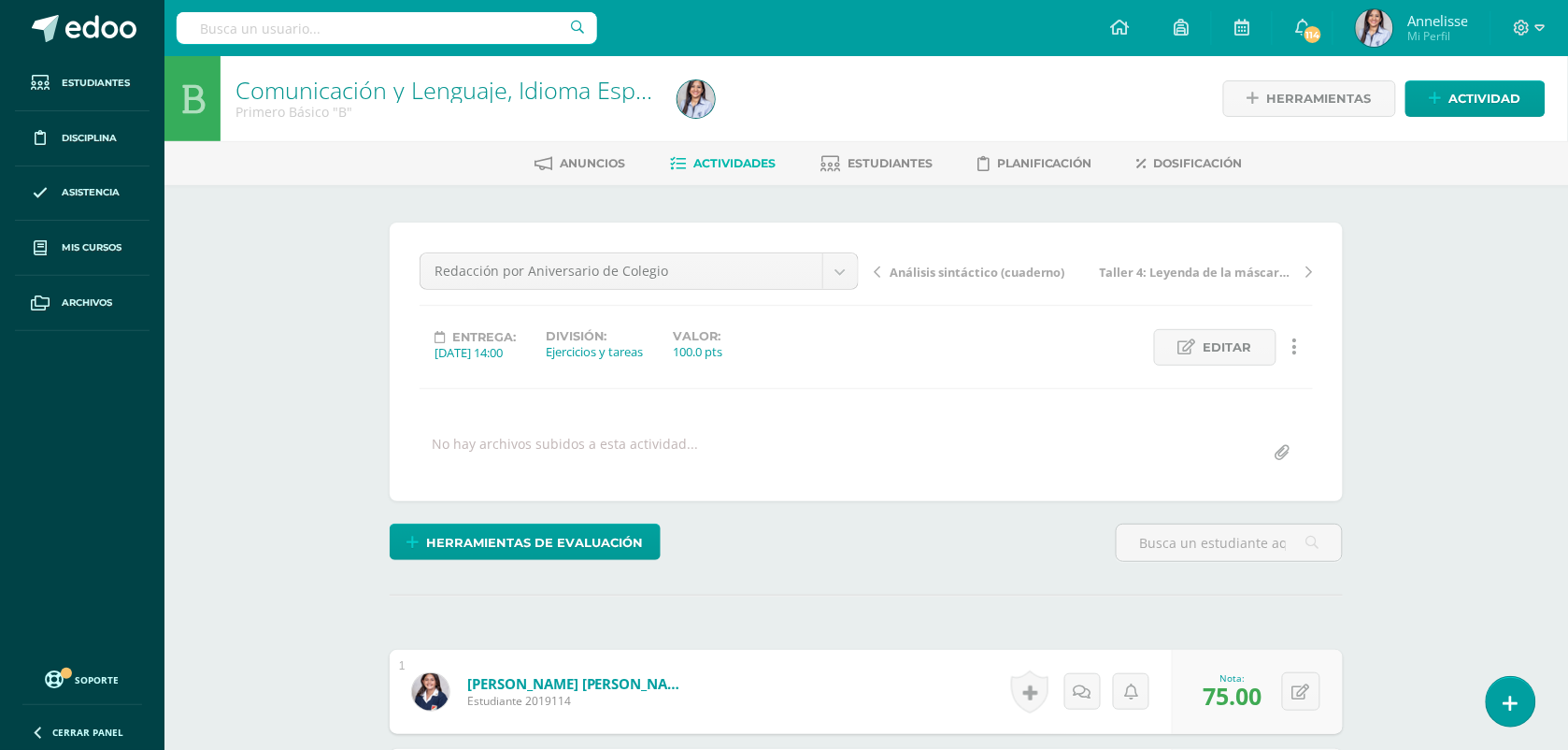
click at [750, 164] on span "Actividades" at bounding box center [734, 163] width 82 height 14
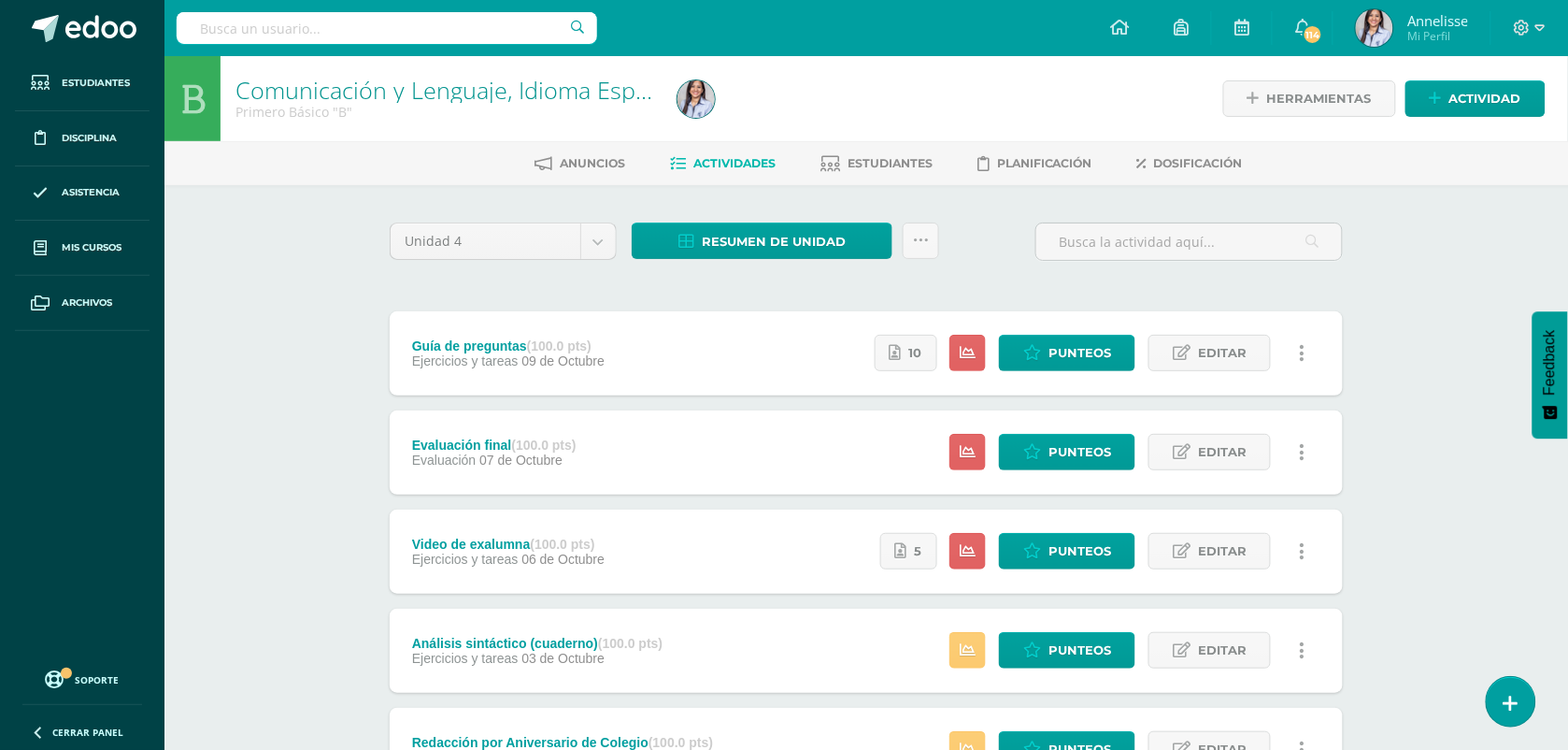
click at [296, 346] on div "Comunicación y Lenguaje, Idioma Español Primero Básico "B" Herramientas Detalle…" at bounding box center [866, 730] width 1404 height 1349
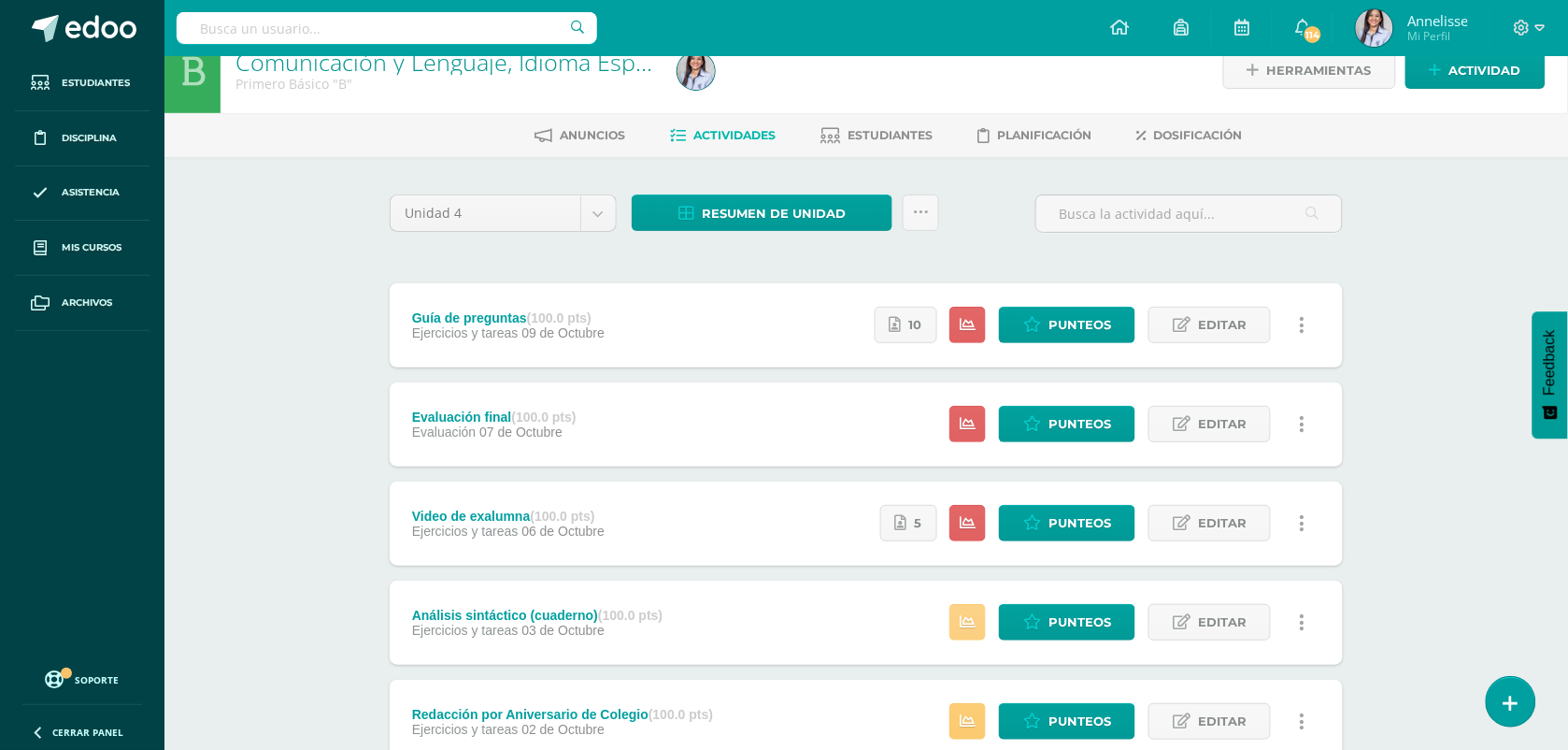
scroll to position [117, 0]
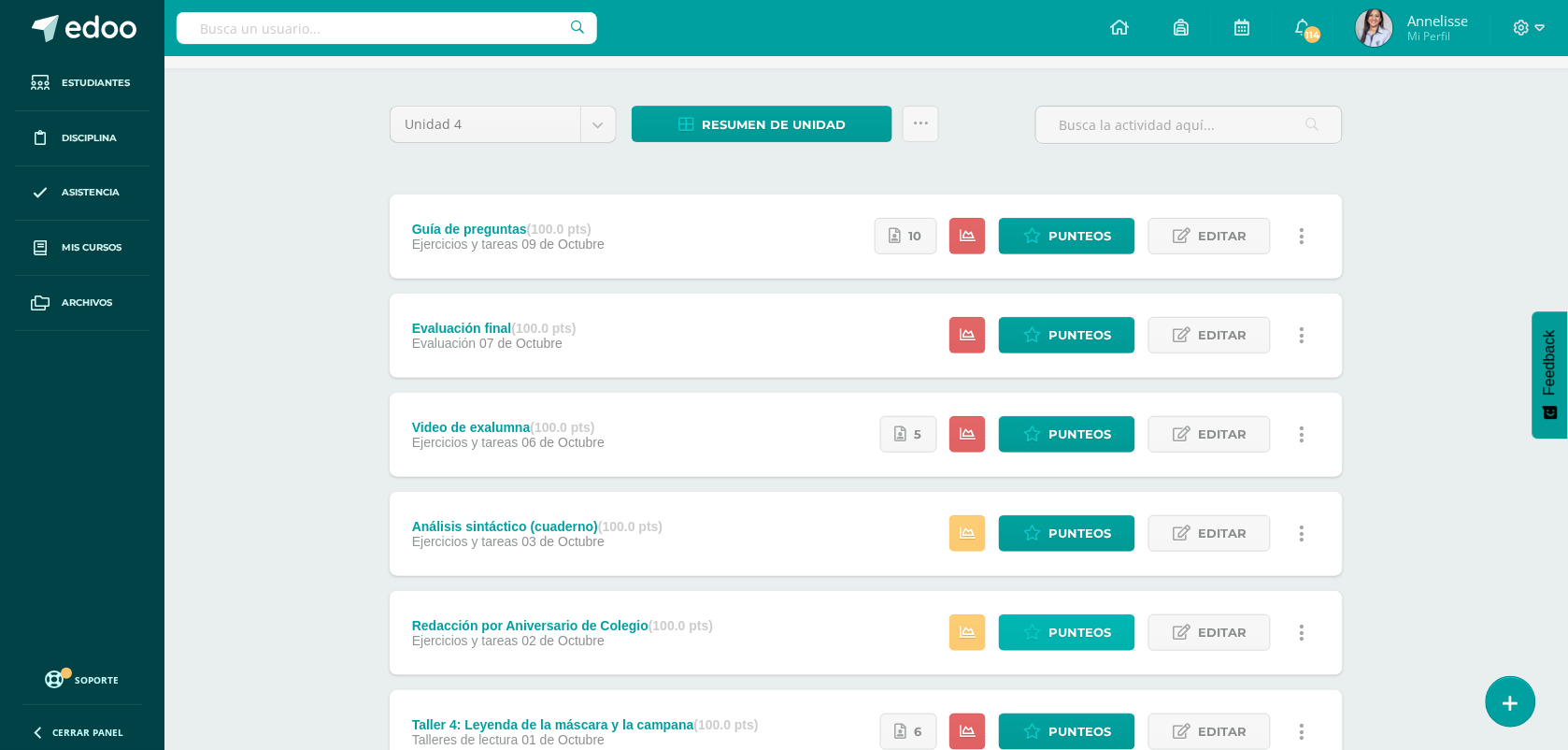
click at [1072, 636] on span "Punteos" at bounding box center [1079, 632] width 62 height 35
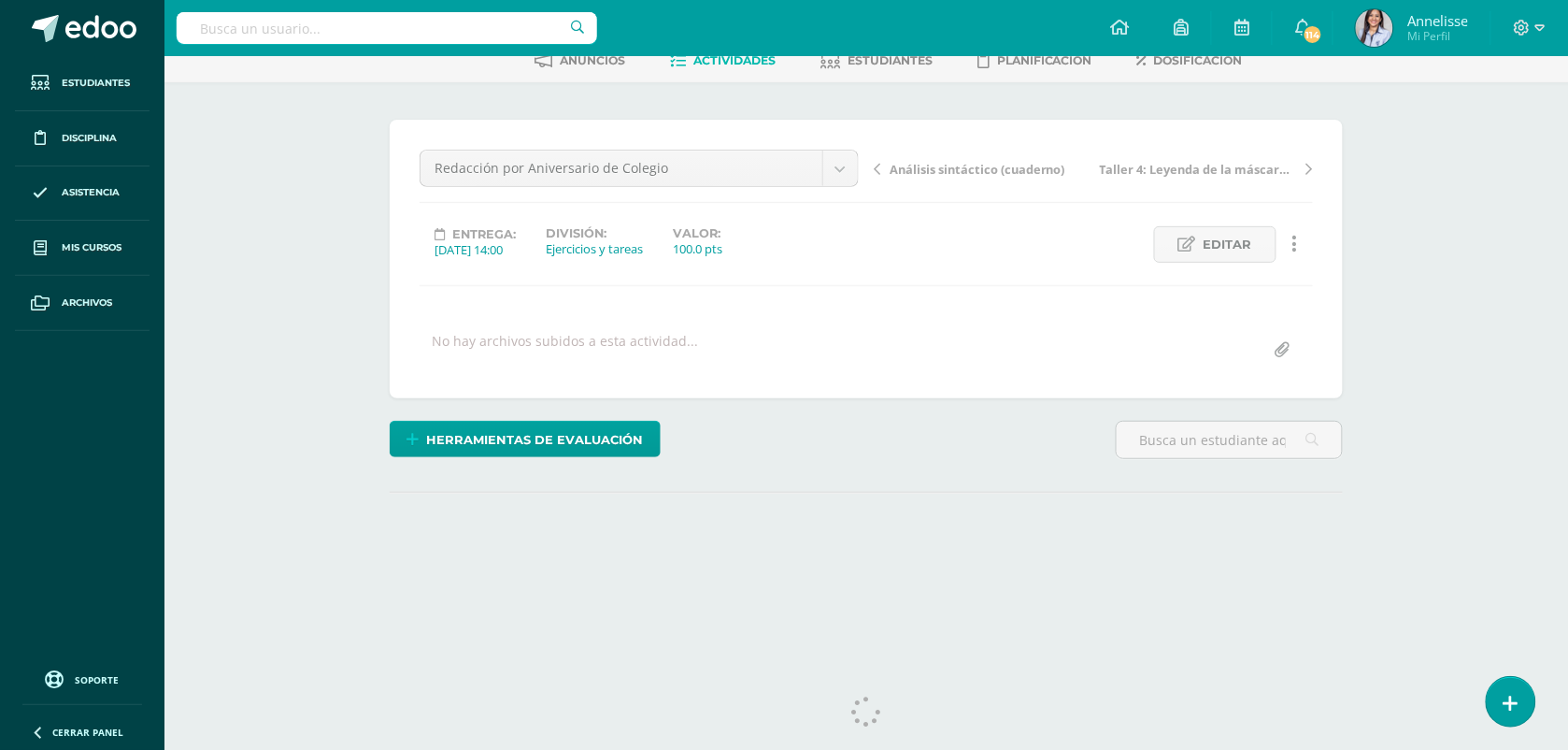
scroll to position [135, 0]
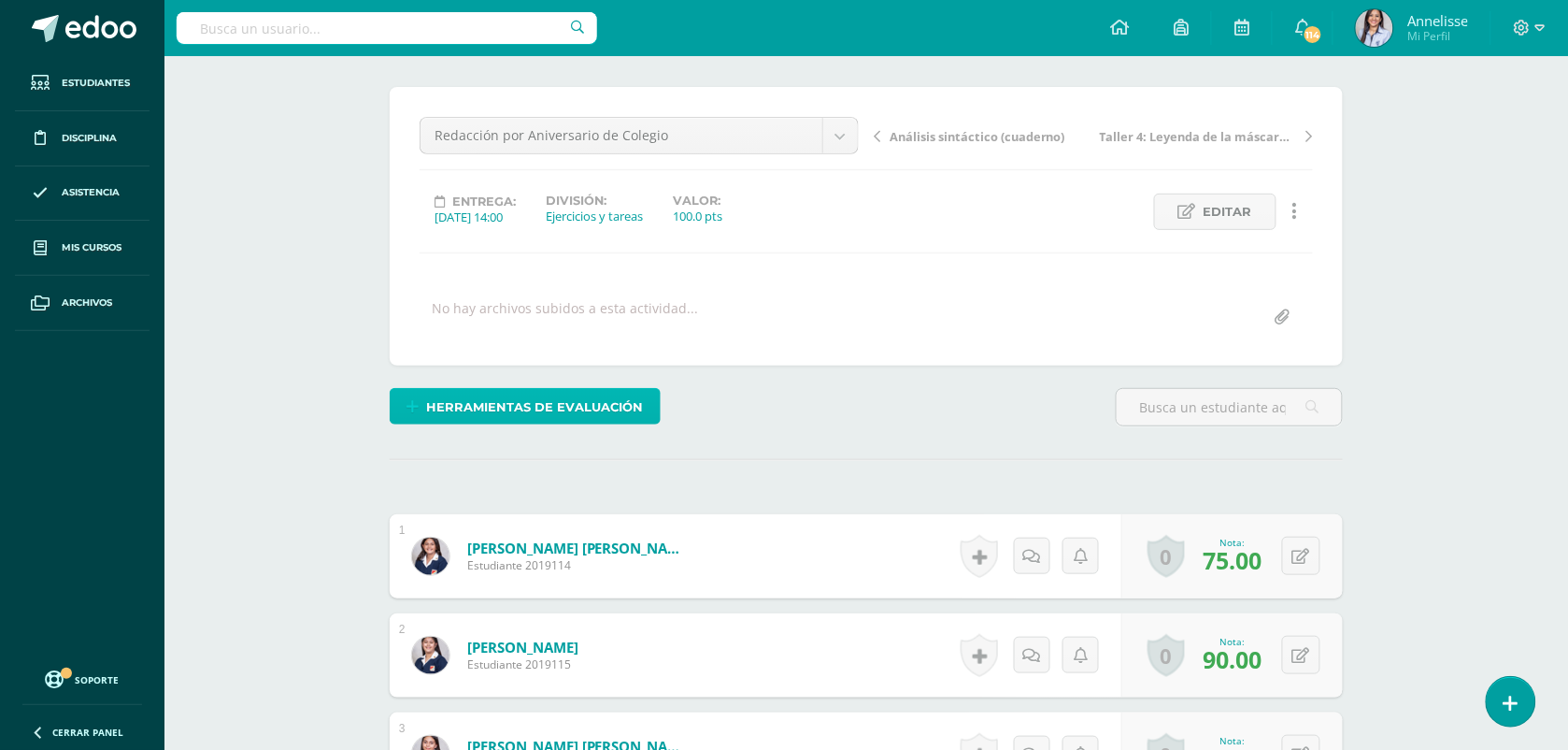
click at [565, 394] on span "Herramientas de evaluación" at bounding box center [535, 407] width 216 height 35
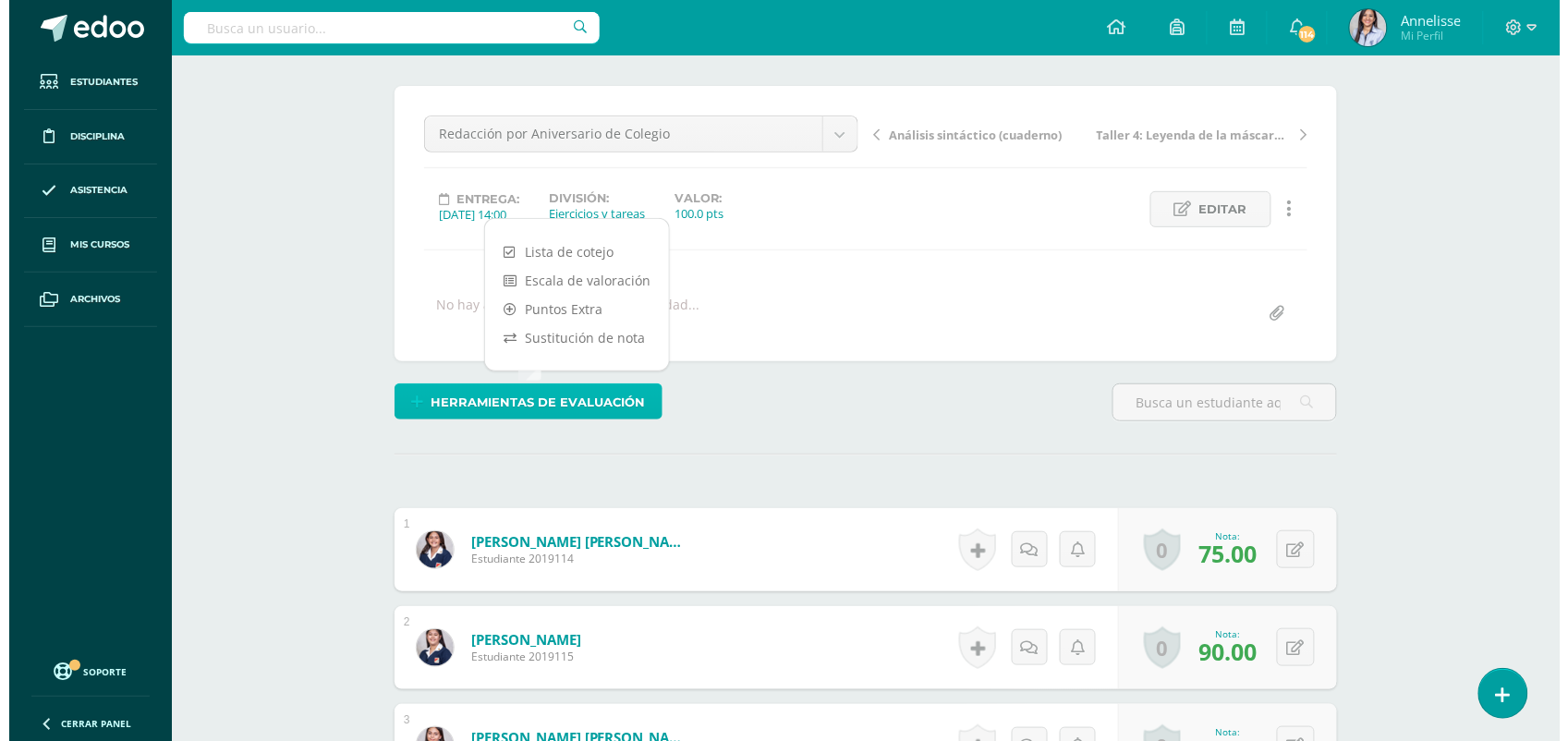
scroll to position [135, 0]
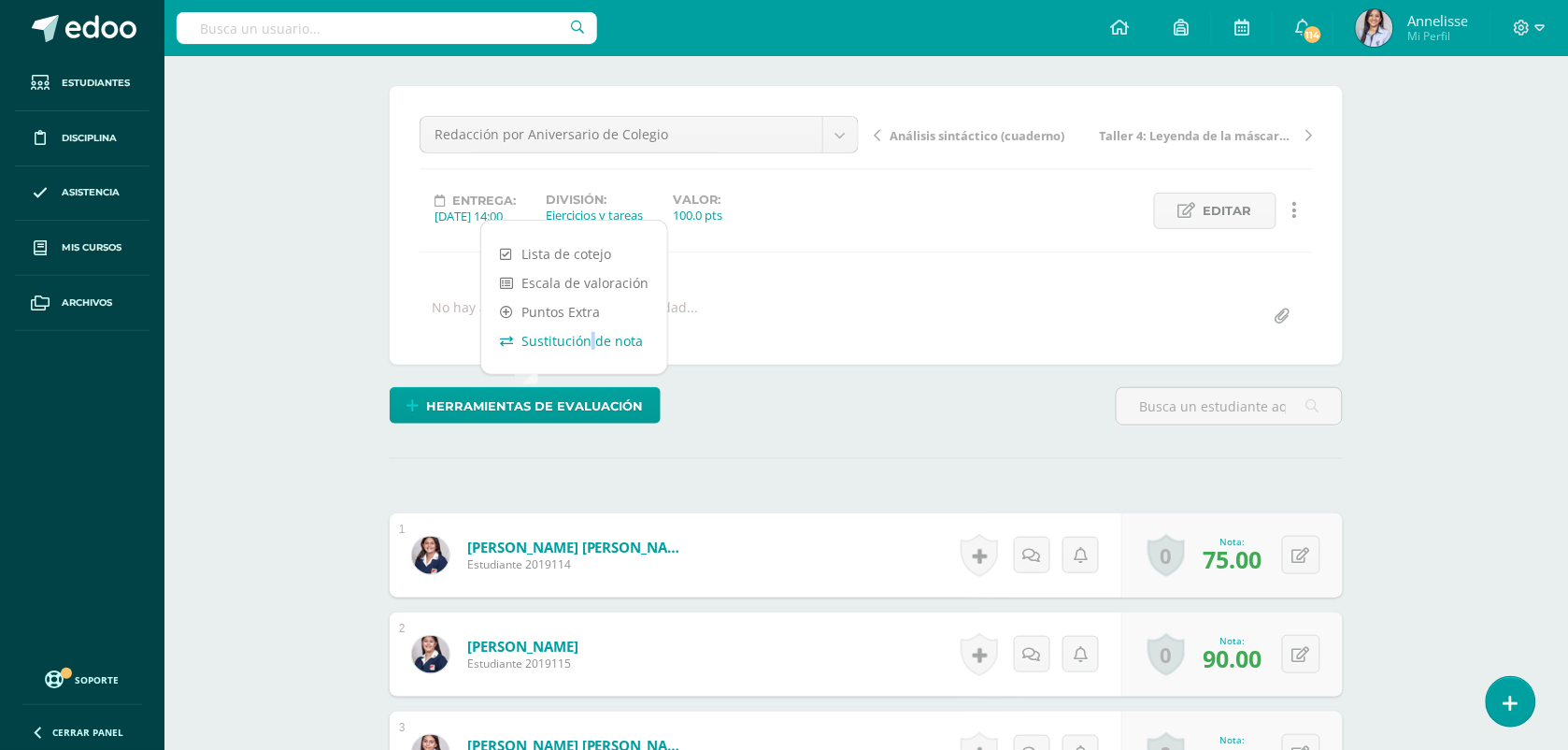
click at [585, 340] on link "Sustitución de nota" at bounding box center [574, 340] width 186 height 29
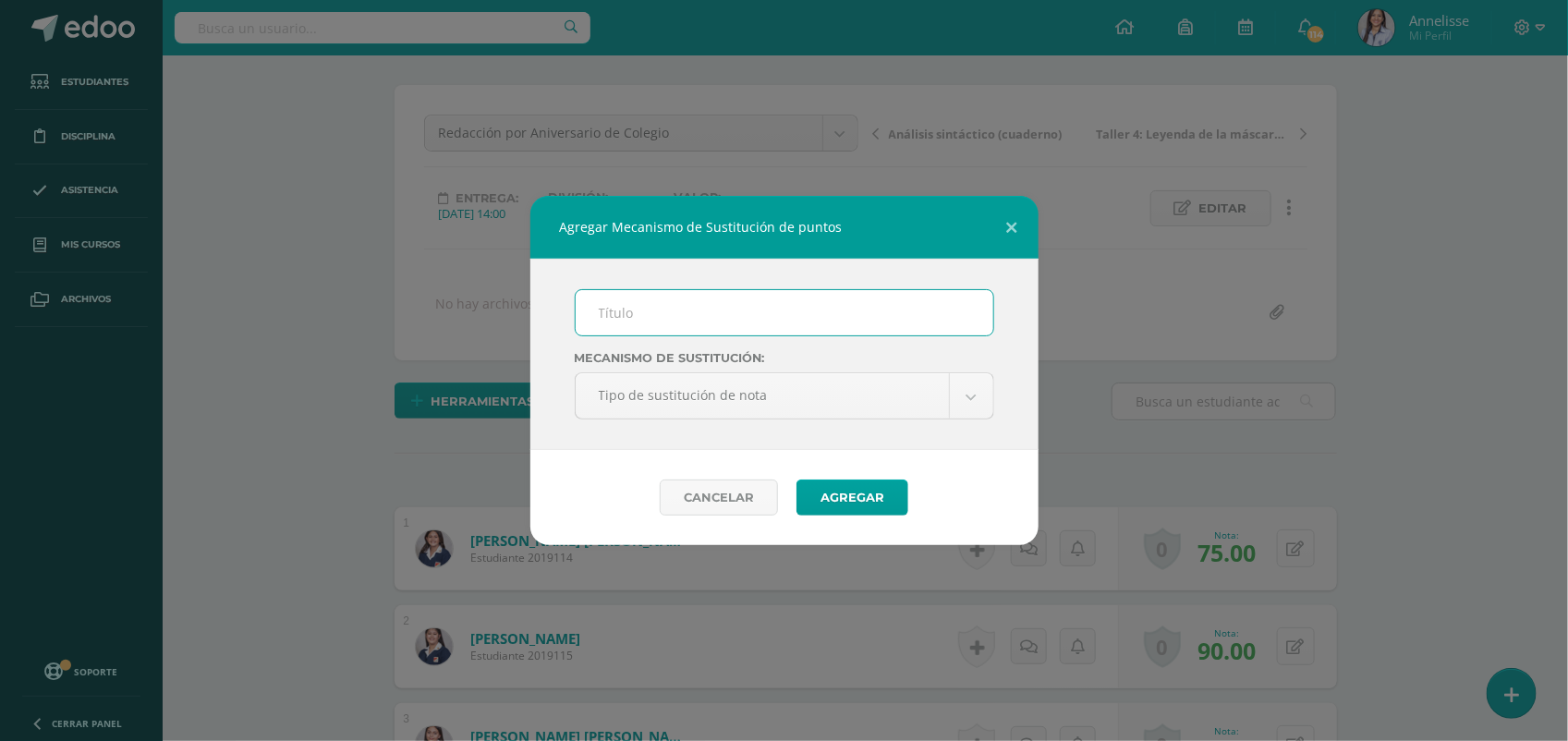
drag, startPoint x: 578, startPoint y: 335, endPoint x: 648, endPoint y: 303, distance: 77.0
click at [647, 303] on input "text" at bounding box center [784, 312] width 418 height 45
type input "PMA"
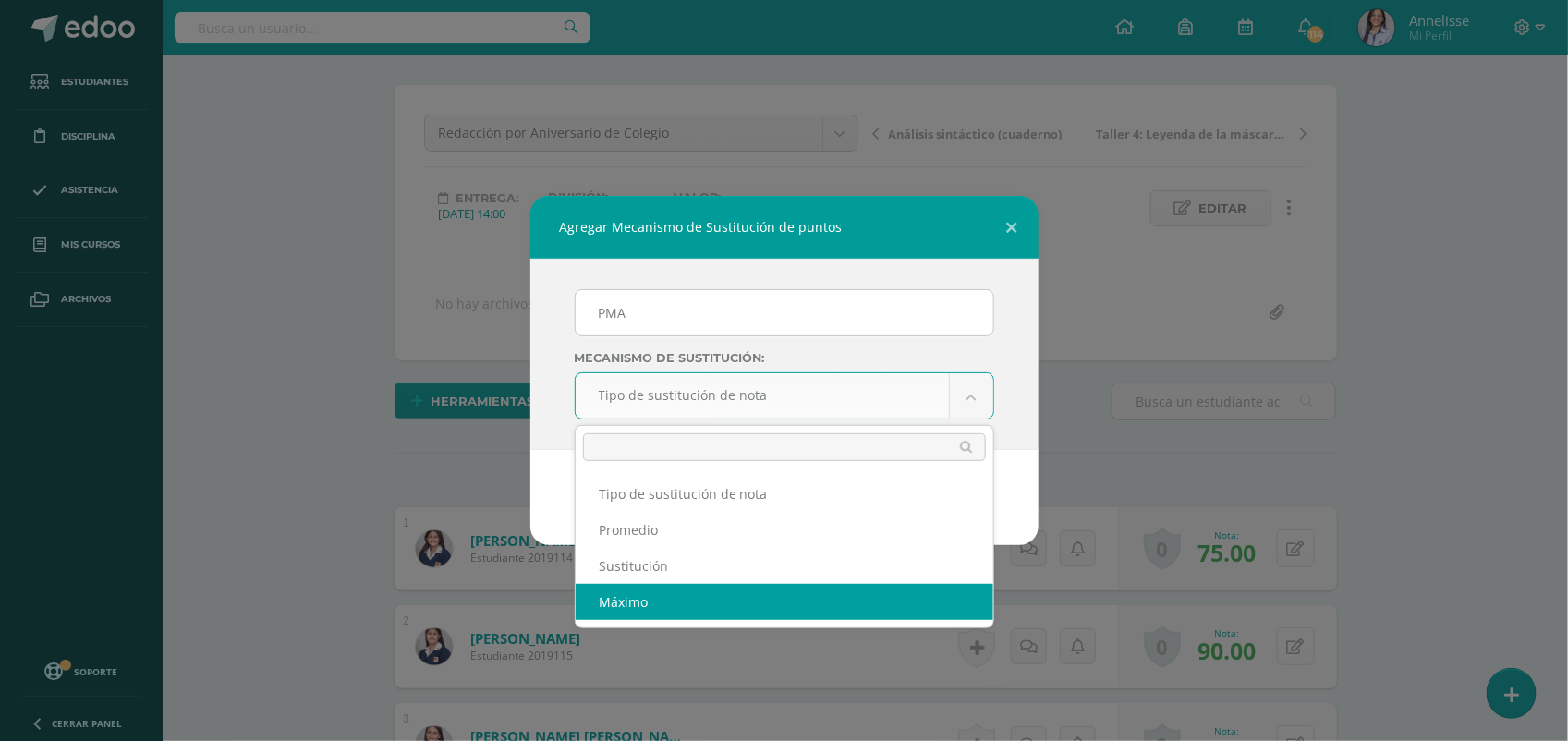
select select "maximum"
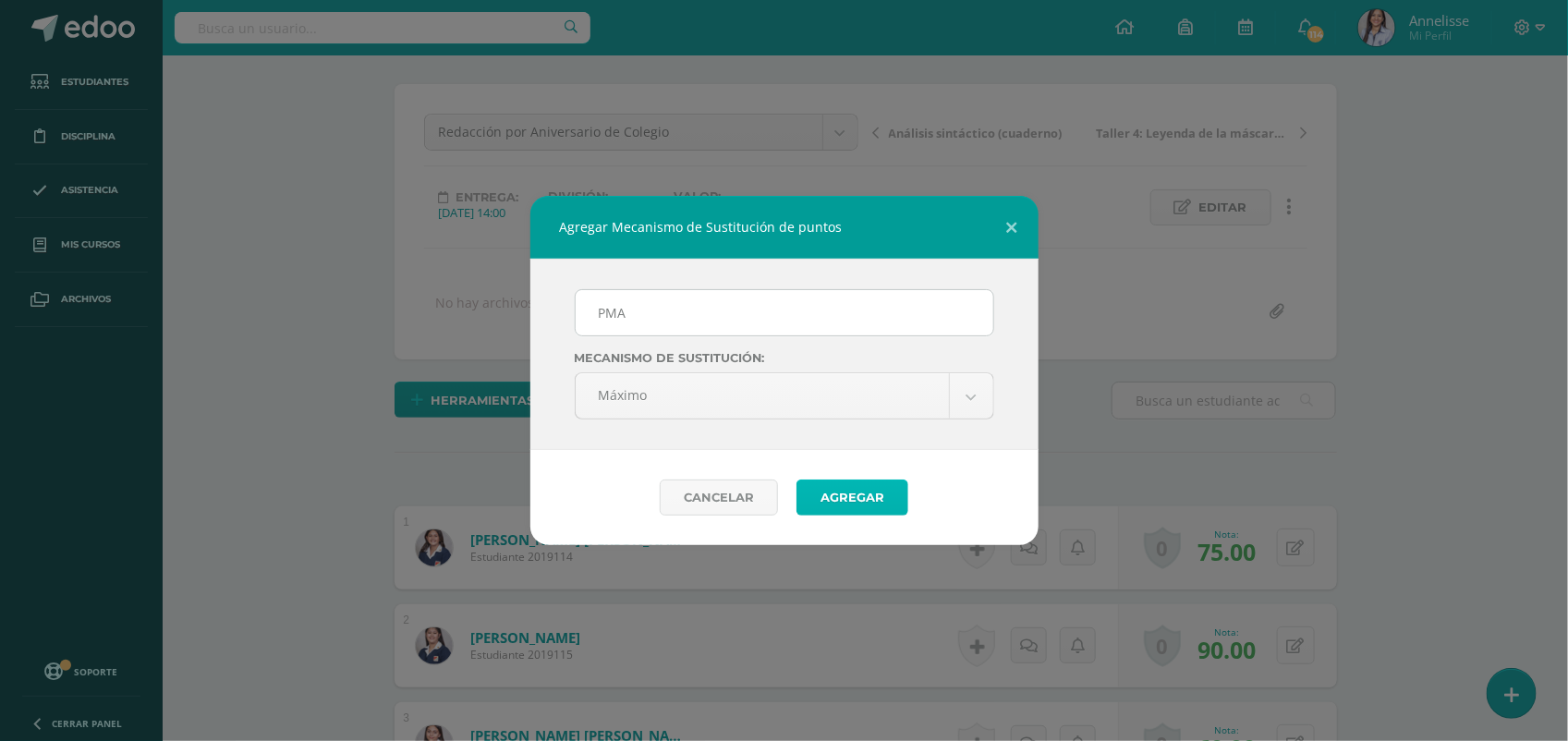
drag, startPoint x: 865, startPoint y: 504, endPoint x: 848, endPoint y: 501, distance: 17.3
click at [863, 502] on button "Agregar" at bounding box center [852, 497] width 112 height 36
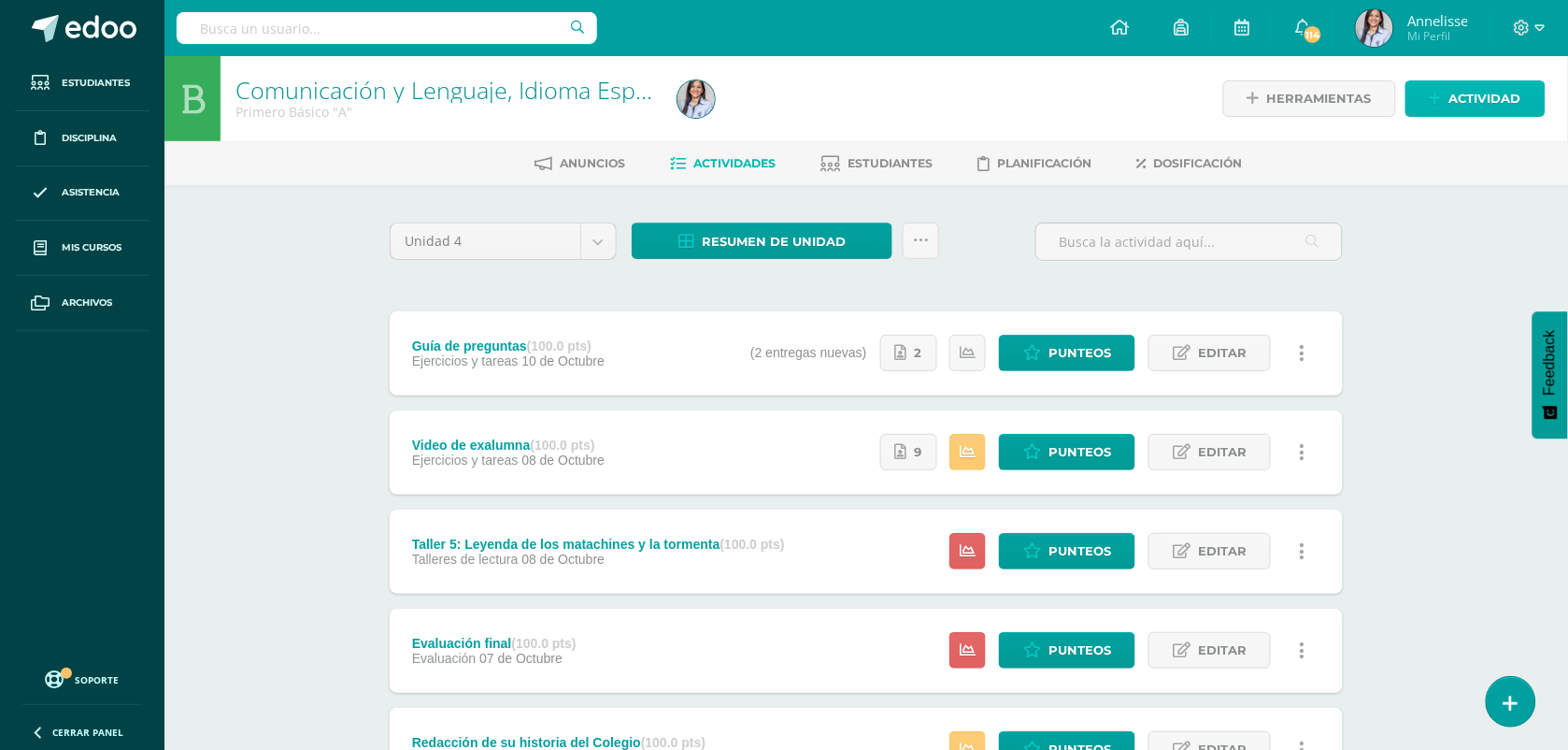
click at [1457, 91] on span "Actividad" at bounding box center [1485, 98] width 72 height 35
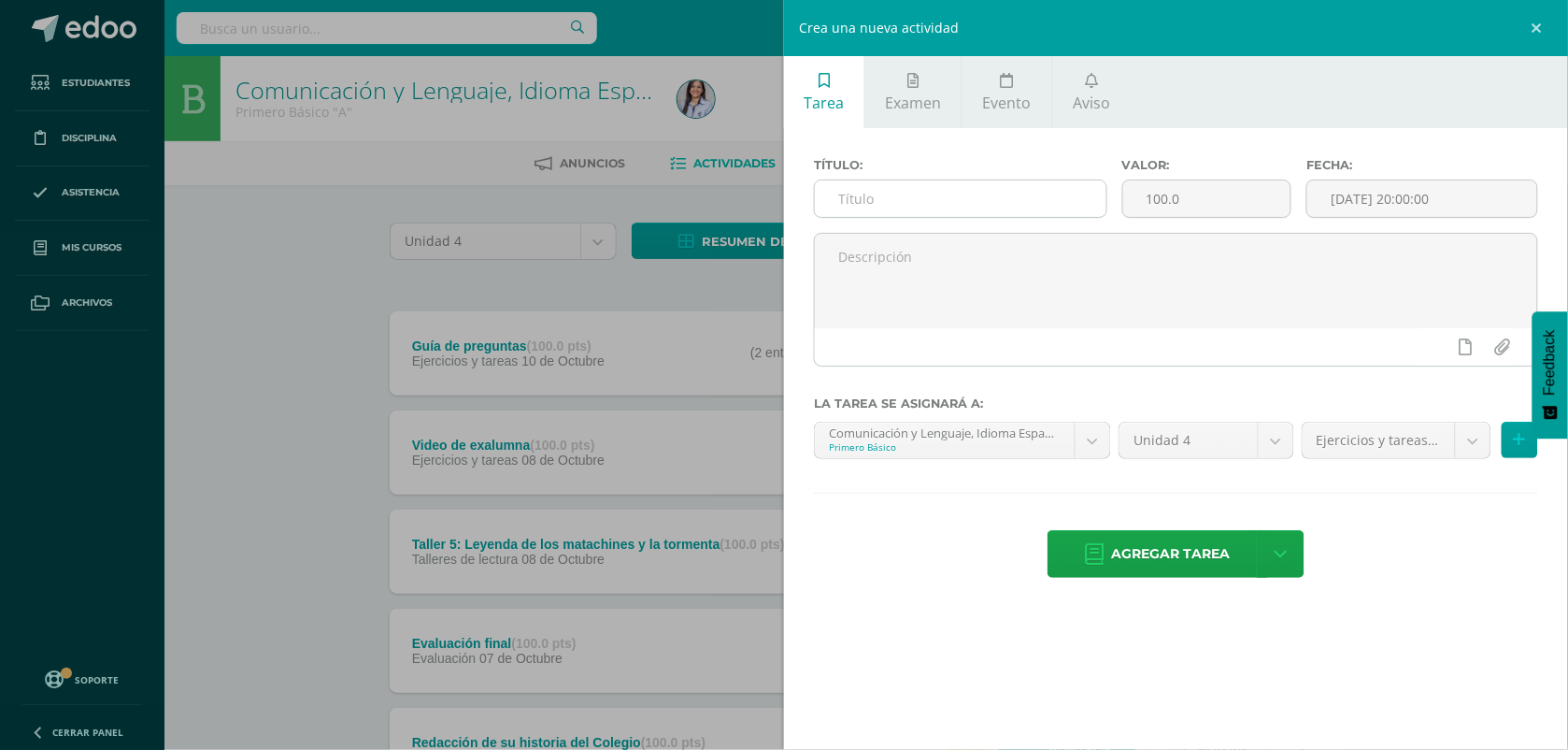
click at [1066, 206] on input "text" at bounding box center [960, 199] width 291 height 37
type input "r"
type input "Redacción por Aniversario del Colegio"
click at [1451, 187] on input "[DATE] 20:00:00" at bounding box center [1422, 199] width 230 height 37
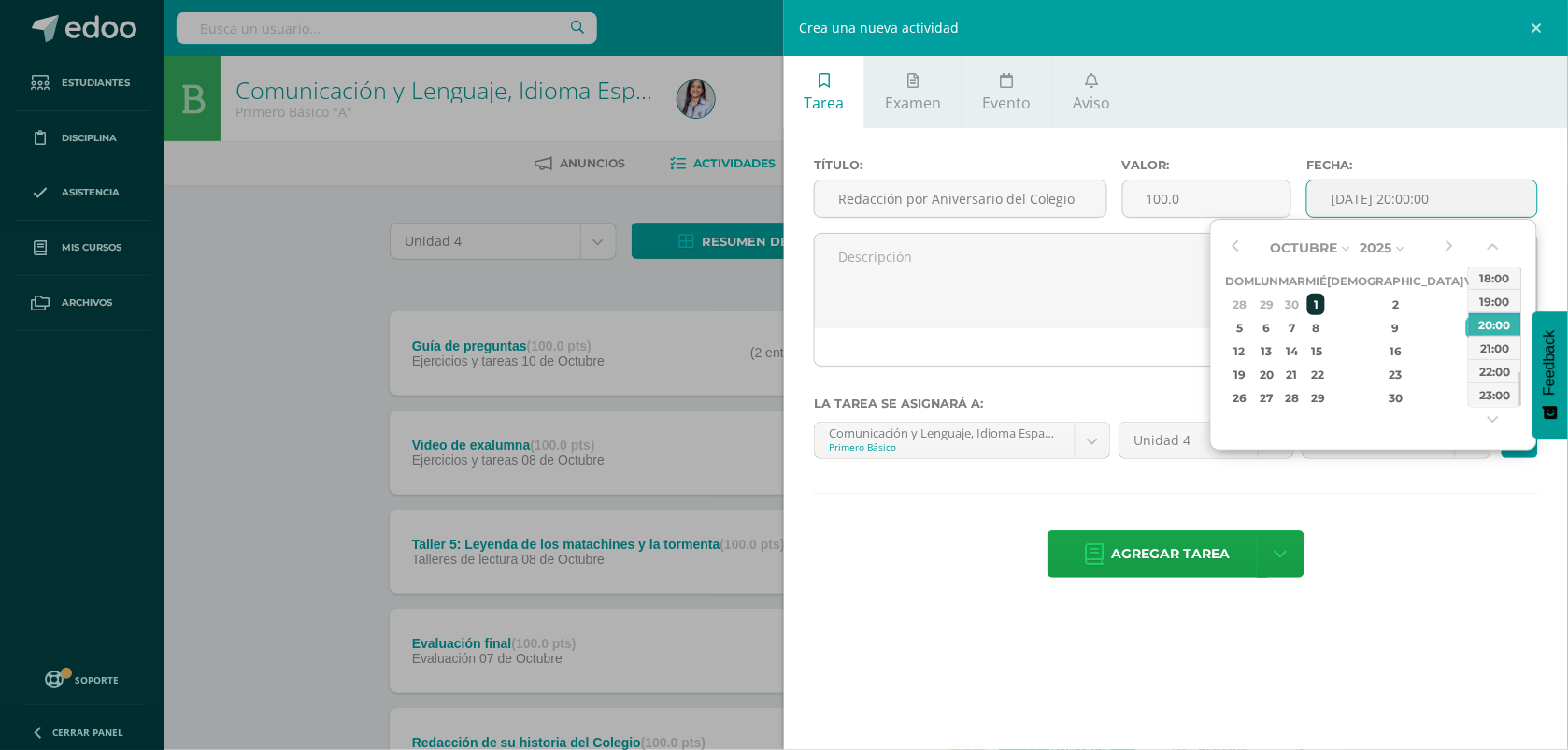
click at [1324, 305] on div "1" at bounding box center [1316, 304] width 17 height 22
click at [1497, 286] on div "14:00" at bounding box center [1494, 277] width 52 height 24
type input "2025-10-01 14:00"
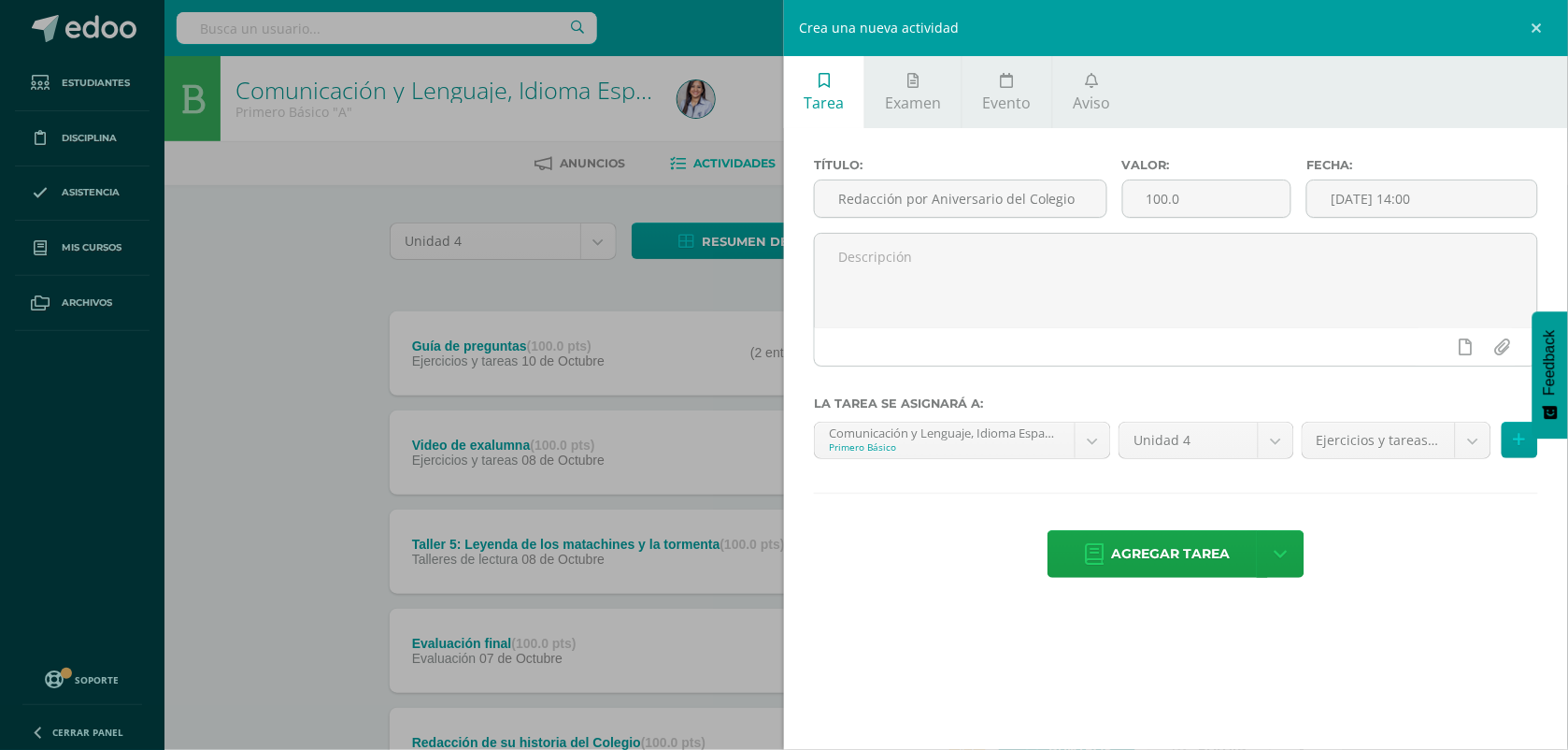
click at [1445, 532] on div "Título: Redacción por Aniversario del Colegio Valor: 100.0 Fecha: 2025-10-01 14…" at bounding box center [1175, 369] width 784 height 483
drag, startPoint x: 1189, startPoint y: 549, endPoint x: 46, endPoint y: 716, distance: 1155.1
click at [1188, 549] on span "Agregar tarea" at bounding box center [1171, 553] width 119 height 45
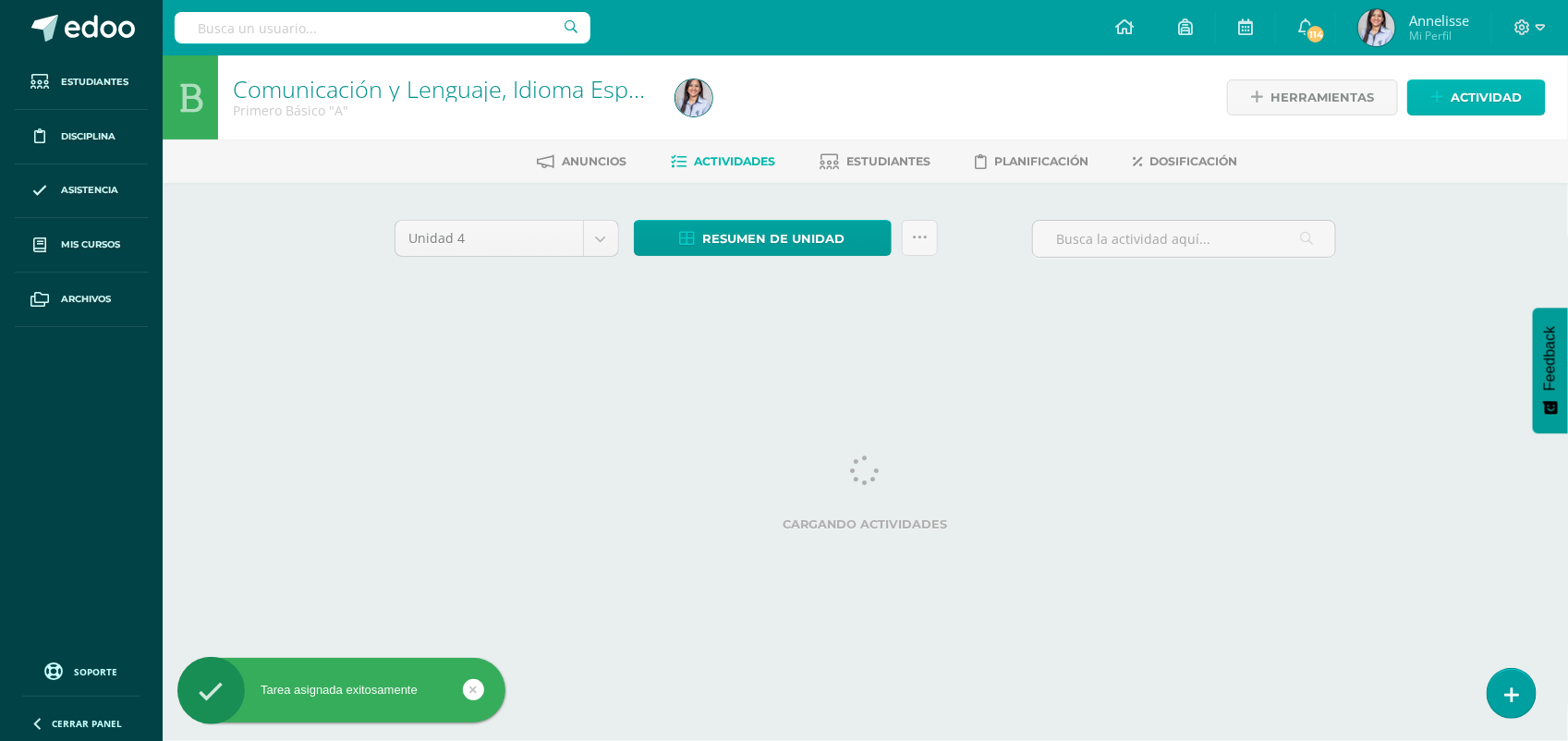
click at [1497, 94] on span "Actividad" at bounding box center [1486, 97] width 71 height 35
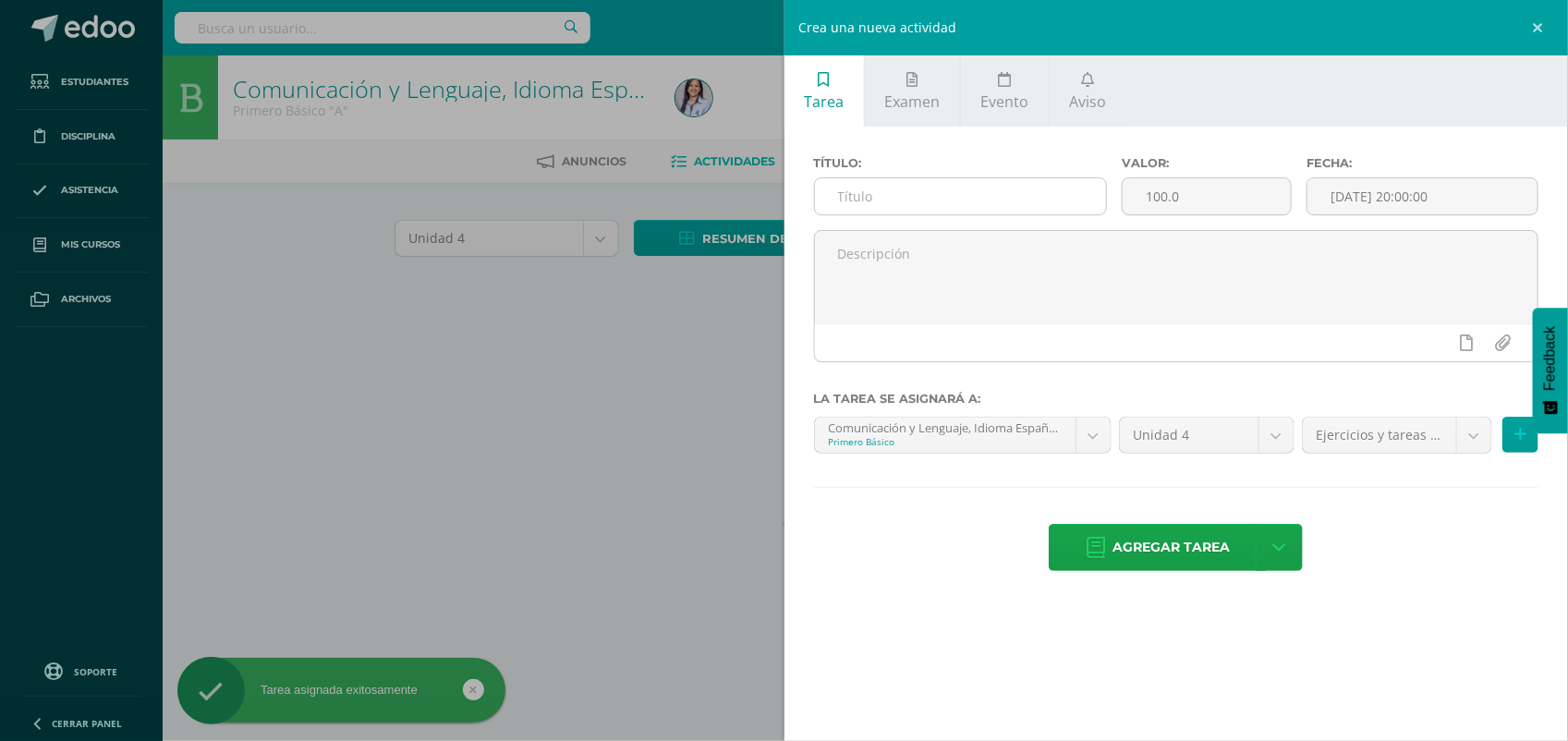
click at [1005, 199] on input "text" at bounding box center [961, 196] width 292 height 36
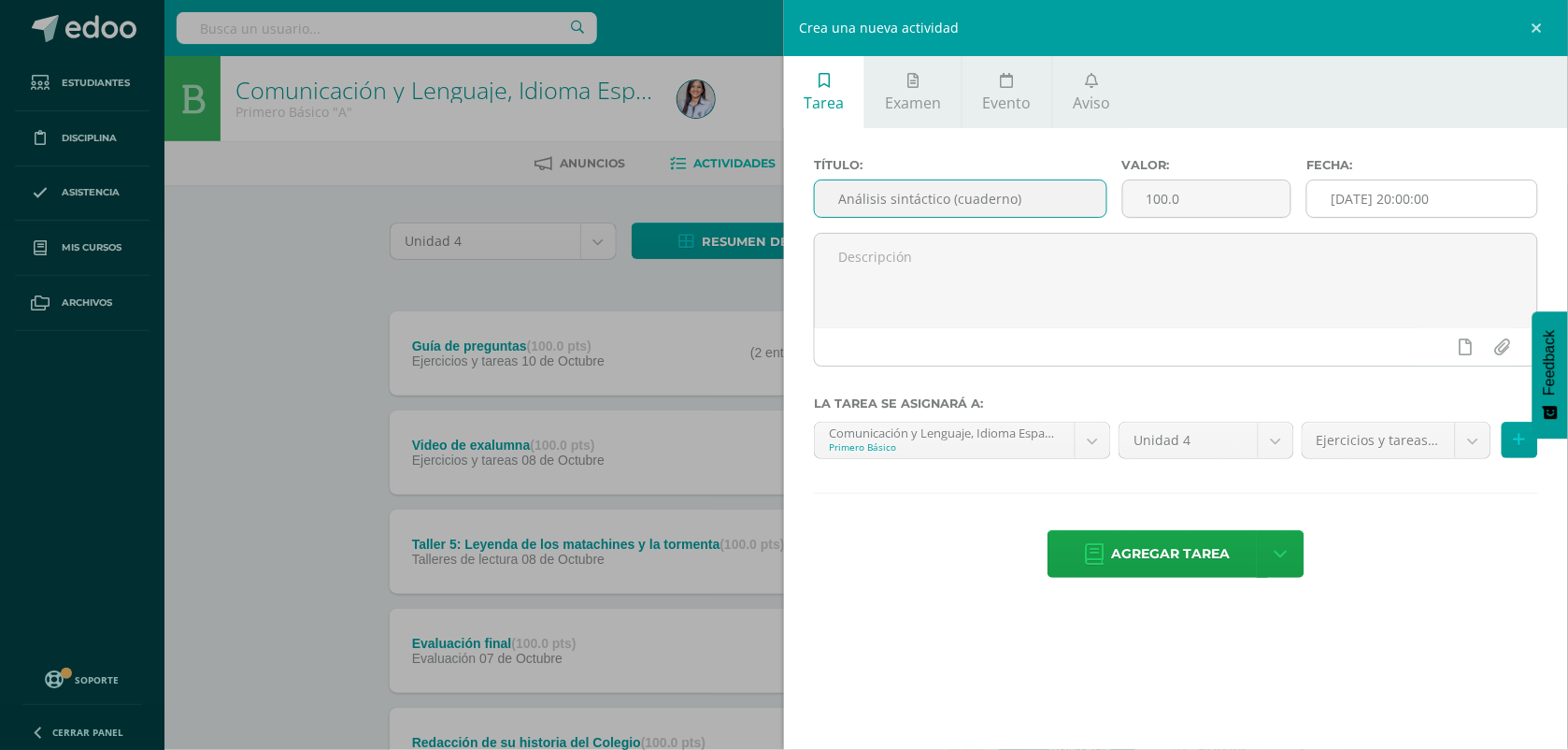
type input "Análisis sintáctico (cuaderno)"
click at [1389, 211] on input "[DATE] 20:00:00" at bounding box center [1422, 199] width 230 height 37
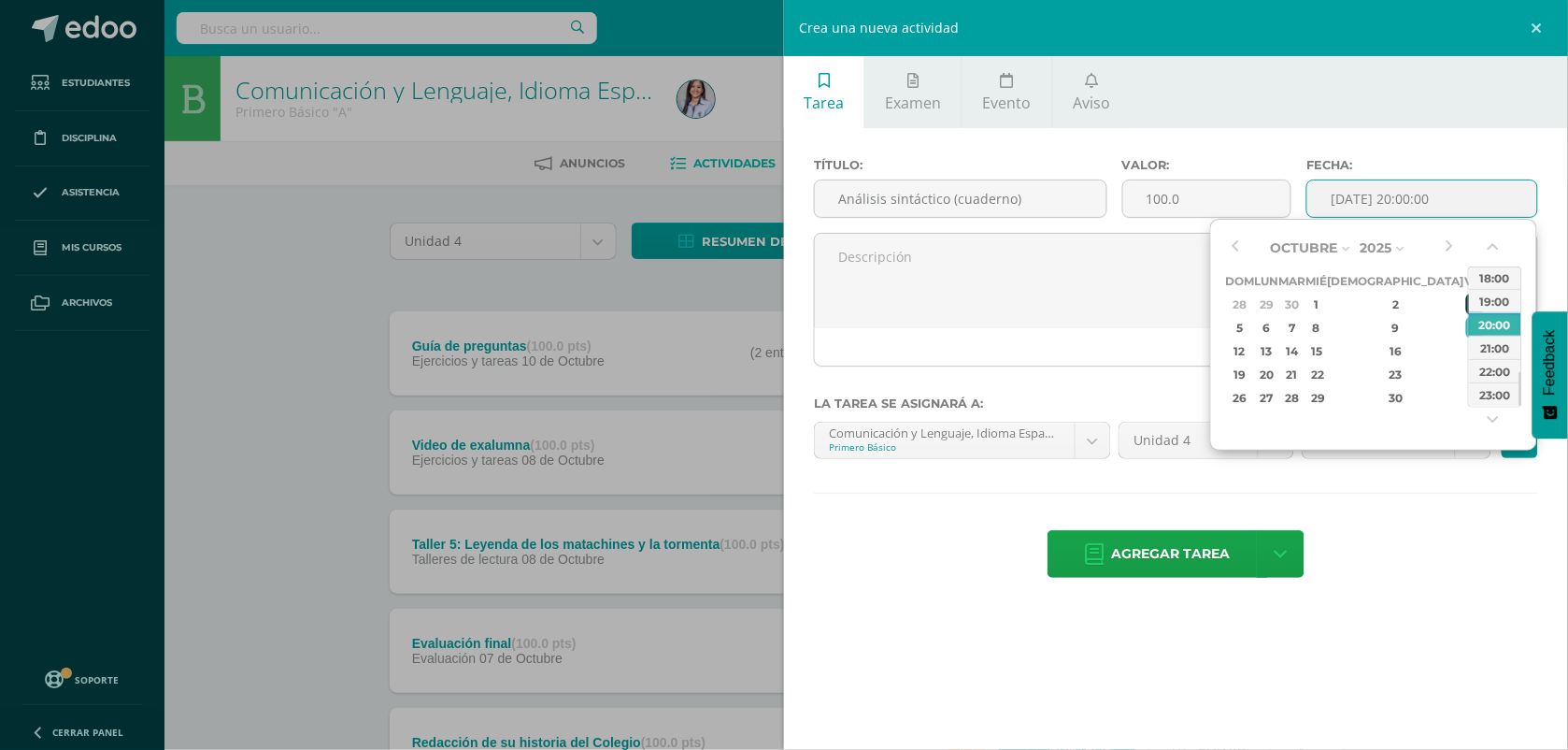
click at [1466, 306] on div "3" at bounding box center [1474, 304] width 17 height 22
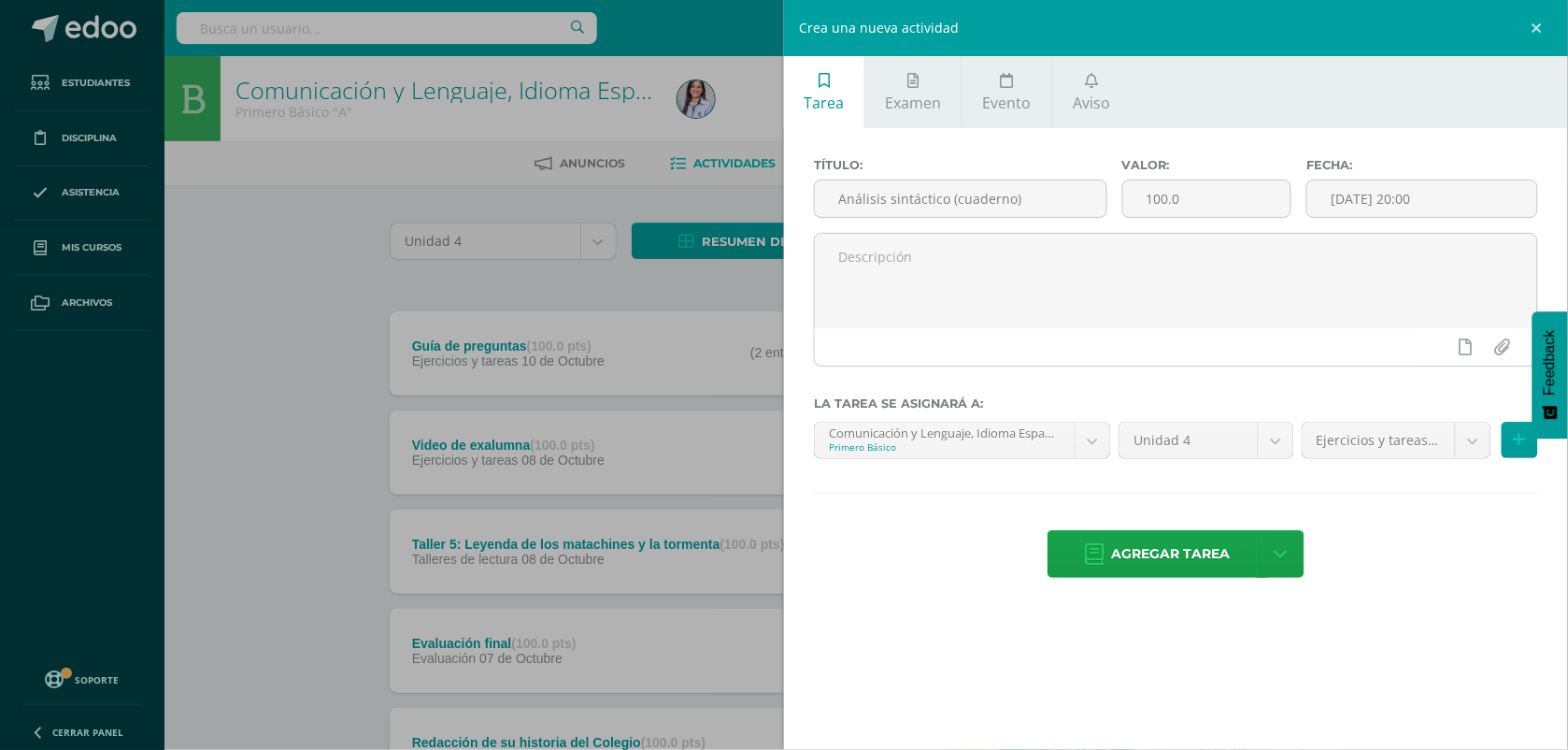
click at [869, 629] on div "Tarea Examen Evento Aviso Título: Análisis sintáctico (cuaderno) Valor: 100.0 F…" at bounding box center [1175, 375] width 784 height 750
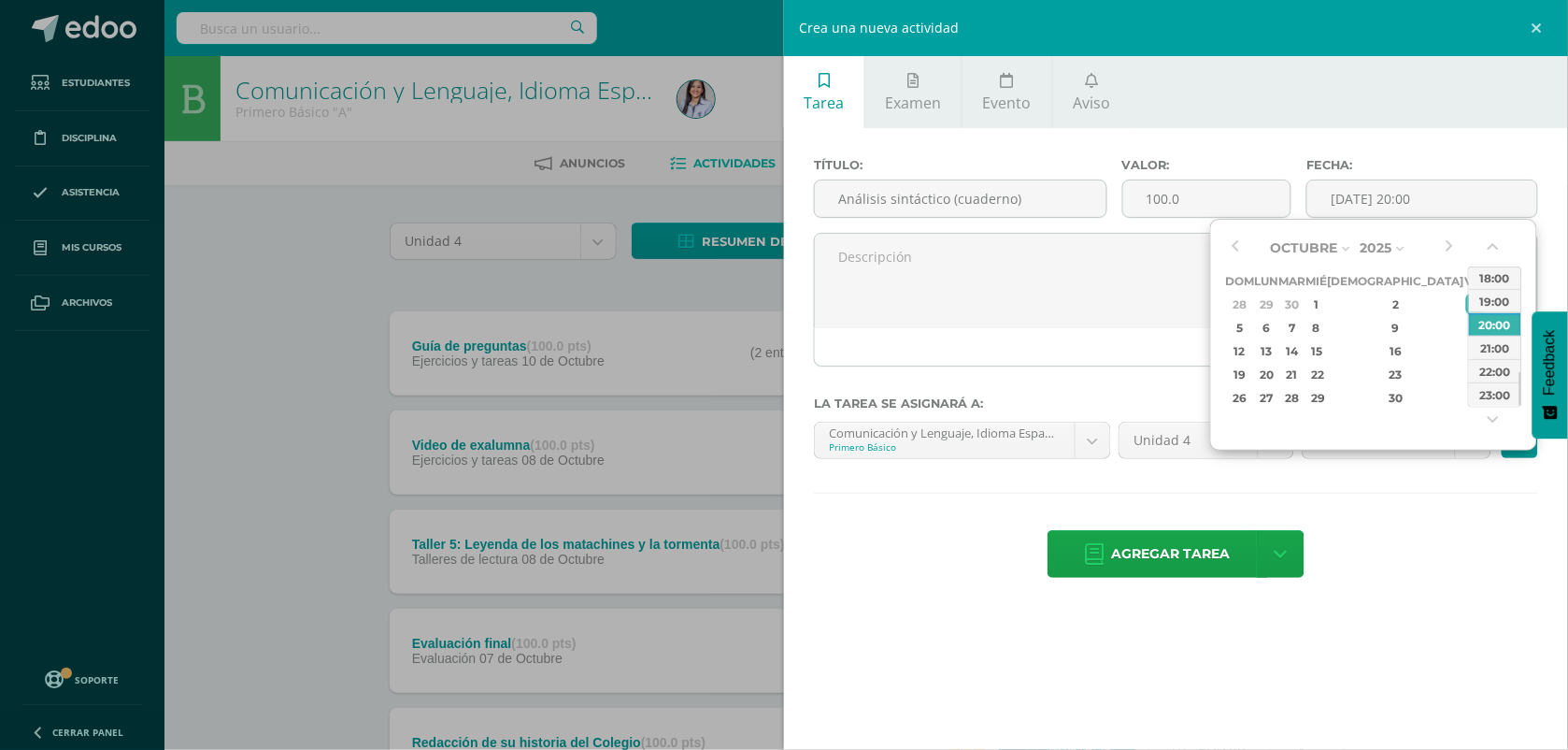
drag, startPoint x: 986, startPoint y: 638, endPoint x: 940, endPoint y: 608, distance: 54.9
click at [986, 638] on div "Tarea Examen Evento Aviso Título: Análisis sintáctico (cuaderno) Valor: 100.0 F…" at bounding box center [1175, 375] width 784 height 750
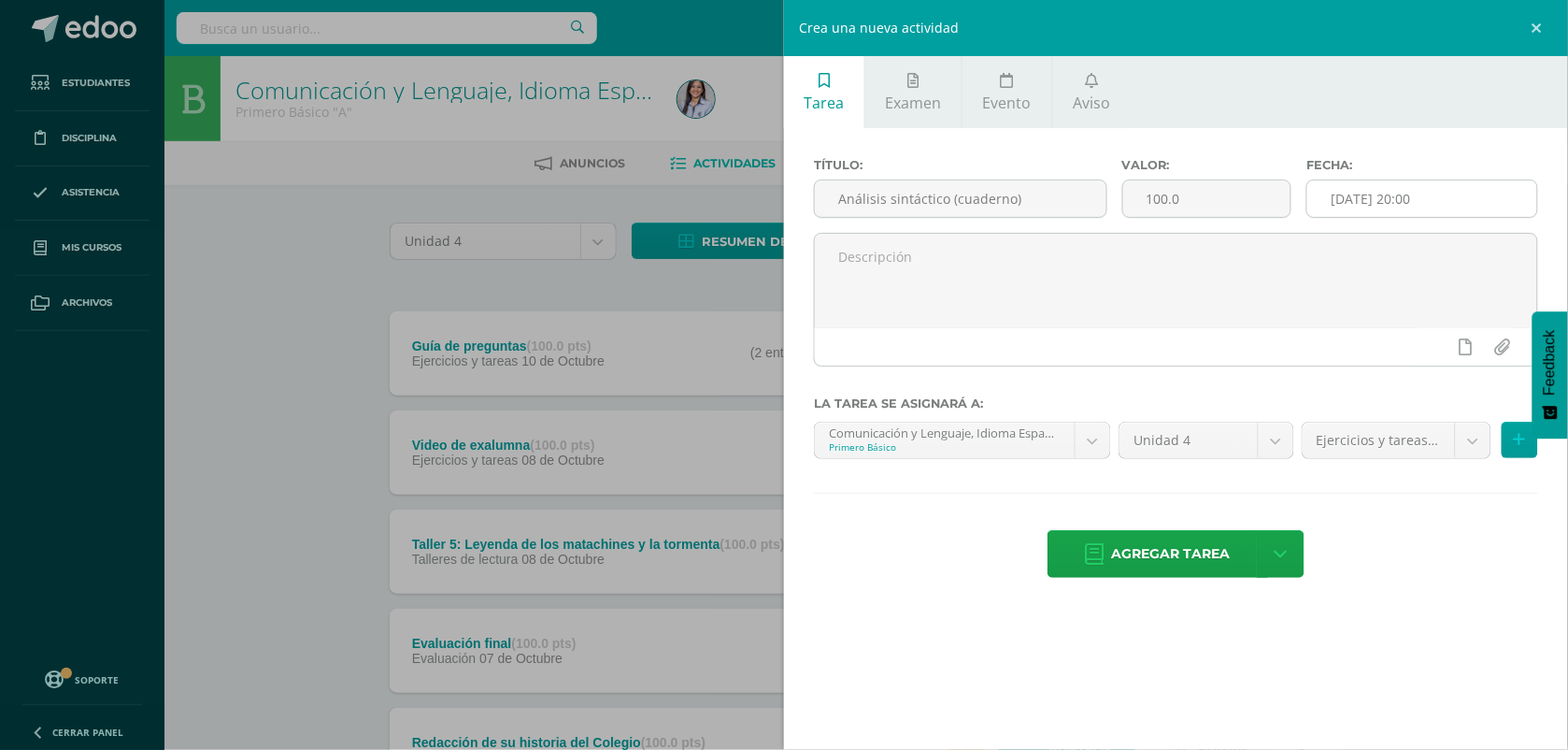
click at [1454, 212] on input "2025-10-03 20:00" at bounding box center [1422, 199] width 230 height 37
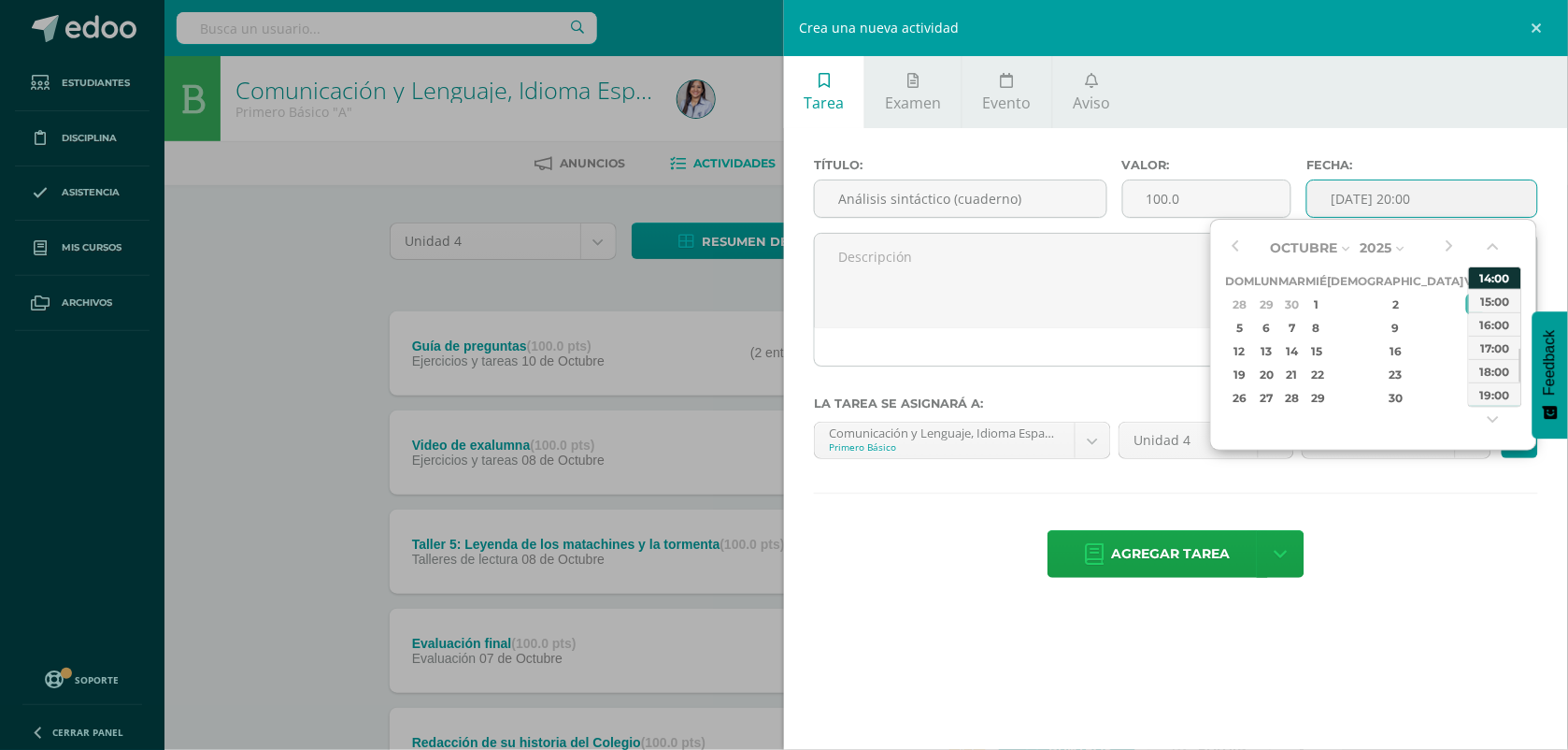
click at [1508, 273] on div "14:00" at bounding box center [1494, 277] width 52 height 24
type input "2025-10-03 14:00"
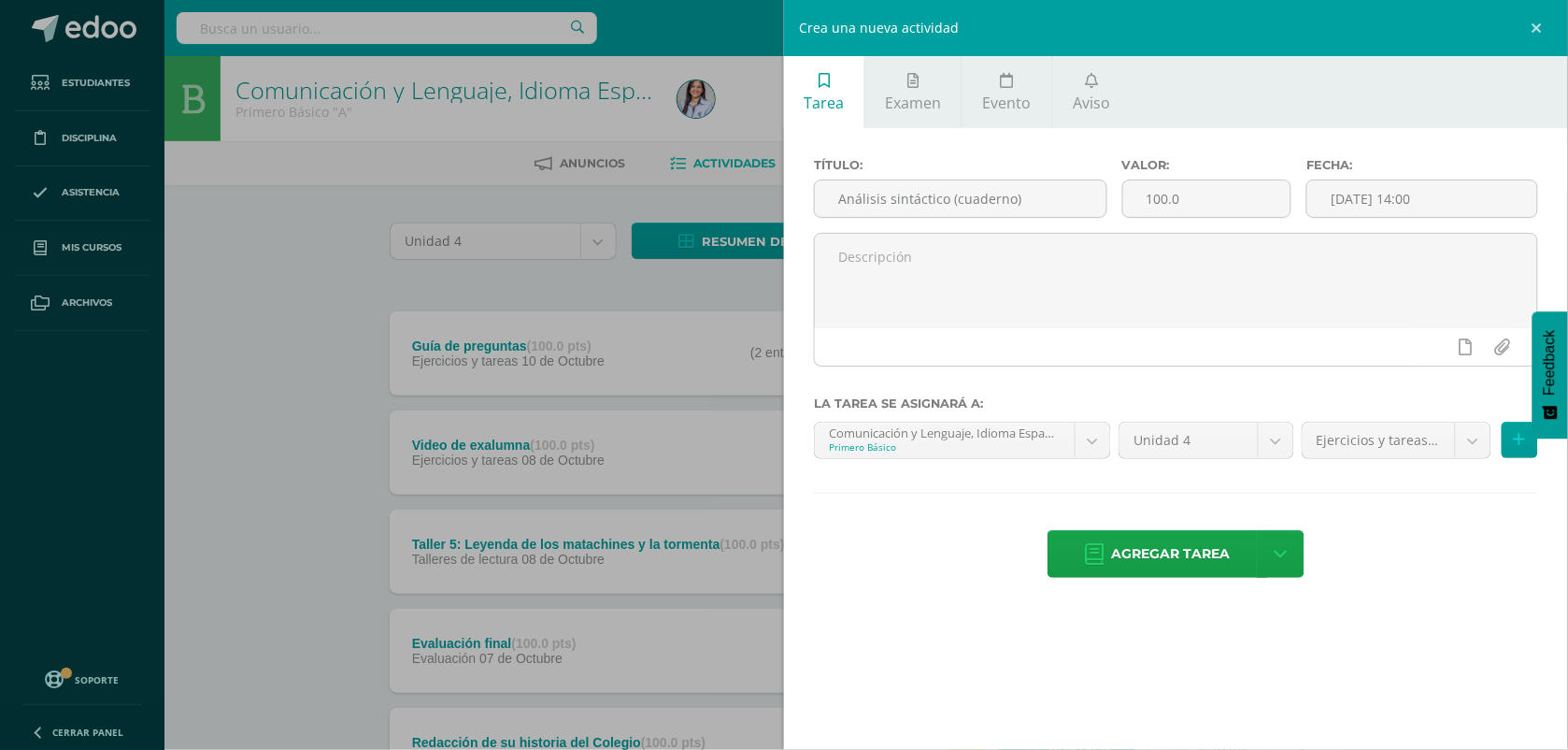
click at [1414, 517] on div "Título: Análisis sintáctico (cuaderno) Valor: 100.0 Fecha: 2025-10-03 14:00 La …" at bounding box center [1175, 369] width 784 height 483
click at [1203, 558] on span "Agregar tarea" at bounding box center [1171, 553] width 119 height 45
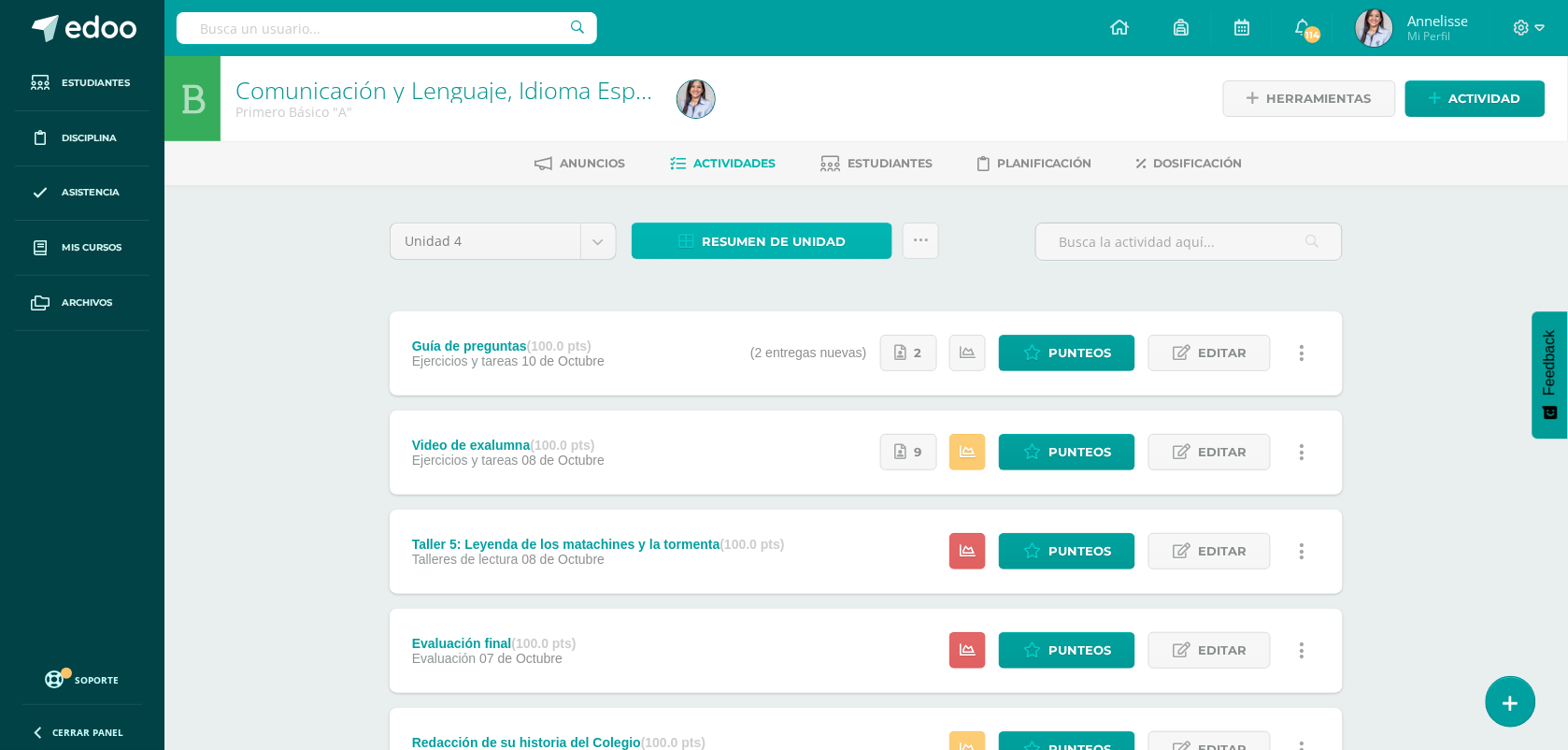
click at [800, 245] on span "Resumen de unidad" at bounding box center [773, 241] width 144 height 35
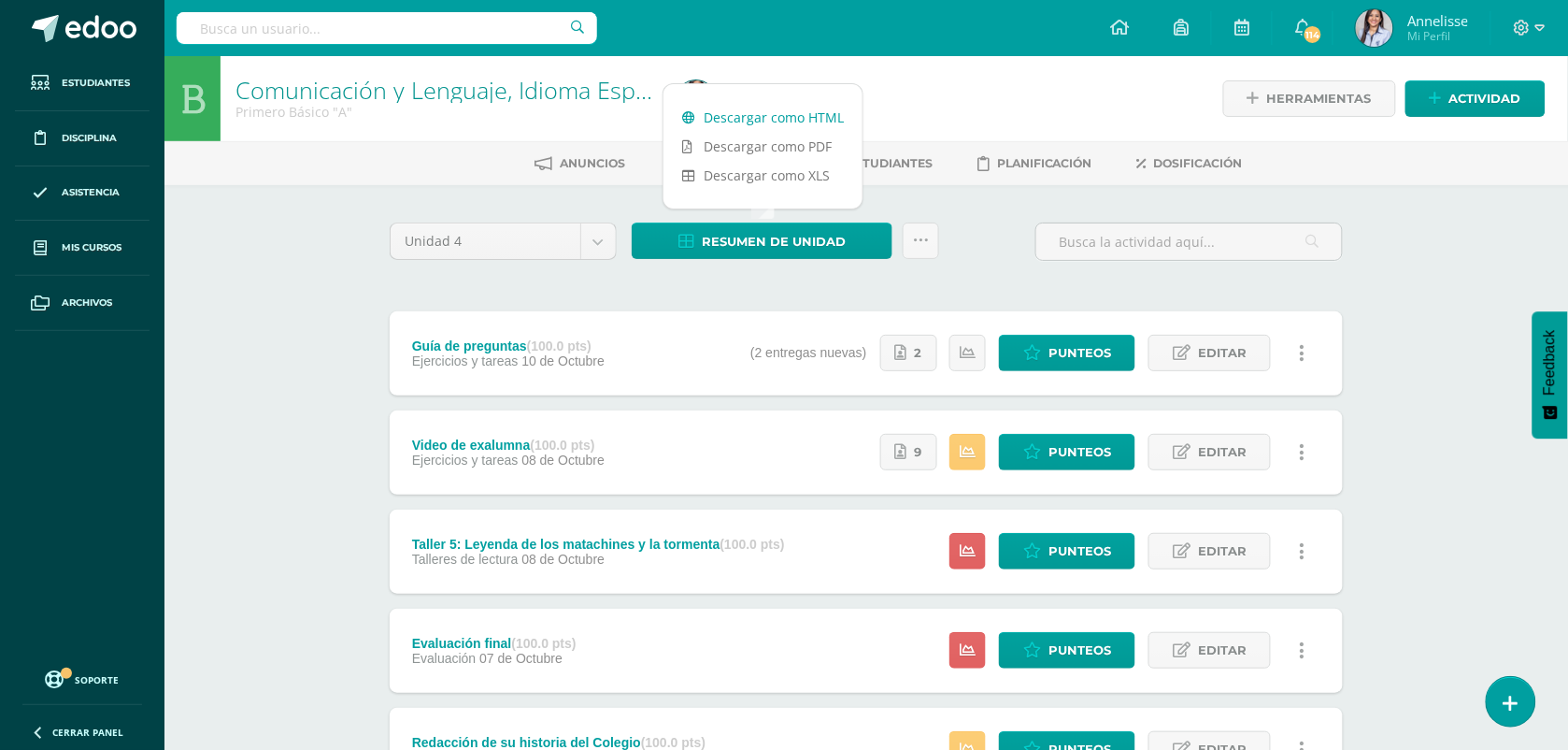
click at [796, 118] on link "Descargar como HTML" at bounding box center [763, 117] width 199 height 29
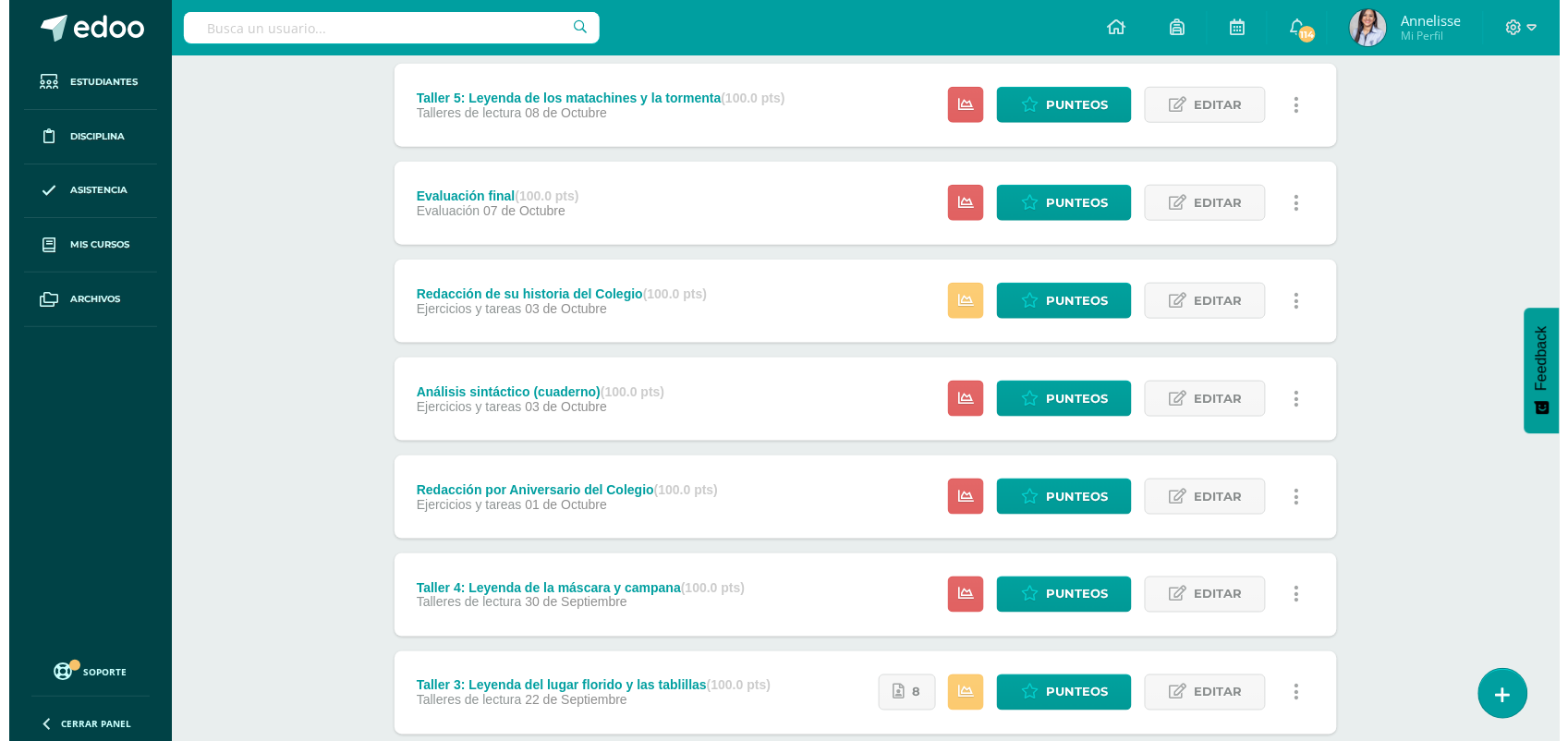
scroll to position [462, 0]
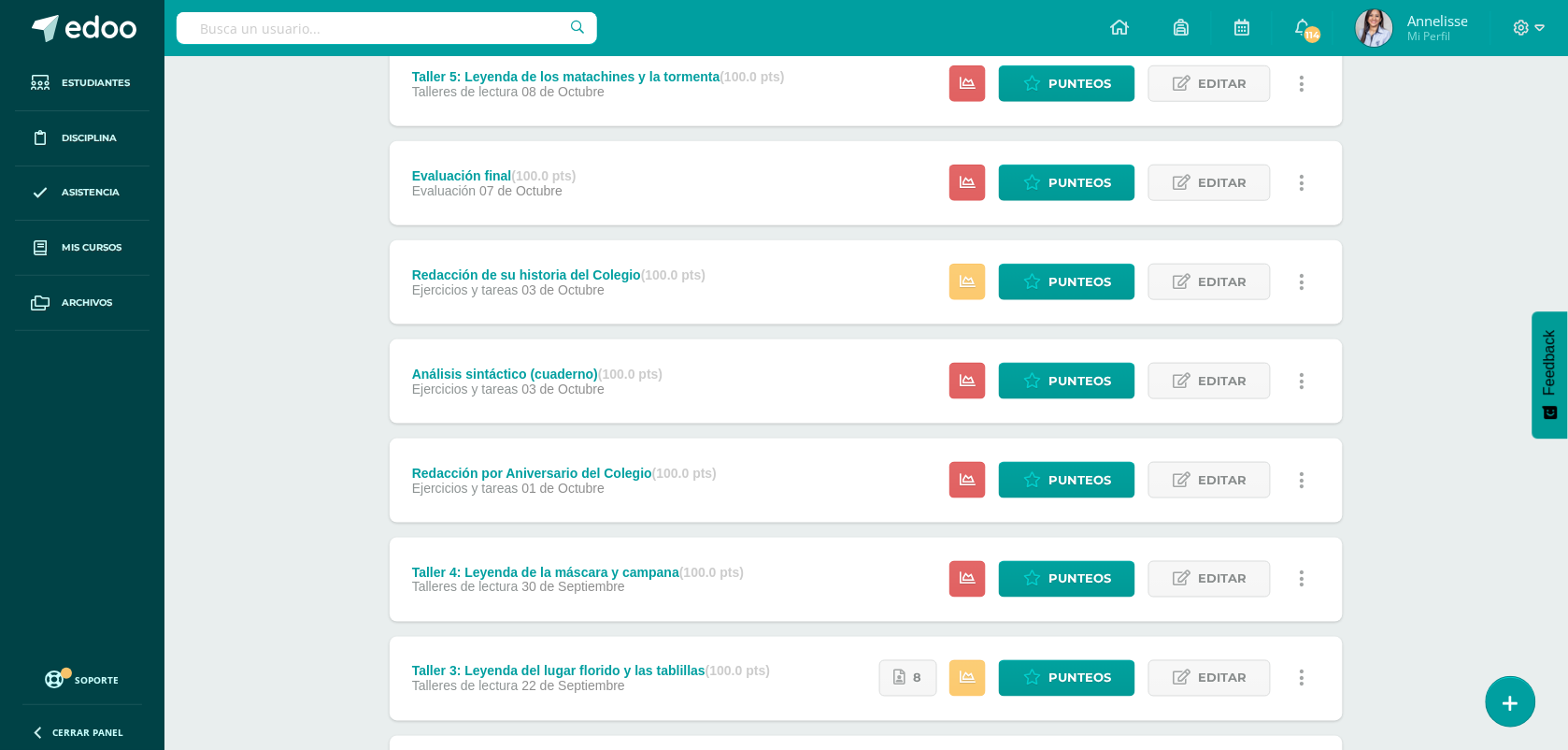
click at [1301, 488] on icon at bounding box center [1302, 480] width 6 height 21
click at [1230, 601] on link "Eliminar" at bounding box center [1267, 598] width 192 height 29
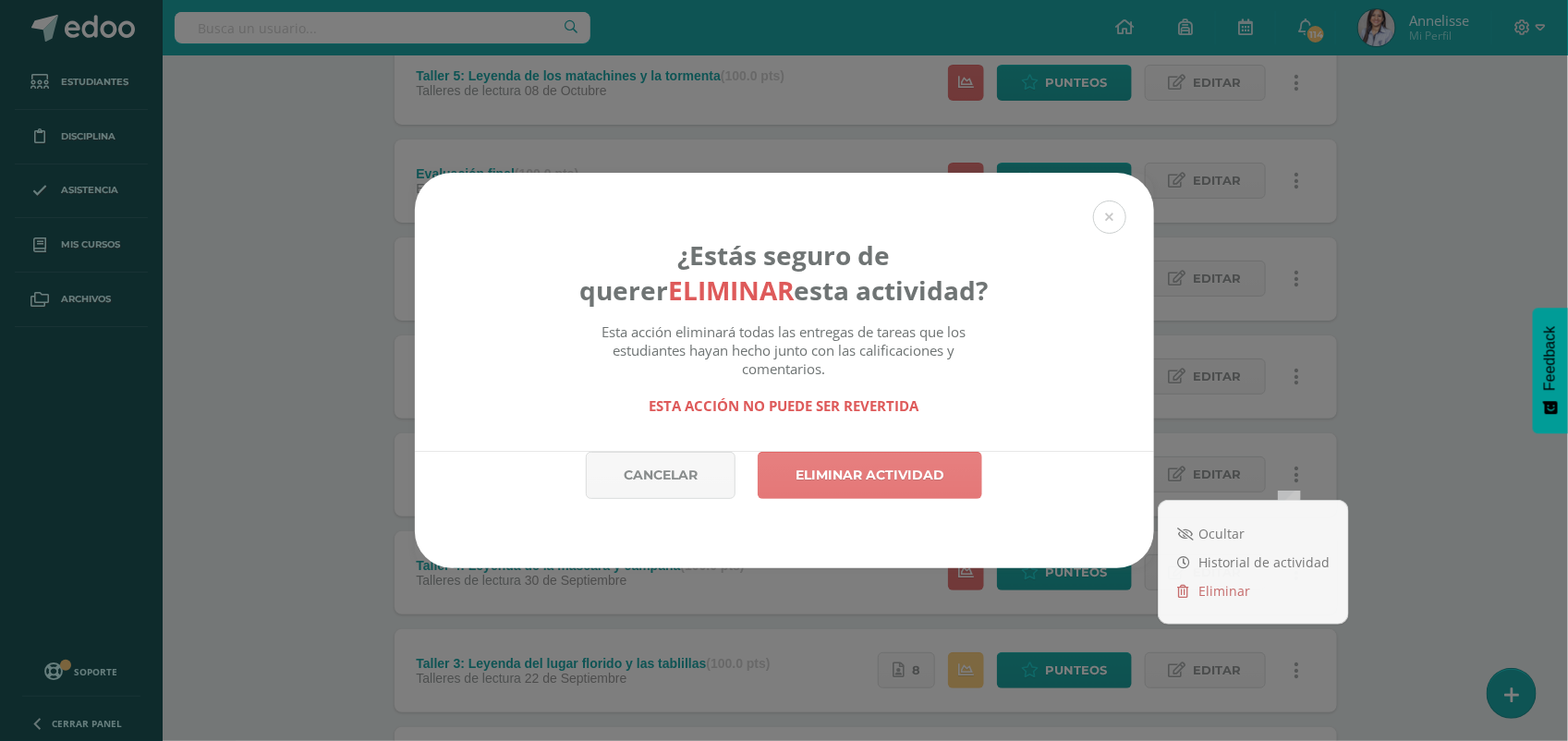
click at [910, 477] on link "Eliminar actividad" at bounding box center [870, 475] width 224 height 47
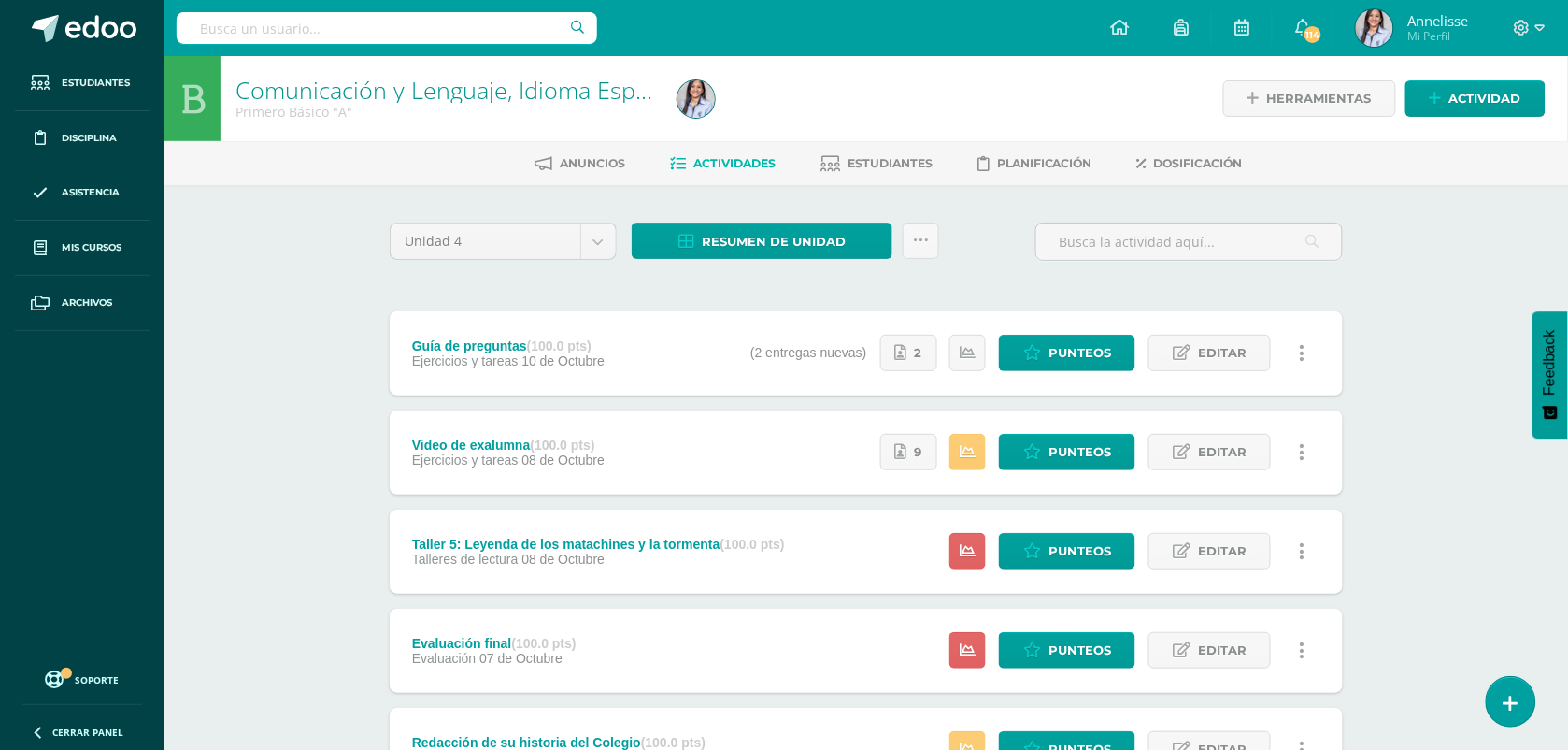
click at [314, 392] on div "Comunicación y Lenguaje, Idioma Español Primero Básico "A" Herramientas Detalle…" at bounding box center [866, 730] width 1404 height 1349
click at [895, 165] on span "Estudiantes" at bounding box center [890, 163] width 85 height 14
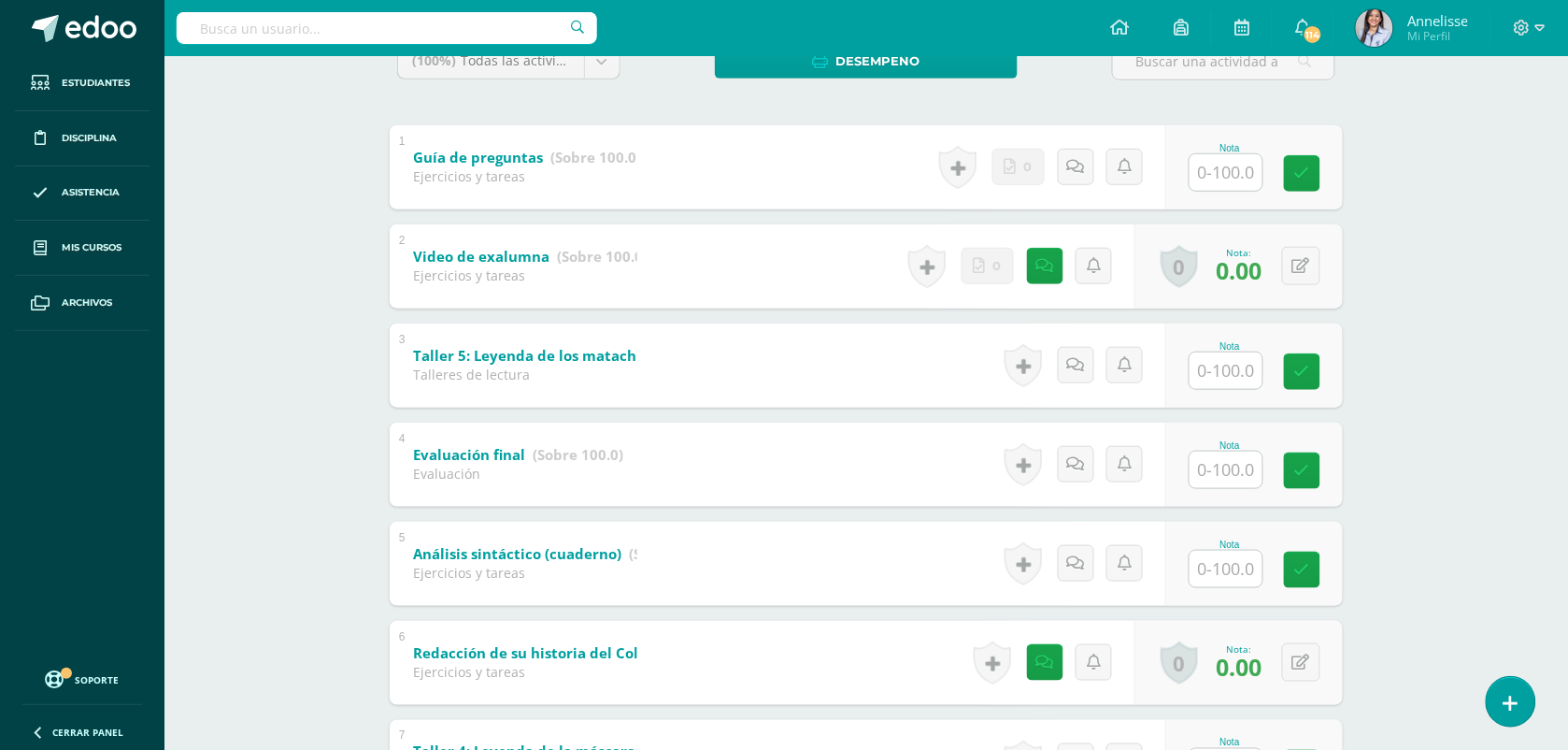
scroll to position [351, 0]
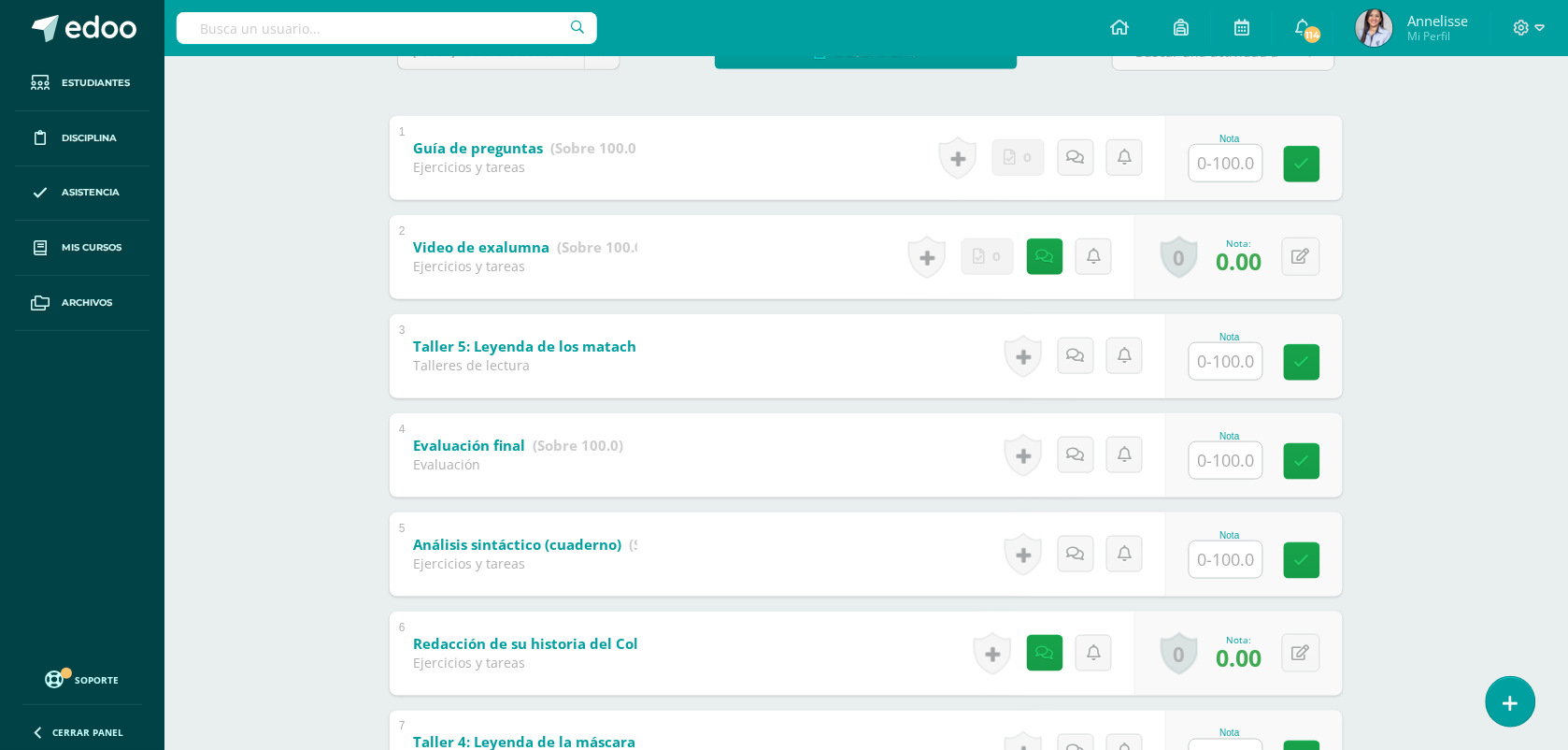
drag, startPoint x: 1240, startPoint y: 162, endPoint x: 1205, endPoint y: 173, distance: 36.7
click at [1239, 162] on input "text" at bounding box center [1225, 163] width 73 height 37
click at [1259, 352] on input "text" at bounding box center [1236, 361] width 75 height 38
type input "5"
click at [1235, 559] on input "text" at bounding box center [1236, 559] width 75 height 38
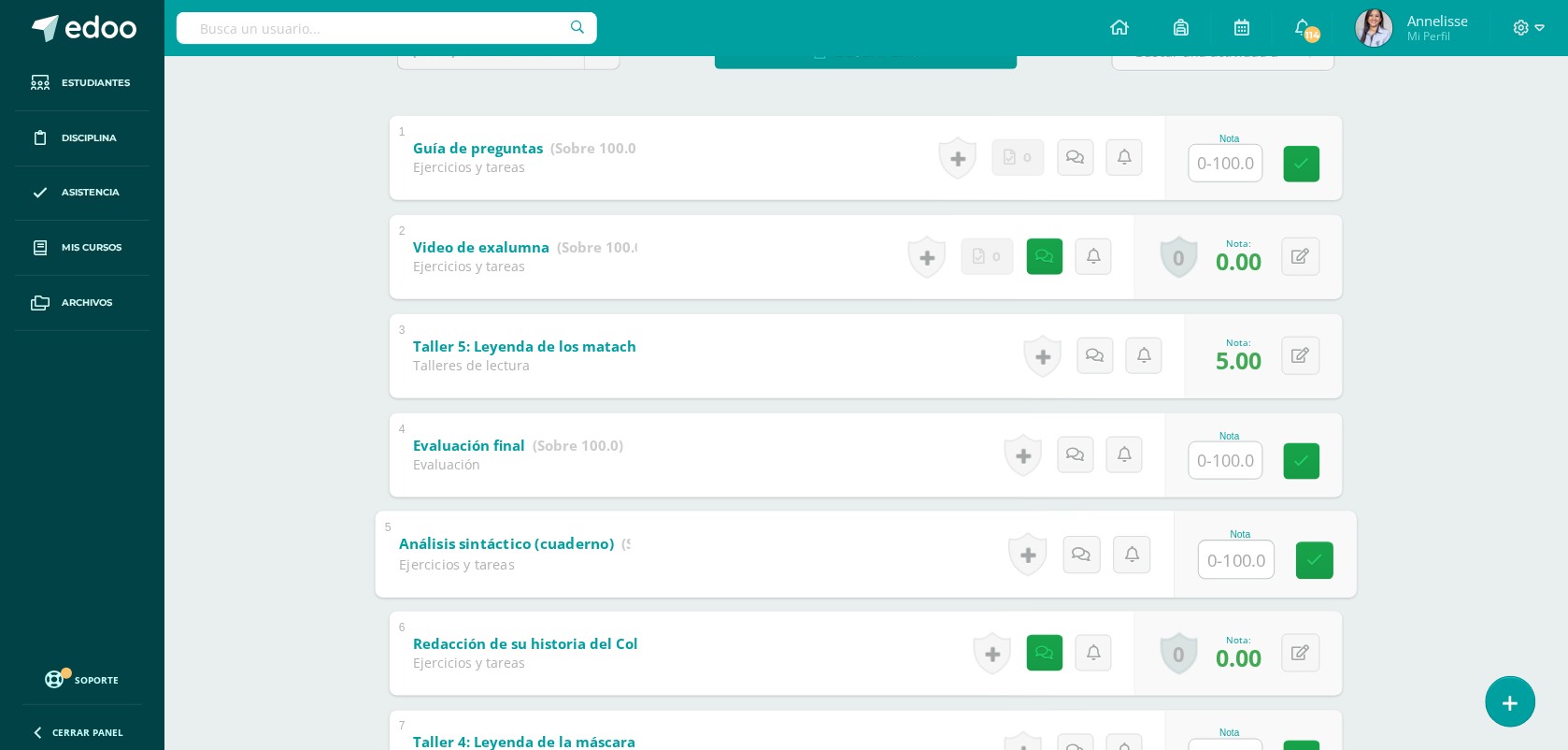
click at [1235, 559] on input "text" at bounding box center [1236, 559] width 75 height 38
type input "20"
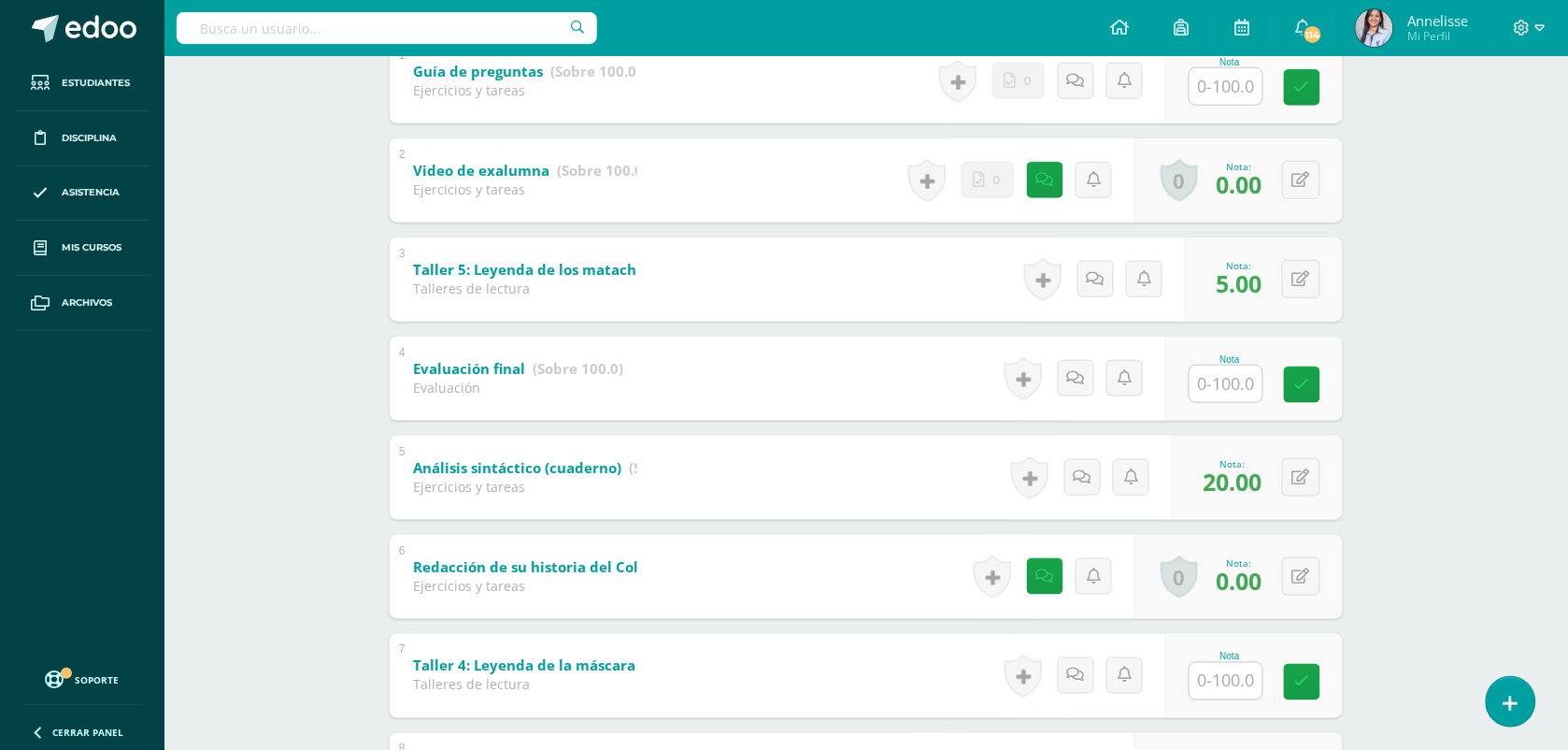
scroll to position [584, 0]
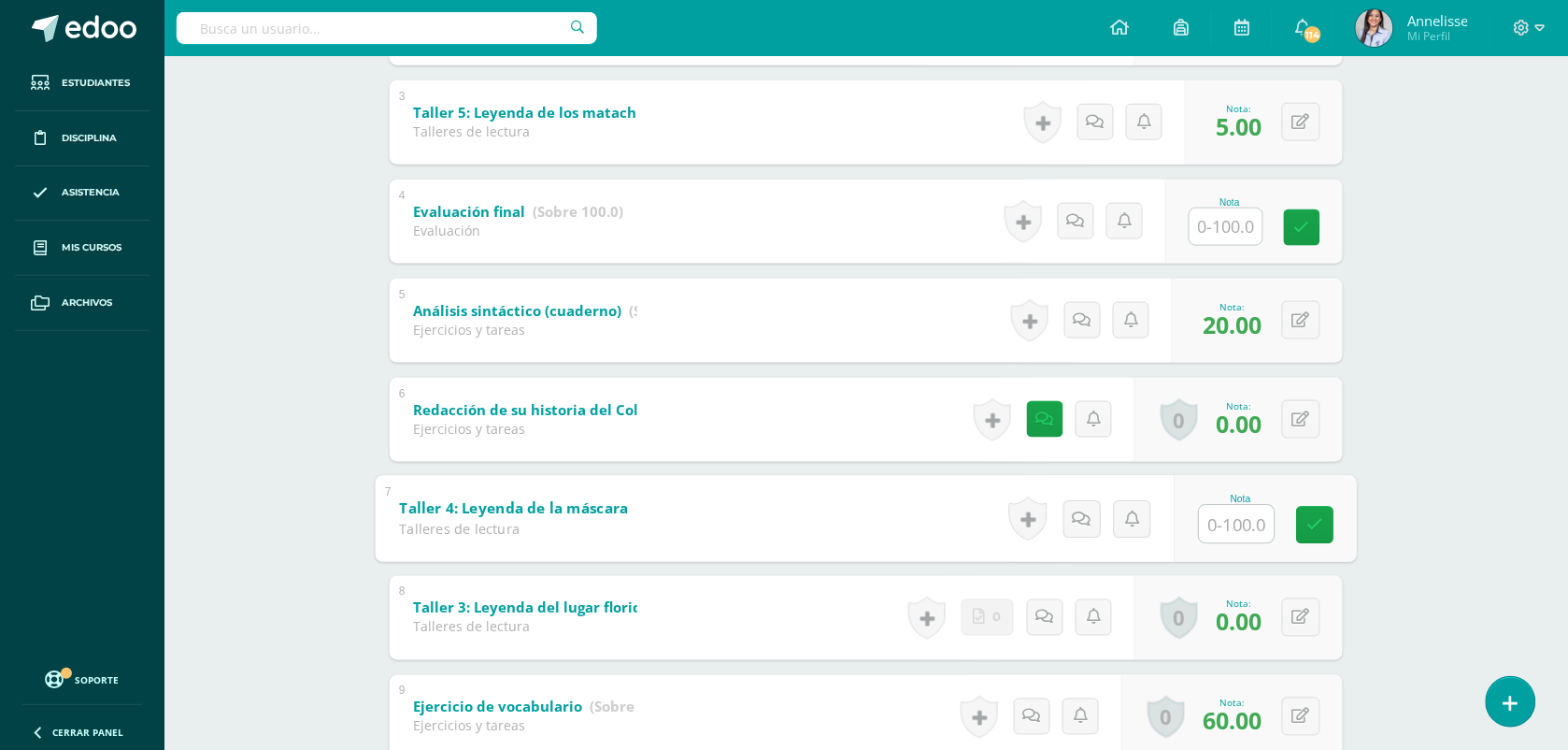
click at [1248, 515] on input "text" at bounding box center [1236, 524] width 75 height 38
type input "10"
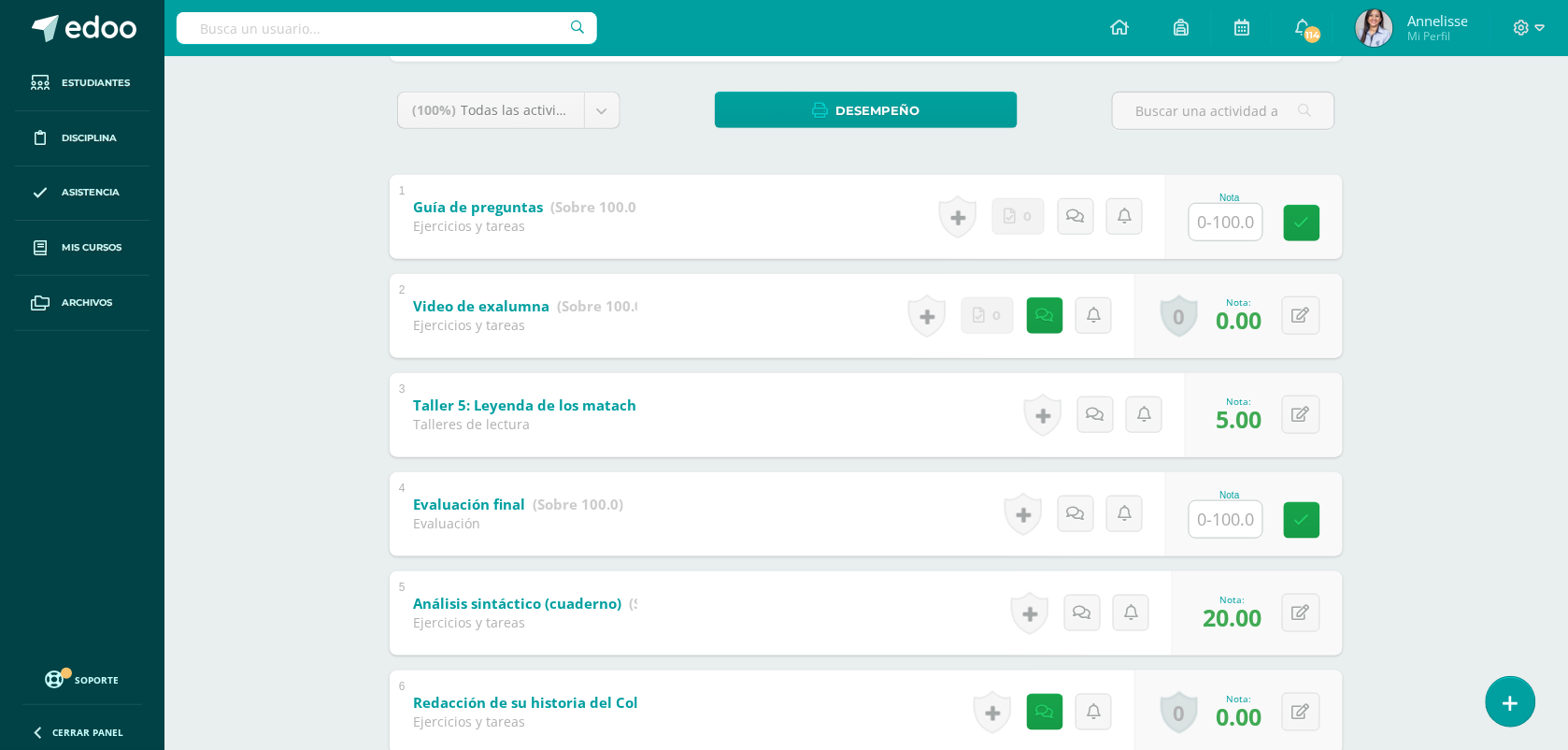
scroll to position [278, 0]
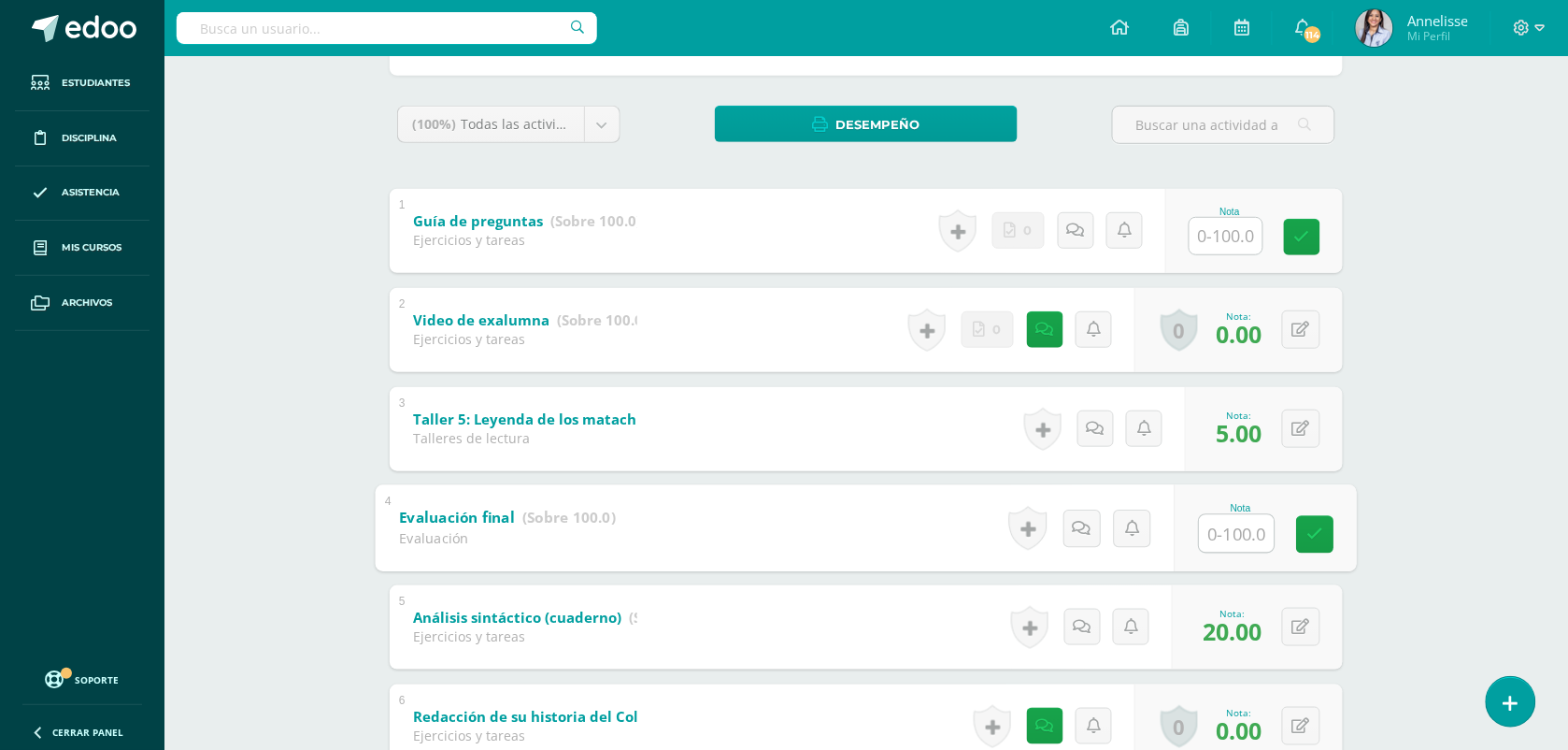
click at [1229, 531] on input "text" at bounding box center [1236, 533] width 75 height 38
type input "54"
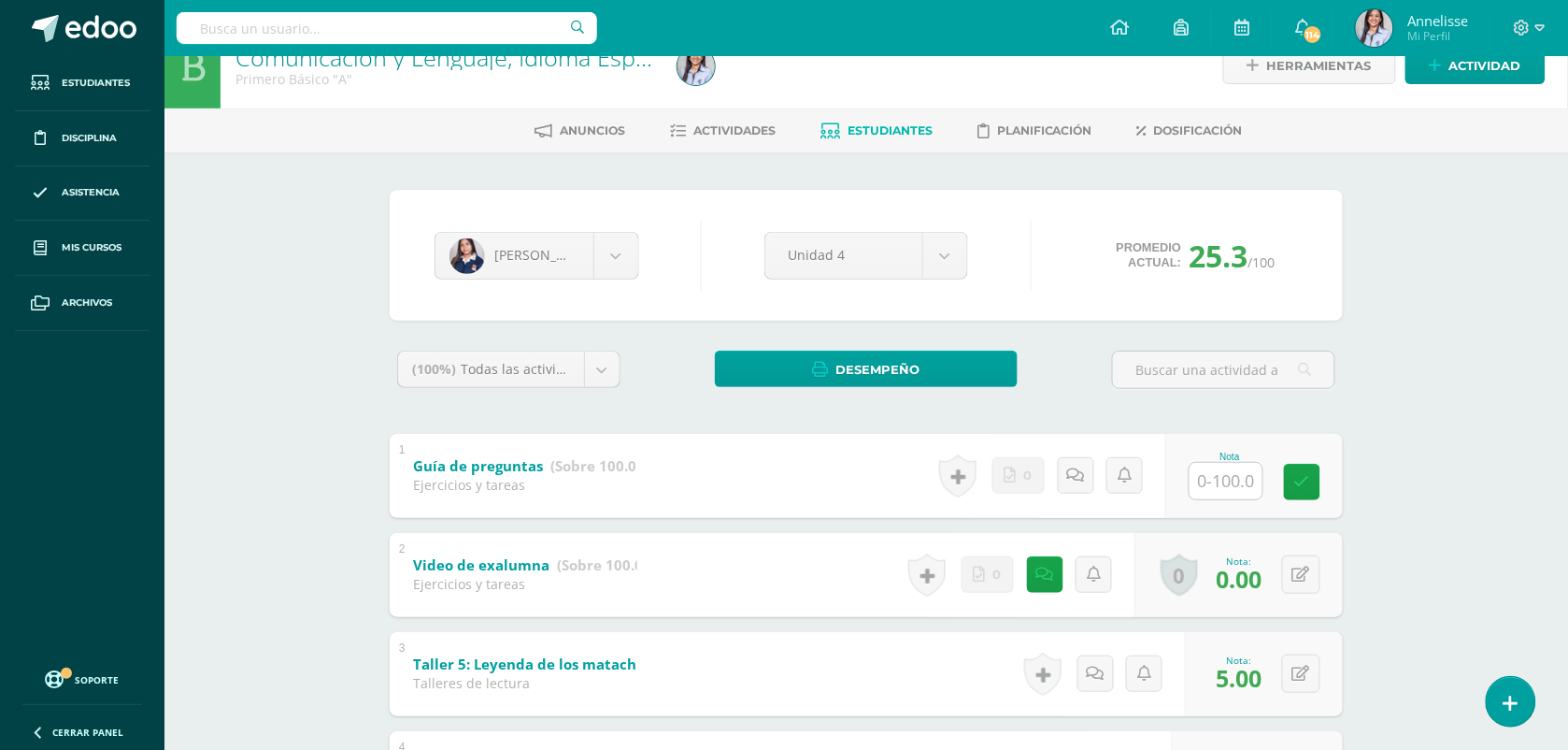
scroll to position [0, 0]
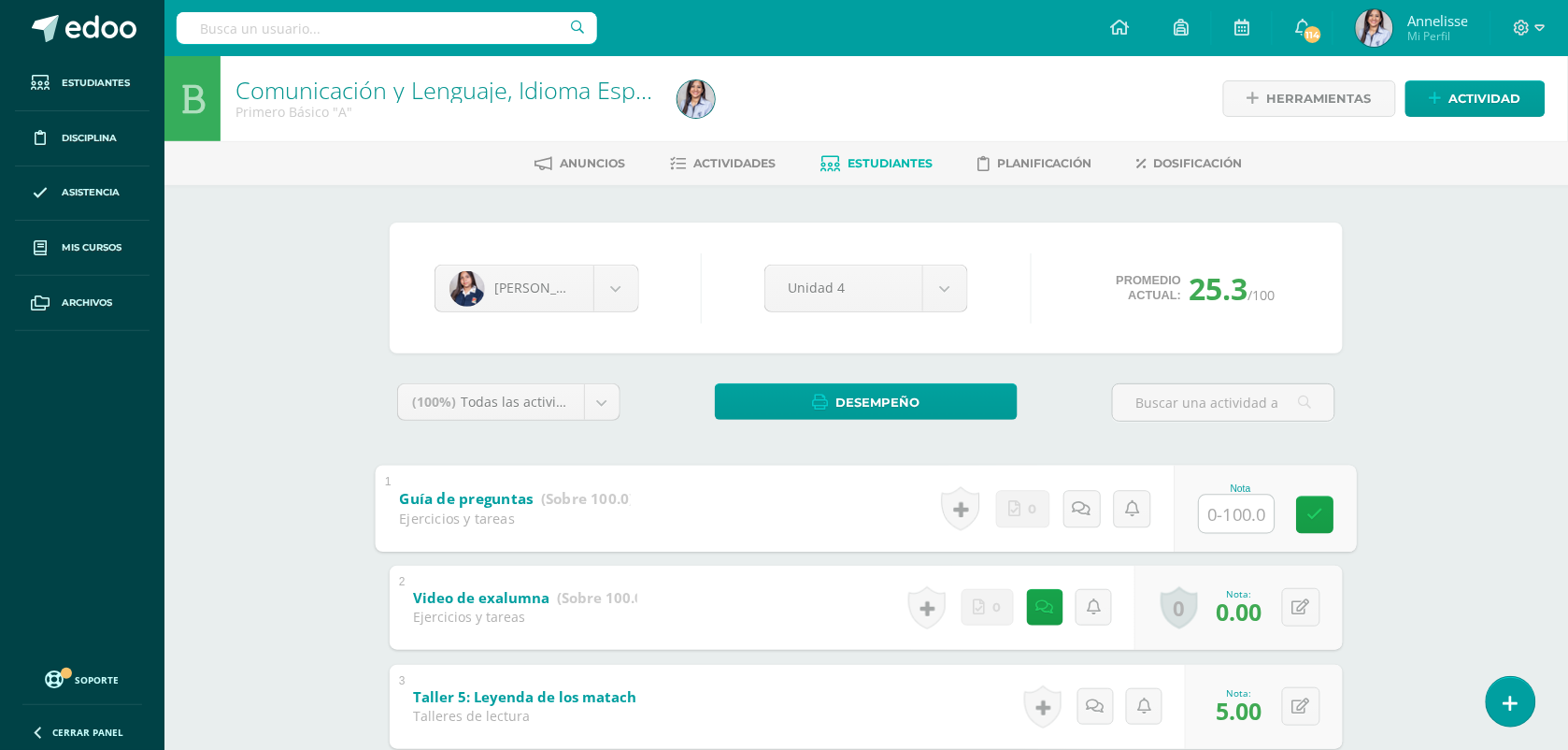
click at [1210, 508] on input "text" at bounding box center [1236, 514] width 75 height 38
type input "100"
click at [1476, 31] on link "Annelisse Mi Perfil" at bounding box center [1412, 27] width 157 height 56
click at [1562, 31] on div at bounding box center [1529, 27] width 77 height 56
click at [1535, 33] on icon at bounding box center [1540, 28] width 10 height 17
